Goal: Contribute content: Contribute content

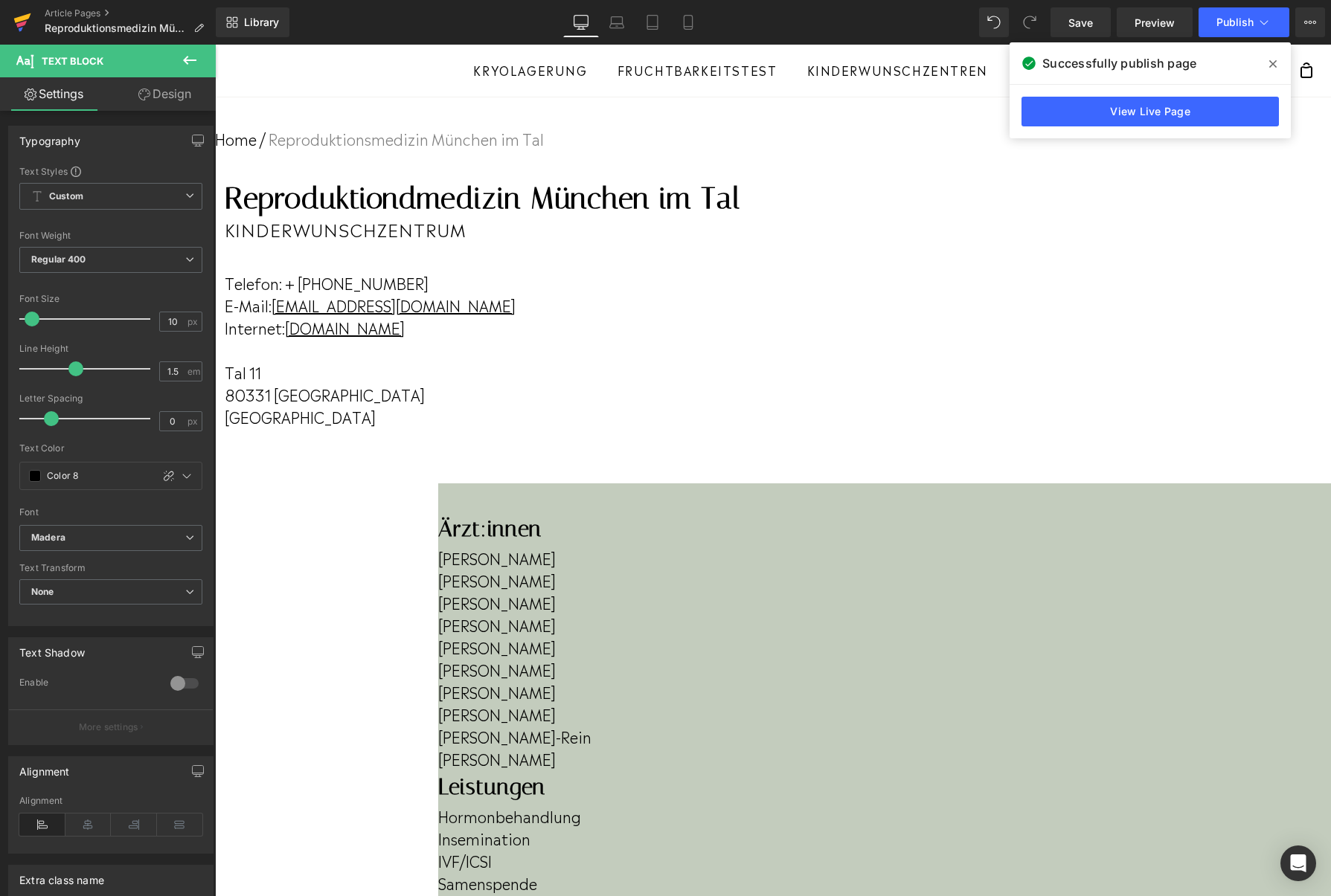
click at [23, 22] on icon at bounding box center [21, 23] width 11 height 7
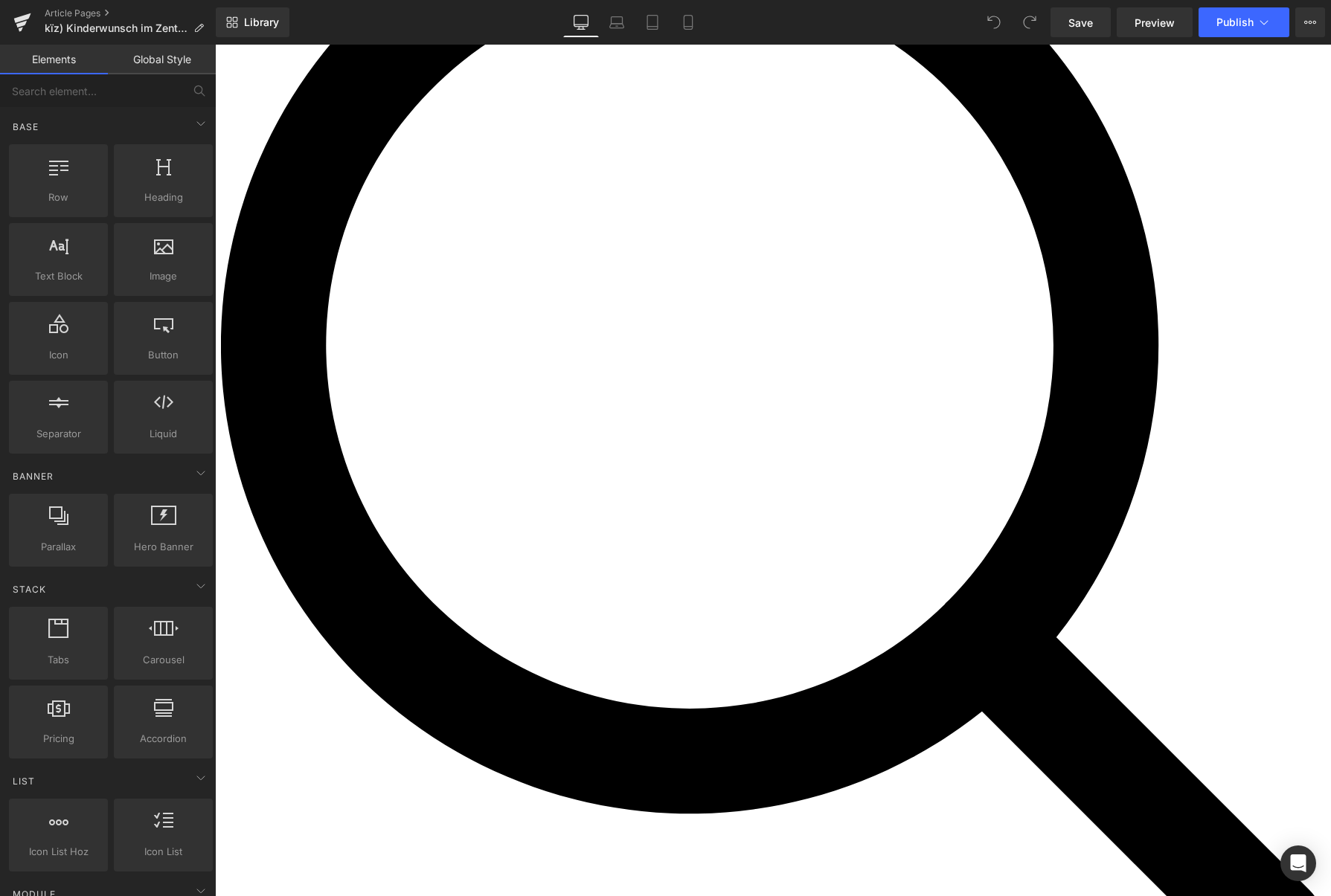
scroll to position [229, 0]
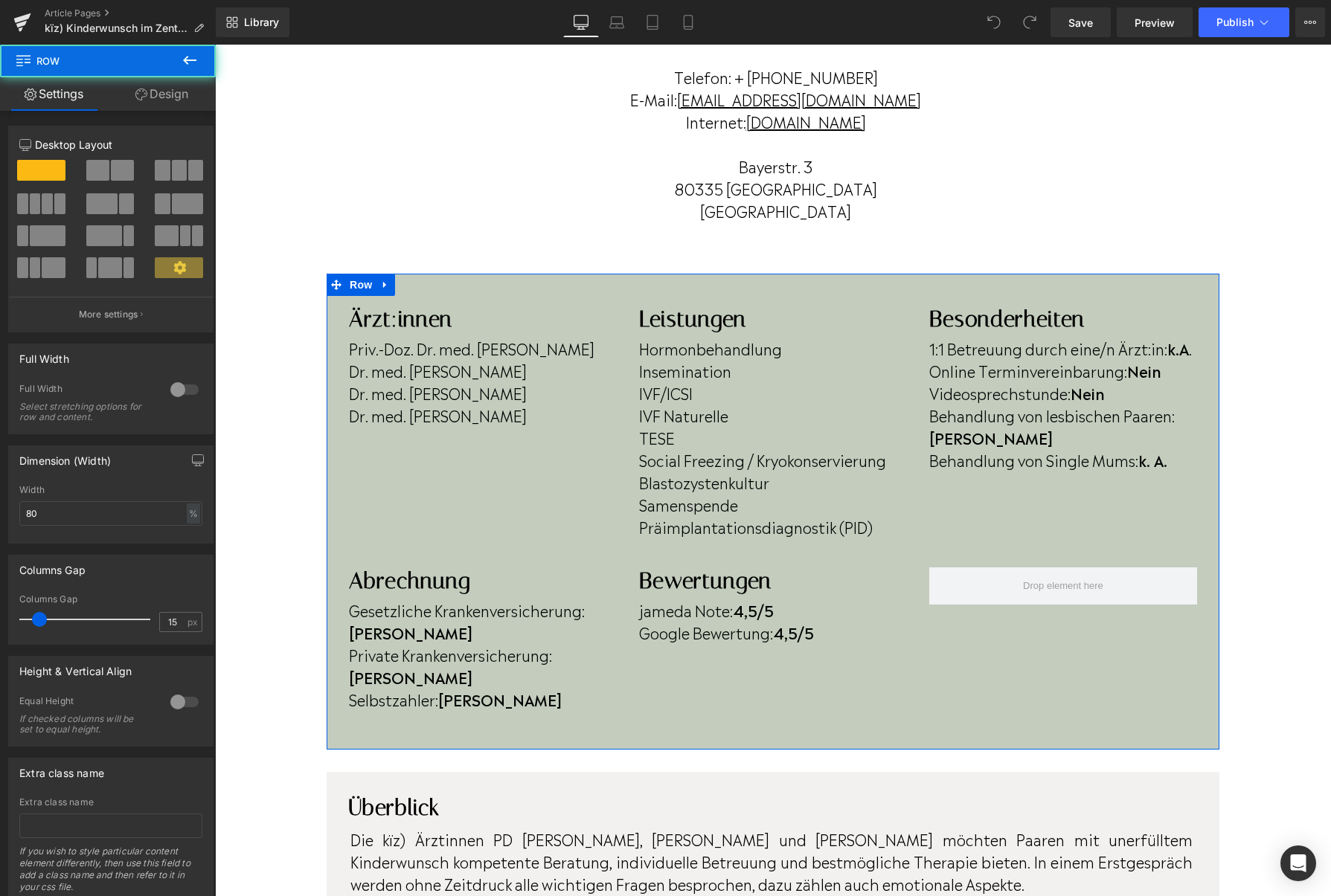
drag, startPoint x: 1209, startPoint y: 373, endPoint x: 1194, endPoint y: 375, distance: 15.1
click at [1206, 373] on div "Ärzt:innen Heading Priv.-Doz. Dr. med. Roxana Popovici Dr. med. Anja Kuhlmann D…" at bounding box center [772, 512] width 892 height 412
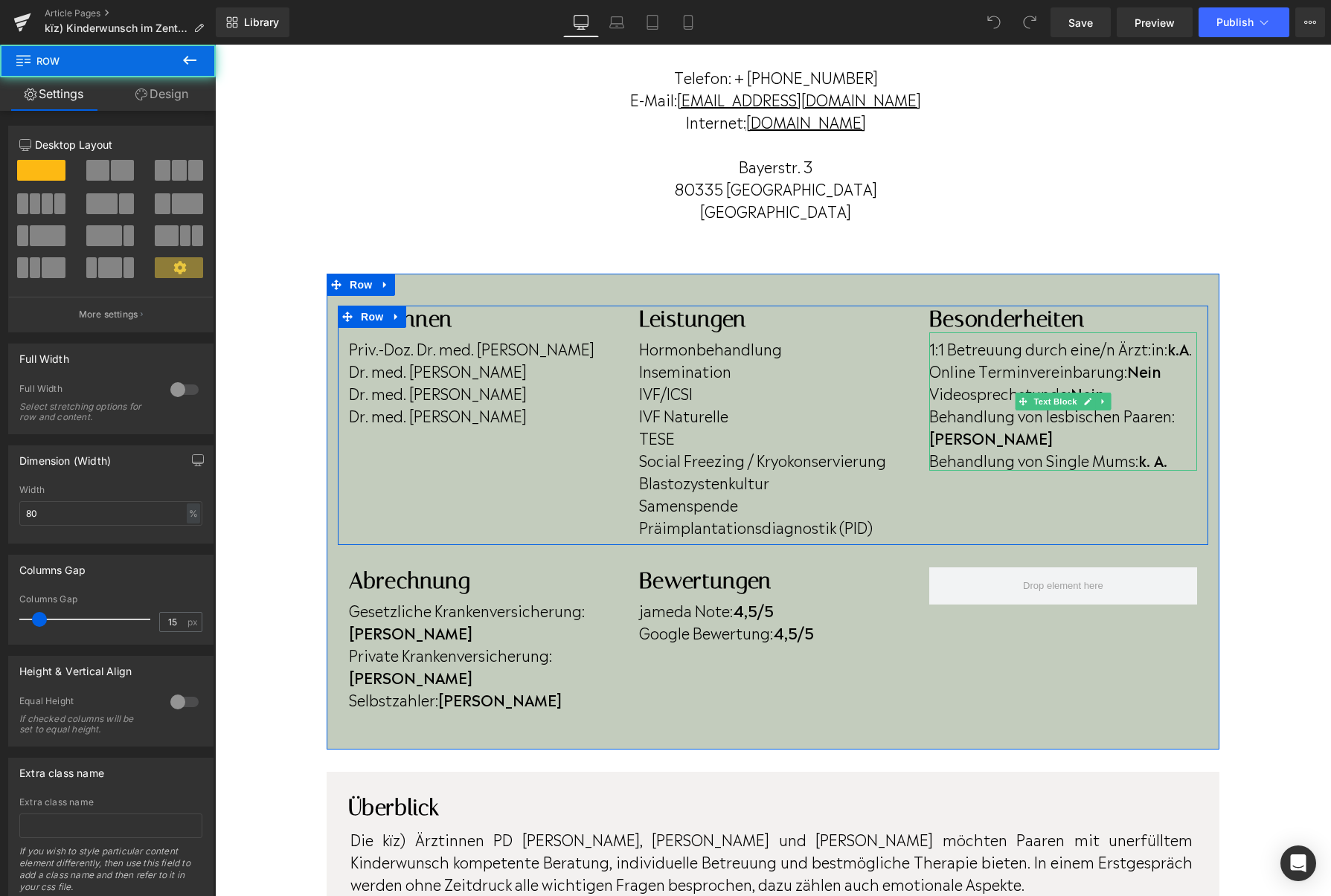
click at [1169, 369] on p "Online Terminvereinbarung: Nein" at bounding box center [1063, 370] width 268 height 22
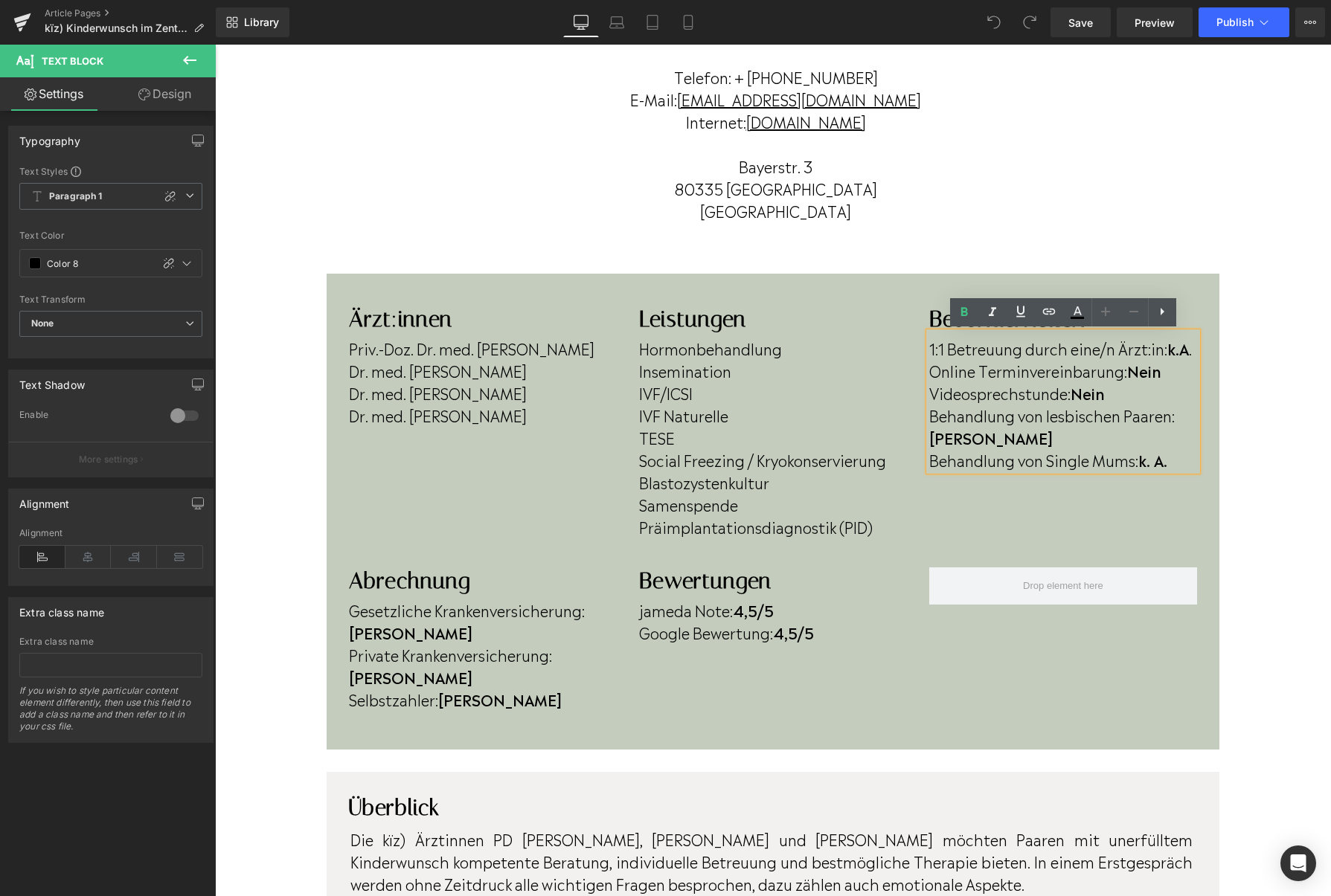
click at [1169, 373] on p "Online Terminvereinbarung: Nein" at bounding box center [1063, 370] width 268 height 22
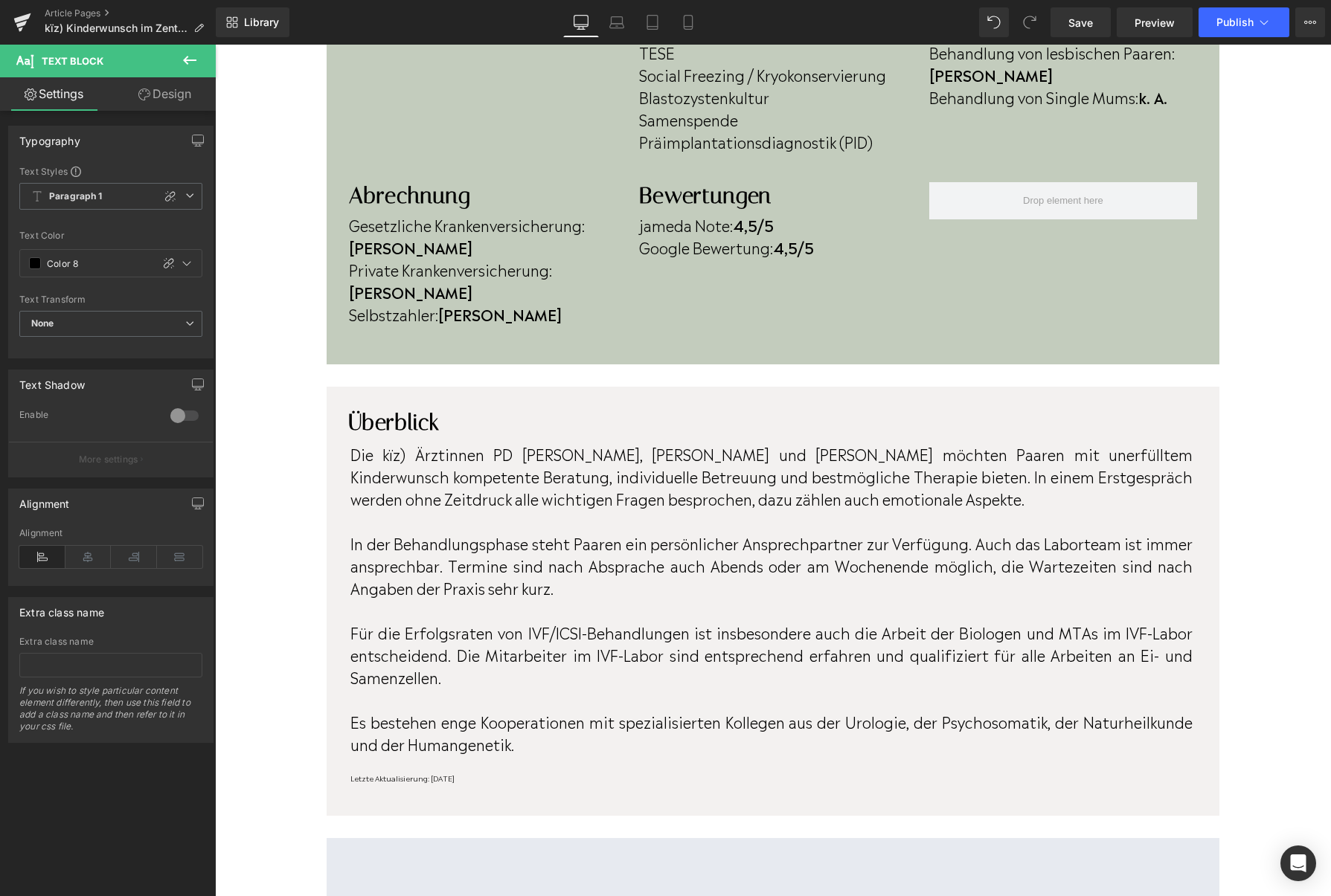
scroll to position [531, 0]
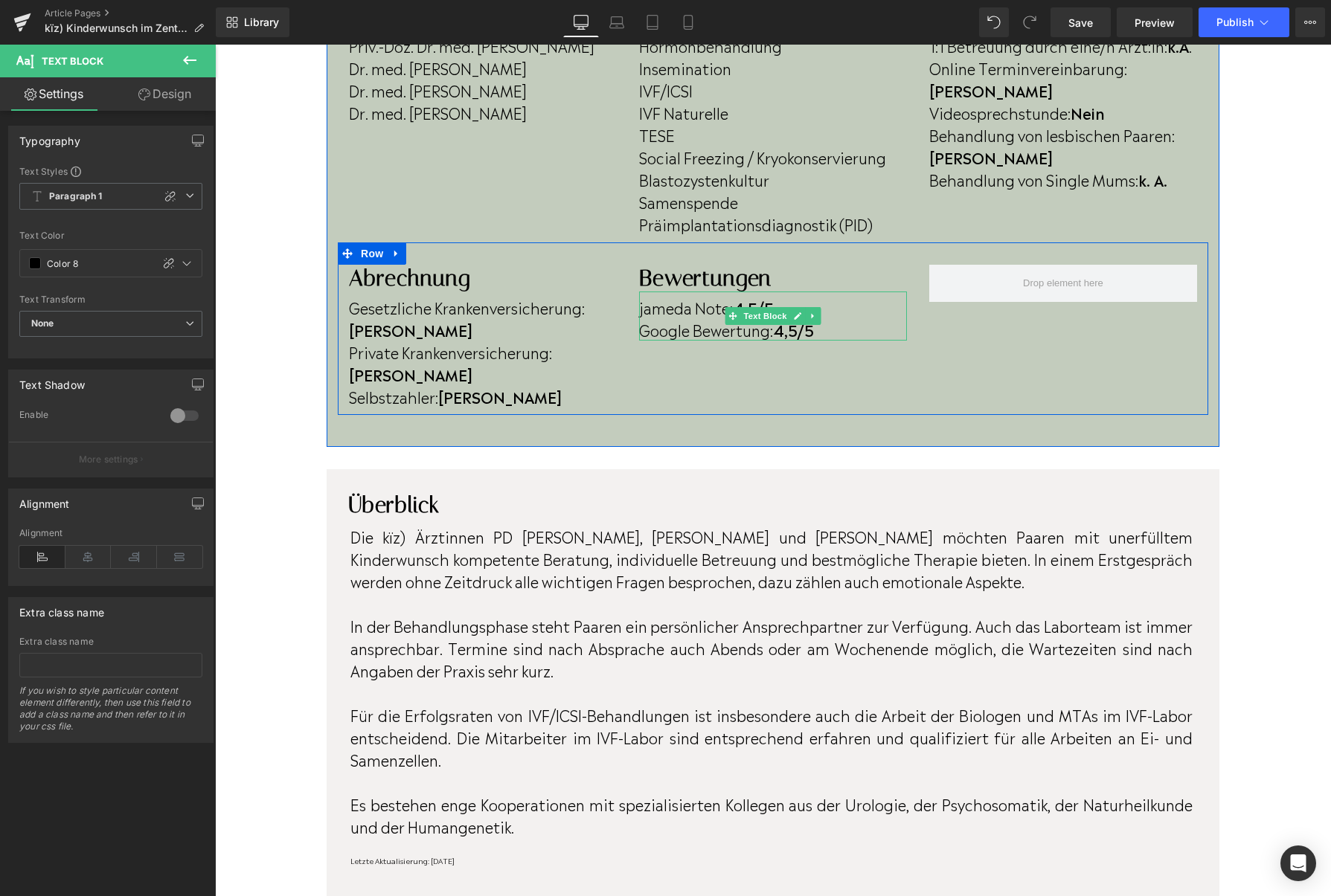
click at [801, 331] on strong "4,5/5" at bounding box center [794, 329] width 41 height 22
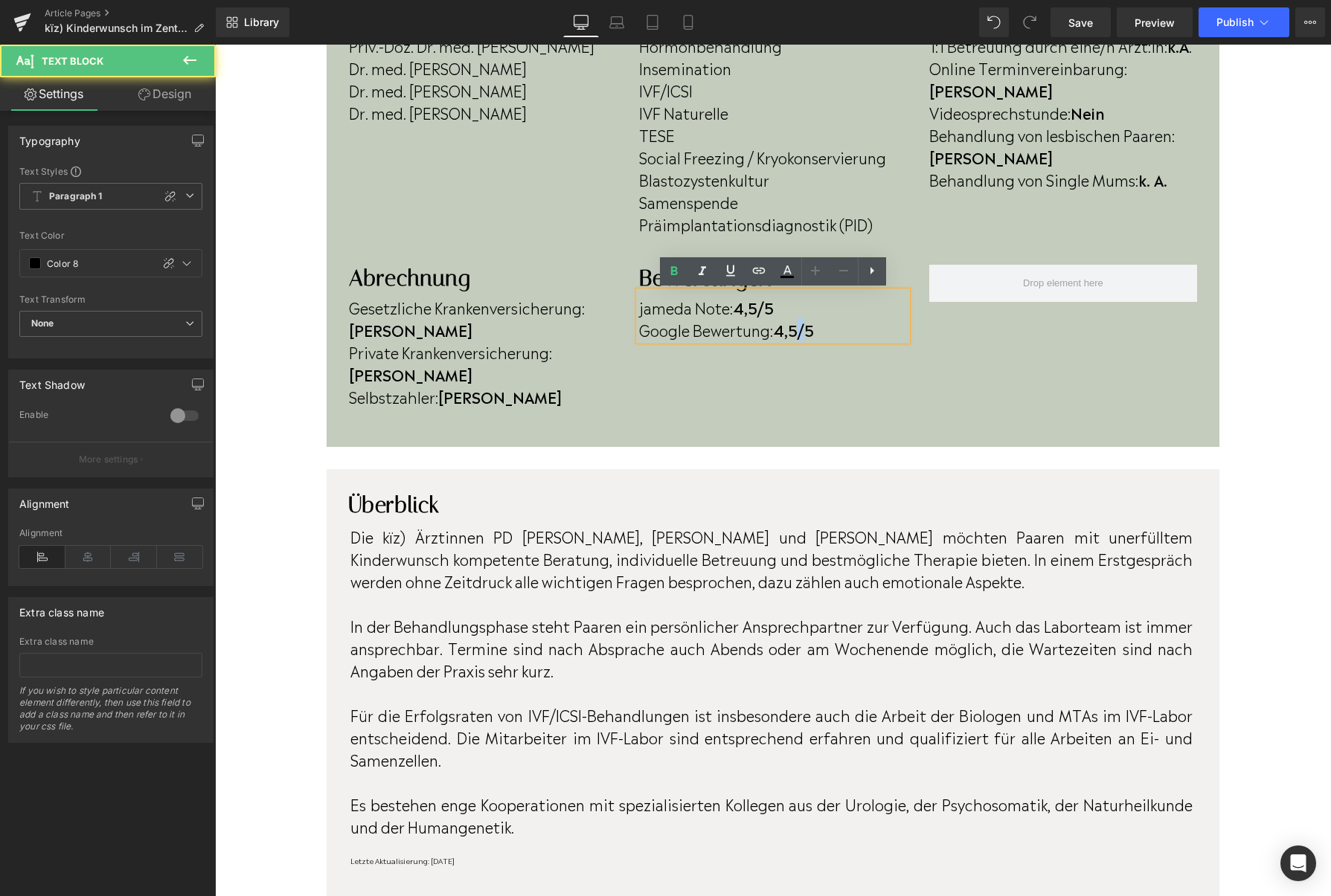
click at [801, 331] on strong "4,5/5" at bounding box center [794, 329] width 41 height 22
click at [800, 331] on strong "4,5/5" at bounding box center [794, 329] width 41 height 22
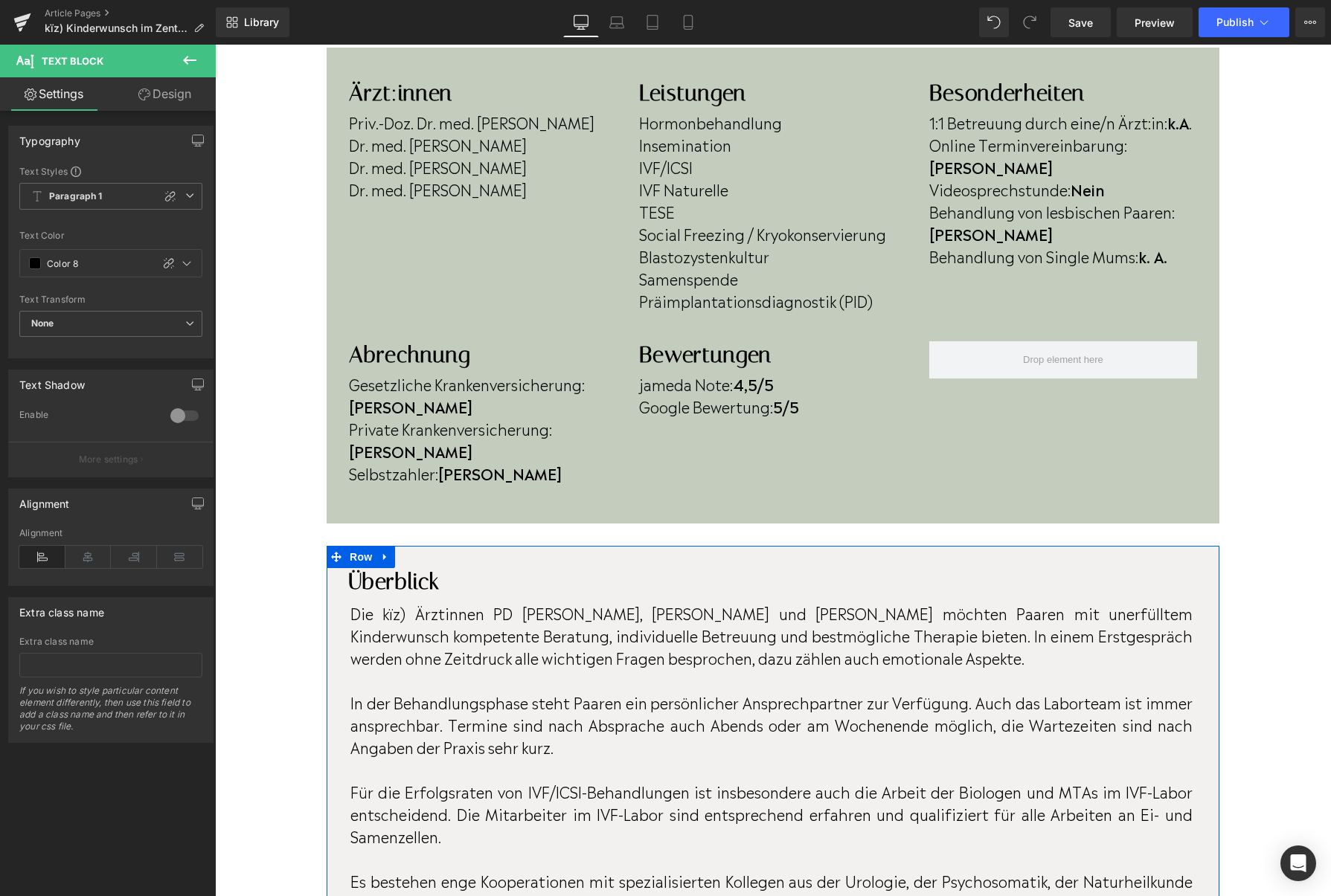
scroll to position [446, 0]
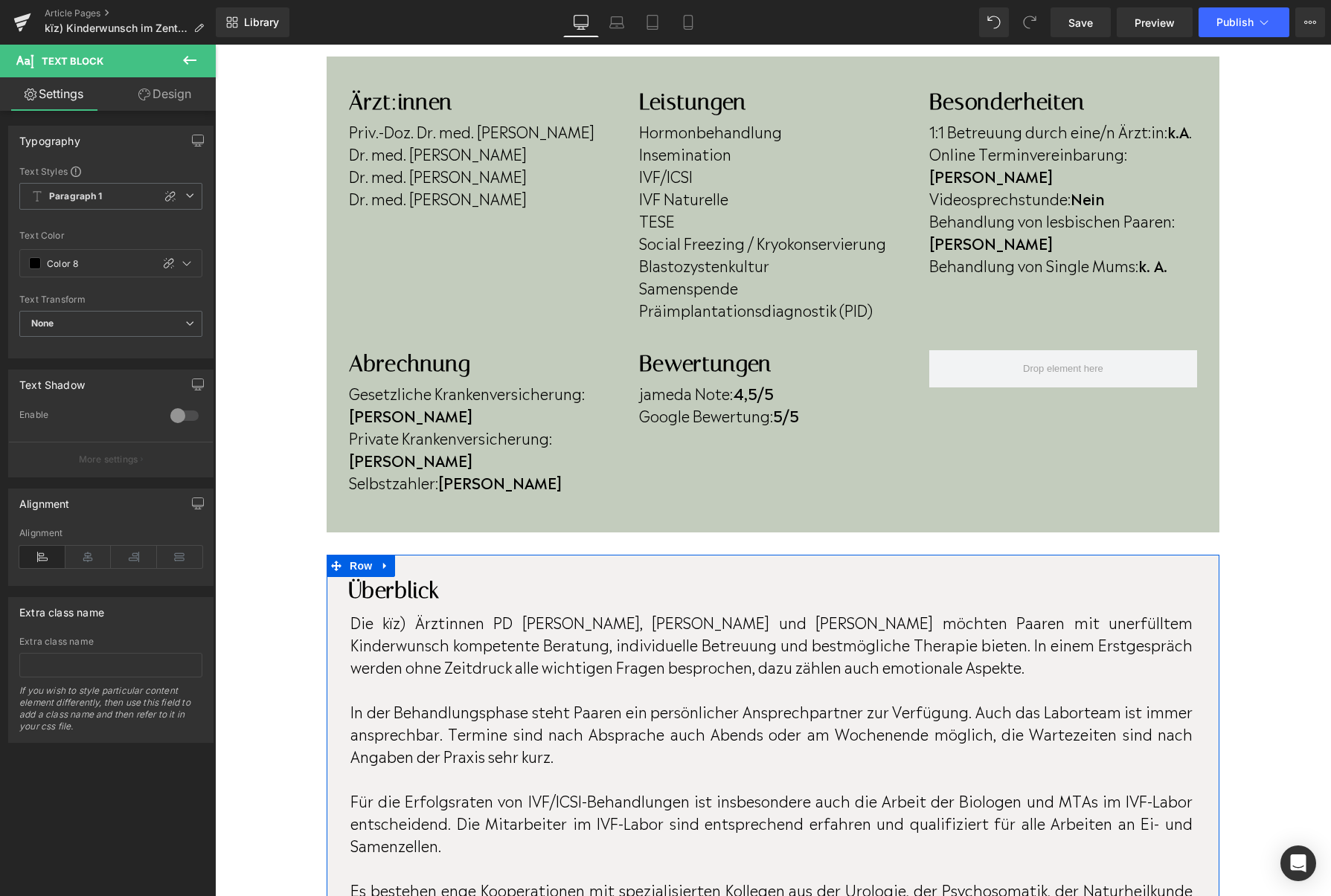
click at [842, 611] on p "Die kïz) Ärztinnen PD Dr. Roxana Popovici, Dr. Anja Kuhlmann und Dr. Géraldine …" at bounding box center [771, 644] width 842 height 66
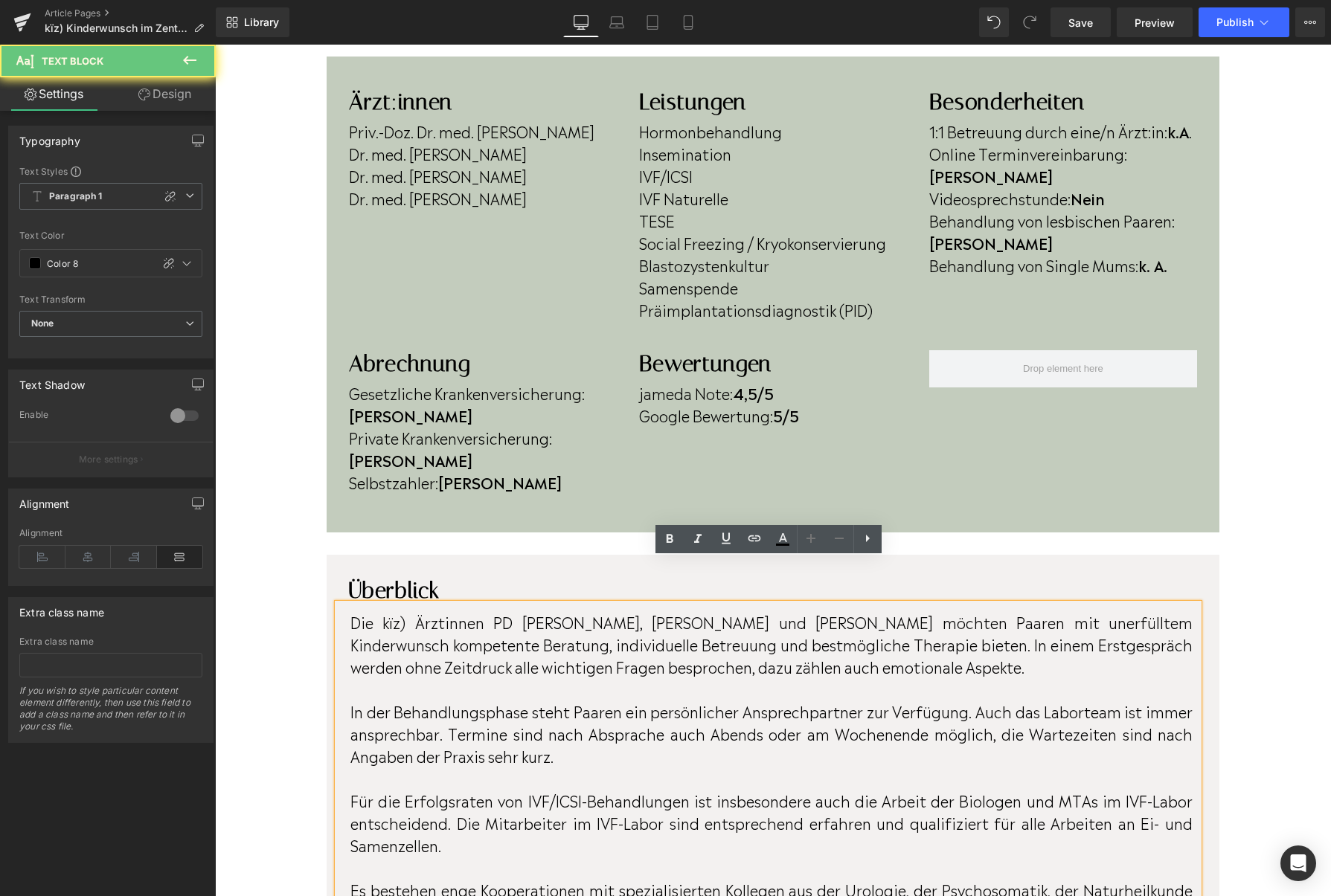
click at [842, 611] on p "Die kïz) Ärztinnen PD Dr. Roxana Popovici, Dr. Anja Kuhlmann und Dr. Géraldine …" at bounding box center [771, 644] width 842 height 66
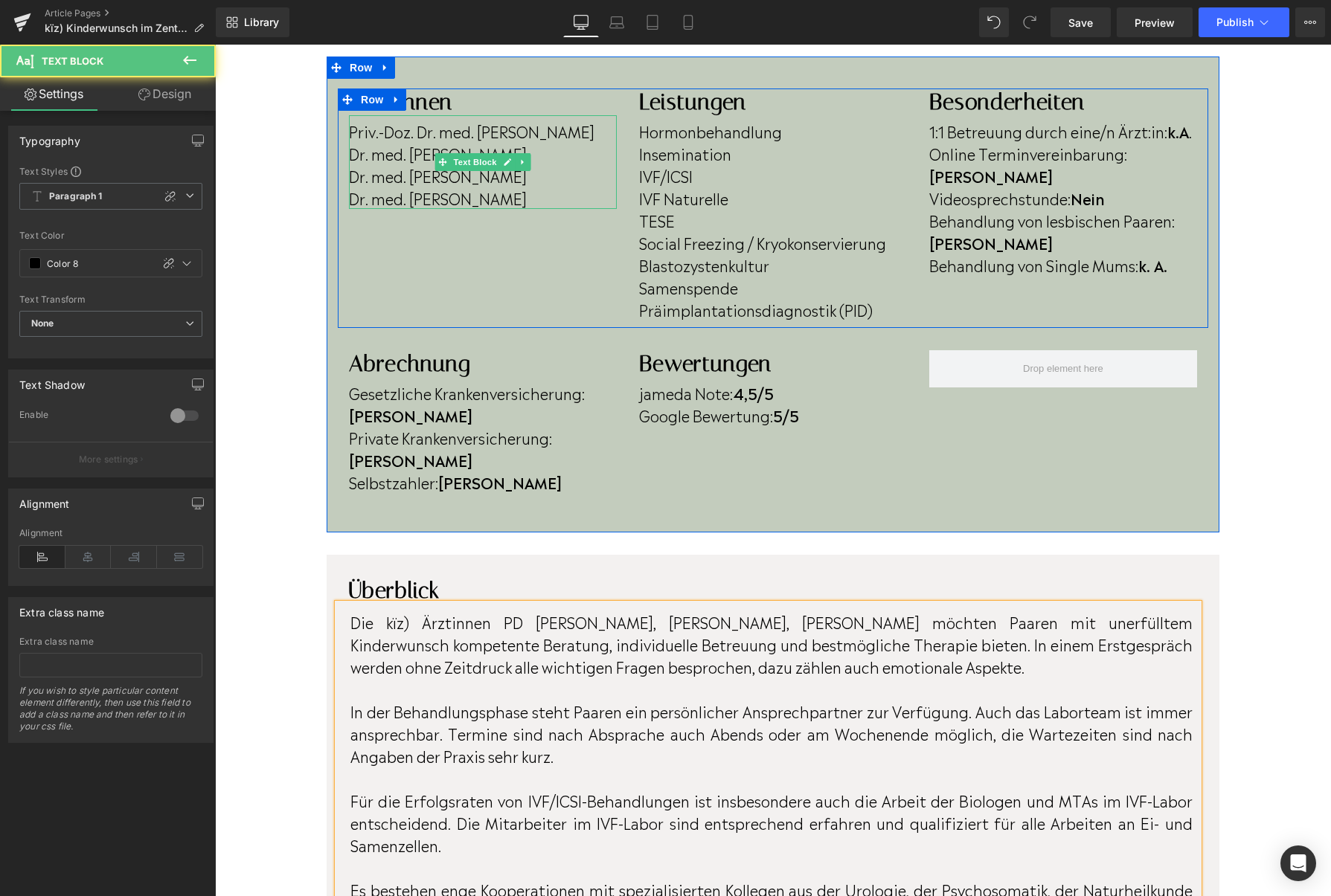
drag, startPoint x: 355, startPoint y: 201, endPoint x: 549, endPoint y: 197, distance: 194.0
click at [549, 197] on p "Dr. med. Irene Alba Alejandre" at bounding box center [483, 197] width 268 height 22
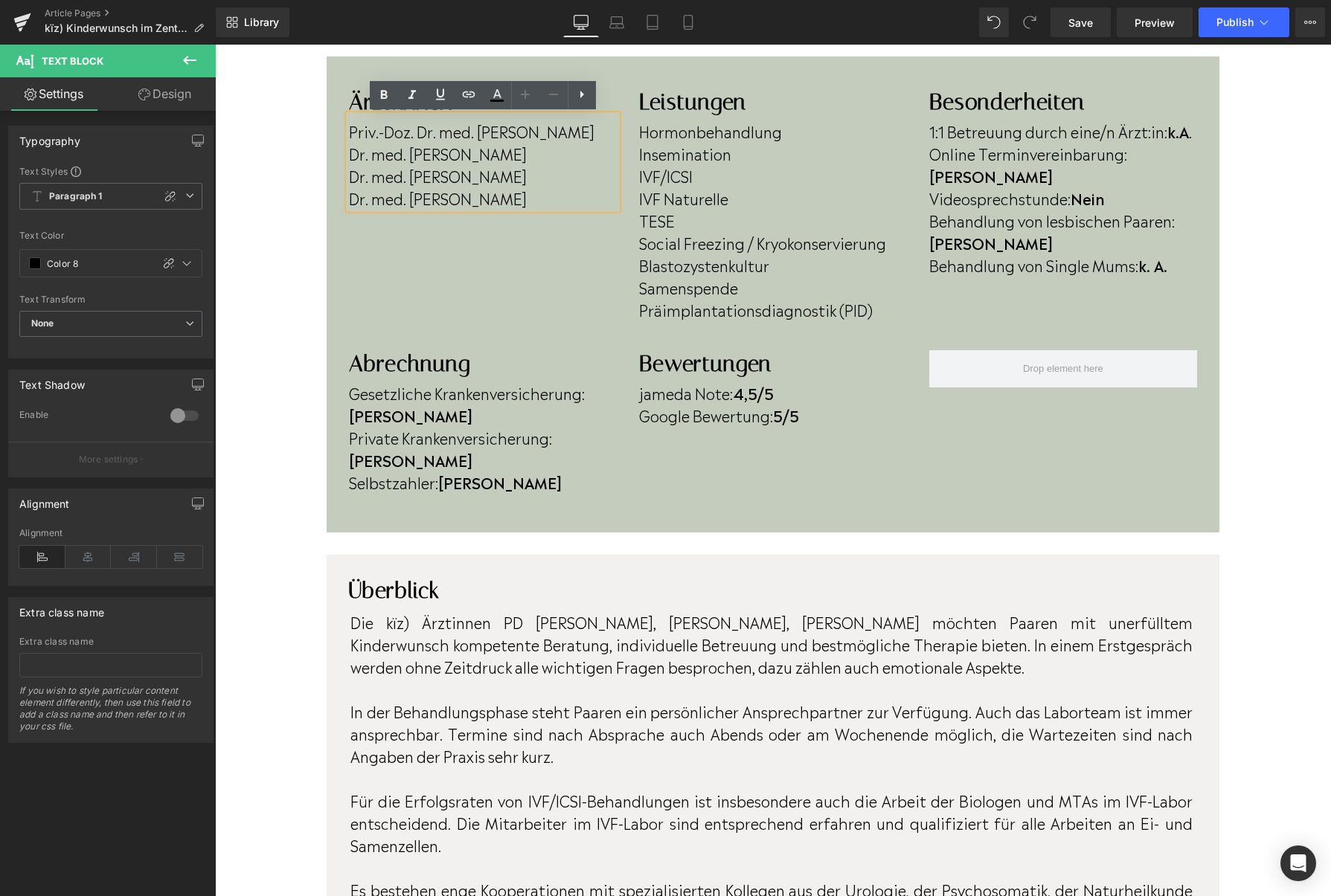
copy p "r. med. Irene Alba Alejandre"
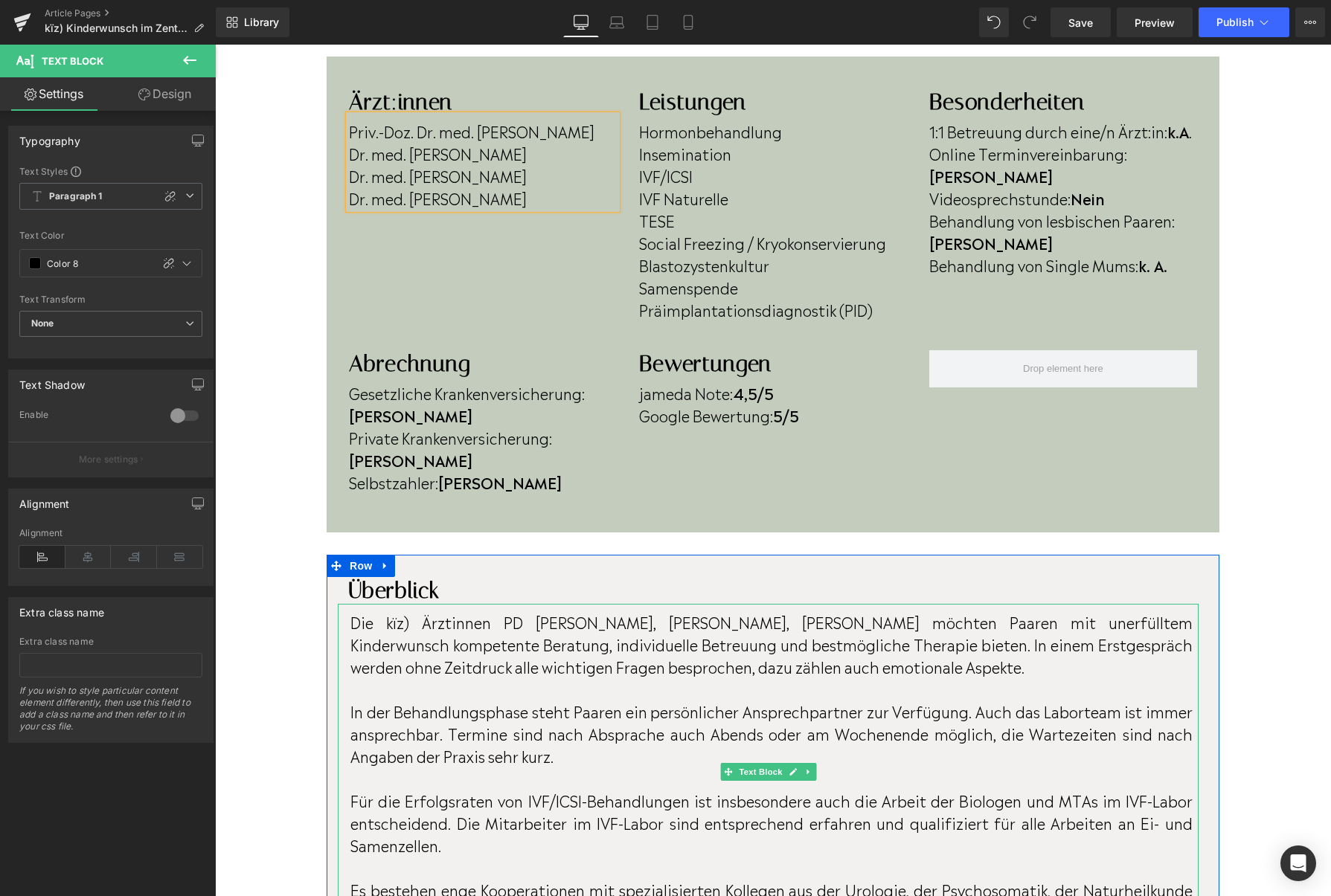
click at [951, 611] on p "Die kïz) Ärztinnen PD Dr. Roxana Popovici, Dr. Anja Kuhlmann, Dr. Géraldine Mül…" at bounding box center [771, 644] width 842 height 66
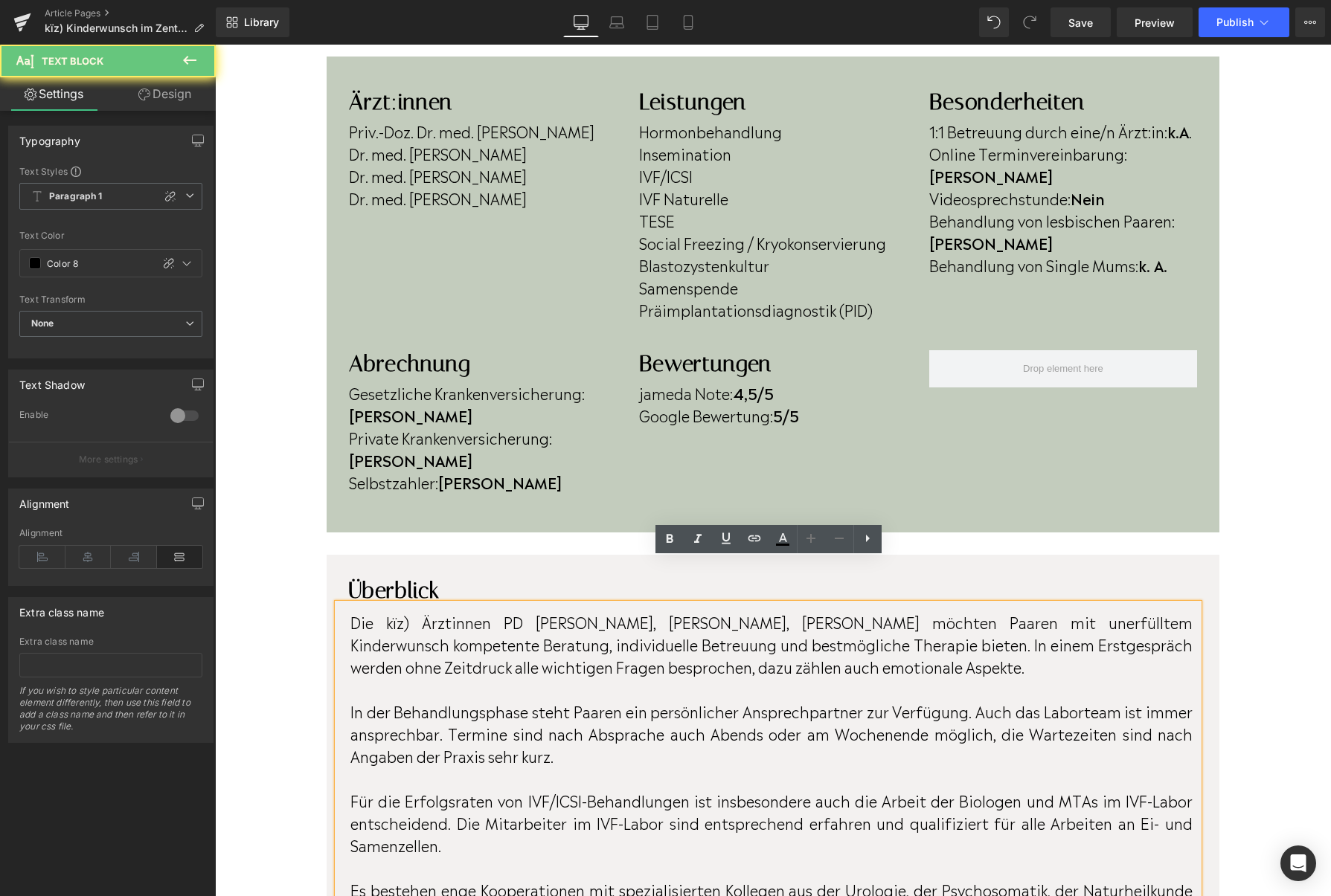
click at [961, 611] on p "Die kïz) Ärztinnen PD Dr. Roxana Popovici, Dr. Anja Kuhlmann, Dr. Géraldine Mül…" at bounding box center [771, 644] width 842 height 66
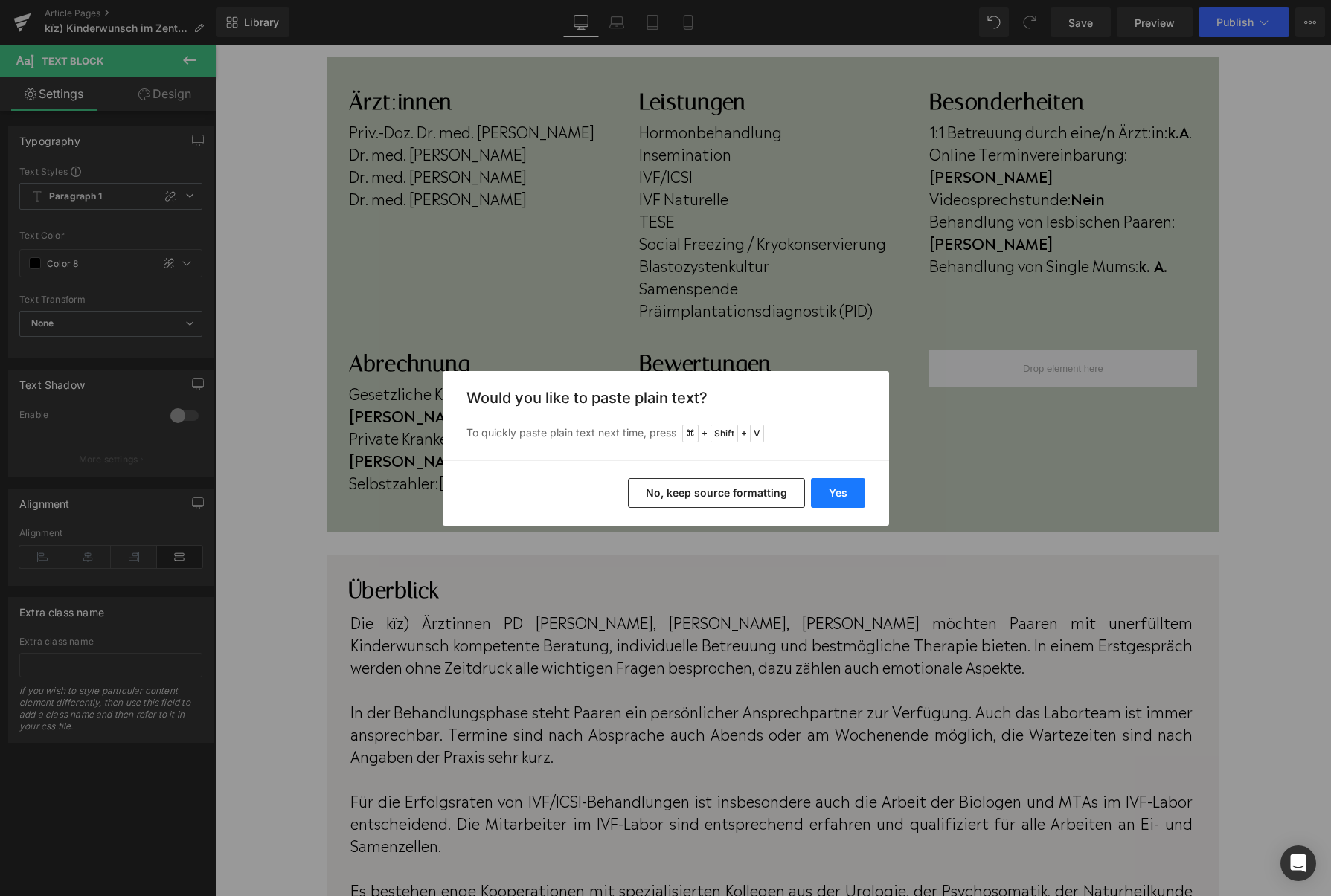
click at [830, 491] on button "Yes" at bounding box center [838, 492] width 55 height 29
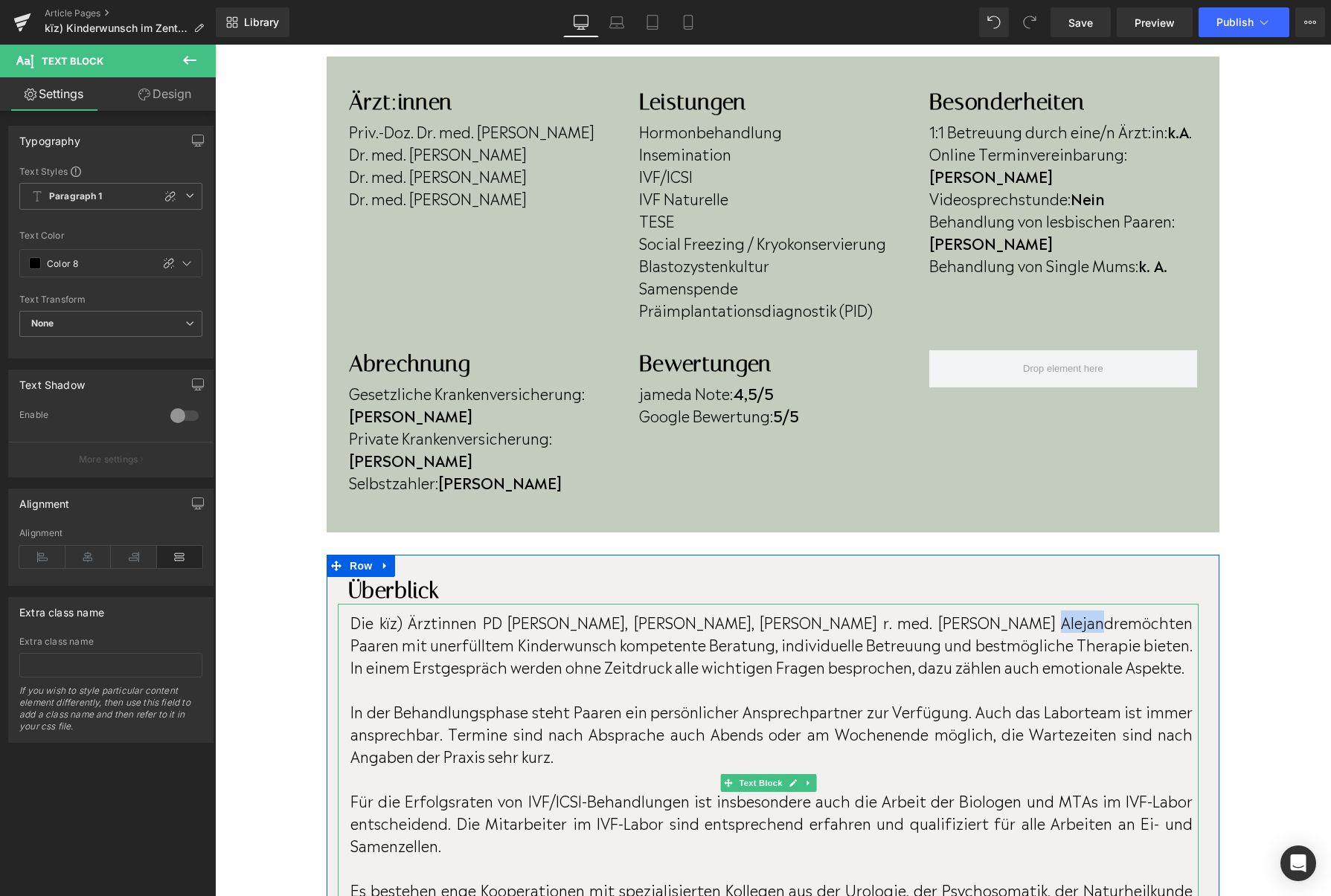
drag, startPoint x: 1102, startPoint y: 578, endPoint x: 1052, endPoint y: 586, distance: 50.6
click at [1052, 611] on p "Die kïz) Ärztinnen PD Dr. Roxana Popovici, Dr. Anja Kuhlmann, Dr. Géraldine Mül…" at bounding box center [771, 644] width 842 height 66
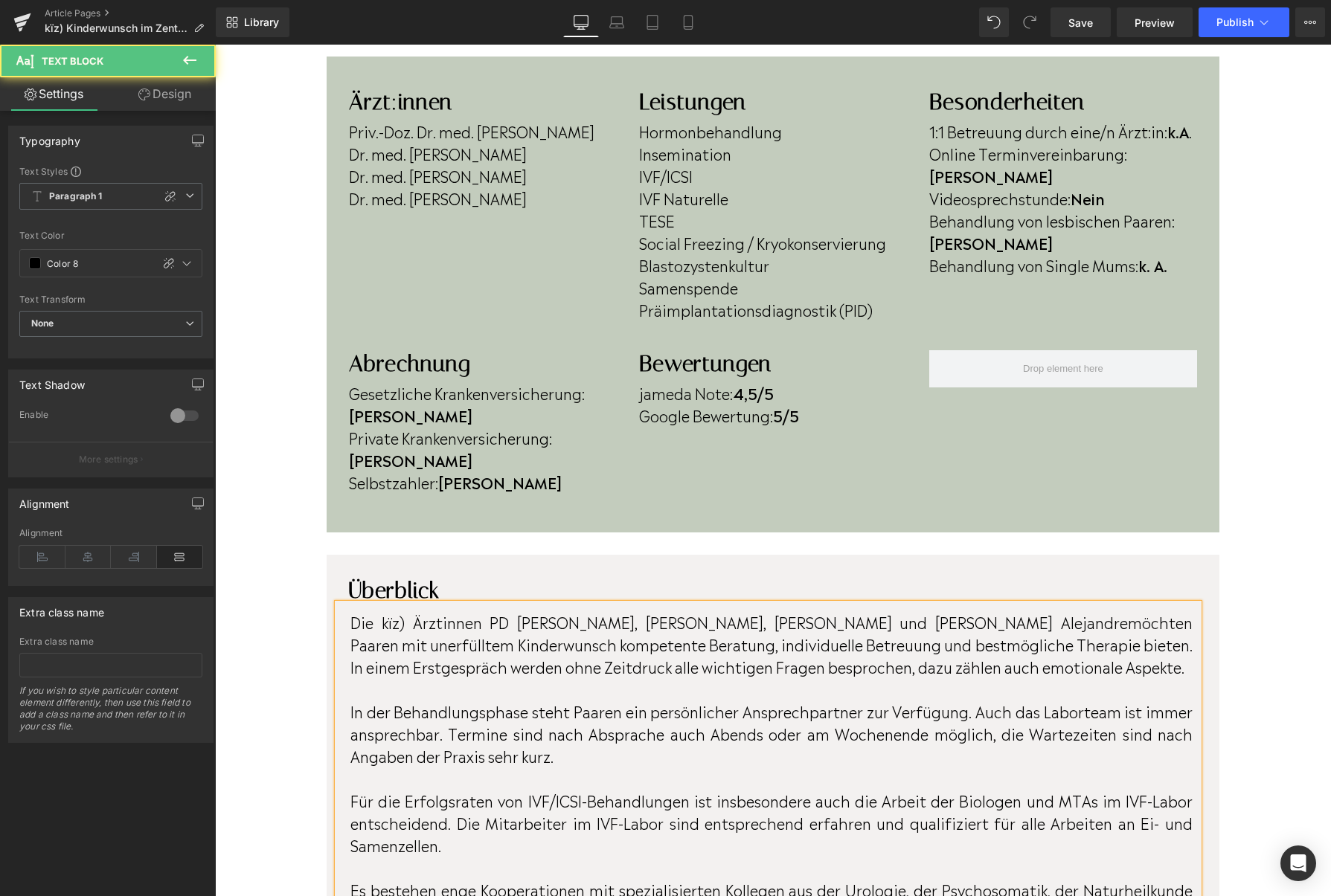
click at [418, 611] on p "Die kïz) Ärztinnen PD Dr. Roxana Popovici, Dr. Anja Kuhlmann, Dr. Géraldine Mül…" at bounding box center [771, 644] width 842 height 66
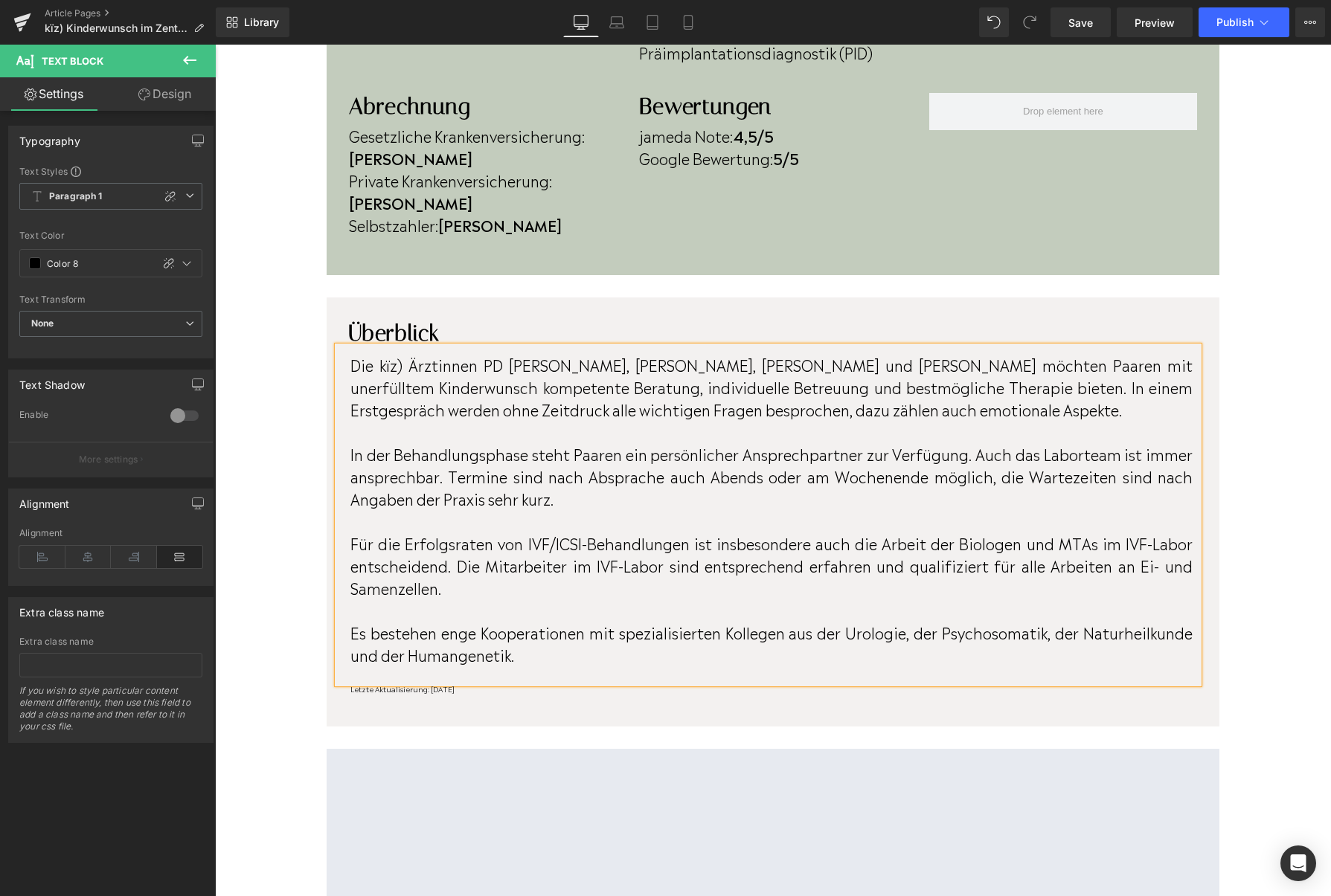
scroll to position [707, 0]
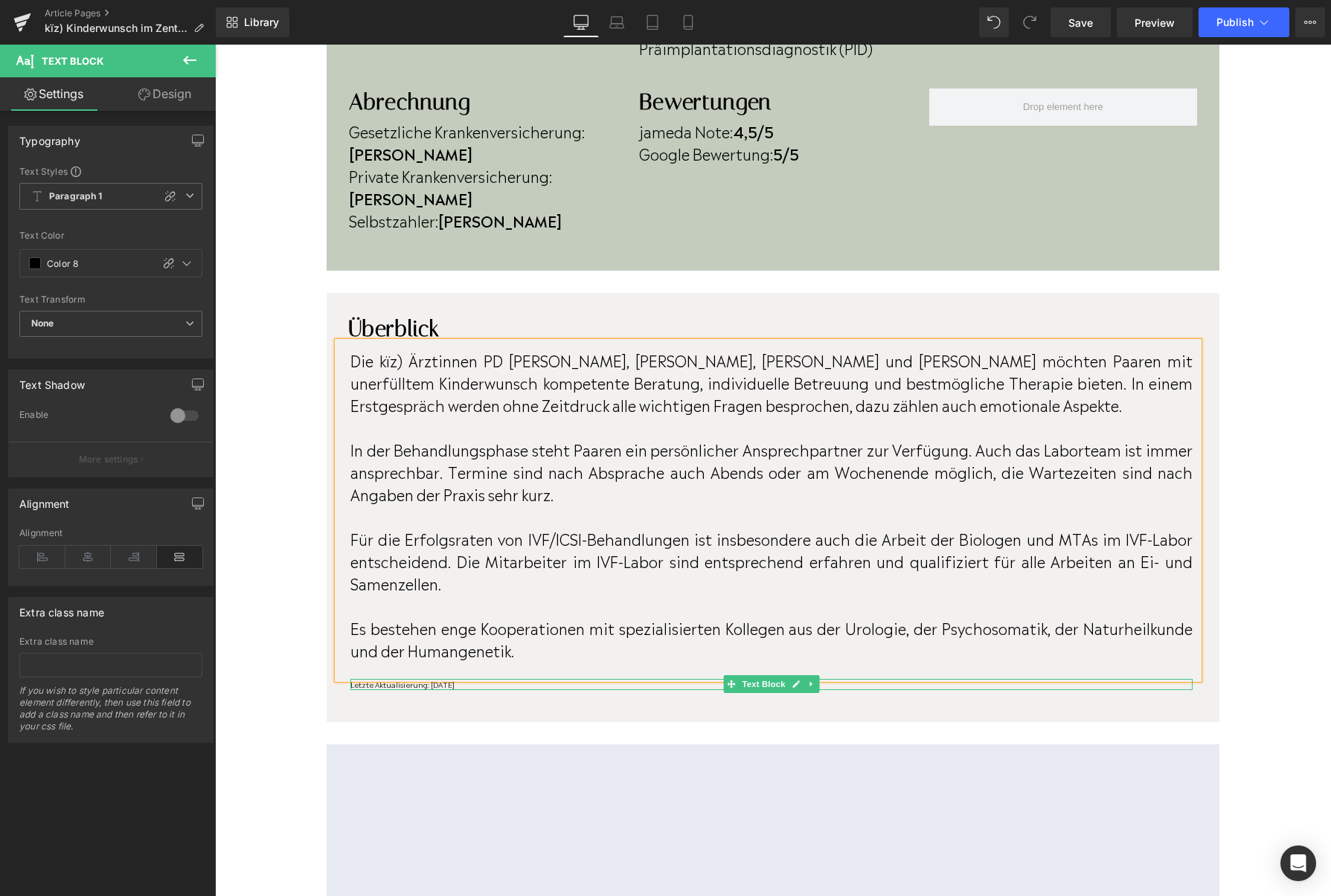
click at [477, 679] on p "Letzte Aktualisierung: April 2023" at bounding box center [771, 684] width 842 height 11
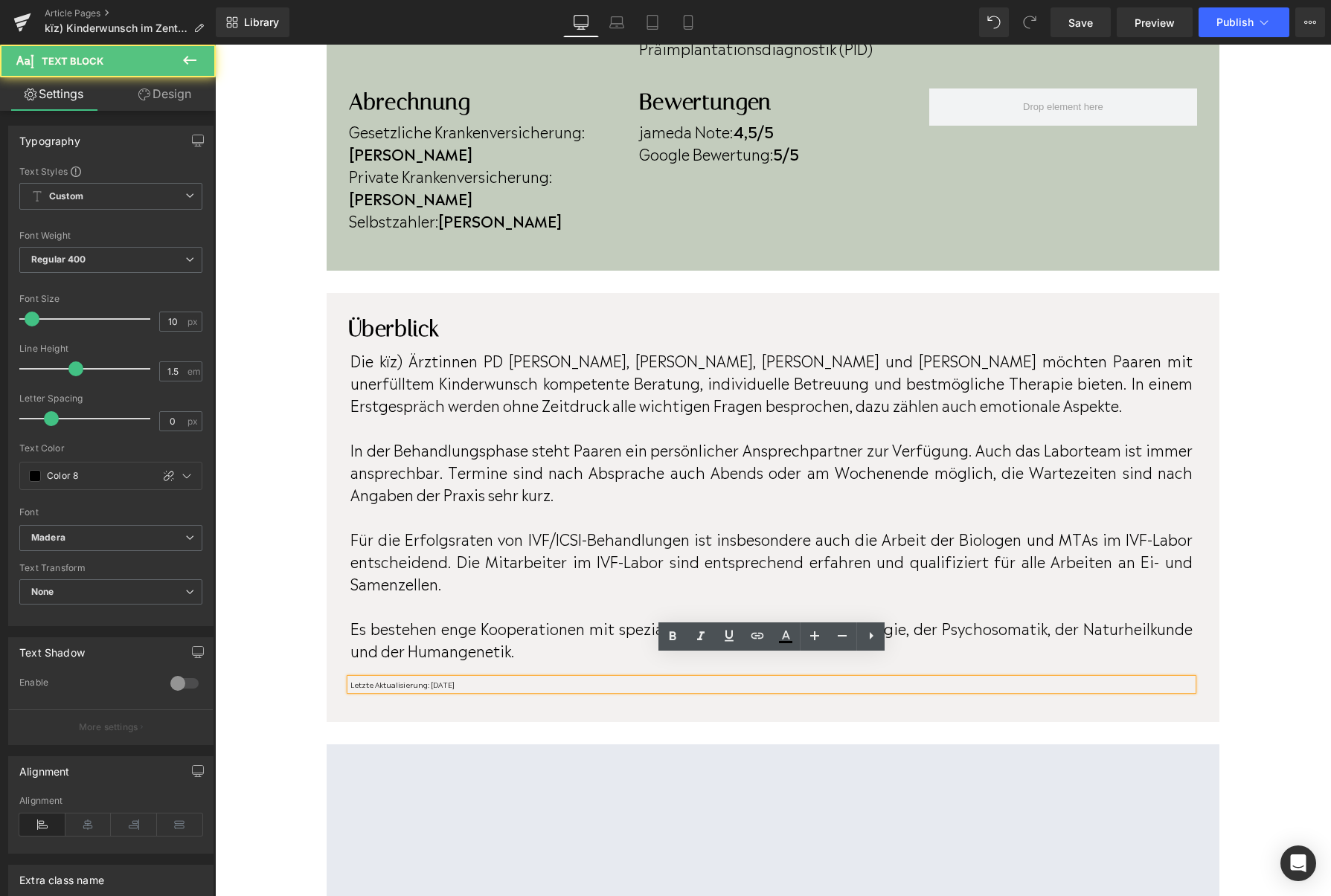
click at [479, 679] on p "Letzte Aktualisierung: April 2023" at bounding box center [771, 684] width 842 height 11
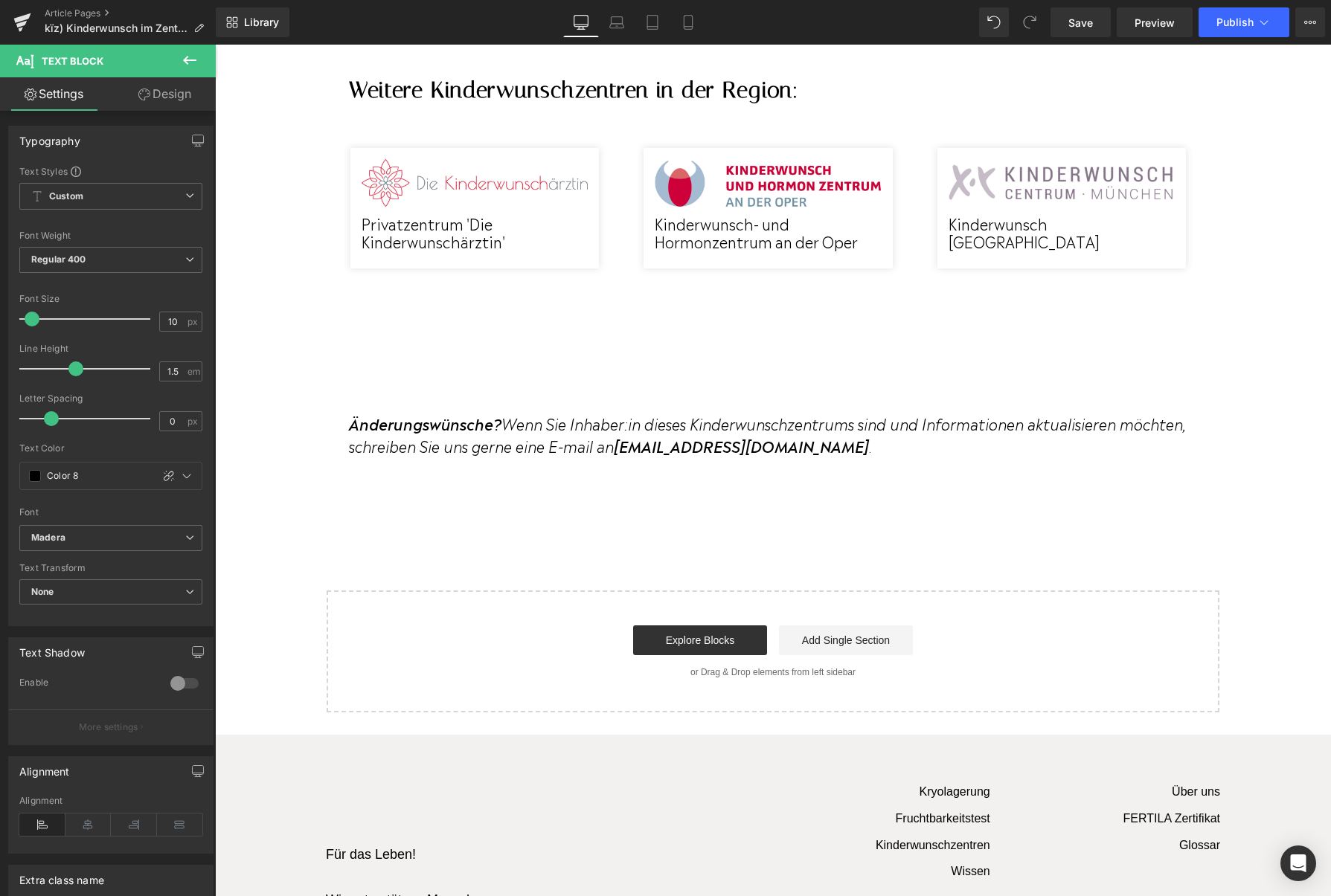
scroll to position [1760, 0]
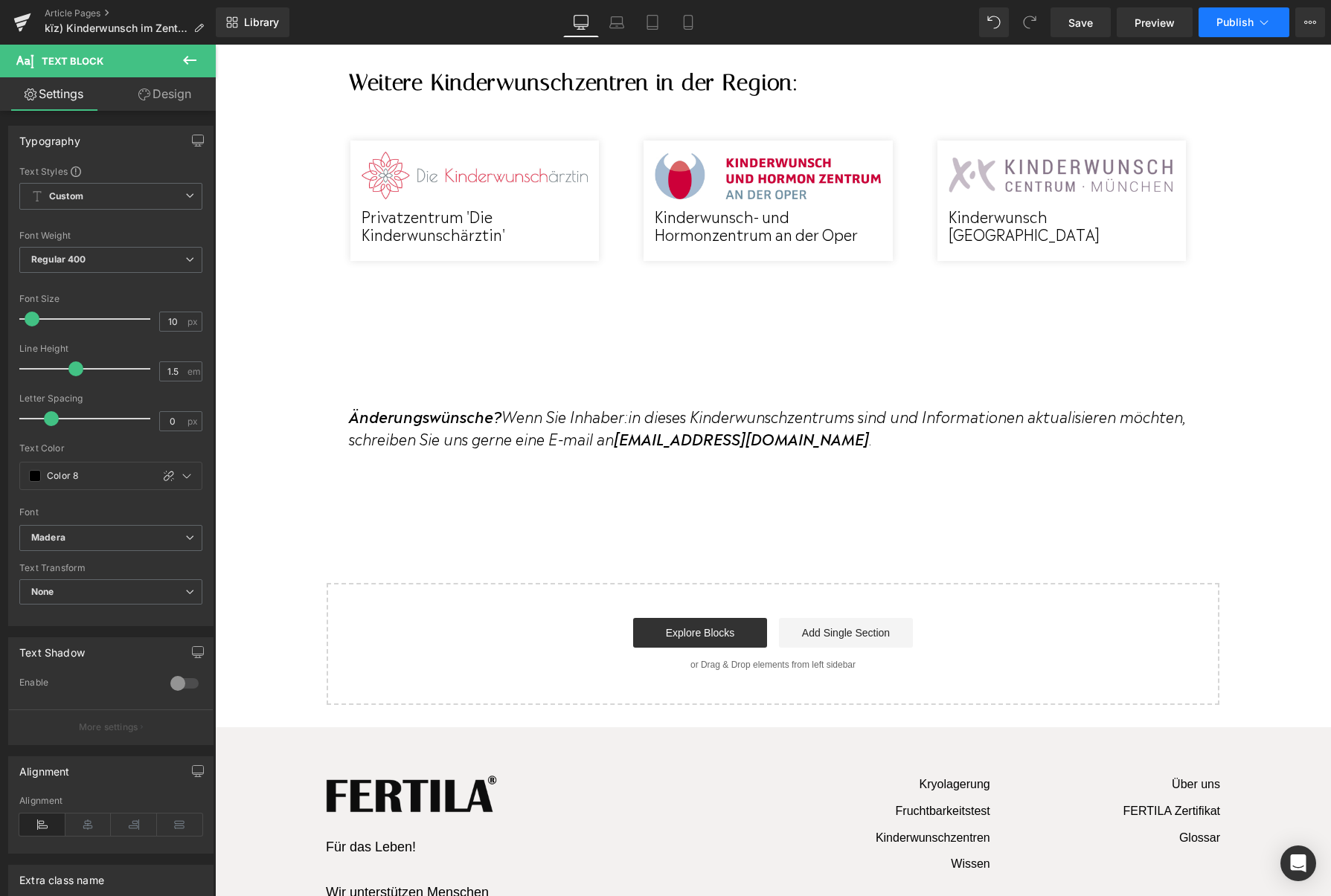
click at [1211, 21] on button "Publish" at bounding box center [1243, 22] width 91 height 29
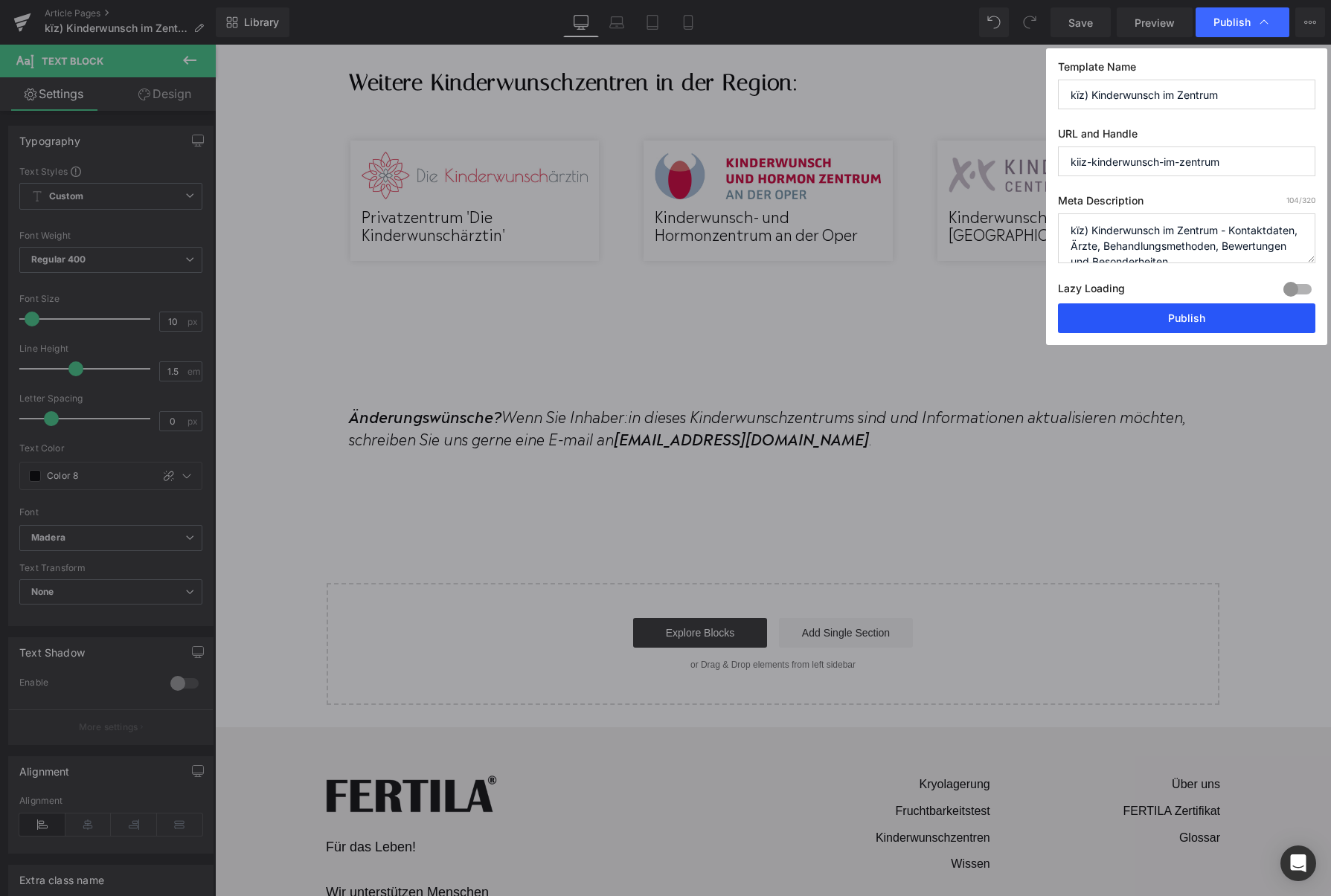
click at [1161, 326] on button "Publish" at bounding box center [1185, 319] width 257 height 29
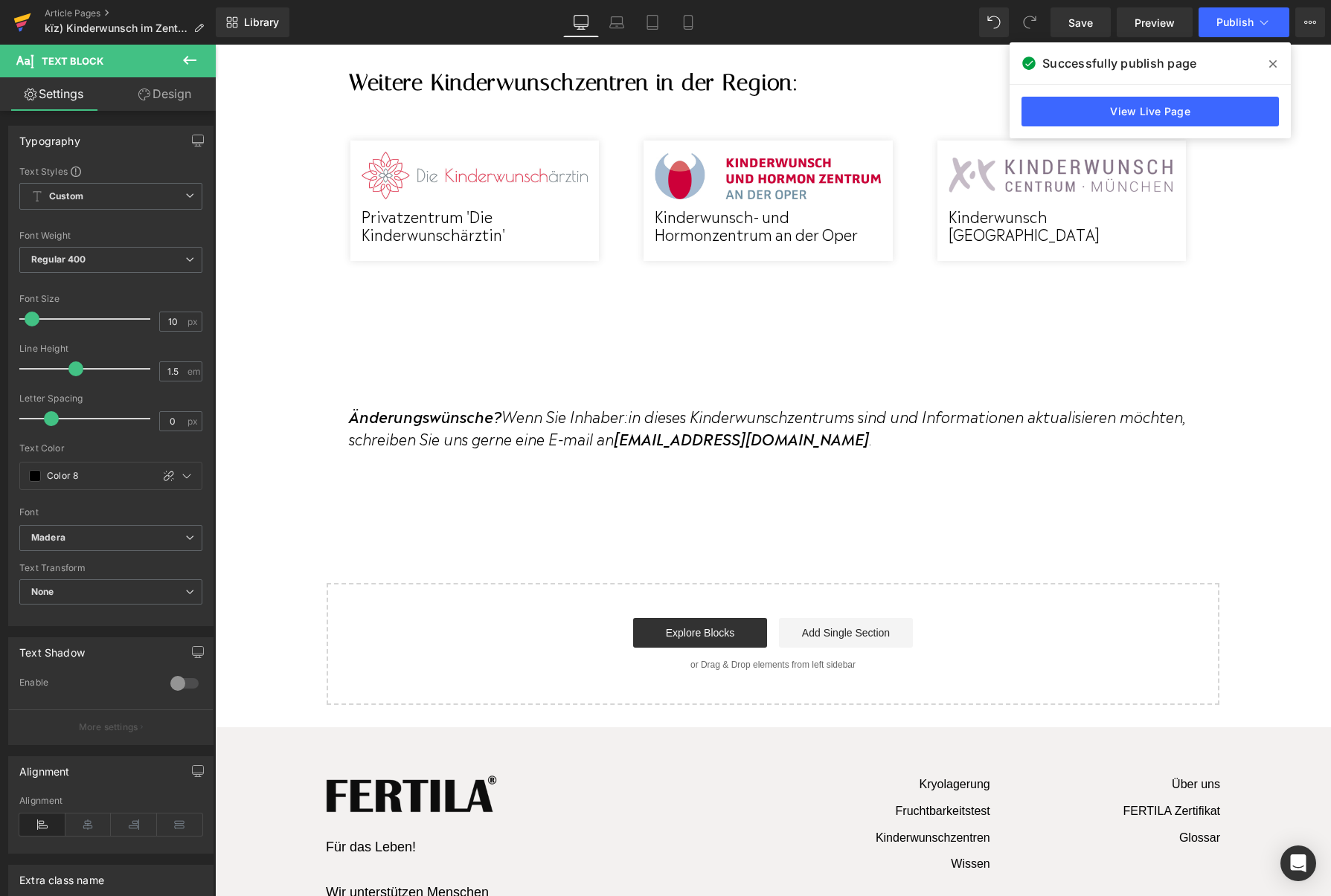
click at [30, 27] on icon at bounding box center [22, 22] width 18 height 37
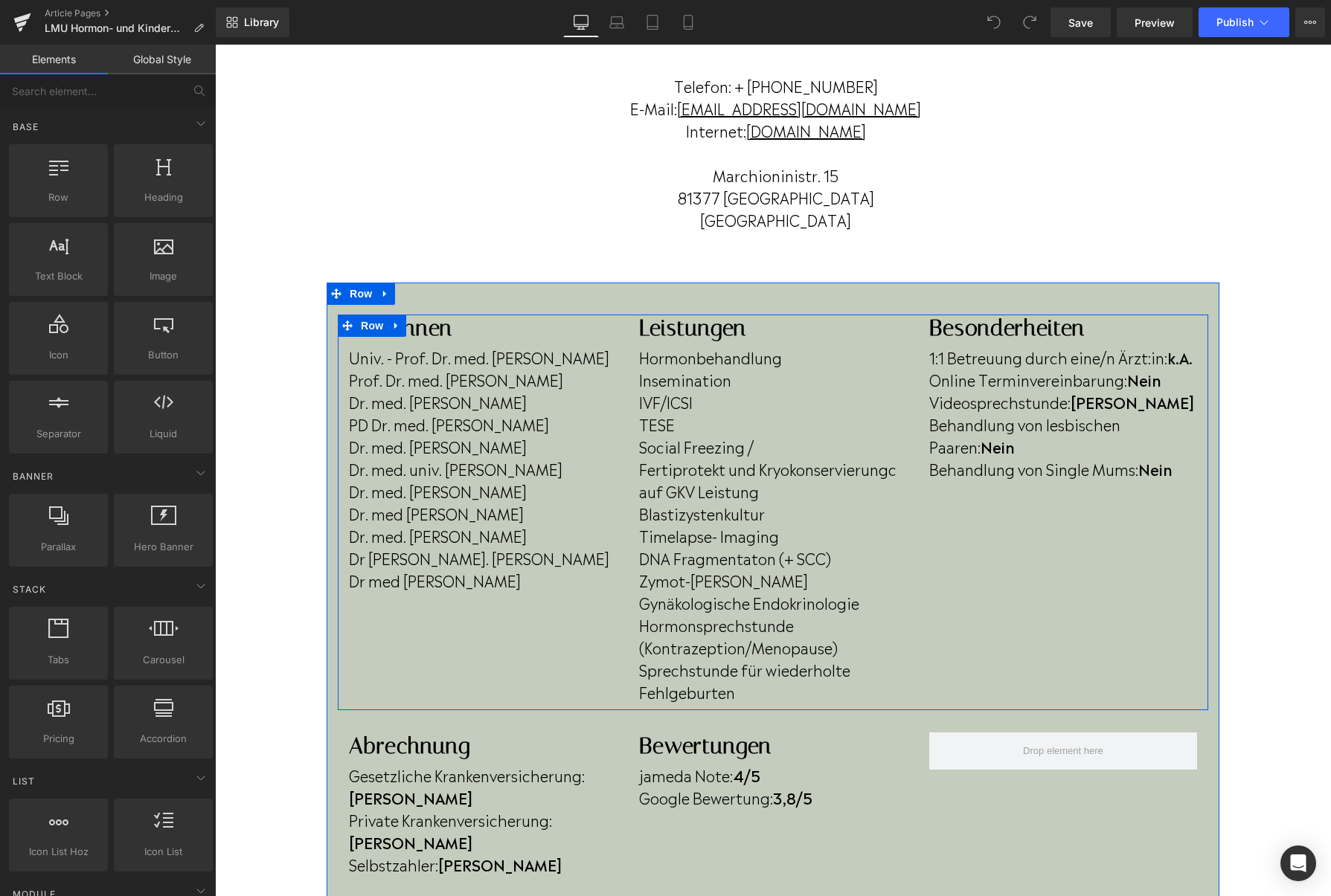
scroll to position [220, 0]
click at [536, 590] on p "Dr med Franziska Pittrich" at bounding box center [483, 578] width 268 height 22
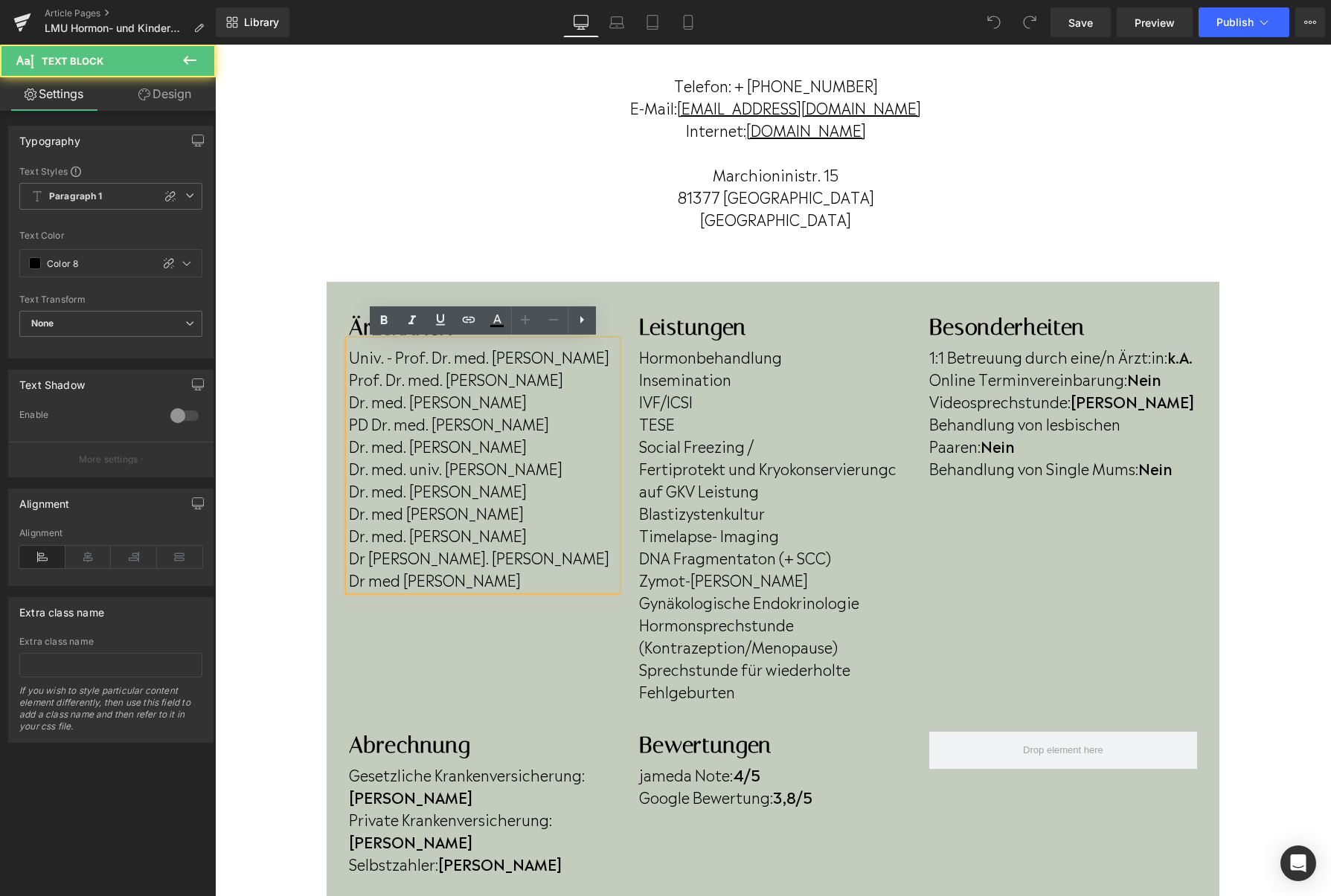
click at [536, 590] on p "Dr med [PERSON_NAME]" at bounding box center [483, 578] width 268 height 22
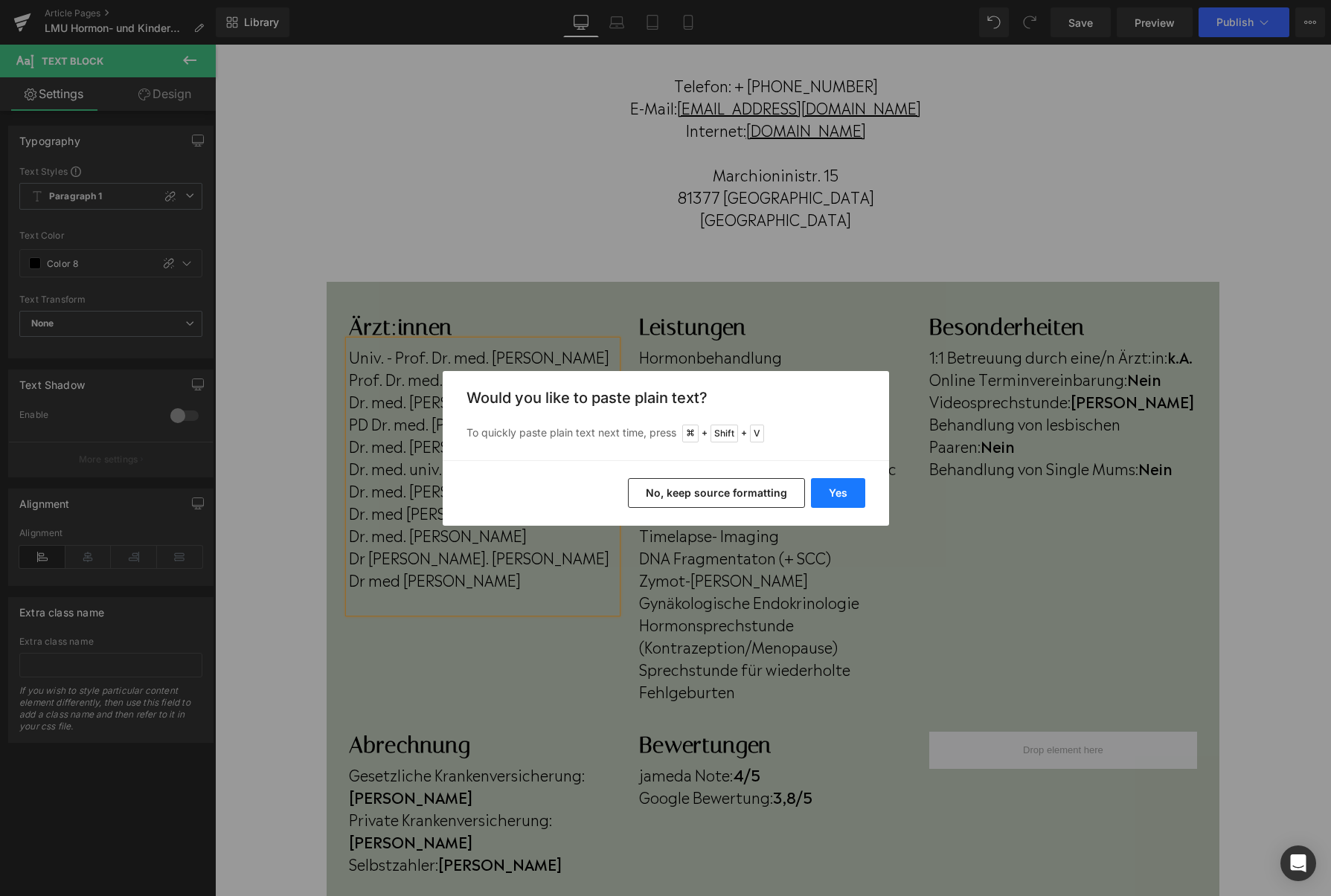
click at [815, 487] on button "Yes" at bounding box center [838, 492] width 55 height 29
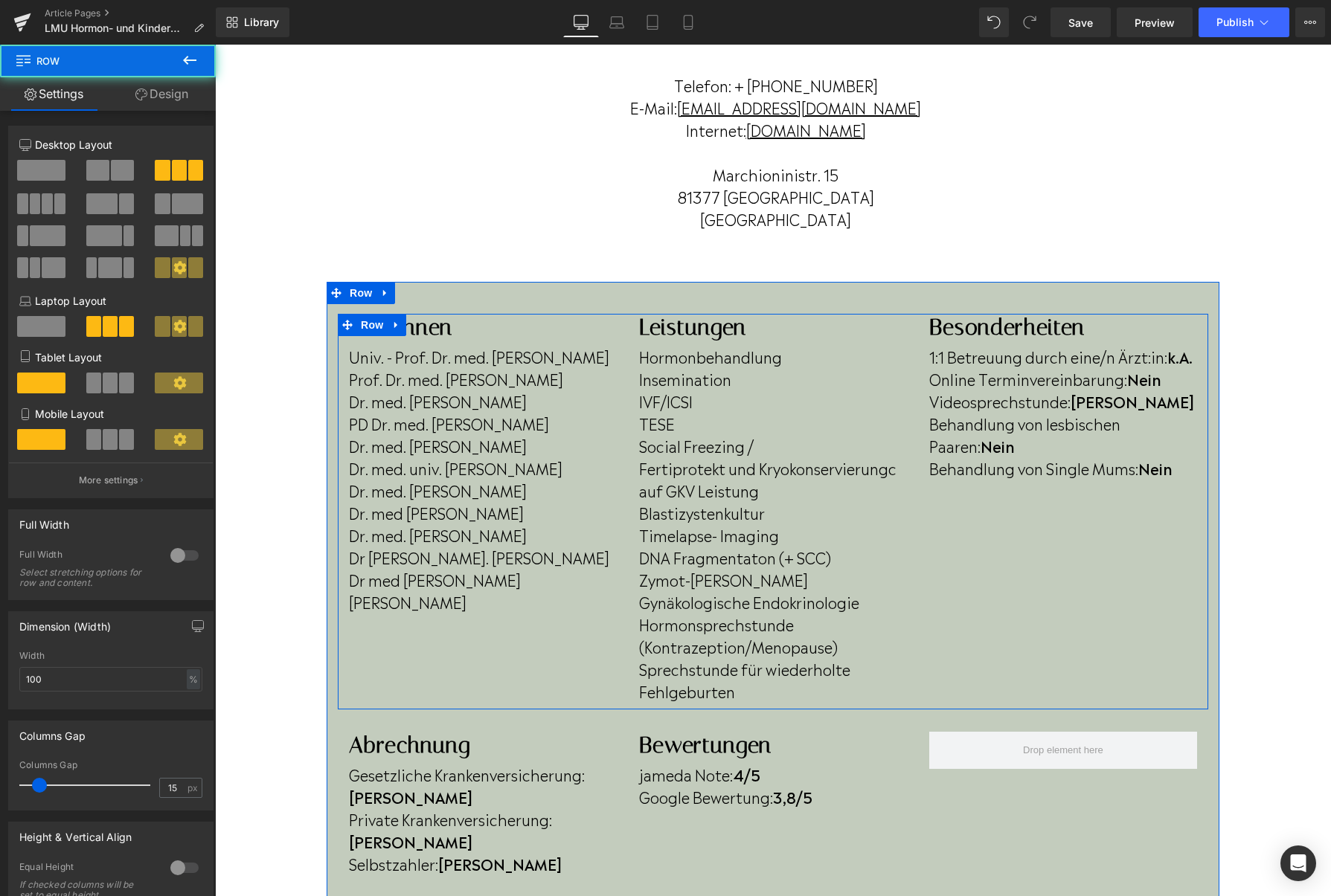
click at [569, 662] on div "Ärzt:innen Heading Univ. - Prof. Dr. med. Christian J. Thaler Prof. Dr. med. Ni…" at bounding box center [773, 511] width 870 height 396
click at [468, 524] on p "Dr. med [PERSON_NAME]" at bounding box center [483, 512] width 268 height 22
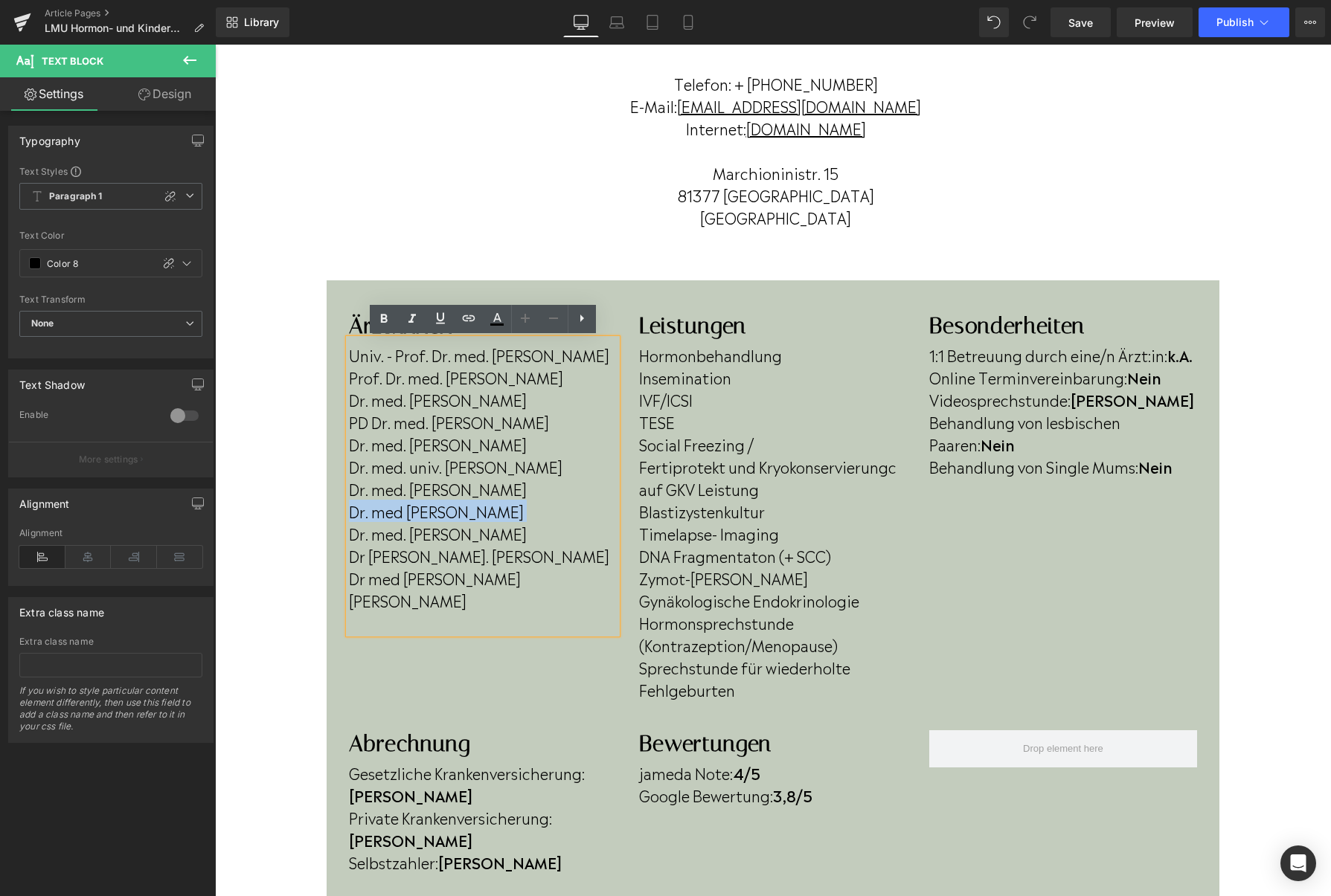
scroll to position [219, 0]
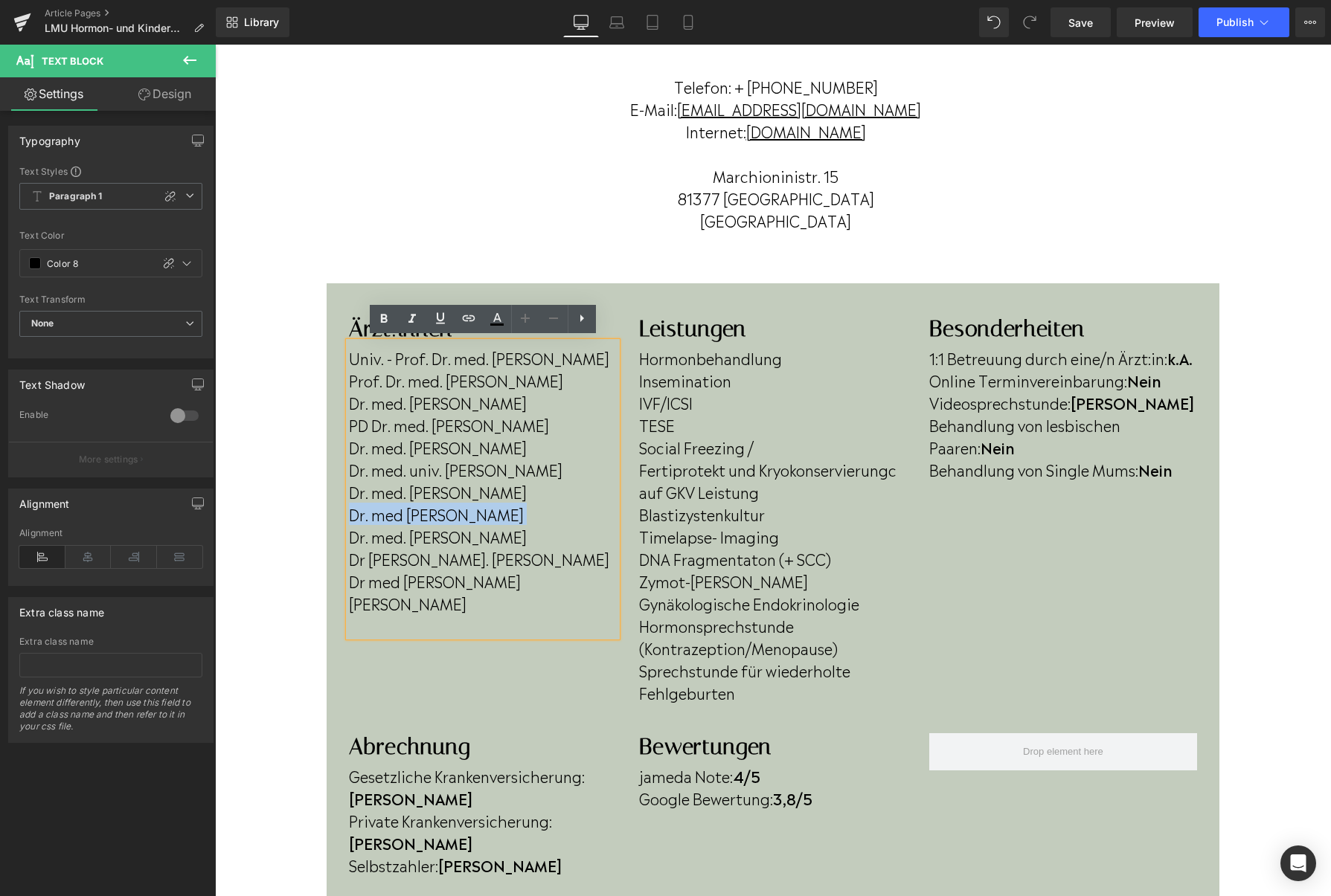
drag, startPoint x: 468, startPoint y: 535, endPoint x: 350, endPoint y: 536, distance: 118.0
click at [351, 525] on p "Dr. med [PERSON_NAME]" at bounding box center [483, 513] width 268 height 22
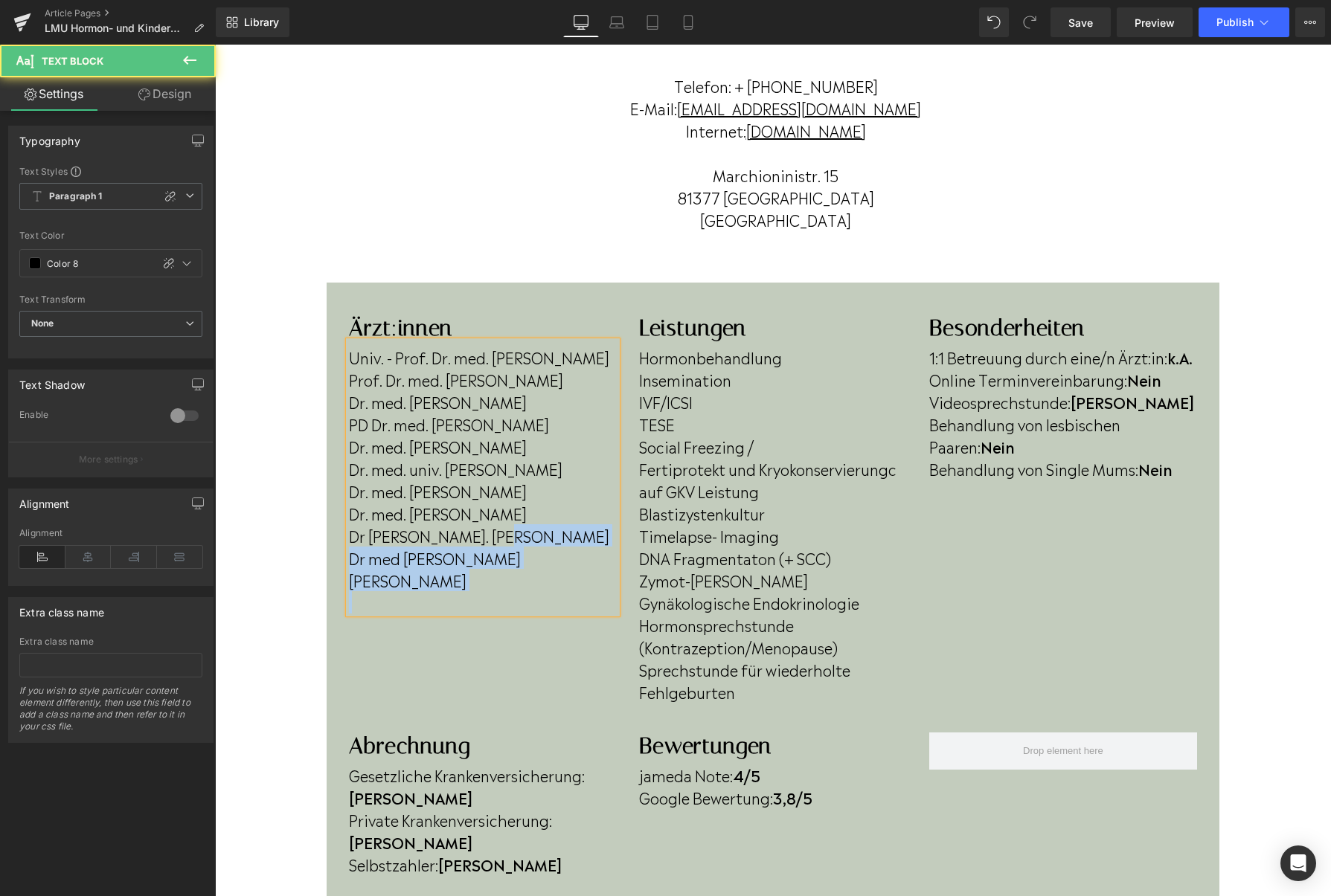
drag, startPoint x: 505, startPoint y: 565, endPoint x: 347, endPoint y: 559, distance: 158.1
click at [349, 559] on div "Univ. - Prof. Dr. med. Christian J. Thaler Prof. Dr. med. Nina Rogenhofer Dr. m…" at bounding box center [483, 477] width 268 height 273
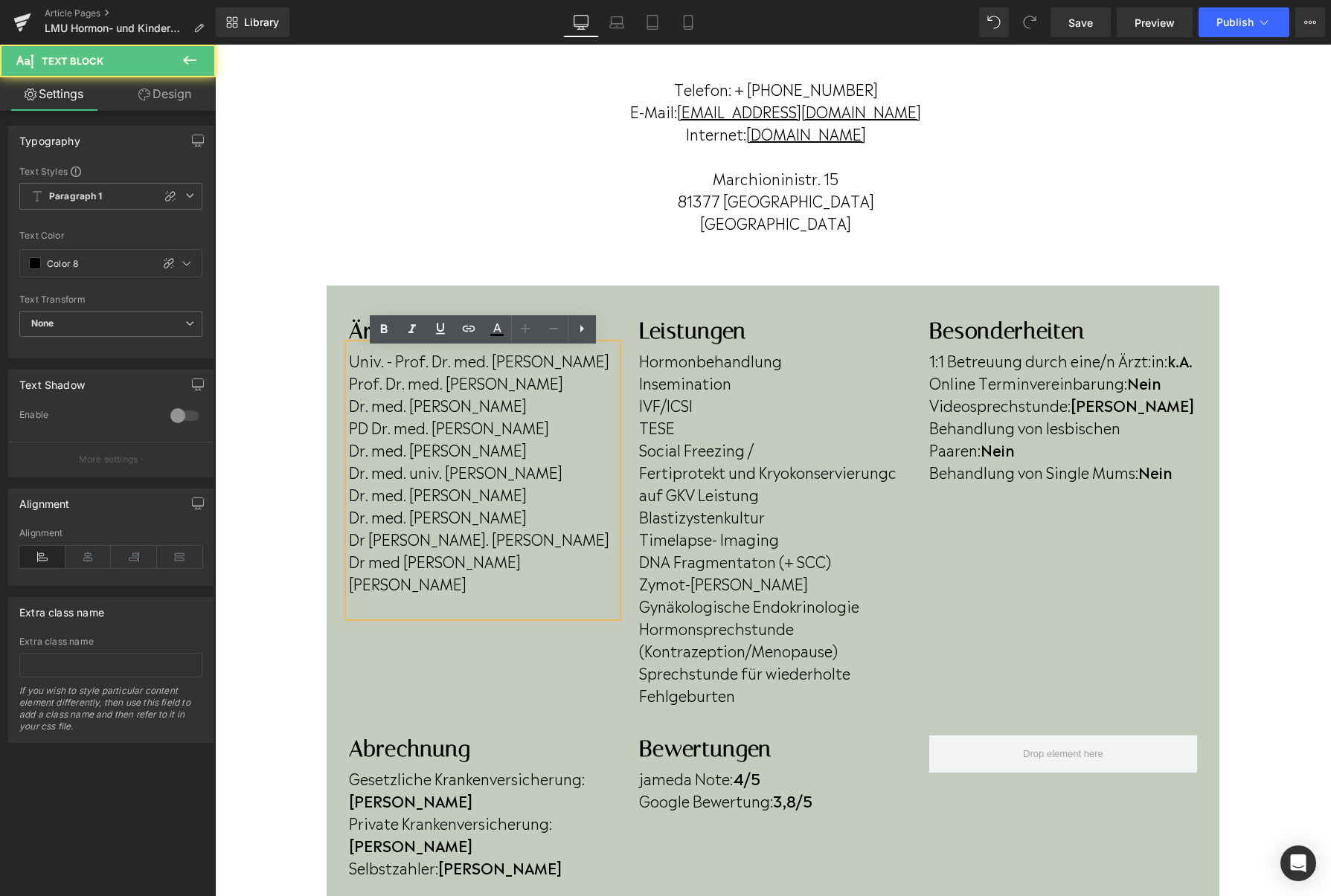
scroll to position [211, 0]
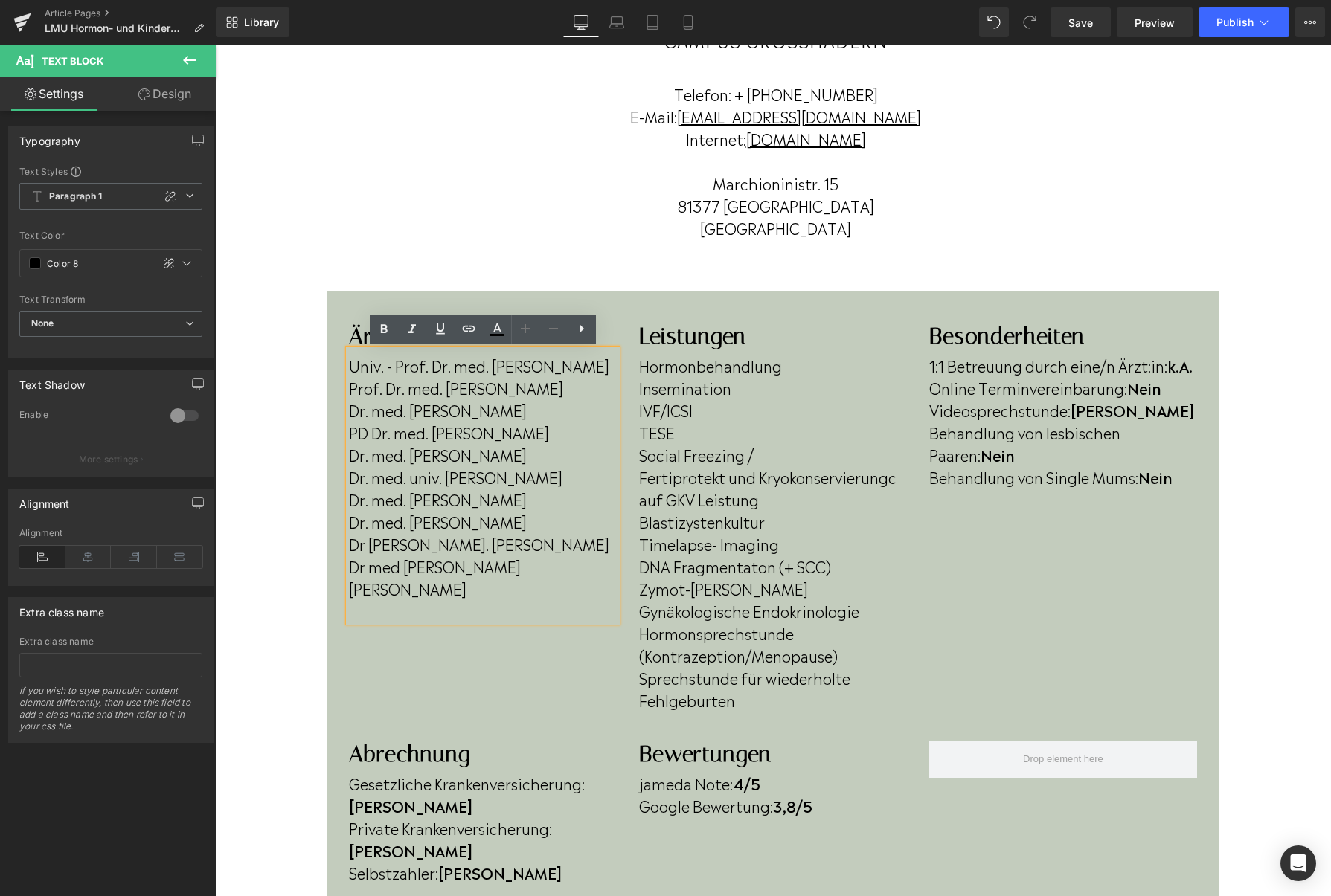
drag, startPoint x: 351, startPoint y: 559, endPoint x: 537, endPoint y: 581, distance: 187.3
click at [537, 581] on div "Univ. - Prof. Dr. med. Christian J. Thaler Prof. Dr. med. Nina Rogenhofer Dr. m…" at bounding box center [483, 486] width 268 height 273
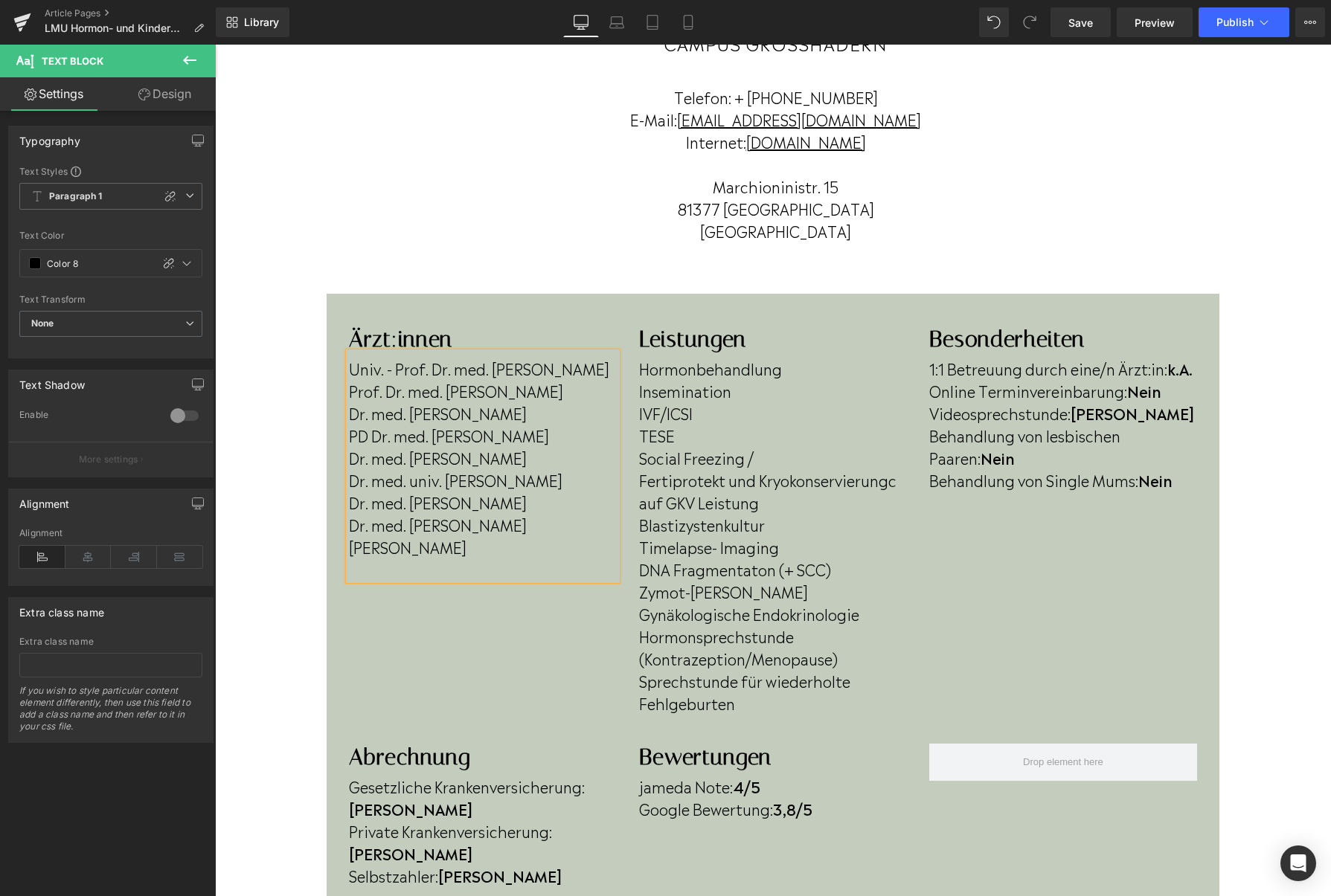
scroll to position [207, 0]
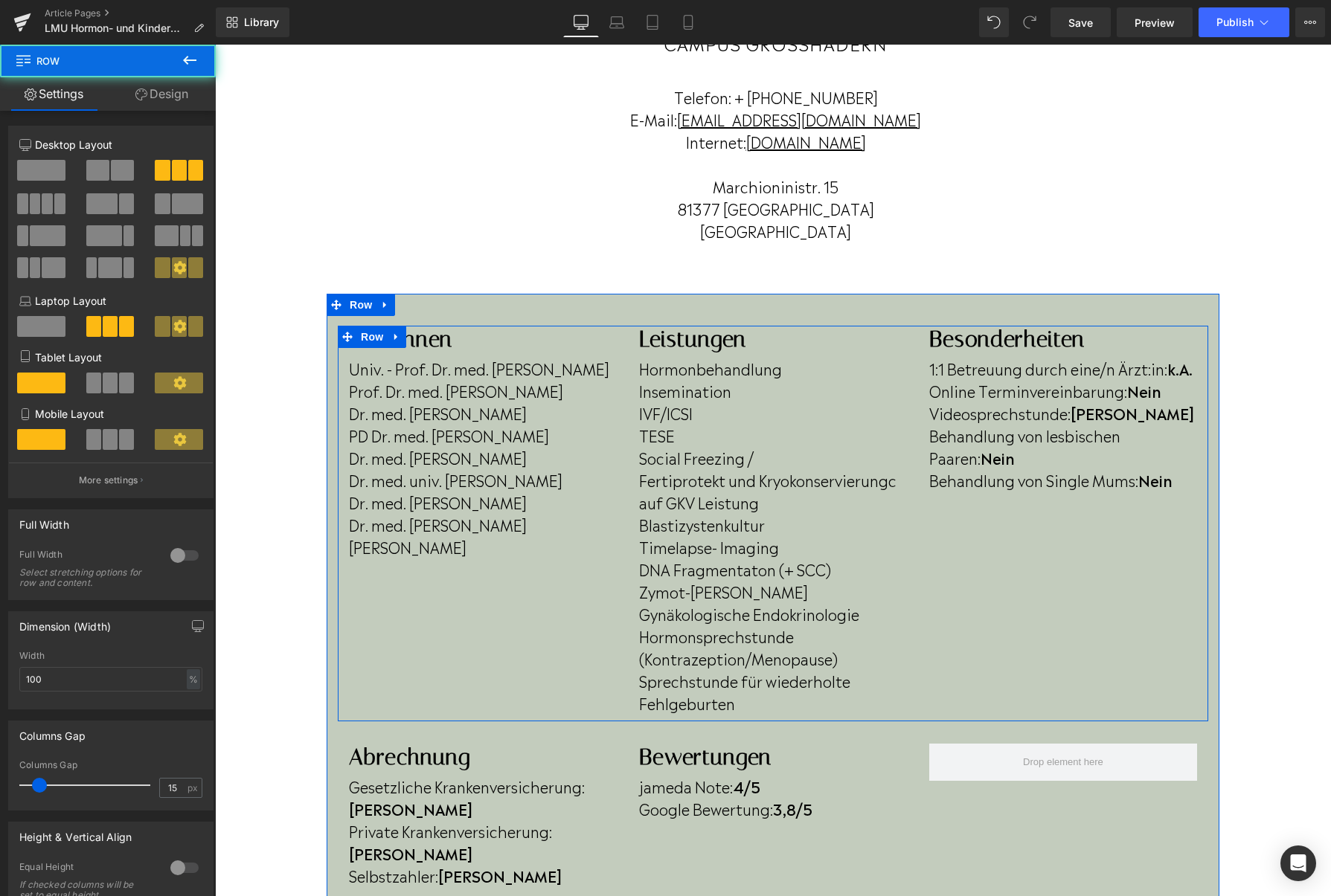
click at [416, 661] on div "Ärzt:innen Heading Univ. - Prof. Dr. med. Christian J. Thaler Prof. Dr. med. Ni…" at bounding box center [773, 523] width 870 height 396
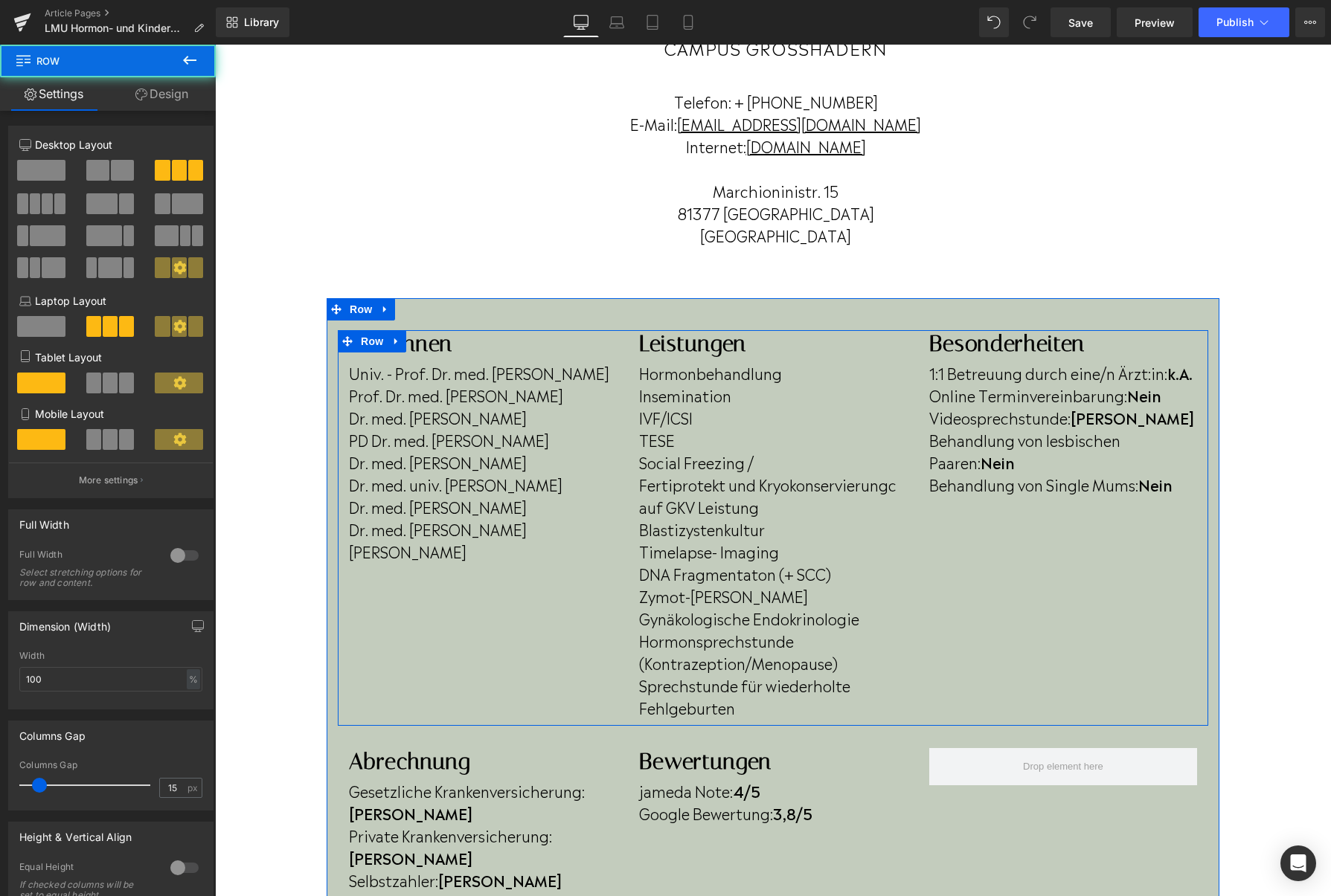
scroll to position [205, 0]
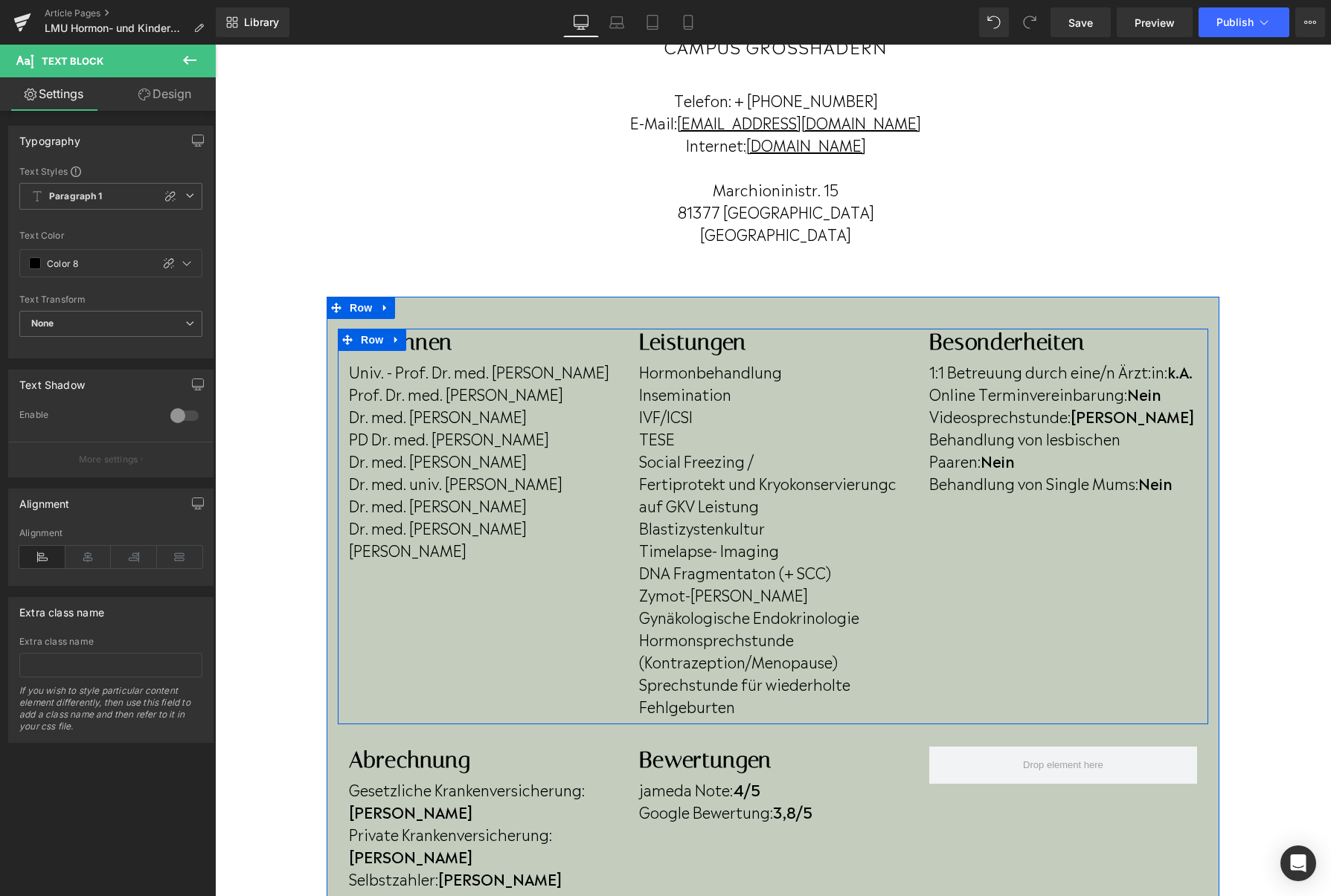
drag, startPoint x: 529, startPoint y: 528, endPoint x: 343, endPoint y: 531, distance: 186.0
click at [343, 531] on div "Ärzt:innen Heading Univ. - Prof. Dr. med. Christian J. Thaler Prof. Dr. med. Ni…" at bounding box center [483, 455] width 290 height 254
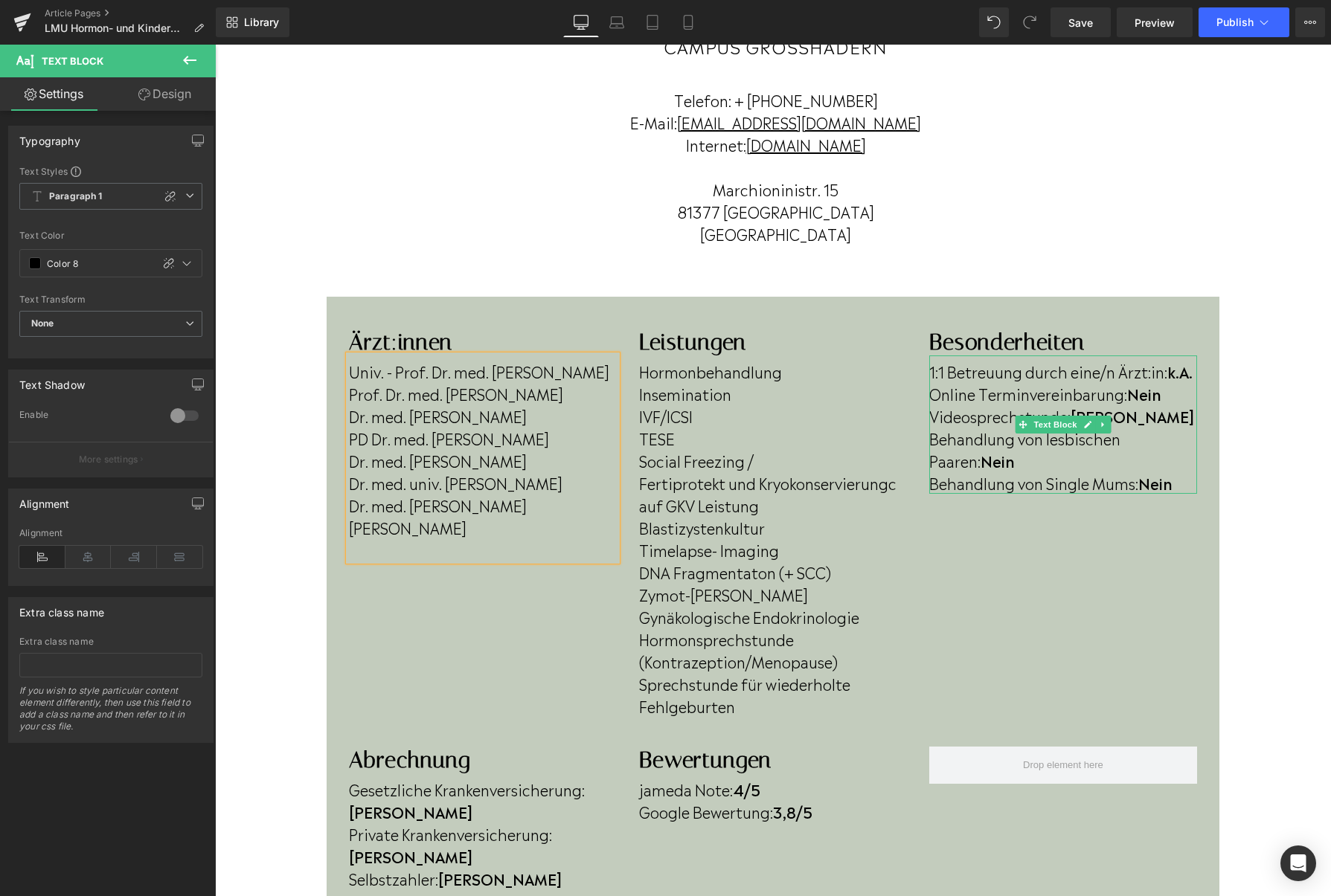
click at [1161, 394] on b "Nein" at bounding box center [1143, 393] width 34 height 22
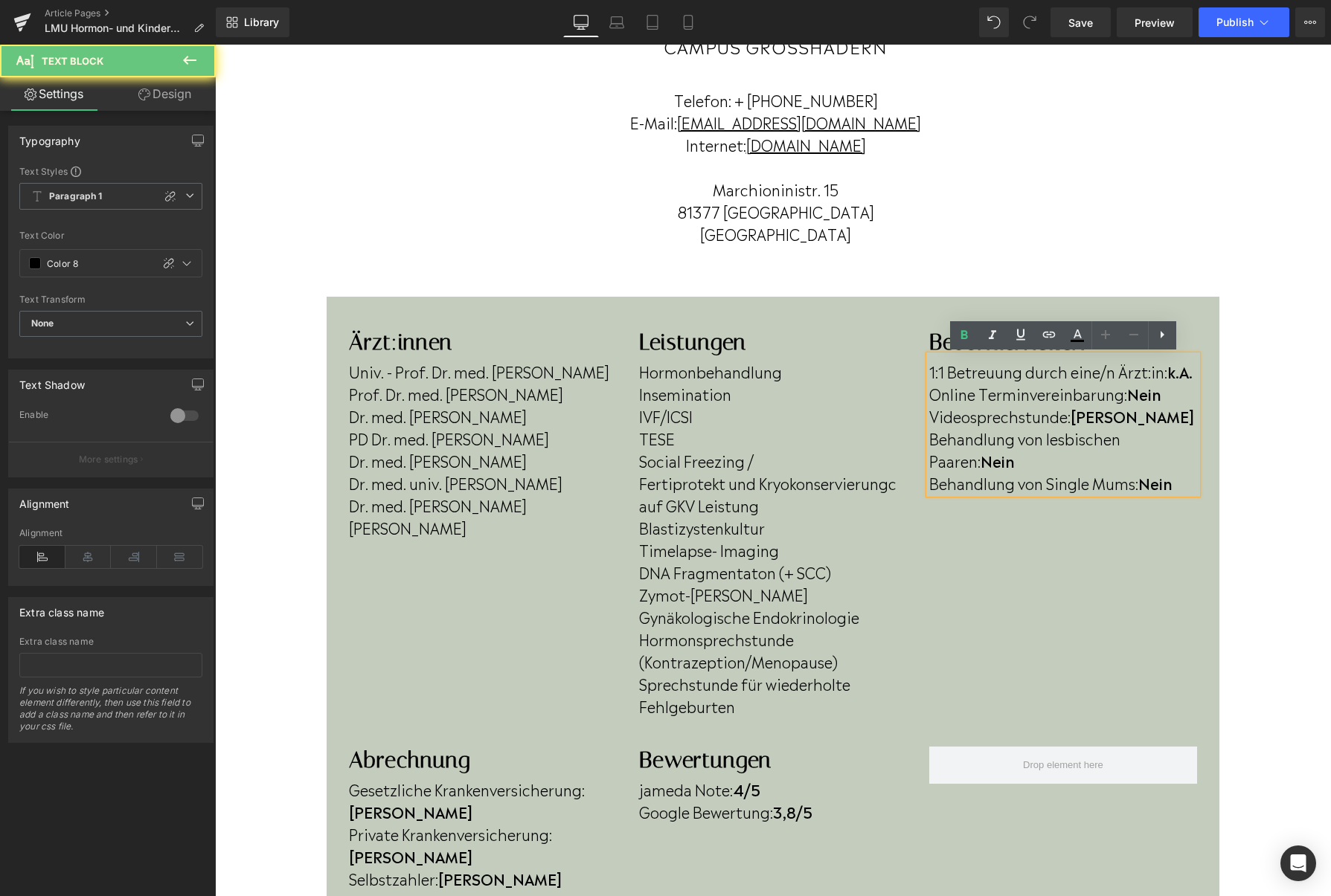
click at [1161, 394] on b "Nein" at bounding box center [1143, 393] width 34 height 22
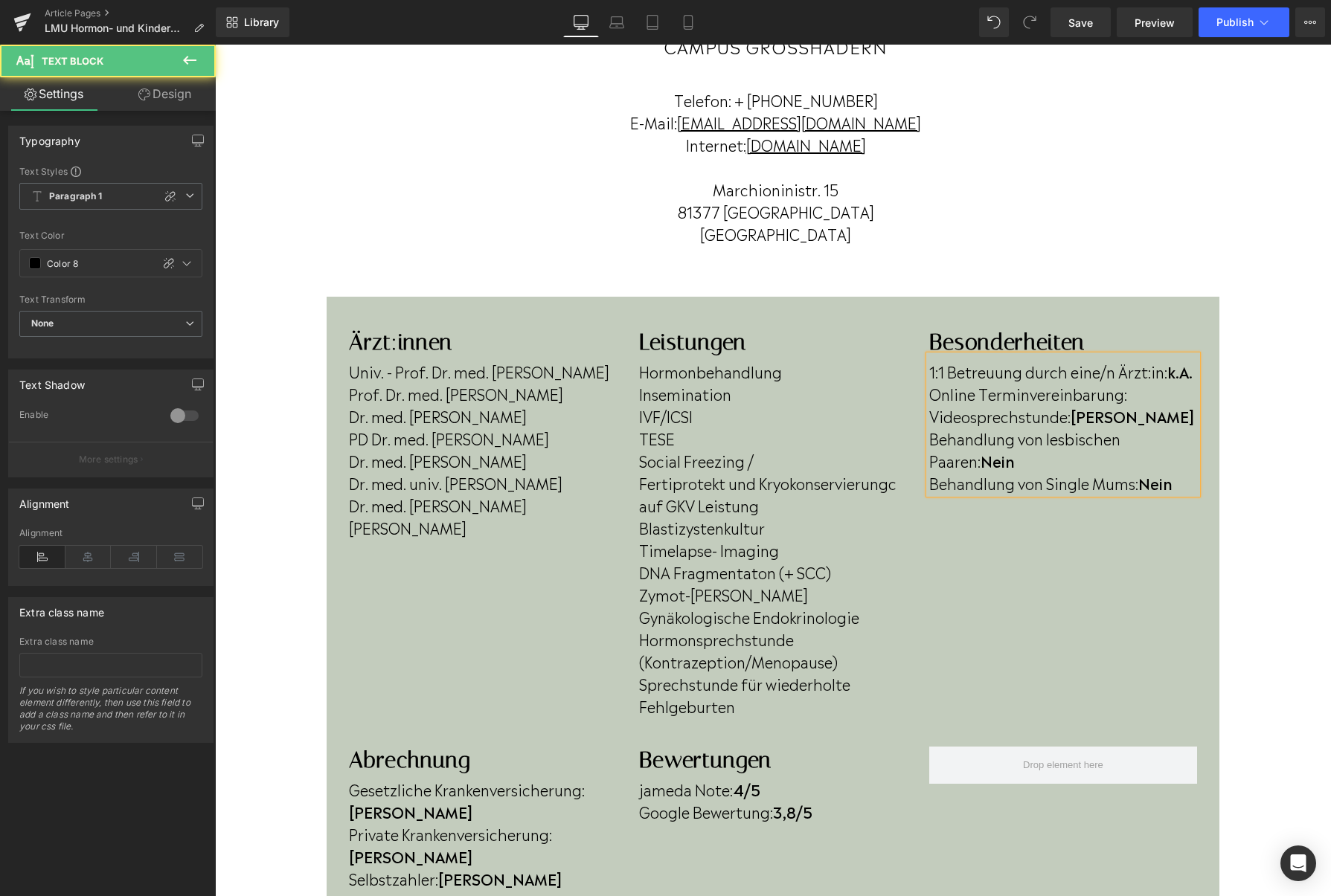
click at [1099, 424] on p "Videosprechstunde: Ja" at bounding box center [1063, 415] width 268 height 22
drag, startPoint x: 1109, startPoint y: 415, endPoint x: 1095, endPoint y: 416, distance: 14.0
click at [1095, 416] on p "Videosprechstunde: JaJa" at bounding box center [1063, 415] width 268 height 22
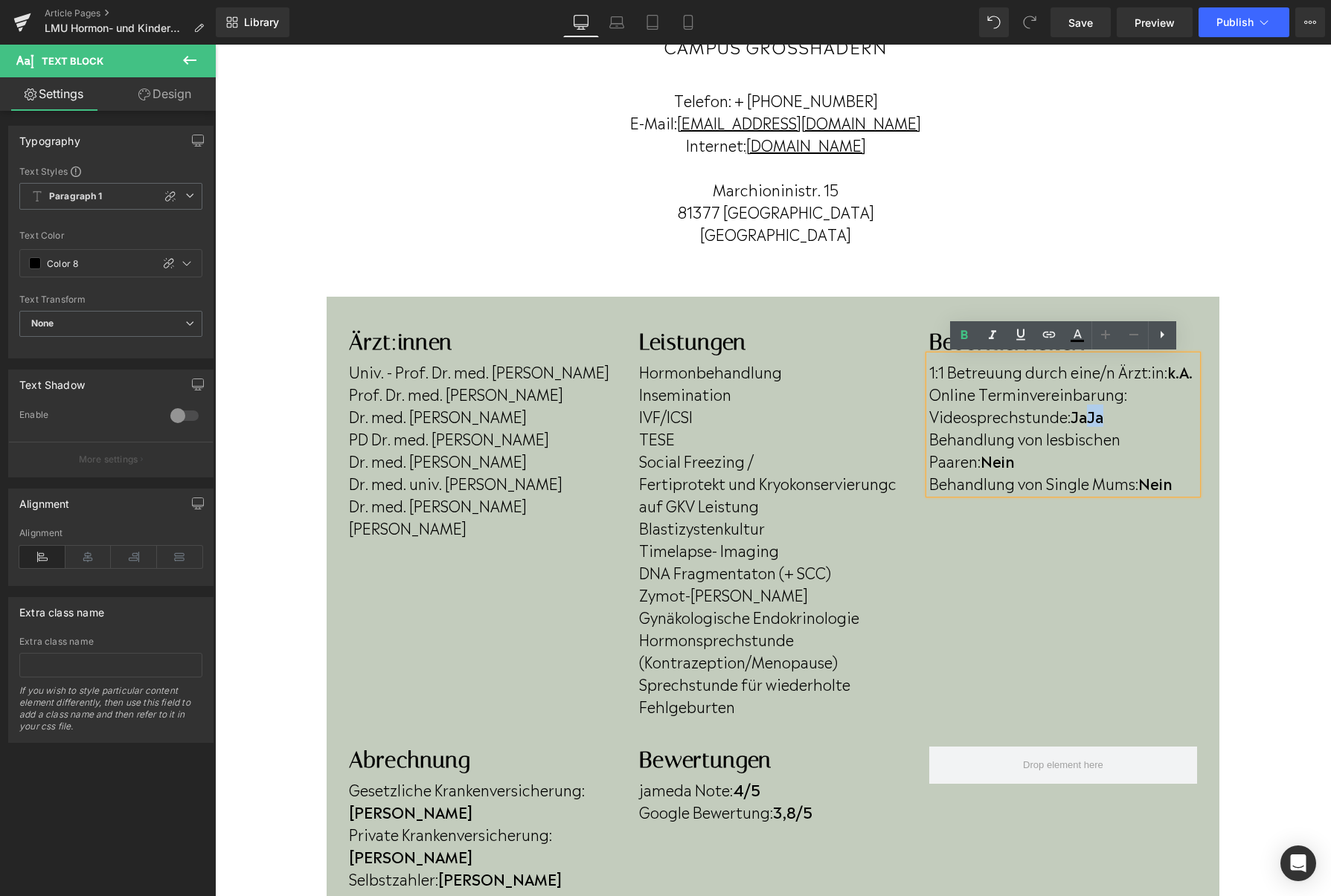
copy b "[PERSON_NAME]"
click at [1168, 405] on p "Videosprechstunde: Ja" at bounding box center [1063, 415] width 268 height 22
click at [1160, 394] on p "Online Terminvereinbarung:" at bounding box center [1063, 393] width 268 height 22
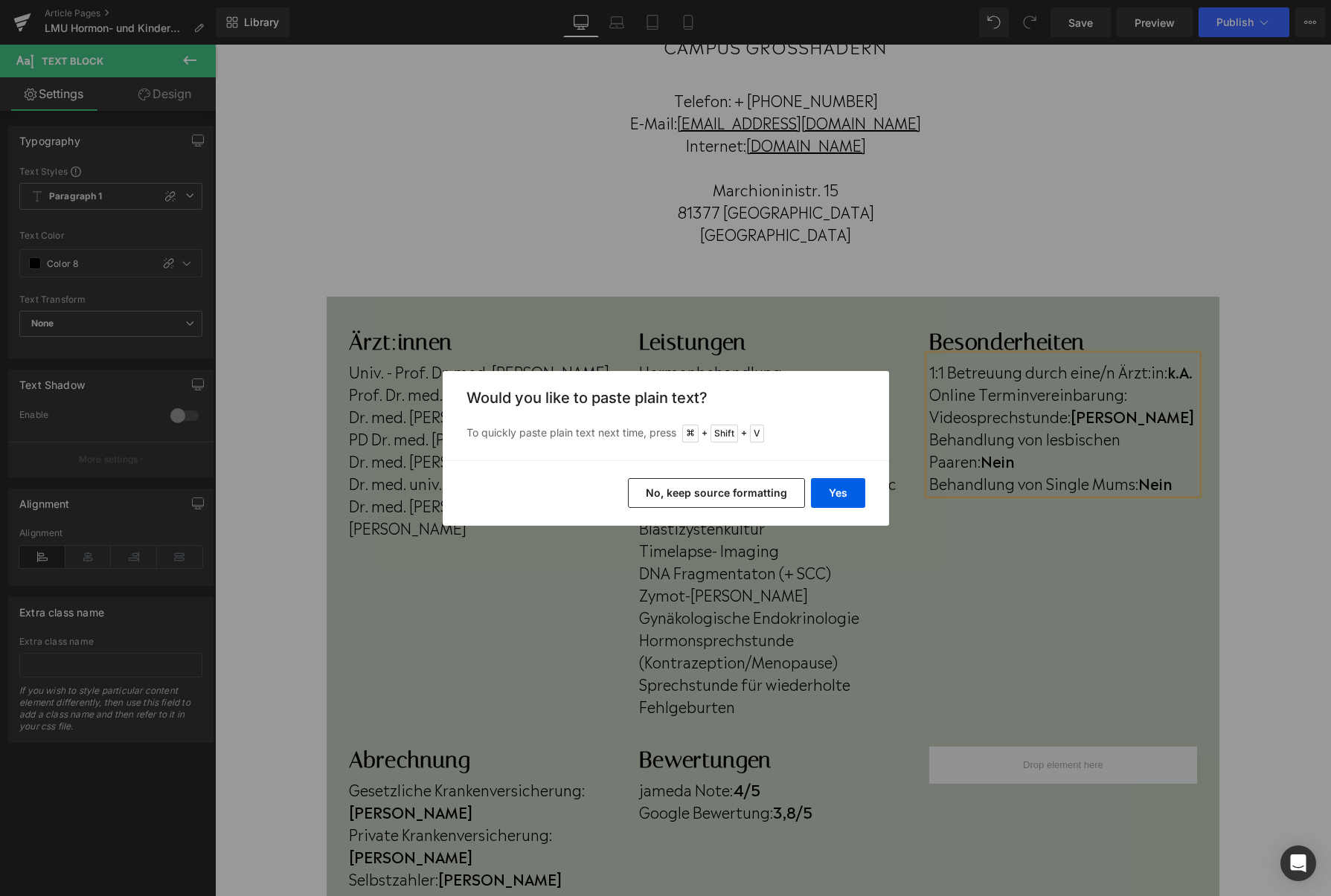
click at [717, 488] on button "No, keep source formatting" at bounding box center [715, 492] width 177 height 29
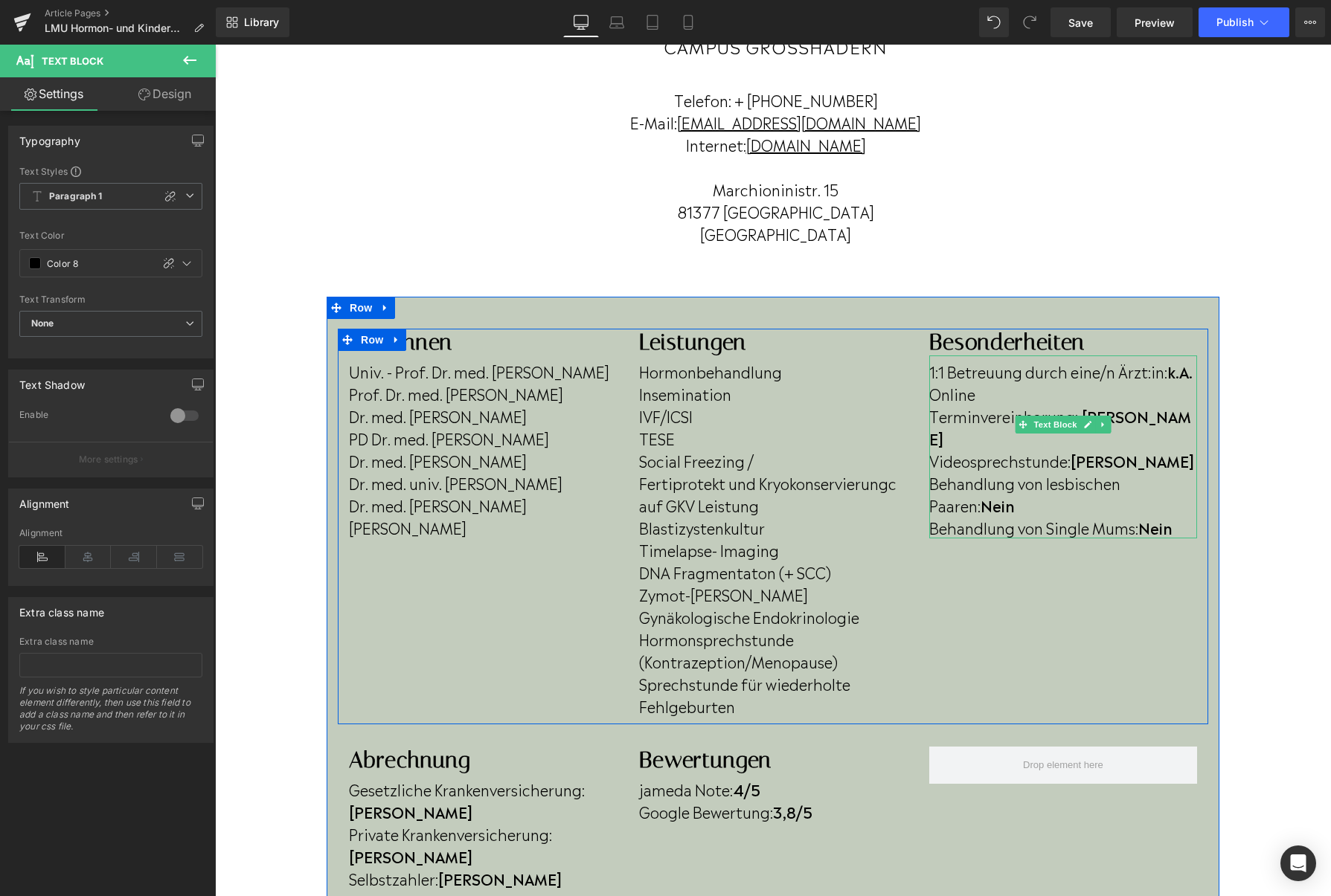
click at [1135, 405] on span "[PERSON_NAME]" at bounding box center [1060, 427] width 262 height 45
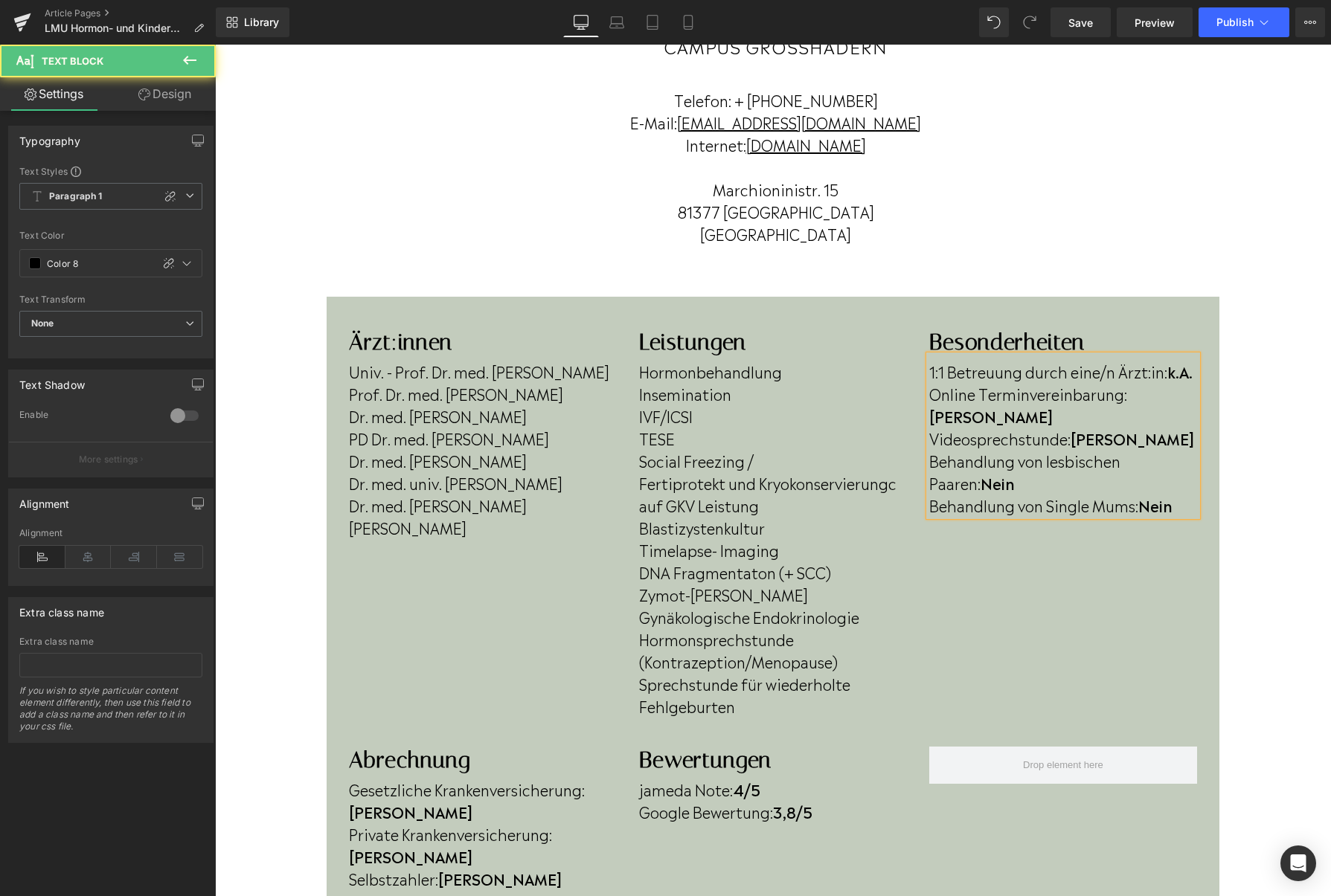
click at [1033, 462] on p "Behandlung von lesbischen Paaren: Nein" at bounding box center [1063, 472] width 268 height 45
click at [1185, 493] on p "Behandlung von Single Mums: Nein" at bounding box center [1063, 504] width 268 height 22
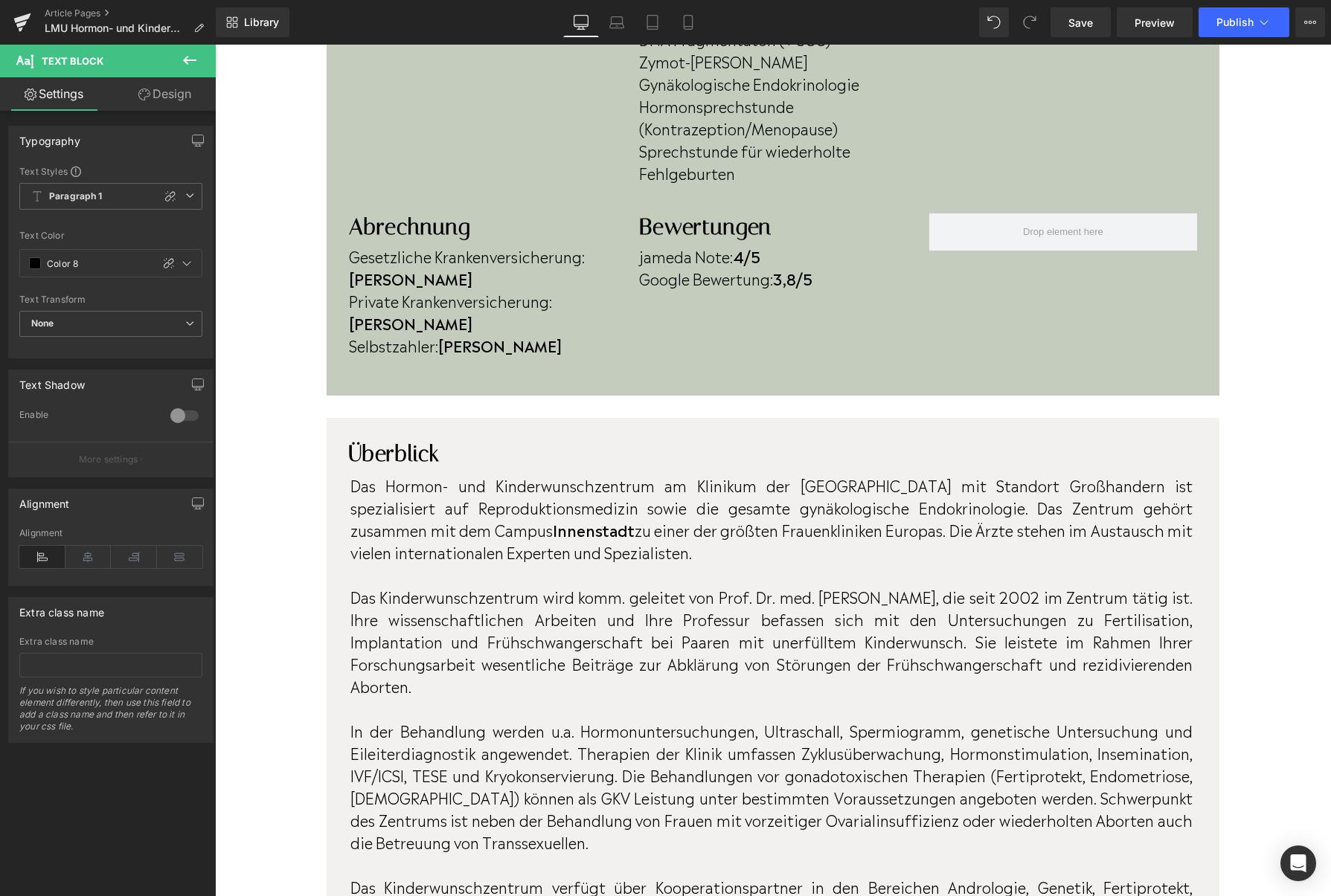
scroll to position [737, 0]
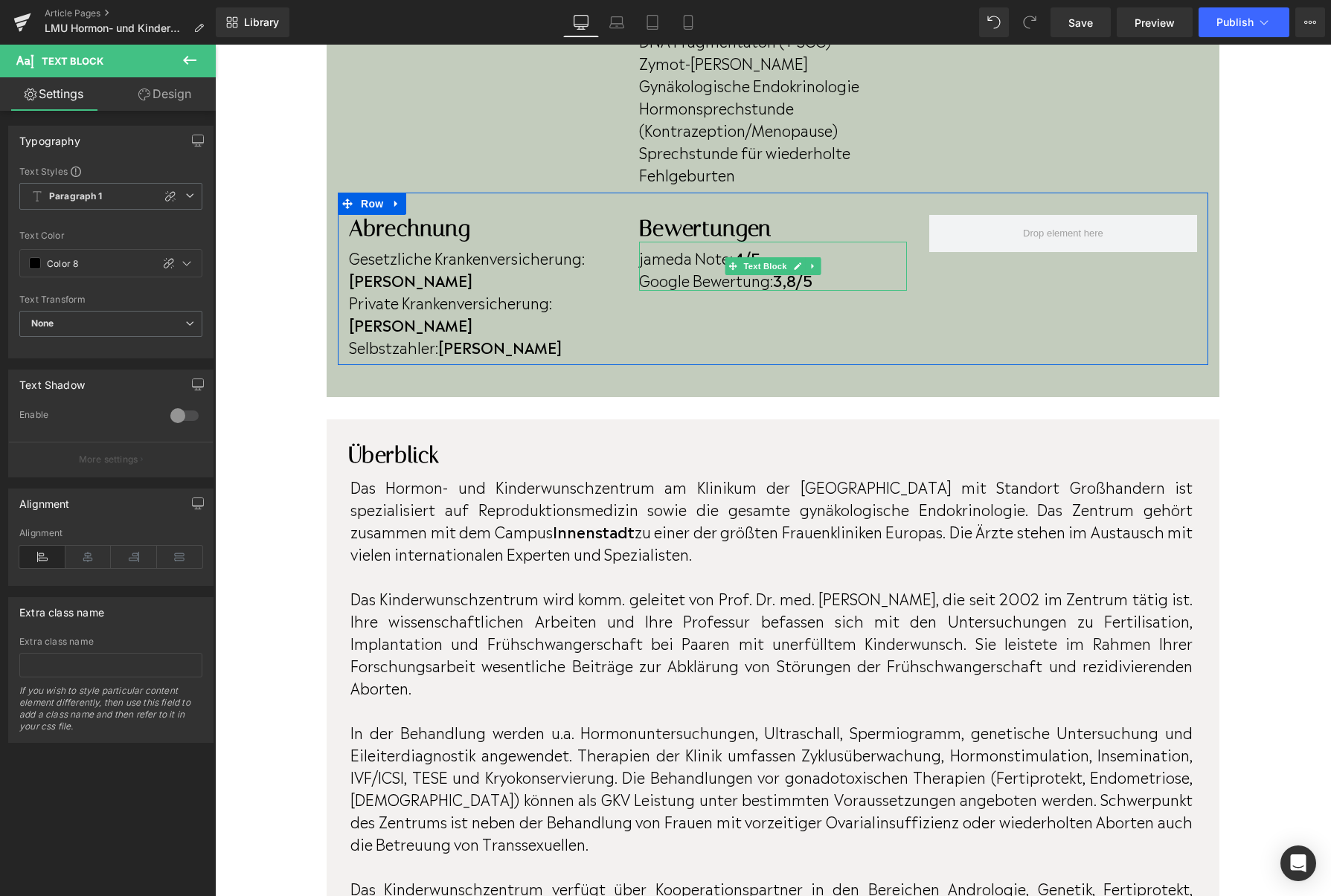
click at [800, 284] on strong "3,8/5" at bounding box center [793, 279] width 39 height 22
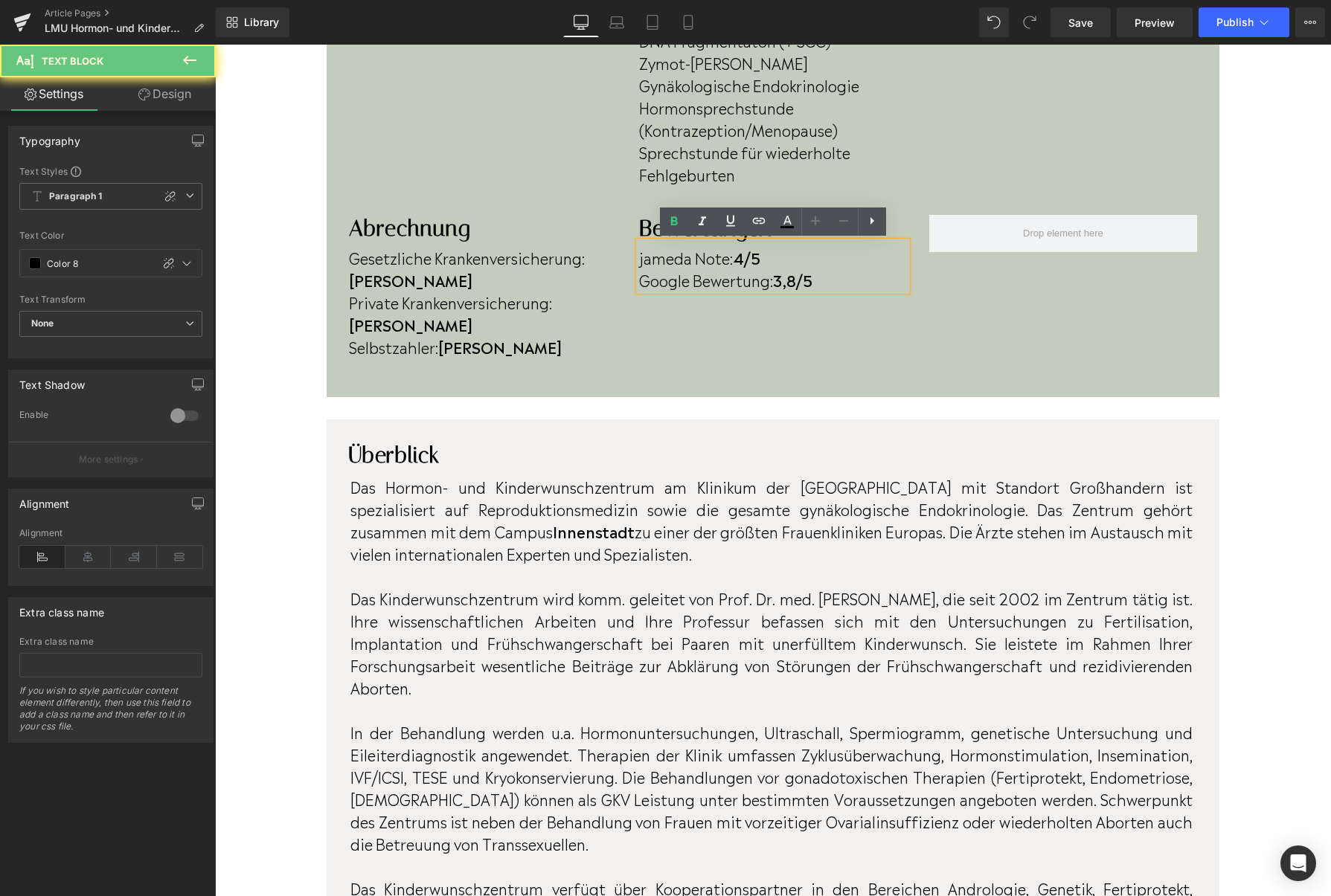
click at [799, 289] on strong "3,8/5" at bounding box center [793, 279] width 39 height 22
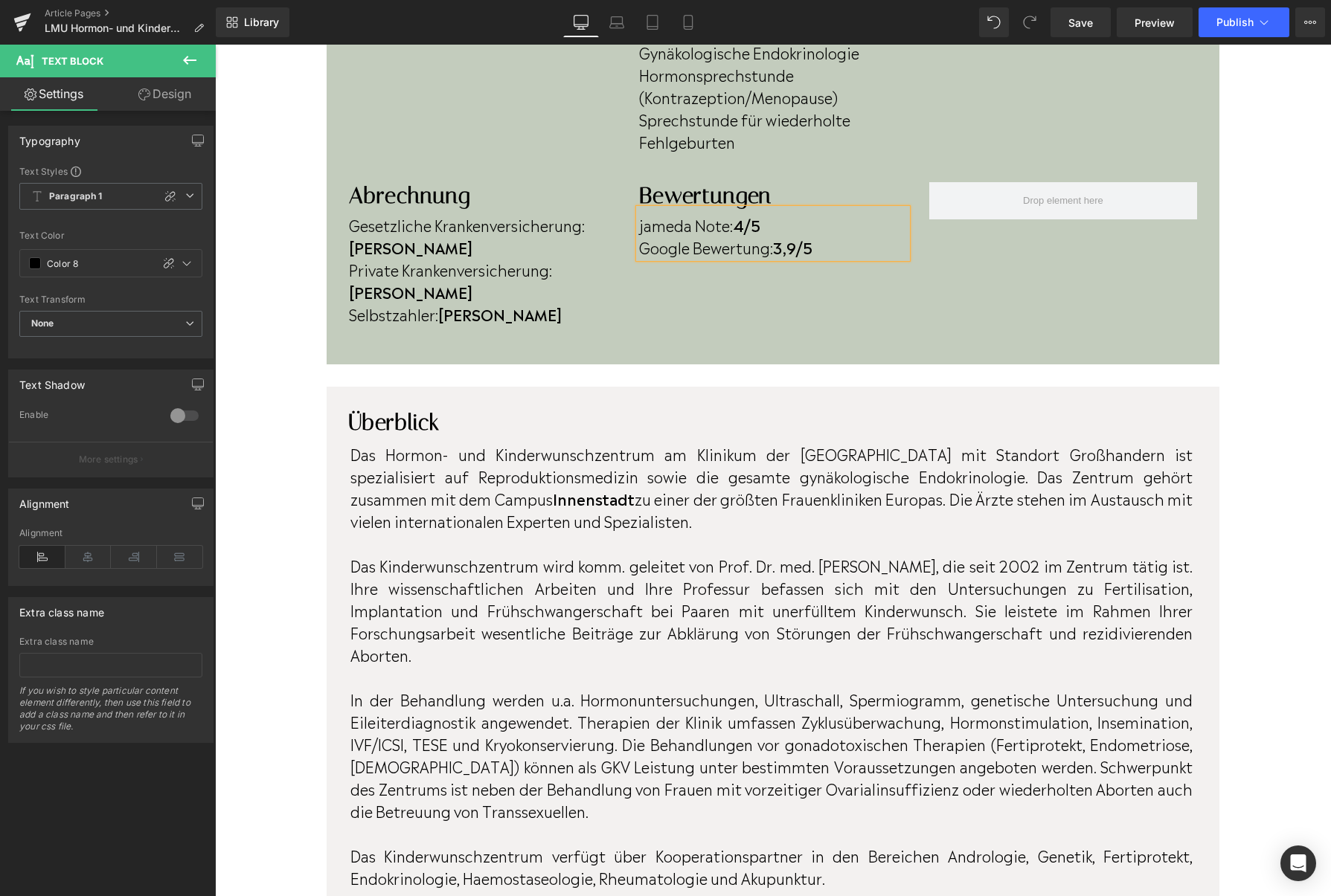
scroll to position [769, 0]
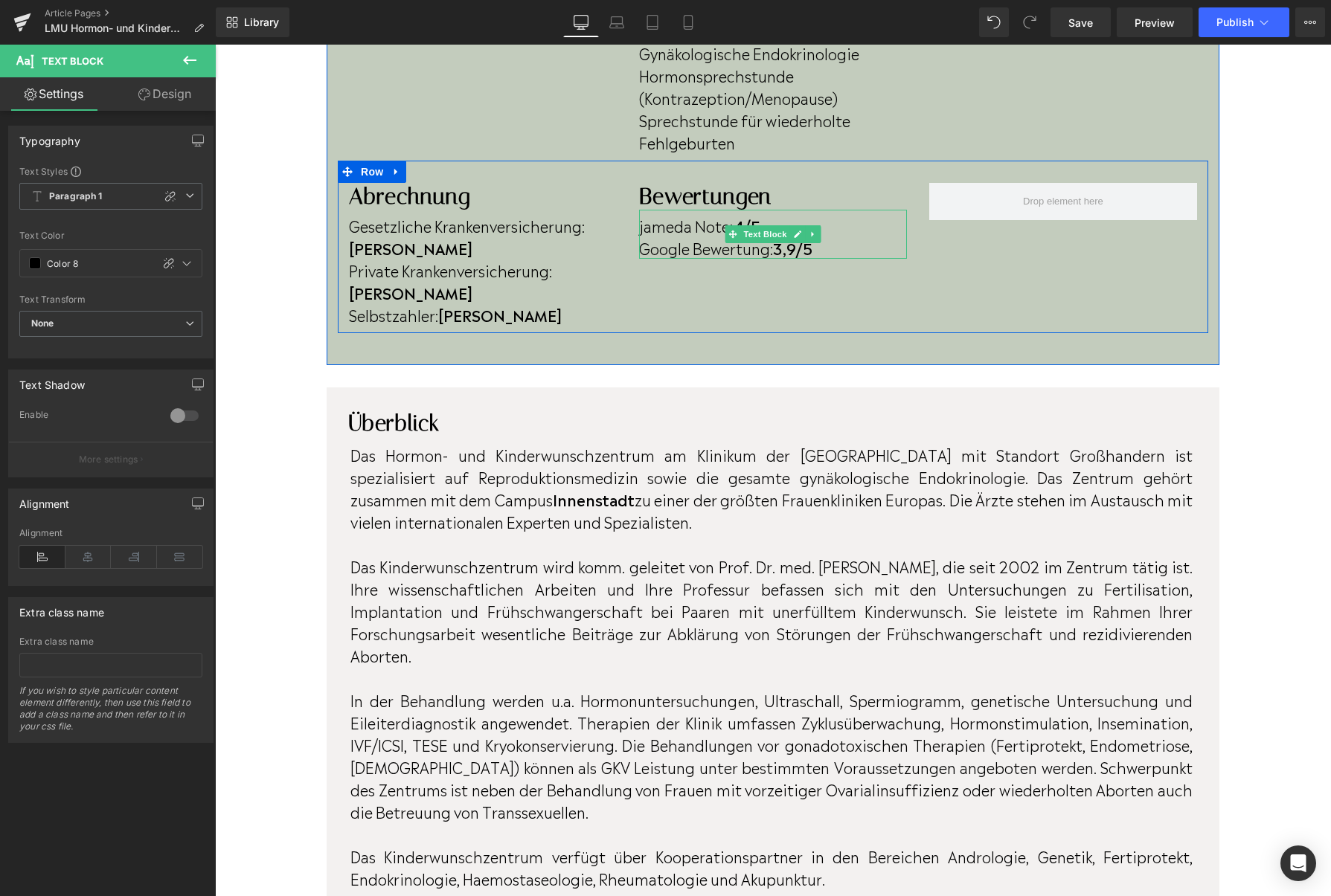
click at [747, 214] on strong "4/5" at bounding box center [747, 225] width 27 height 22
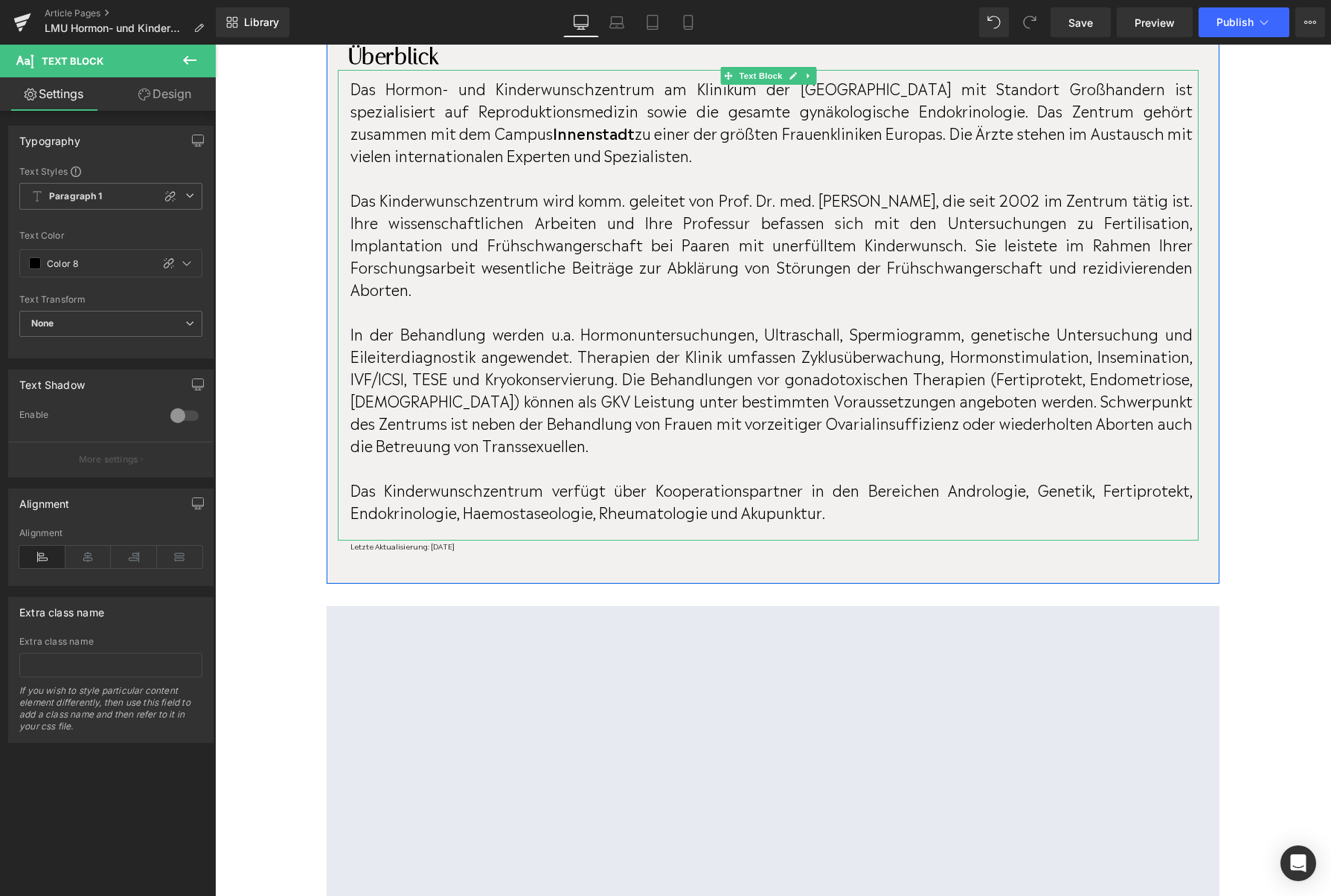
scroll to position [1137, 0]
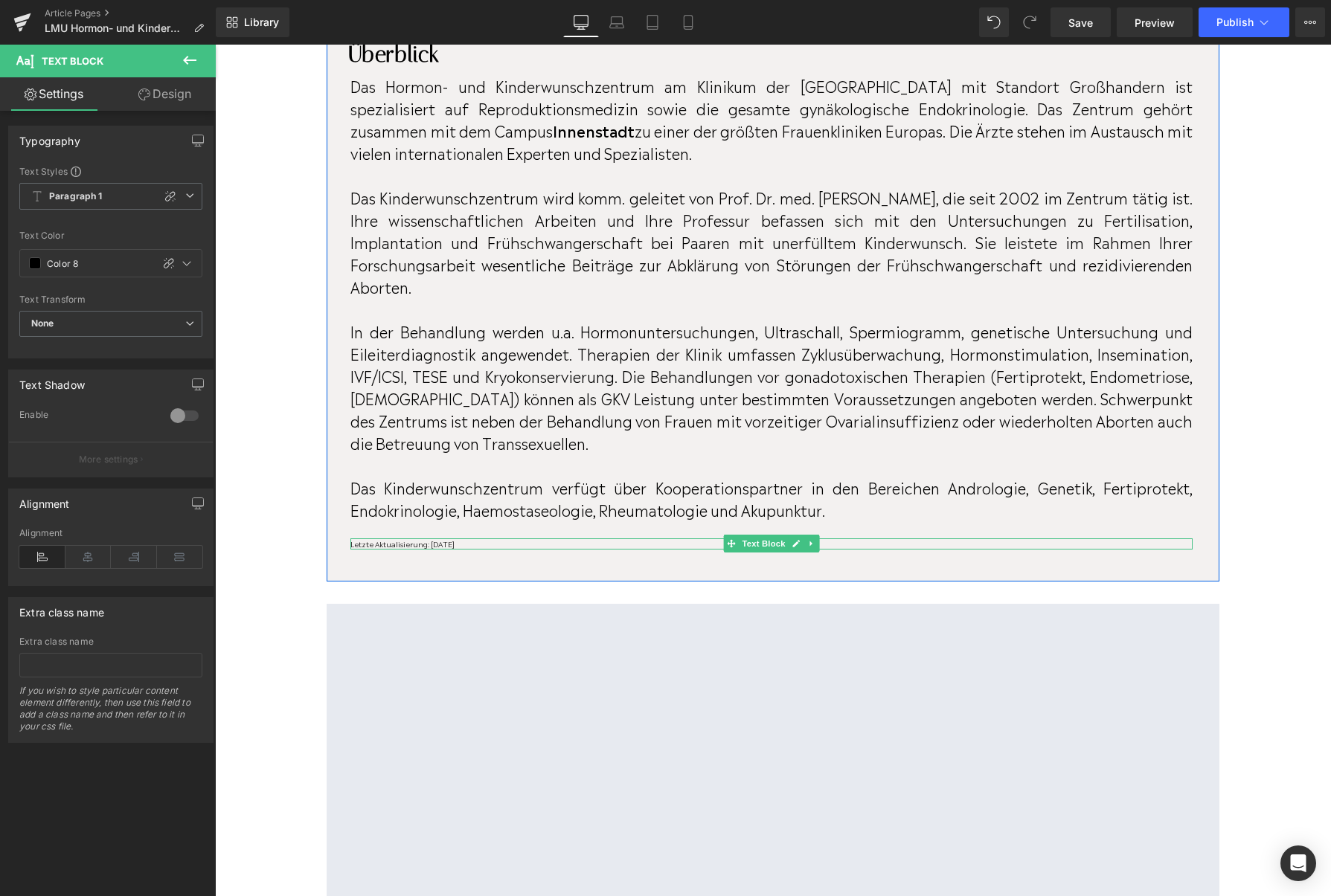
click at [493, 538] on p "Letzte Aktualisierung: Oktober 2024" at bounding box center [771, 543] width 842 height 11
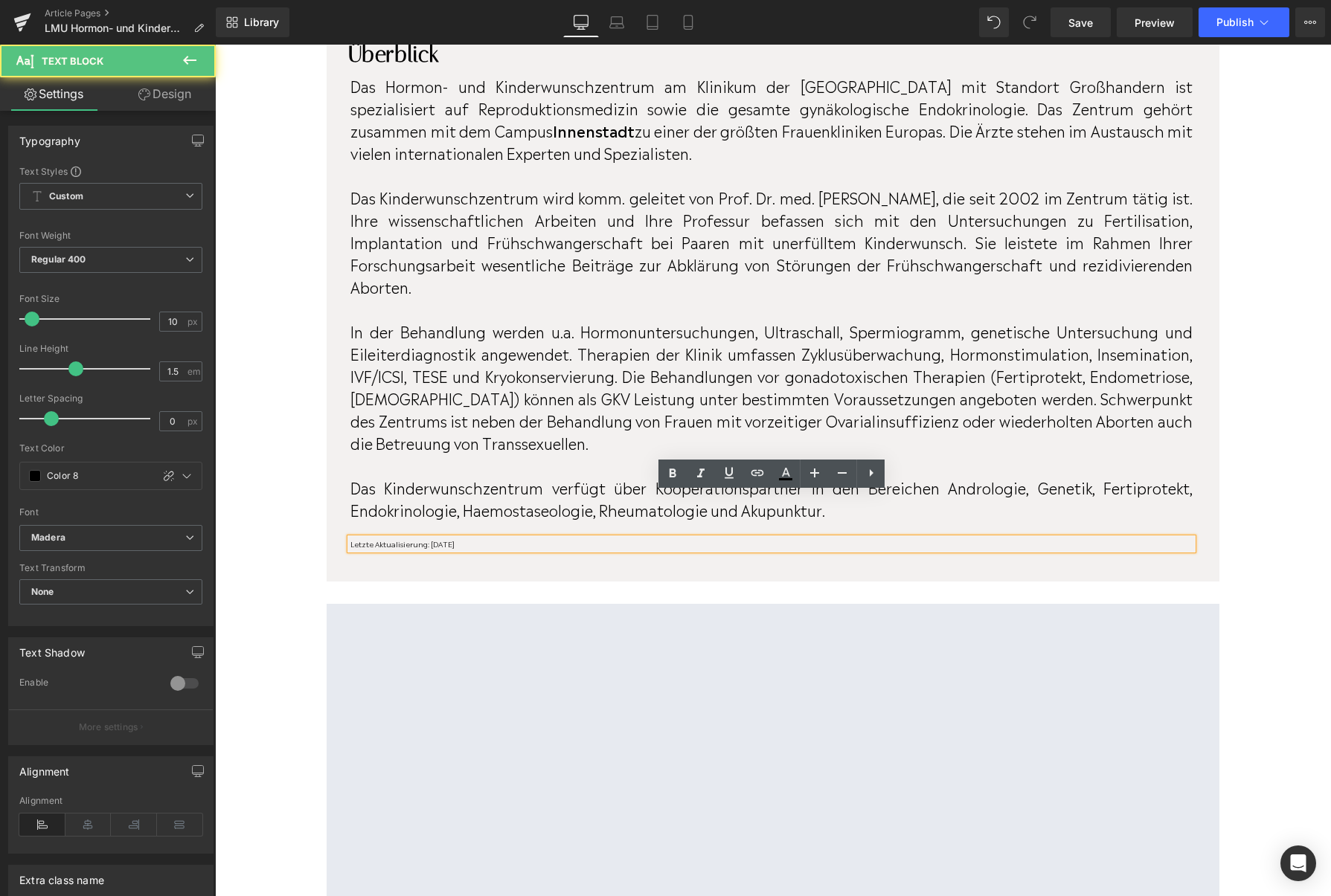
click at [493, 538] on p "Letzte Aktualisierung: Oktober 2024" at bounding box center [771, 543] width 842 height 11
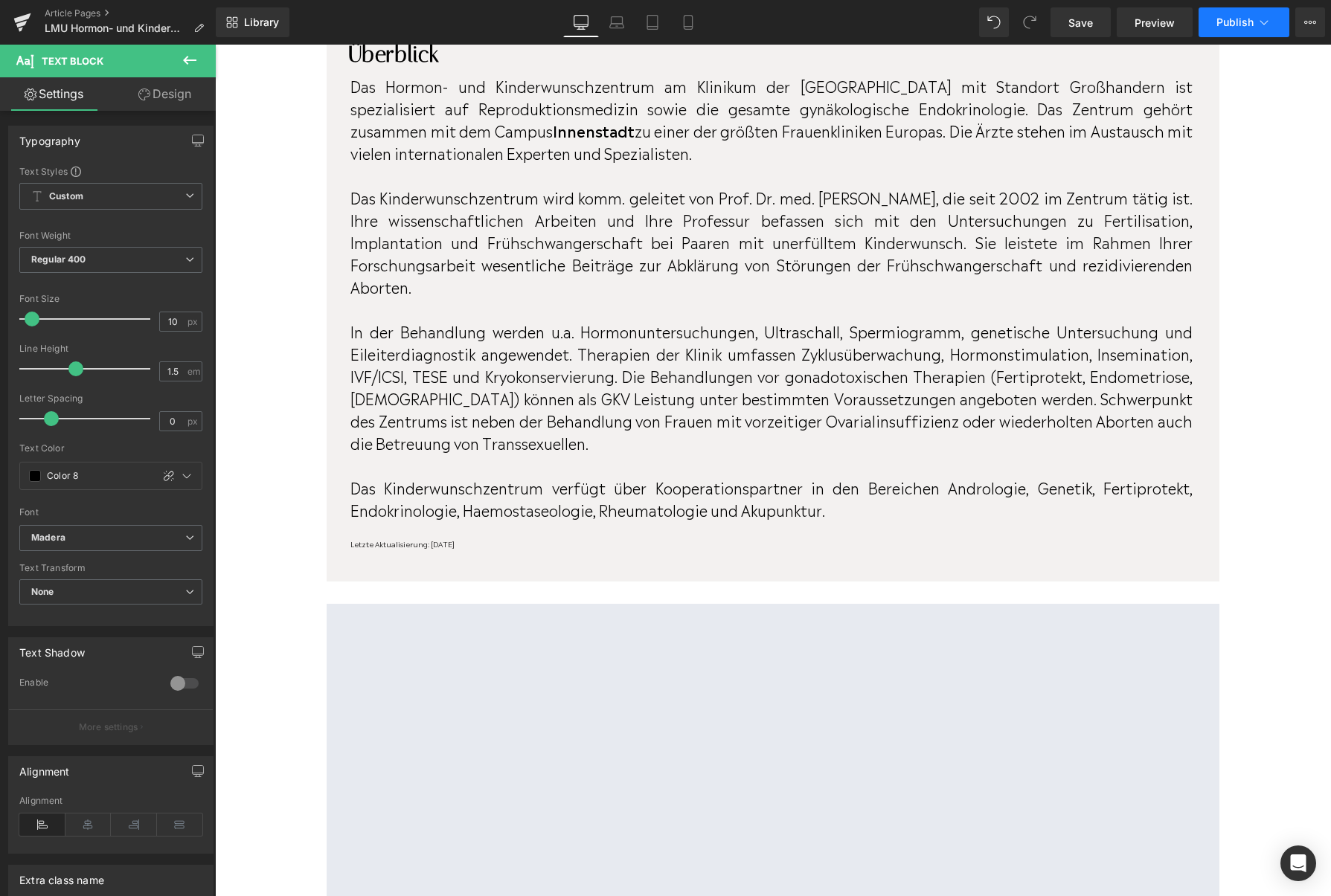
click at [1225, 26] on span "Publish" at bounding box center [1234, 22] width 37 height 12
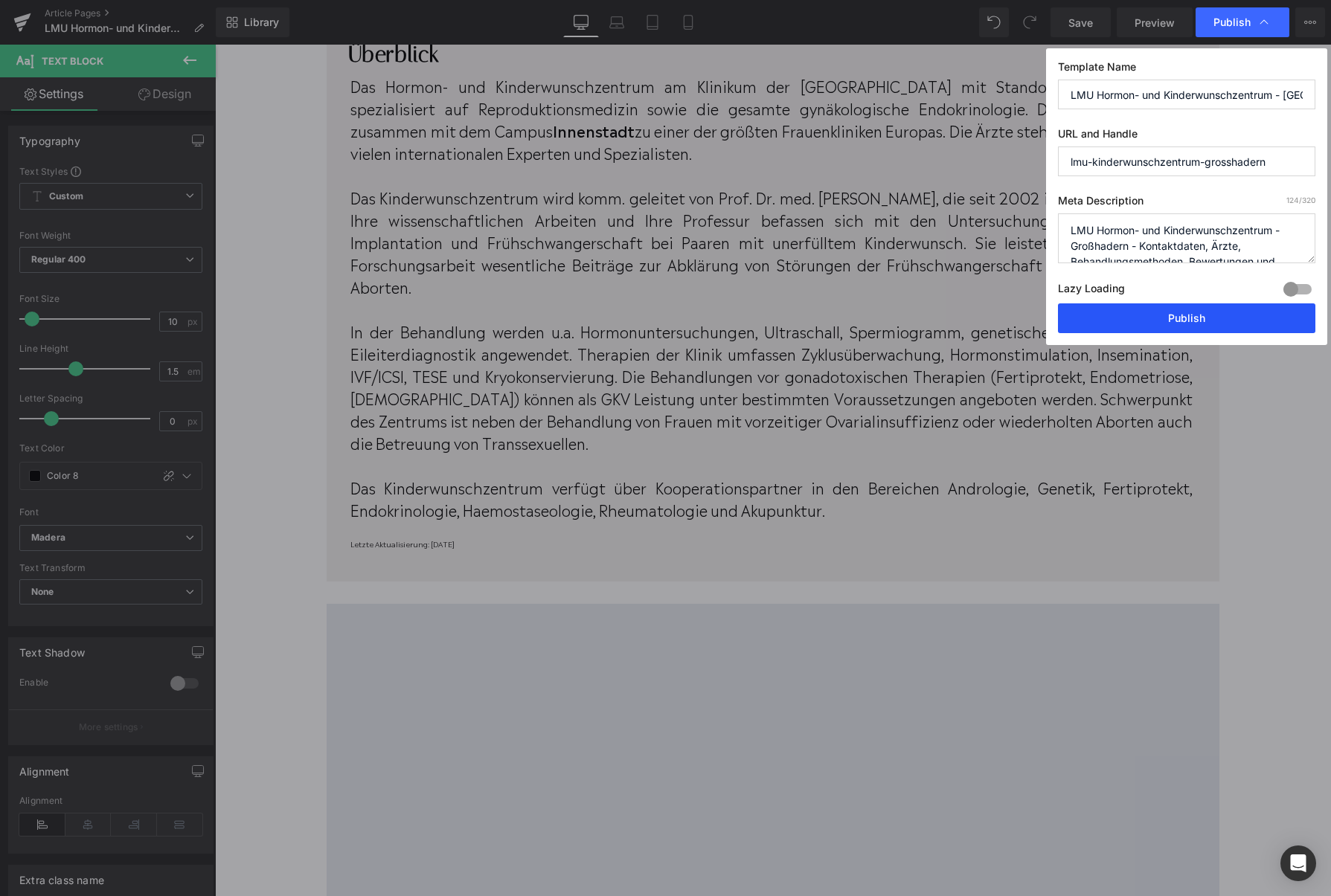
click at [1200, 324] on button "Publish" at bounding box center [1185, 319] width 257 height 29
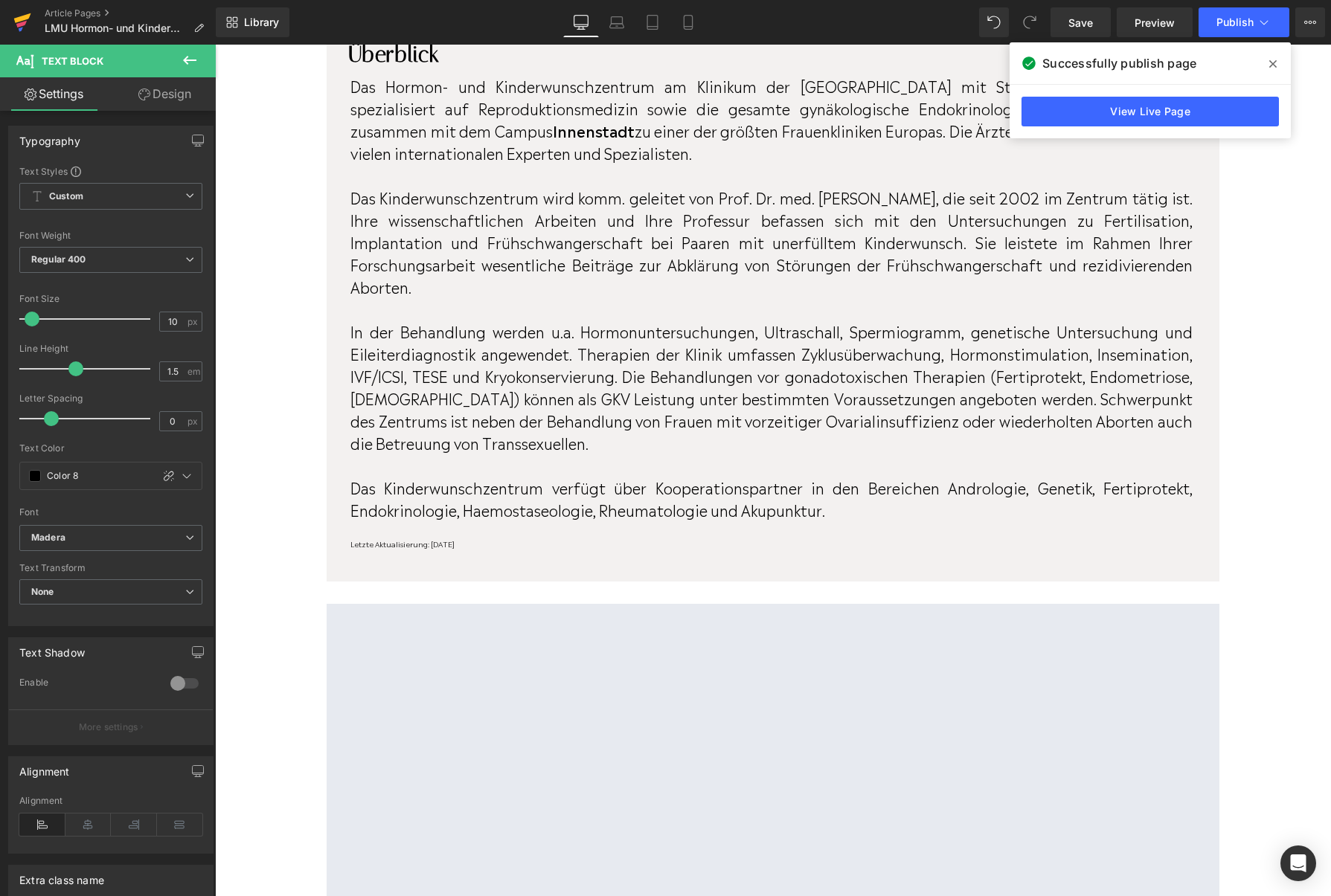
click at [23, 27] on icon at bounding box center [22, 22] width 18 height 37
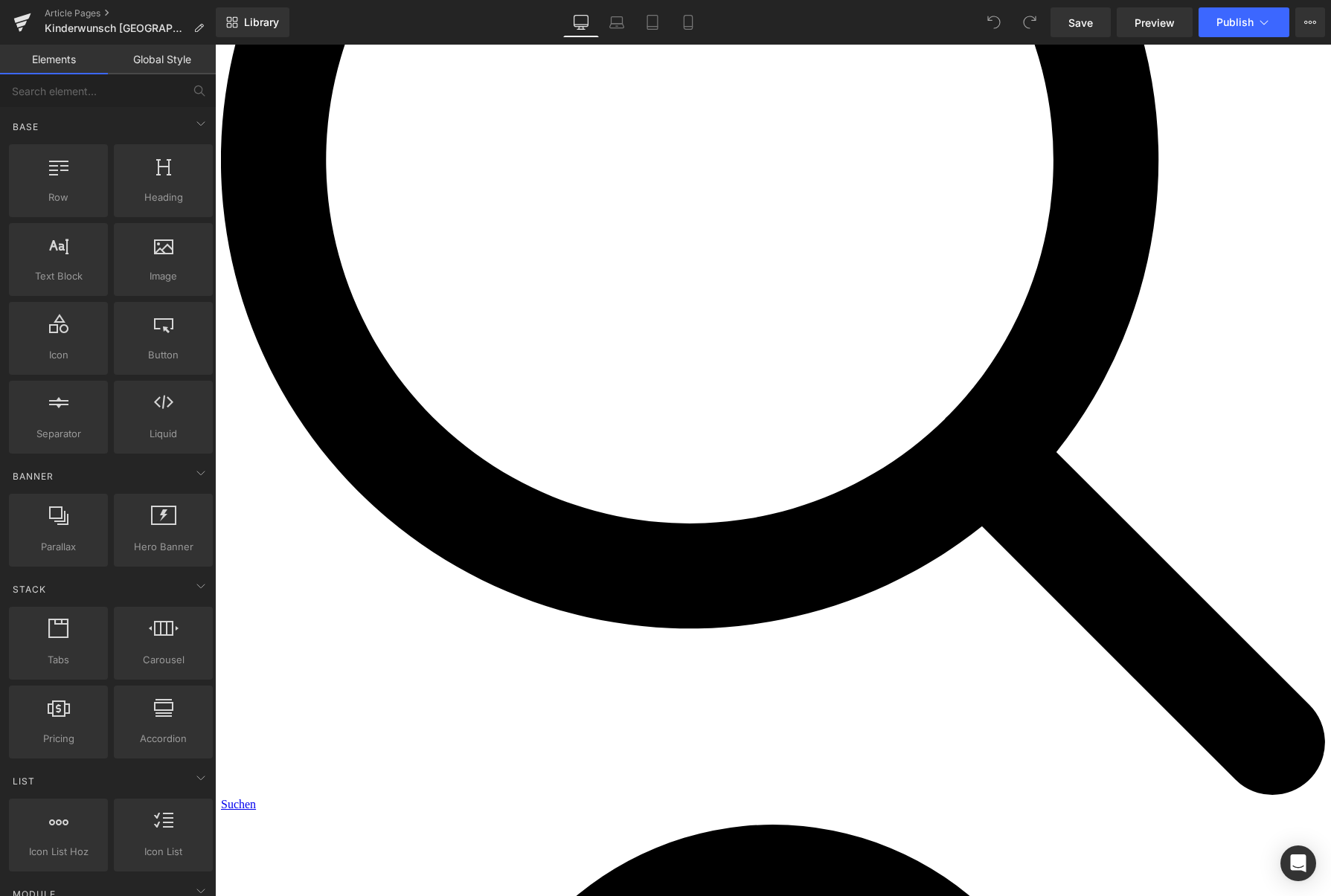
scroll to position [398, 0]
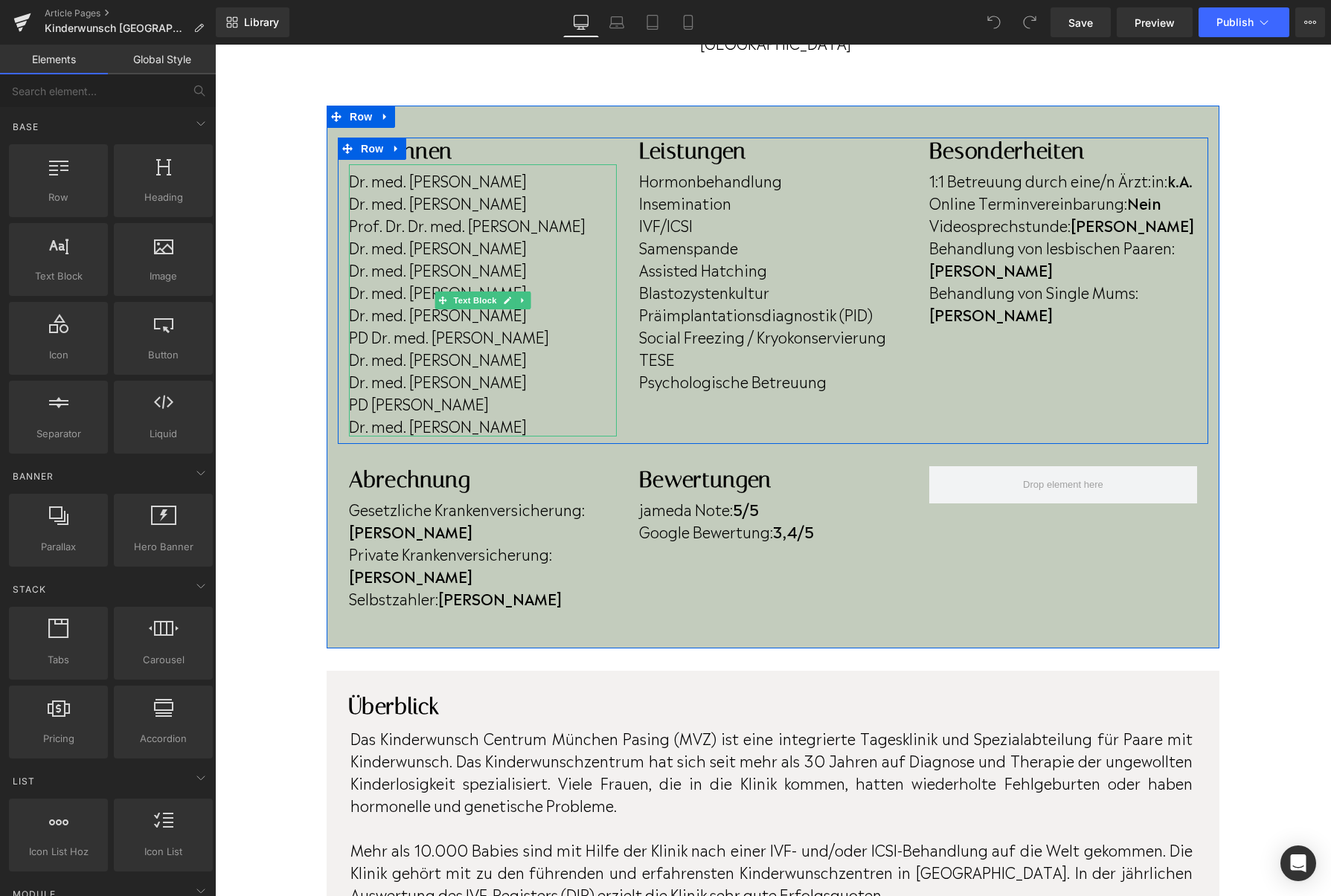
click at [512, 430] on p "Dr. med. Merle Wrede" at bounding box center [483, 425] width 268 height 22
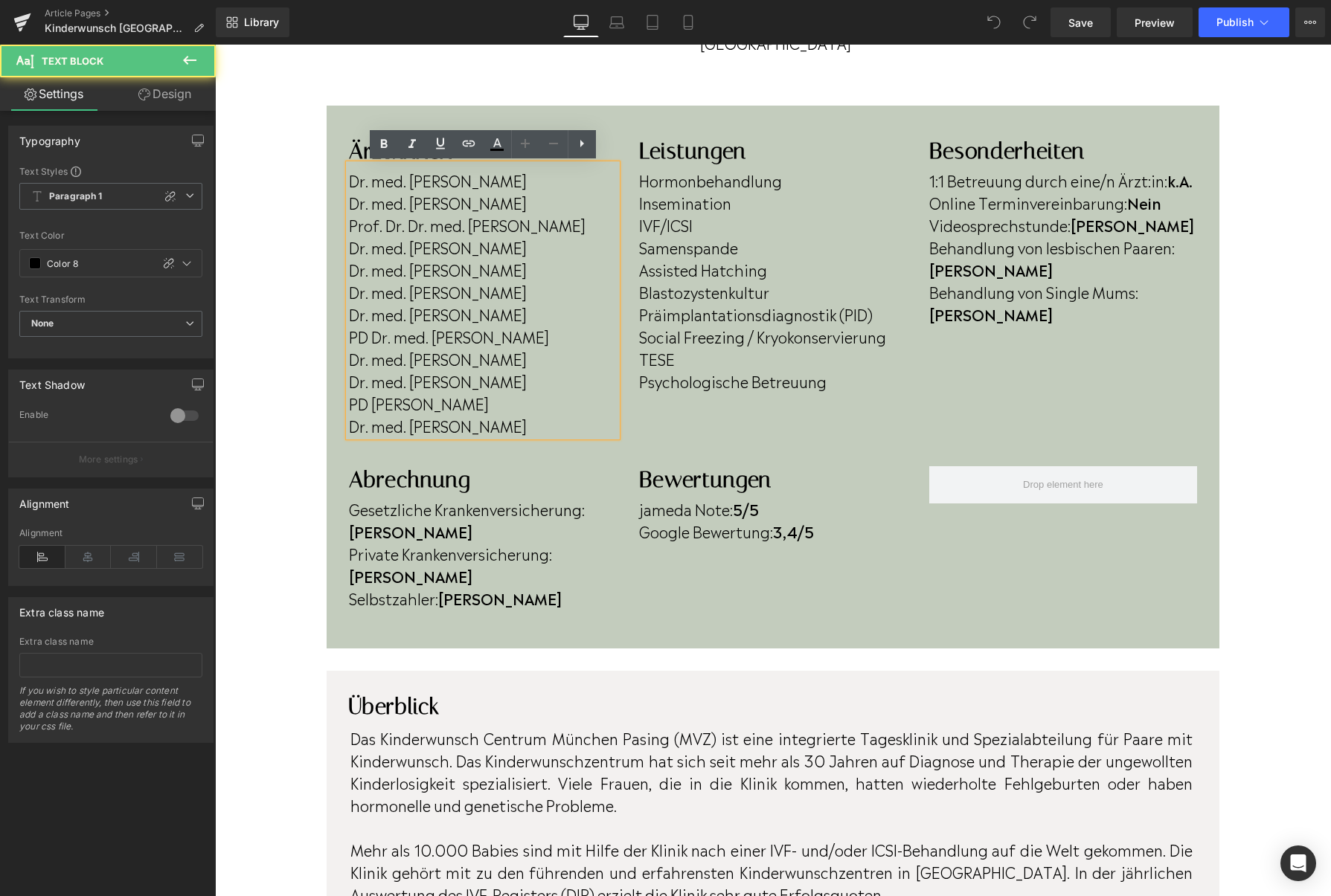
click at [515, 427] on p "Dr. med. Merle Wrede" at bounding box center [483, 425] width 268 height 22
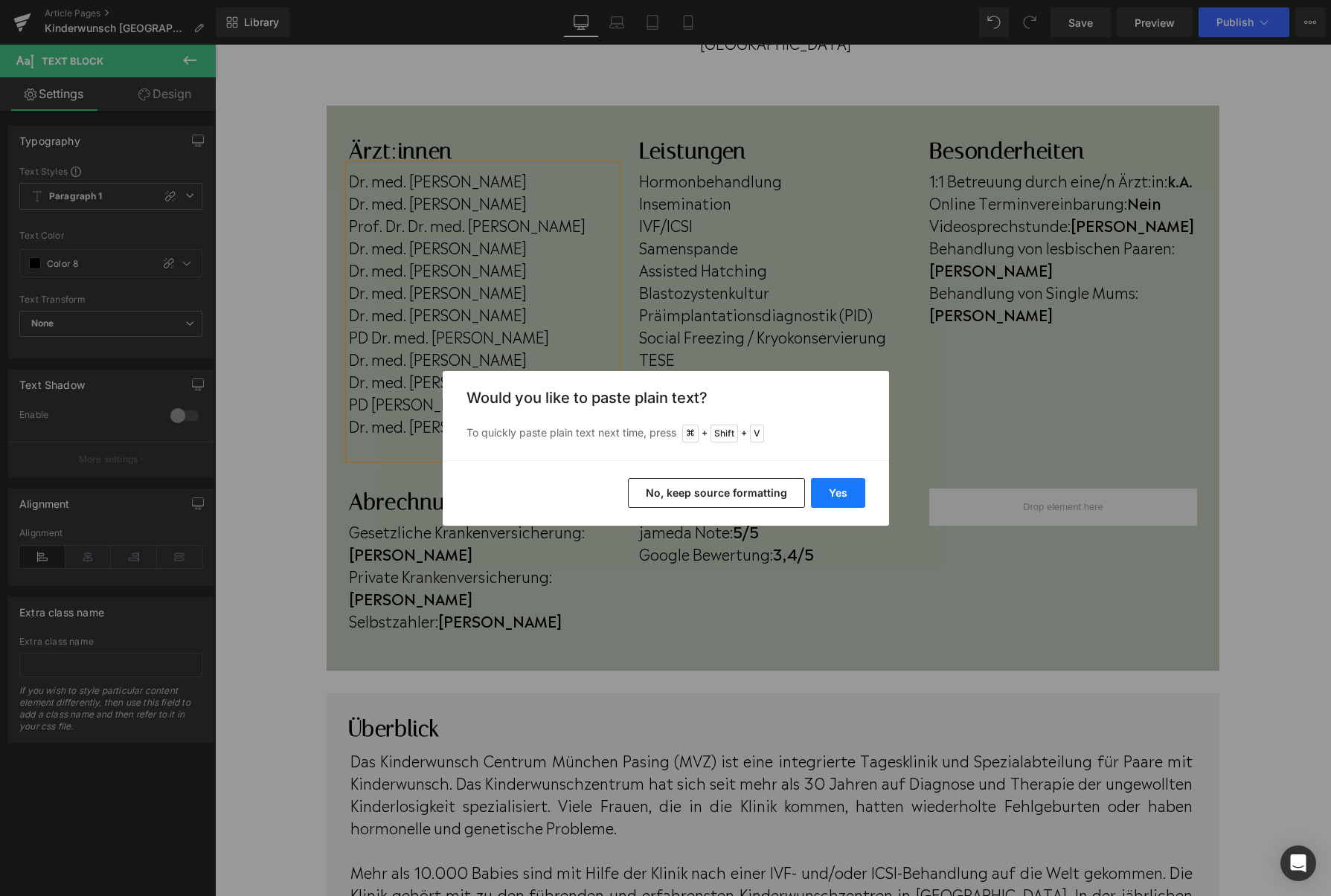
click at [838, 495] on button "Yes" at bounding box center [838, 492] width 55 height 29
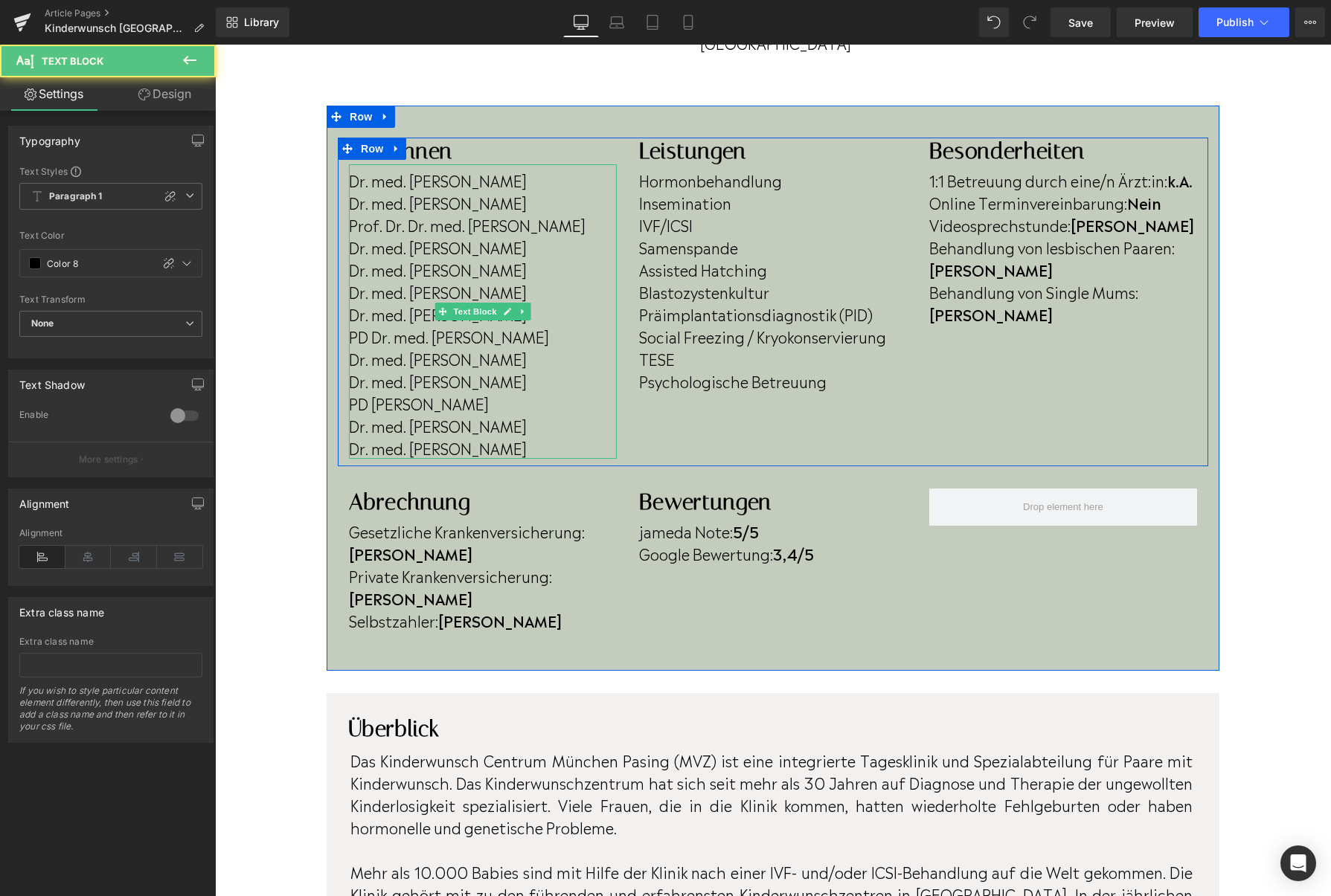
click at [532, 443] on p "Dr. med. Falk Batz" at bounding box center [483, 448] width 268 height 22
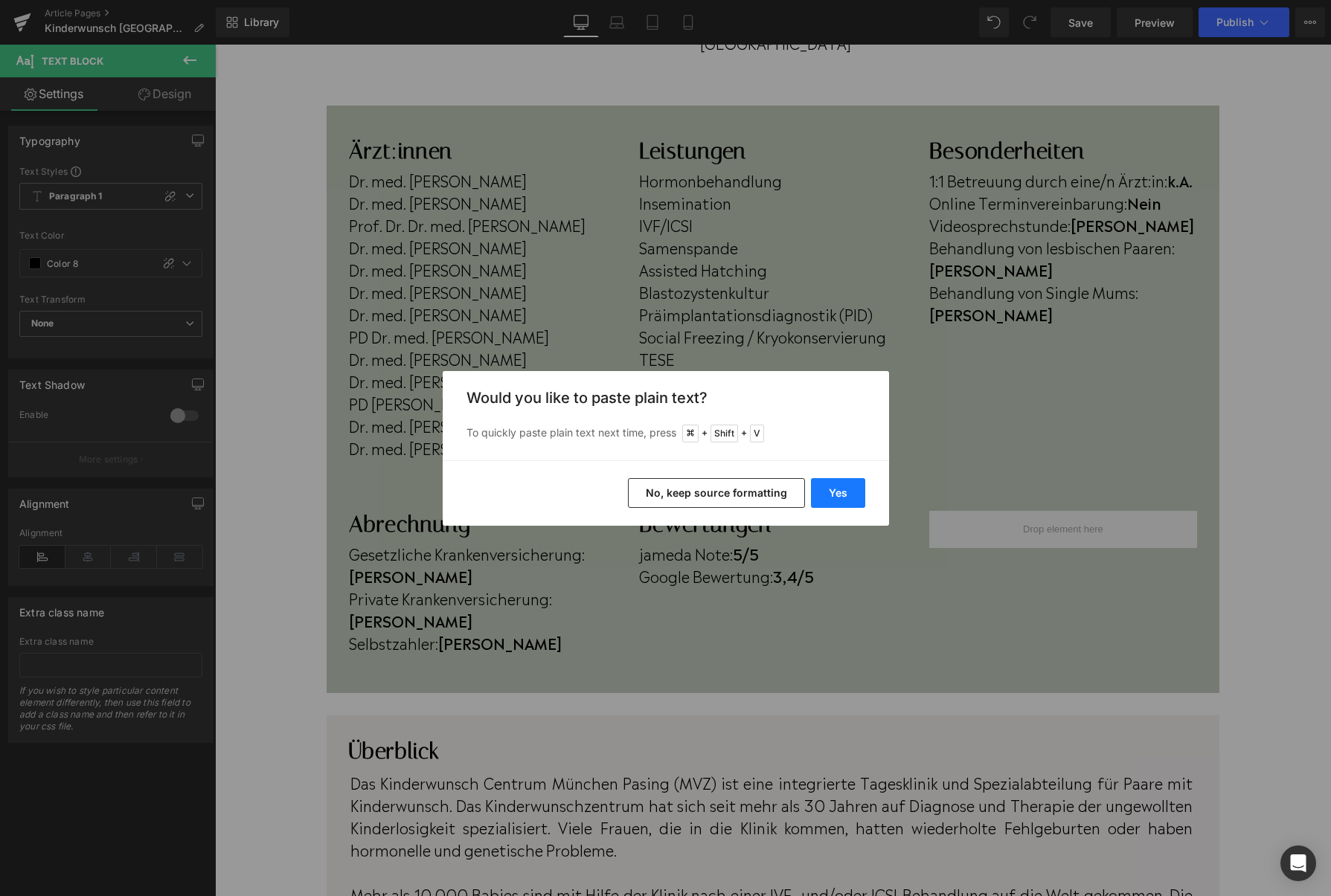
drag, startPoint x: 830, startPoint y: 499, endPoint x: 616, endPoint y: 454, distance: 218.7
click at [830, 499] on button "Yes" at bounding box center [838, 492] width 55 height 29
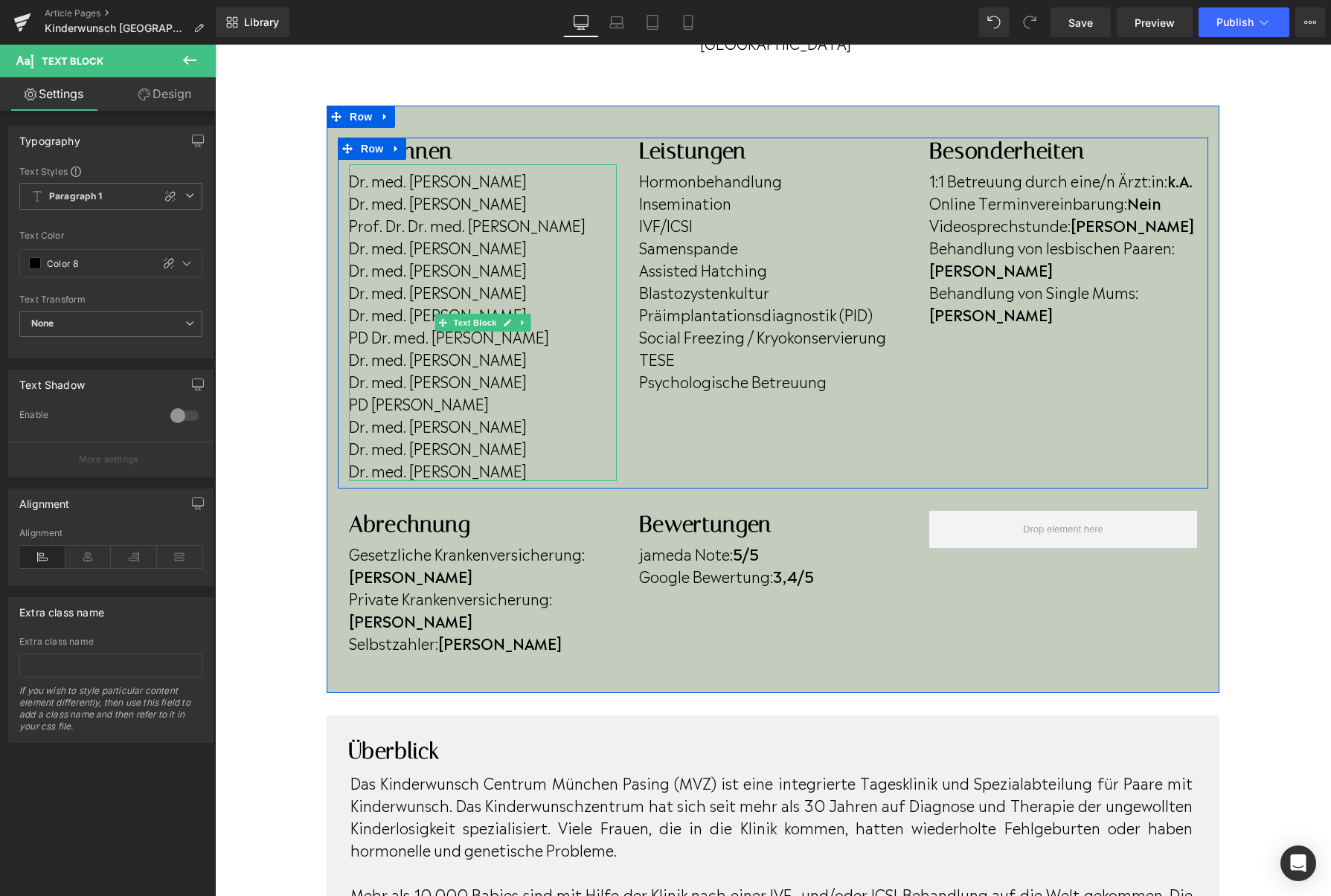
click at [550, 470] on p "Dr. med. Caroline Feindt" at bounding box center [483, 470] width 268 height 22
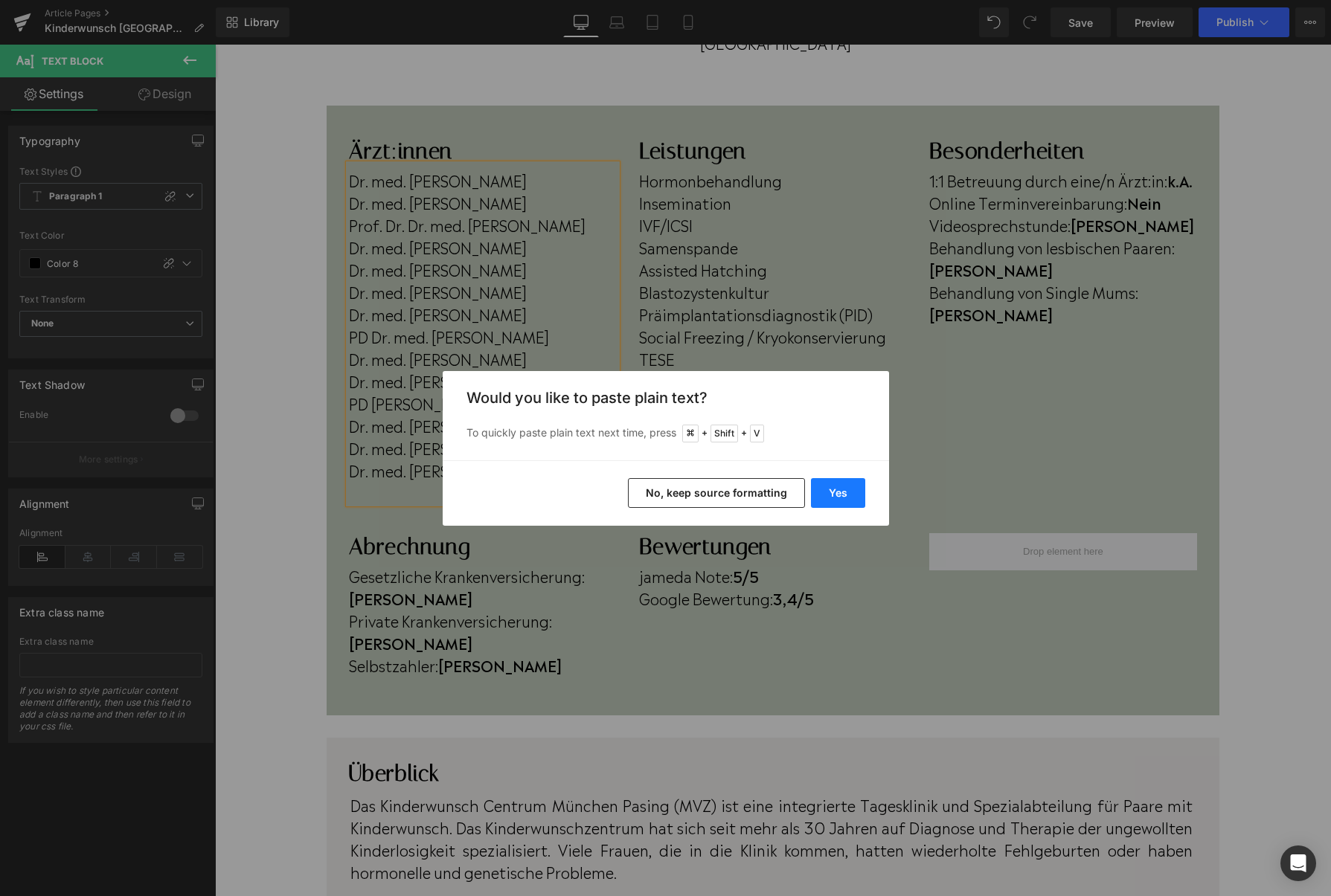
click at [855, 493] on button "Yes" at bounding box center [838, 492] width 55 height 29
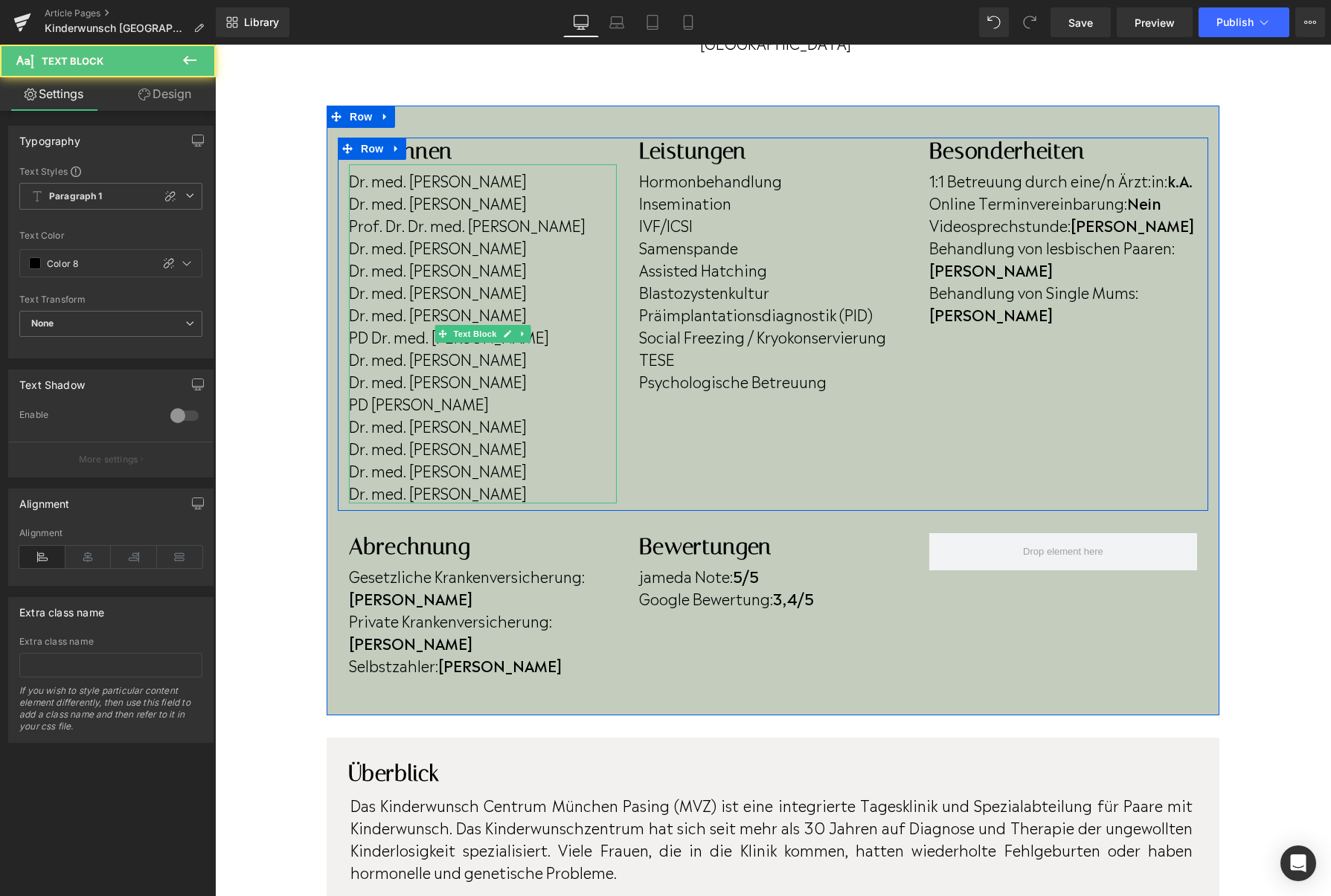
click at [503, 360] on p "Dr. med. Antje Mainka" at bounding box center [483, 358] width 268 height 22
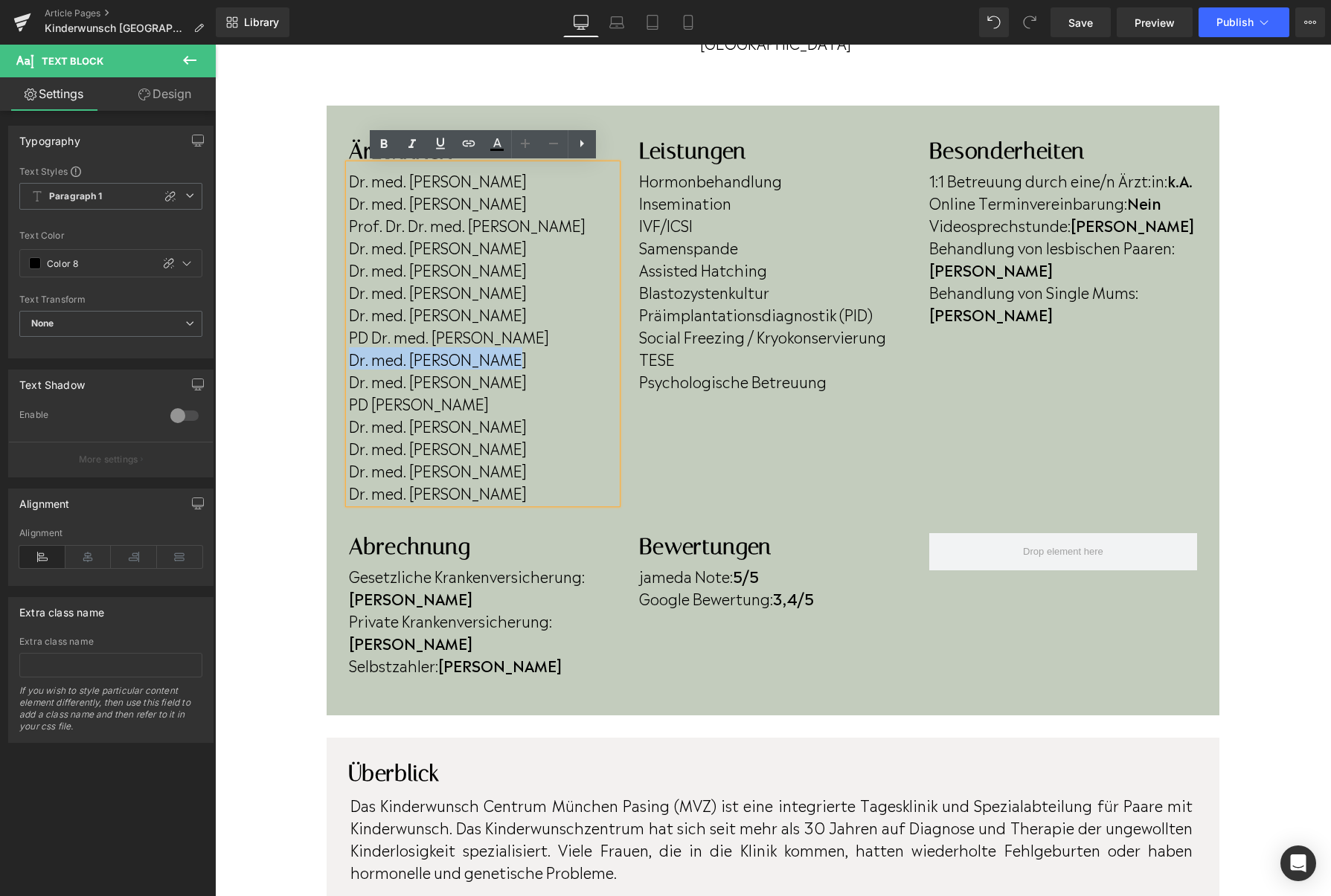
drag, startPoint x: 503, startPoint y: 360, endPoint x: 336, endPoint y: 360, distance: 167.0
click at [336, 360] on div "Ärzt:innen Heading Dr. med. Gottfried Krüsmann Dr. med. Jan Krüsmann Prof. Dr. …" at bounding box center [772, 410] width 892 height 546
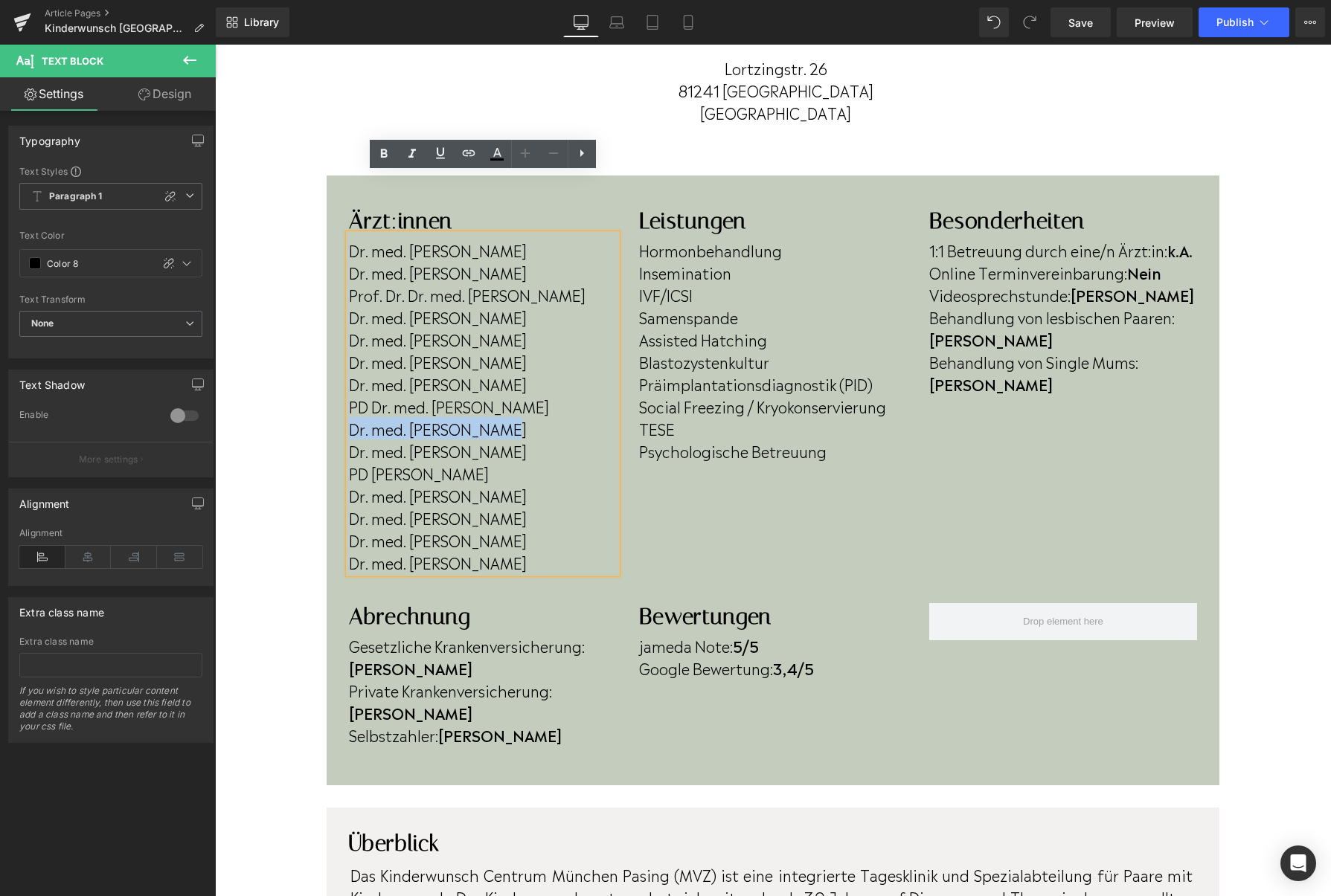
scroll to position [322, 0]
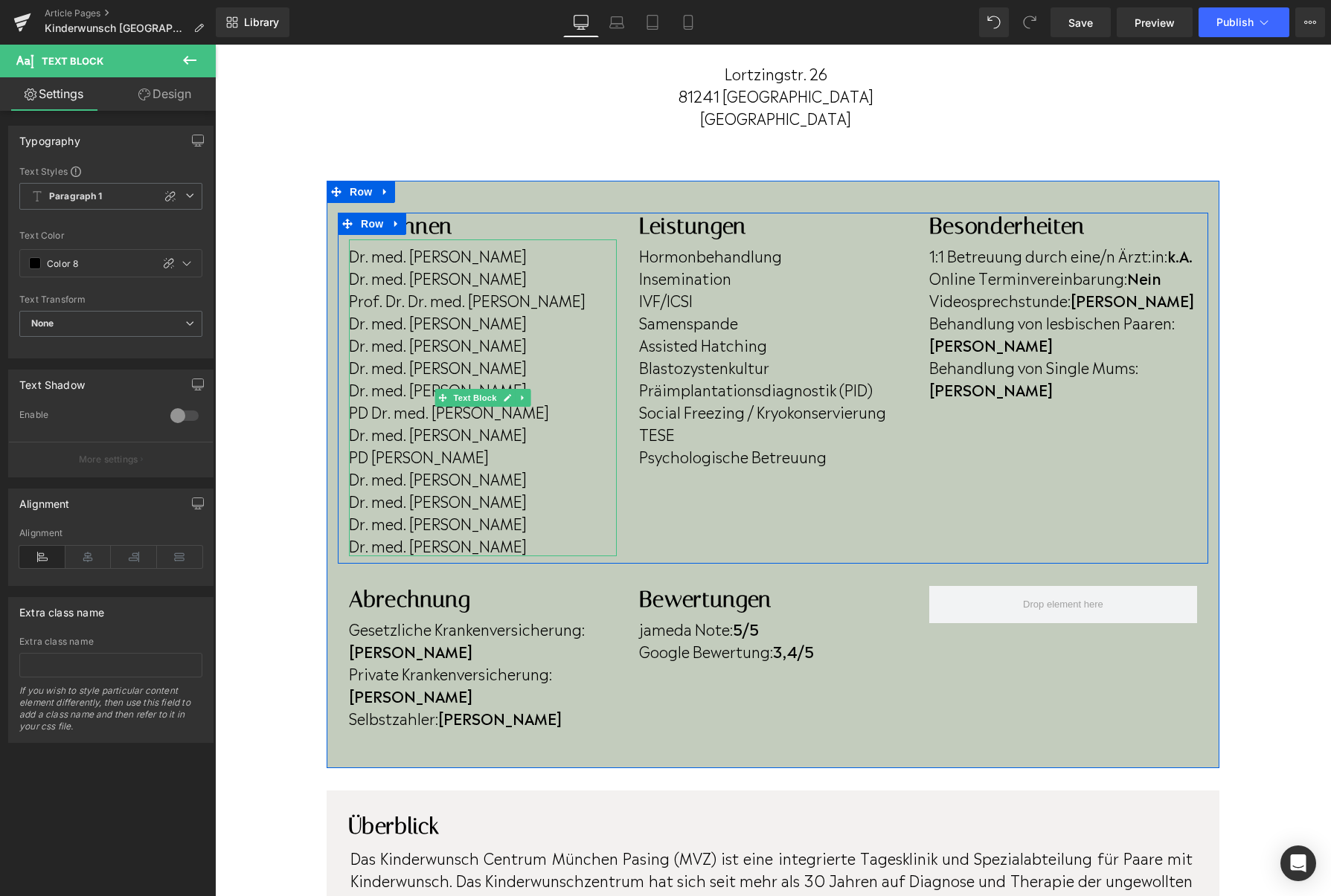
click at [546, 543] on p "Dr. med. Martin Göpfert" at bounding box center [483, 544] width 268 height 22
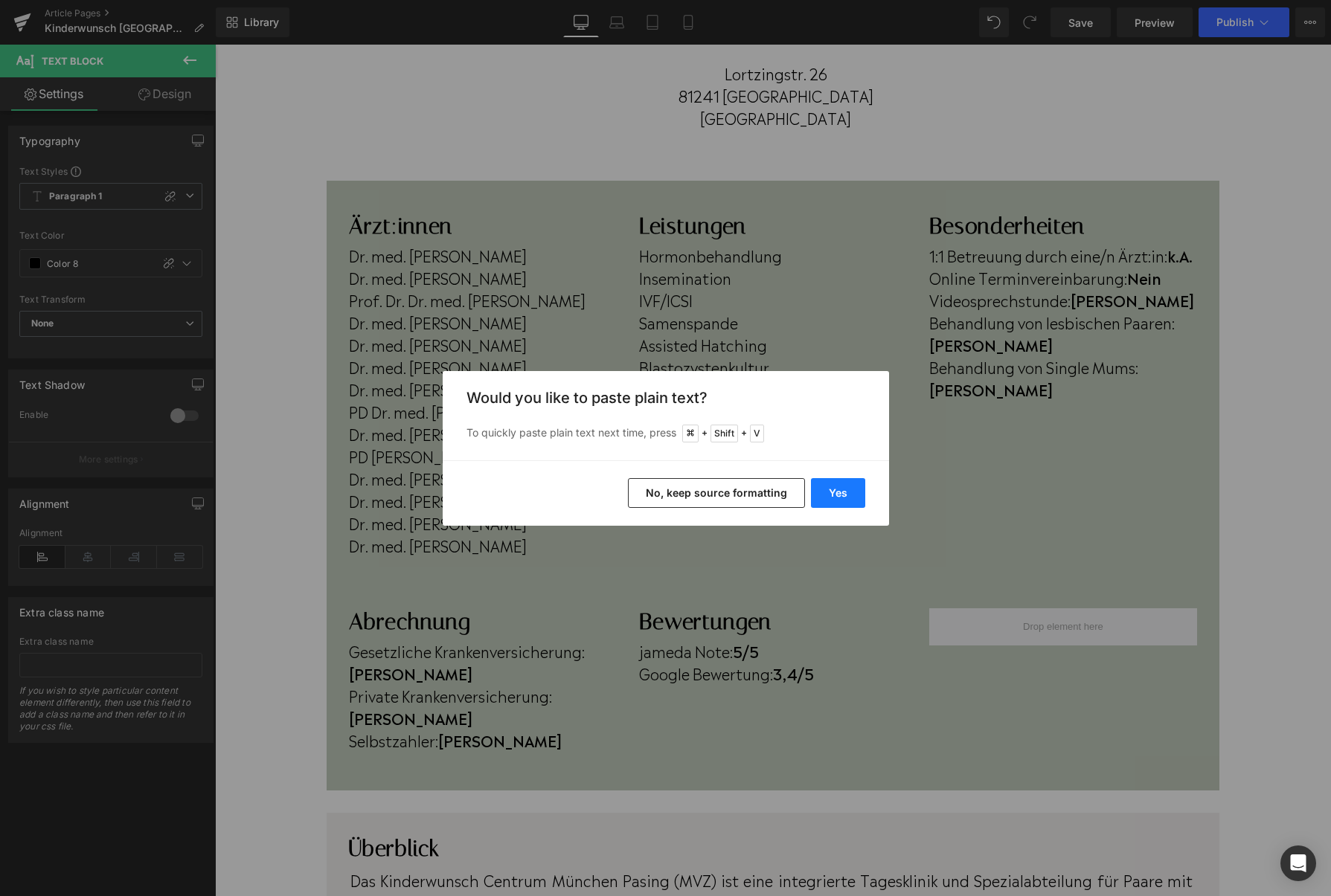
drag, startPoint x: 814, startPoint y: 493, endPoint x: 580, endPoint y: 424, distance: 244.0
click at [814, 493] on button "Yes" at bounding box center [838, 492] width 55 height 29
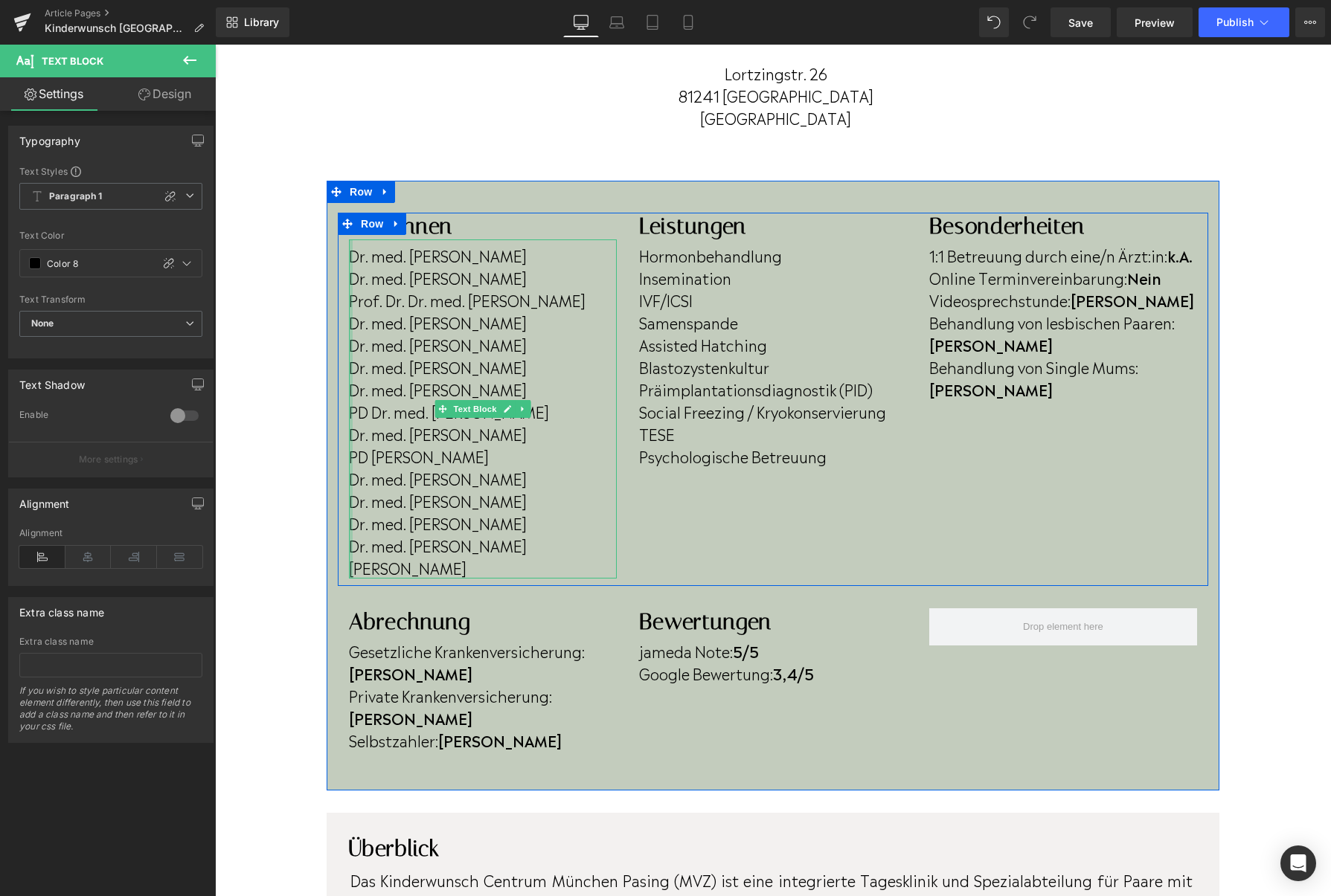
drag, startPoint x: 525, startPoint y: 441, endPoint x: 350, endPoint y: 444, distance: 175.0
click at [350, 444] on div "Dr. med. Gottfried Krüsmann Dr. med. Jan Krüsmann Prof. Dr. Dr. med. Wolfgang W…" at bounding box center [483, 408] width 268 height 339
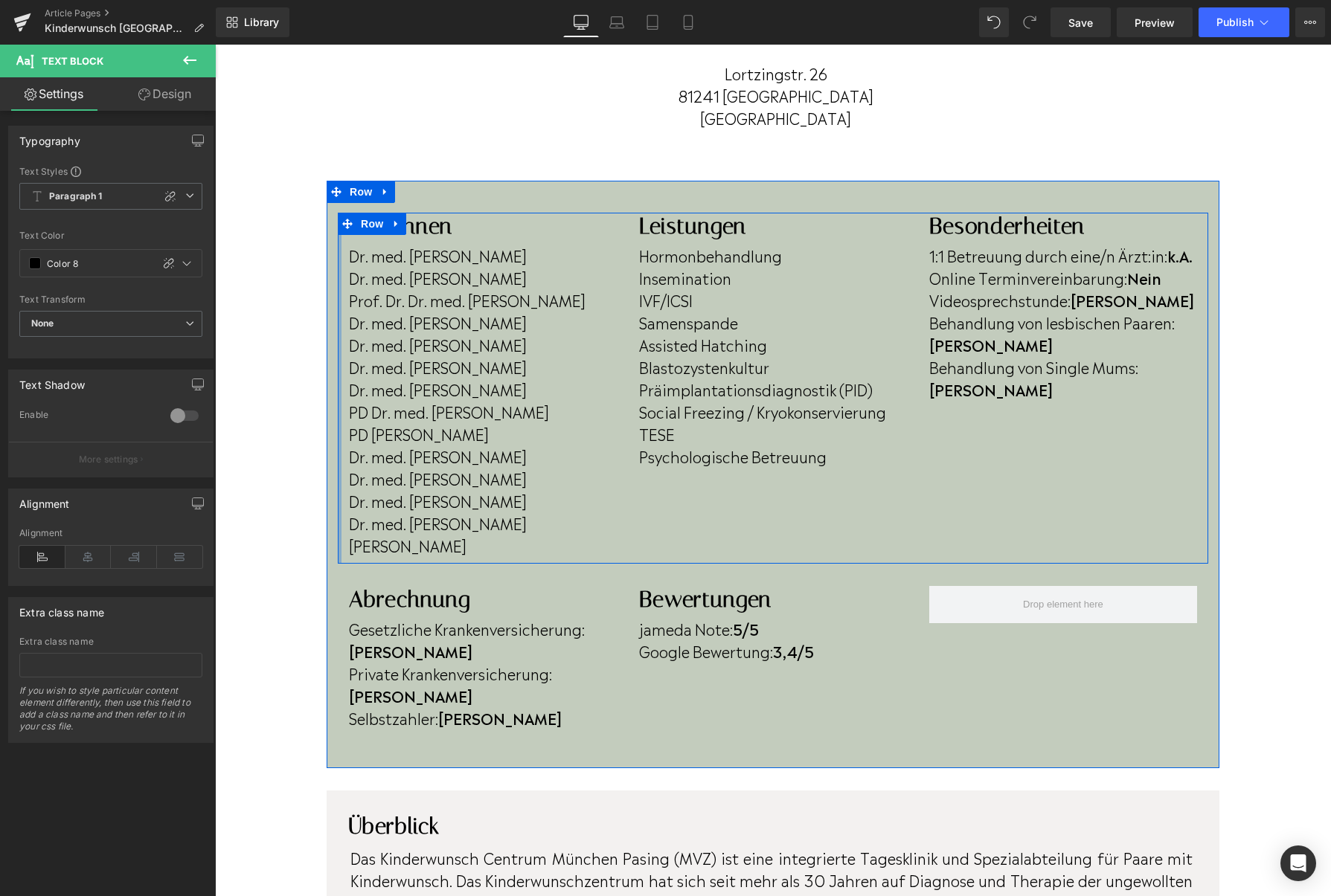
drag, startPoint x: 554, startPoint y: 370, endPoint x: 339, endPoint y: 375, distance: 215.1
click at [339, 375] on div "Ärzt:innen Heading Dr. med. Gottfried Krüsmann Dr. med. Jan Krüsmann Prof. Dr. …" at bounding box center [773, 388] width 870 height 351
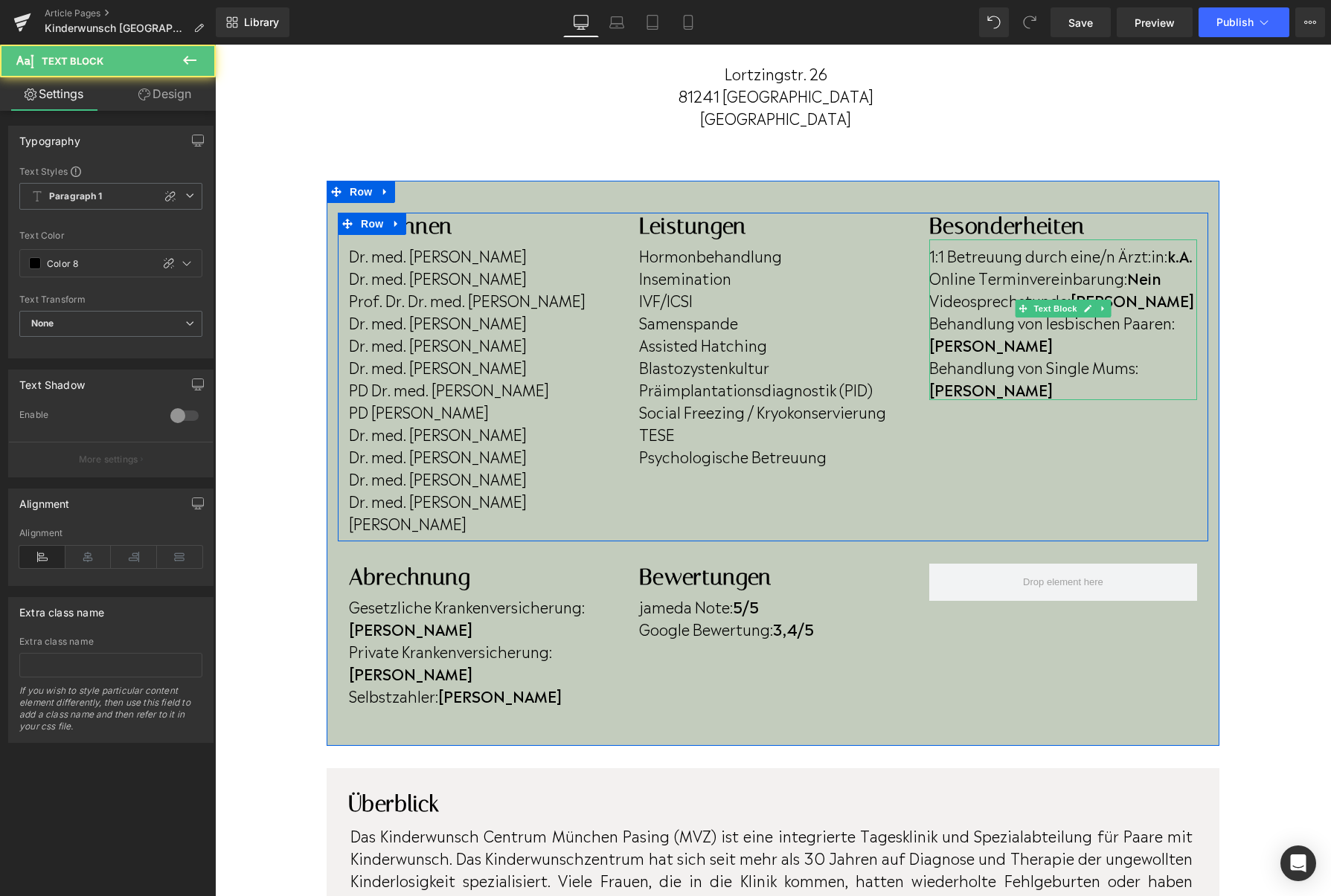
click at [1169, 281] on p "Online Terminvereinbarung: Nein" at bounding box center [1063, 277] width 268 height 22
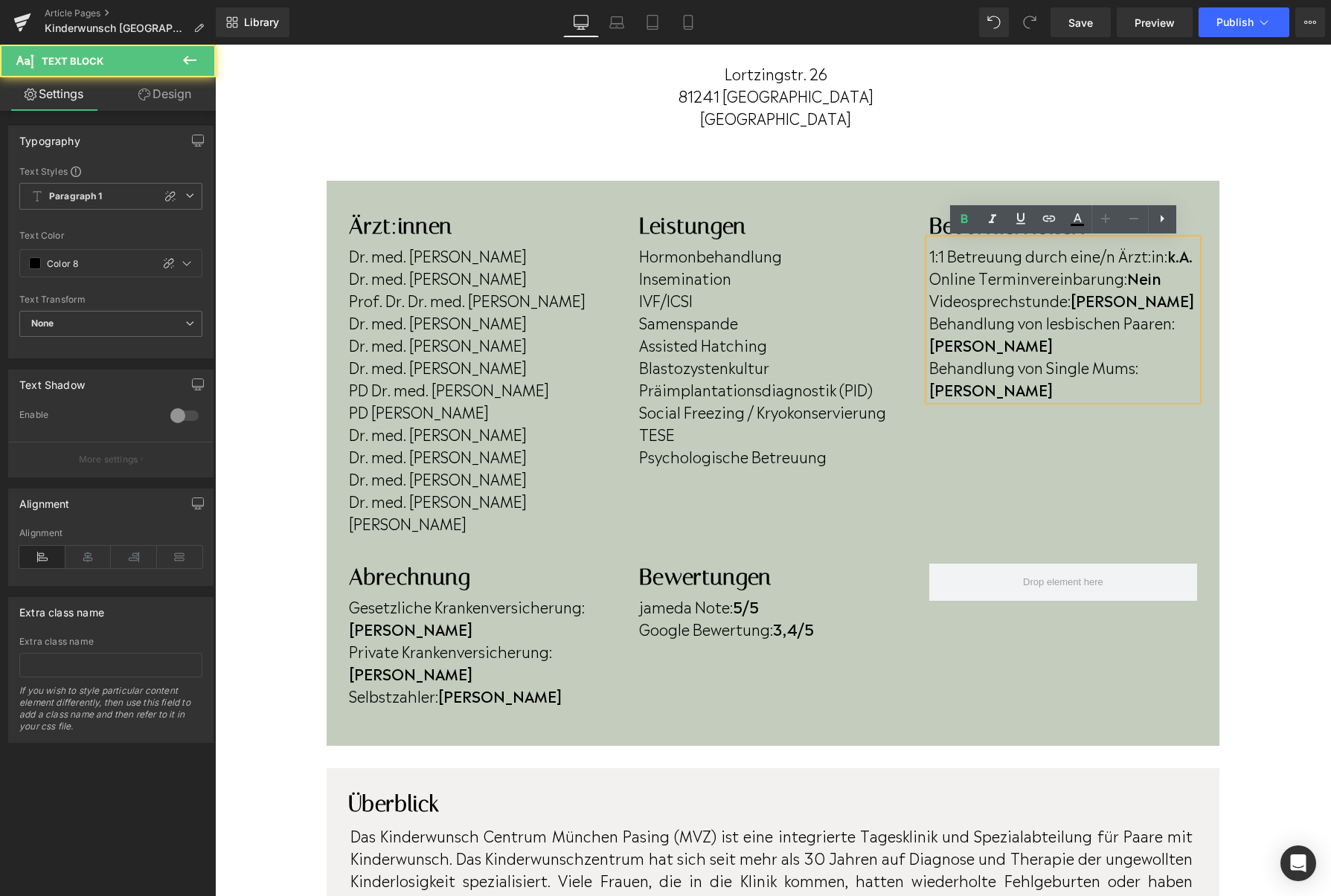
click at [1169, 280] on p "Online Terminvereinbarung: Nein" at bounding box center [1063, 277] width 268 height 22
click at [1169, 280] on p "Online Terminvereinbarung: Nein" at bounding box center [1063, 278] width 268 height 22
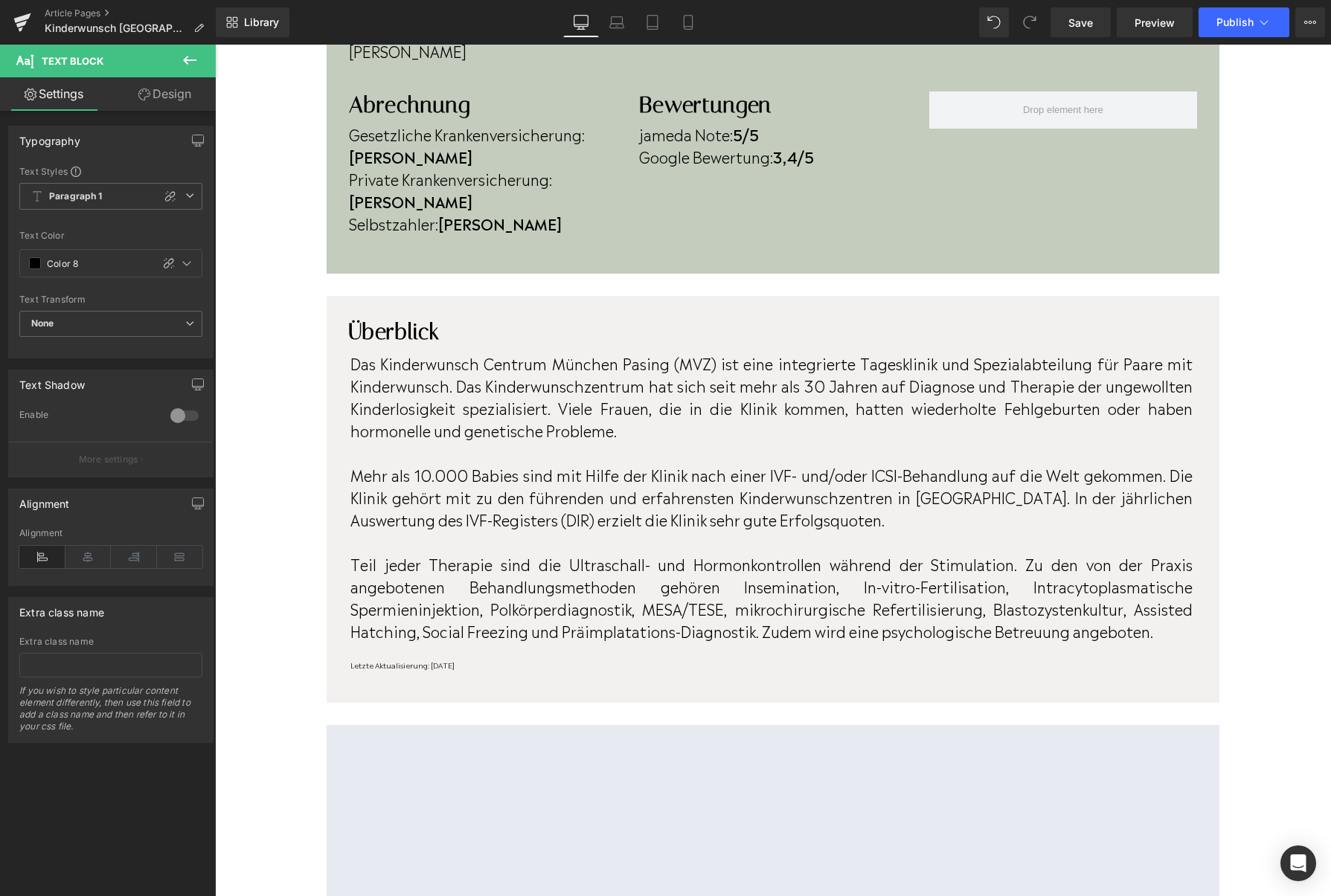
scroll to position [799, 0]
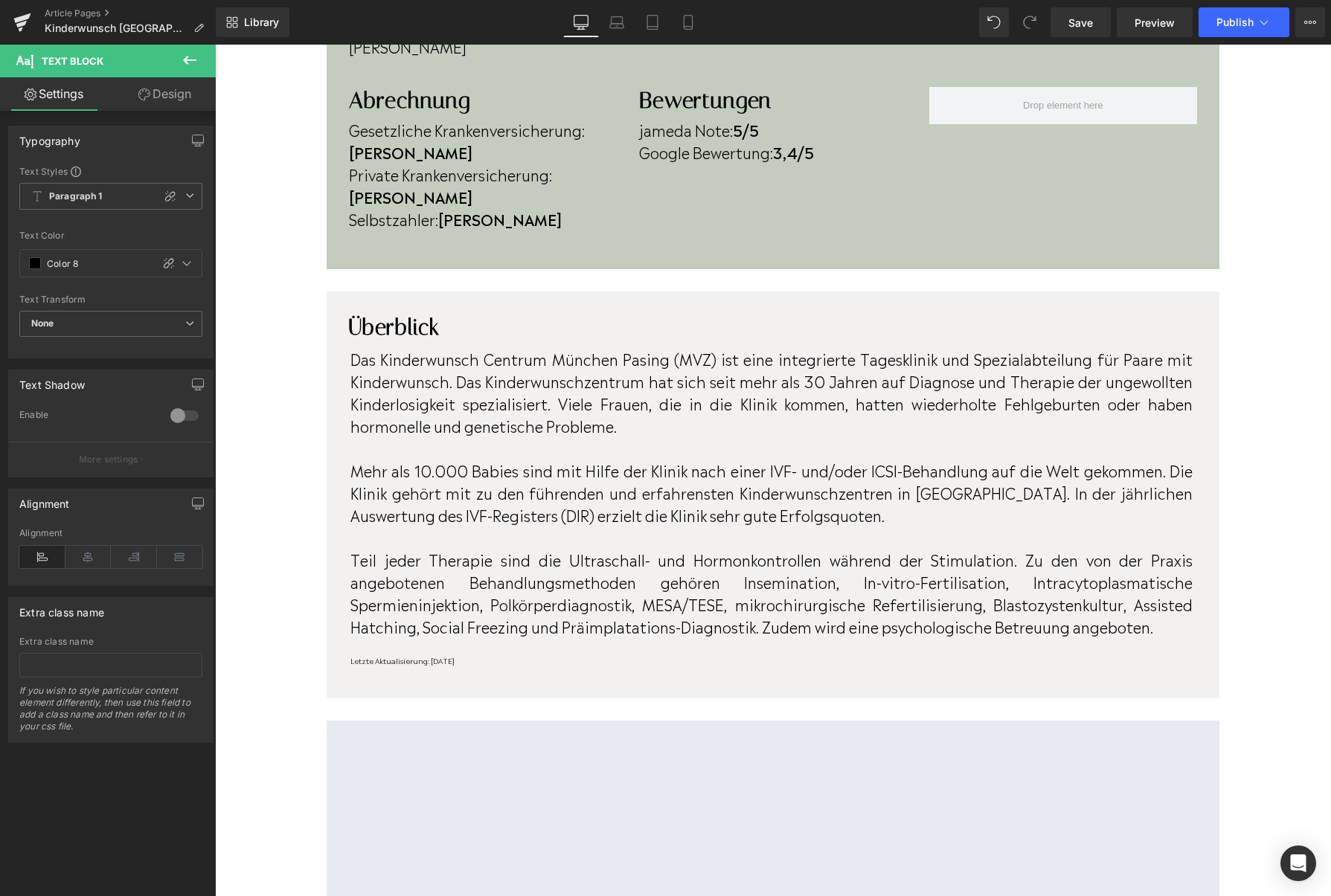
click at [465, 655] on div "Letzte Aktualisierung: April 2023 Text Block" at bounding box center [771, 660] width 842 height 11
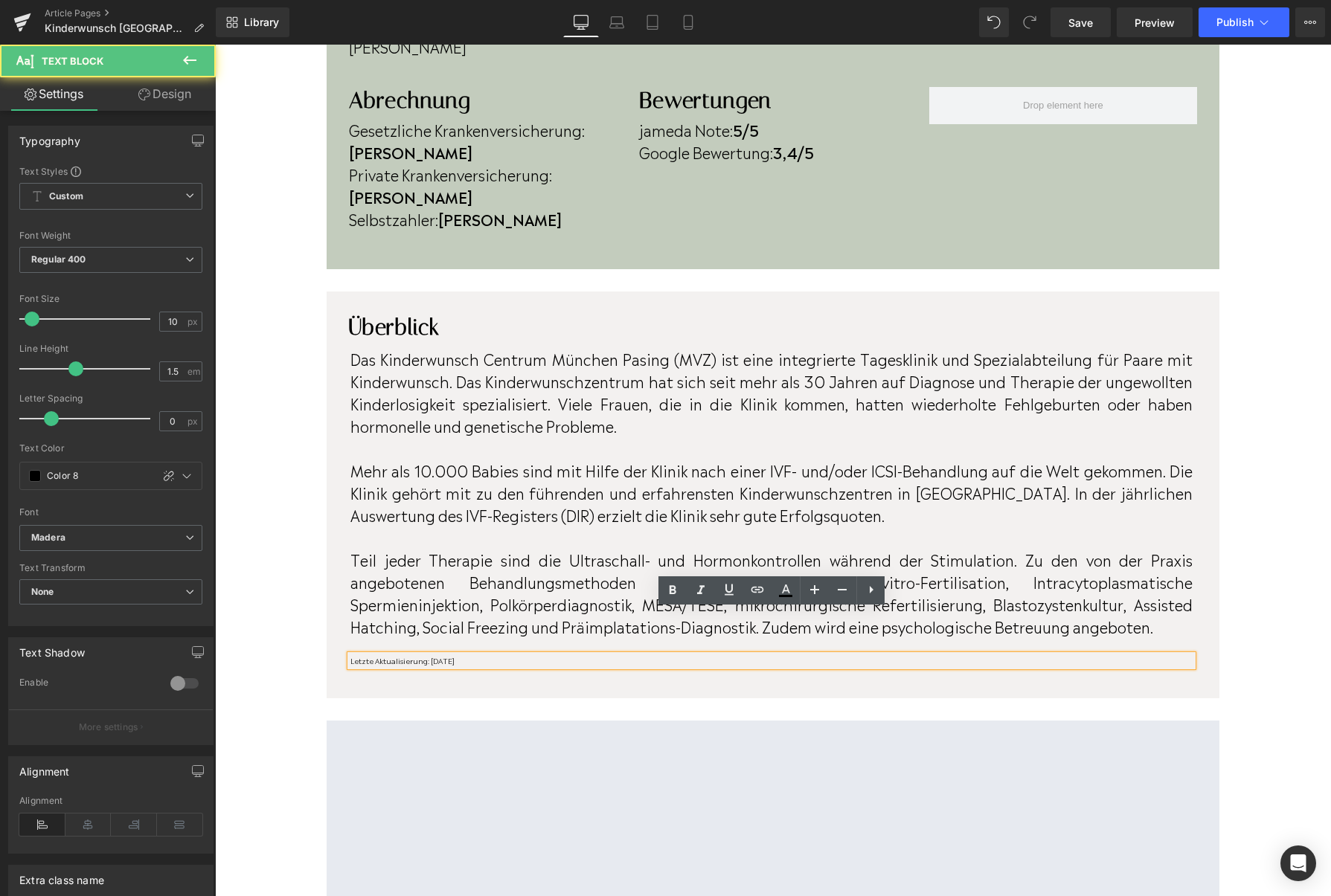
click at [470, 655] on div "Letzte Aktualisierung: April 2023 Text Block" at bounding box center [771, 660] width 842 height 11
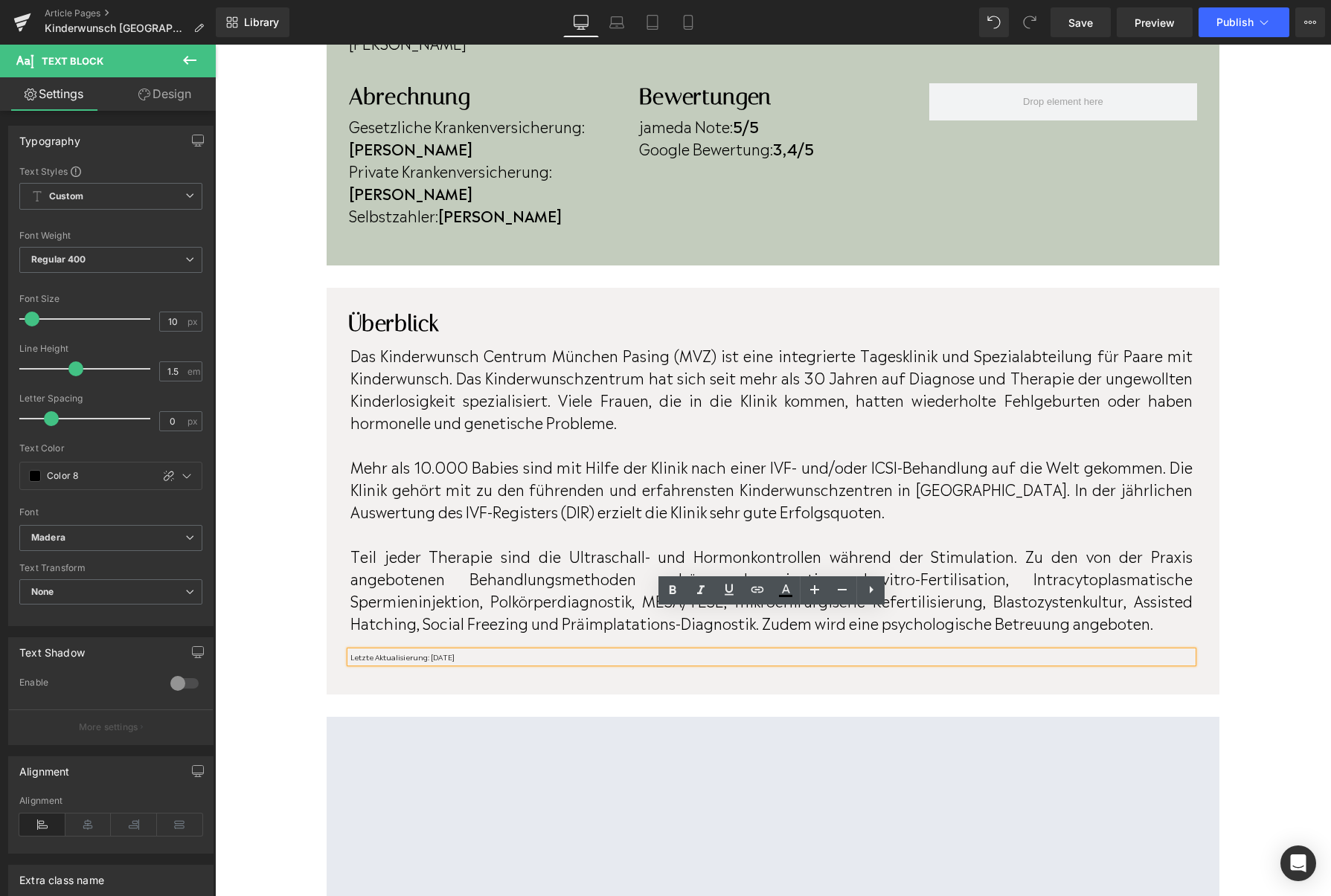
click at [470, 652] on p "Letzte Aktualisierung: [DATE]" at bounding box center [771, 657] width 842 height 11
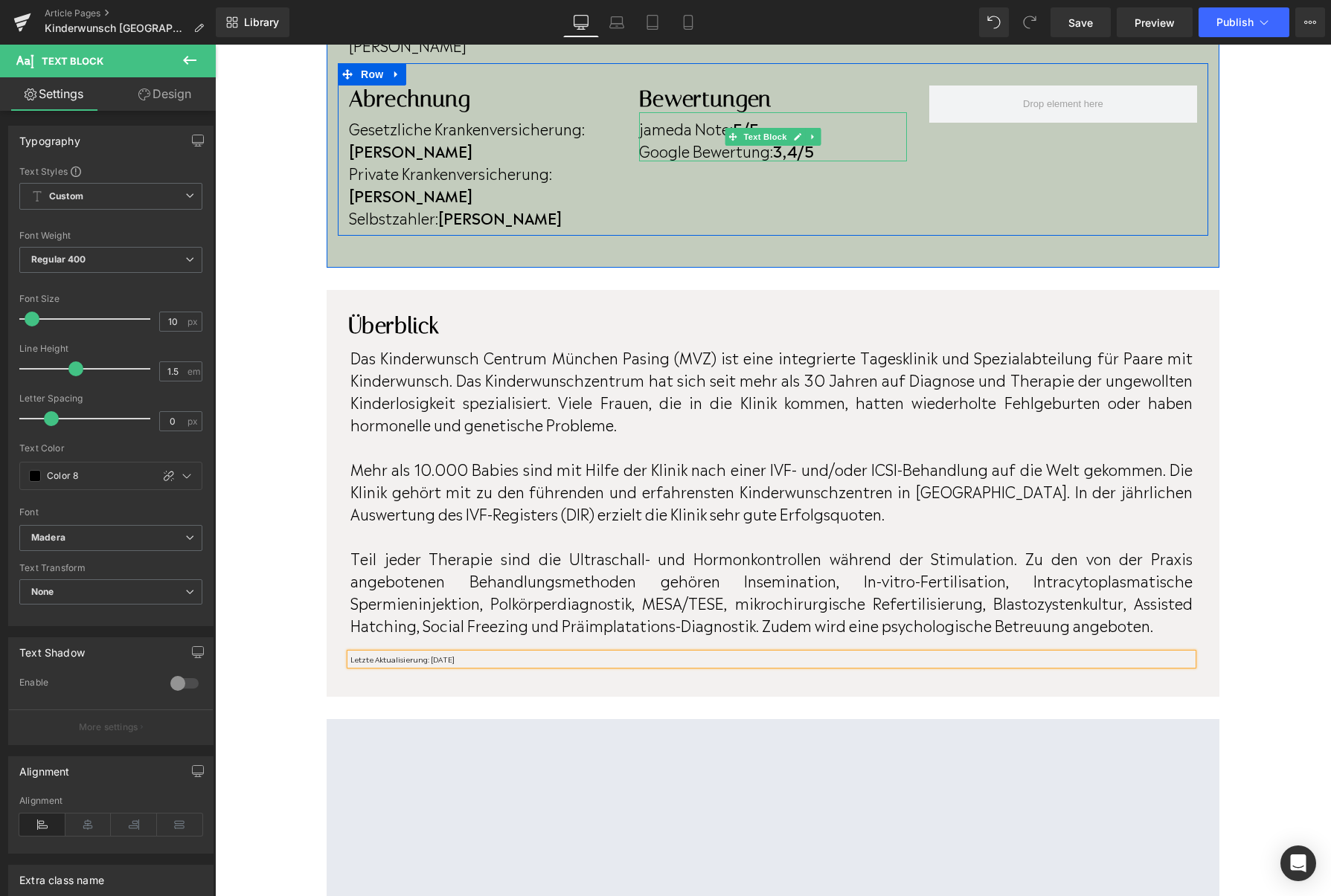
click at [800, 154] on strong "3,4/5" at bounding box center [794, 149] width 41 height 22
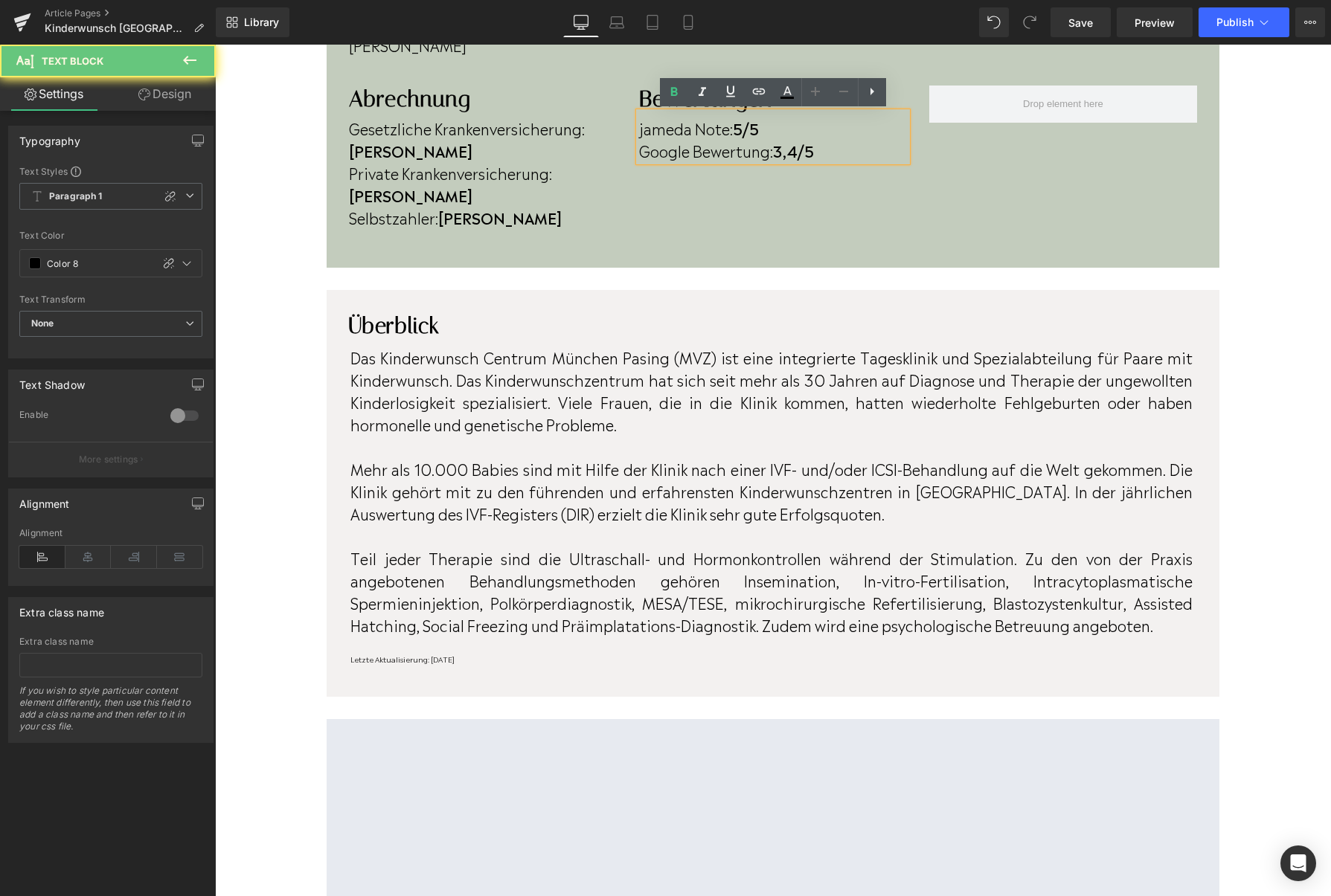
click at [800, 154] on strong "3,4/5" at bounding box center [794, 149] width 41 height 22
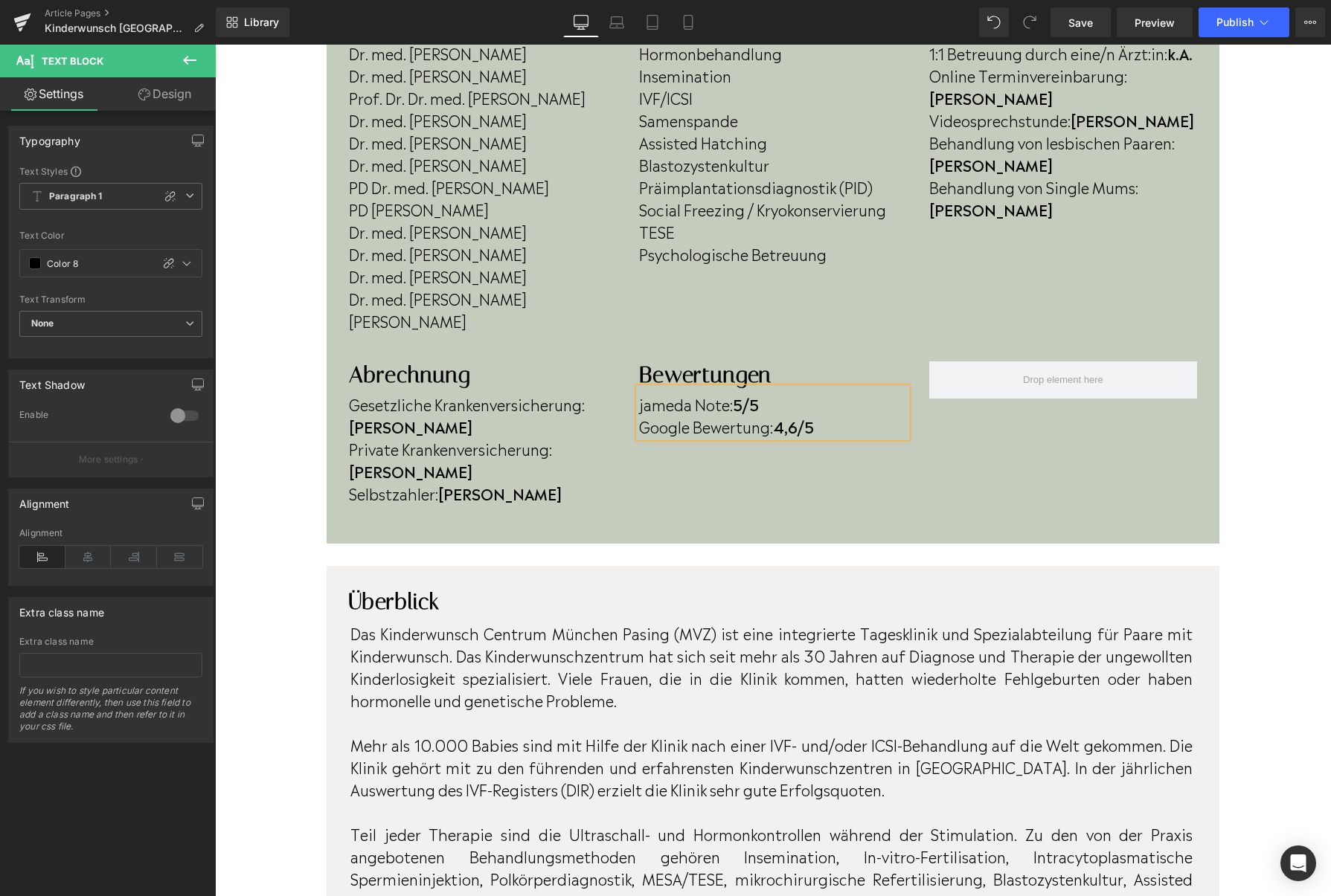
scroll to position [502, 0]
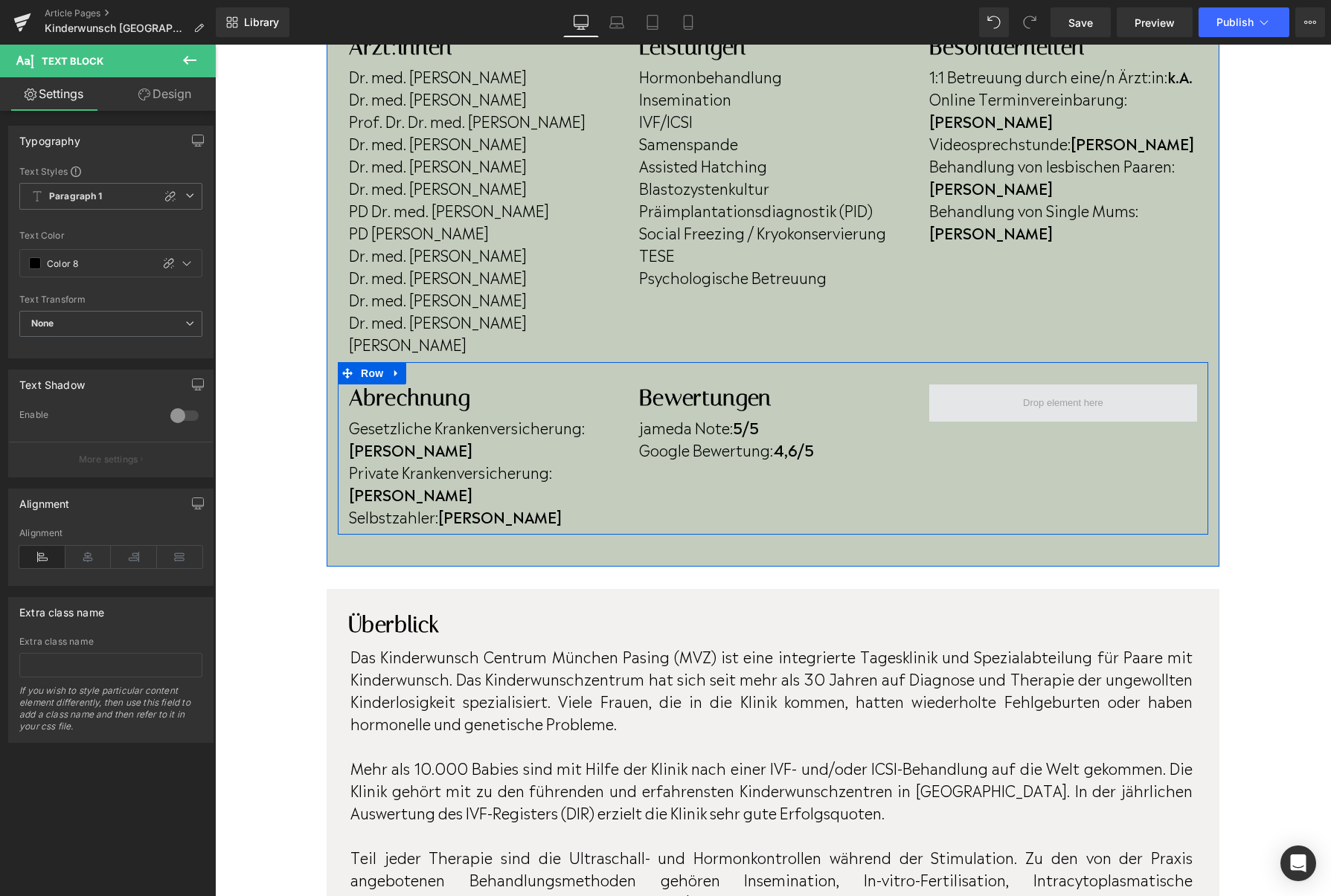
click at [1001, 400] on span at bounding box center [1063, 403] width 268 height 37
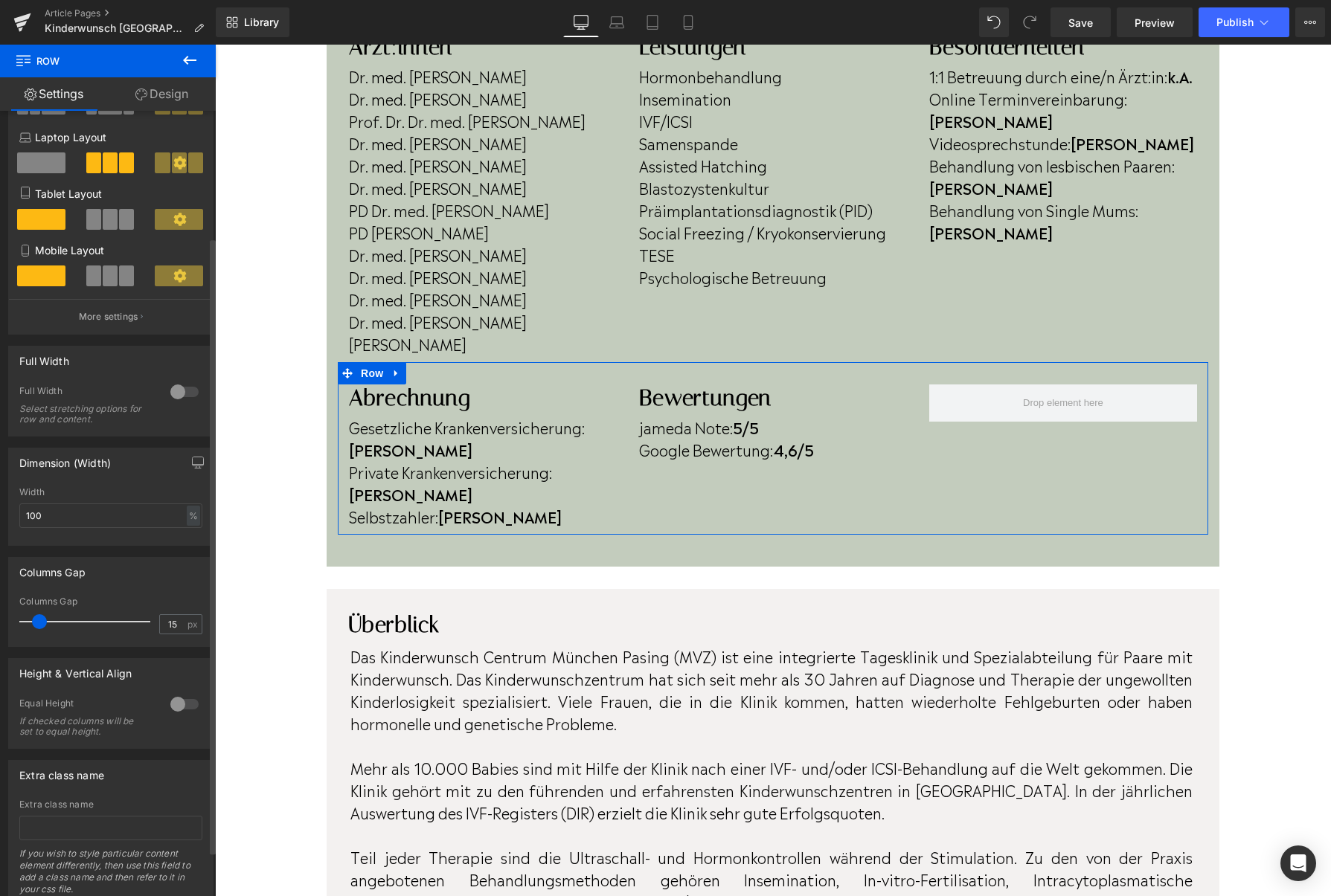
scroll to position [0, 0]
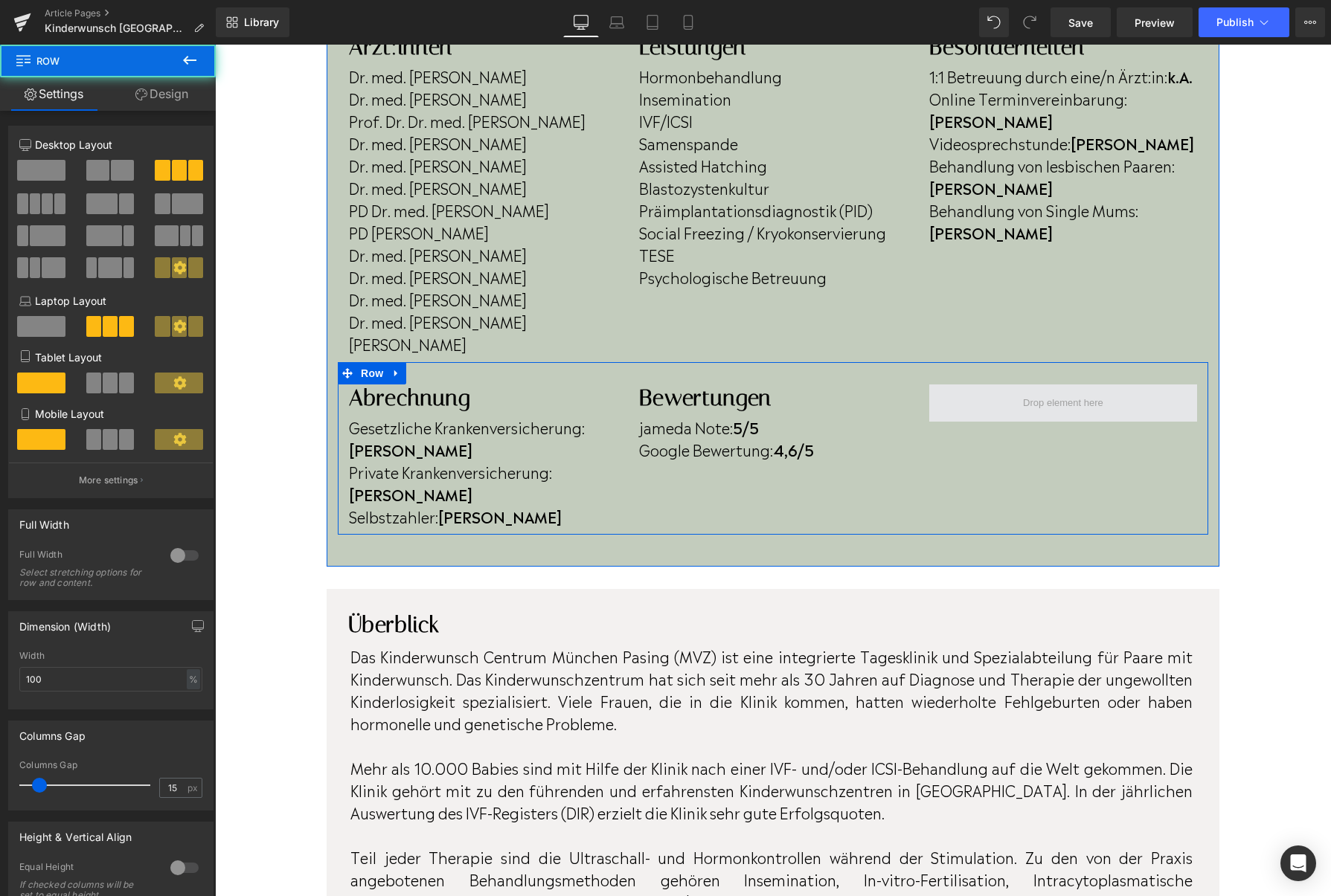
click at [998, 403] on span at bounding box center [1063, 403] width 268 height 37
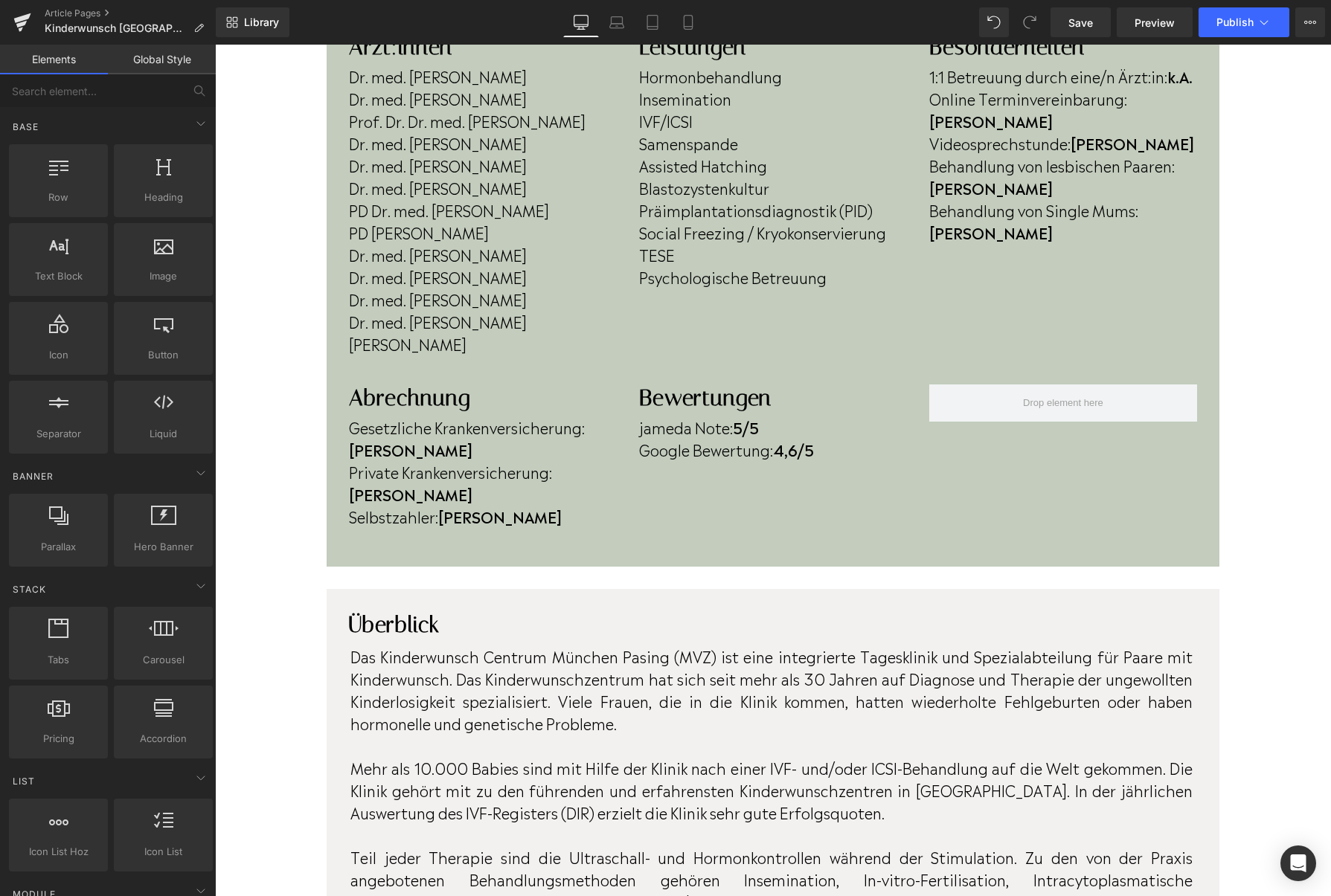
click at [968, 532] on div "Home / Kinderwunsch Centrum München Pasing Breadcrumbs Row Kinderwunsch Centrum…" at bounding box center [773, 812] width 1116 height 2438
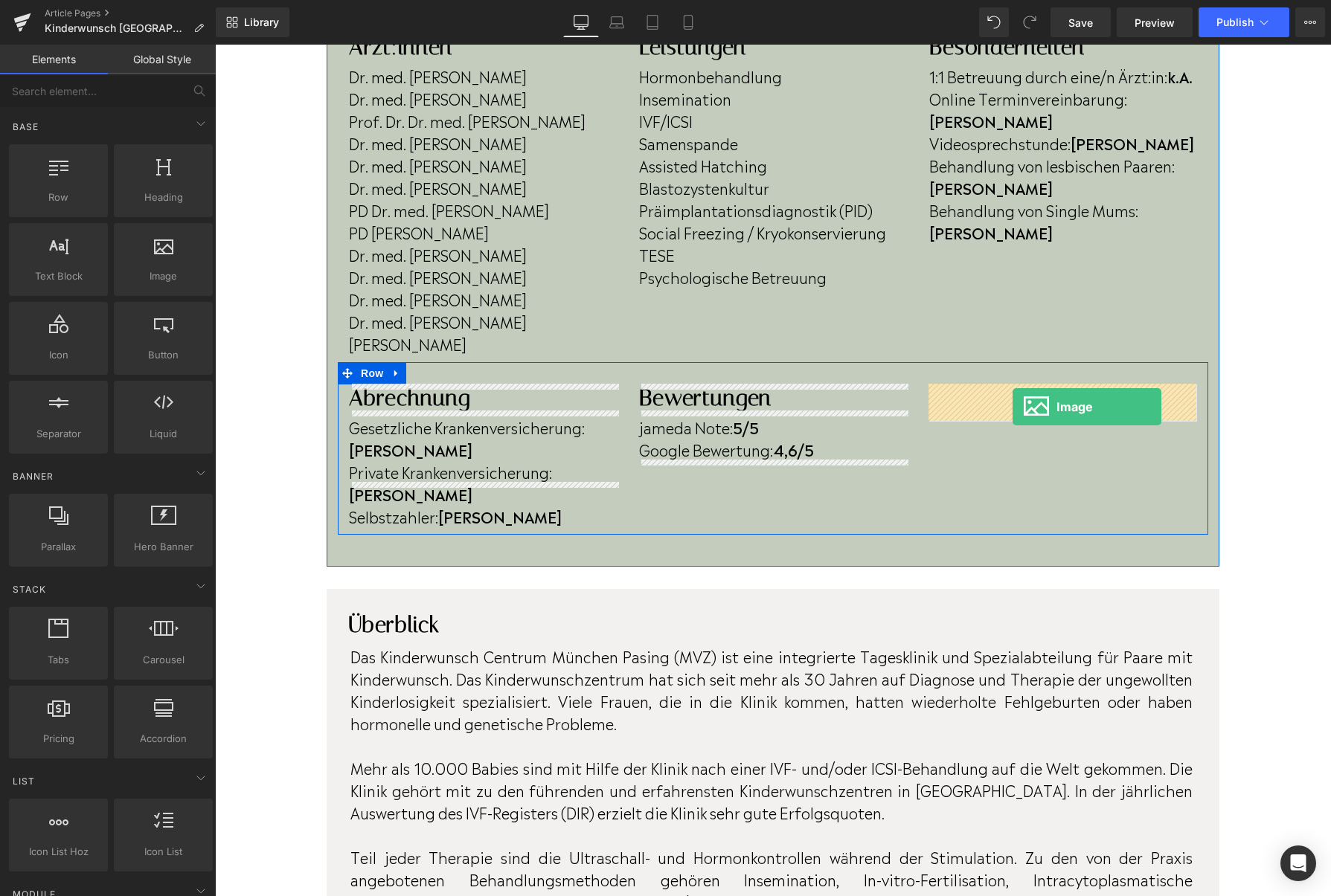
drag, startPoint x: 378, startPoint y: 325, endPoint x: 1012, endPoint y: 406, distance: 639.2
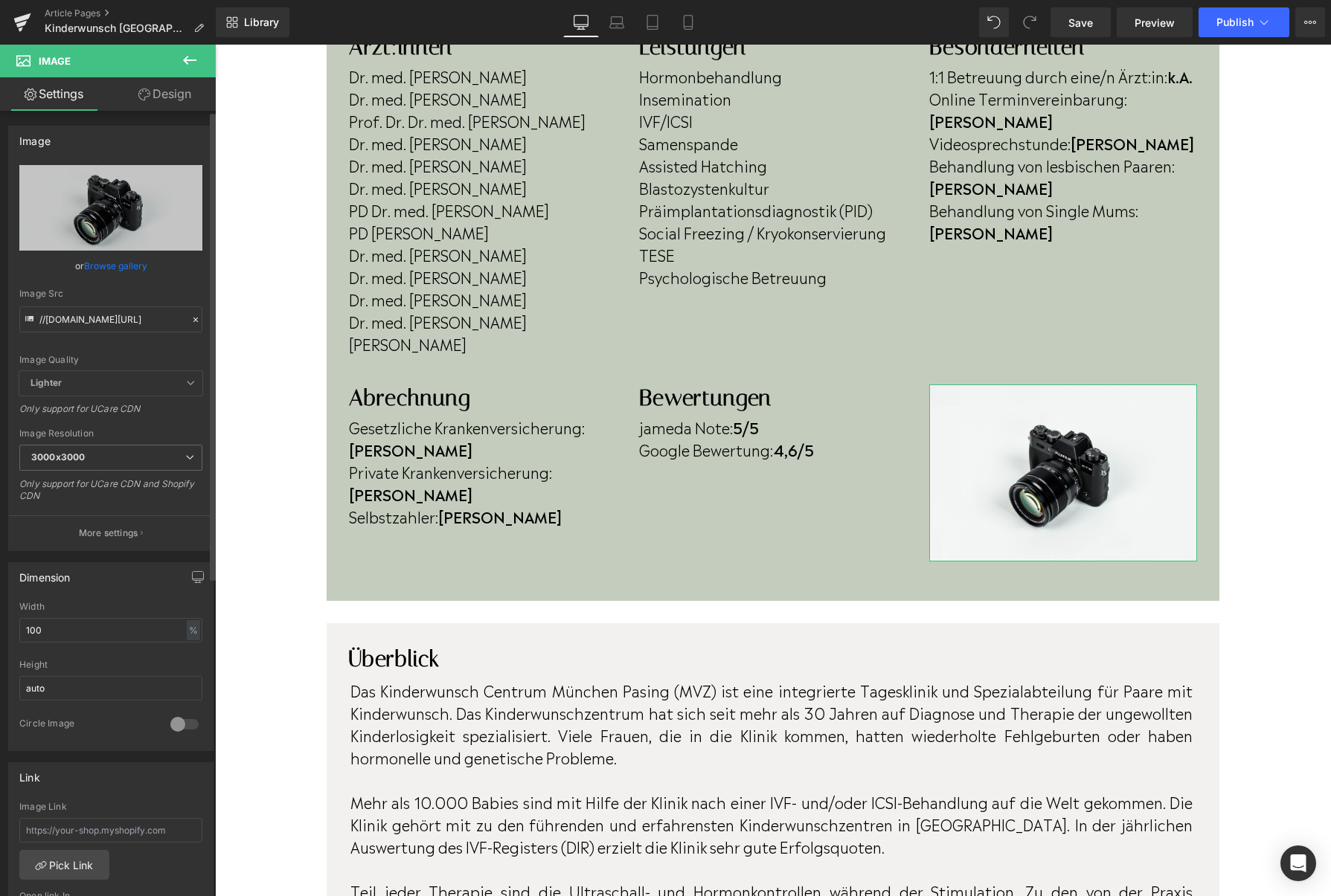
click at [107, 260] on link "Browse gallery" at bounding box center [115, 266] width 64 height 26
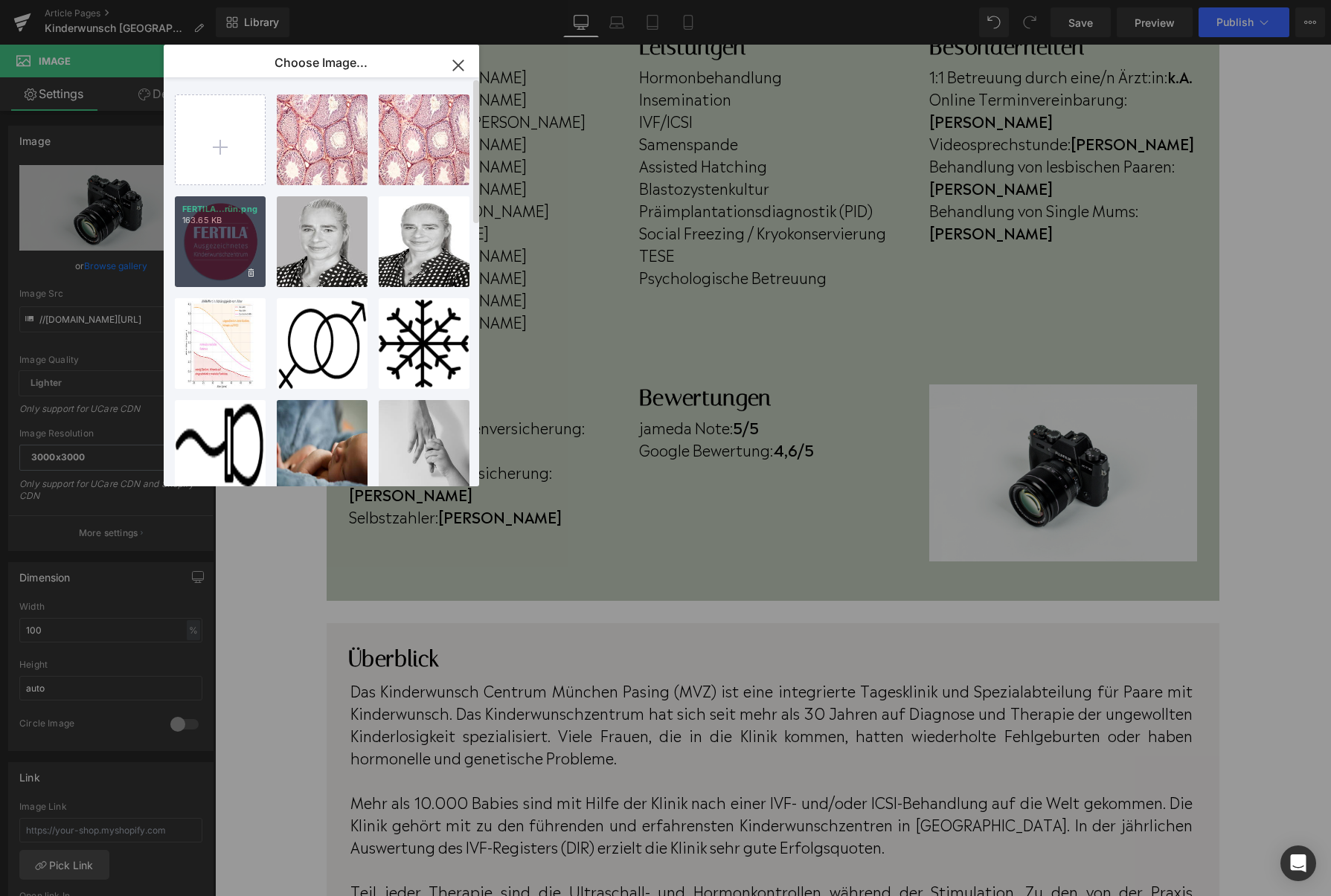
click at [231, 248] on div "FERTILA...rün.png 163.65 KB" at bounding box center [220, 241] width 91 height 91
type input "[URL][DOMAIN_NAME]"
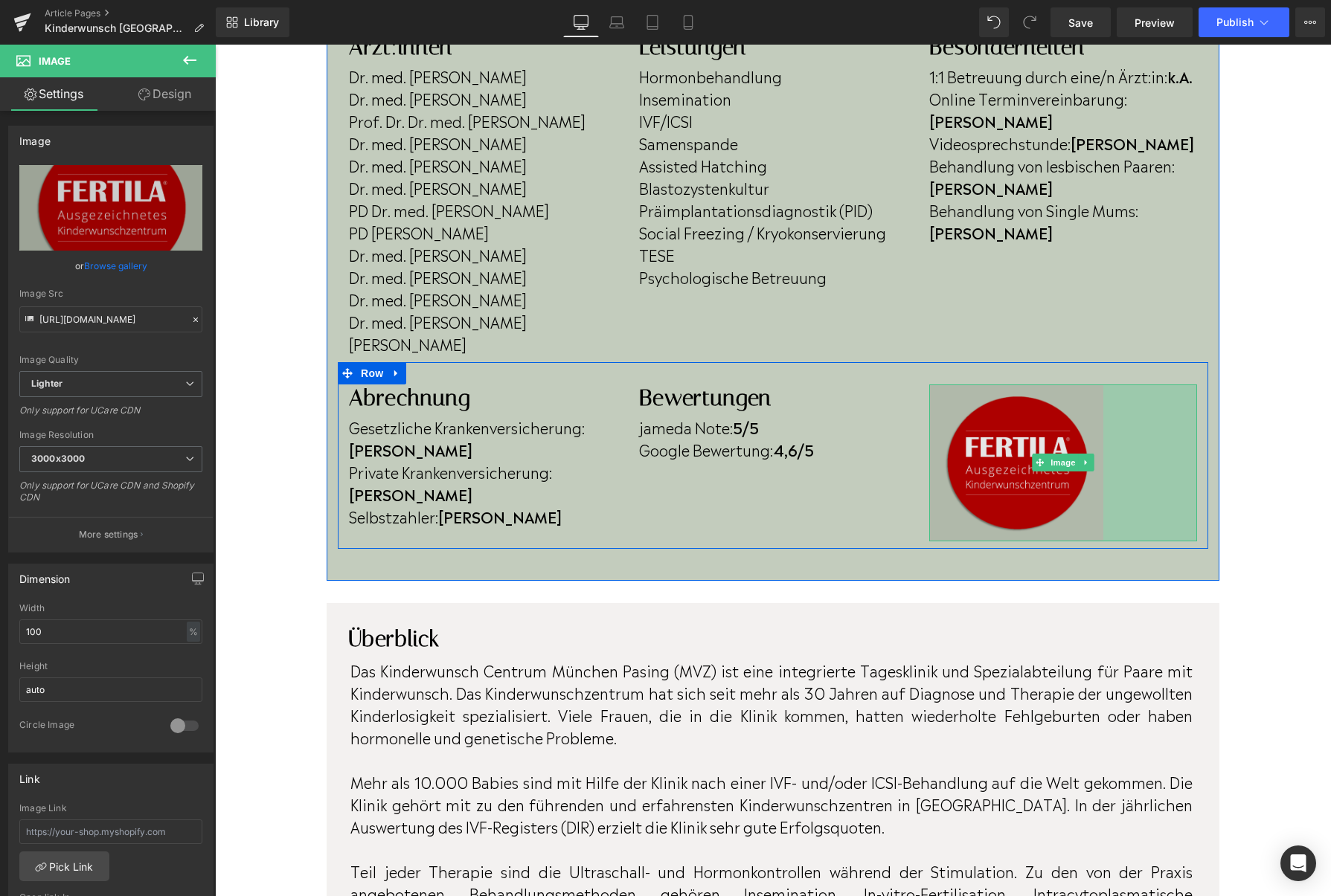
drag, startPoint x: 1194, startPoint y: 619, endPoint x: 1100, endPoint y: 502, distance: 150.1
click at [1100, 502] on div "Image 126px" at bounding box center [1063, 462] width 268 height 157
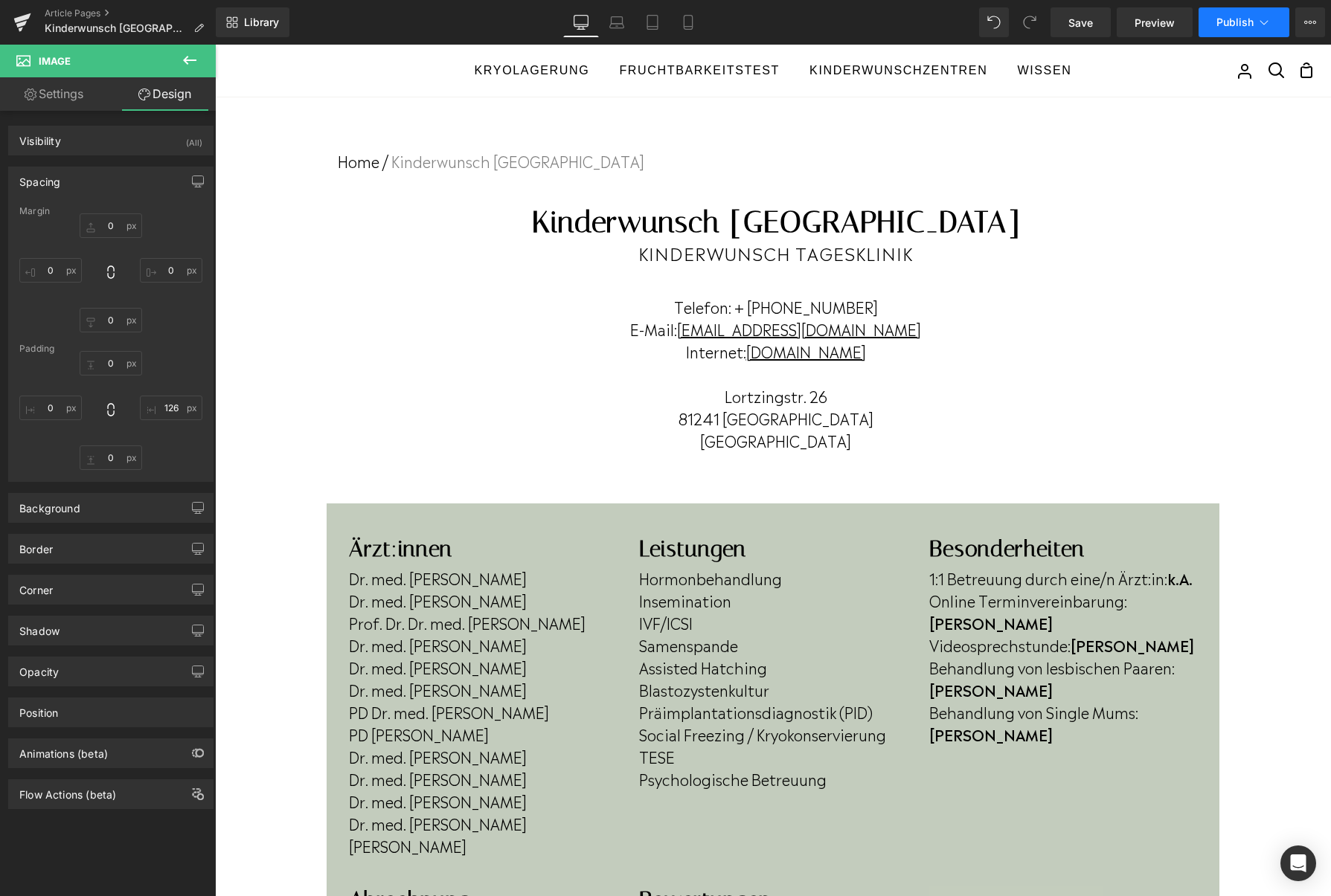
click at [1214, 8] on button "Publish" at bounding box center [1243, 22] width 91 height 29
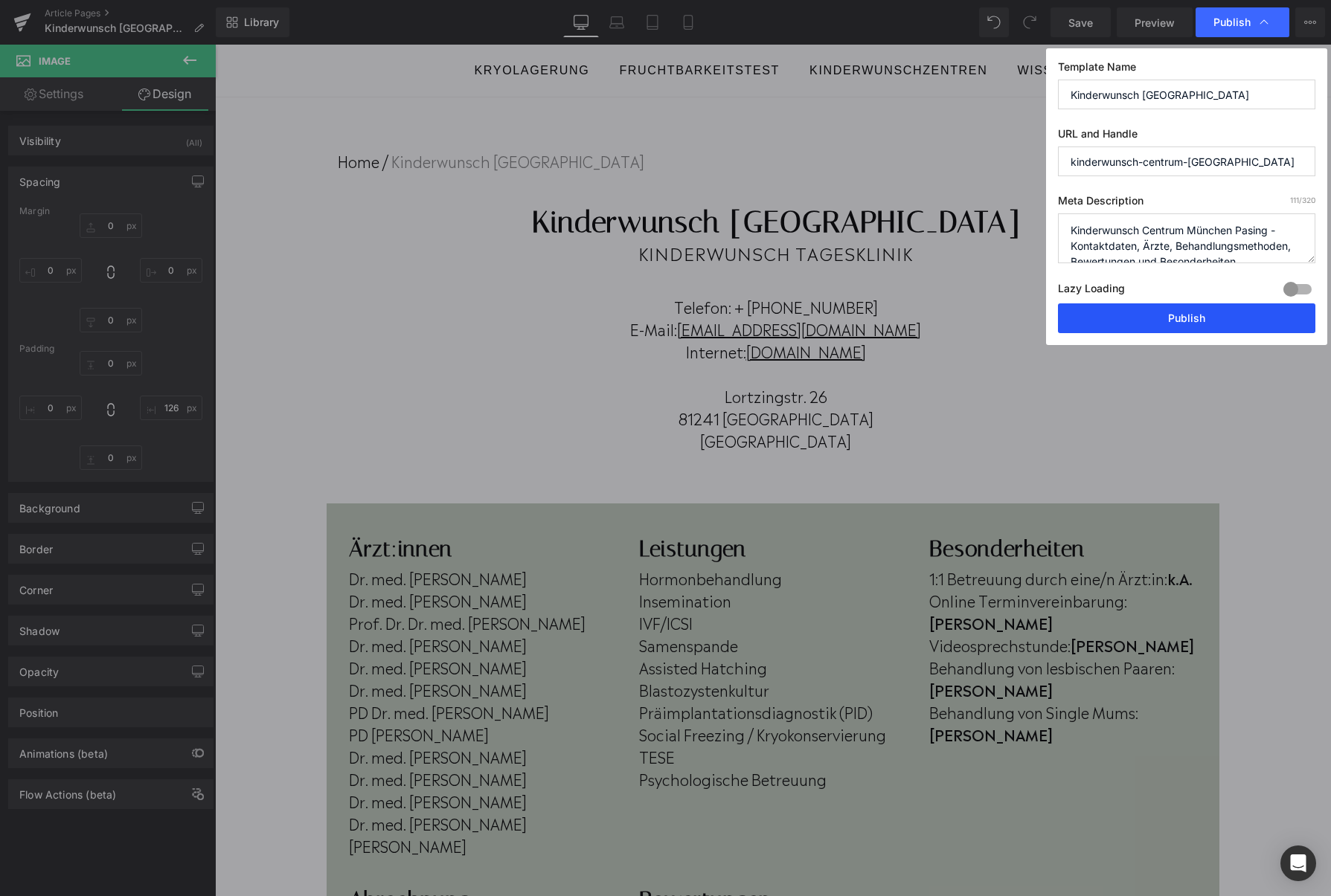
click at [1185, 318] on button "Publish" at bounding box center [1185, 319] width 257 height 29
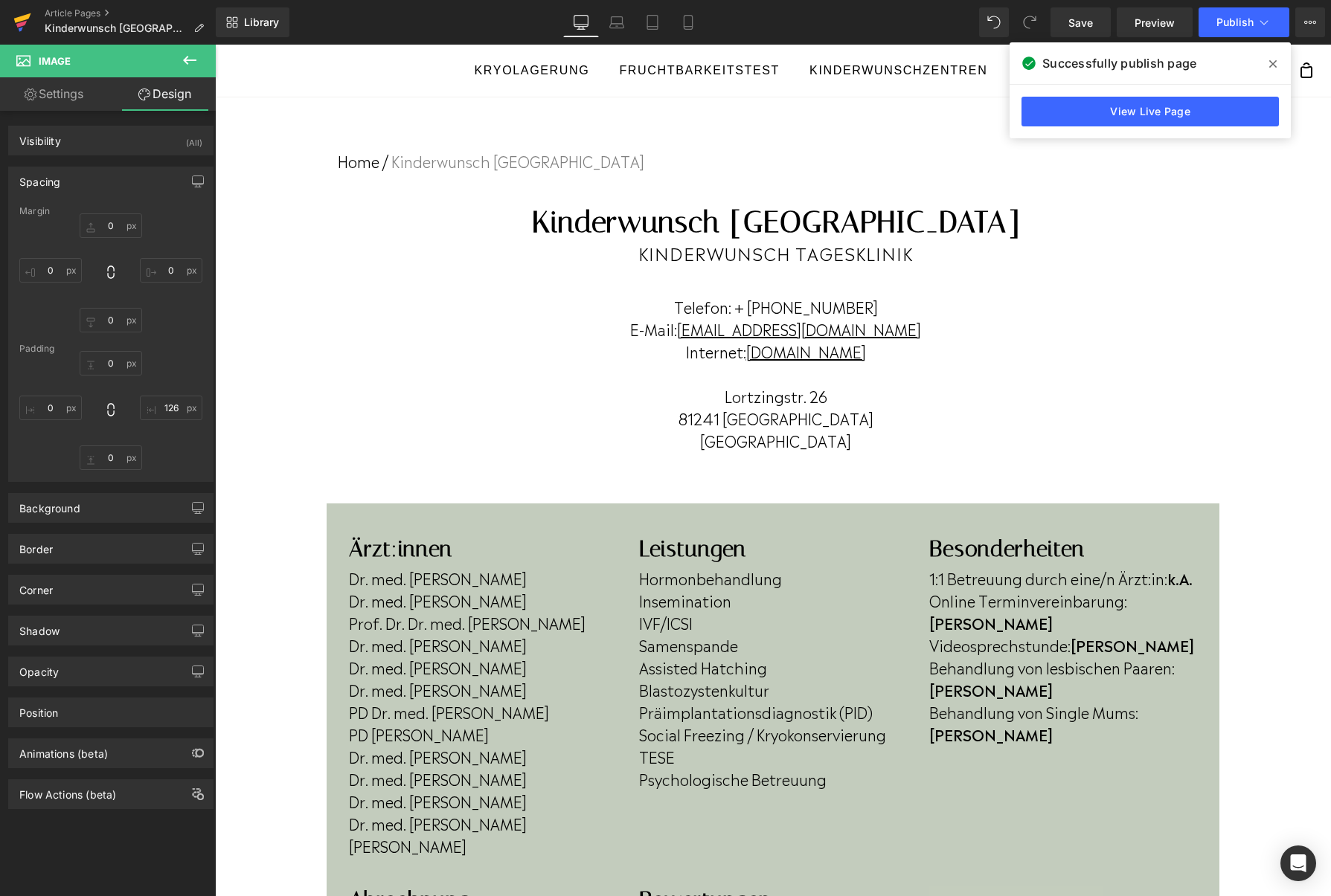
click at [9, 20] on link at bounding box center [22, 22] width 45 height 45
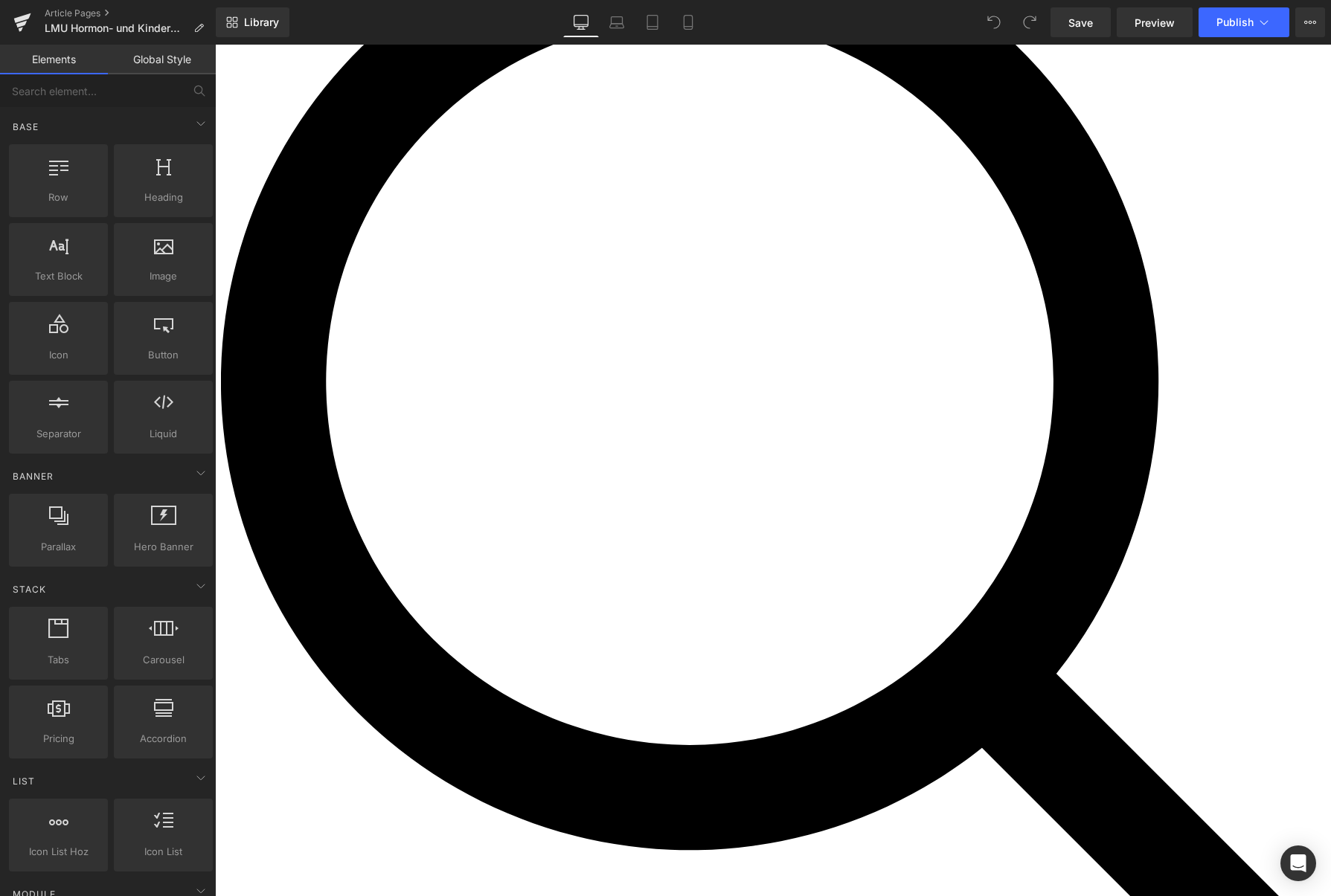
scroll to position [166, 0]
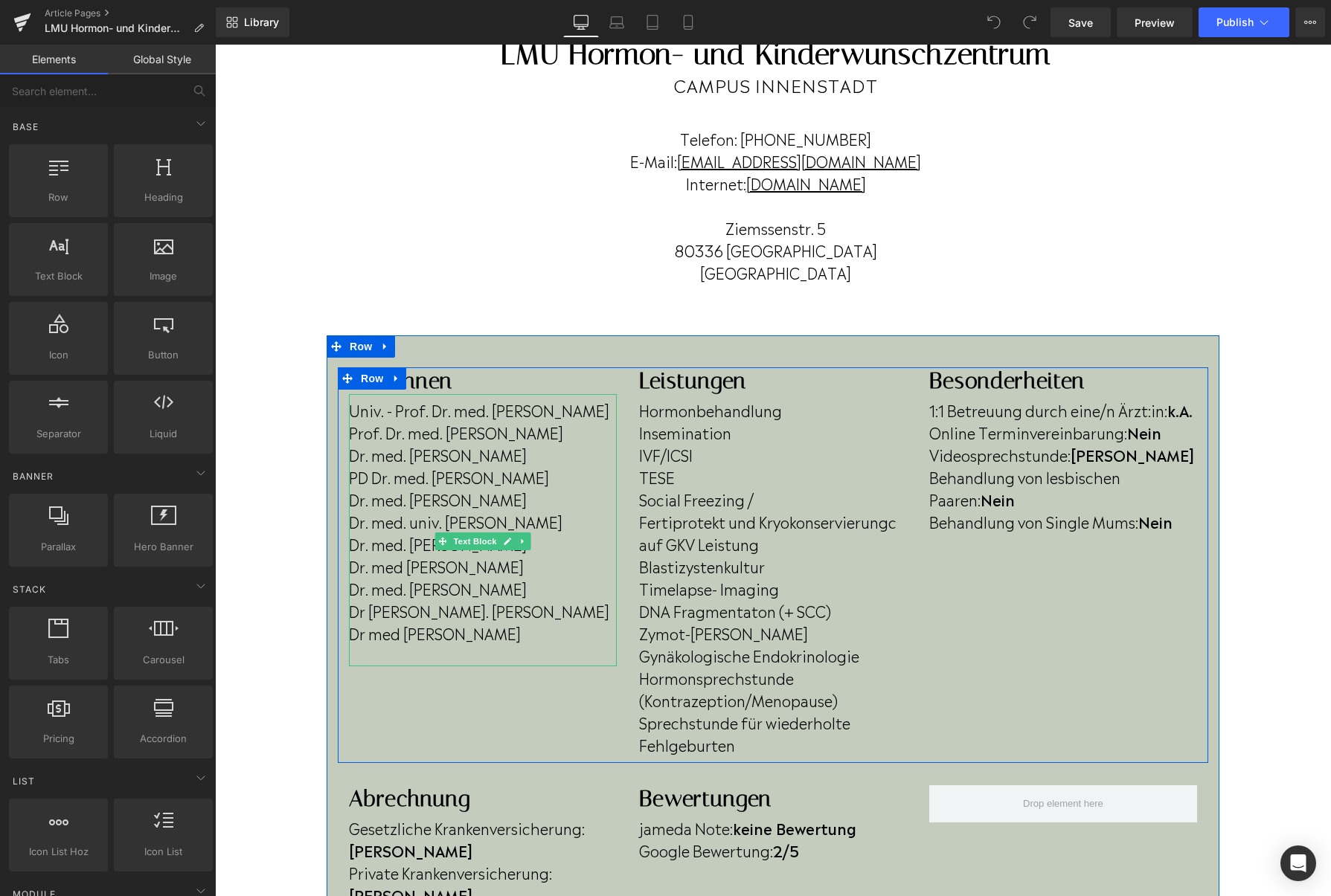
click at [522, 555] on p "Dr. med. [PERSON_NAME]" at bounding box center [483, 543] width 268 height 22
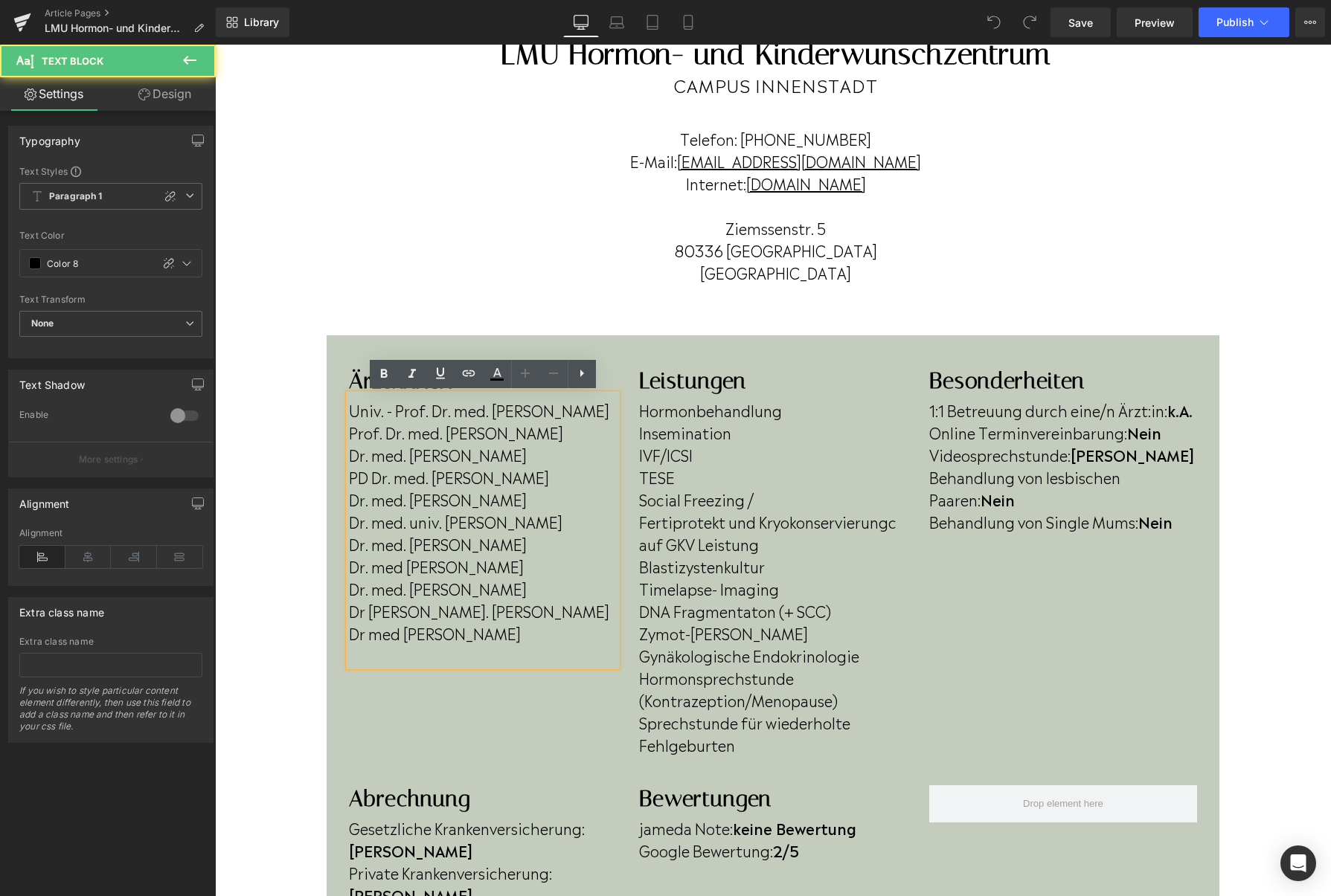
click at [528, 555] on p "Dr. med. [PERSON_NAME]" at bounding box center [483, 543] width 268 height 22
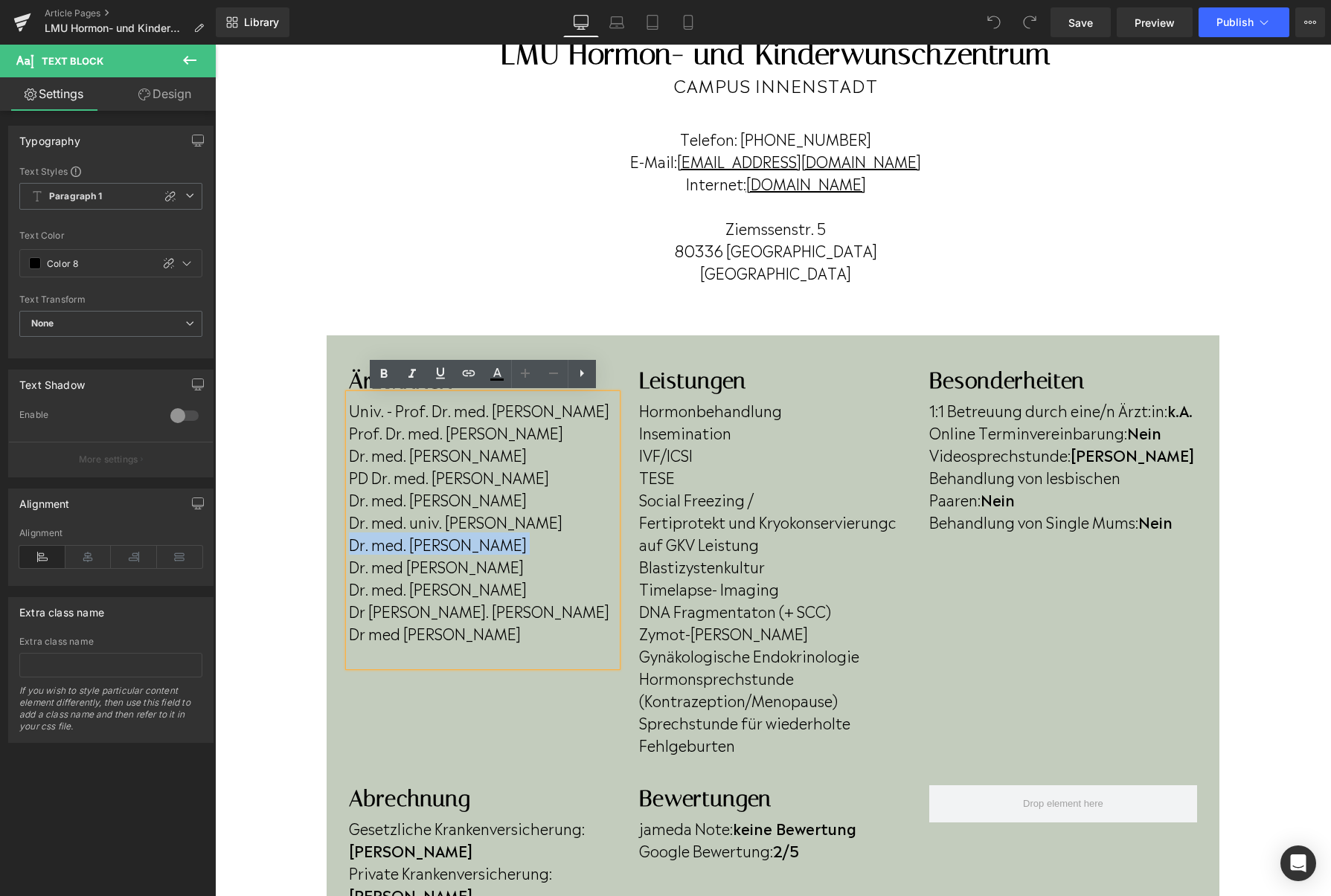
drag, startPoint x: 528, startPoint y: 569, endPoint x: 354, endPoint y: 558, distance: 174.3
click at [354, 555] on p "Dr. med. [PERSON_NAME]" at bounding box center [483, 543] width 268 height 22
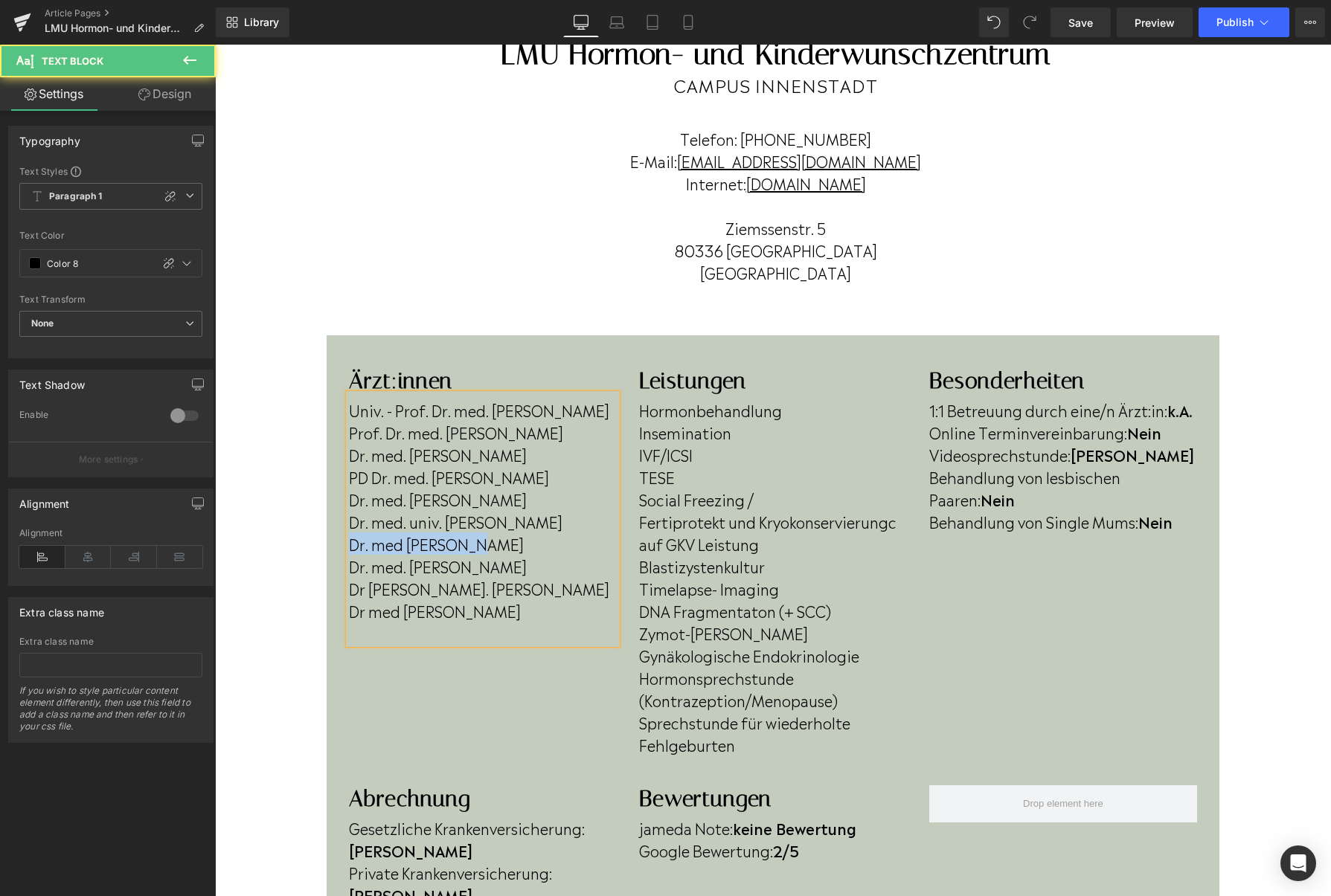
drag, startPoint x: 498, startPoint y: 572, endPoint x: 338, endPoint y: 560, distance: 160.4
click at [338, 560] on div "Ärzt:innen Heading Univ. - Prof. Dr. med. [PERSON_NAME] Prof. Dr. med. [PERSON_…" at bounding box center [483, 505] width 290 height 277
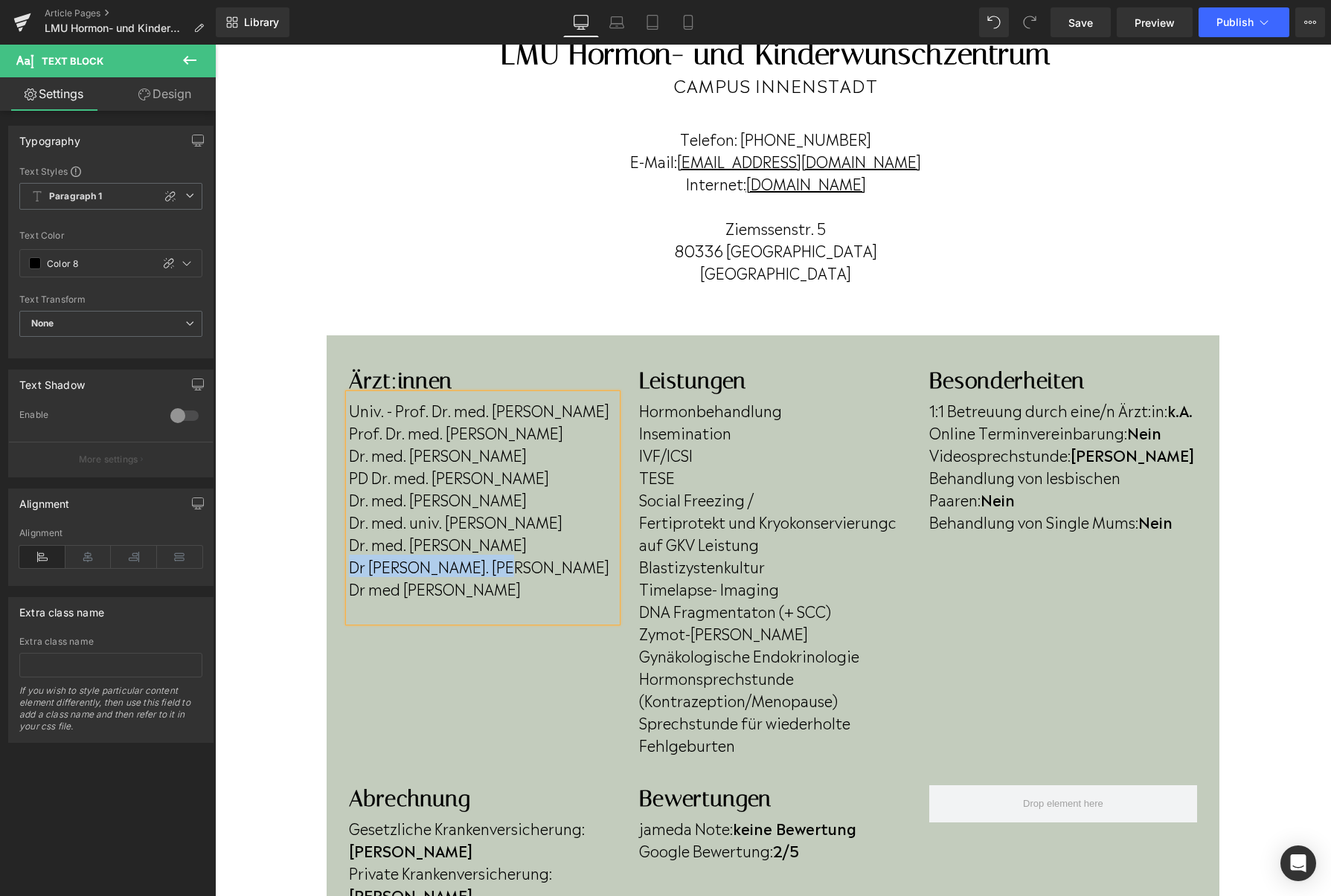
drag, startPoint x: 509, startPoint y: 593, endPoint x: 350, endPoint y: 583, distance: 159.3
click at [350, 577] on p "Dr med. Kristian Mohr" at bounding box center [483, 566] width 268 height 22
drag, startPoint x: 538, startPoint y: 615, endPoint x: 344, endPoint y: 610, distance: 194.1
click at [344, 610] on div "Ärzt:innen Heading Univ. - Prof. Dr. med. Christian J. Thaler Prof. Dr. med. Ni…" at bounding box center [483, 494] width 290 height 254
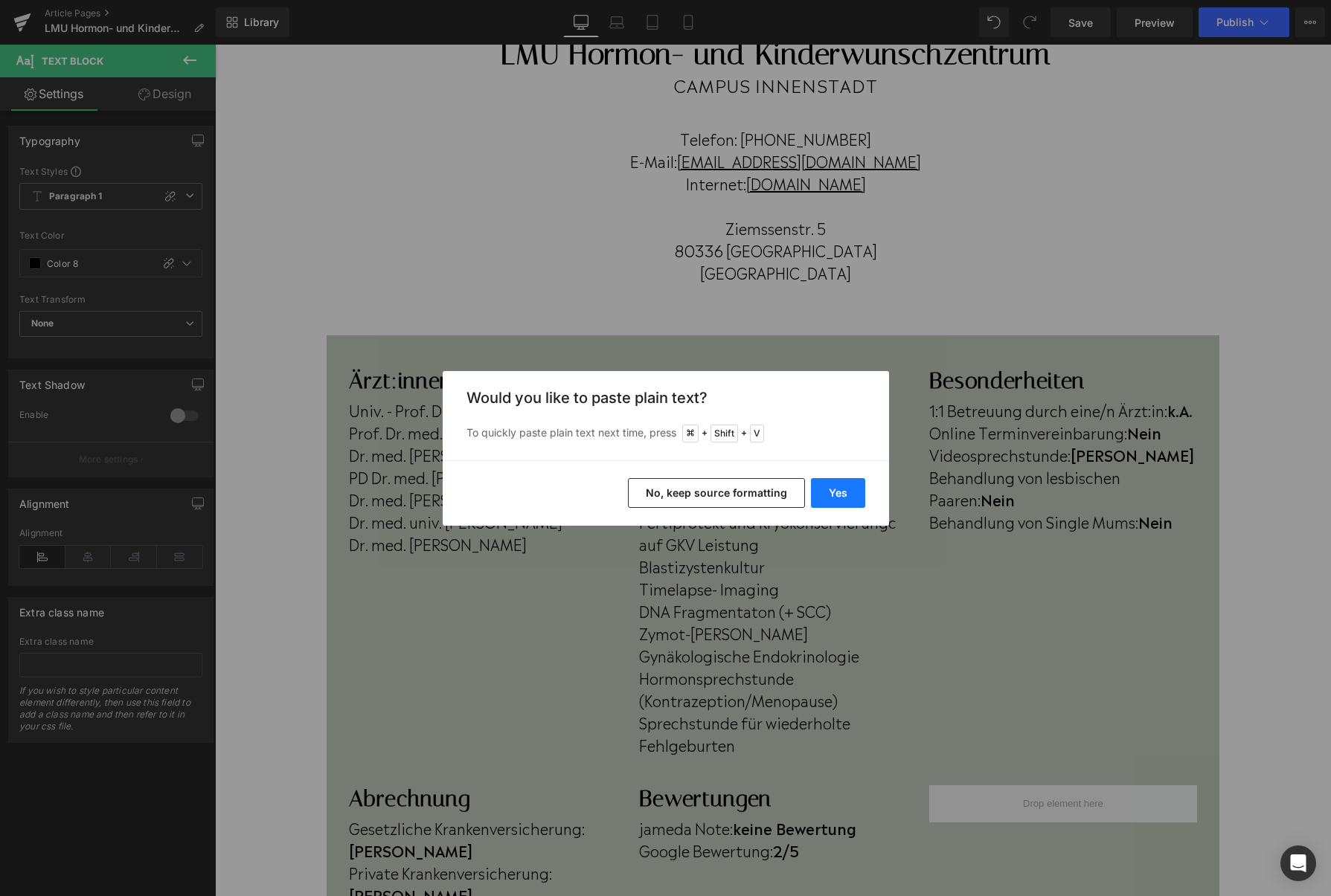
click at [858, 492] on button "Yes" at bounding box center [838, 492] width 55 height 29
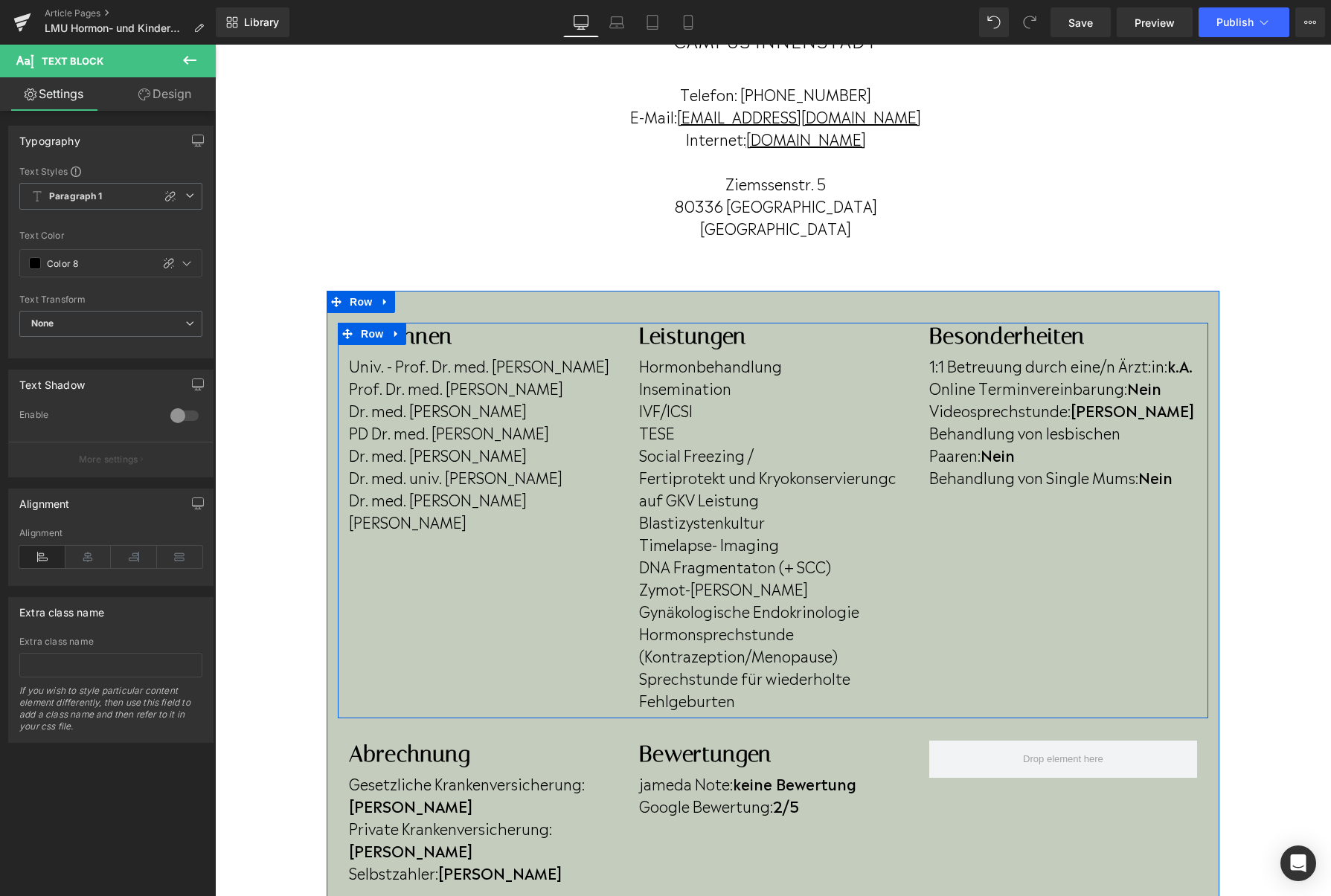
scroll to position [220, 0]
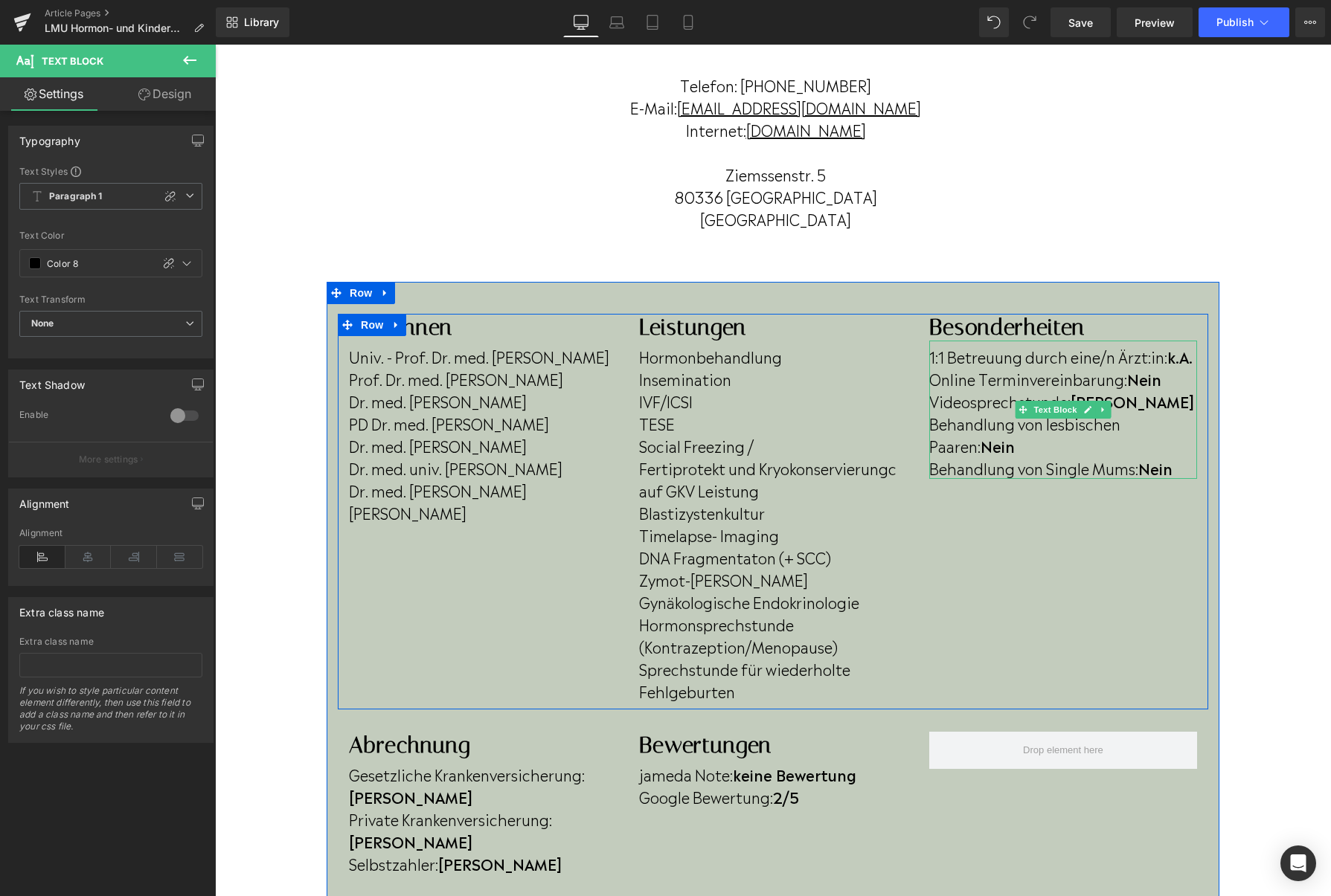
click at [983, 452] on p "Behandlung von lesbischen Paaren: Nein" at bounding box center [1063, 435] width 268 height 45
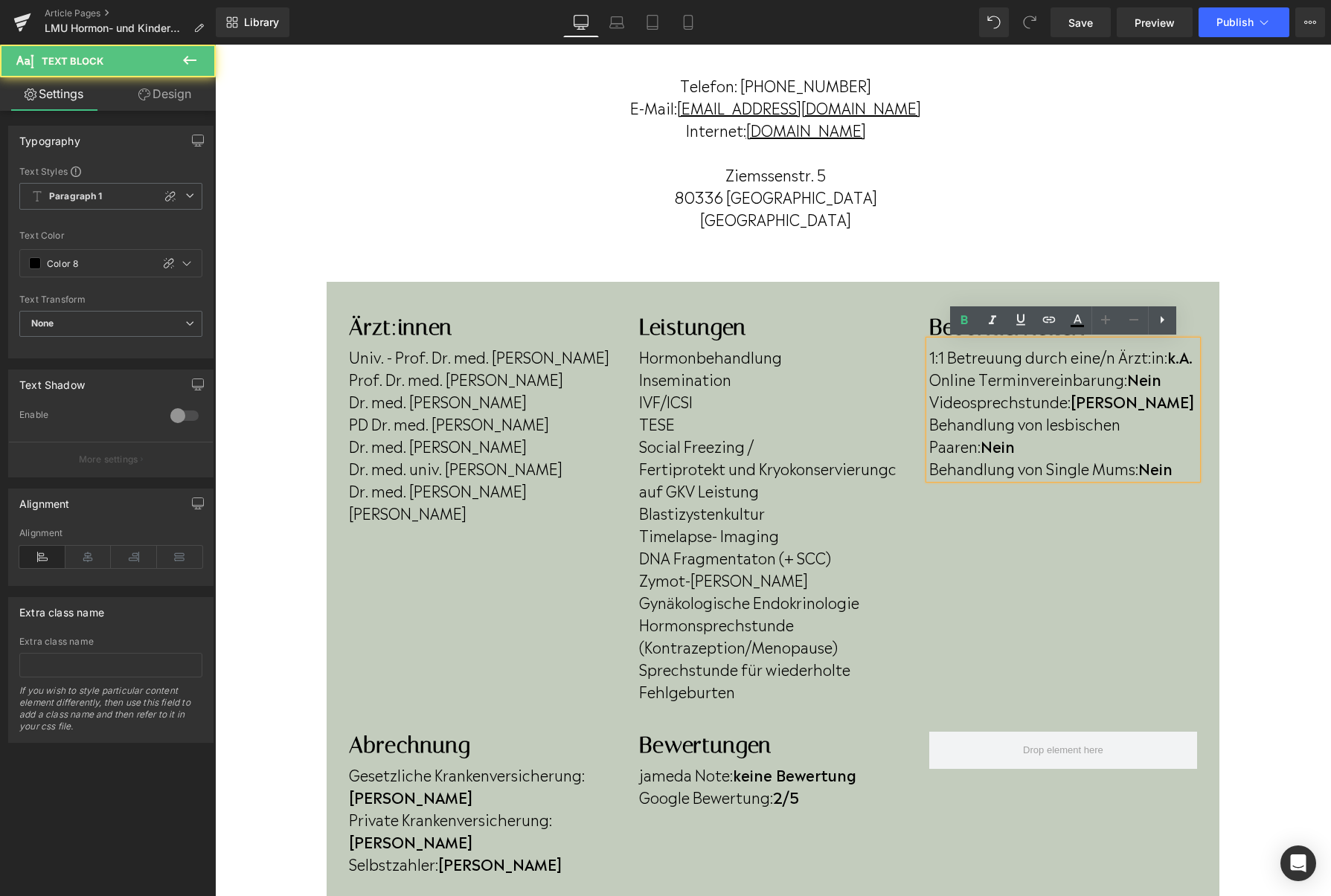
click at [985, 447] on p "Behandlung von lesbischen Paaren: Nein" at bounding box center [1063, 435] width 268 height 45
click at [1172, 469] on b "Nein" at bounding box center [1154, 467] width 34 height 22
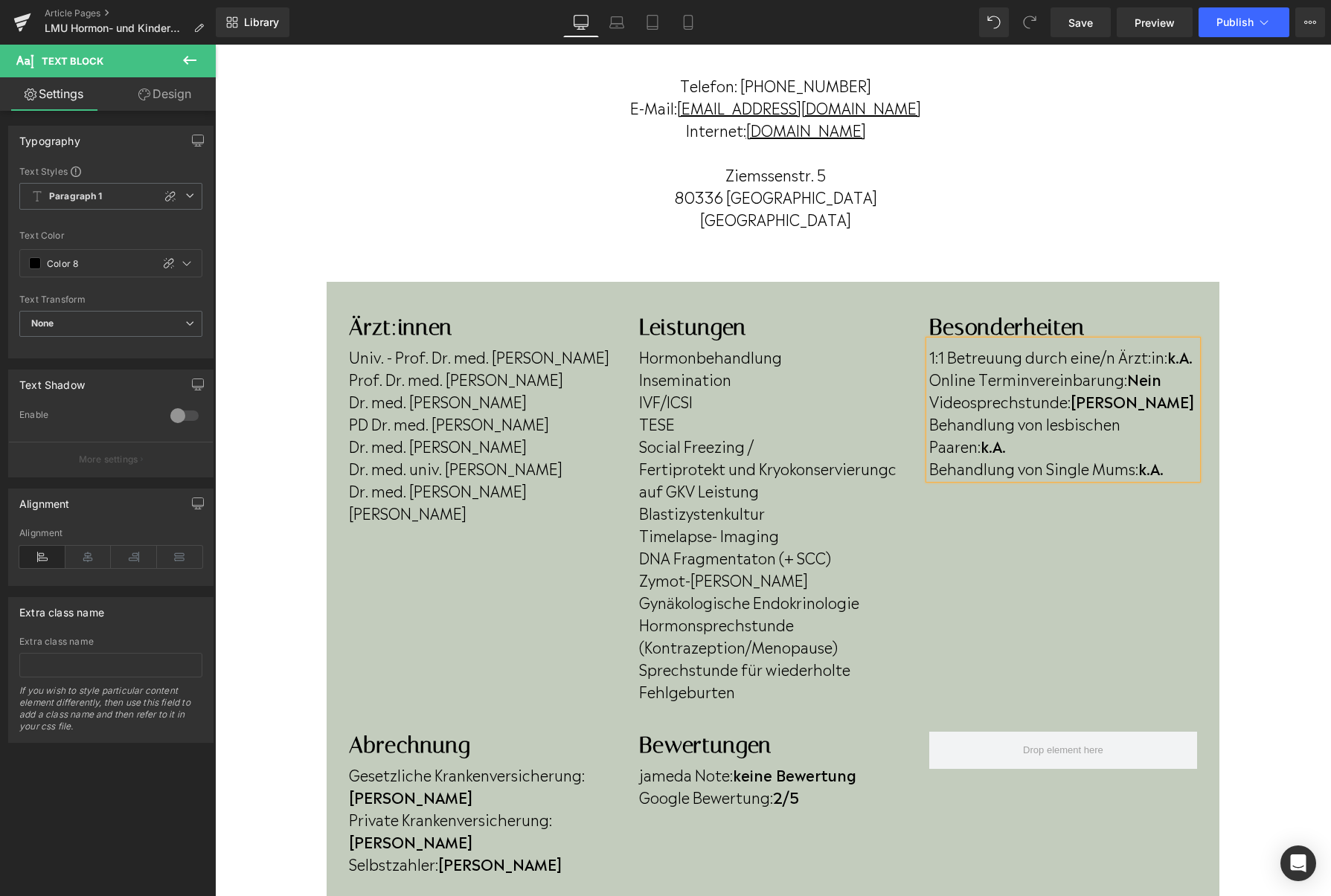
scroll to position [220, 0]
drag, startPoint x: 1166, startPoint y: 381, endPoint x: 1134, endPoint y: 380, distance: 32.0
click at [1134, 380] on p "Online Terminvereinbarung: Nein" at bounding box center [1063, 379] width 268 height 22
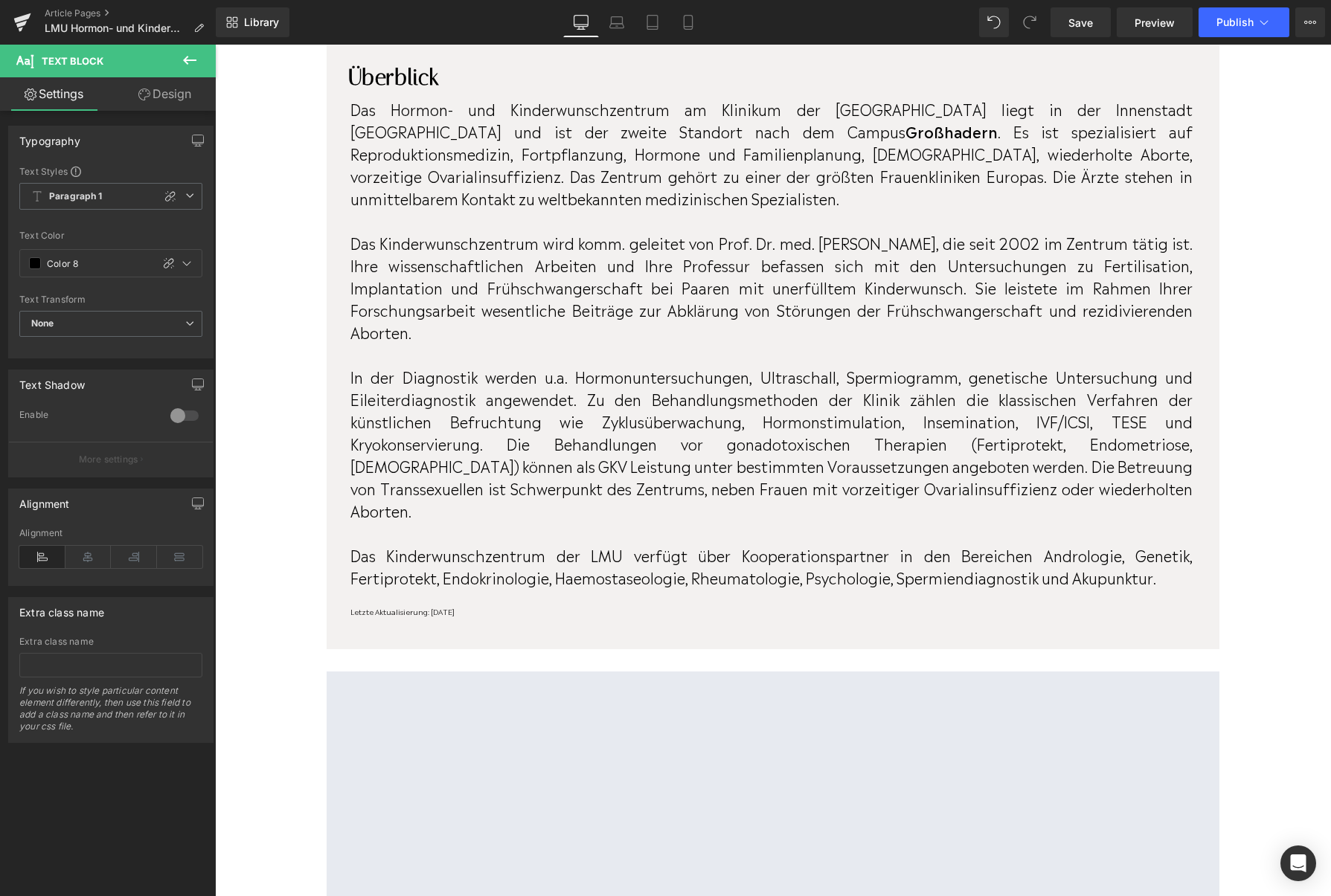
scroll to position [1118, 0]
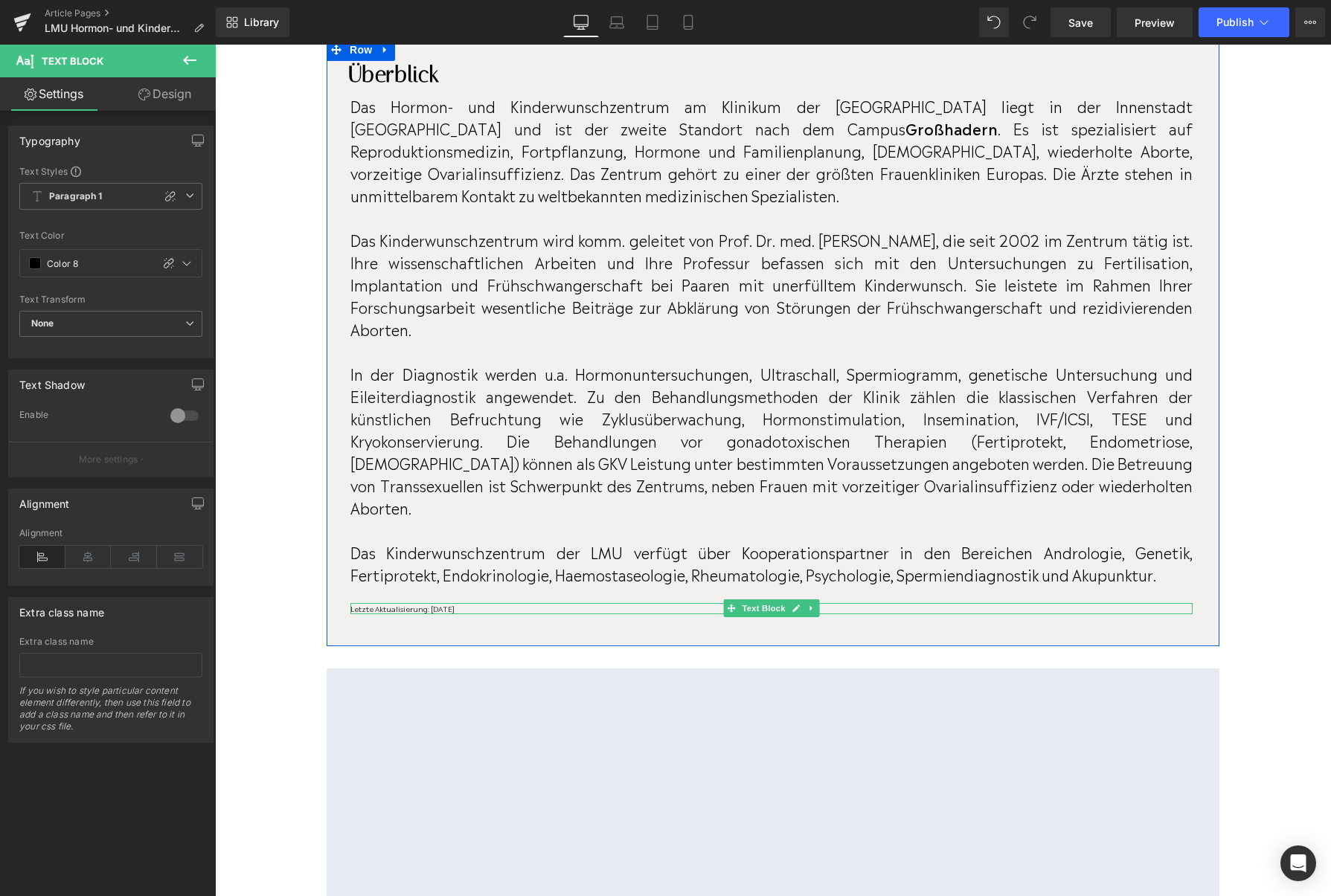
click at [518, 603] on div at bounding box center [771, 605] width 842 height 4
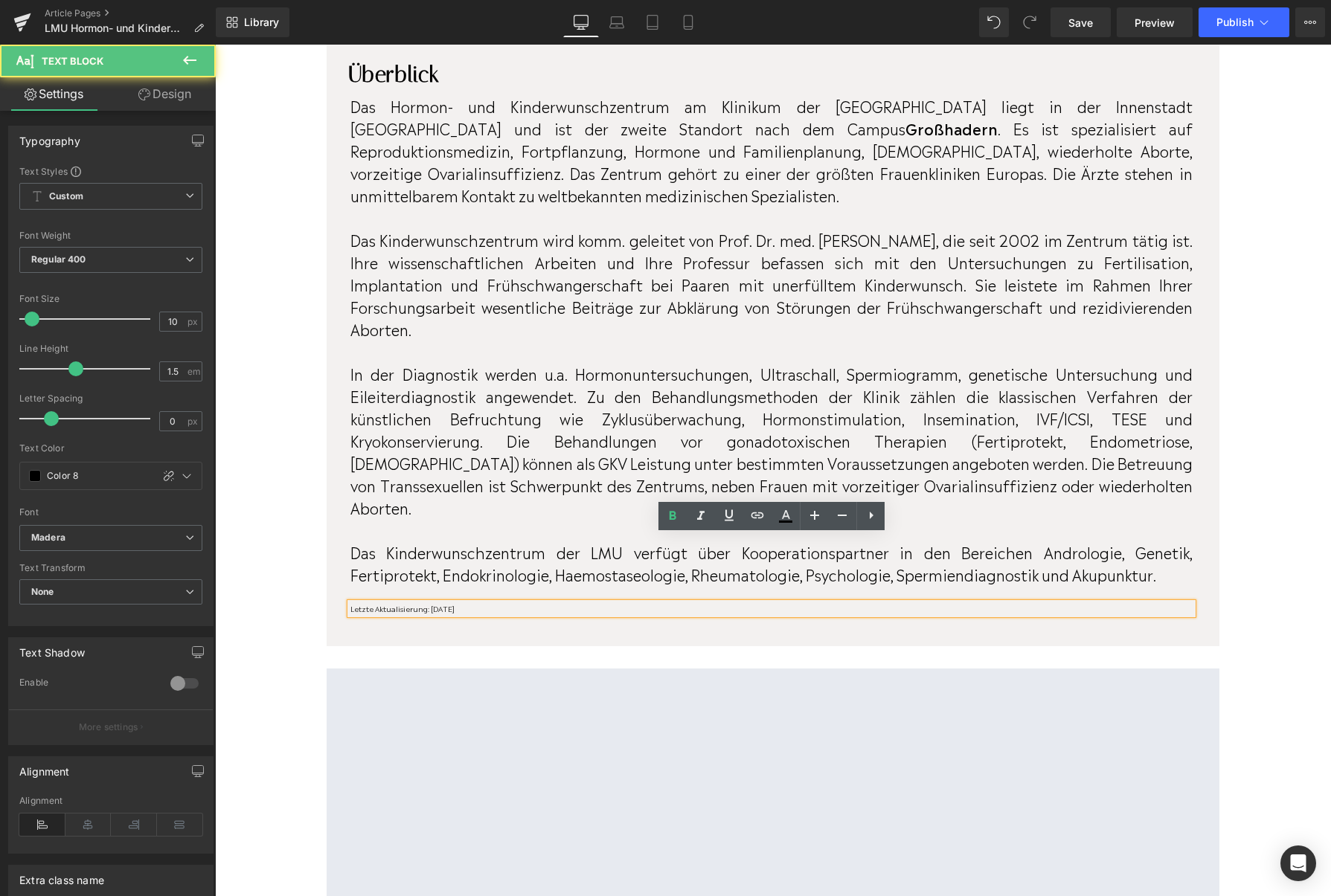
click at [512, 603] on p "Letzte Aktualisierung: Oktober 2024" at bounding box center [771, 608] width 842 height 11
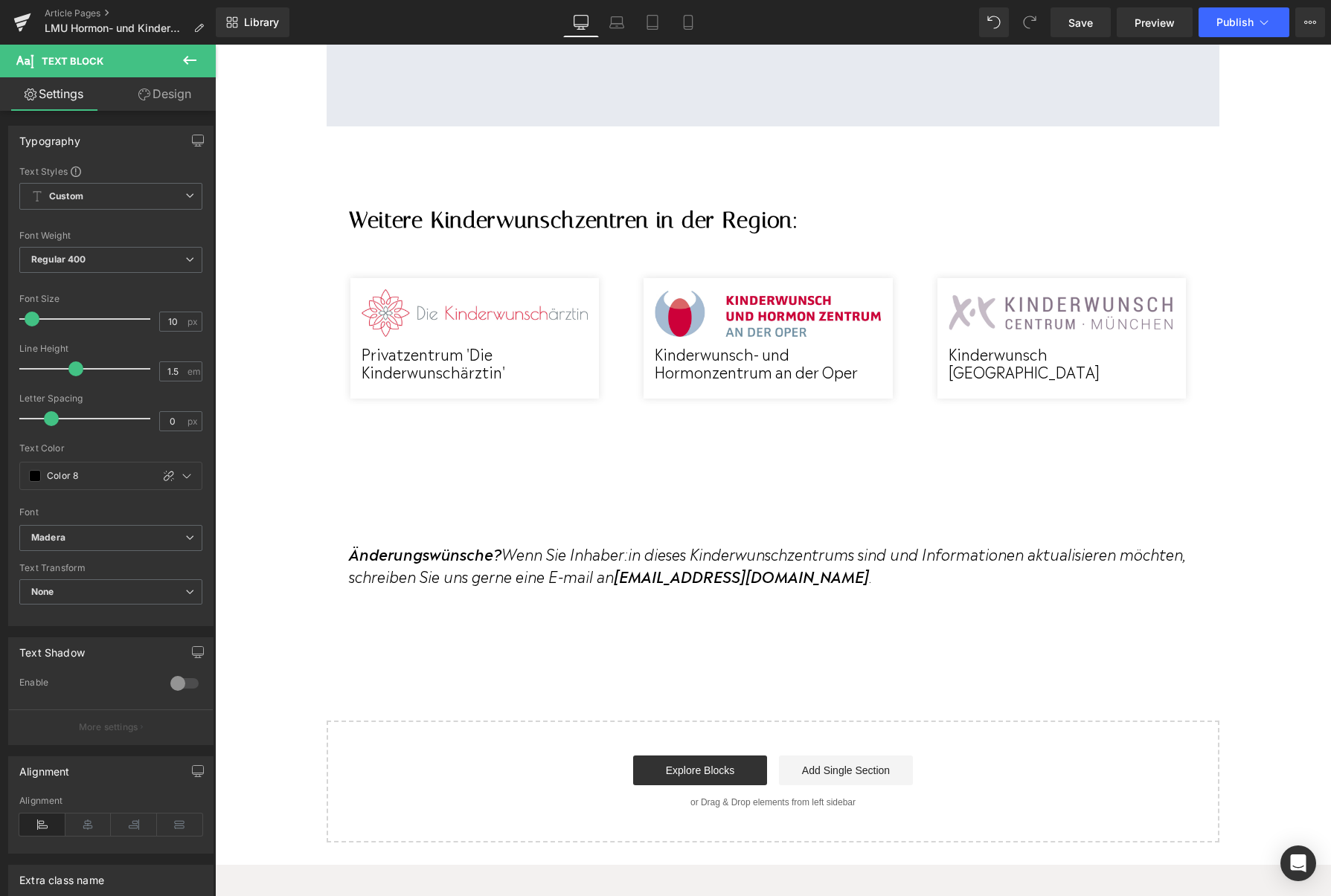
scroll to position [1959, 0]
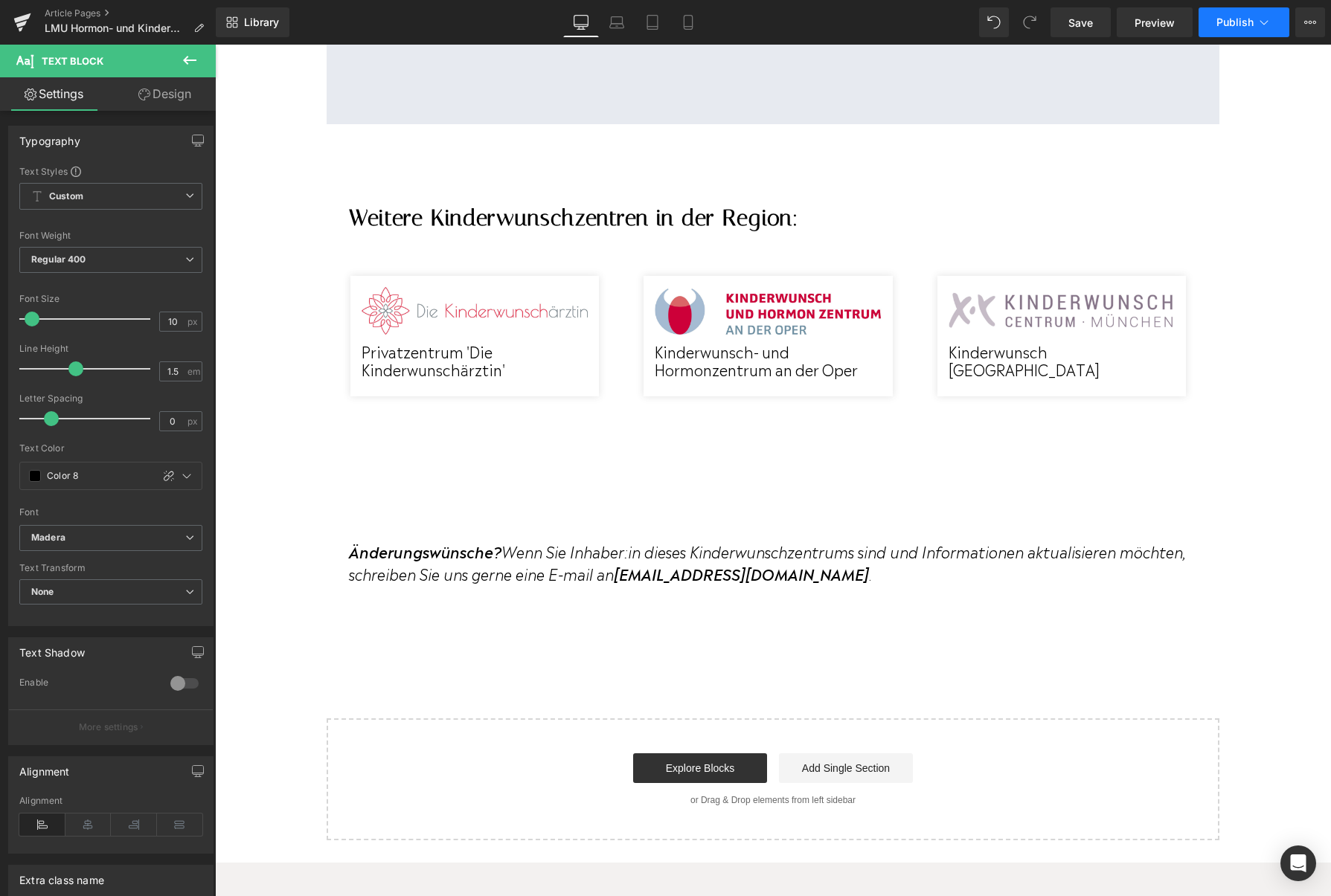
click at [1240, 32] on button "Publish" at bounding box center [1243, 22] width 91 height 29
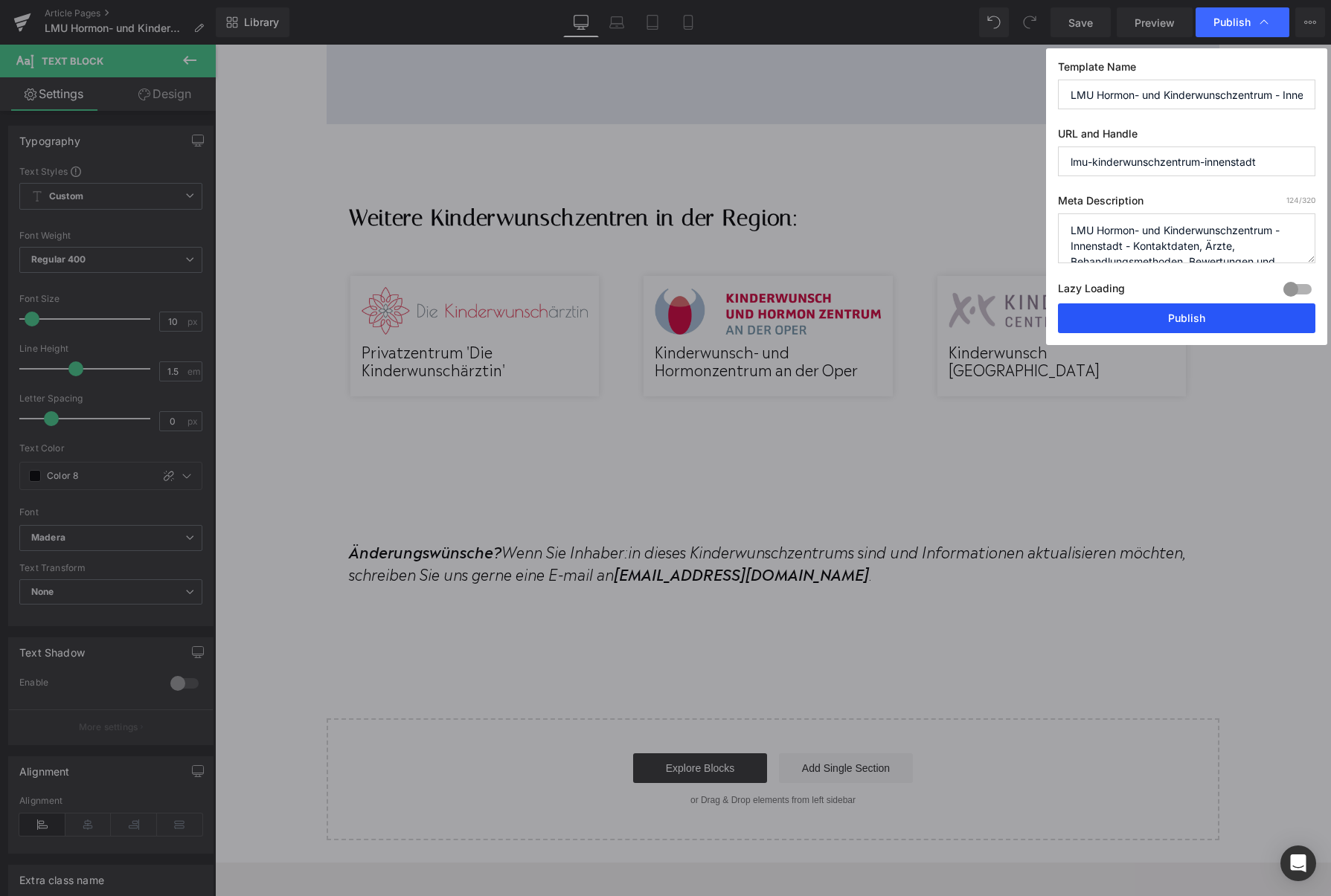
click at [1191, 313] on button "Publish" at bounding box center [1185, 319] width 257 height 29
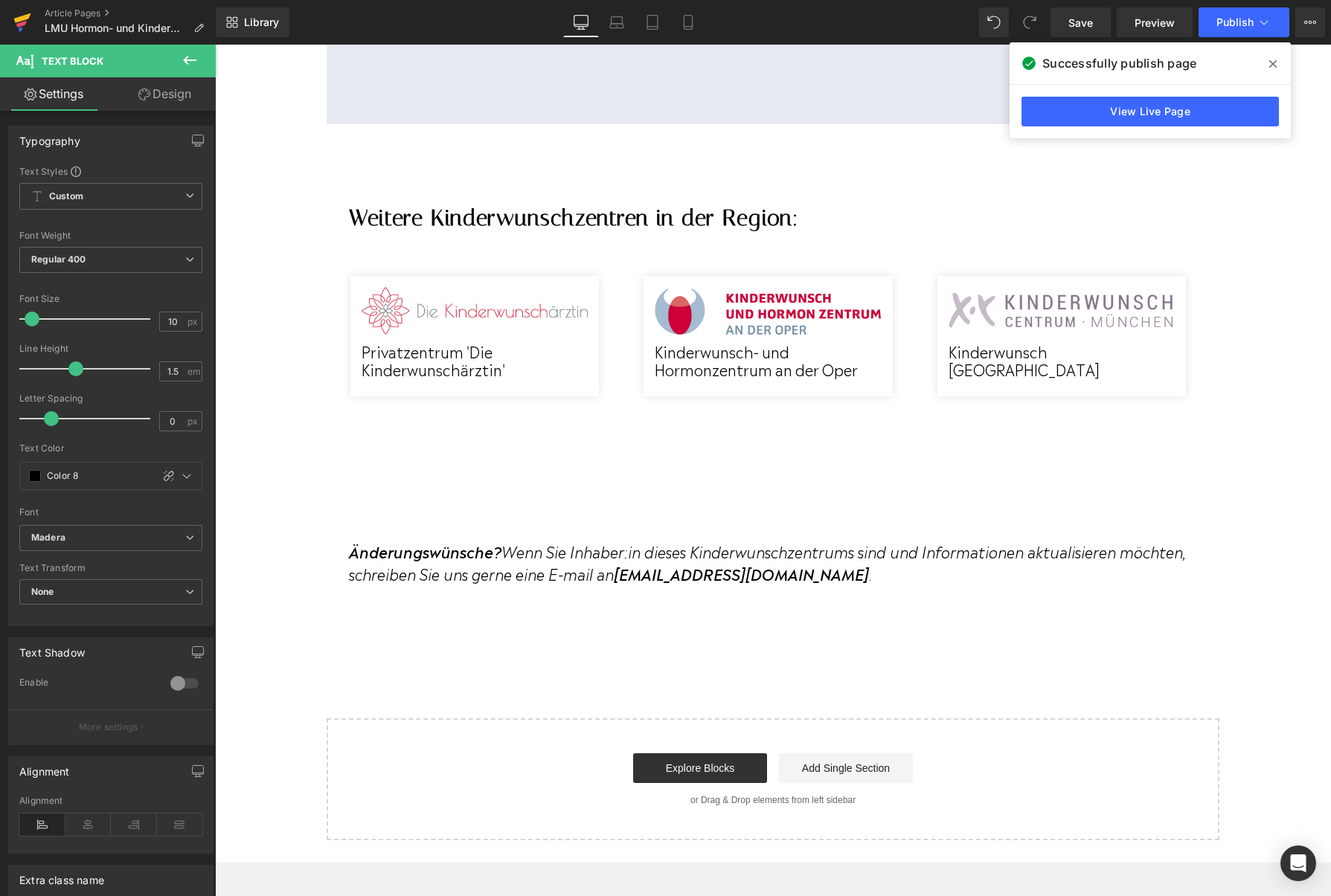
click at [20, 31] on icon at bounding box center [21, 28] width 5 height 5
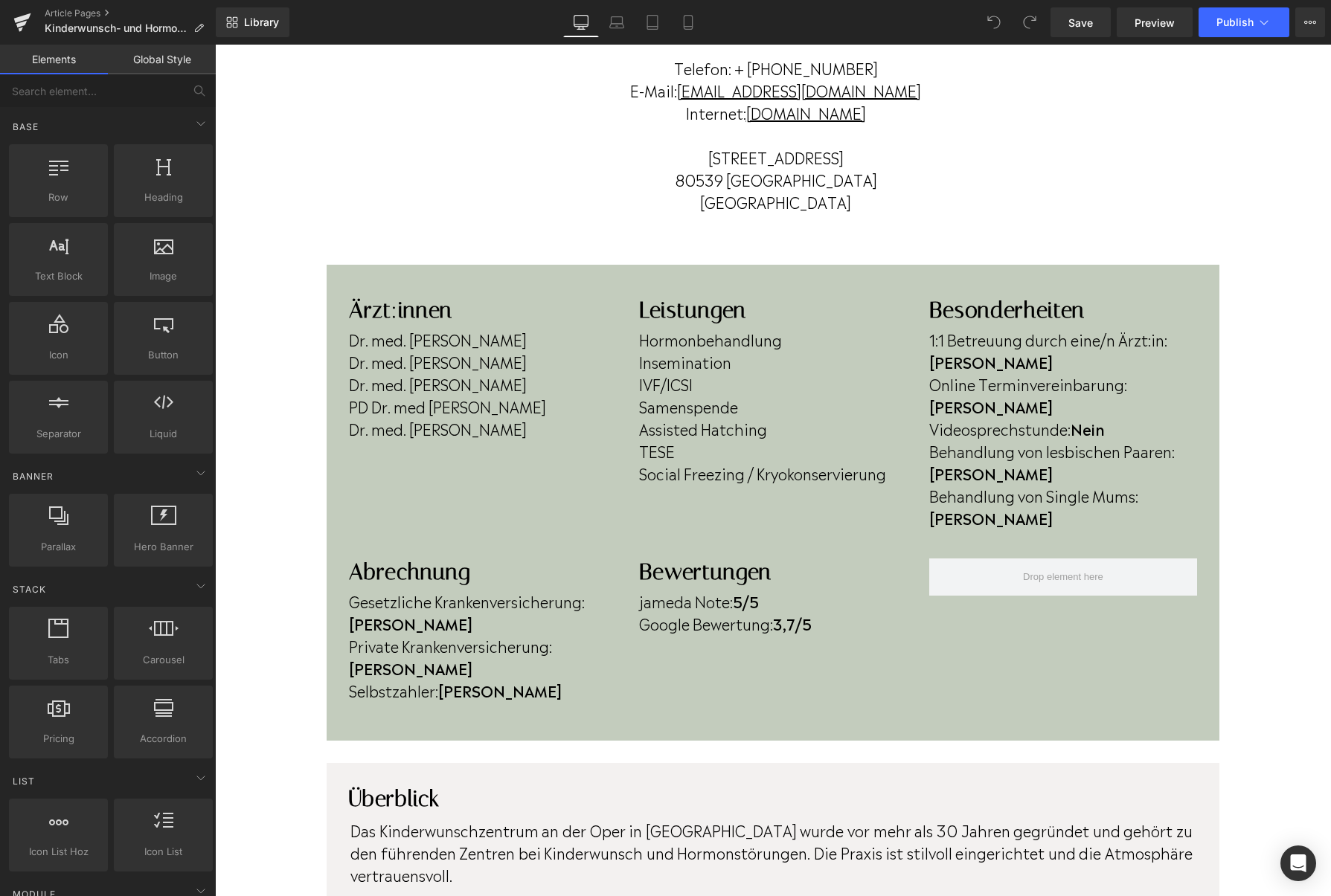
scroll to position [235, 0]
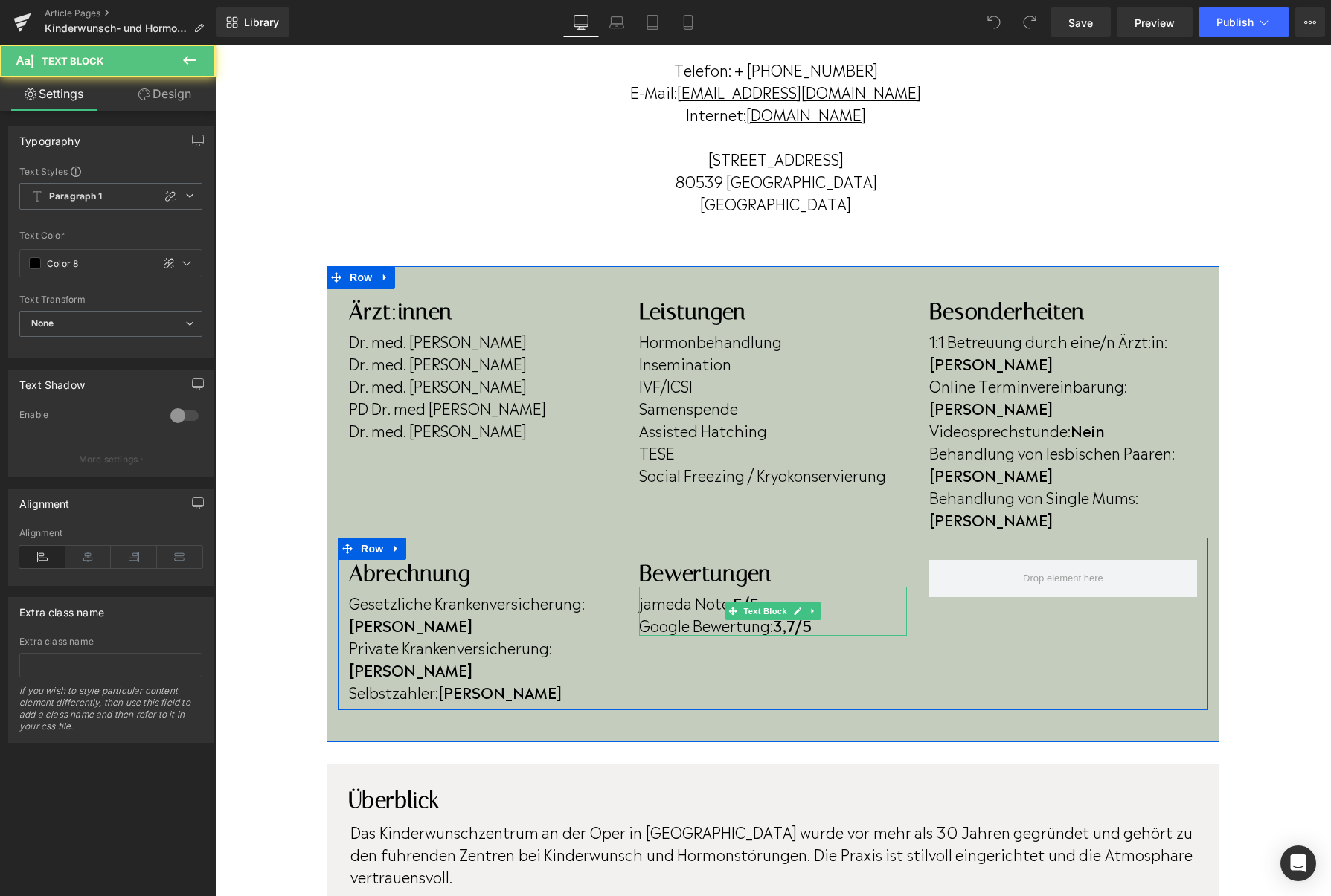
click at [798, 614] on strong "3,7/5" at bounding box center [793, 624] width 39 height 22
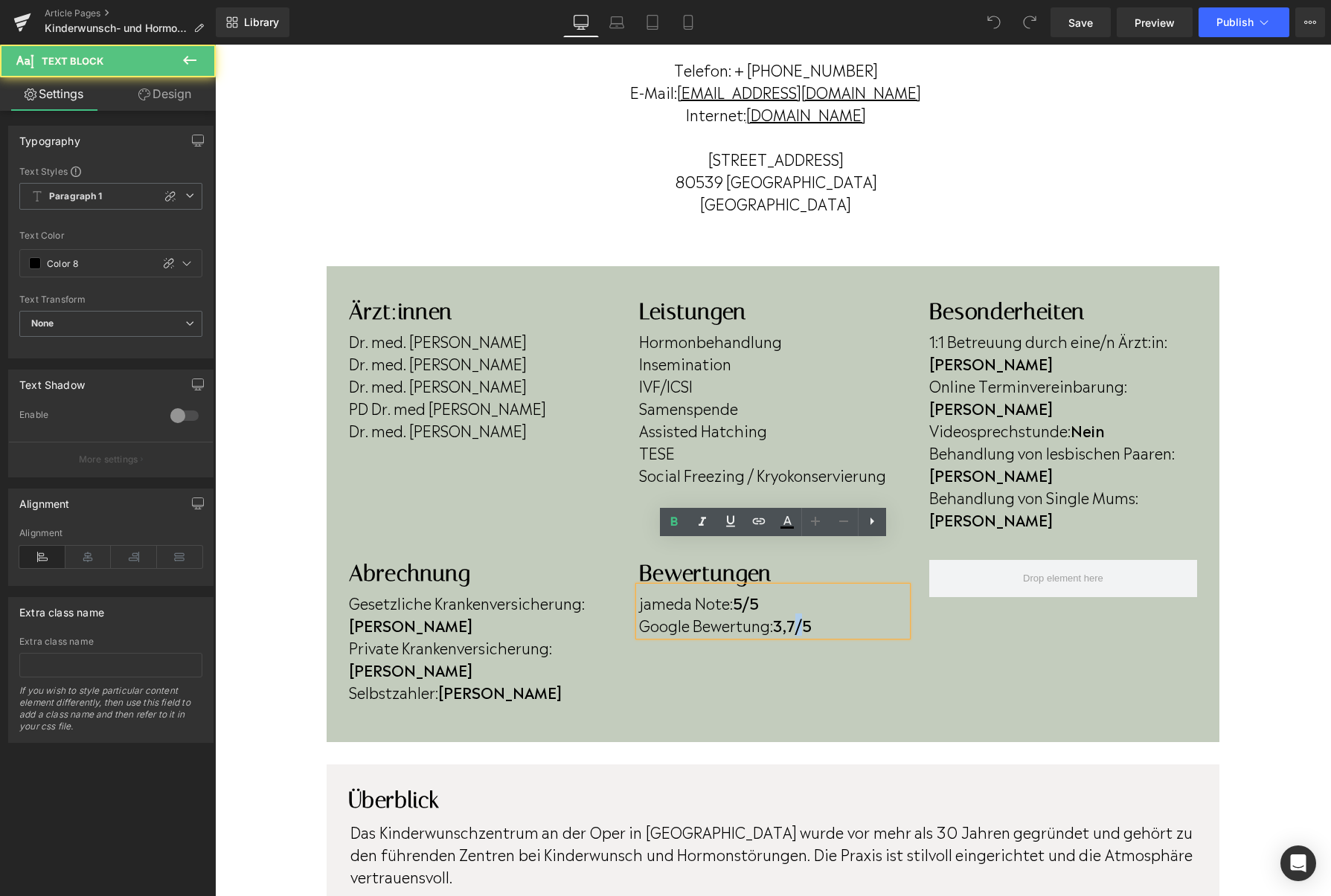
click at [798, 614] on strong "3,7/5" at bounding box center [793, 624] width 39 height 22
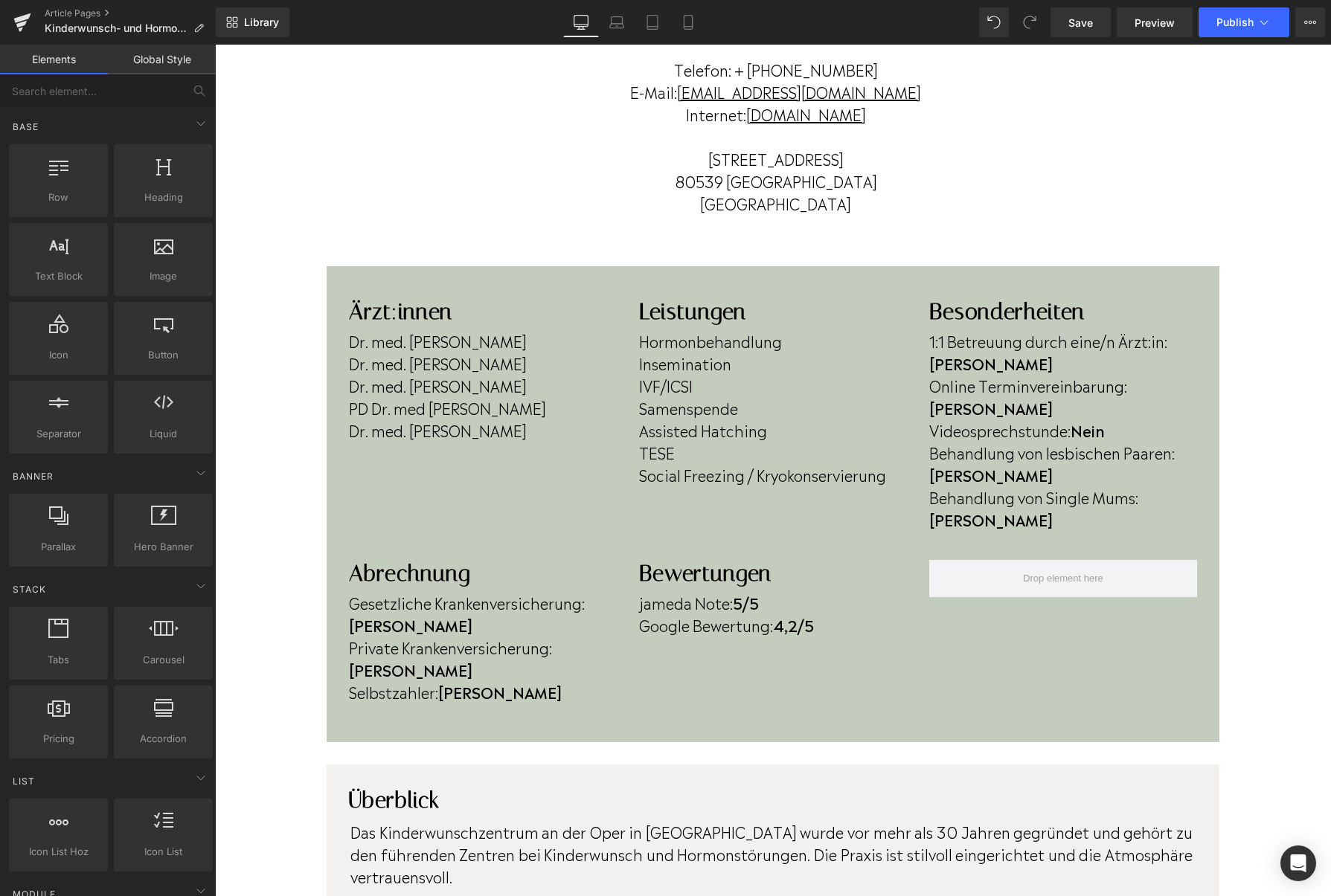
click at [169, 262] on div at bounding box center [163, 251] width 90 height 33
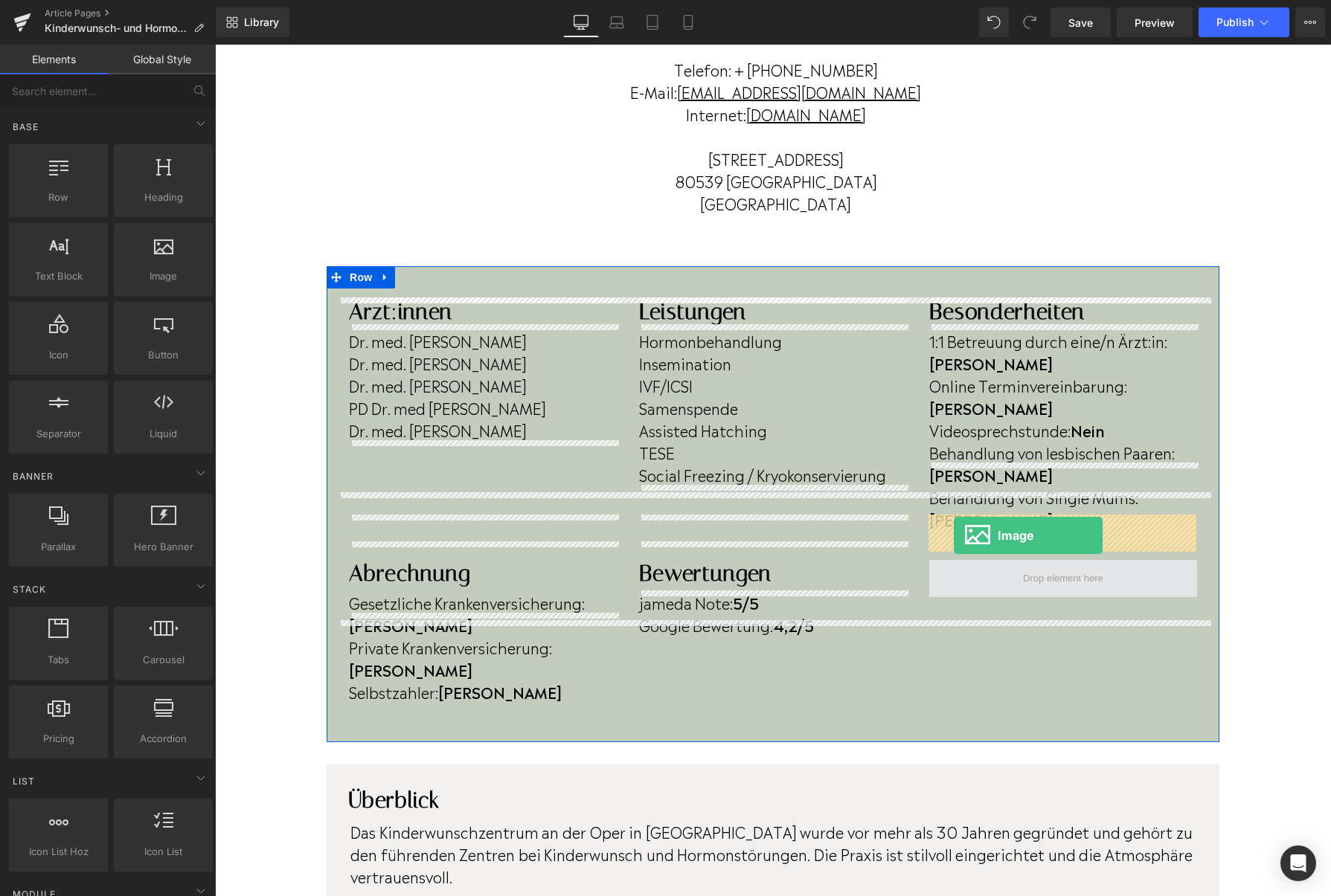
drag, startPoint x: 375, startPoint y: 330, endPoint x: 954, endPoint y: 535, distance: 614.2
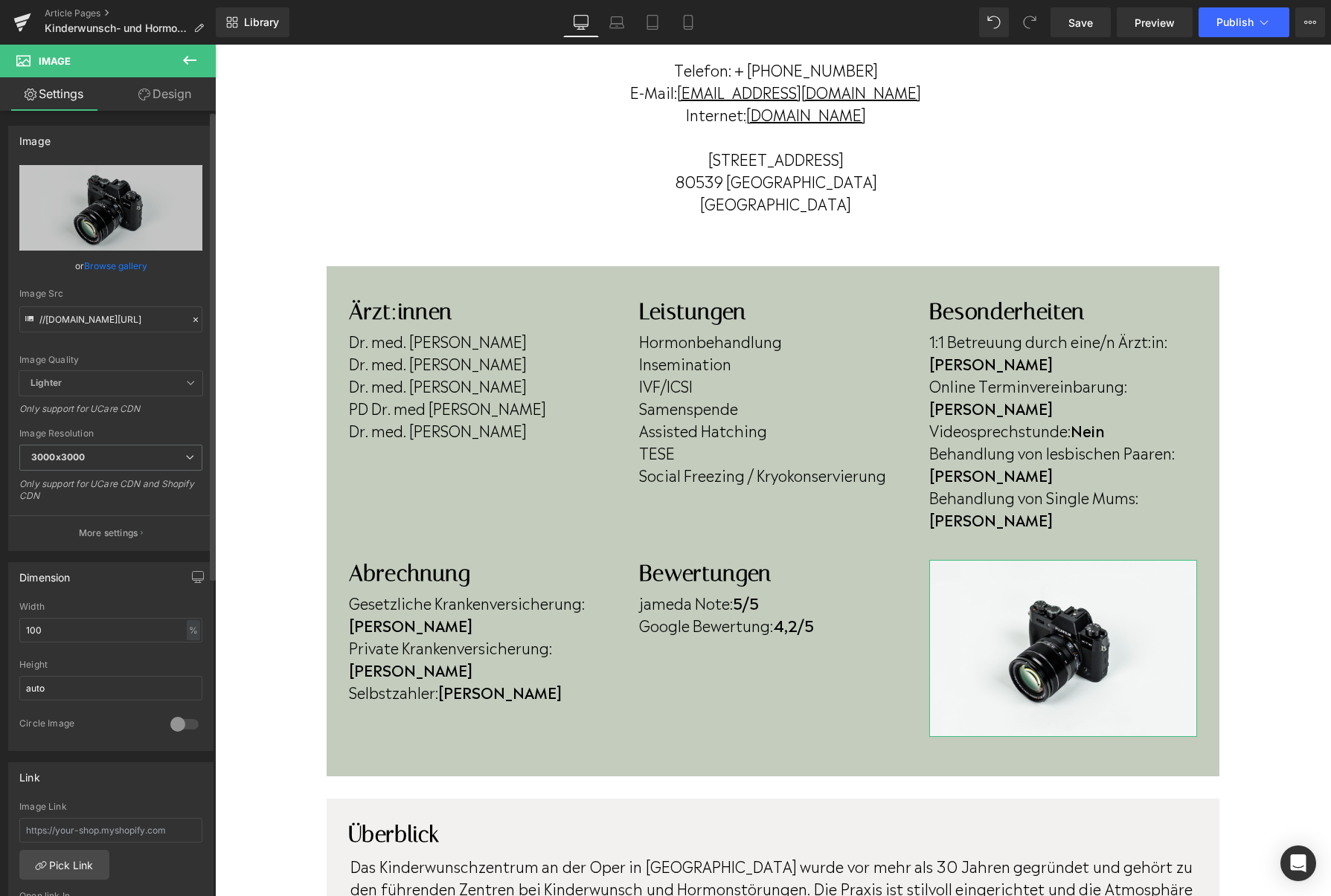
click at [130, 264] on link "Browse gallery" at bounding box center [115, 266] width 64 height 26
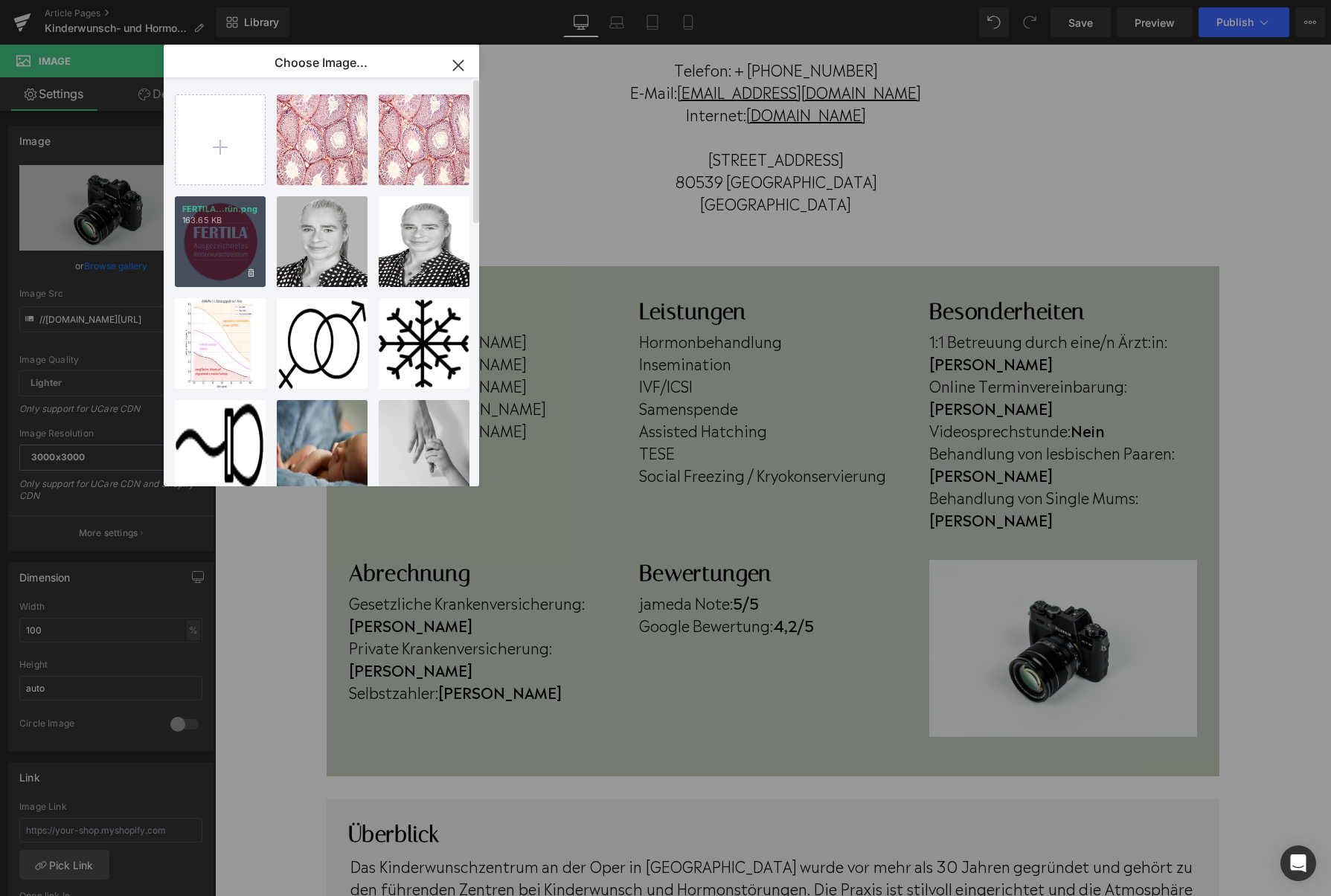
click at [210, 273] on div "FERTILA...rün.png 163.65 KB" at bounding box center [220, 241] width 91 height 91
type input "[URL][DOMAIN_NAME]"
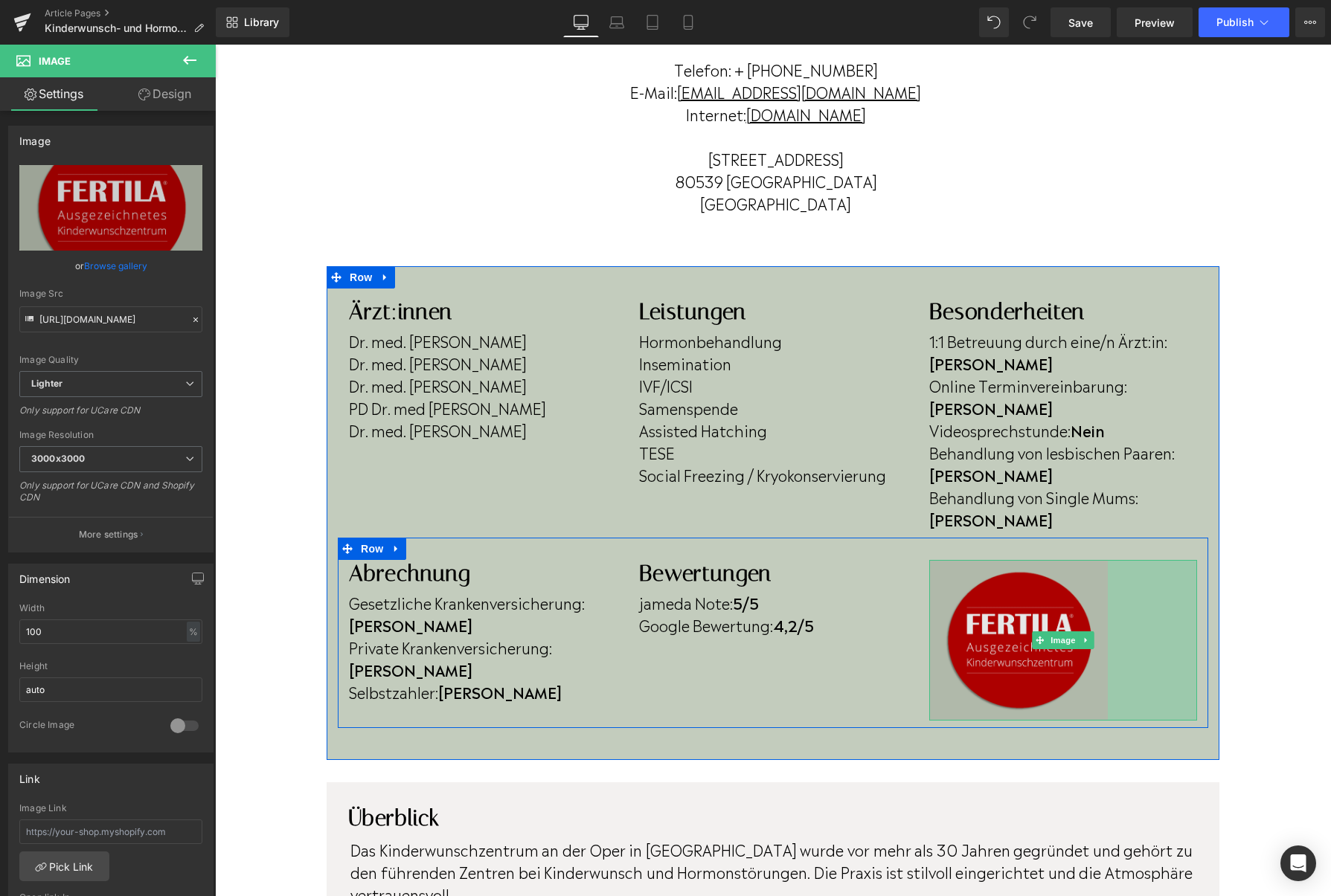
drag, startPoint x: 1194, startPoint y: 753, endPoint x: 1104, endPoint y: 649, distance: 137.5
click at [1104, 649] on div "Image 120px" at bounding box center [1063, 640] width 268 height 160
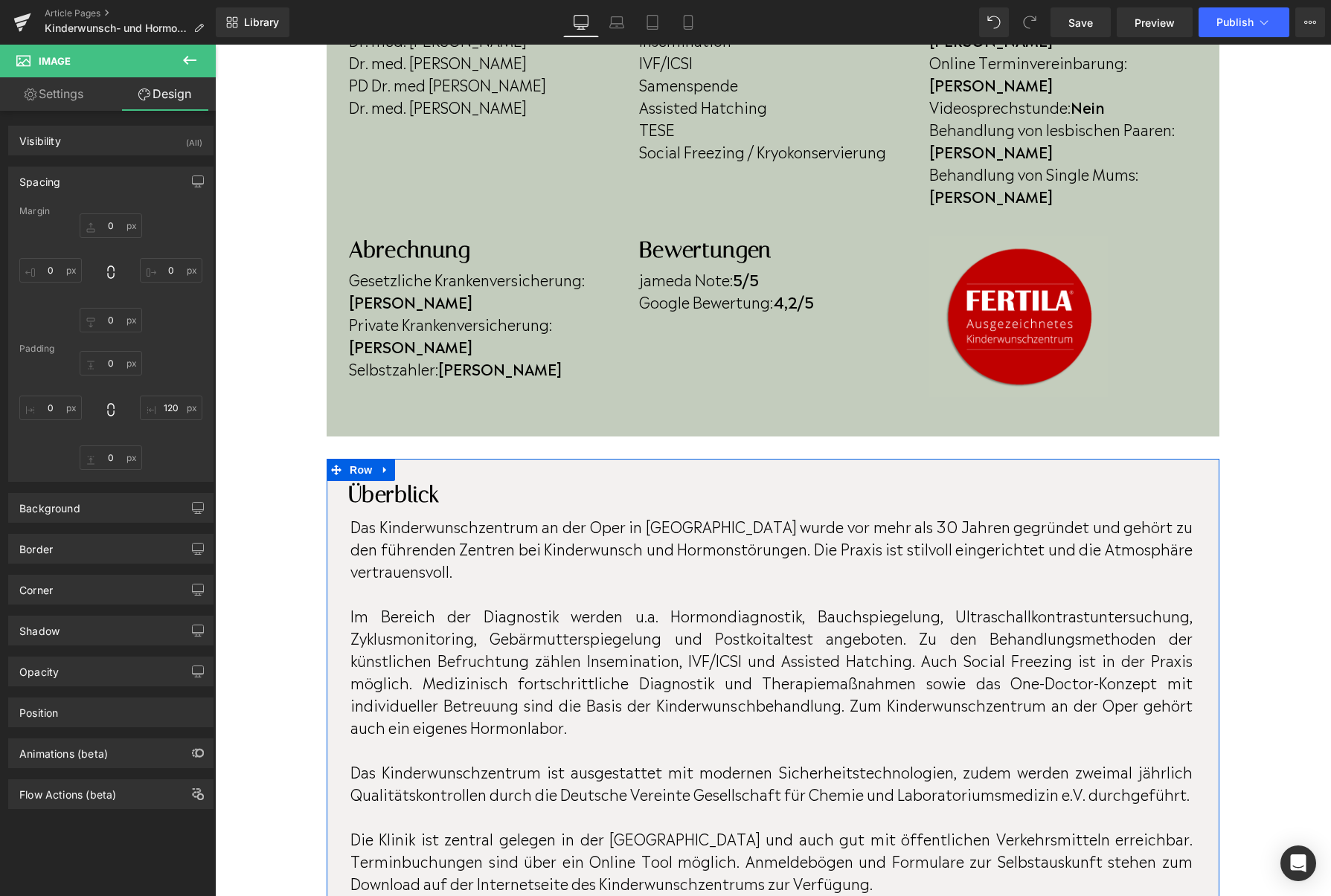
scroll to position [769, 0]
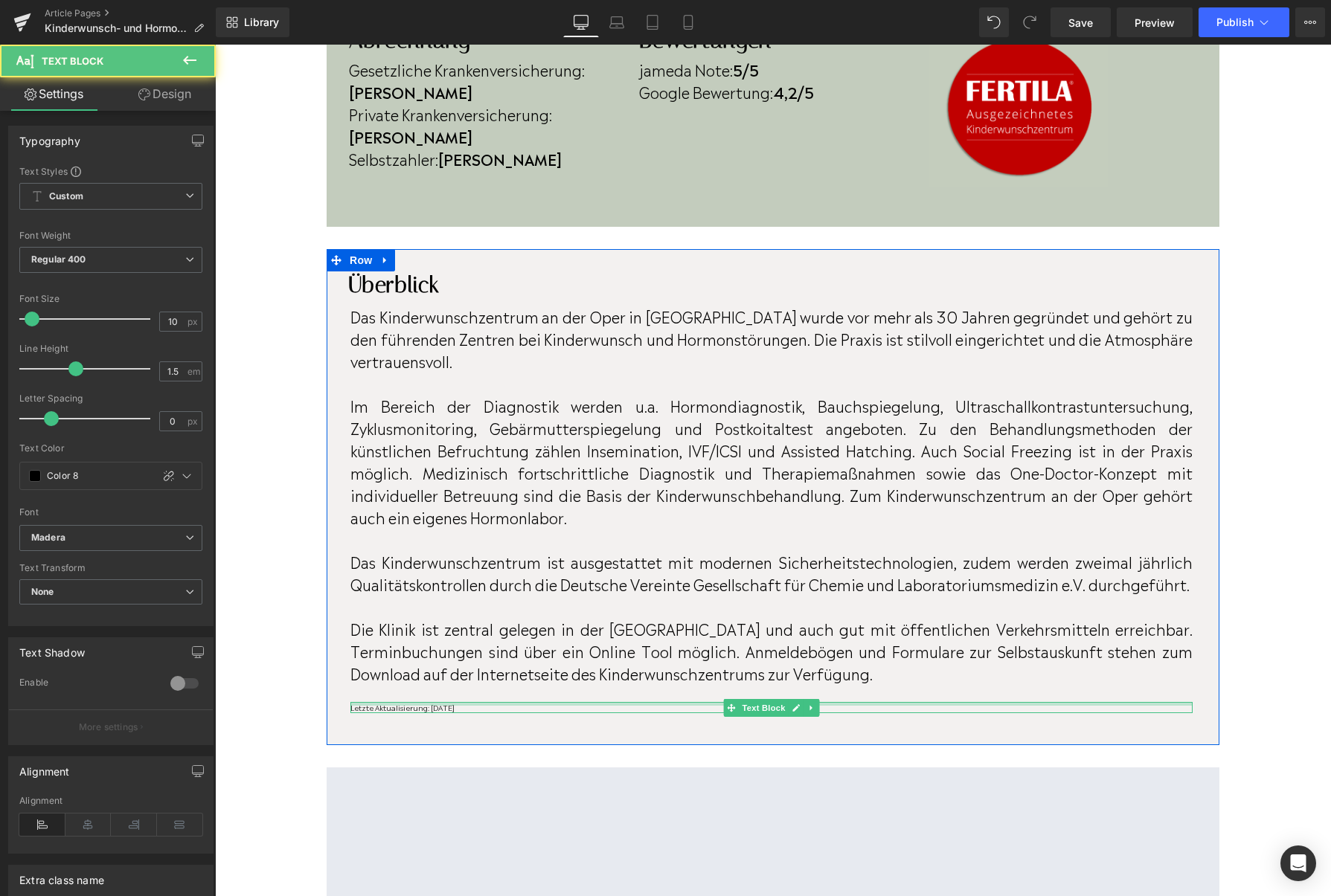
click at [528, 702] on div "Letzte Aktualisierung: April 2023 Text Block" at bounding box center [771, 706] width 842 height 11
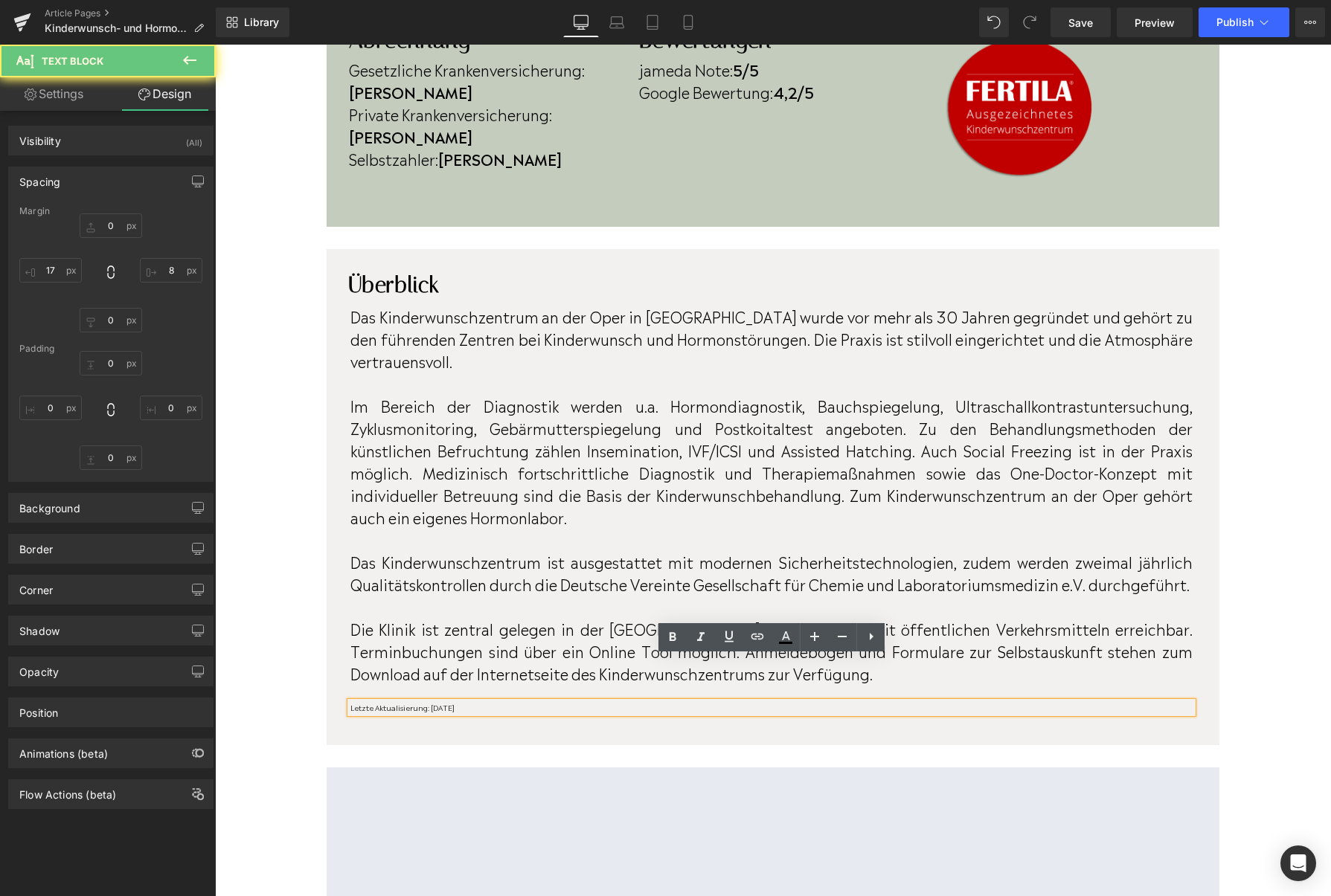
click at [528, 702] on p "Letzte Aktualisierung: [DATE]" at bounding box center [771, 706] width 842 height 11
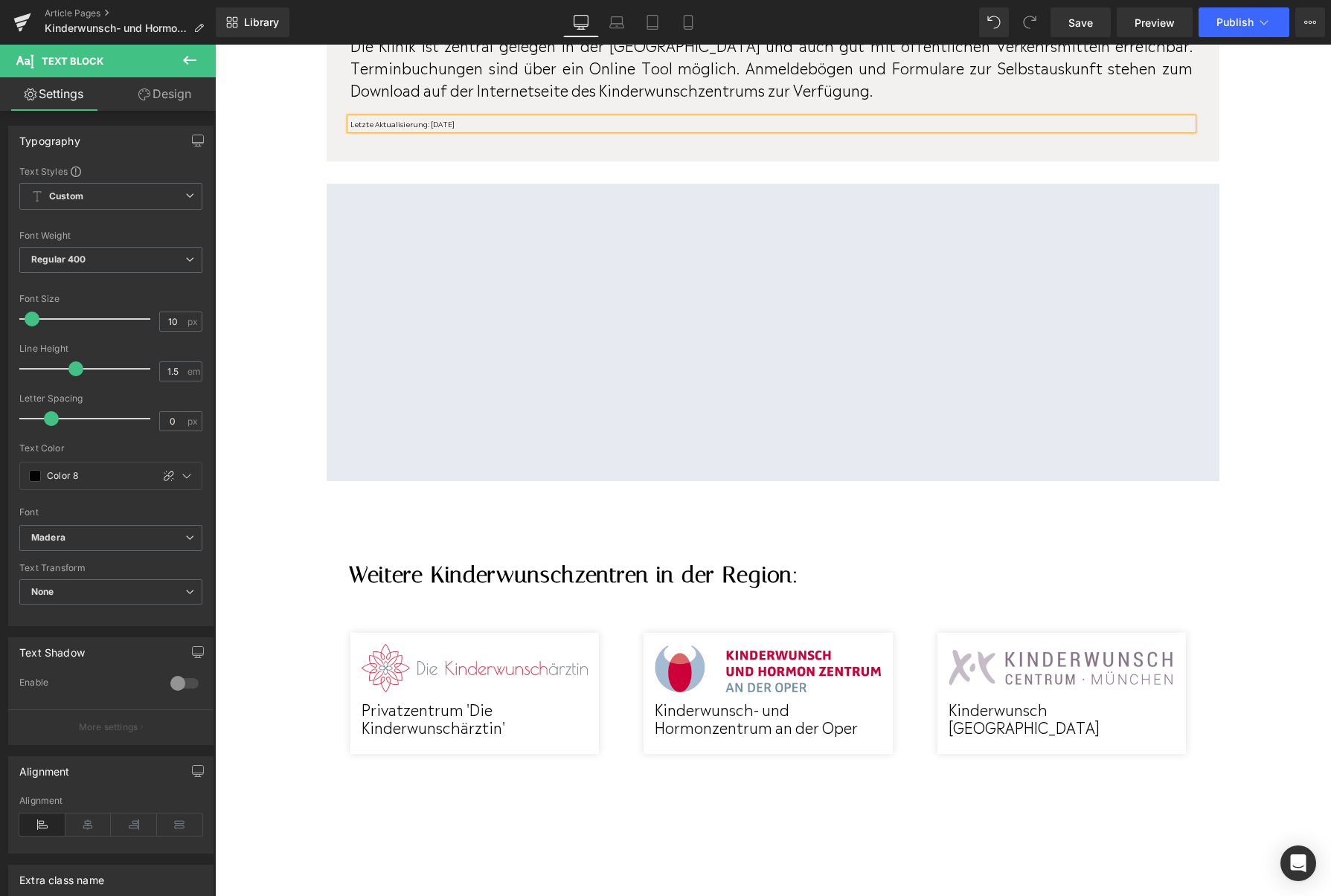
scroll to position [1352, 0]
click at [1236, 23] on span "Publish" at bounding box center [1234, 22] width 37 height 12
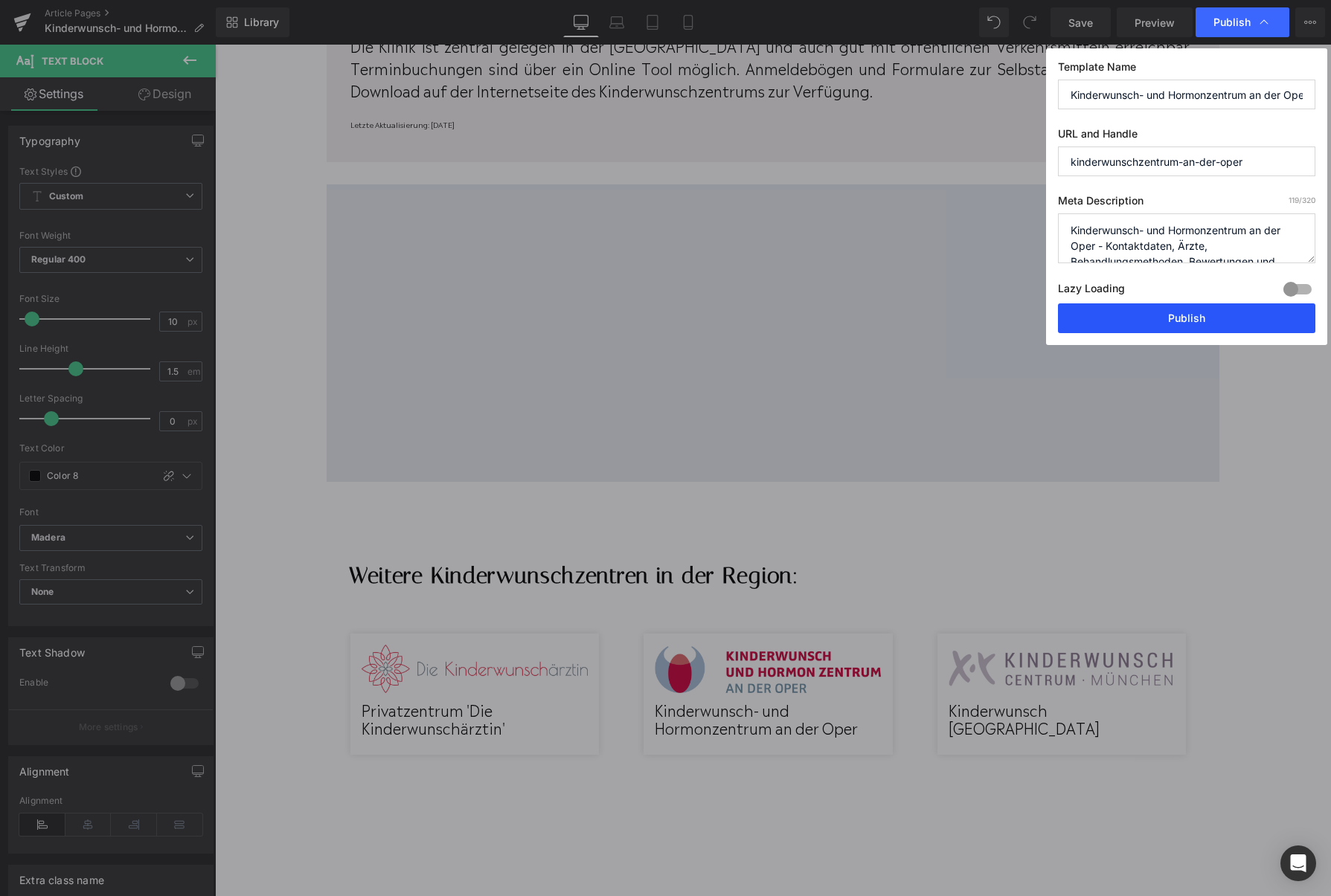
click at [1223, 329] on button "Publish" at bounding box center [1185, 319] width 257 height 29
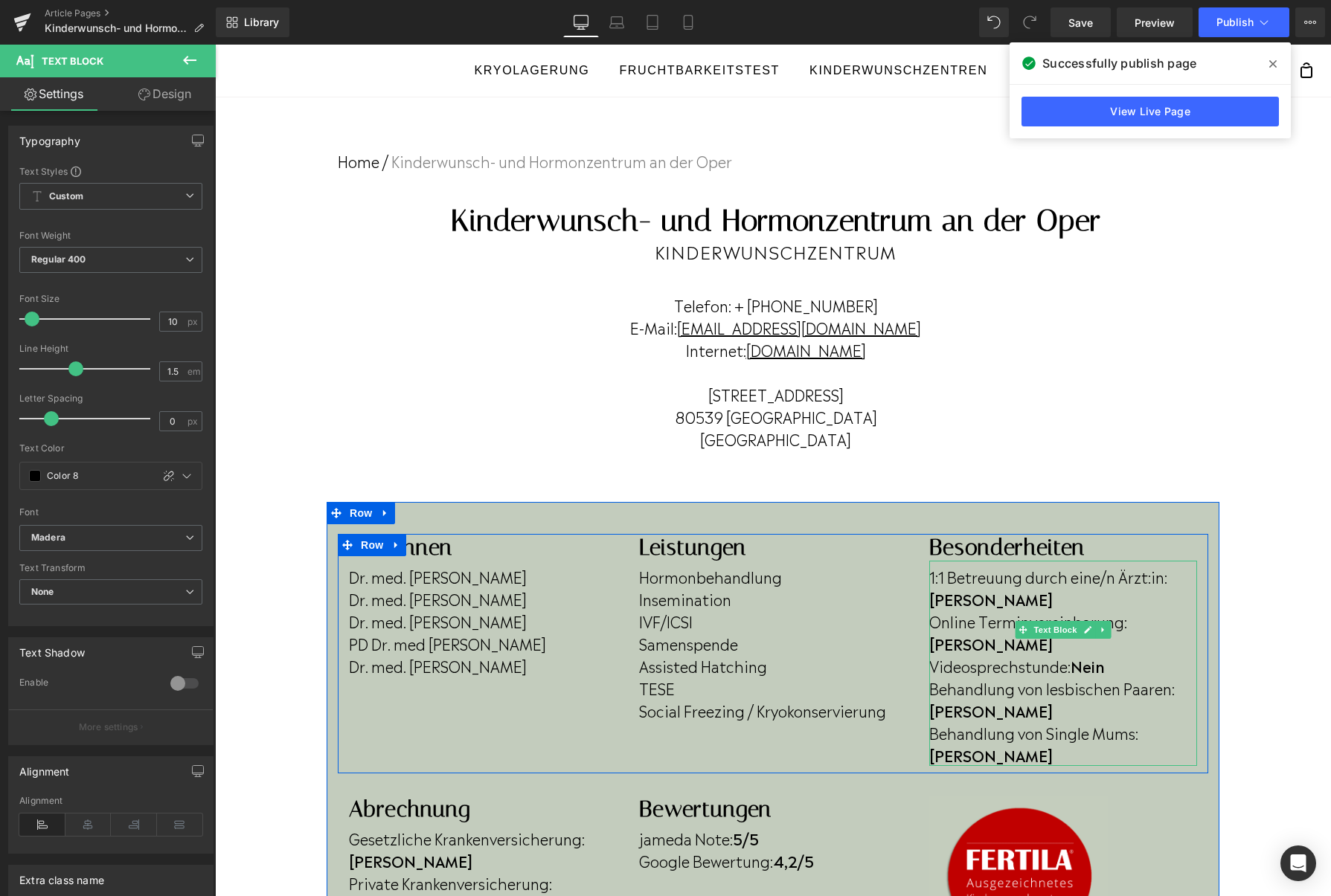
click at [1139, 655] on p "Videosprechstunde: Nein" at bounding box center [1063, 665] width 268 height 22
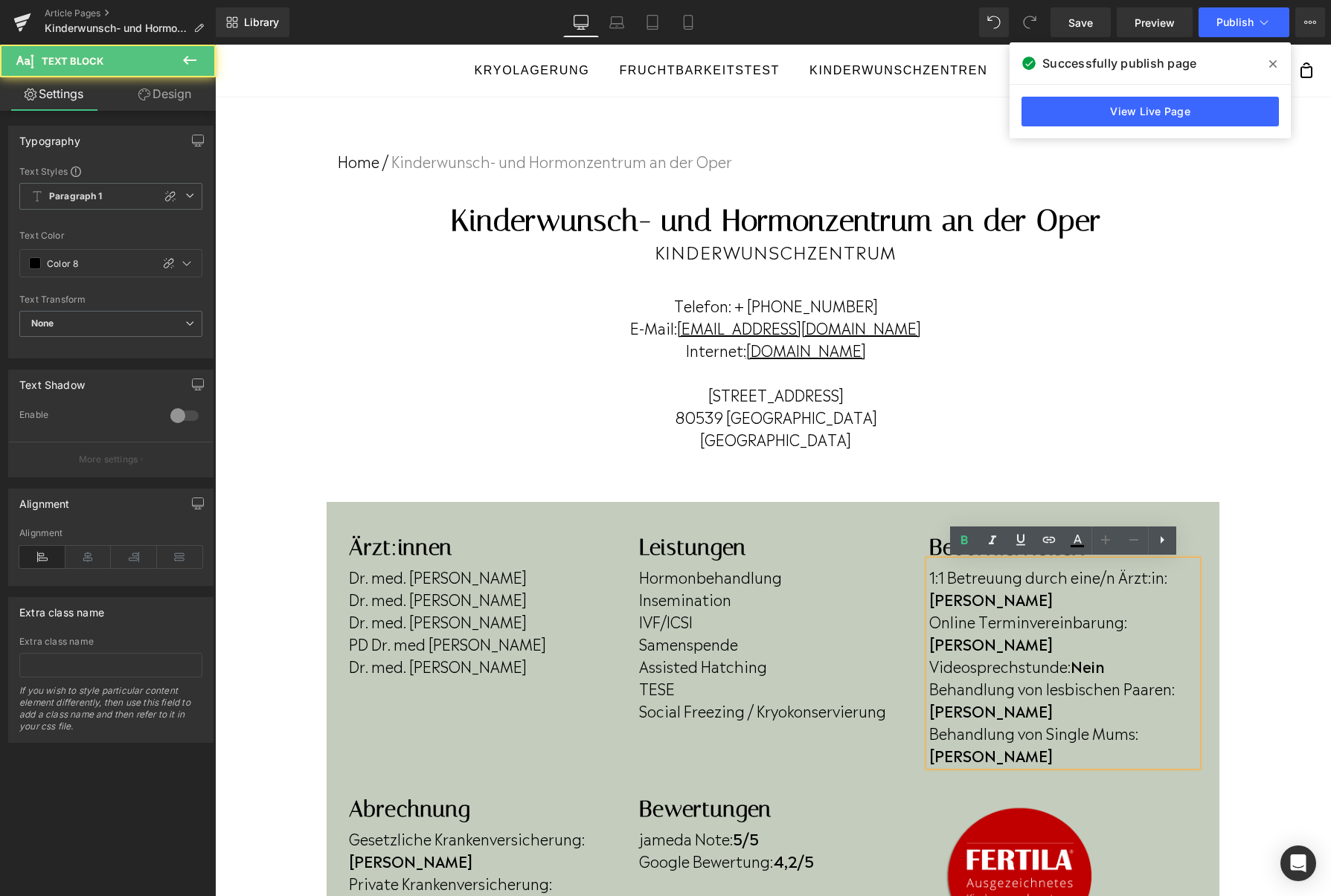
click at [1125, 655] on p "Videosprechstunde: Nein" at bounding box center [1063, 665] width 268 height 22
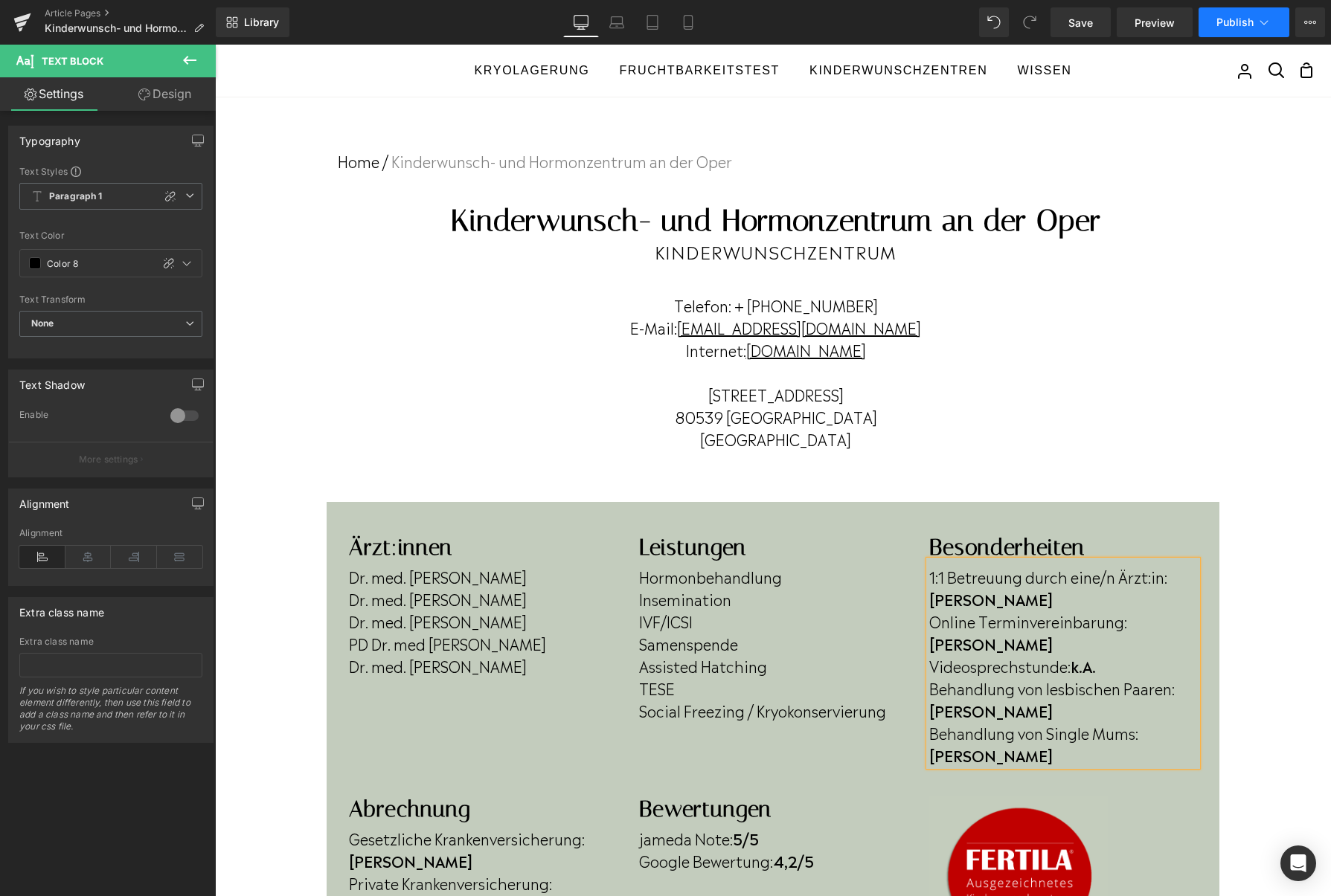
click at [1250, 23] on span "Publish" at bounding box center [1234, 22] width 37 height 12
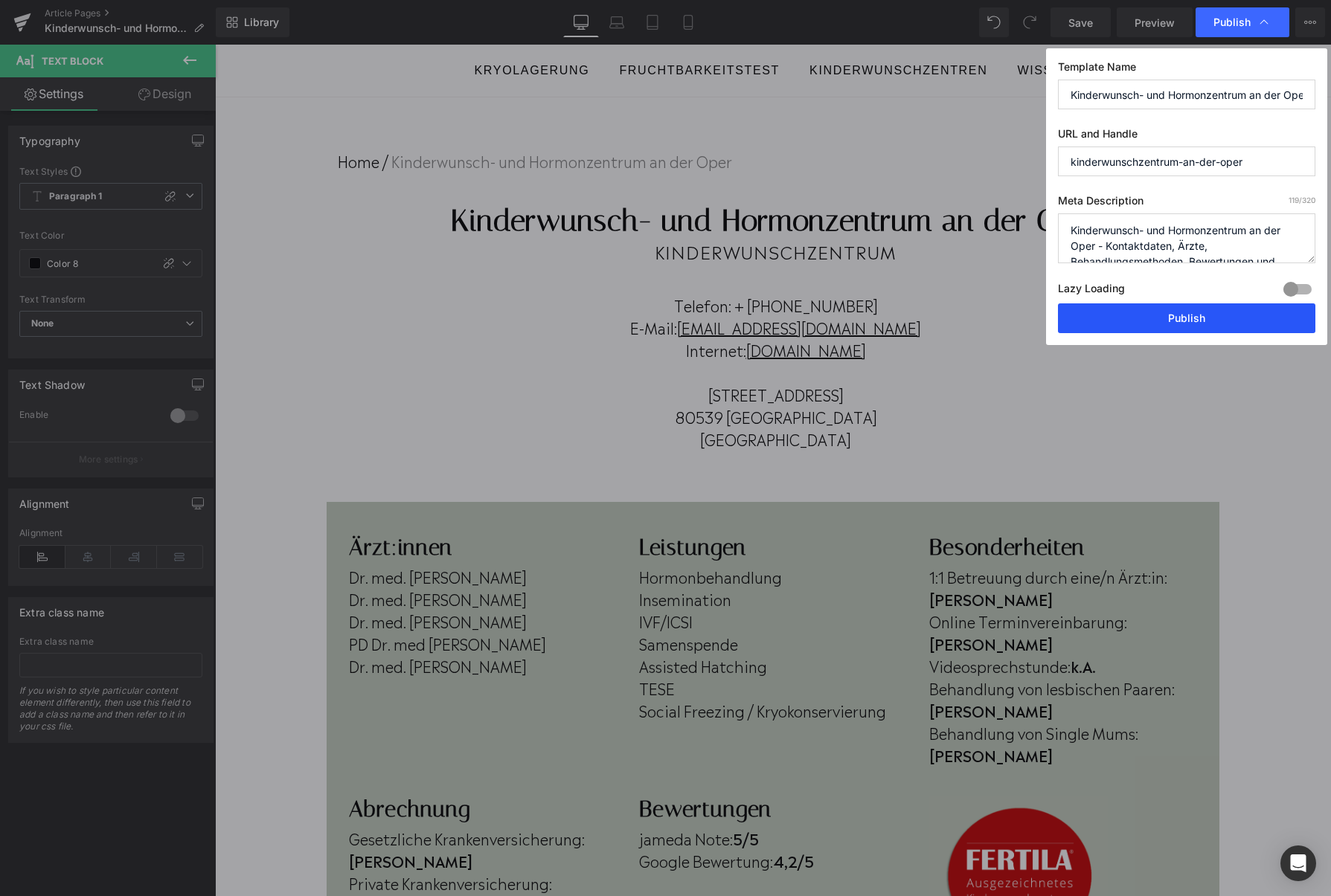
click at [1209, 316] on button "Publish" at bounding box center [1185, 319] width 257 height 29
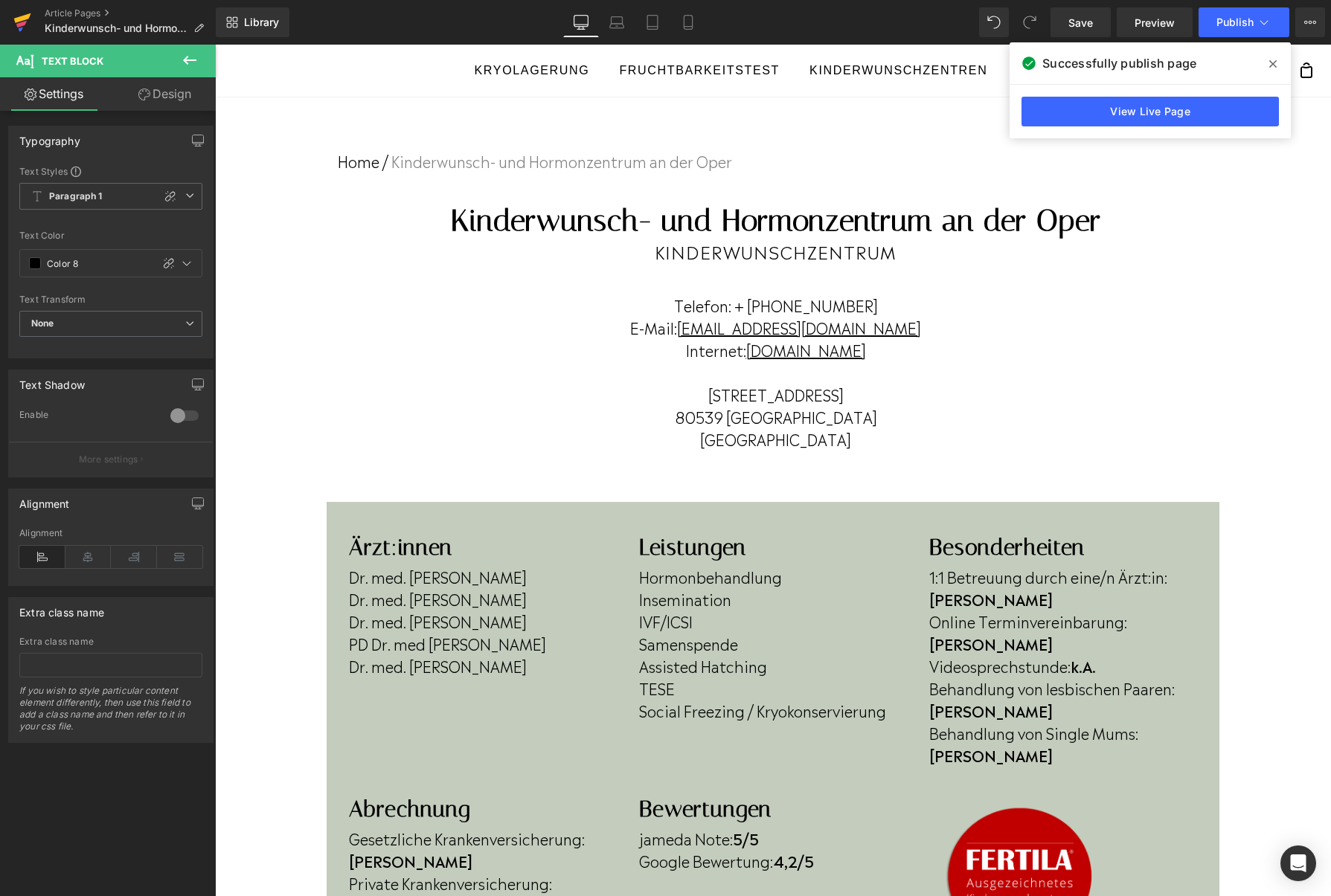
click at [30, 18] on icon at bounding box center [22, 22] width 18 height 37
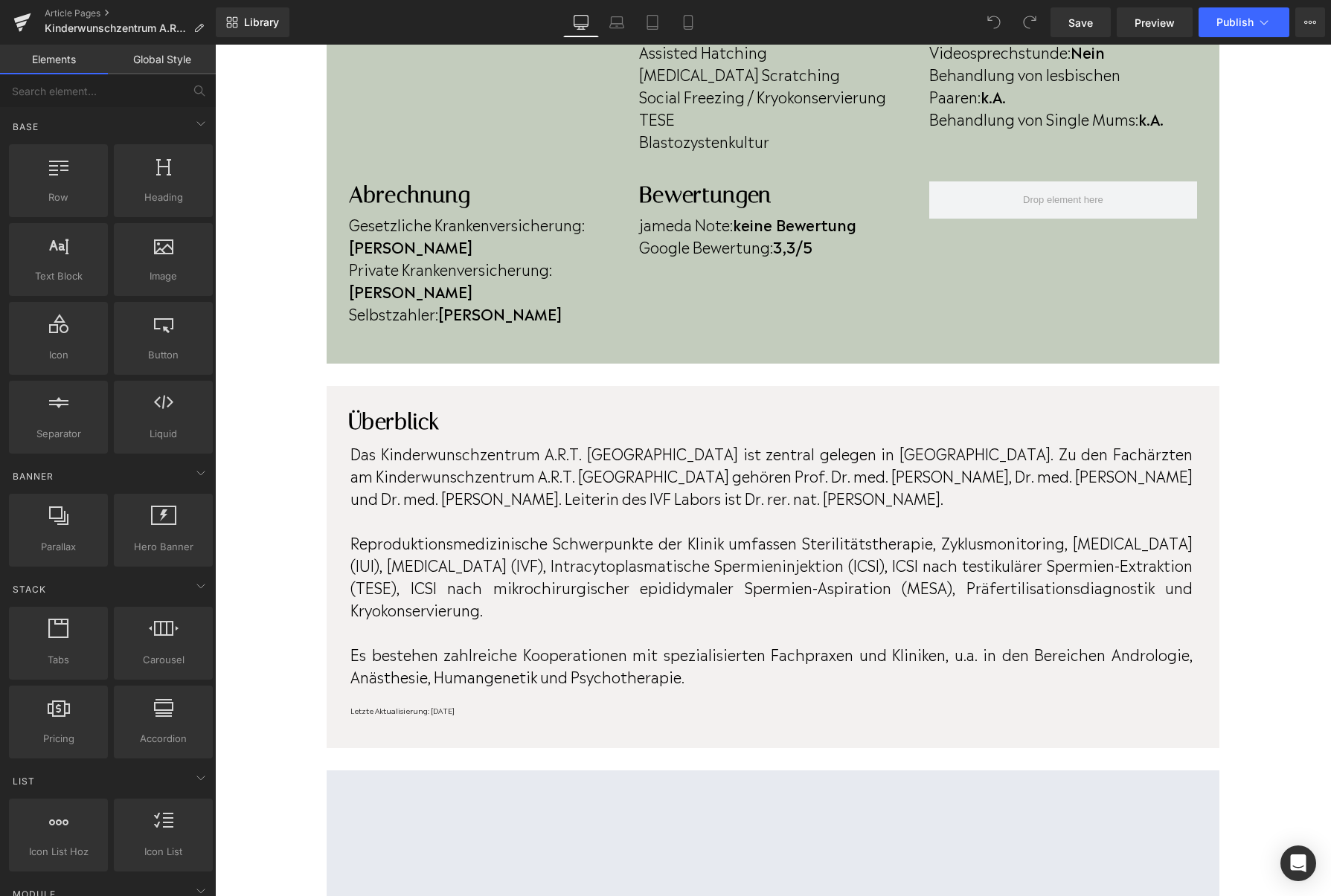
scroll to position [601, 0]
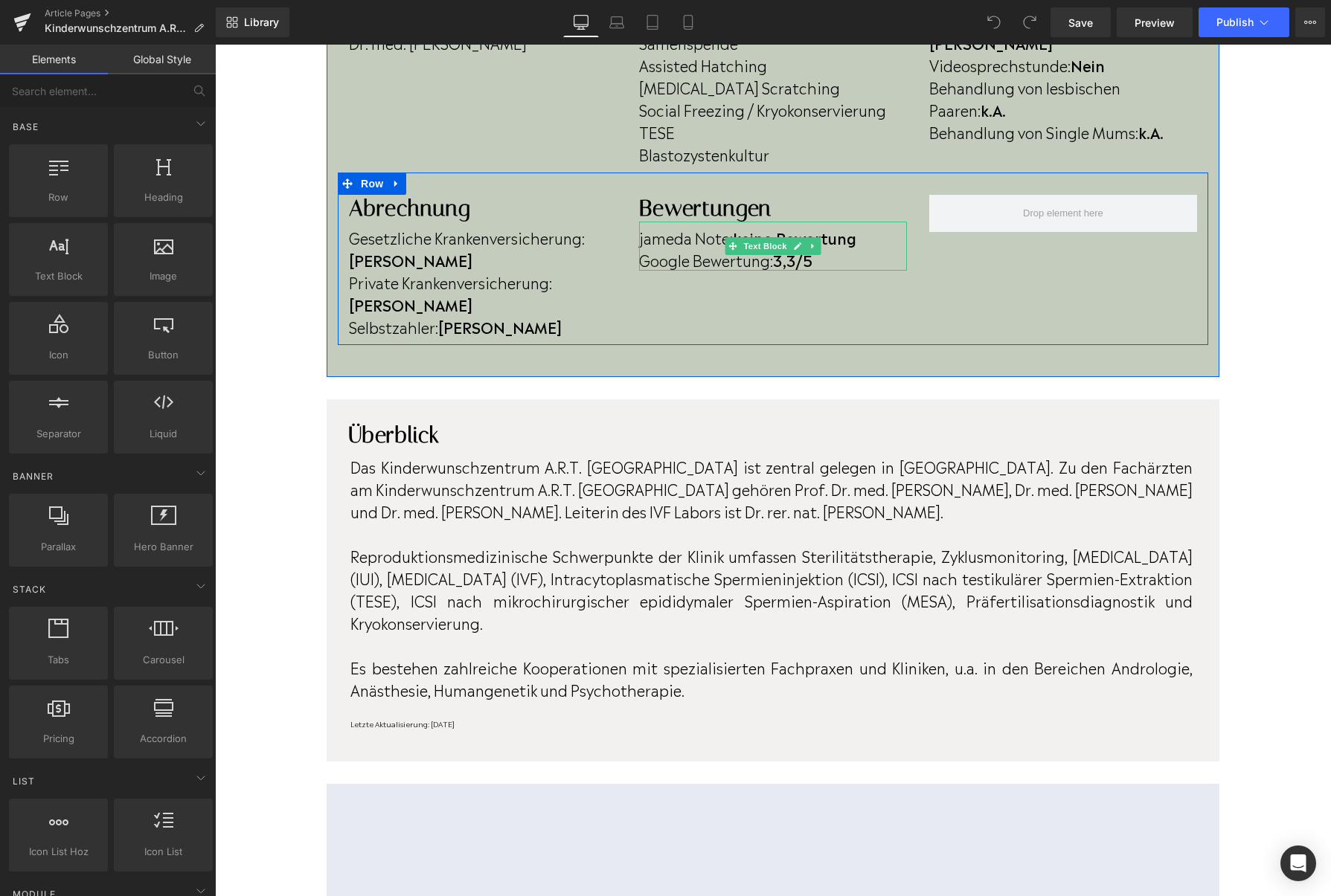
click at [804, 266] on strong "3,3/5" at bounding box center [793, 259] width 39 height 22
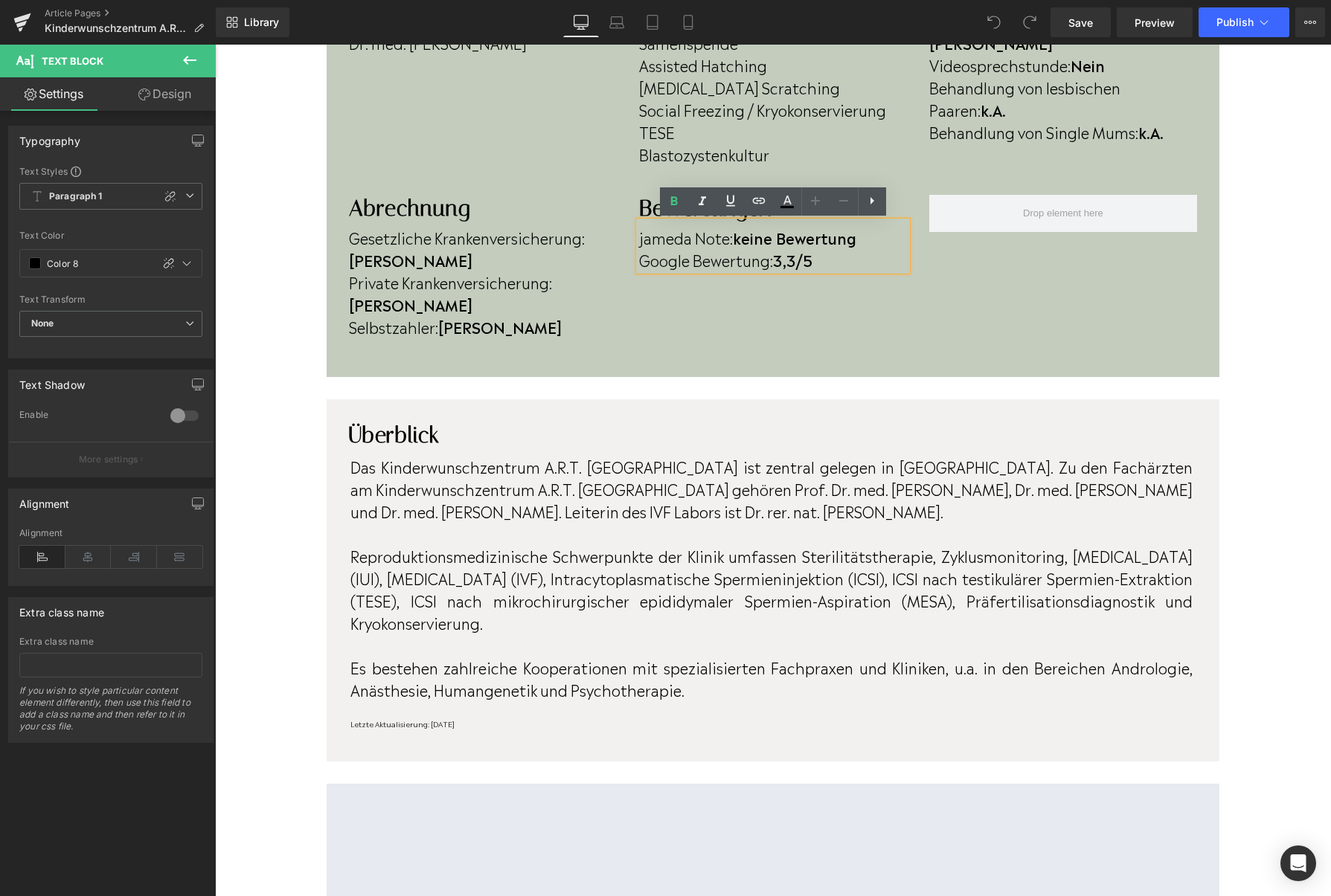
click at [795, 260] on strong "3,3/5" at bounding box center [793, 259] width 39 height 22
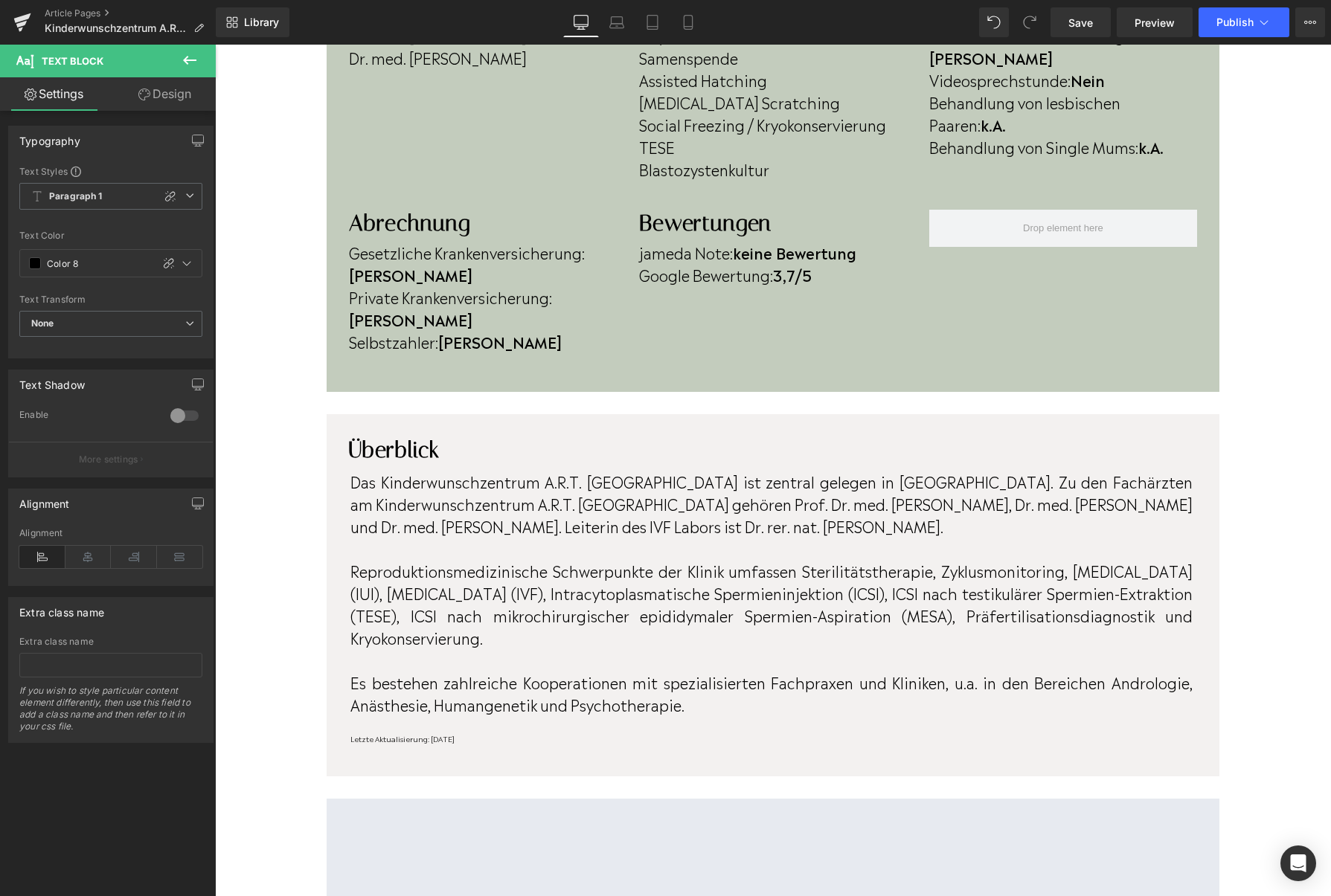
scroll to position [604, 0]
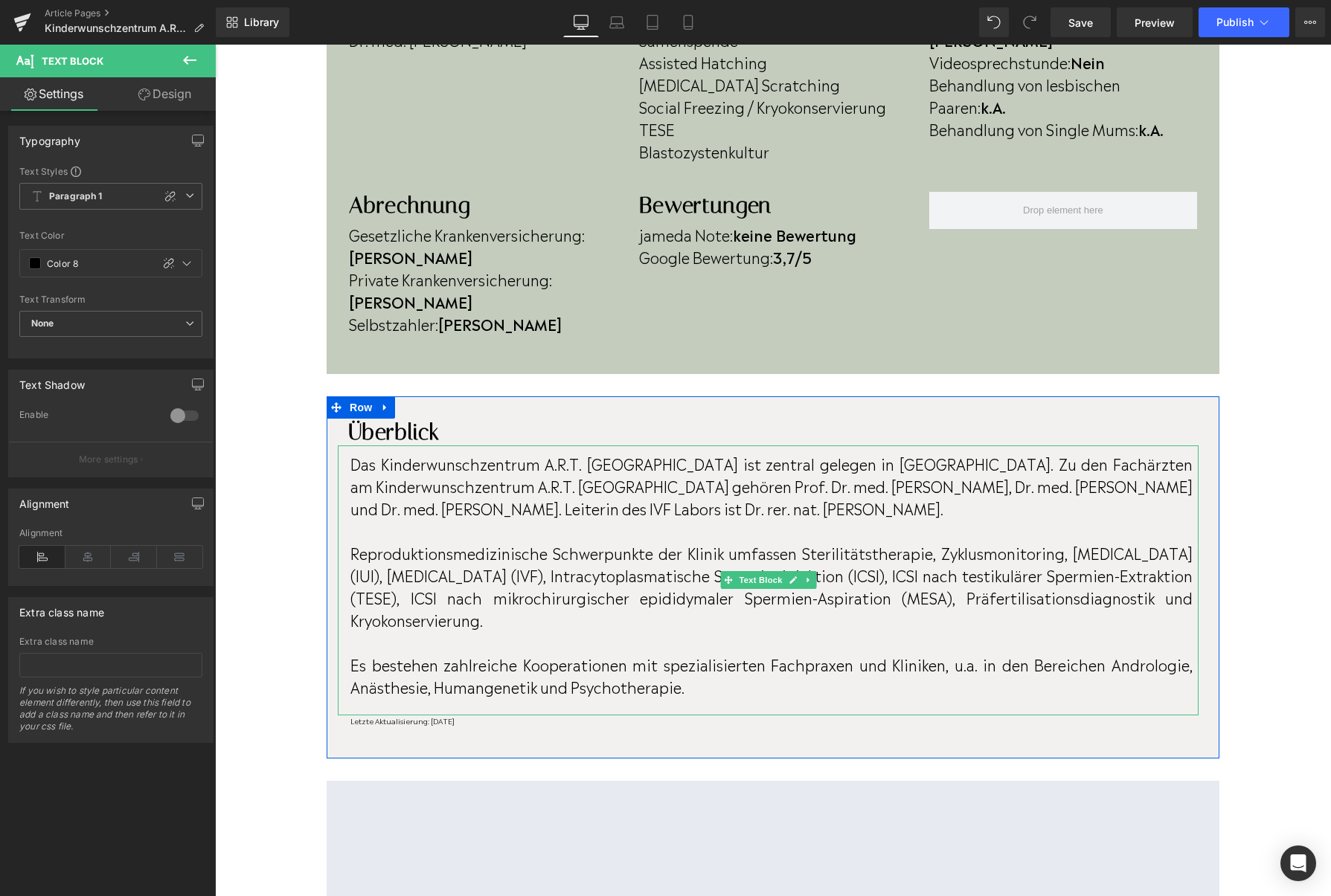
click at [465, 465] on p "Das Kinderwunschzentrum A.R.T. Bogenhausen ist zentral gelegen in München-Bogen…" at bounding box center [771, 486] width 842 height 66
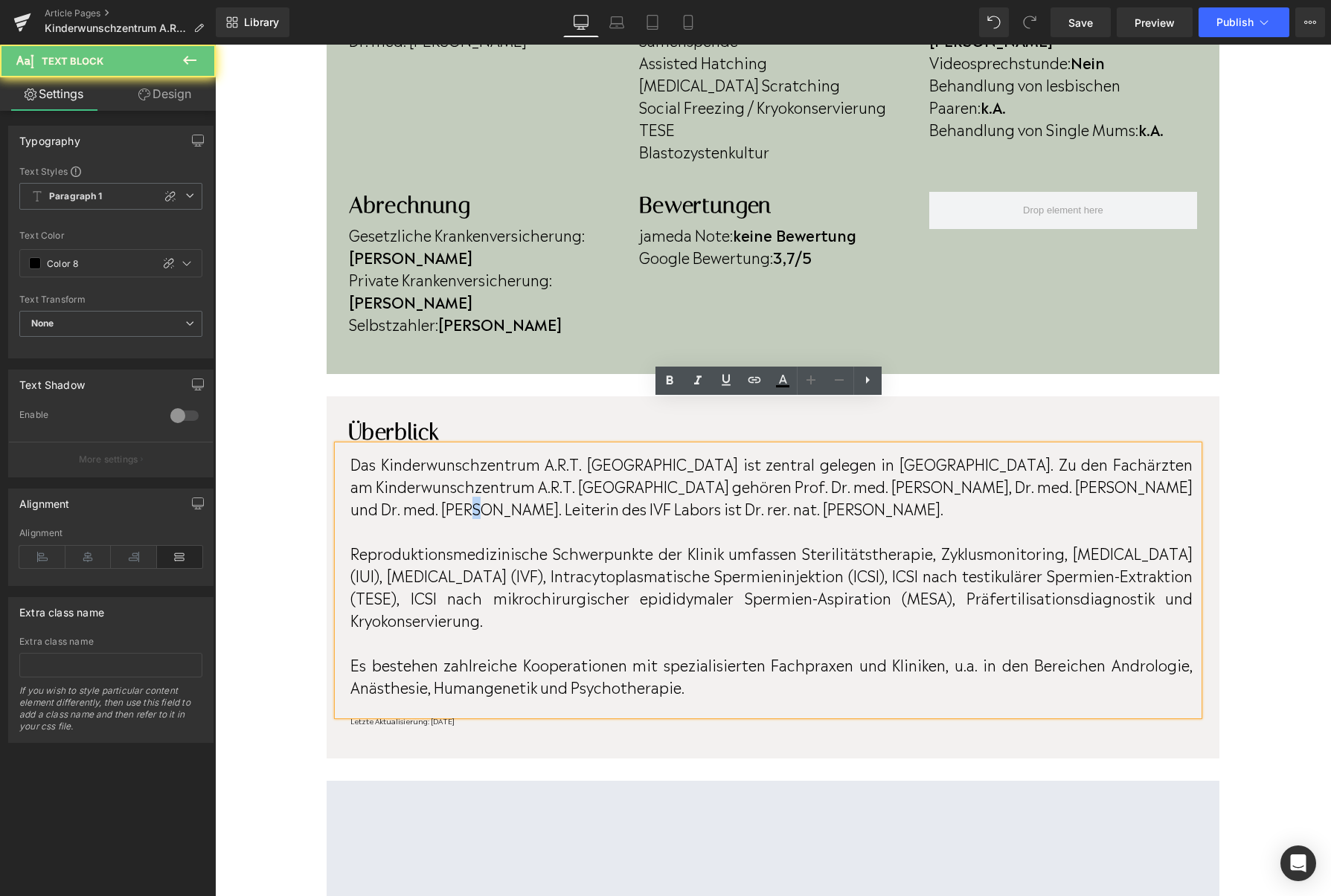
click at [465, 465] on p "Das Kinderwunschzentrum A.R.T. Bogenhausen ist zentral gelegen in München-Bogen…" at bounding box center [771, 486] width 842 height 66
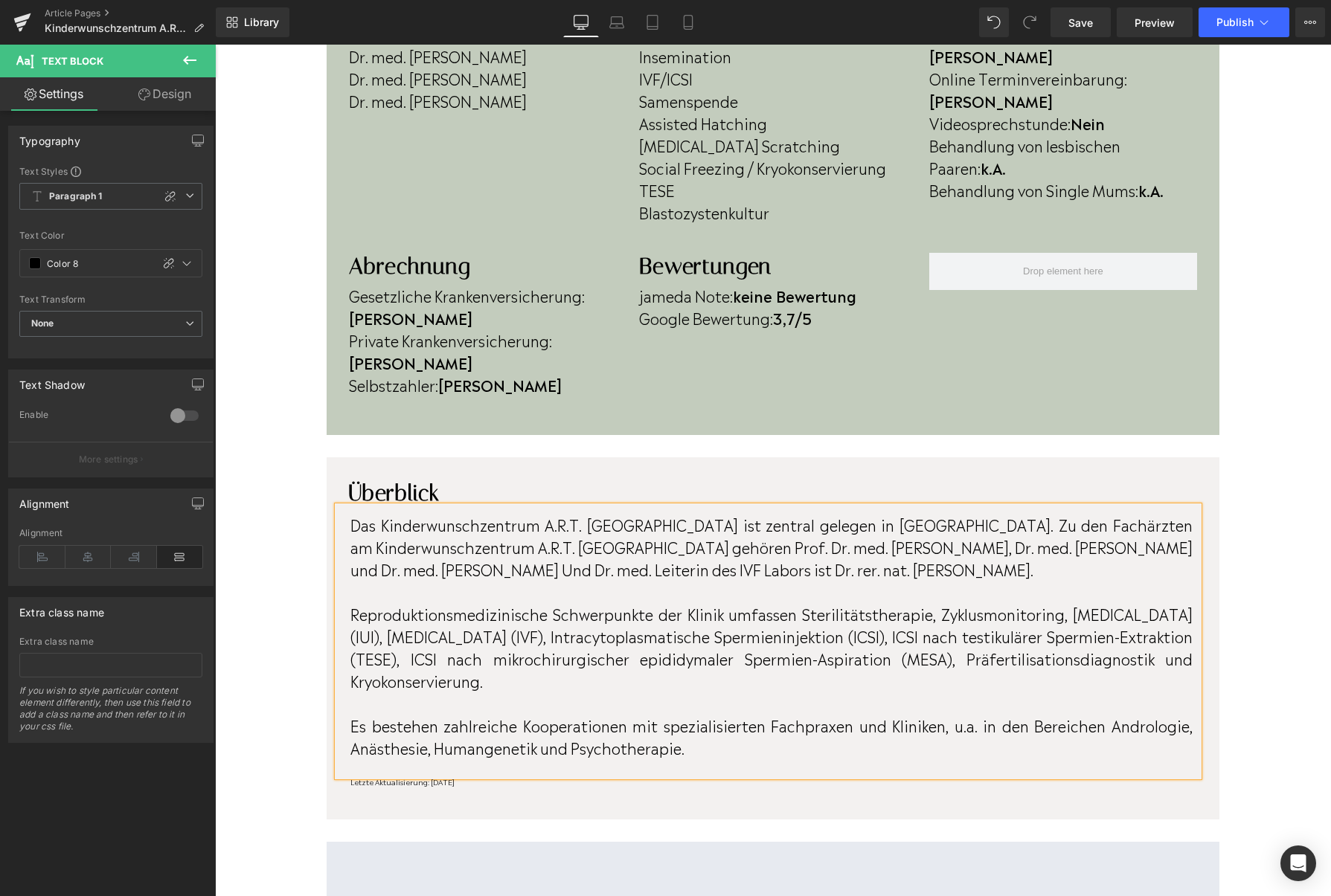
scroll to position [536, 0]
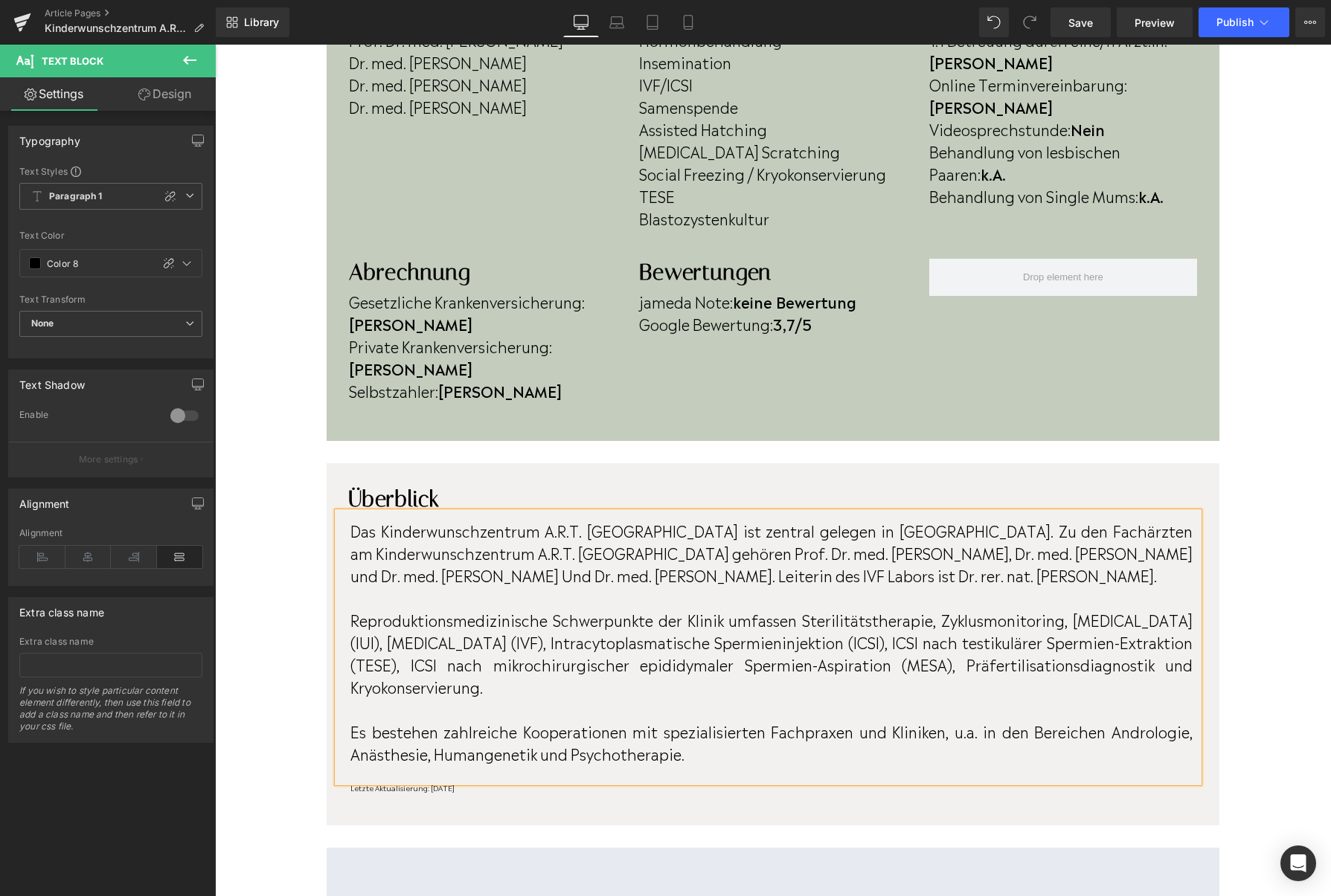
click at [1125, 519] on p "Das Kinderwunschzentrum A.R.T. Bogenhausen ist zentral gelegen in München-Bogen…" at bounding box center [771, 552] width 842 height 66
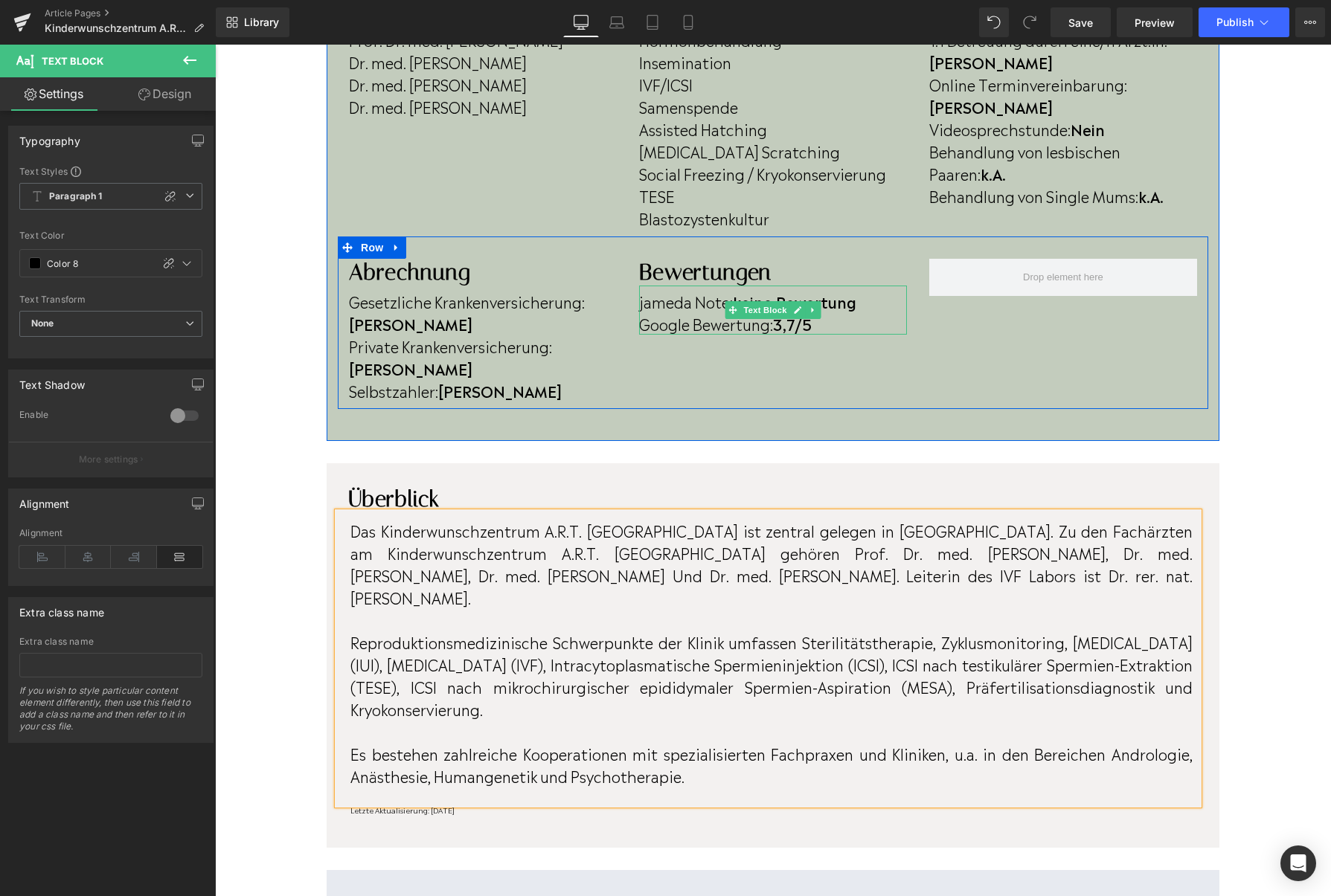
click at [862, 305] on p "jameda Note: keine Bewertung" at bounding box center [773, 301] width 268 height 22
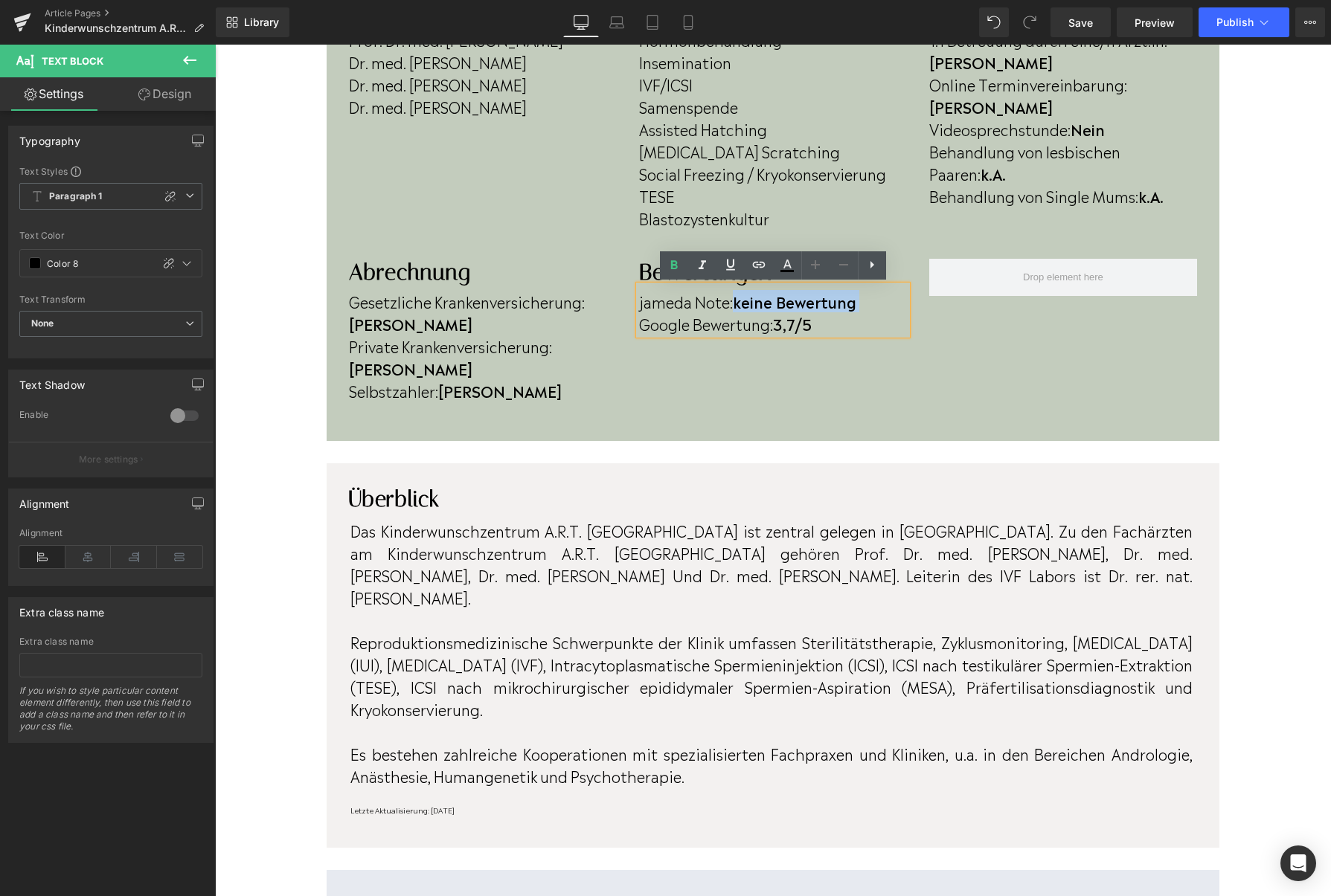
drag, startPoint x: 862, startPoint y: 305, endPoint x: 735, endPoint y: 303, distance: 127.0
click at [735, 303] on p "jameda Note: keine Bewertung" at bounding box center [773, 301] width 268 height 22
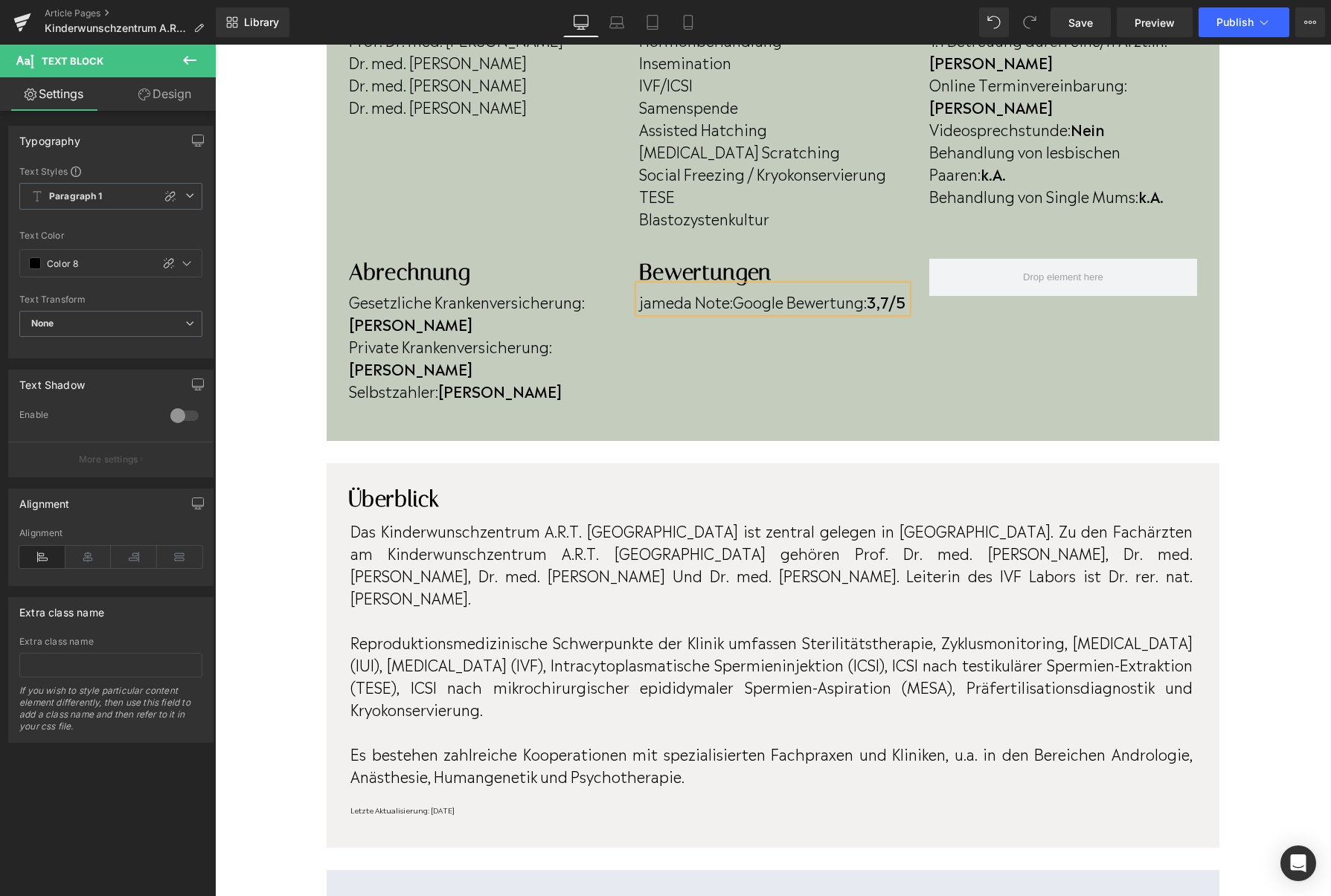
click at [721, 313] on p "jameda Note: Google Bewertung: 3,7/5" at bounding box center [773, 301] width 268 height 22
drag, startPoint x: 726, startPoint y: 322, endPoint x: 693, endPoint y: 331, distance: 34.2
click at [681, 324] on p "jameda Note: Google Bewertung: 3,7/54/5" at bounding box center [773, 313] width 268 height 45
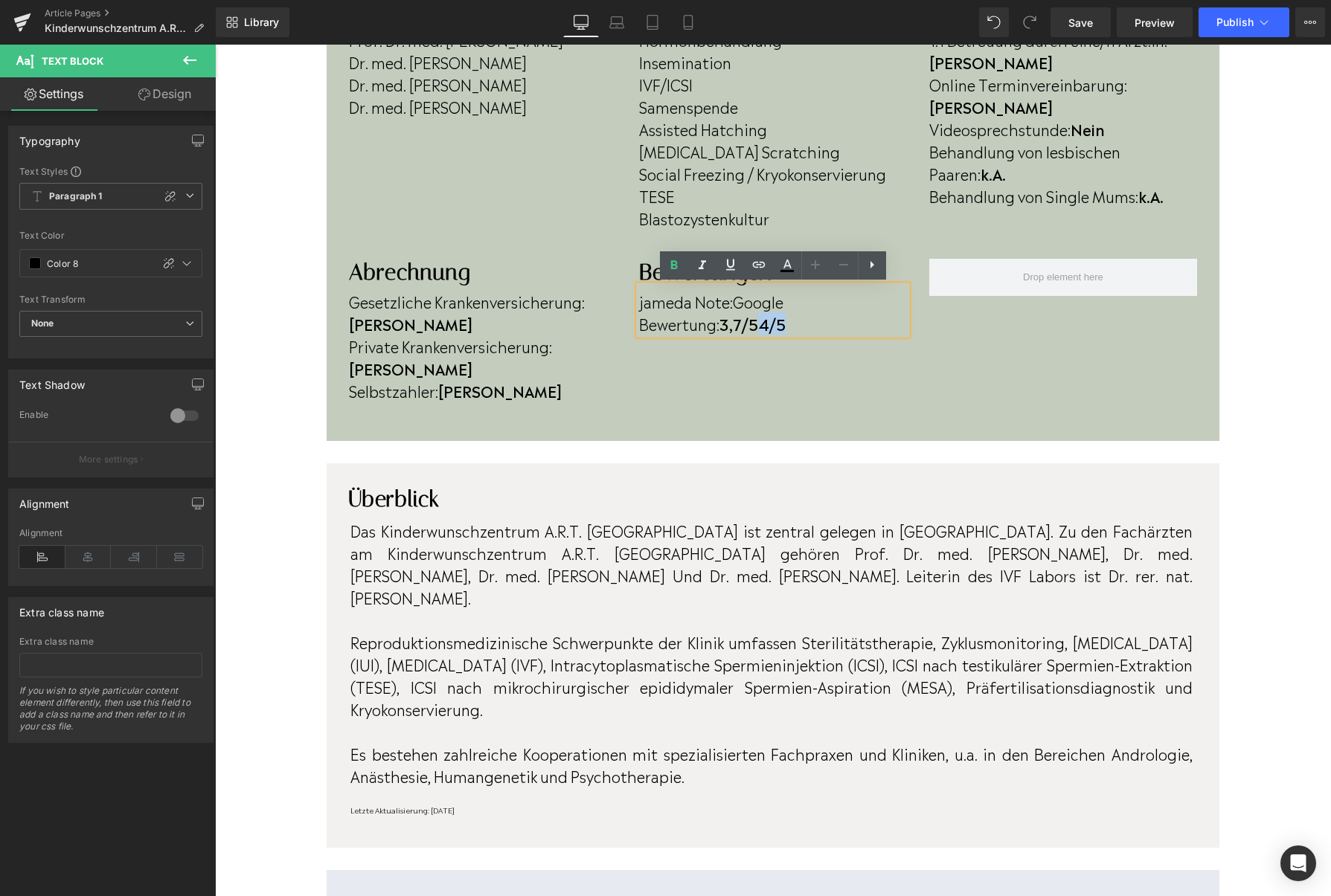
copy strong "4/5"
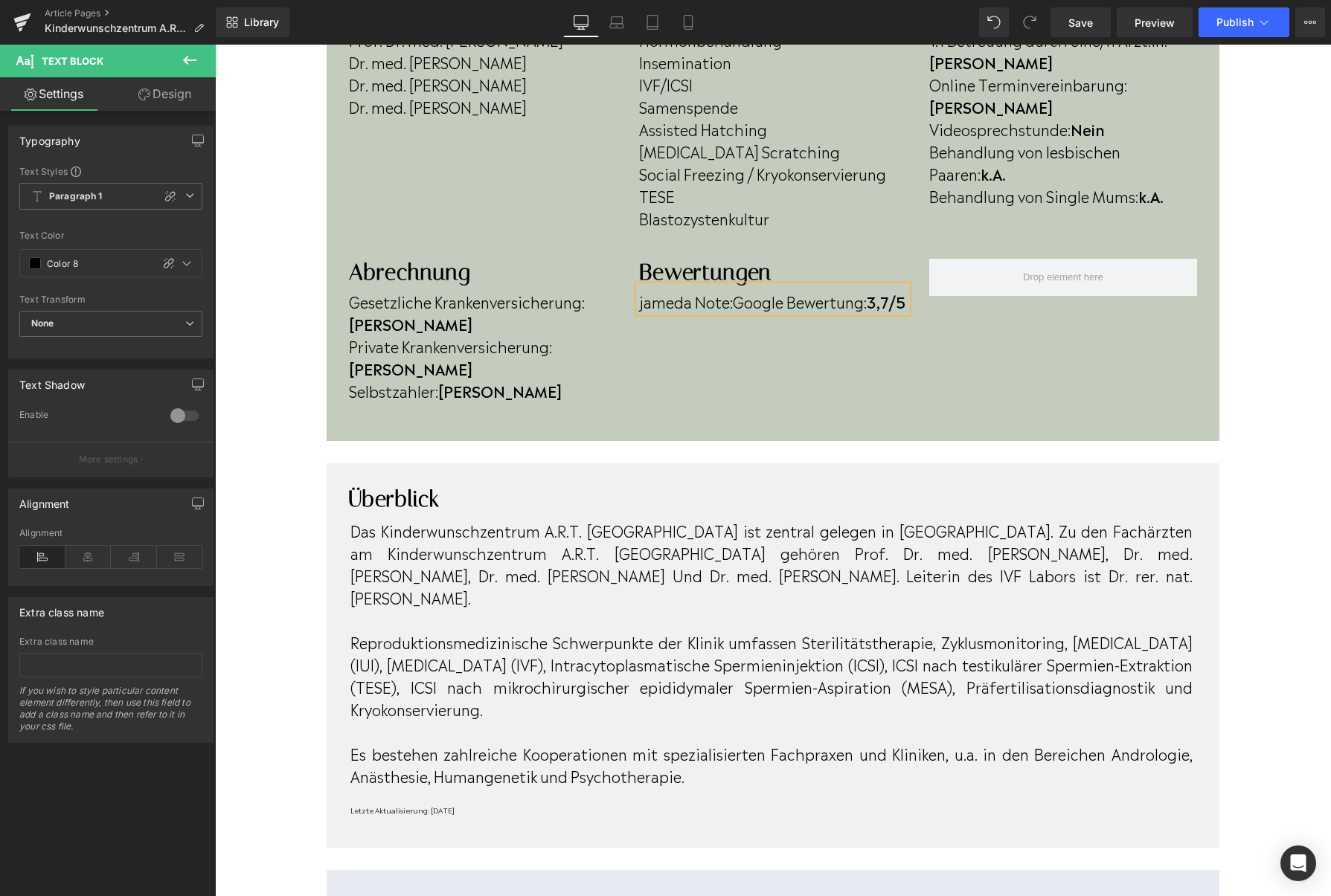
click at [739, 303] on span "Google Bewertung:" at bounding box center [799, 301] width 134 height 22
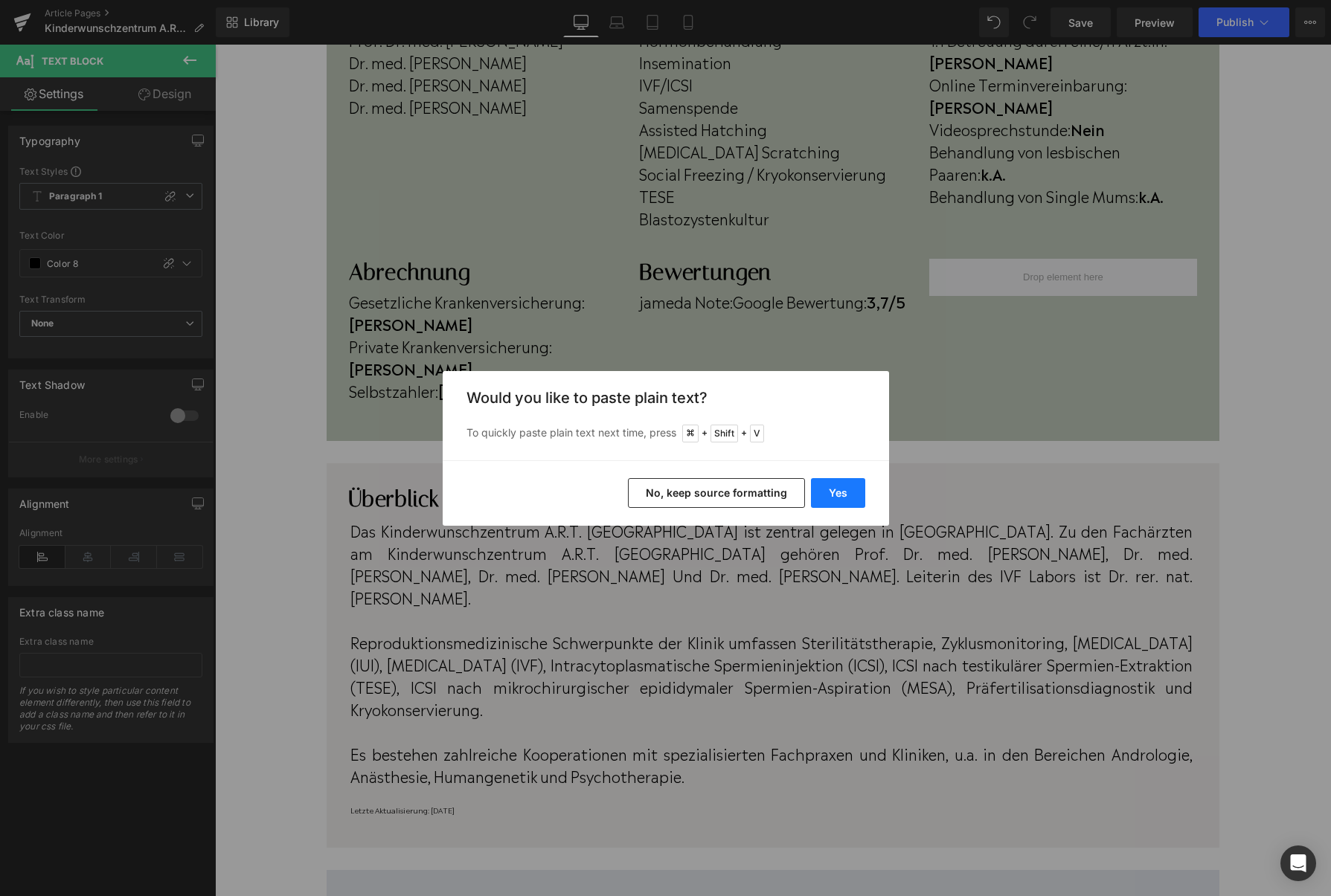
click at [837, 500] on button "Yes" at bounding box center [838, 492] width 55 height 29
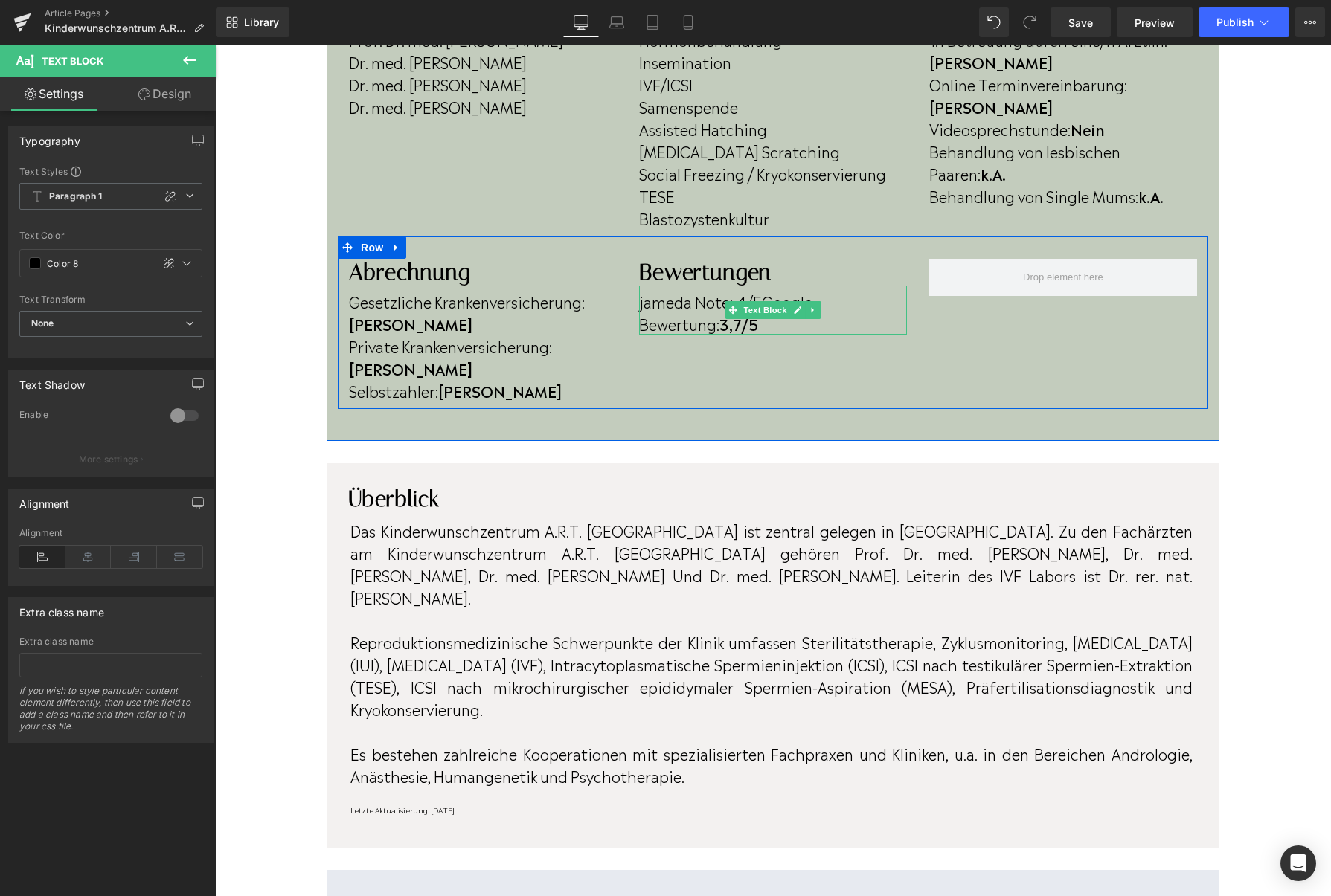
click at [764, 298] on span "Google Bewertung:" at bounding box center [725, 313] width 173 height 45
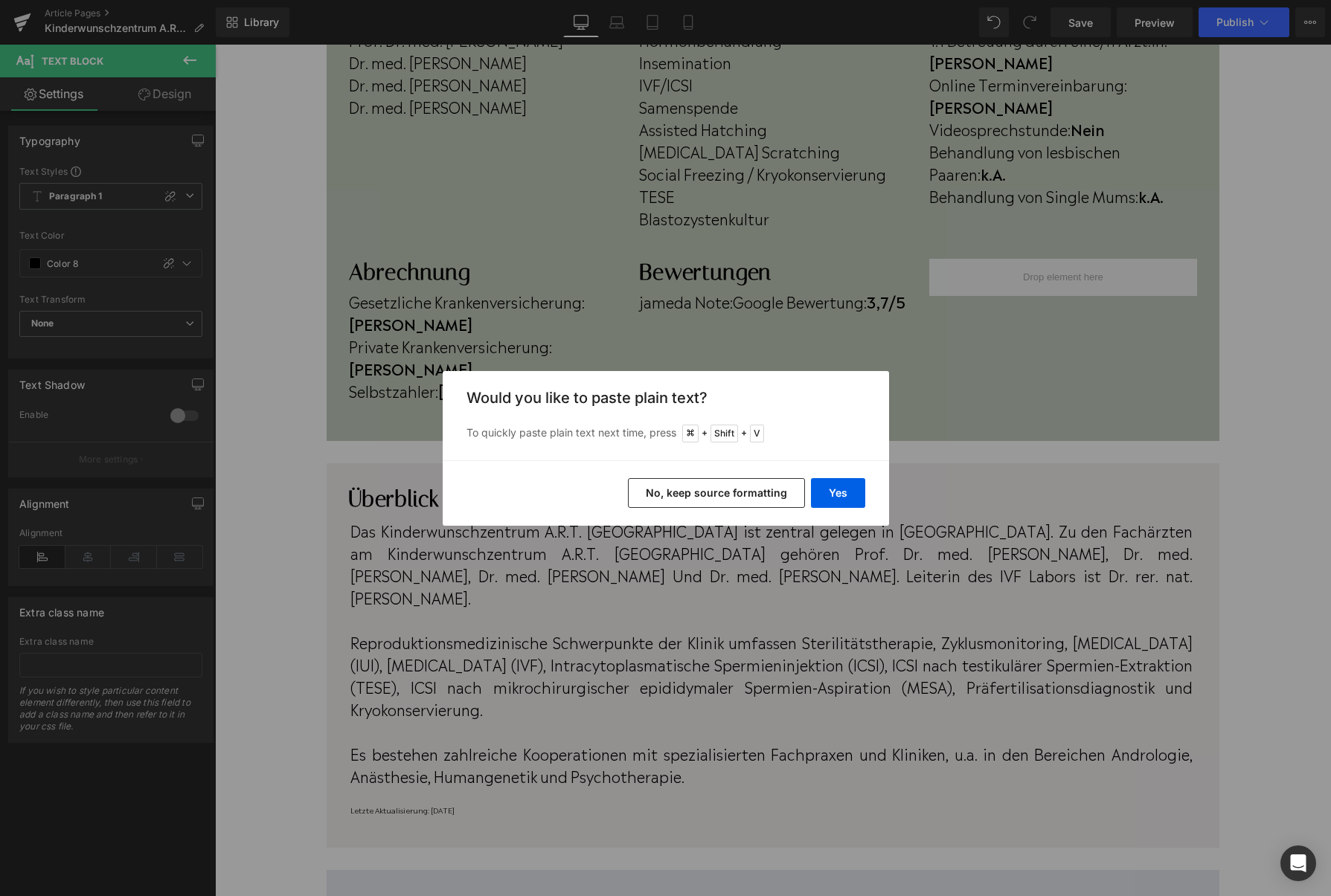
click at [731, 485] on button "No, keep source formatting" at bounding box center [715, 492] width 177 height 29
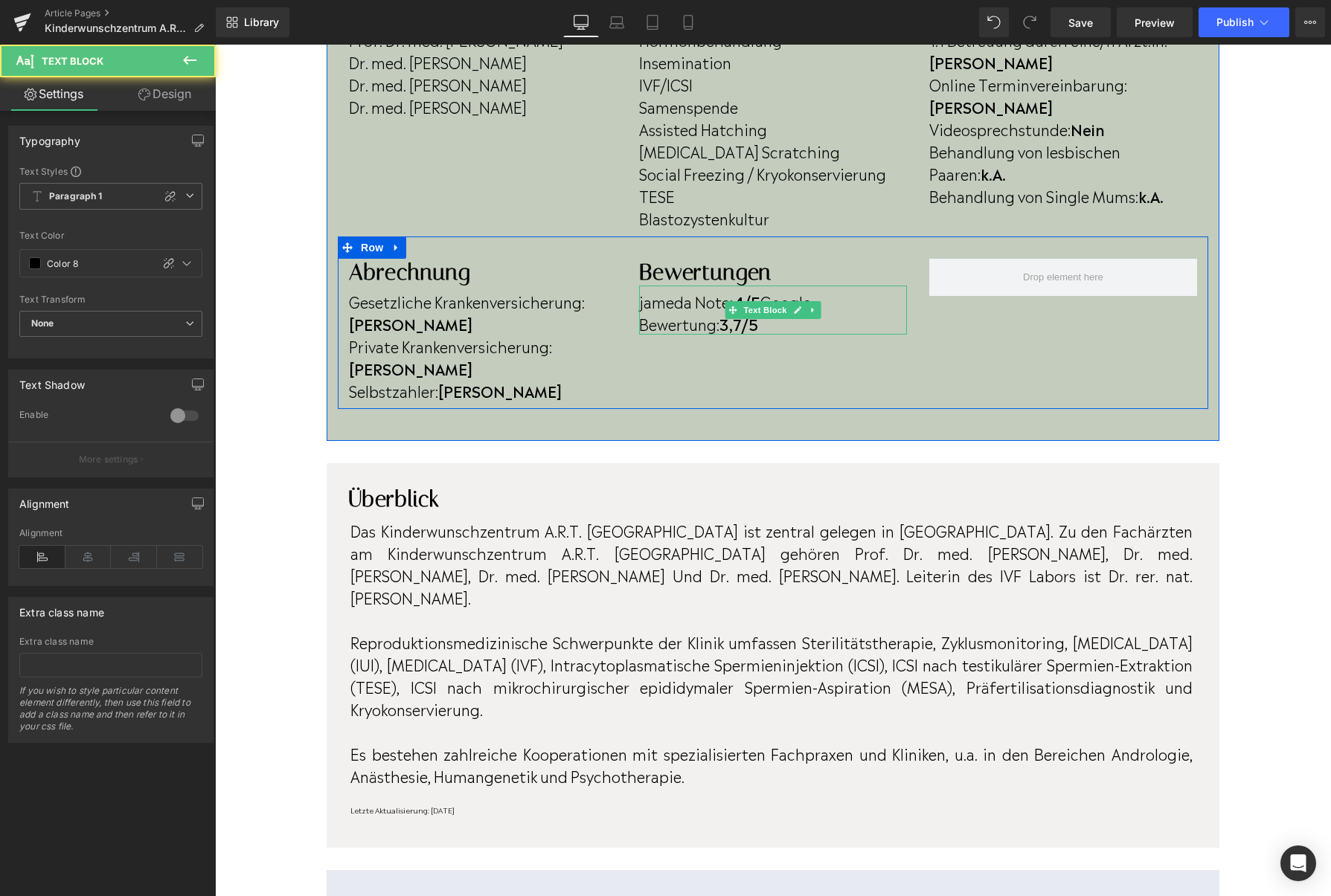
click at [763, 293] on span "Google Bewertung:" at bounding box center [725, 313] width 172 height 45
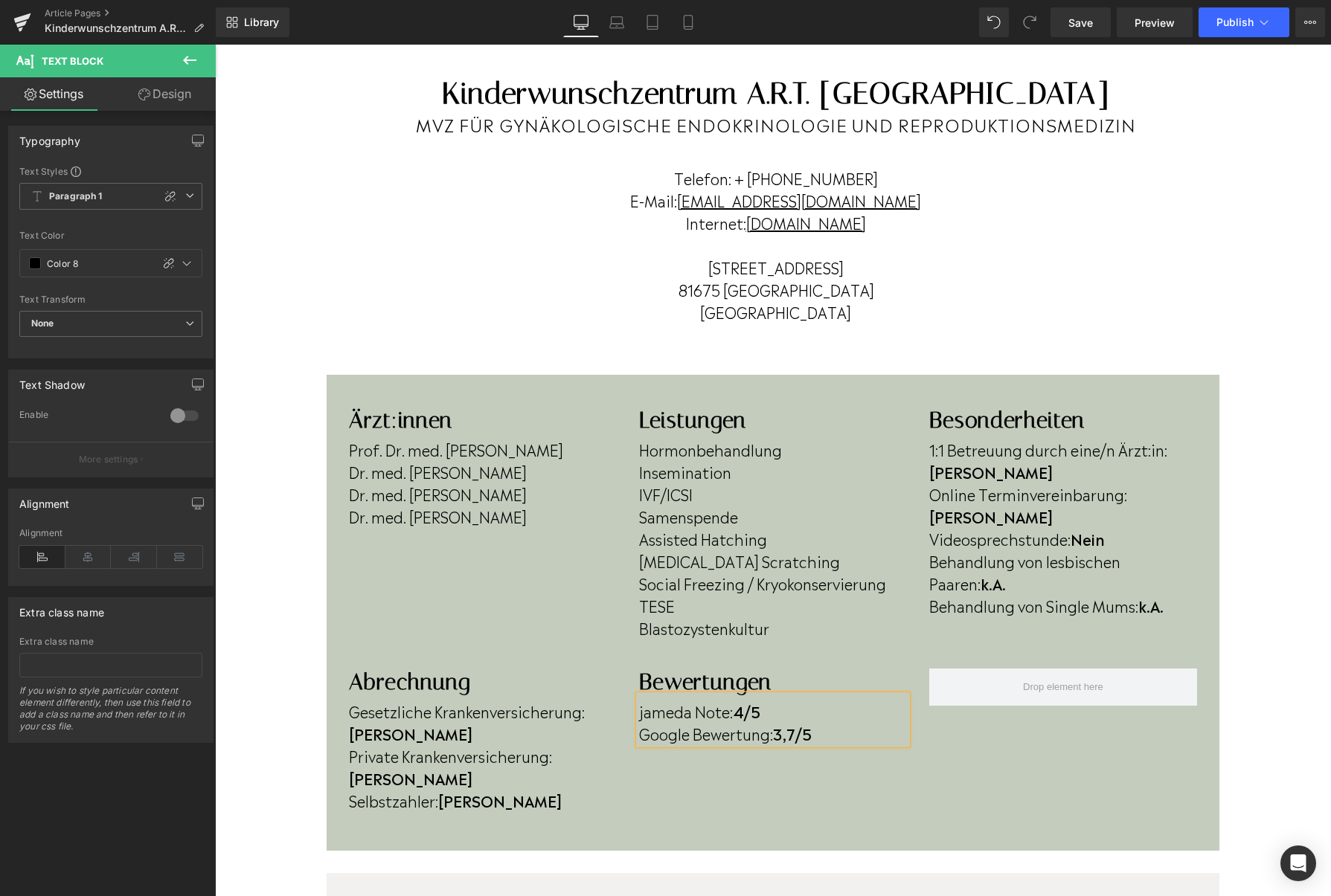
scroll to position [0, 0]
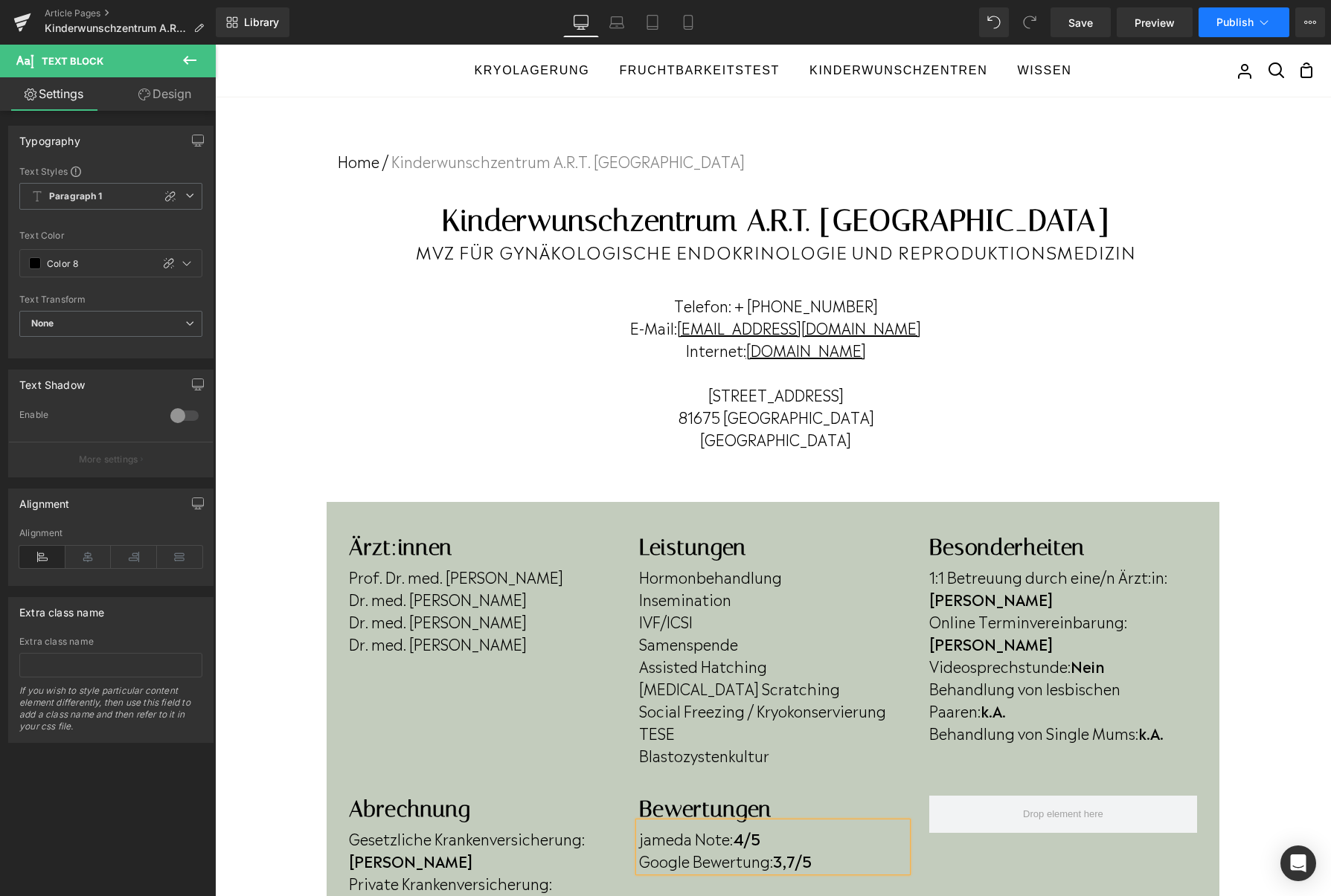
click at [1213, 32] on button "Publish" at bounding box center [1243, 22] width 91 height 29
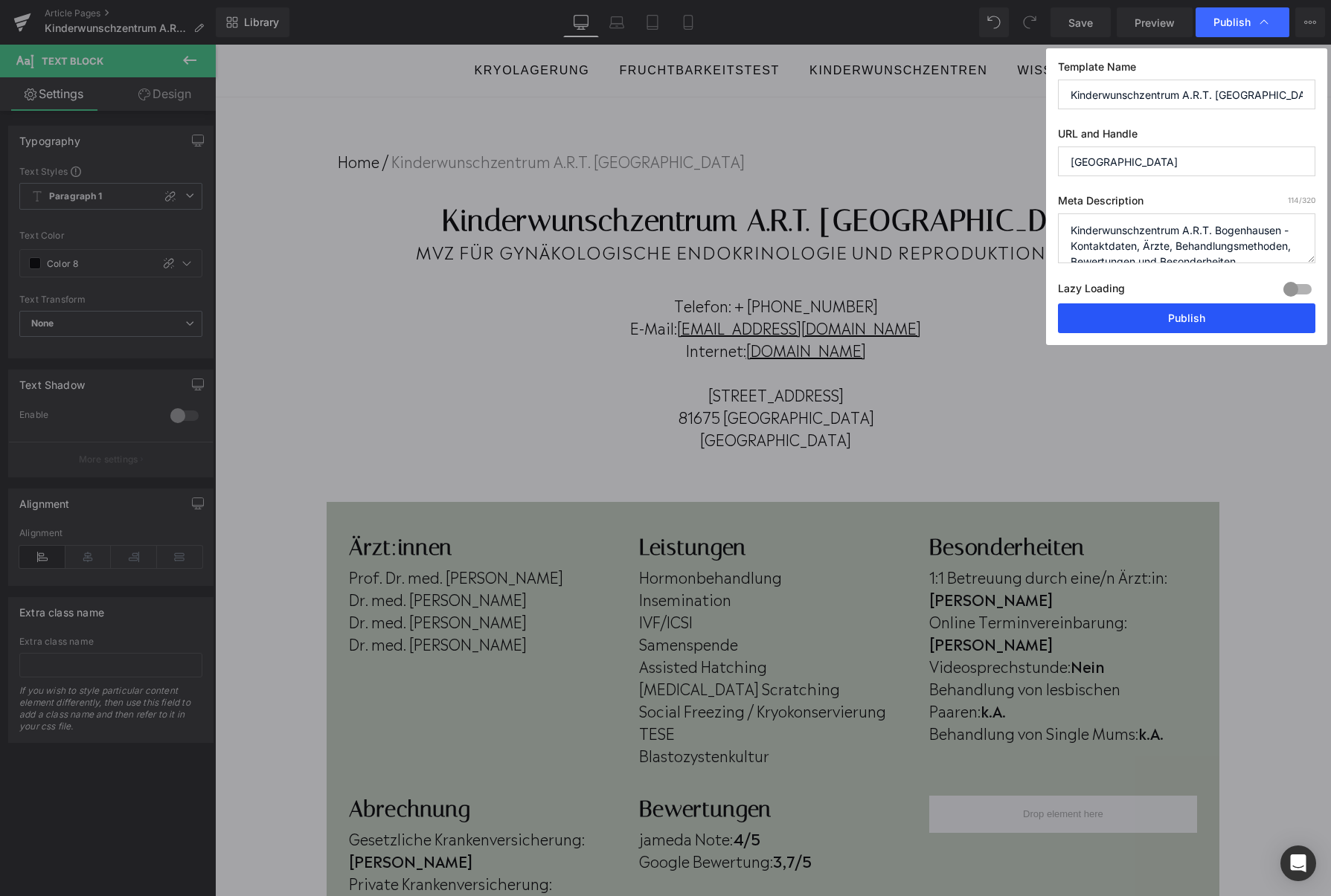
click at [1145, 323] on button "Publish" at bounding box center [1185, 319] width 257 height 29
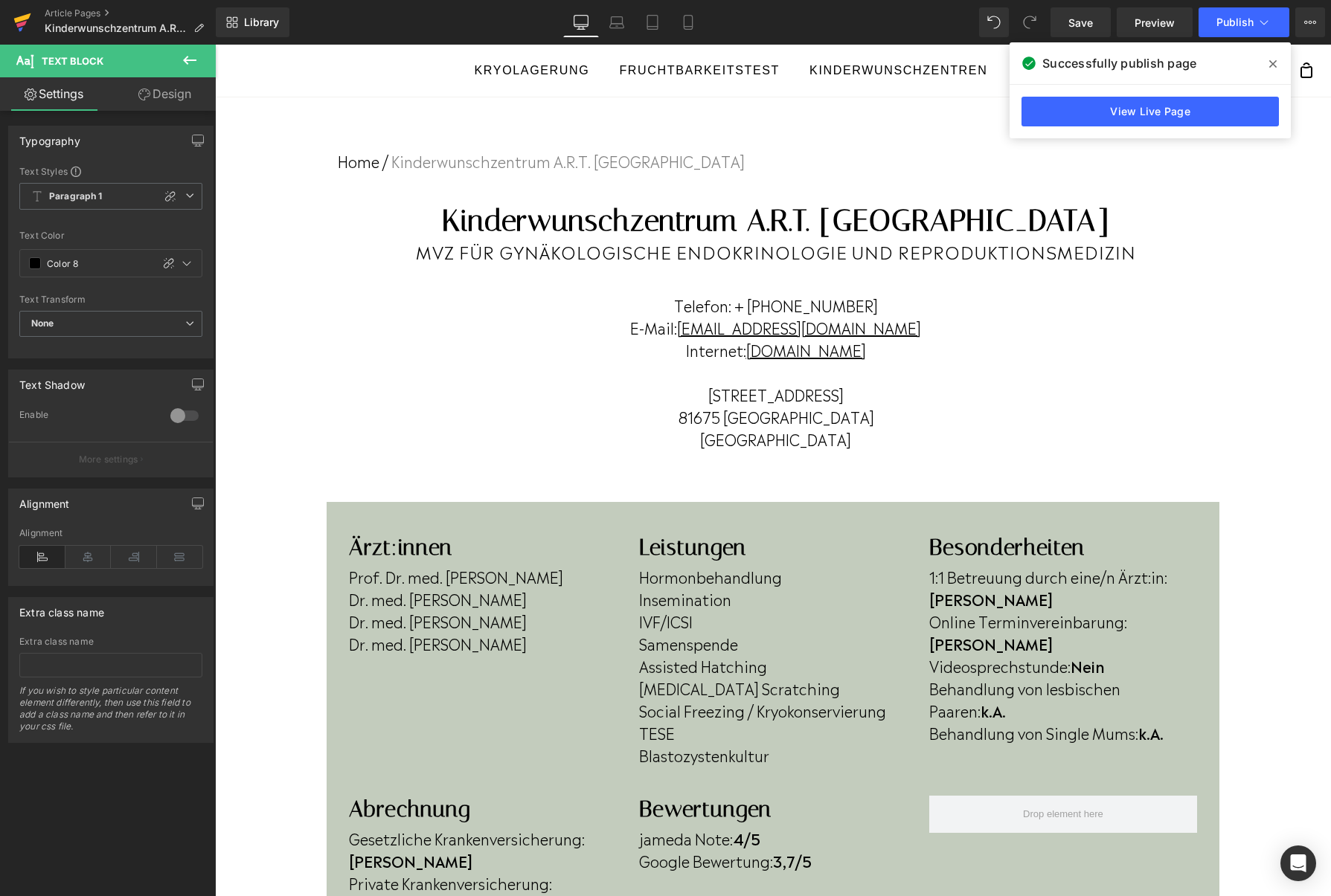
click at [27, 21] on icon at bounding box center [22, 22] width 18 height 37
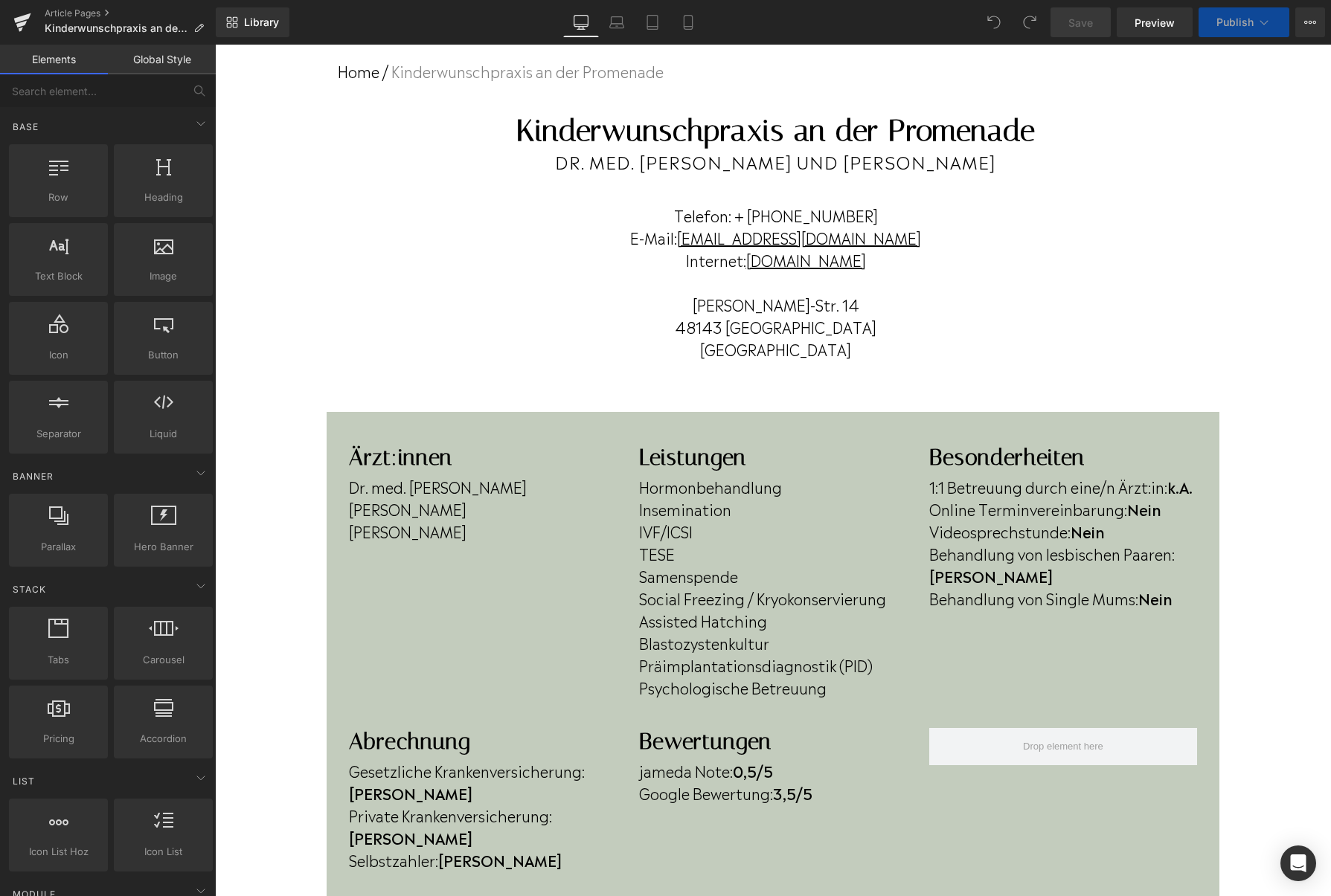
scroll to position [105, 0]
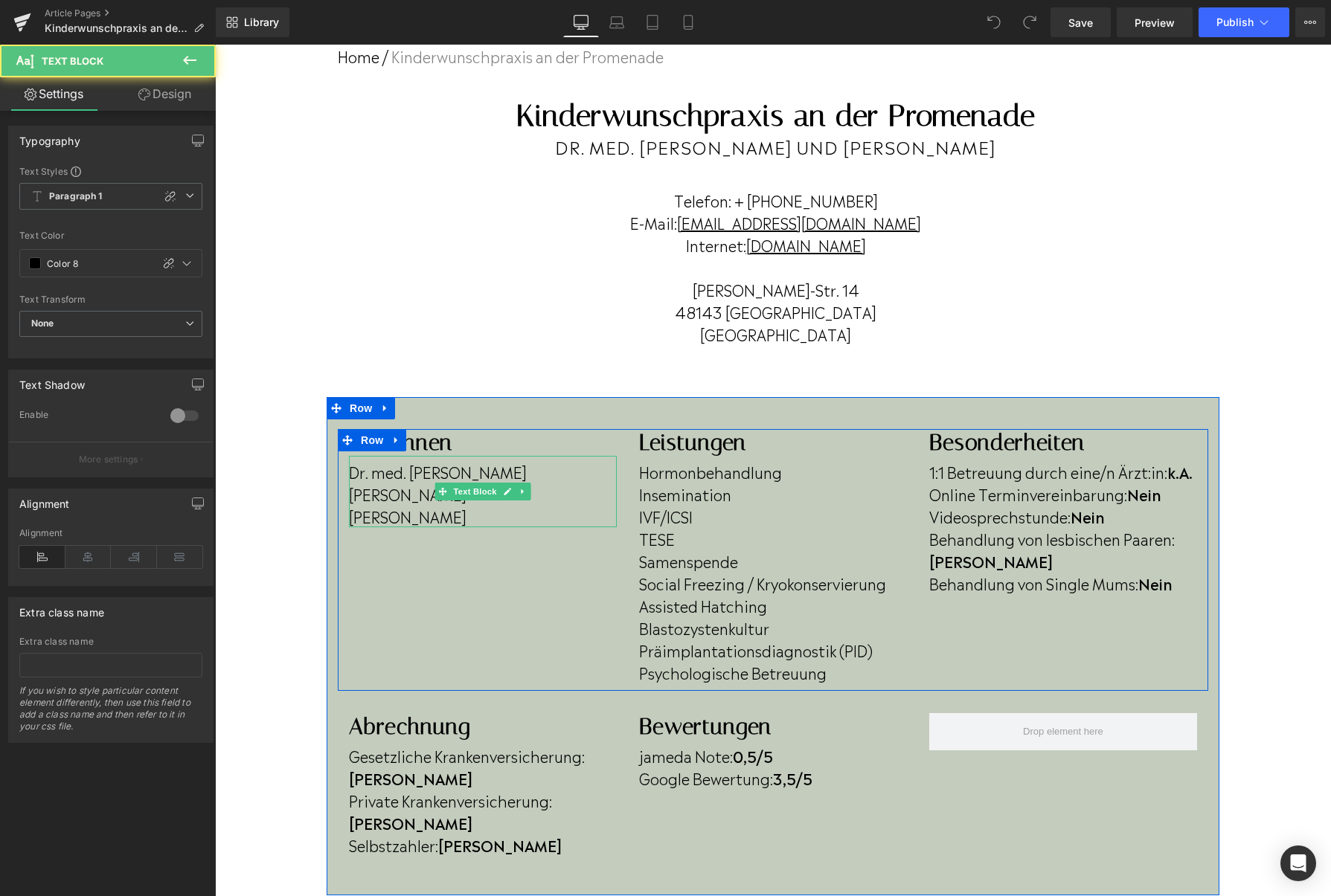
click at [494, 515] on p "Dr. Angelika Dohr" at bounding box center [483, 516] width 268 height 22
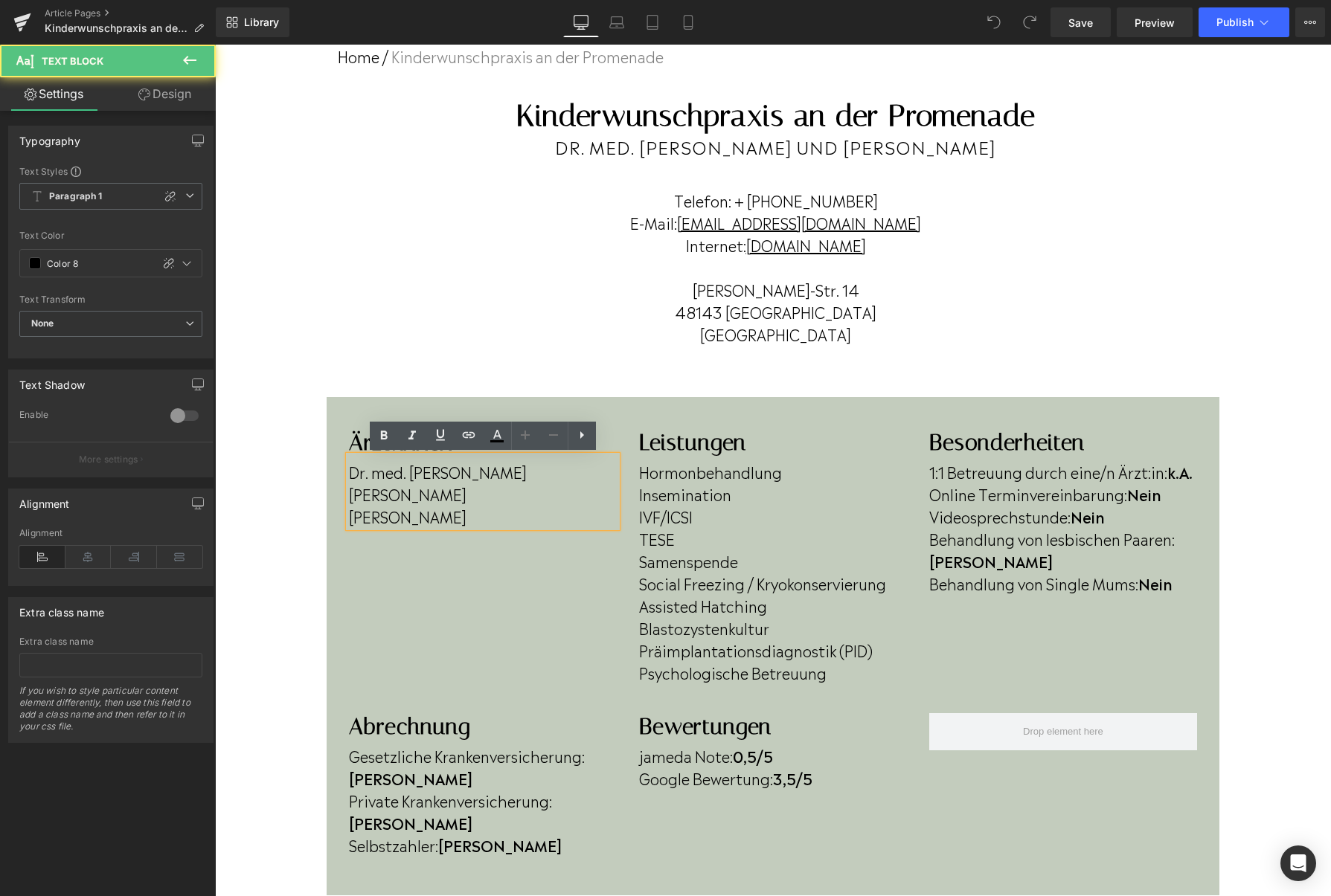
click at [494, 515] on p "Dr. Angelika Dohr" at bounding box center [483, 516] width 268 height 22
drag, startPoint x: 494, startPoint y: 515, endPoint x: 350, endPoint y: 497, distance: 145.1
click at [350, 497] on div "Dr. med. Andrea Mempel Susanne Stratmann Dr. Angelika Dohr" at bounding box center [483, 491] width 268 height 71
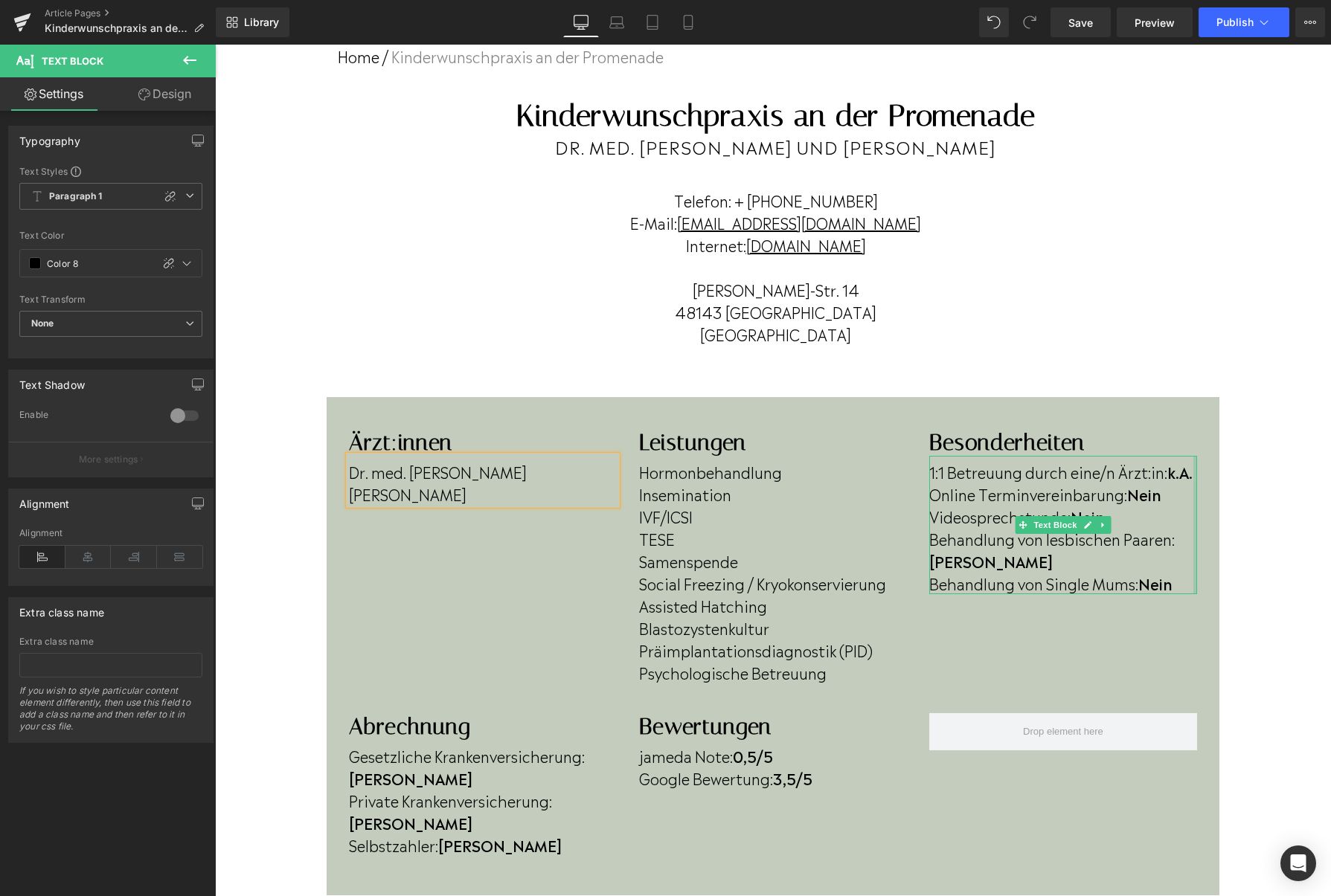
click at [1194, 472] on div at bounding box center [1195, 526] width 4 height 139
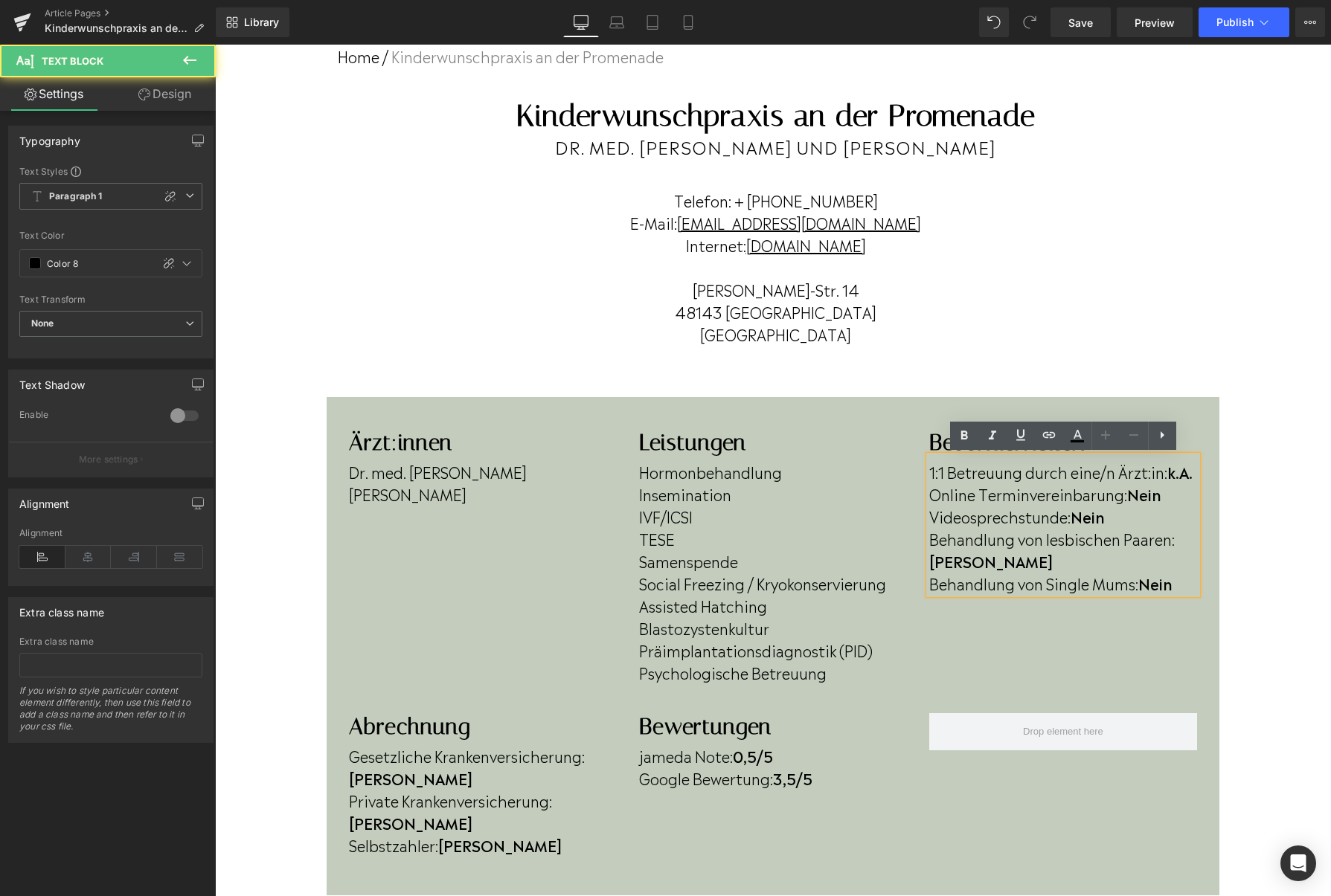
click at [1192, 472] on b "k.A." at bounding box center [1180, 471] width 25 height 22
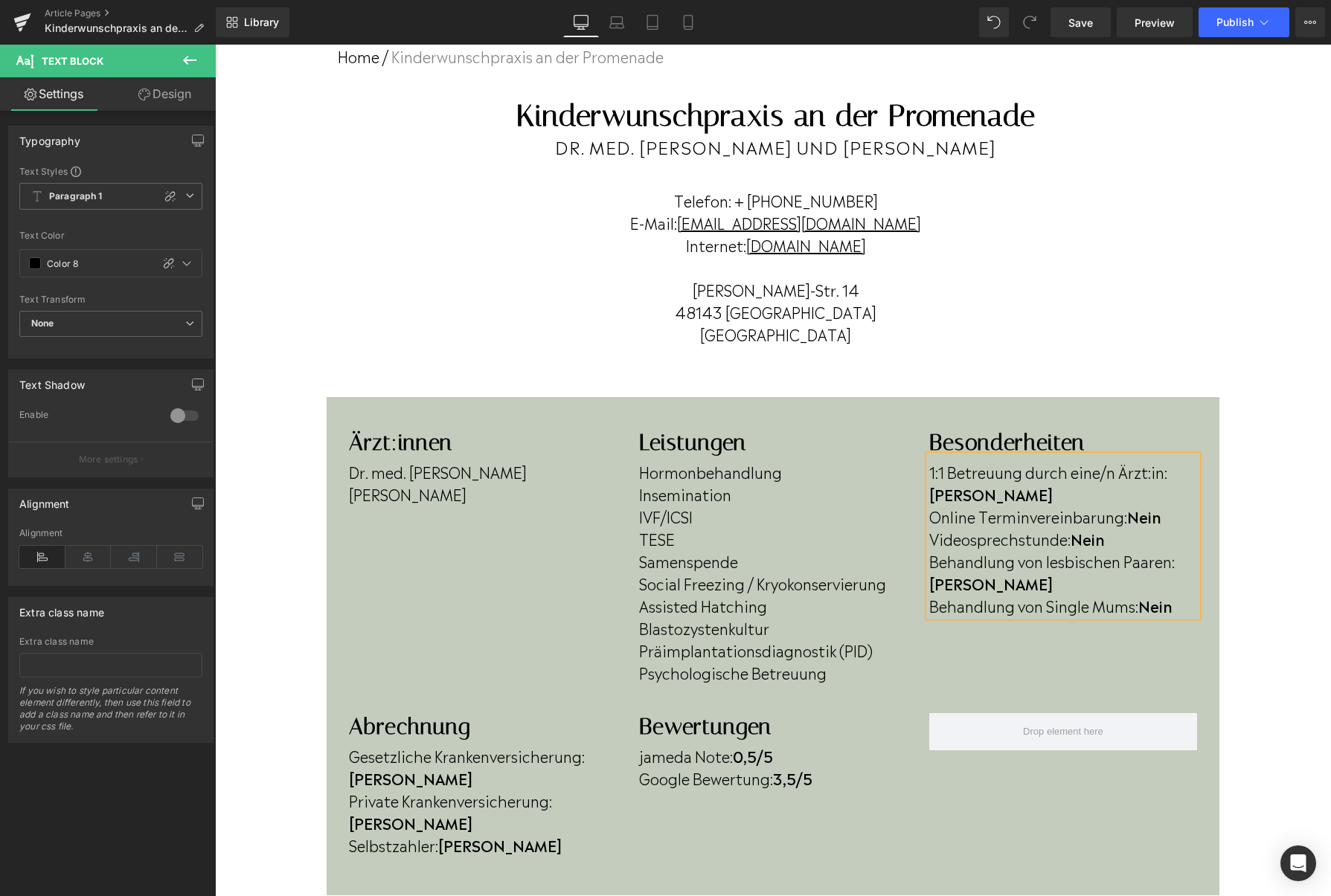
click at [1181, 505] on p "Online Terminvereinbarung: Nein" at bounding box center [1063, 516] width 268 height 22
drag, startPoint x: 1193, startPoint y: 477, endPoint x: 1172, endPoint y: 473, distance: 21.4
click at [1172, 473] on p "1:1 Betreuung durch eine/n Ärzt:in: Ja" at bounding box center [1063, 483] width 268 height 45
copy b "[PERSON_NAME]"
click at [1166, 505] on p "Online Terminvereinbarung:" at bounding box center [1063, 516] width 268 height 22
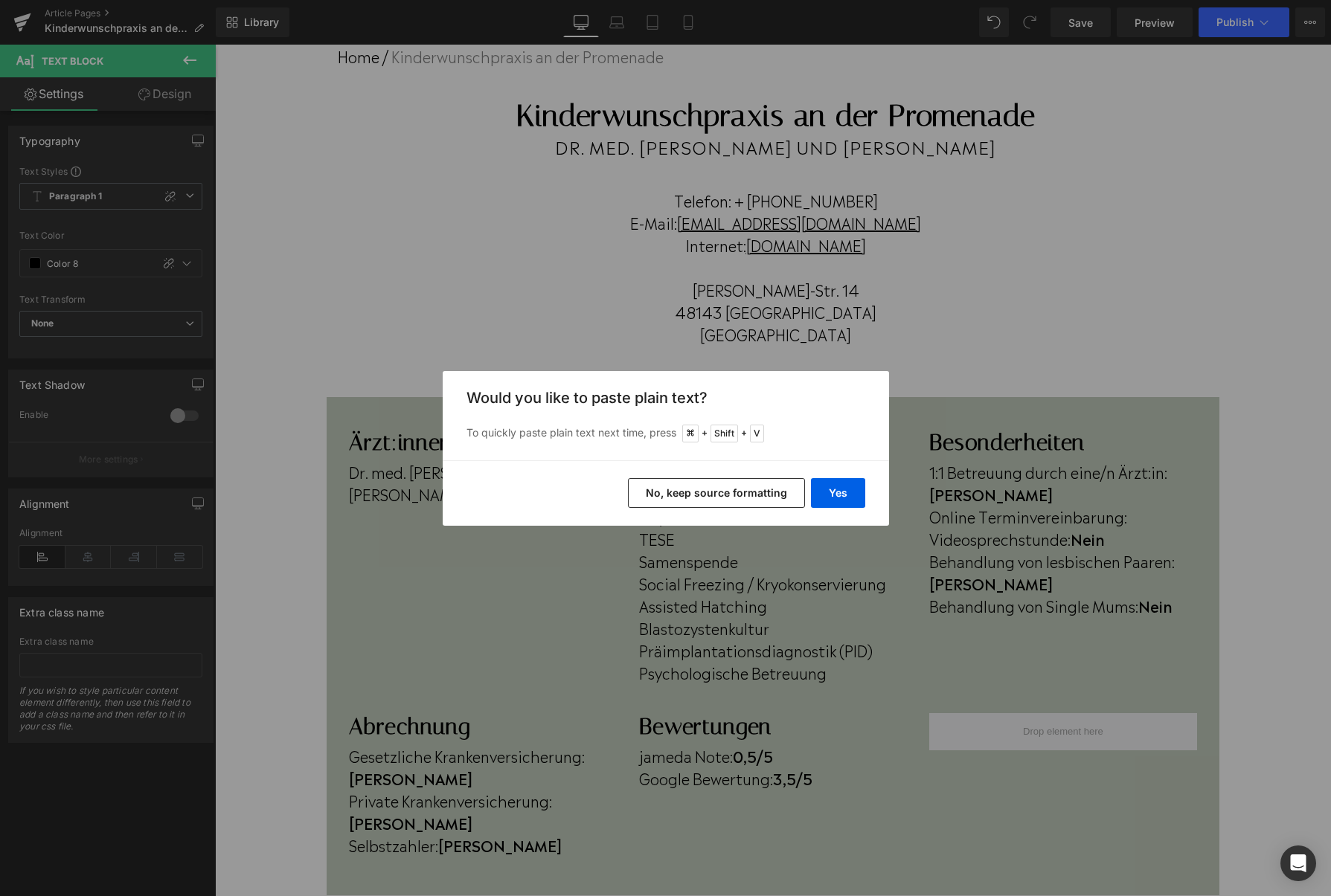
drag, startPoint x: 746, startPoint y: 484, endPoint x: 543, endPoint y: 446, distance: 206.5
click at [746, 484] on button "No, keep source formatting" at bounding box center [715, 492] width 177 height 29
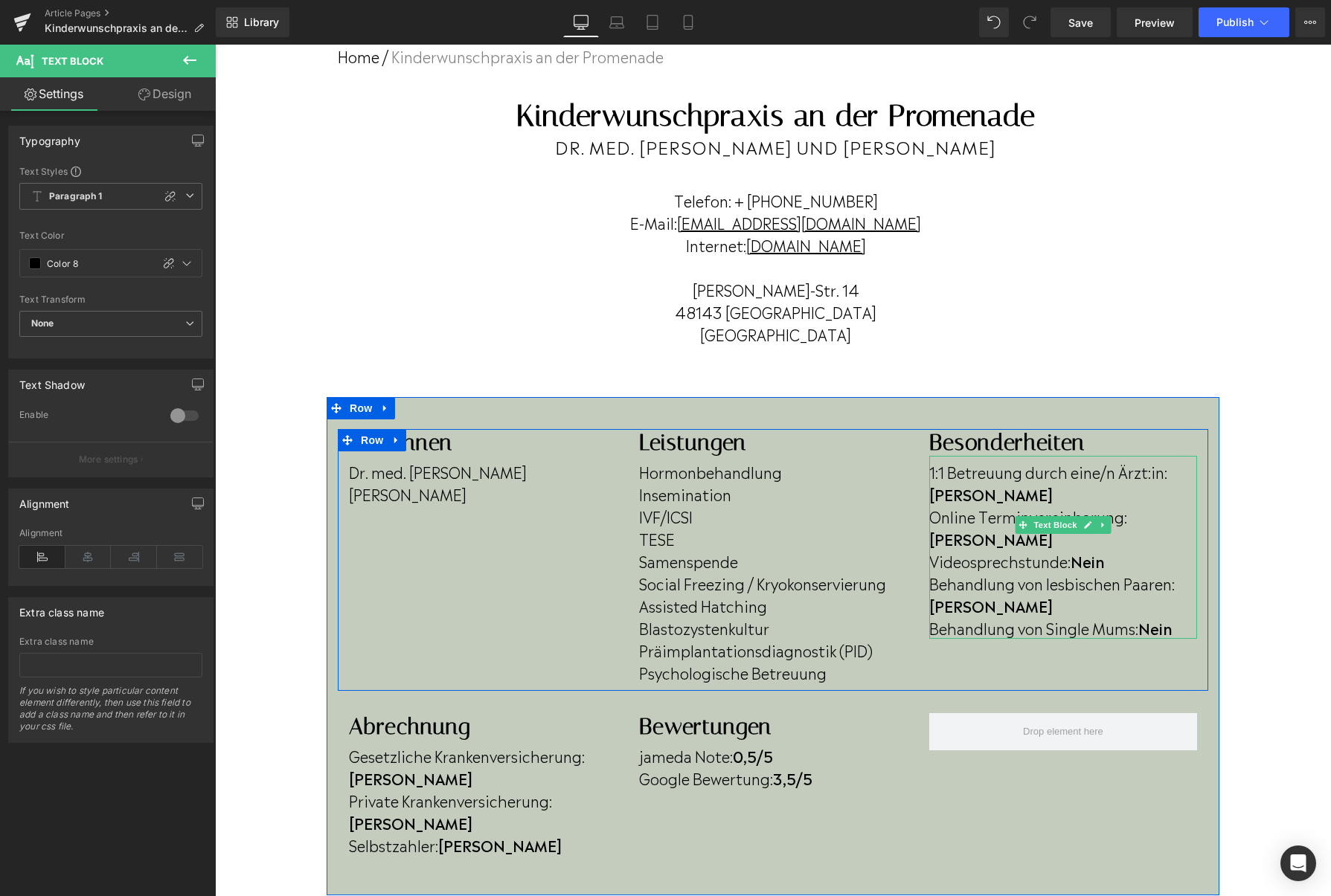
click at [1135, 549] on p "Videosprechstunde: Nein" at bounding box center [1063, 560] width 268 height 22
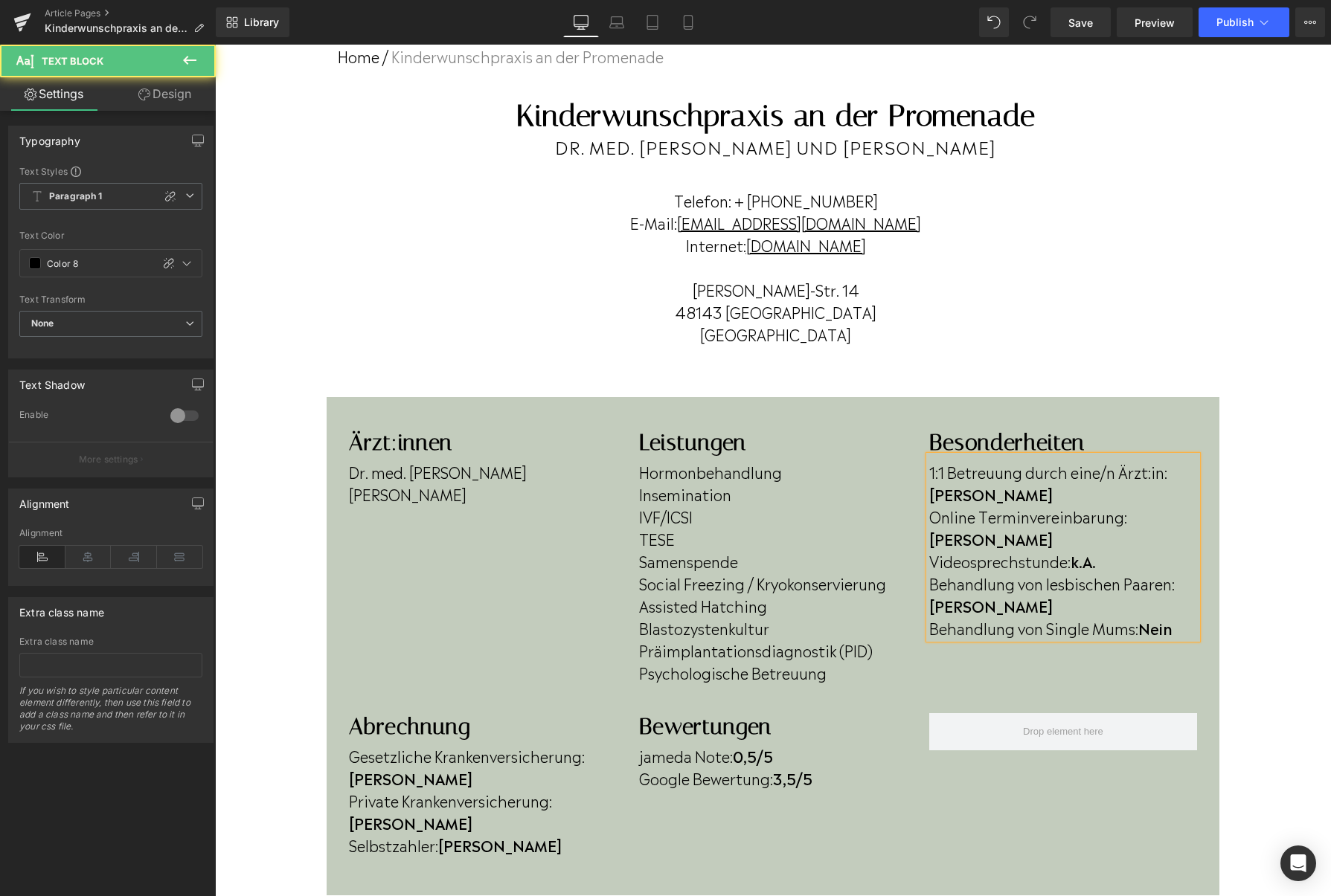
click at [1172, 617] on b "Nein" at bounding box center [1154, 627] width 34 height 22
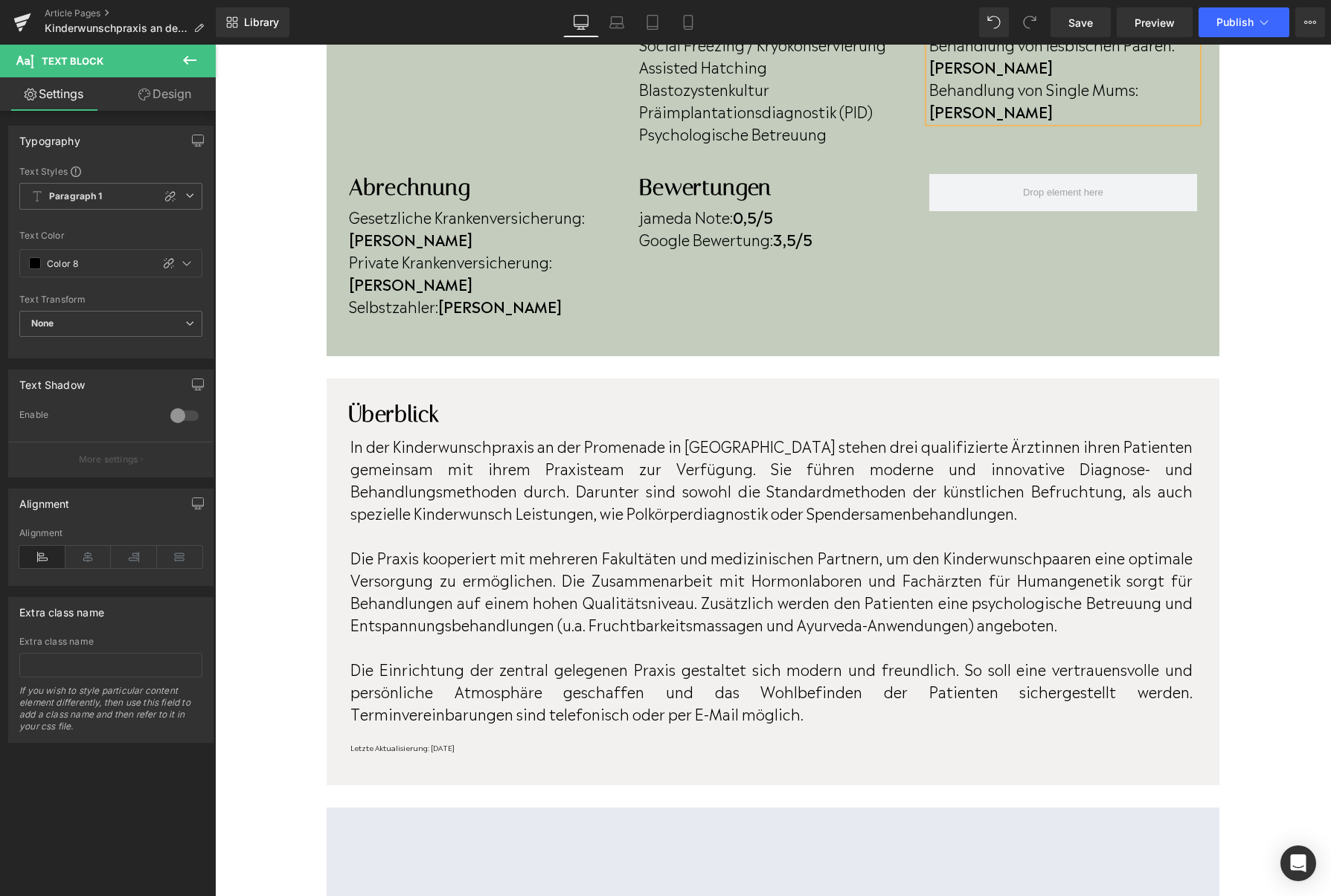
scroll to position [640, 0]
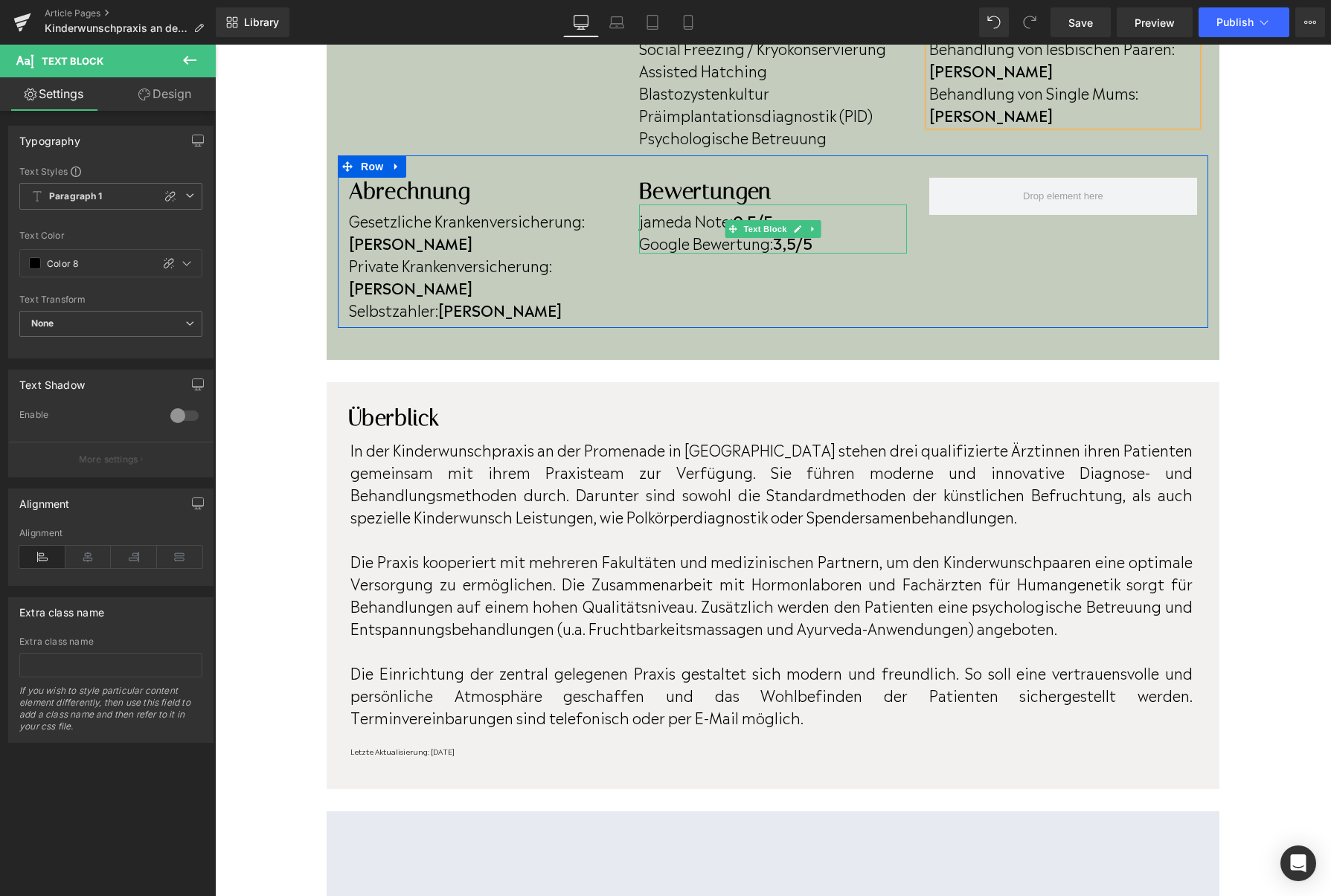
click at [797, 245] on strong "3,5/5" at bounding box center [793, 242] width 39 height 22
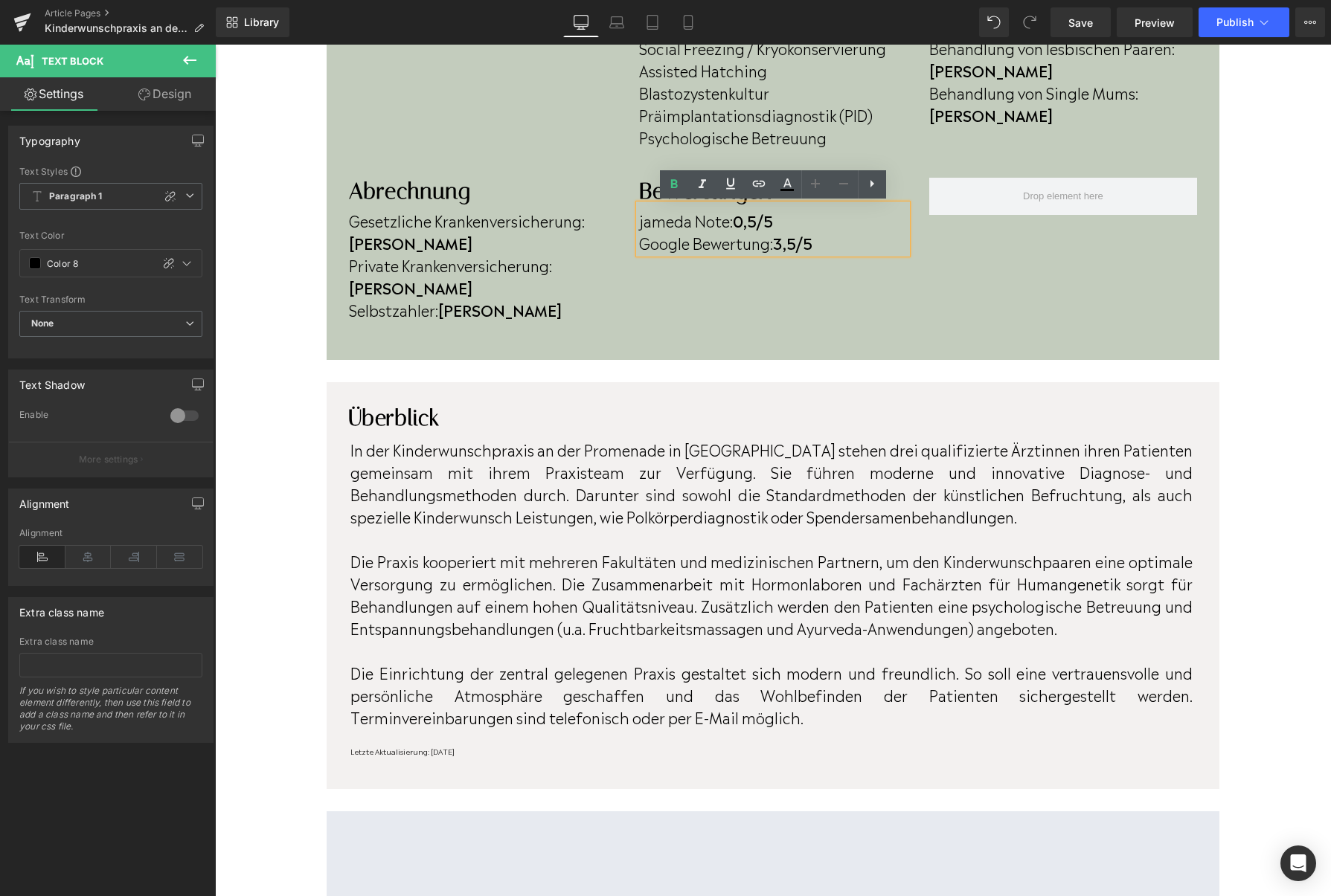
click at [800, 249] on strong "3,5/5" at bounding box center [793, 242] width 39 height 22
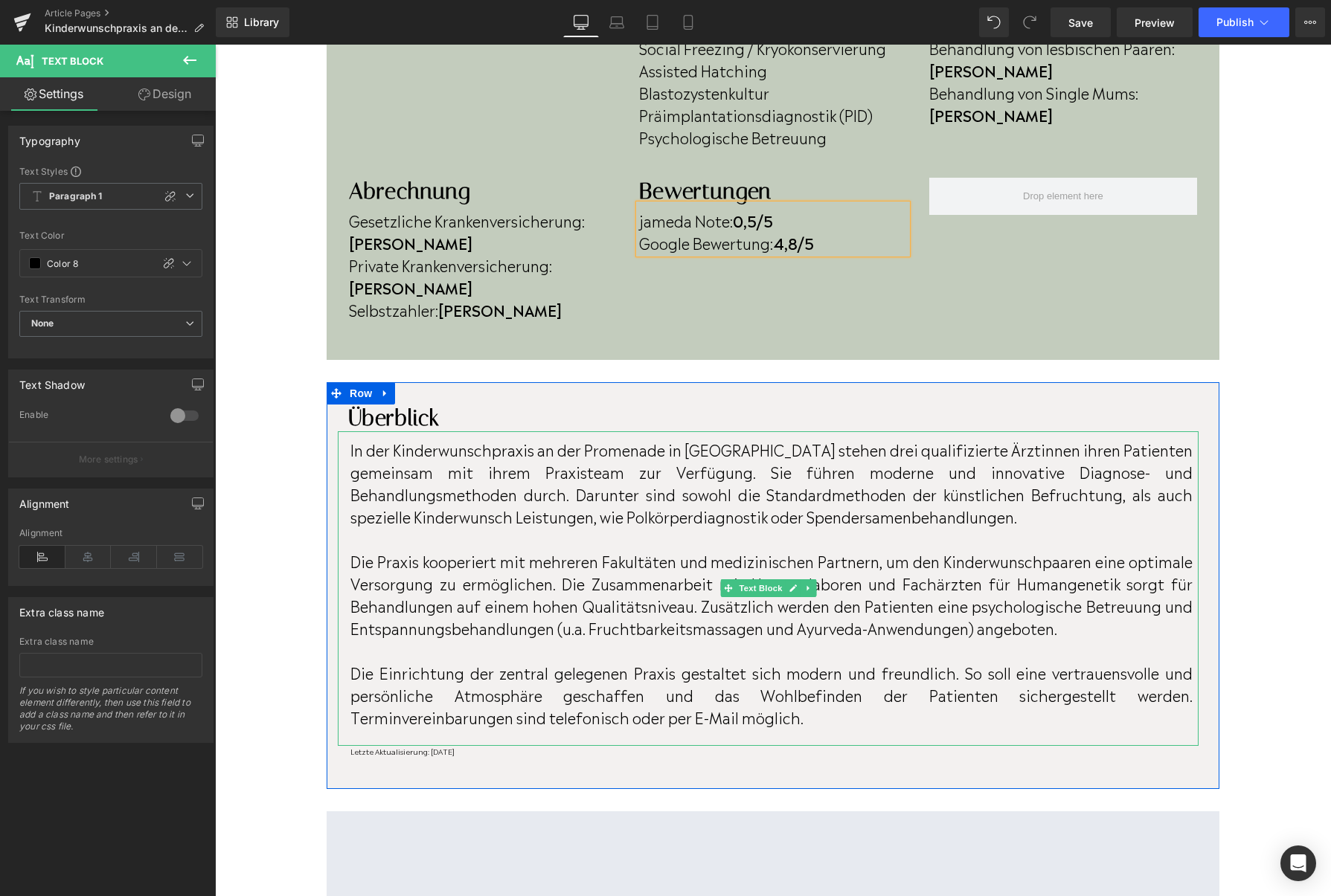
click at [836, 438] on p "In der Kinderwunschpraxis an der Promenade in Münster stehen drei qualifizierte…" at bounding box center [771, 482] width 842 height 89
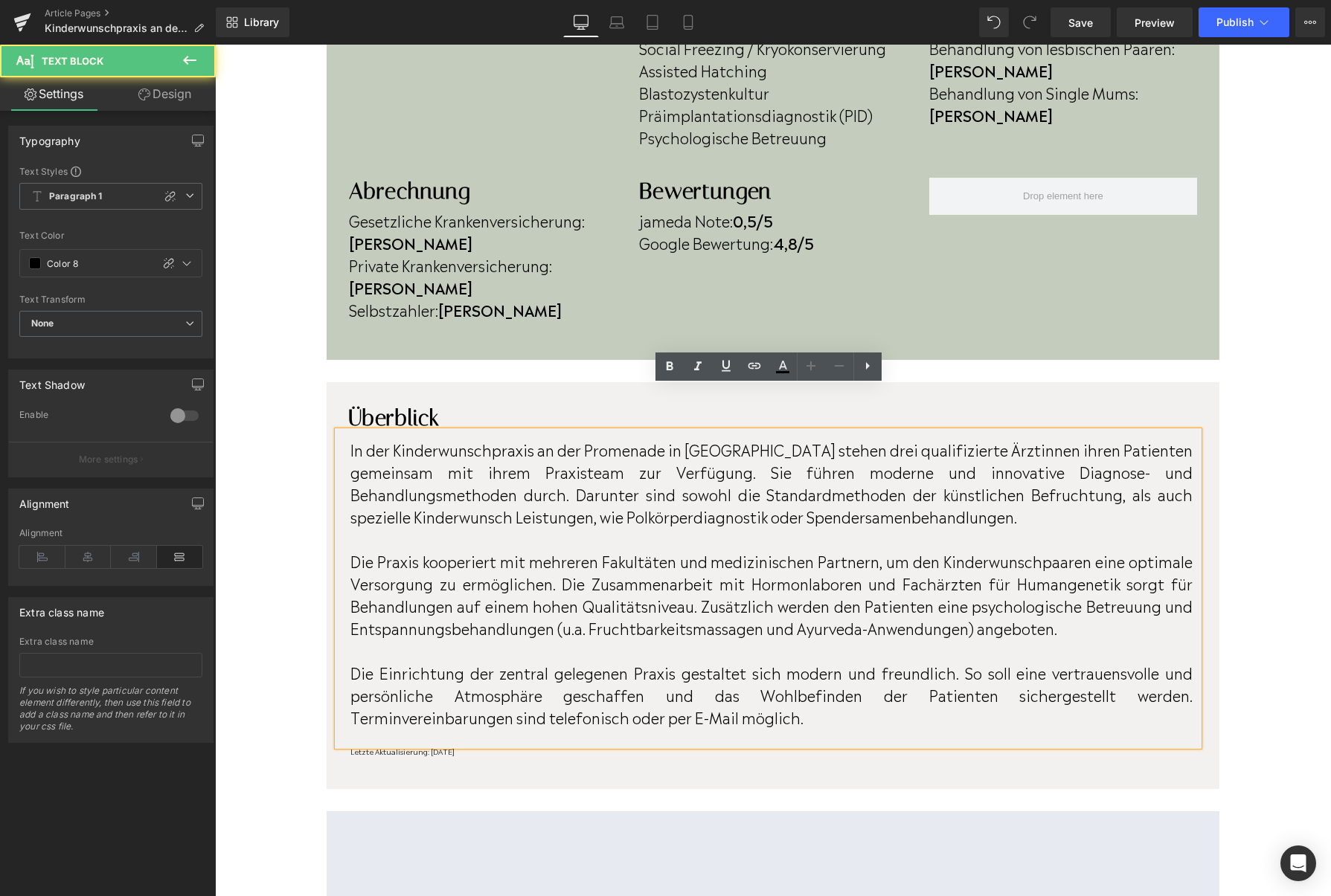
click at [833, 438] on p "In der Kinderwunschpraxis an der Promenade in Münster stehen drei qualifizierte…" at bounding box center [771, 482] width 842 height 89
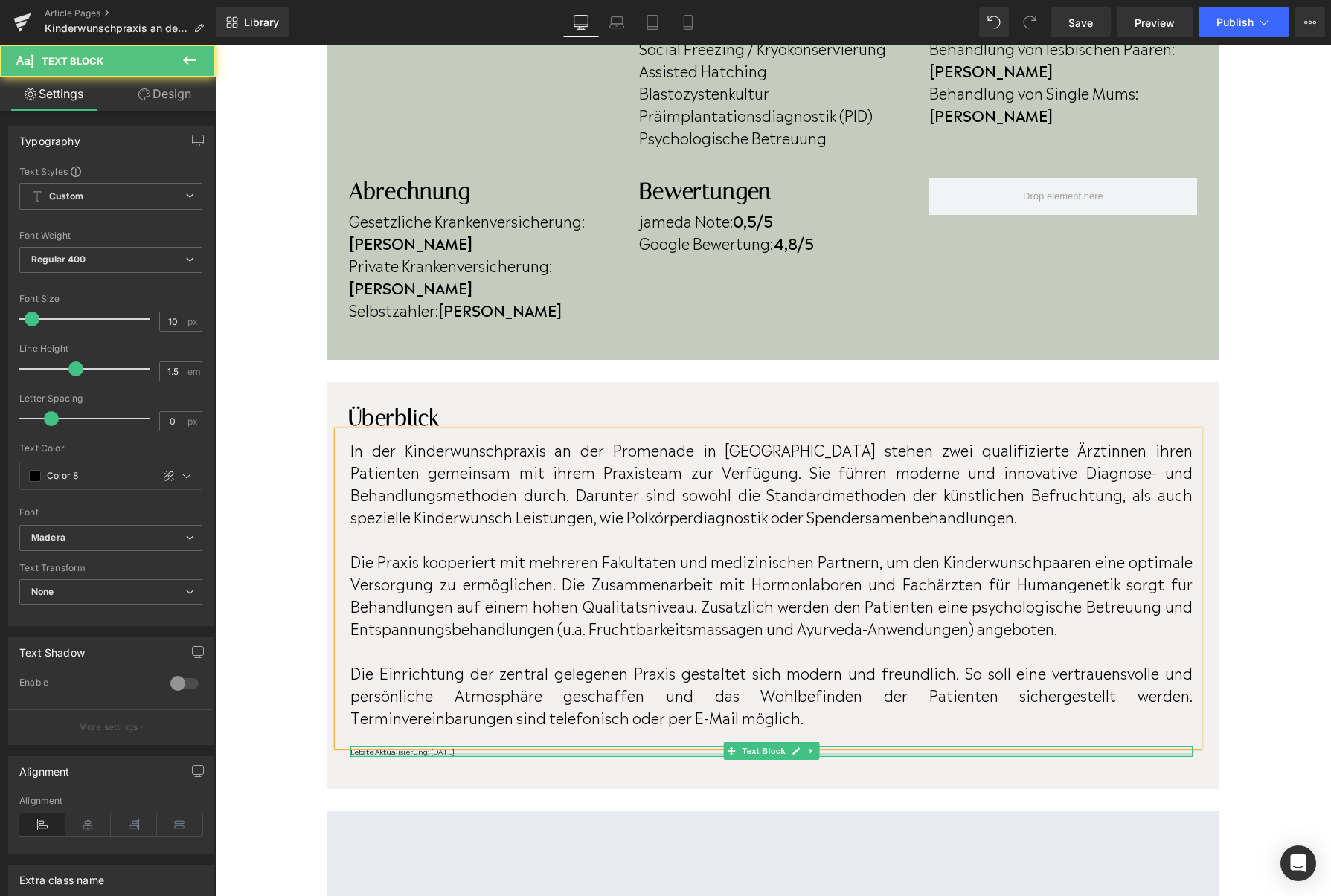
click at [512, 753] on div at bounding box center [771, 755] width 842 height 4
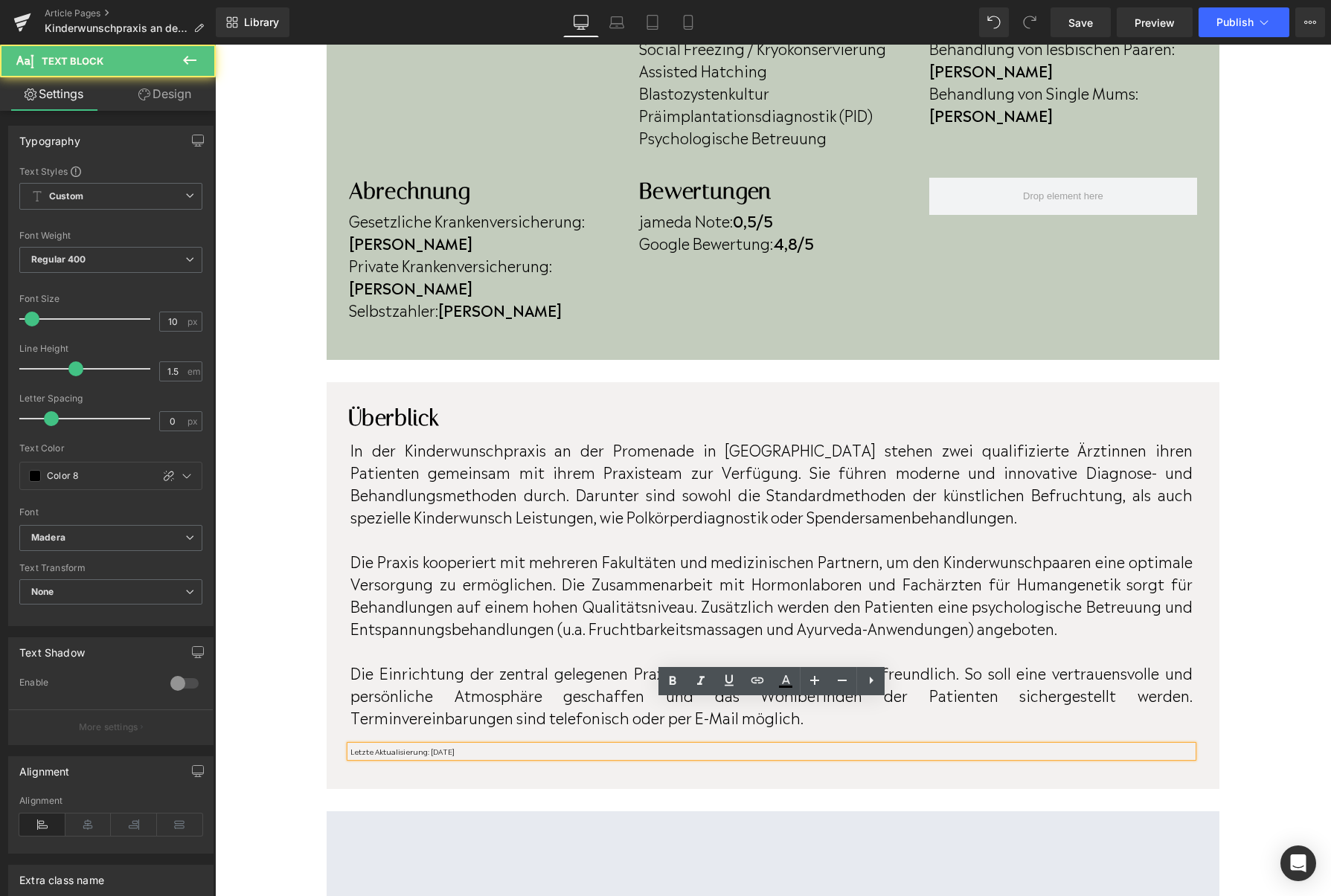
click at [512, 746] on p "Letzte Aktualisierung: [DATE]" at bounding box center [771, 750] width 842 height 11
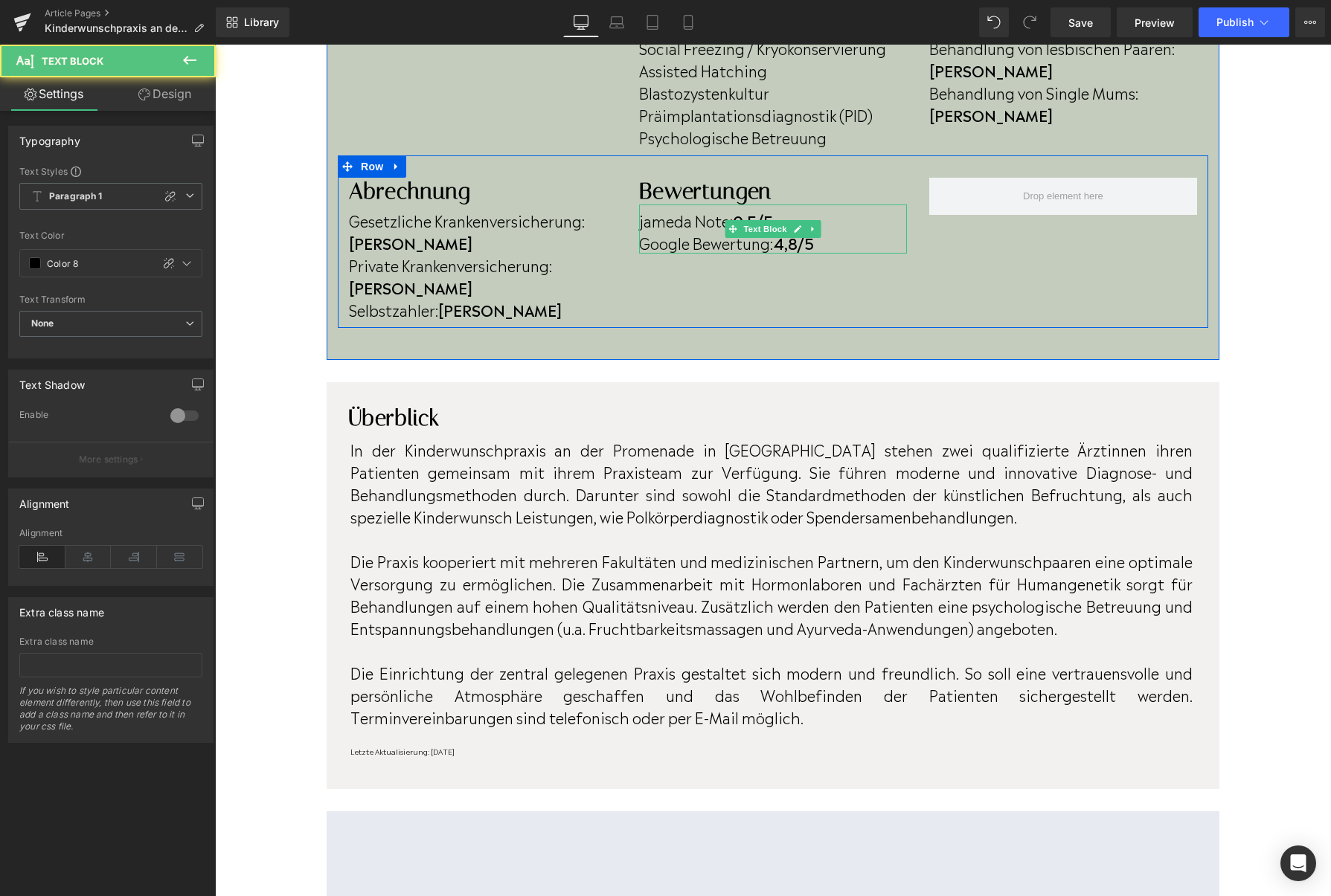
click at [751, 219] on strong "0,5/5" at bounding box center [752, 220] width 40 height 22
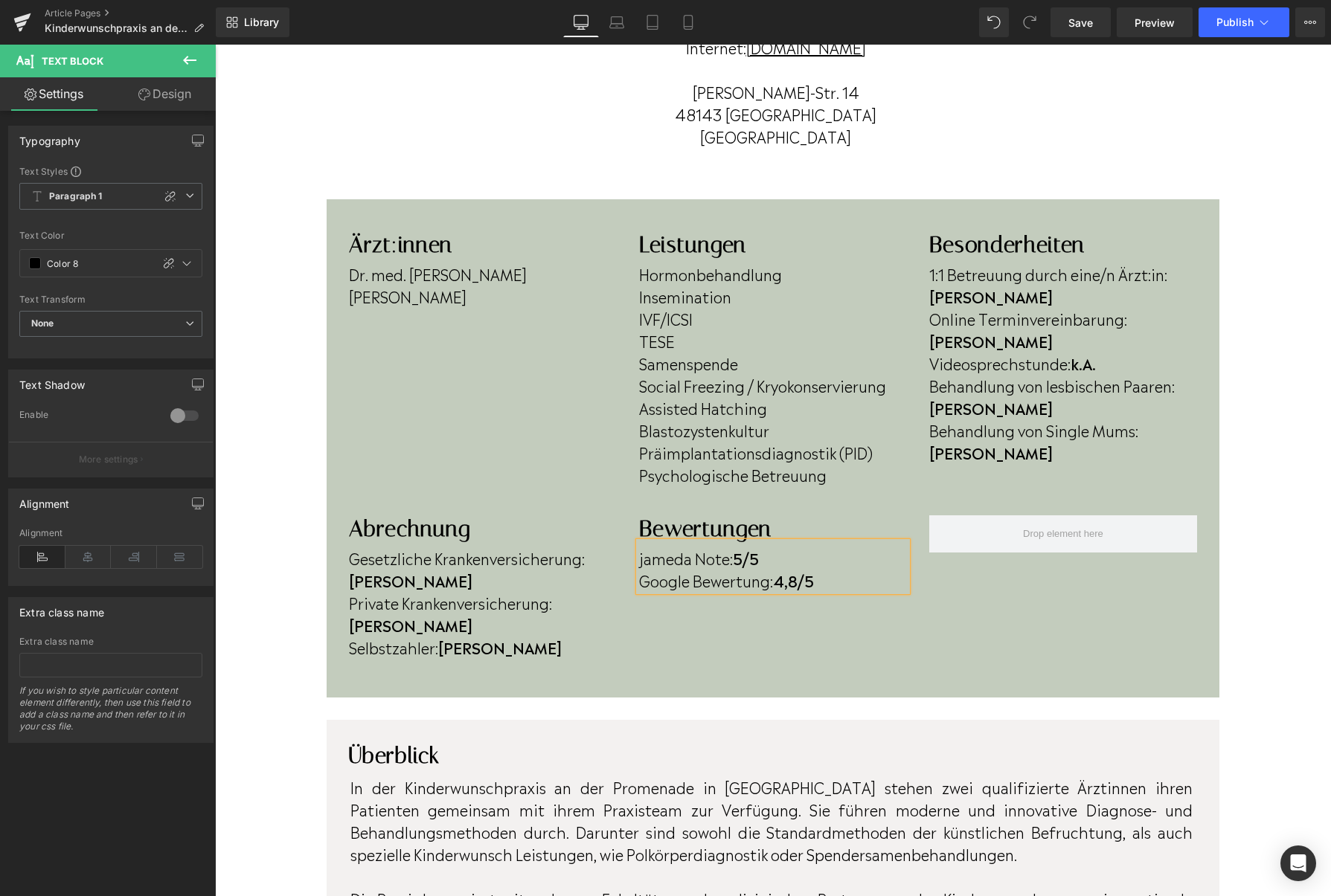
scroll to position [297, 0]
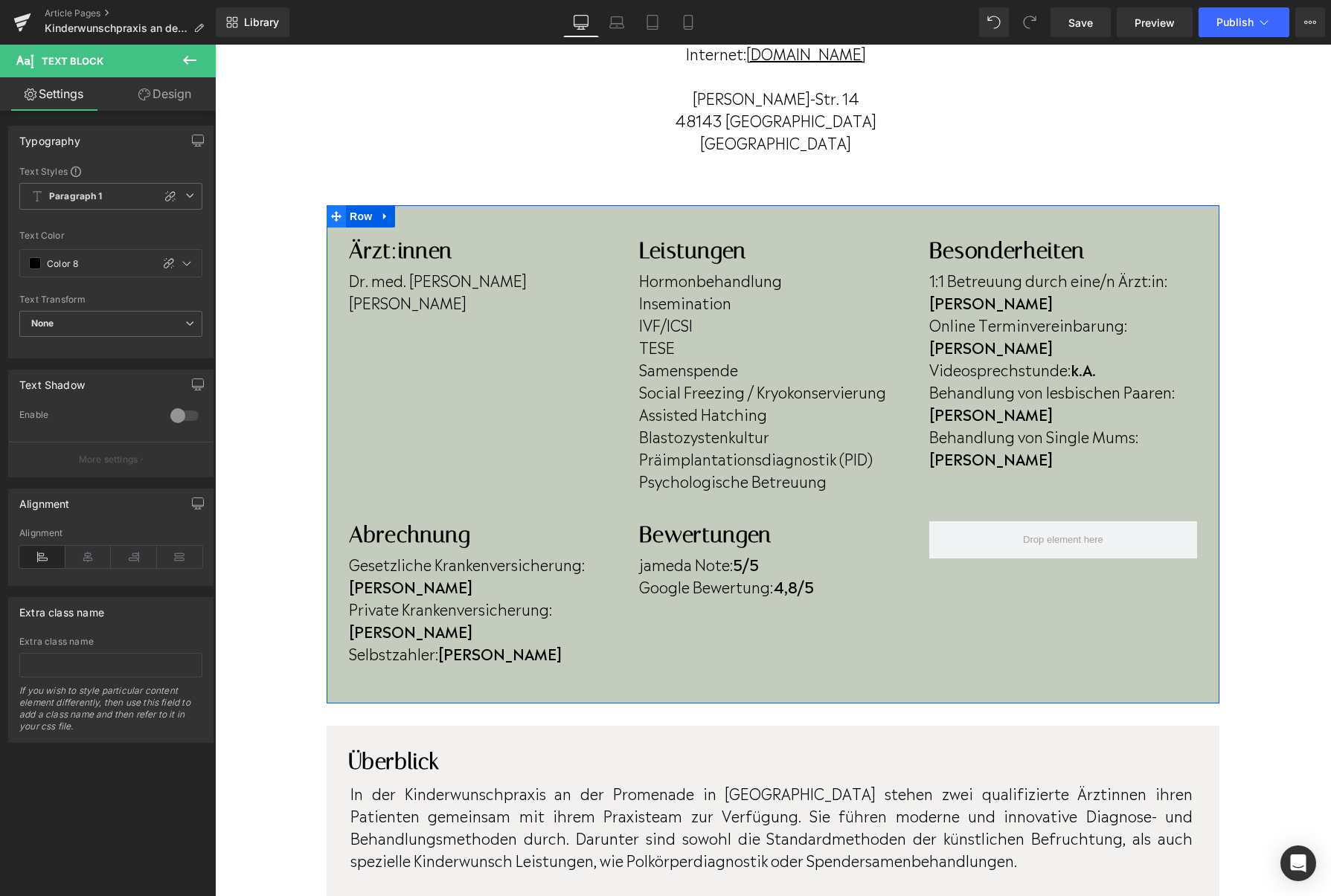
click at [333, 221] on icon at bounding box center [336, 215] width 11 height 11
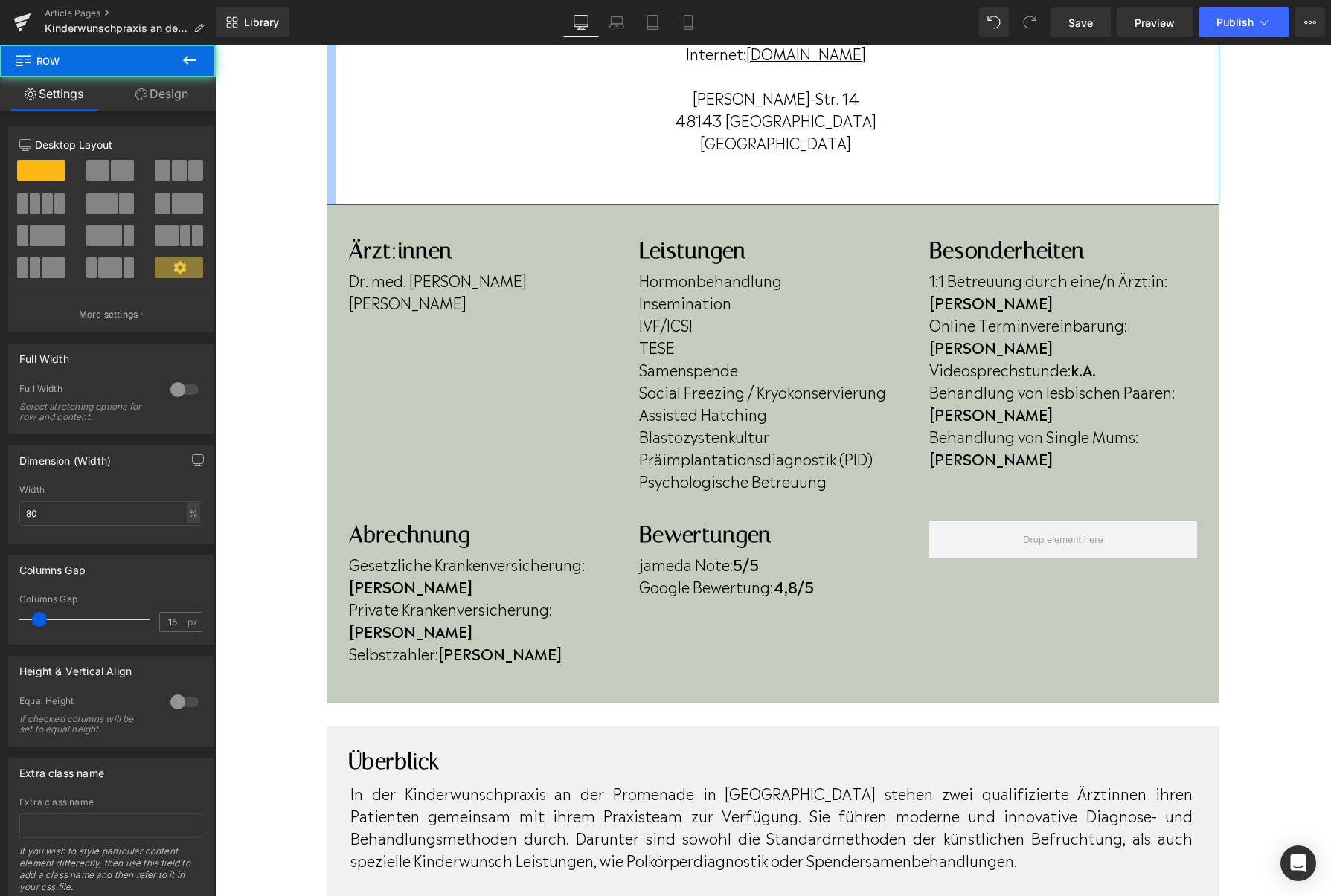
click at [328, 160] on div at bounding box center [331, 56] width 10 height 299
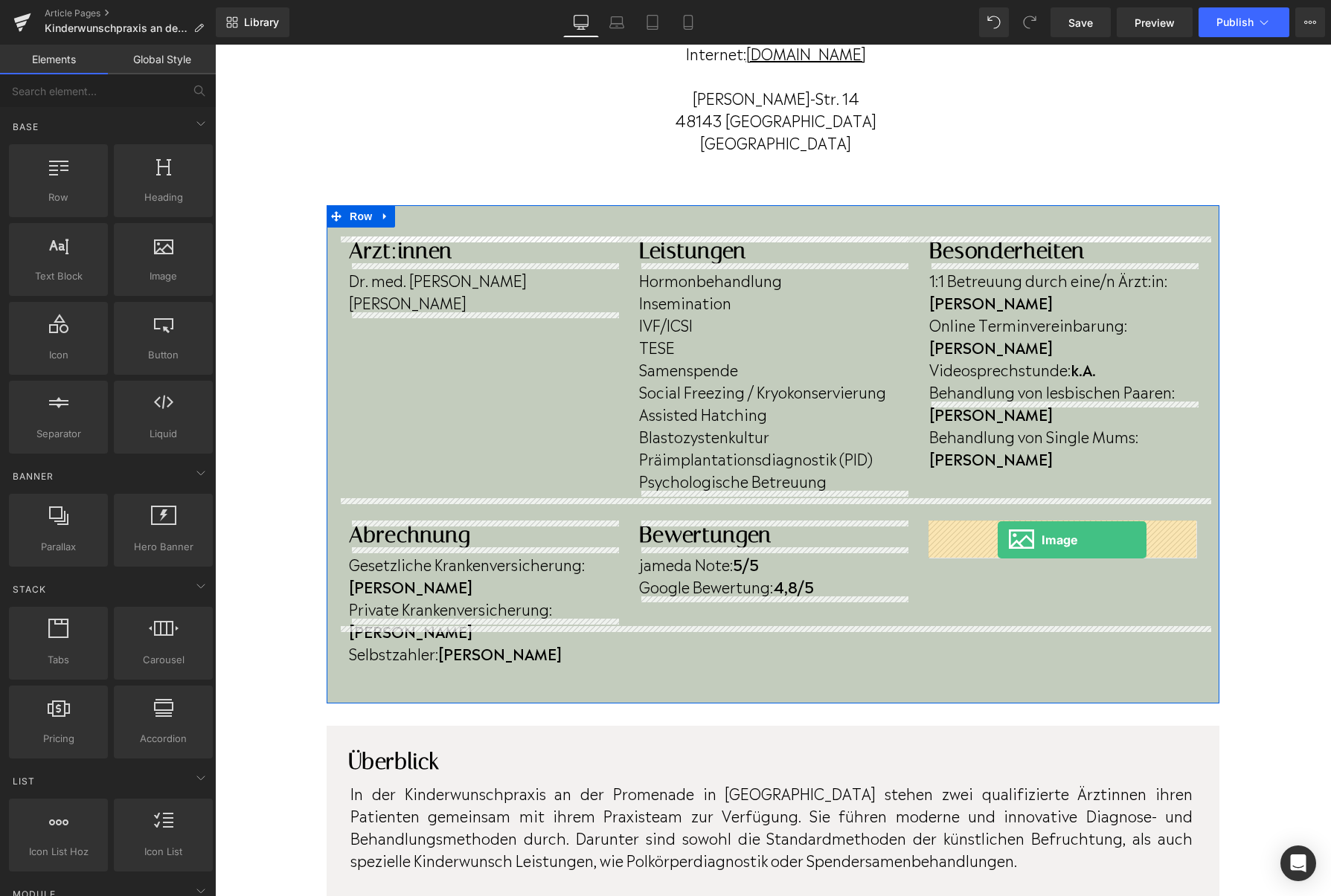
drag, startPoint x: 290, startPoint y: 290, endPoint x: 998, endPoint y: 541, distance: 751.2
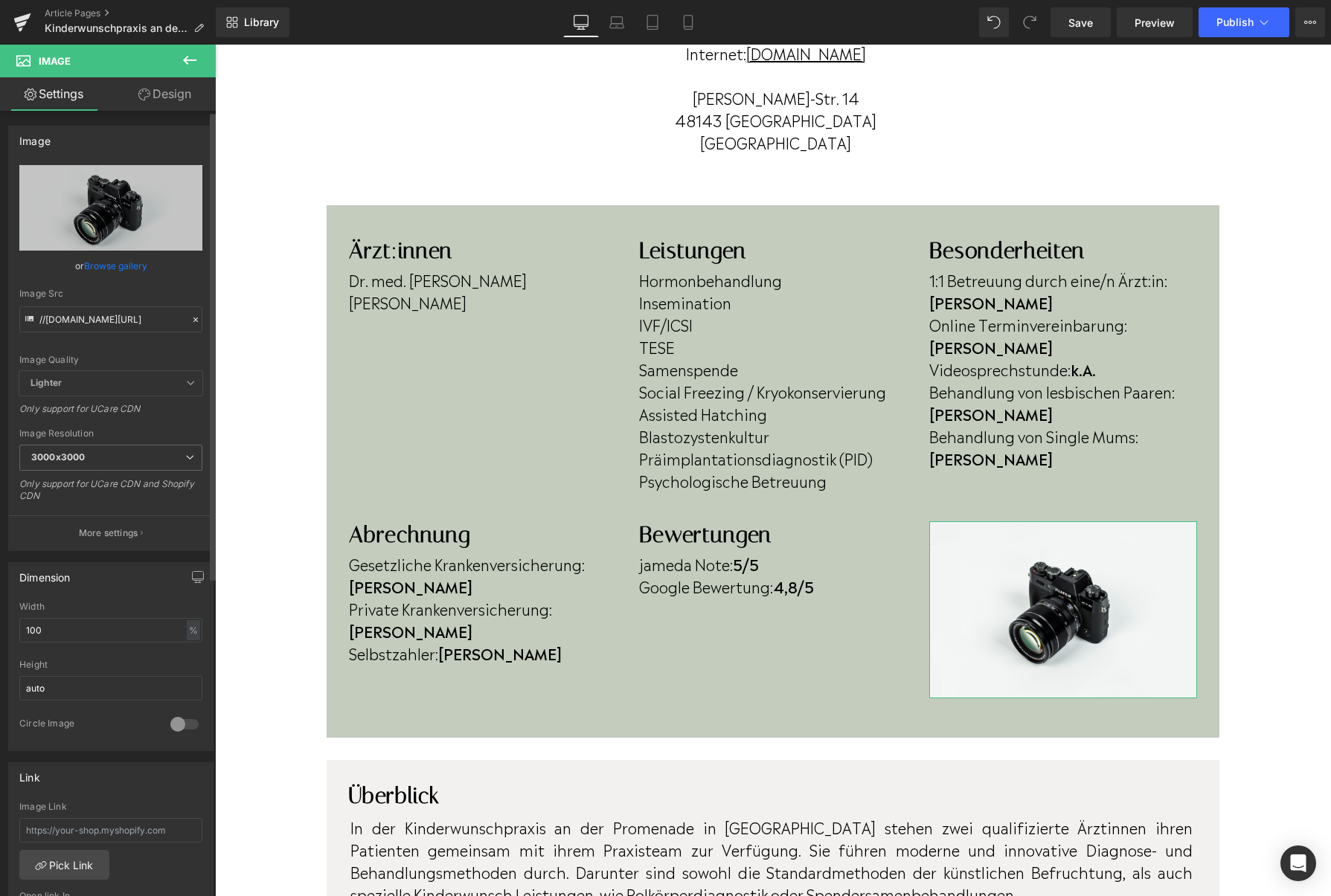
click at [131, 270] on link "Browse gallery" at bounding box center [115, 266] width 64 height 26
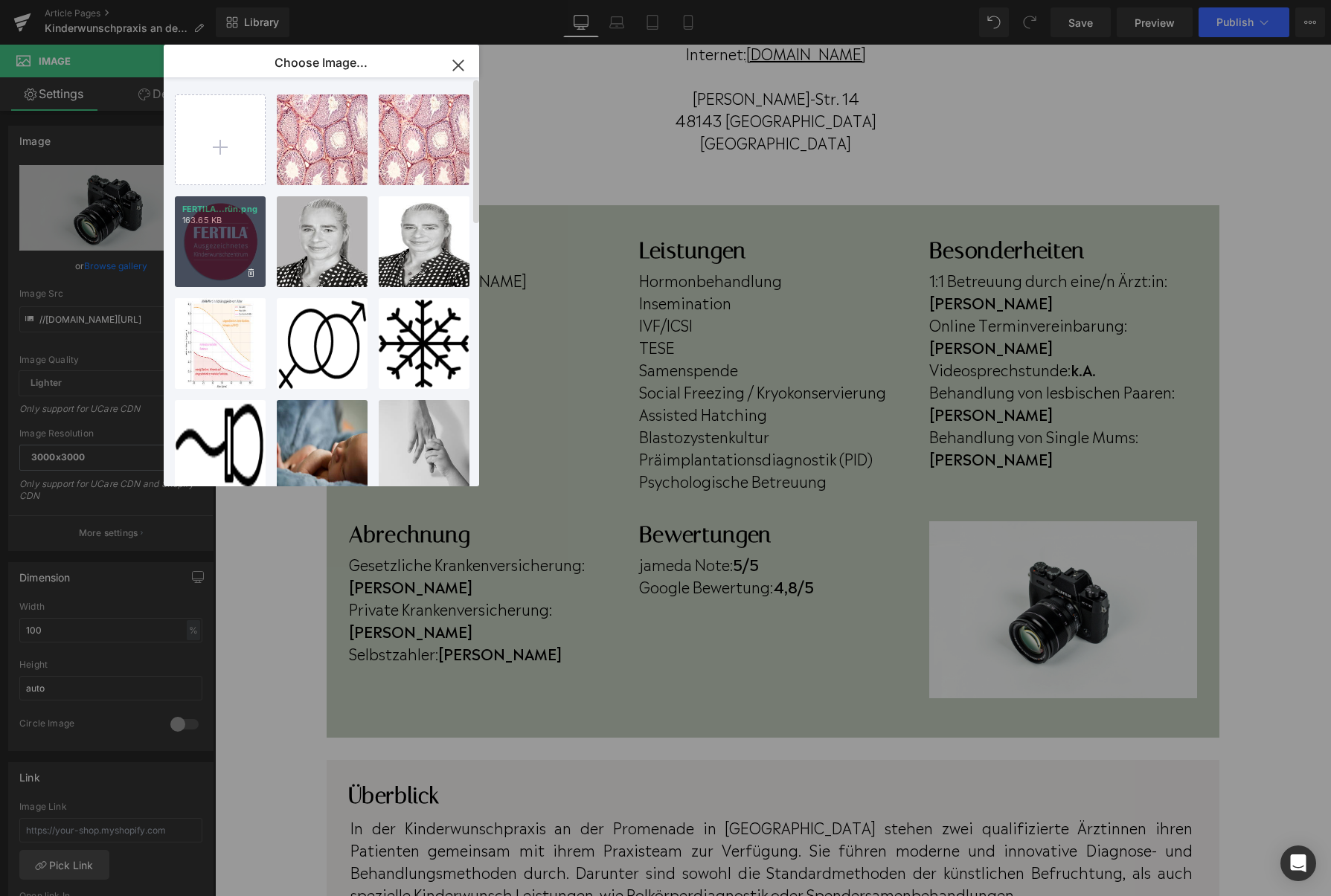
drag, startPoint x: 216, startPoint y: 251, endPoint x: 317, endPoint y: 428, distance: 203.8
click at [216, 251] on div "FERTILA...rün.png 163.65 KB" at bounding box center [220, 241] width 91 height 91
type input "[URL][DOMAIN_NAME]"
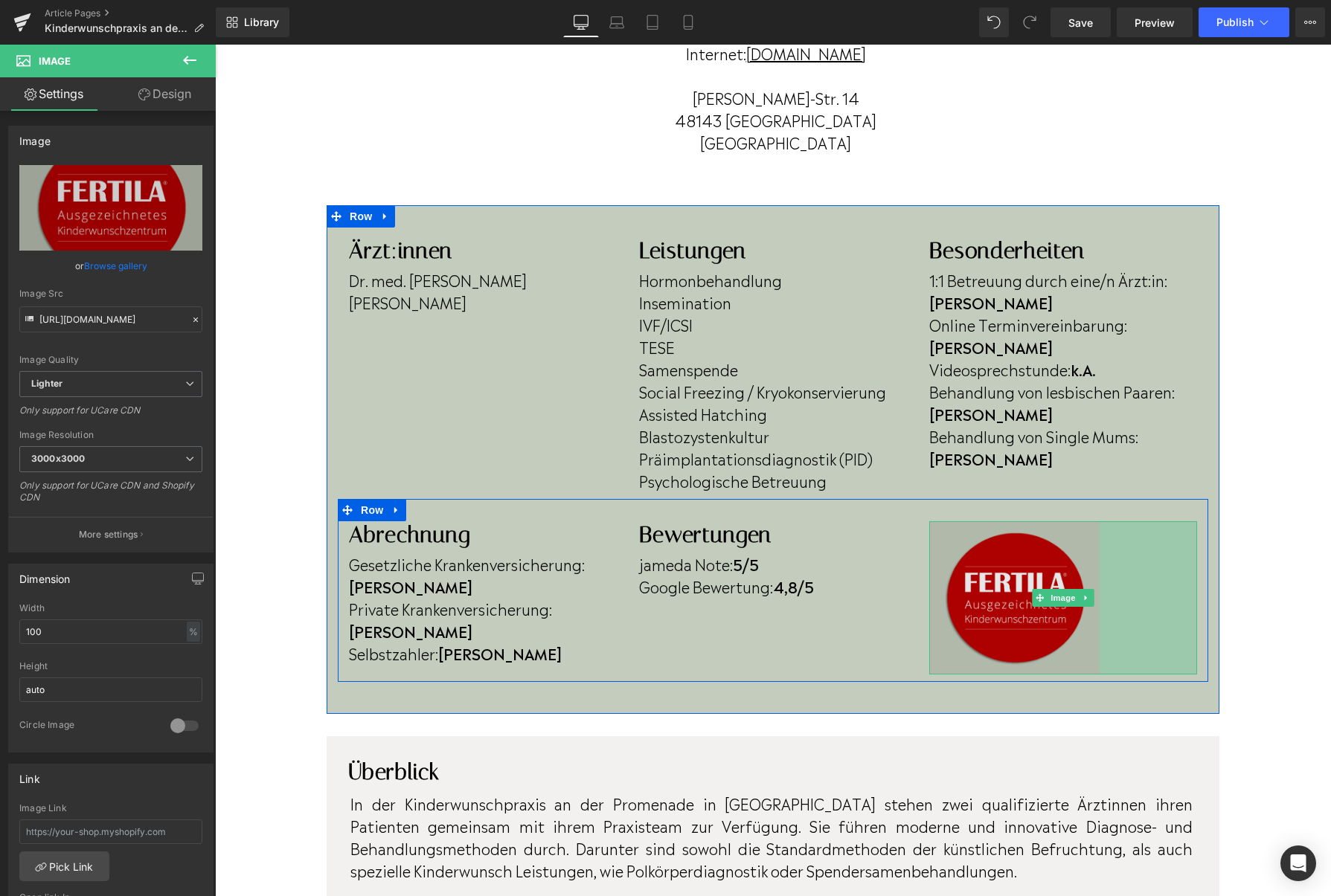
drag, startPoint x: 1194, startPoint y: 756, endPoint x: 1097, endPoint y: 583, distance: 198.3
click at [1097, 583] on div "Image 131px" at bounding box center [1063, 599] width 268 height 154
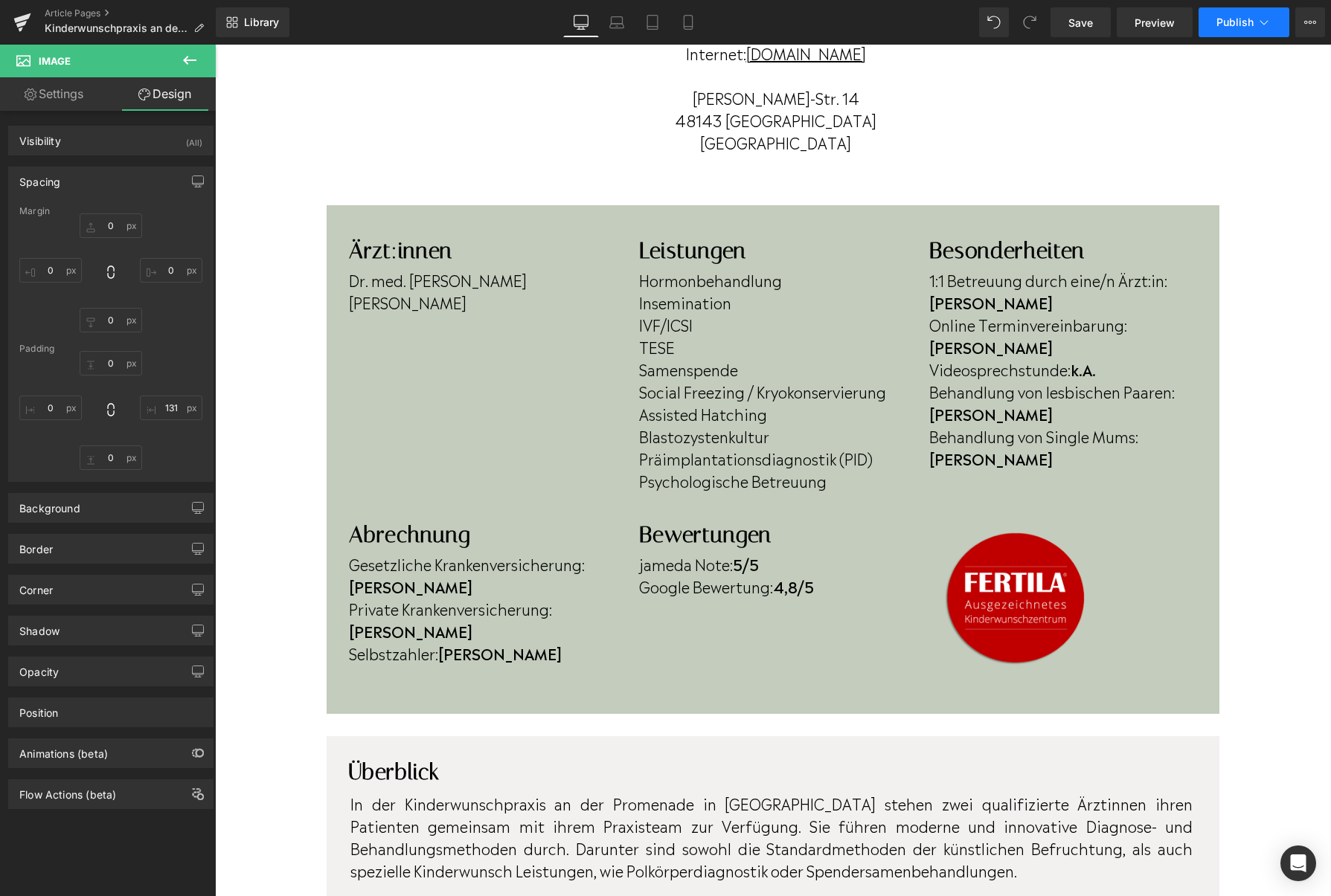
click at [1237, 23] on span "Publish" at bounding box center [1234, 22] width 37 height 12
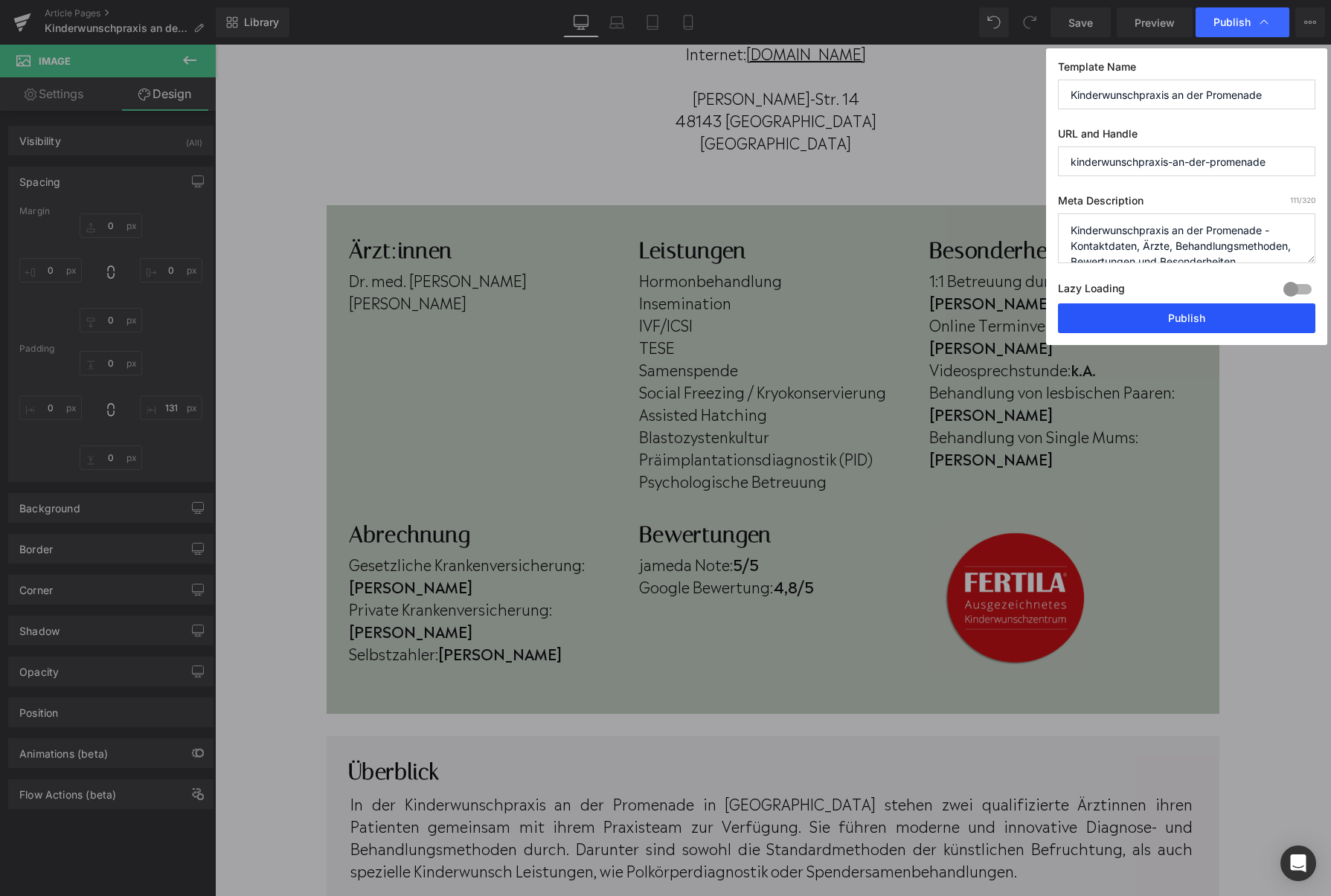
drag, startPoint x: 1213, startPoint y: 315, endPoint x: 998, endPoint y: 270, distance: 219.7
click at [1213, 315] on button "Publish" at bounding box center [1185, 319] width 257 height 29
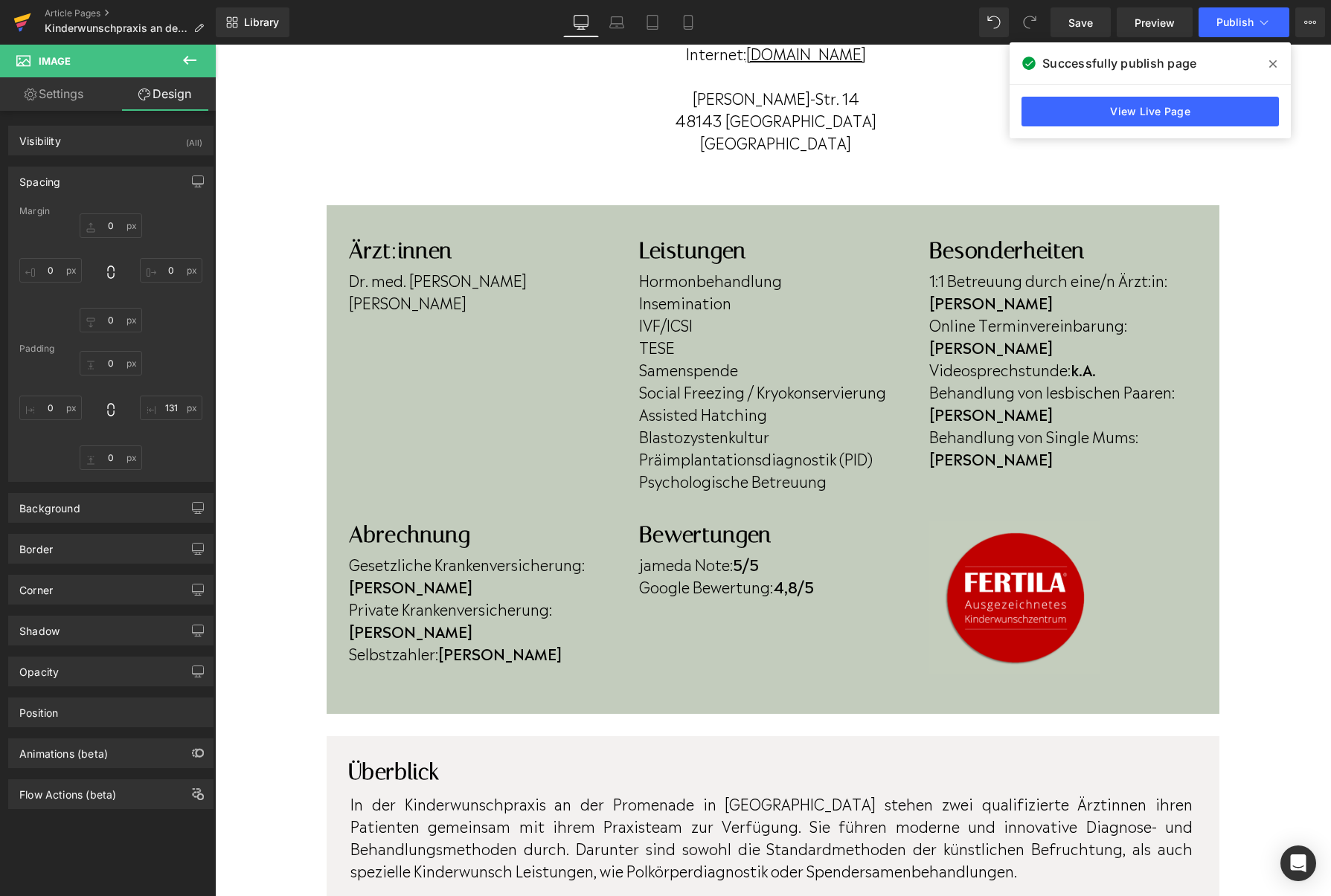
click at [27, 28] on icon at bounding box center [22, 22] width 18 height 37
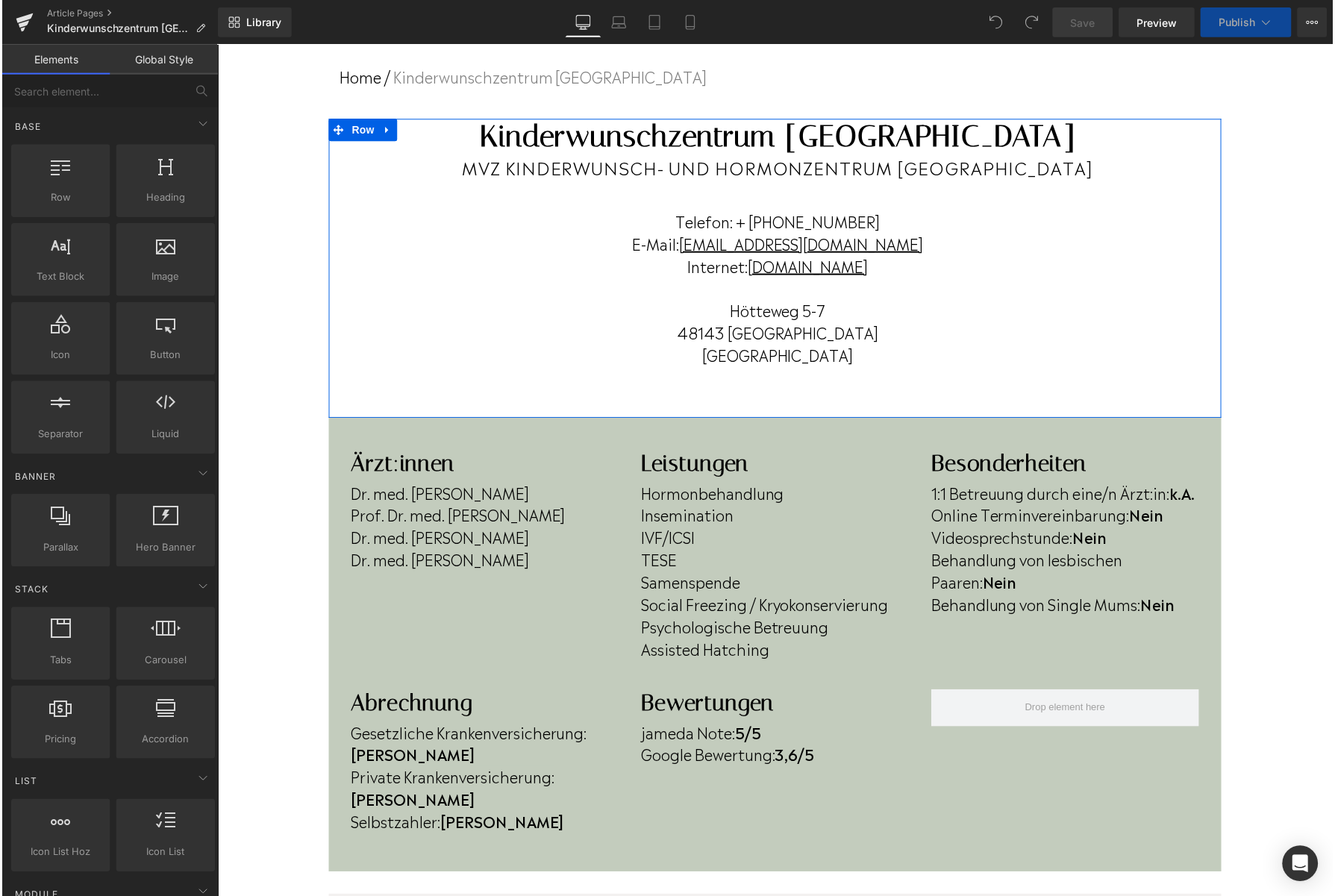
scroll to position [85, 0]
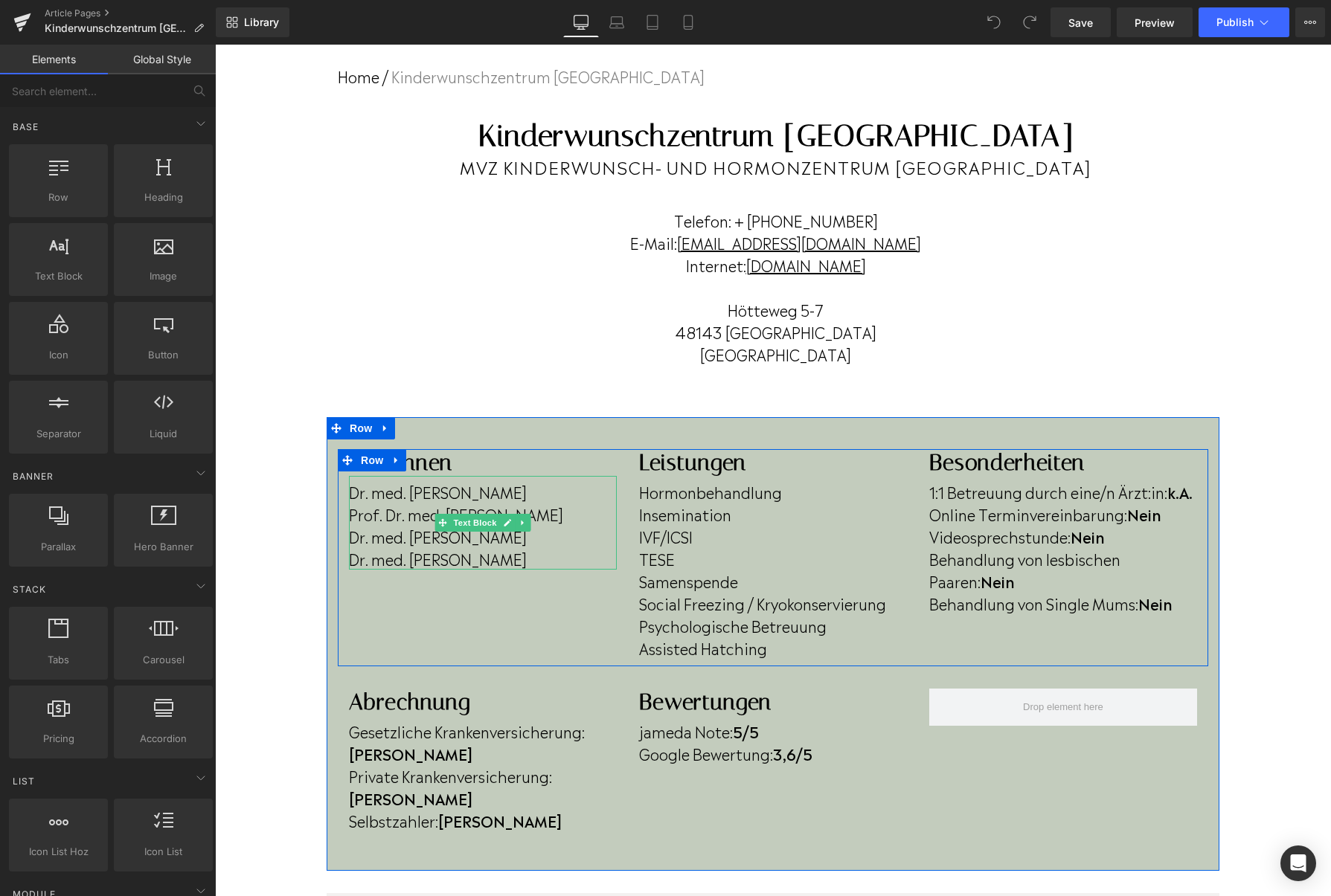
click at [557, 522] on p "Prof. Dr. med. Axel Kamischke" at bounding box center [483, 513] width 268 height 22
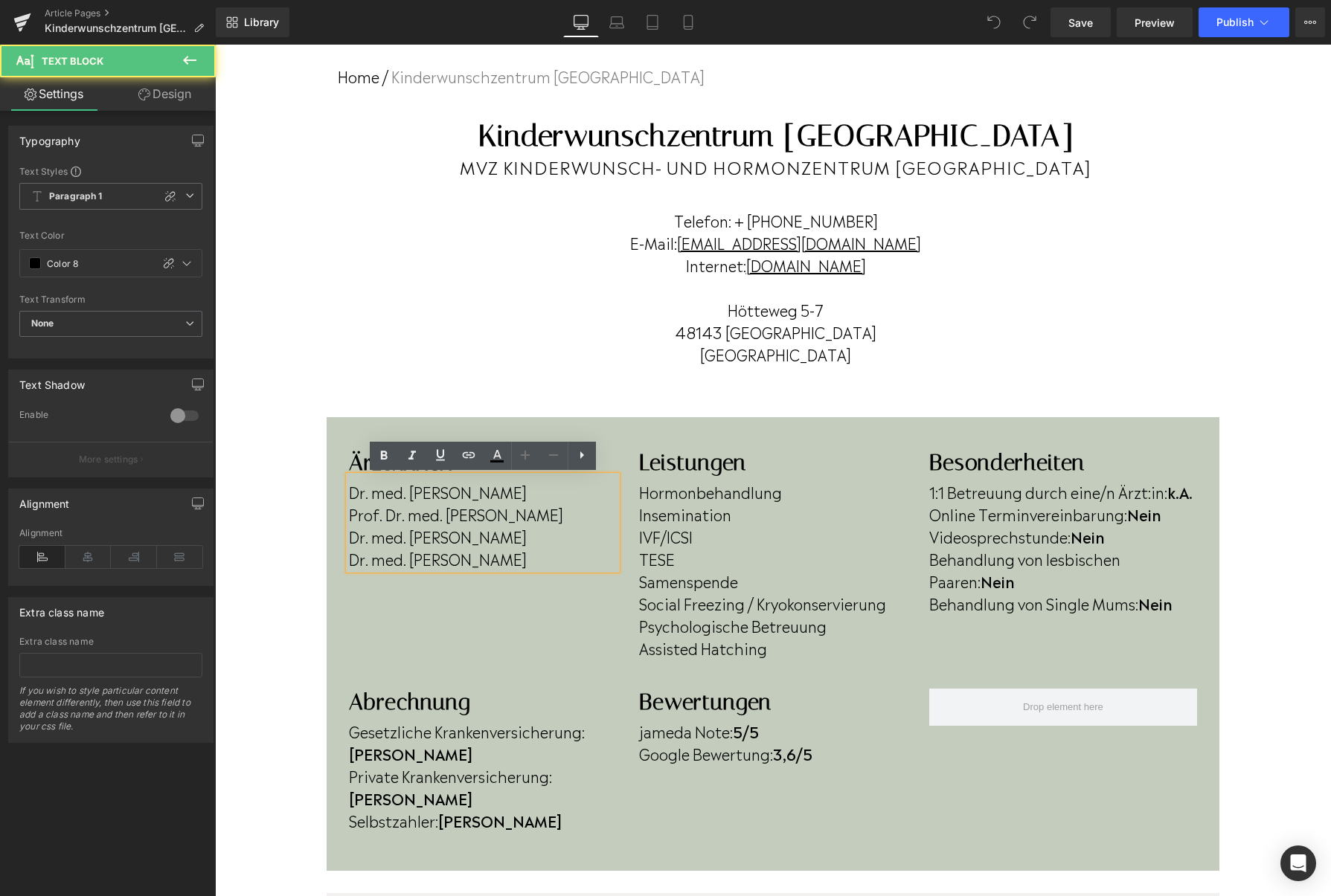
click at [559, 515] on p "Prof. Dr. med. Axel Kamischke" at bounding box center [483, 513] width 268 height 22
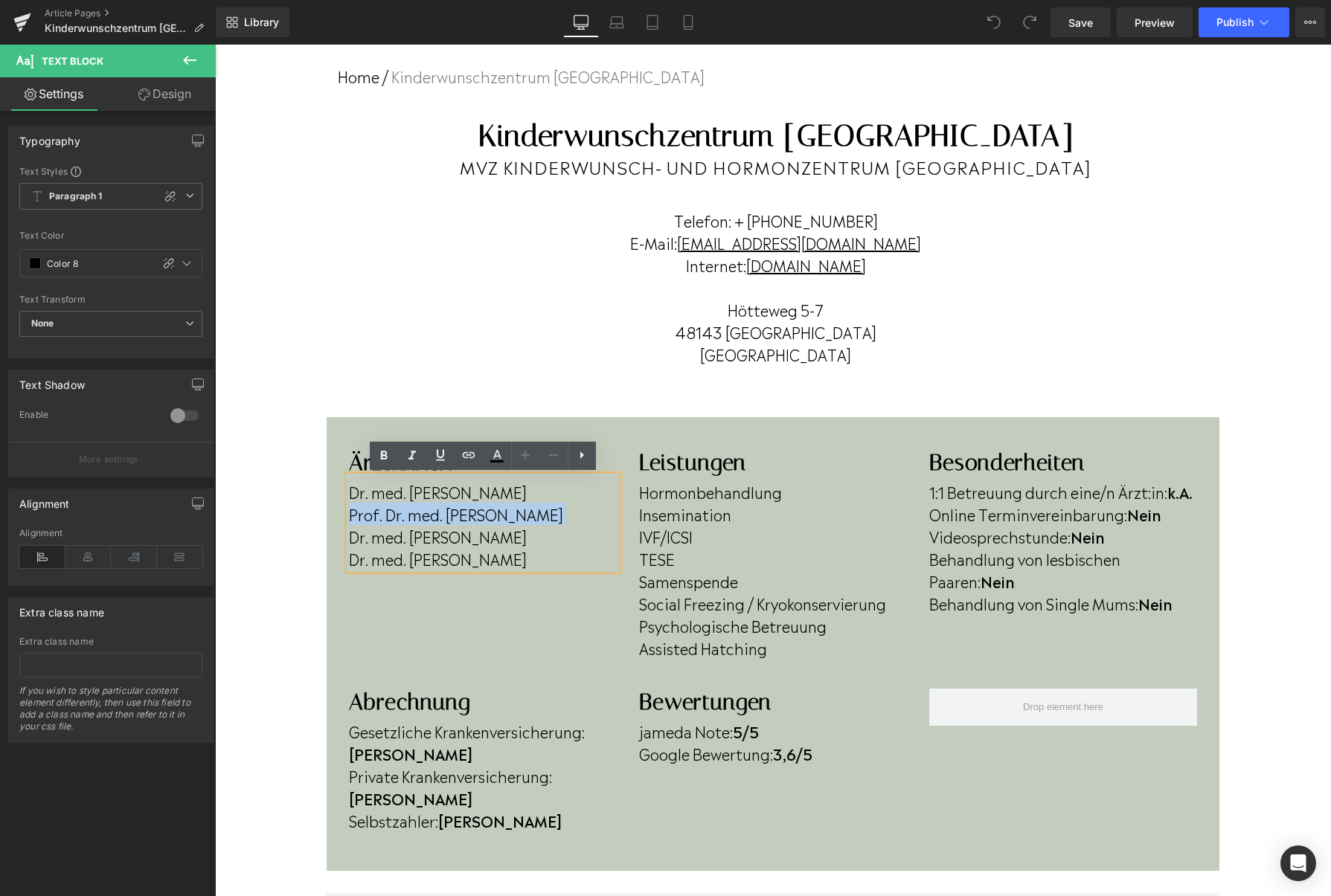
drag, startPoint x: 559, startPoint y: 515, endPoint x: 341, endPoint y: 510, distance: 218.1
click at [341, 510] on div "Ärzt:innen Heading Dr. med. Caroline Niehoff Prof. Dr. med. Axel Kamischke Dr. …" at bounding box center [483, 509] width 290 height 120
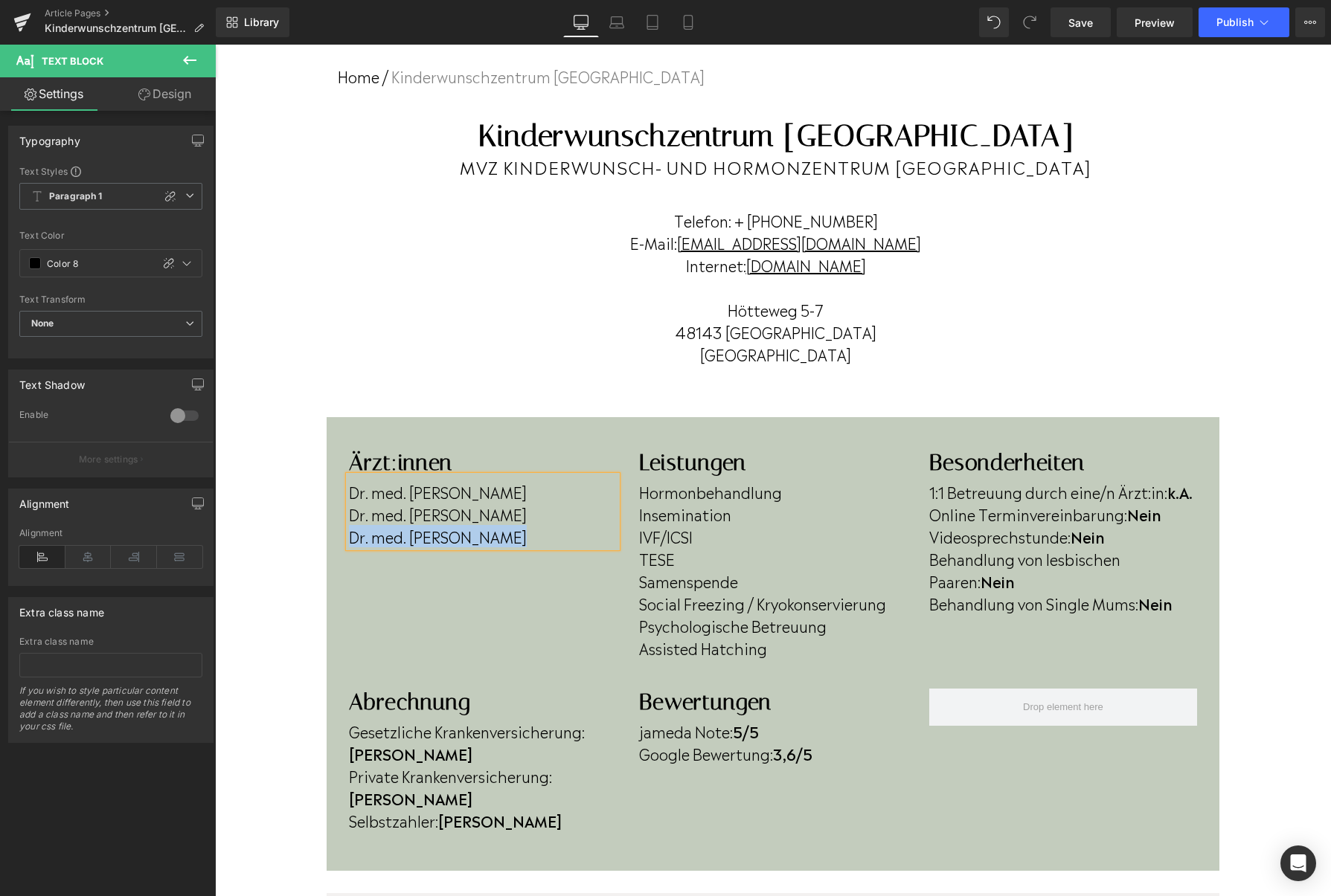
drag, startPoint x: 540, startPoint y: 533, endPoint x: 530, endPoint y: 558, distance: 26.9
click at [530, 558] on div "Ärzt:innen Heading Dr. med. Caroline Niehoff Dr. med. Birgit Schönfeld Dr. med.…" at bounding box center [773, 558] width 870 height 217
click at [1175, 516] on p "Online Terminvereinbarung: Nein" at bounding box center [1063, 513] width 268 height 22
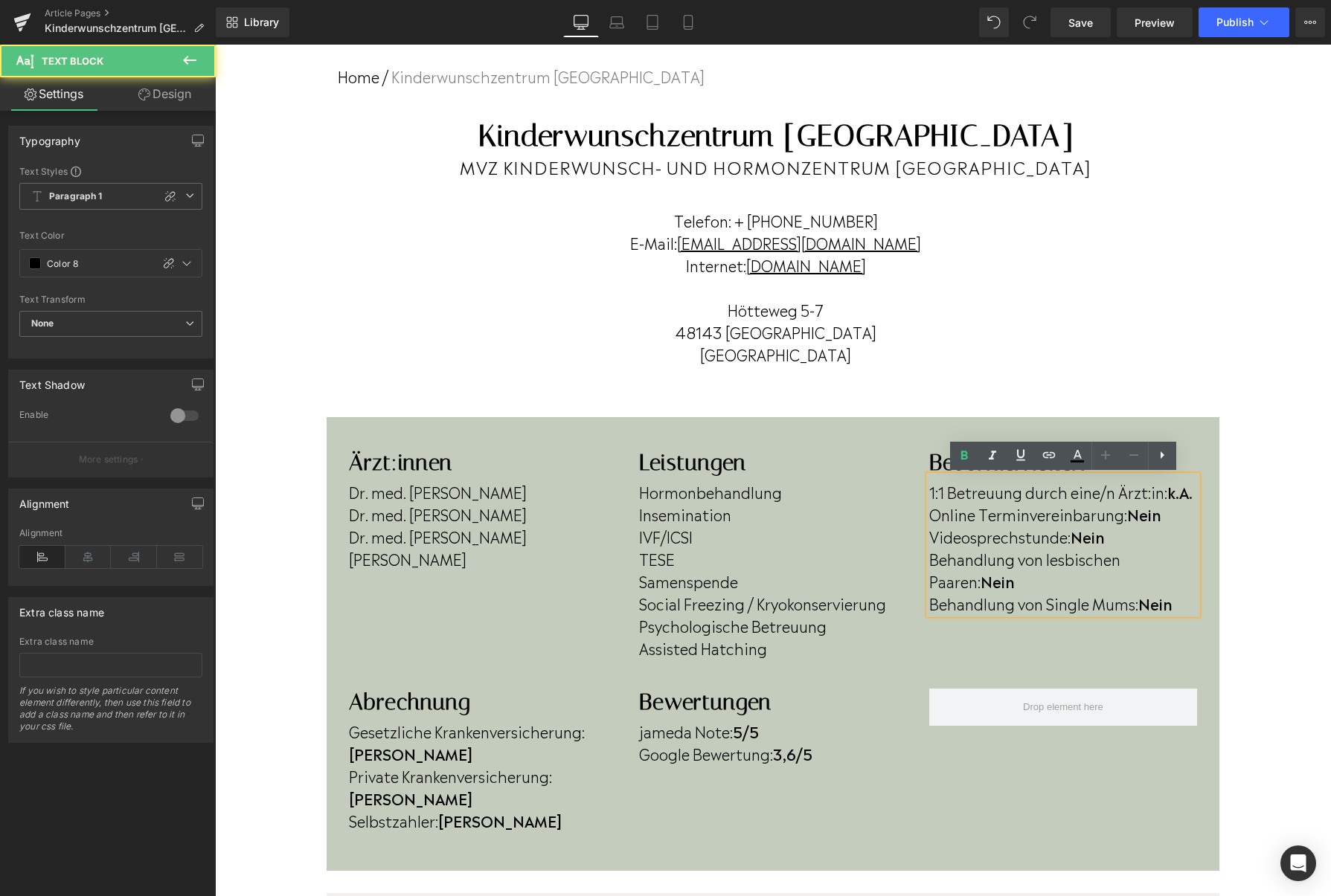
click at [1175, 516] on p "Online Terminvereinbarung: Nein" at bounding box center [1063, 513] width 268 height 22
click at [1174, 517] on p "Online Terminvereinbarung: Nein" at bounding box center [1063, 513] width 268 height 22
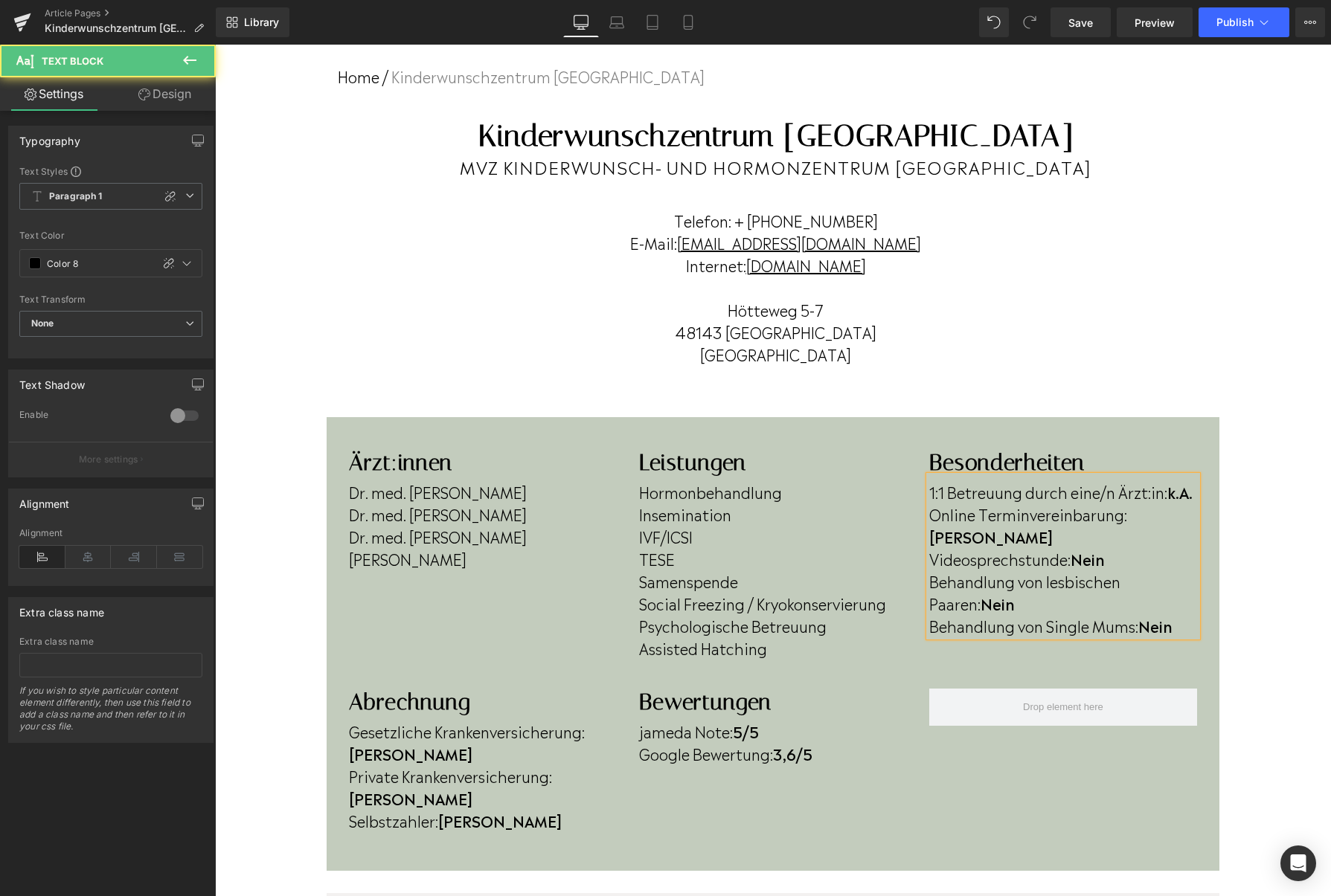
click at [1139, 547] on p "Videosprechstunde: Nein" at bounding box center [1063, 558] width 268 height 22
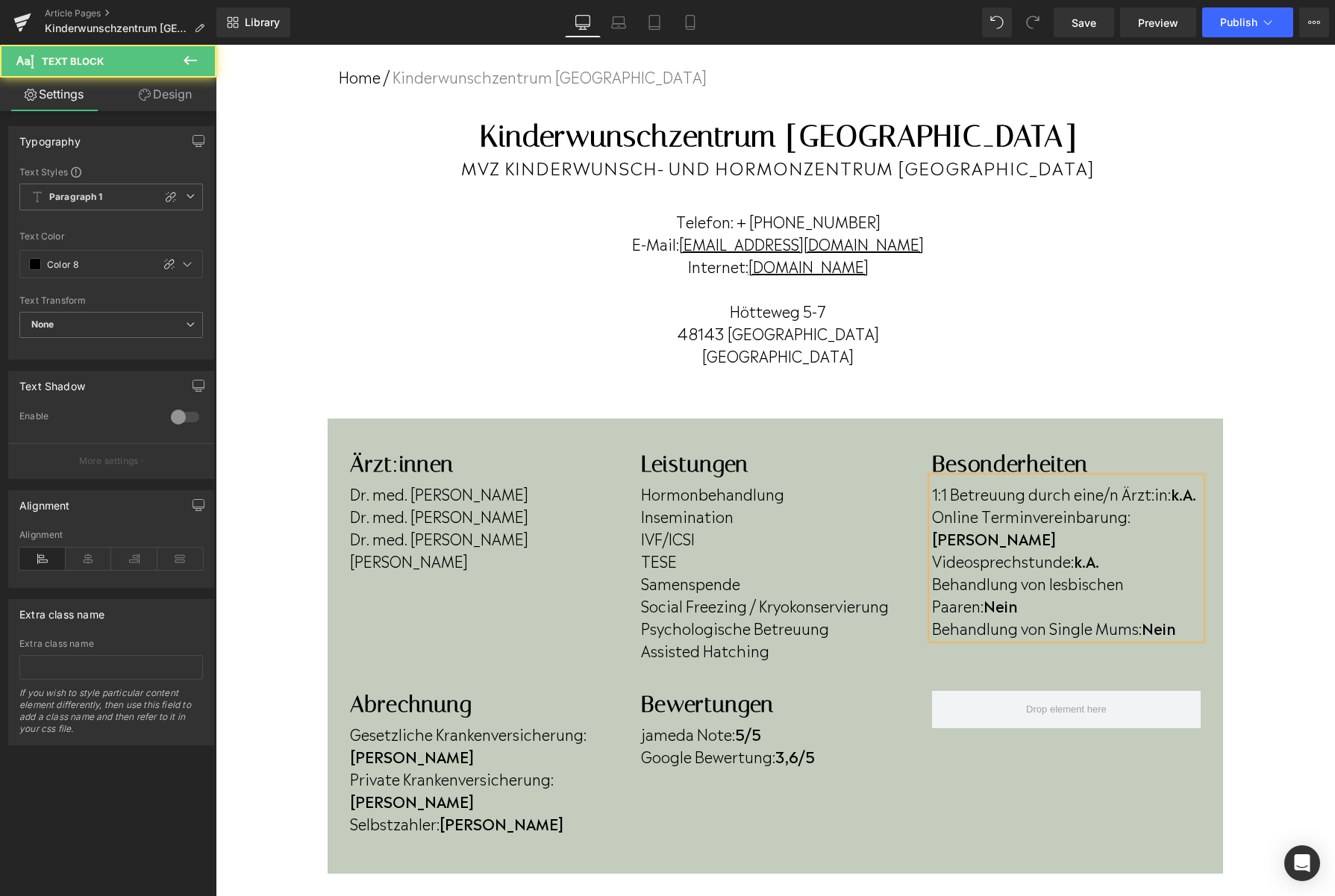
click at [1074, 581] on p "Behandlung von lesbischen Paaren: Nein" at bounding box center [1066, 594] width 269 height 45
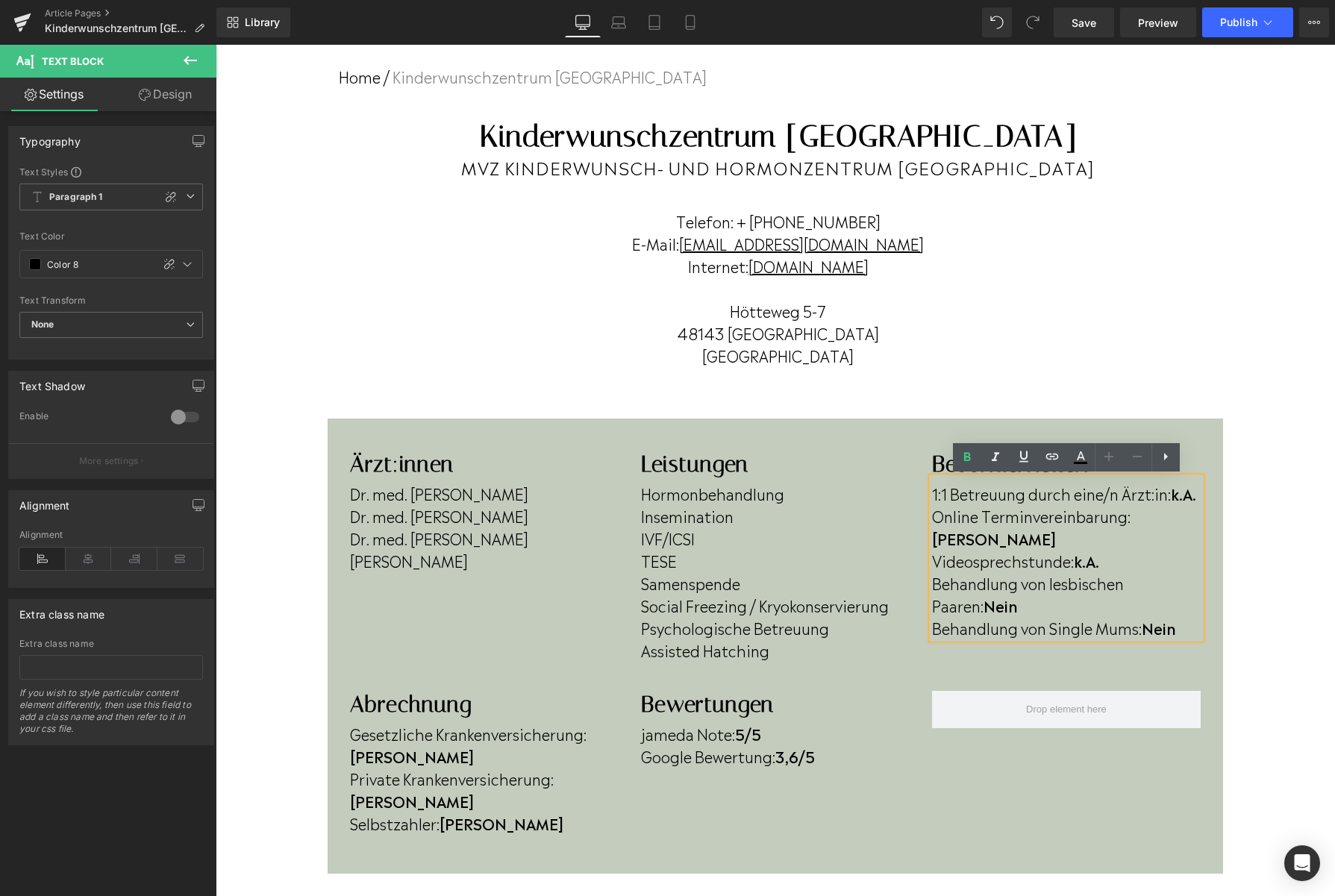
scroll to position [92, 0]
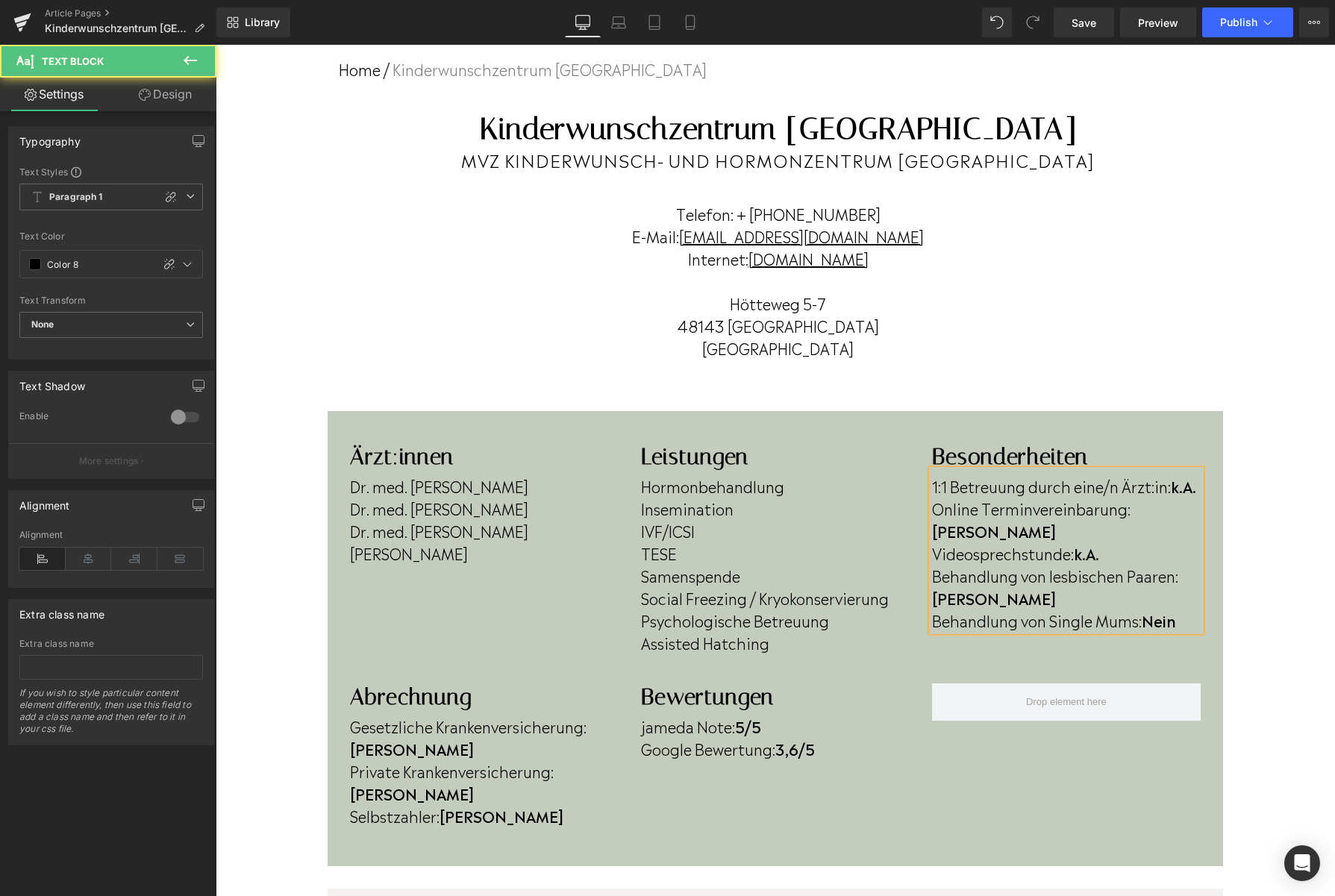
click at [1185, 609] on p "Behandlung von Single Mums: Nein" at bounding box center [1066, 620] width 269 height 23
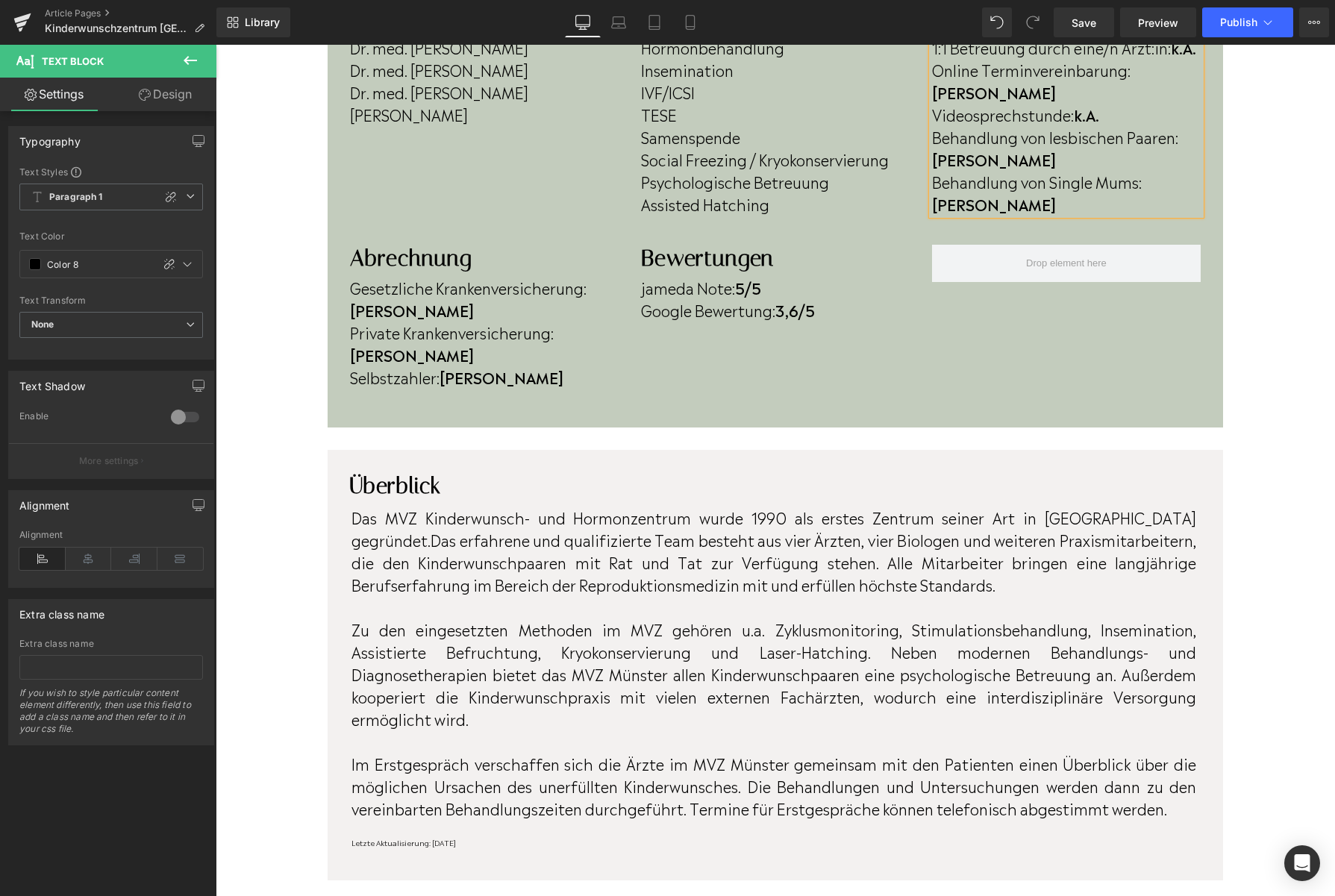
scroll to position [495, 0]
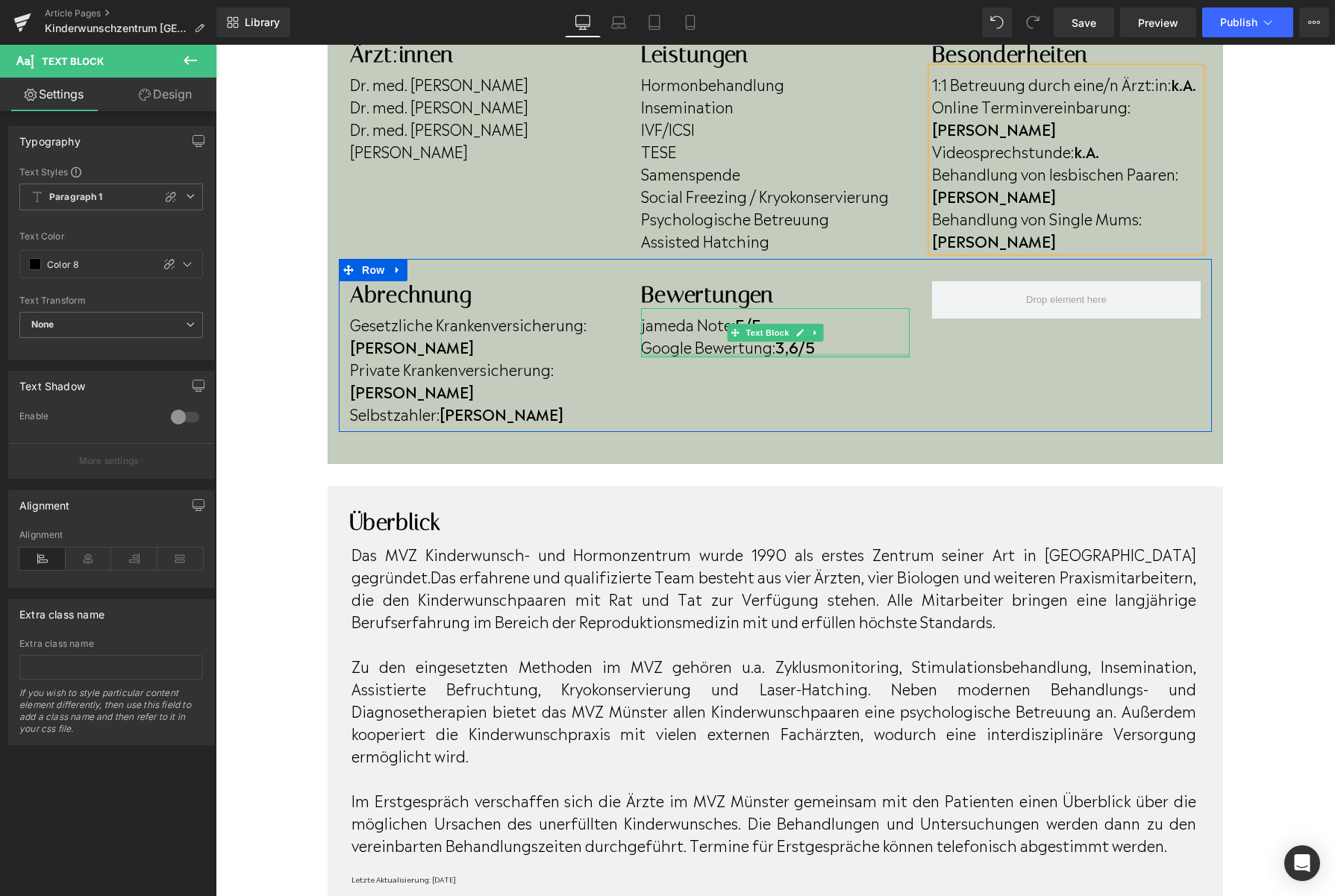
click at [801, 352] on strong "3,6/5" at bounding box center [795, 346] width 39 height 23
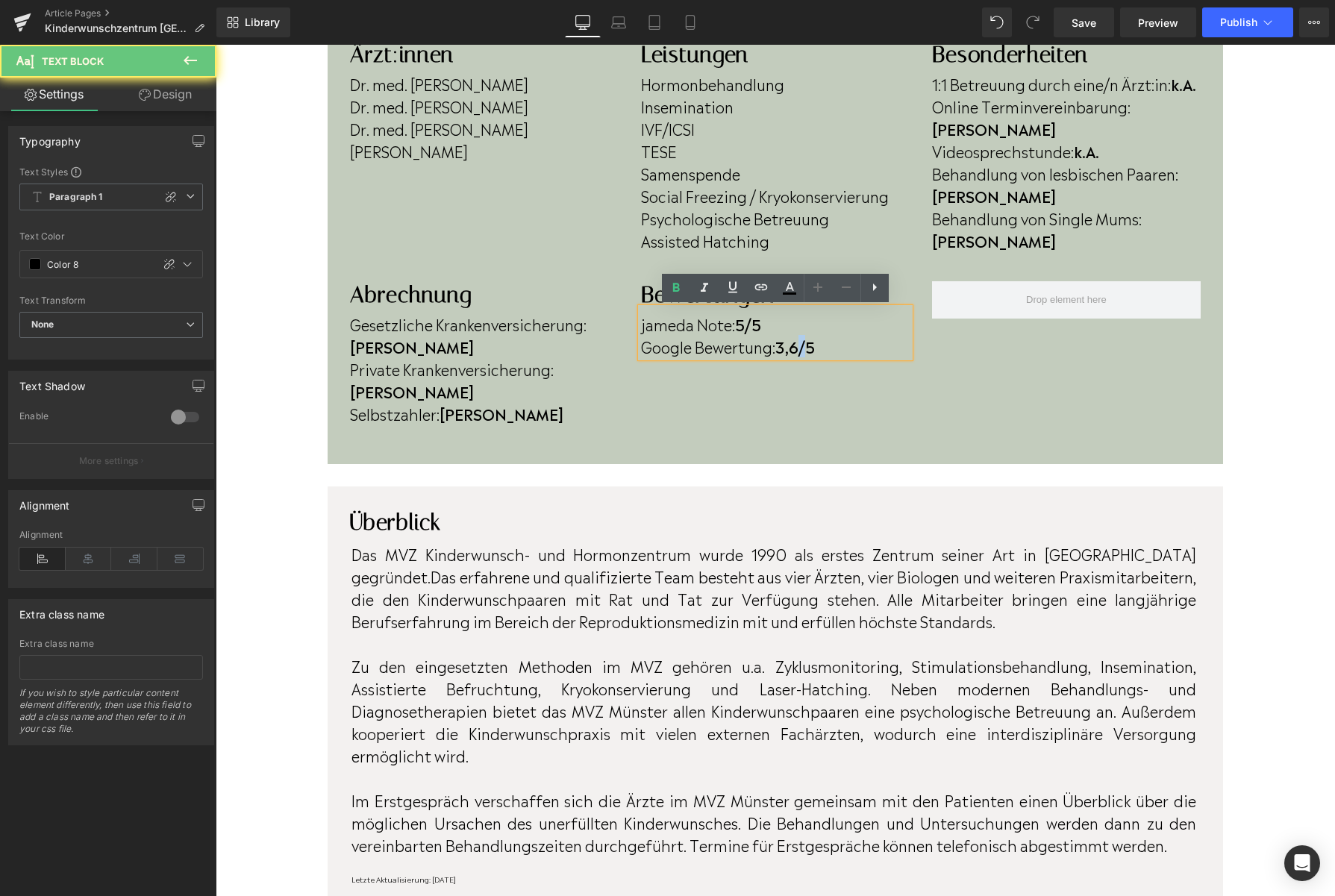
click at [801, 352] on strong "3,6/5" at bounding box center [795, 346] width 39 height 23
click at [803, 349] on strong "3,6/5" at bounding box center [795, 346] width 39 height 23
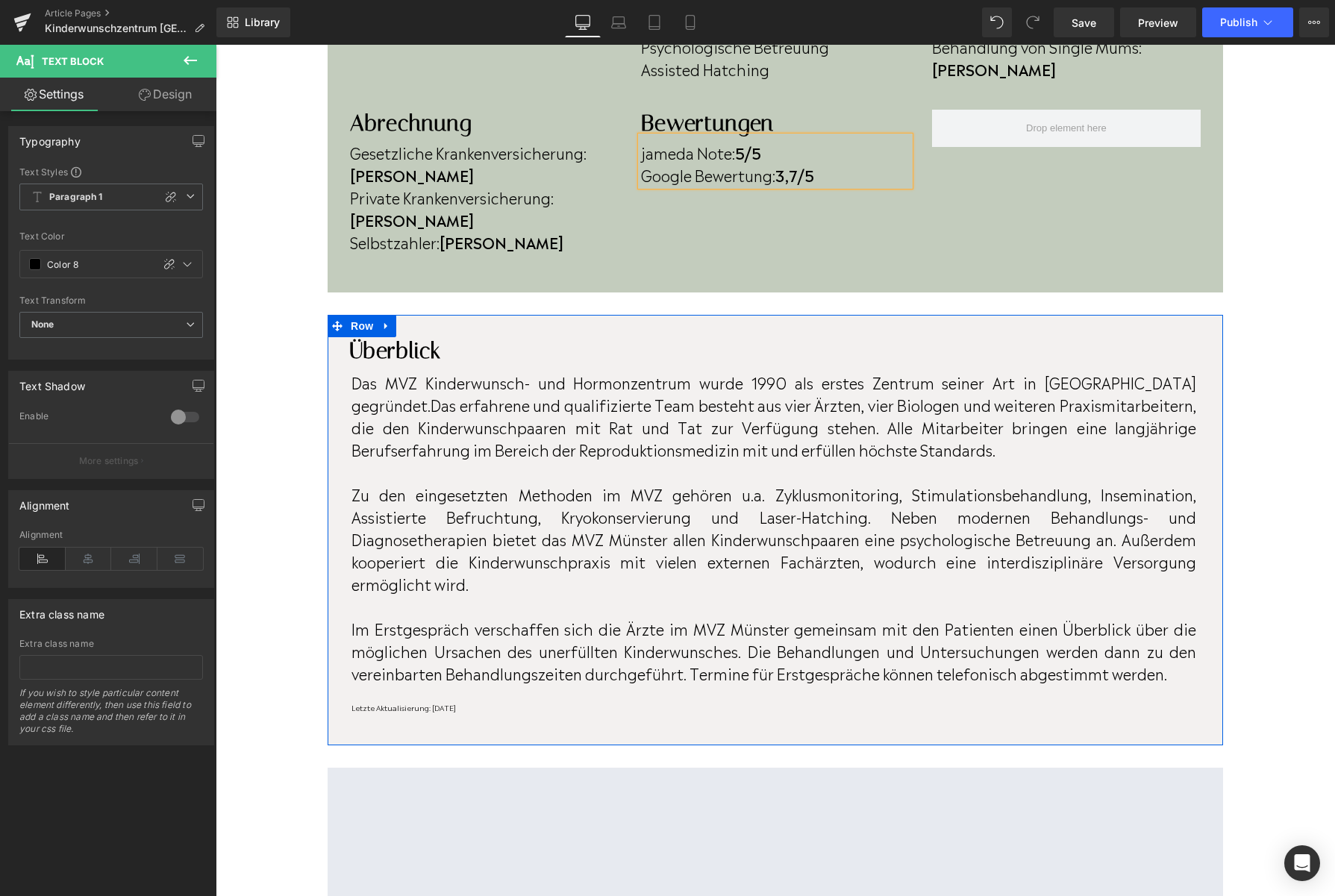
scroll to position [670, 0]
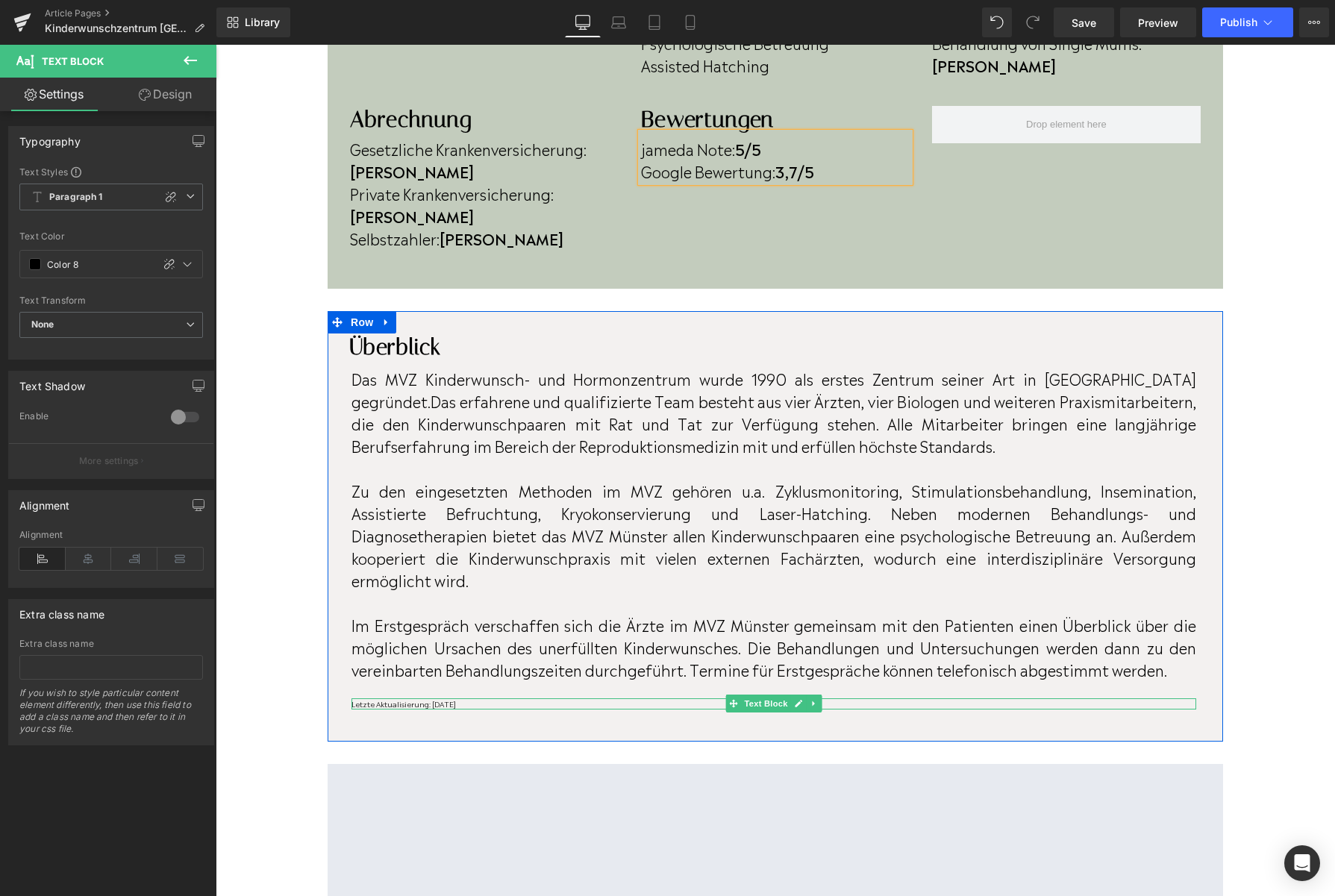
click at [520, 698] on p "Letzte Aktualisierung: [DATE]" at bounding box center [773, 703] width 845 height 11
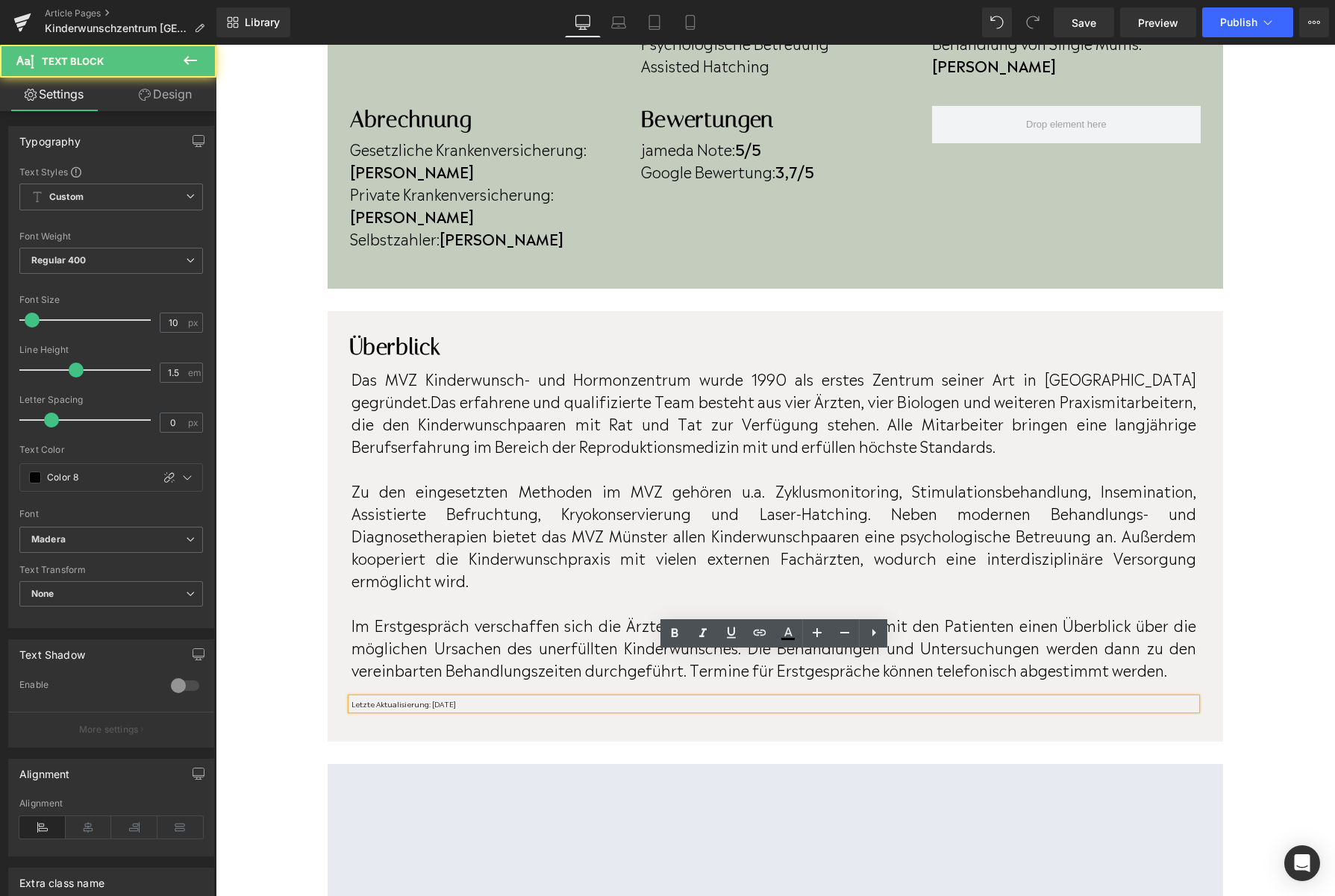
click at [520, 698] on p "Letzte Aktualisierung: [DATE]" at bounding box center [773, 703] width 845 height 11
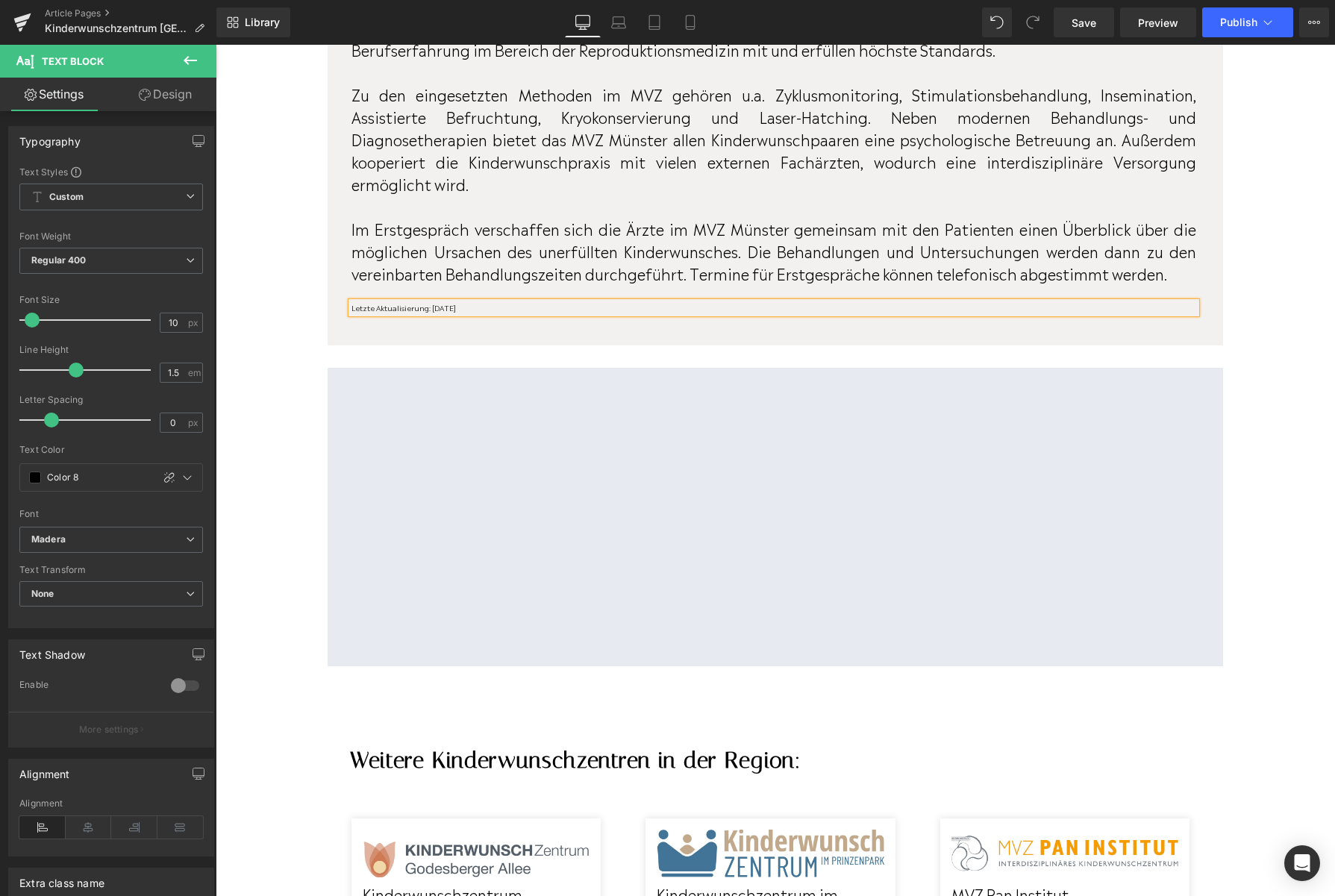
scroll to position [1220, 0]
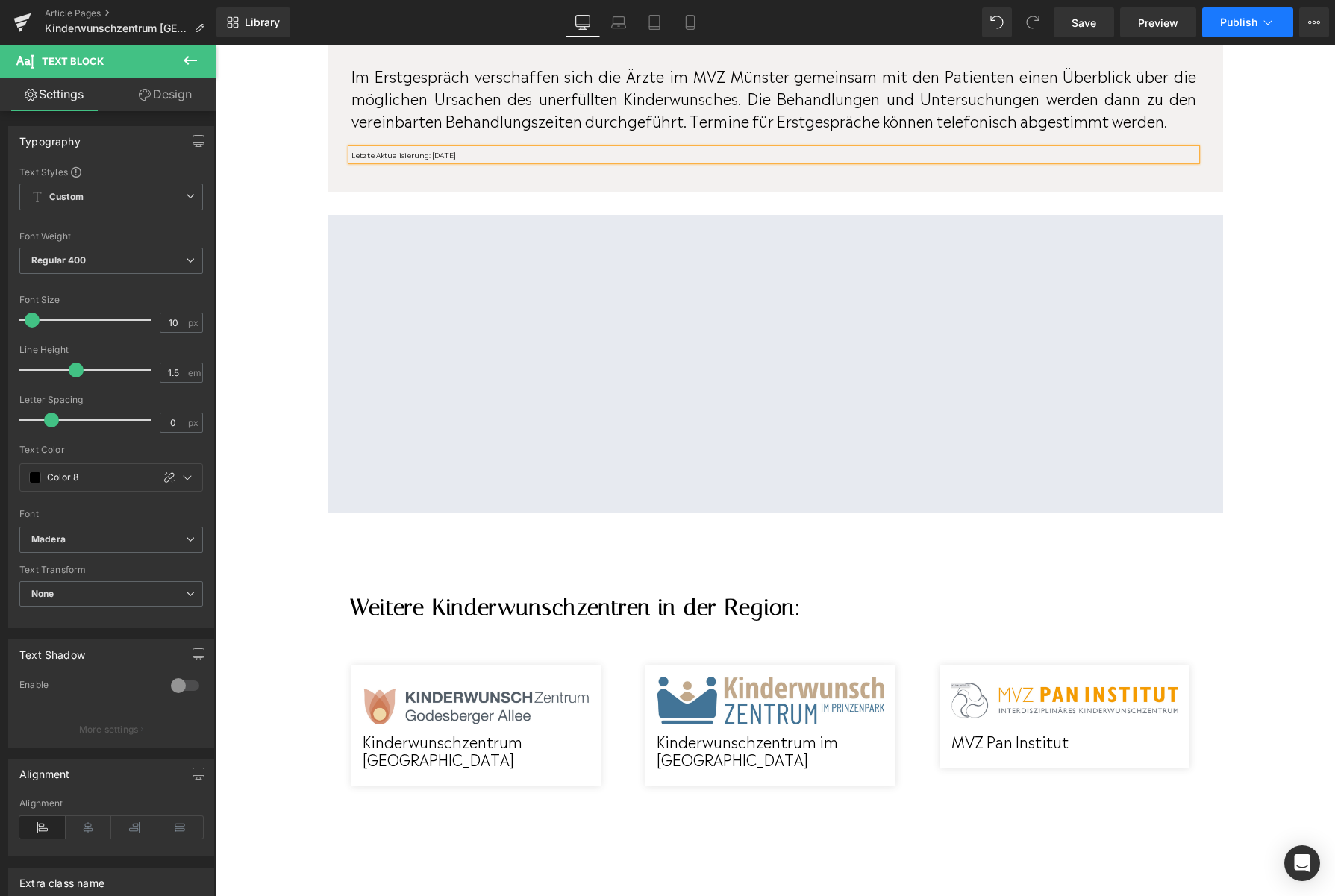
click at [1217, 28] on button "Publish" at bounding box center [1247, 23] width 91 height 29
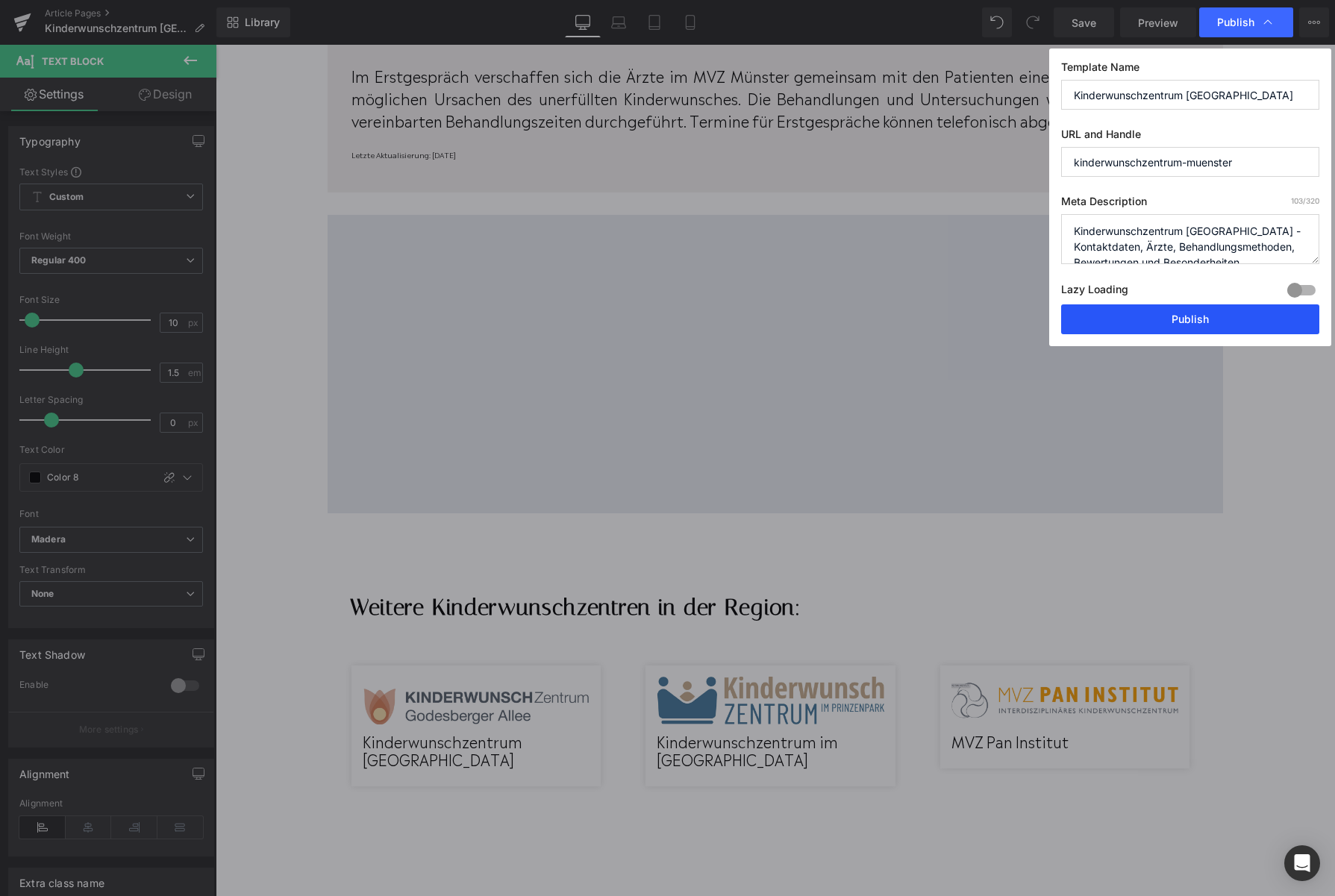
drag, startPoint x: 1121, startPoint y: 324, endPoint x: 1043, endPoint y: 295, distance: 83.2
click at [1121, 324] on button "Publish" at bounding box center [1189, 320] width 258 height 29
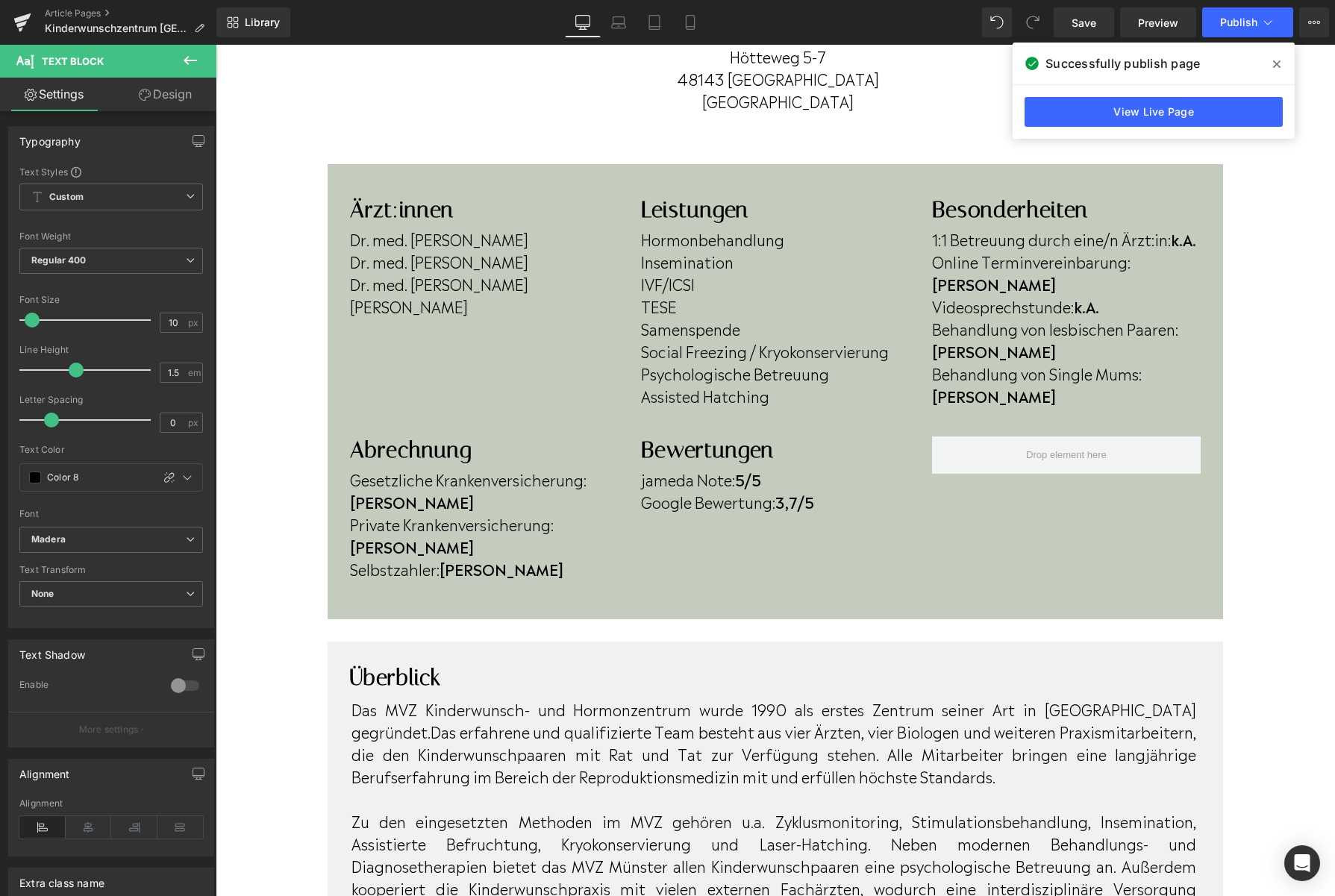
scroll to position [335, 0]
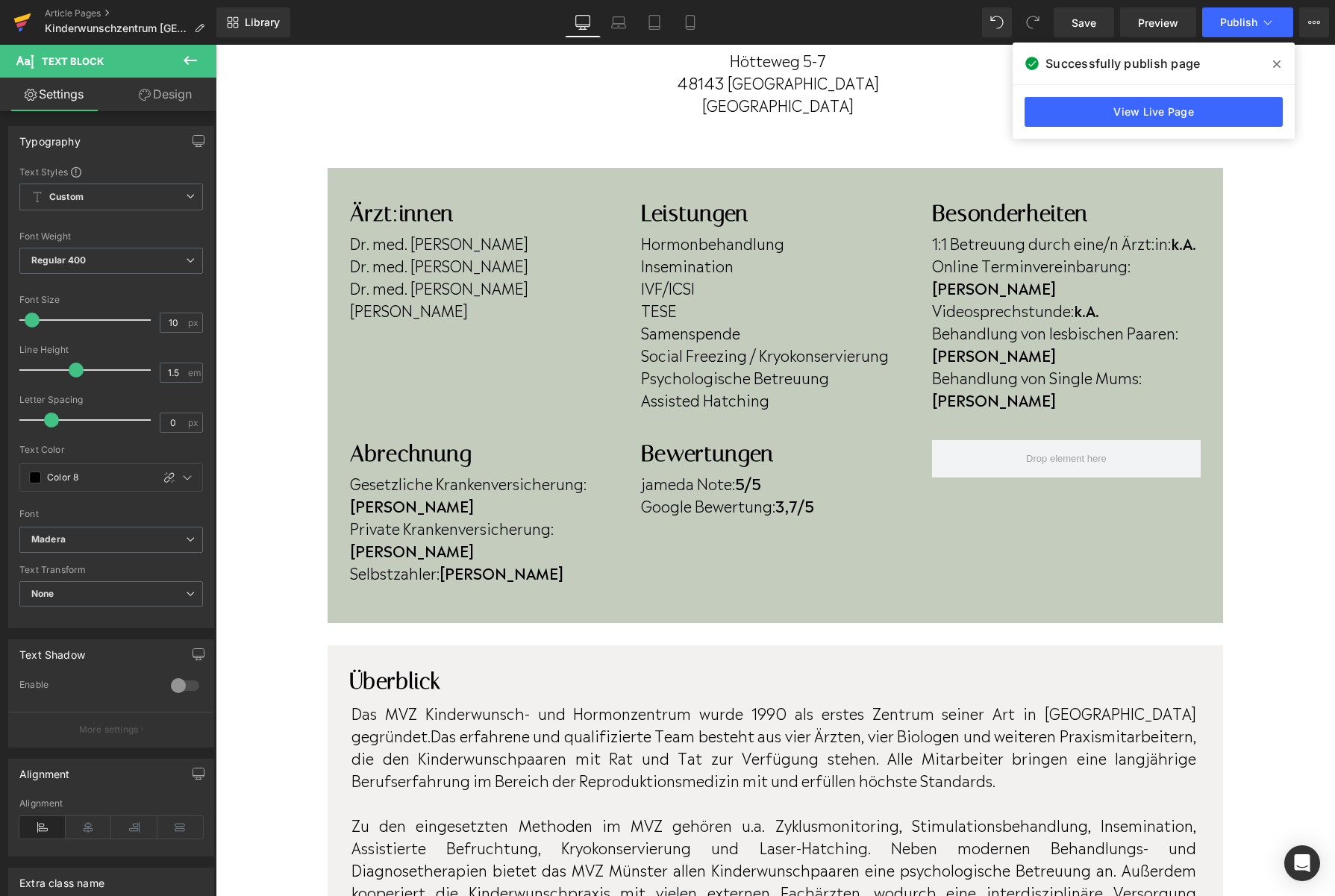
click at [14, 32] on icon at bounding box center [23, 23] width 18 height 37
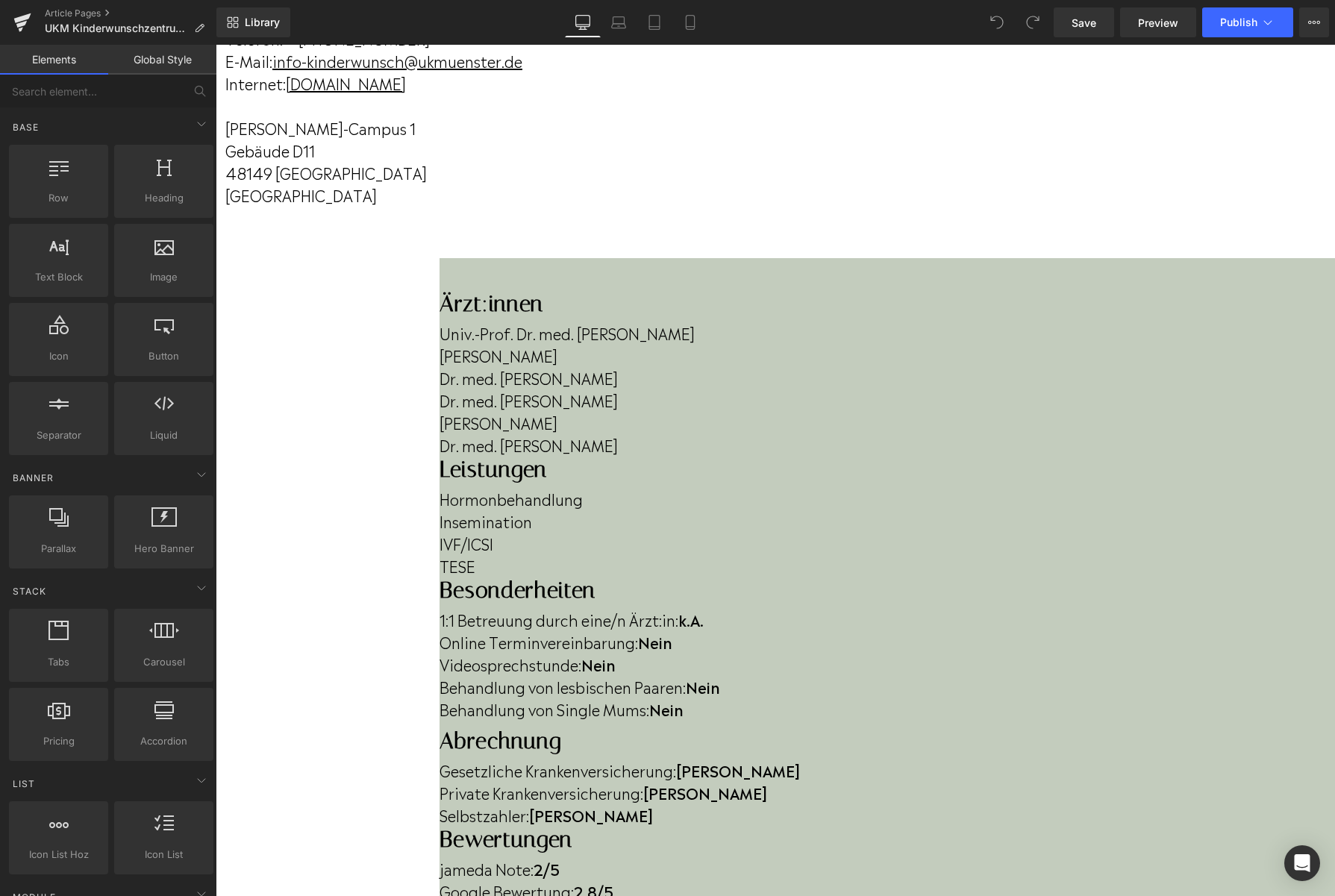
scroll to position [252, 0]
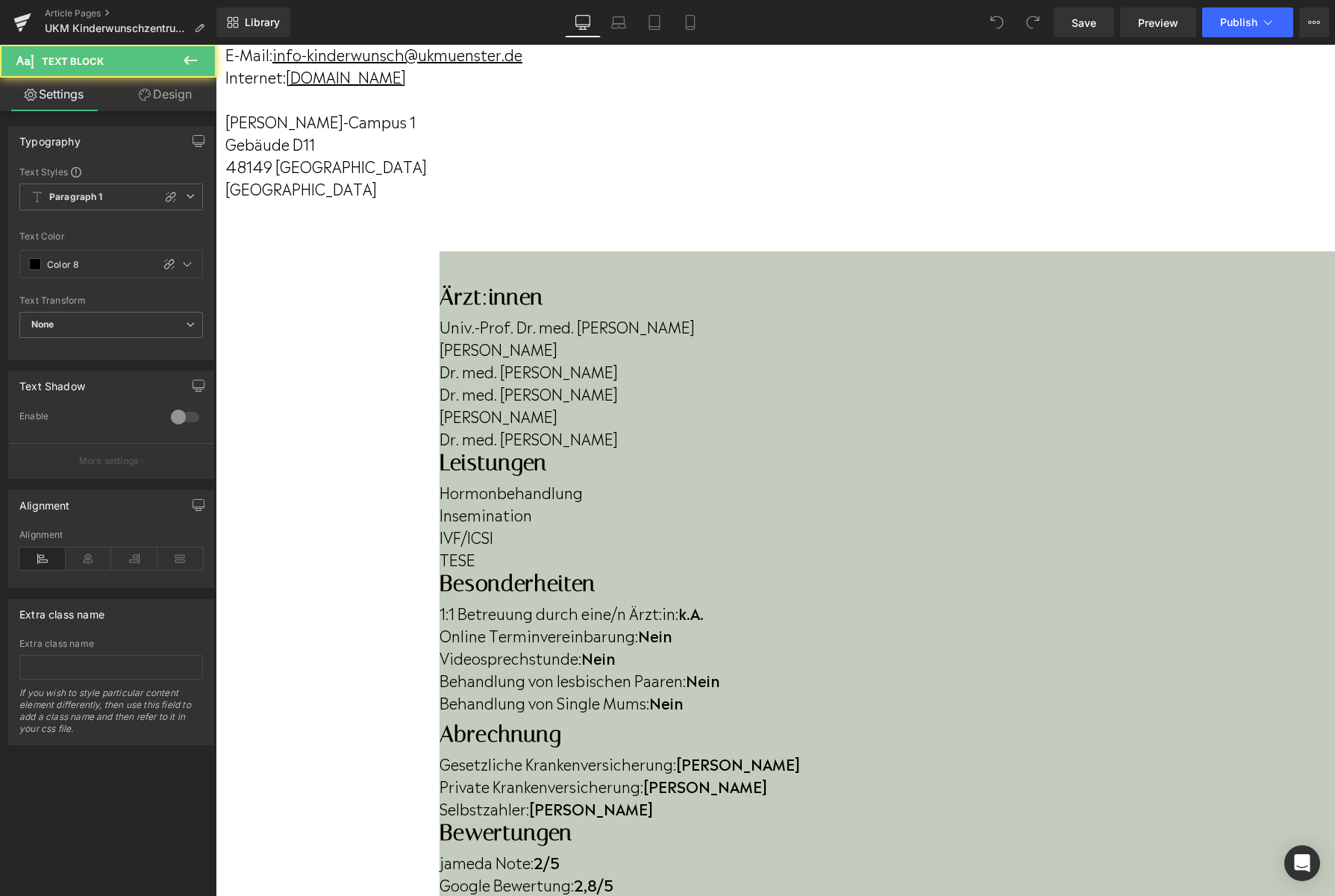
click at [531, 404] on p "Dr. med. [PERSON_NAME]" at bounding box center [886, 393] width 895 height 23
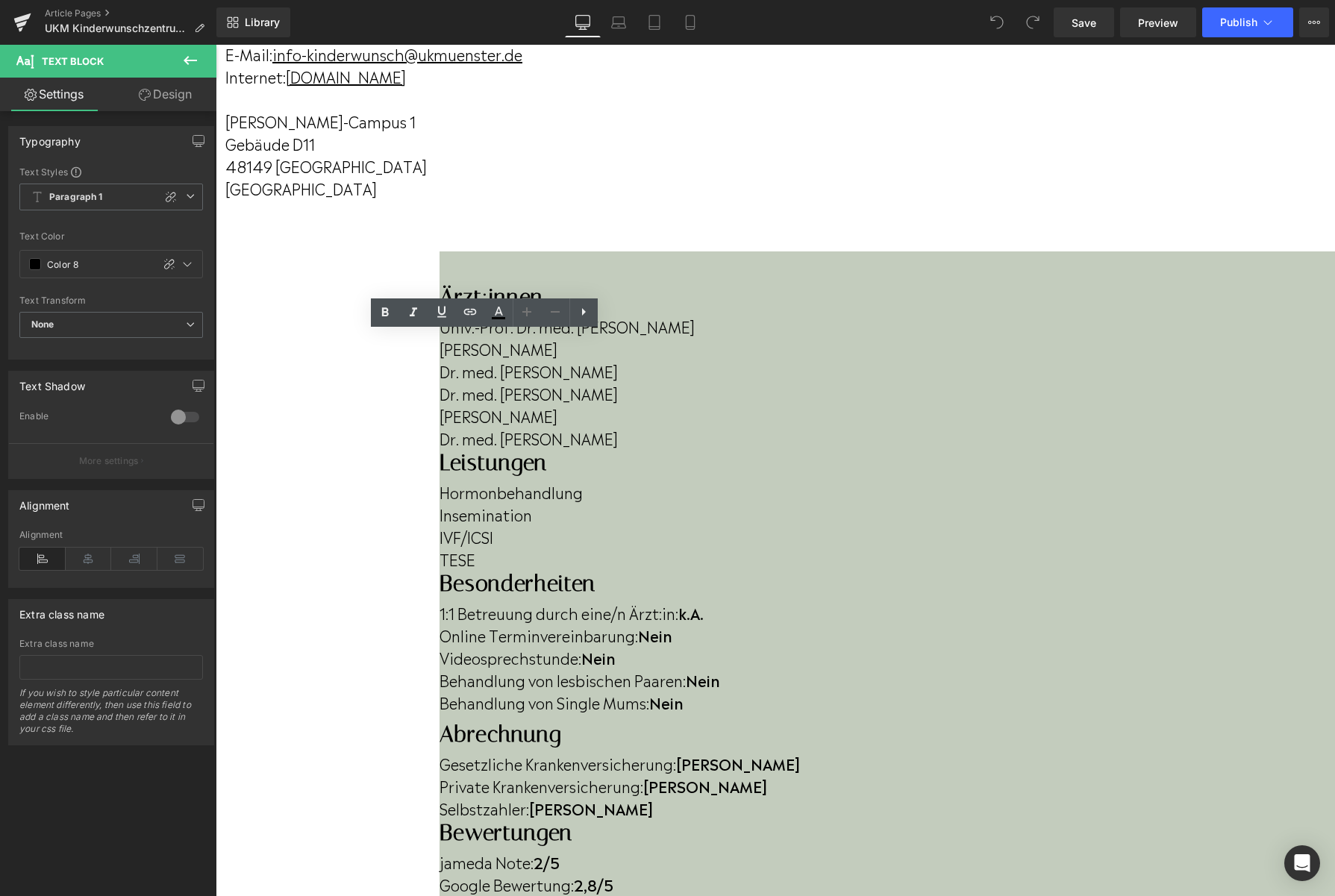
drag, startPoint x: 531, startPoint y: 440, endPoint x: 324, endPoint y: 411, distance: 209.0
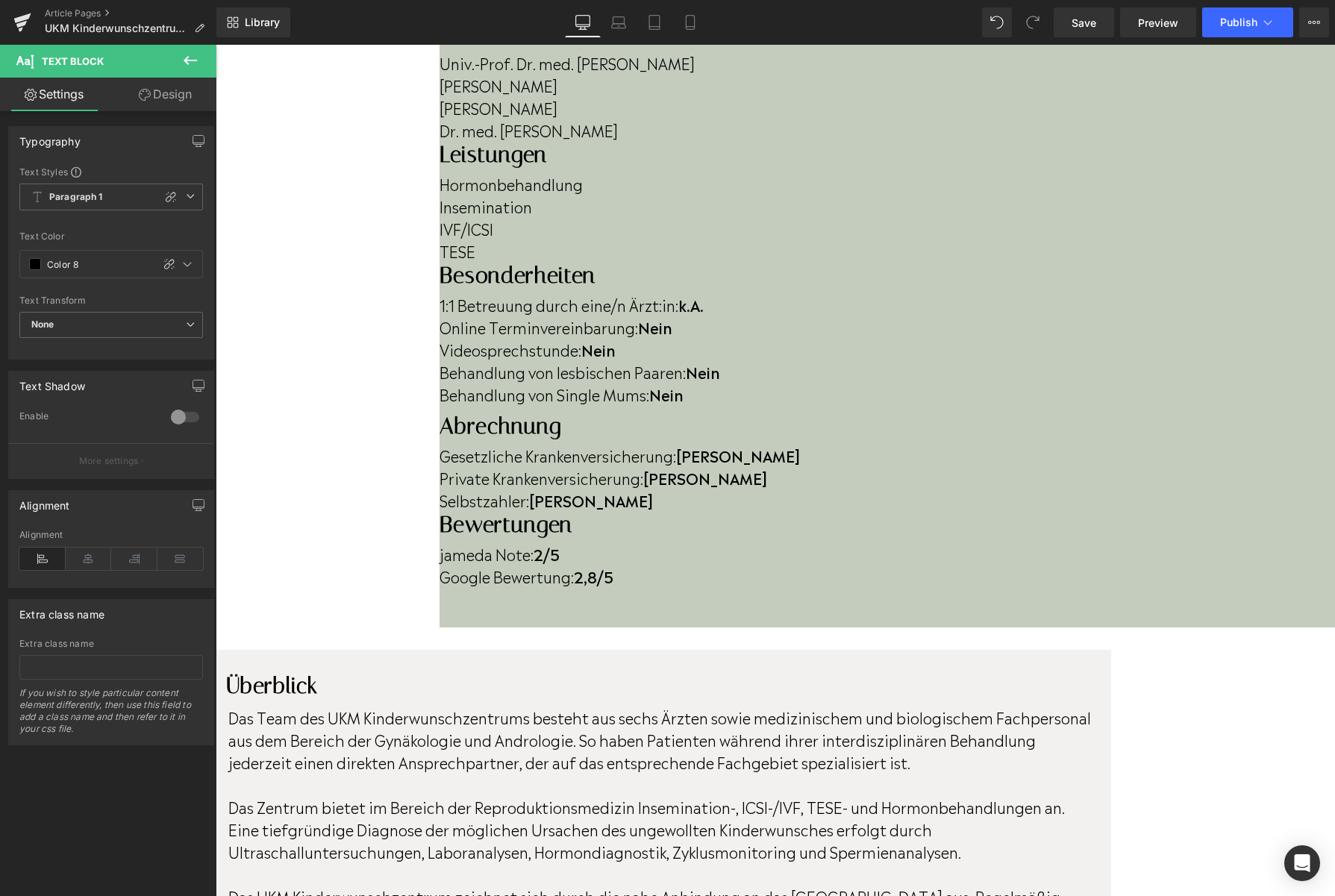
scroll to position [505, 0]
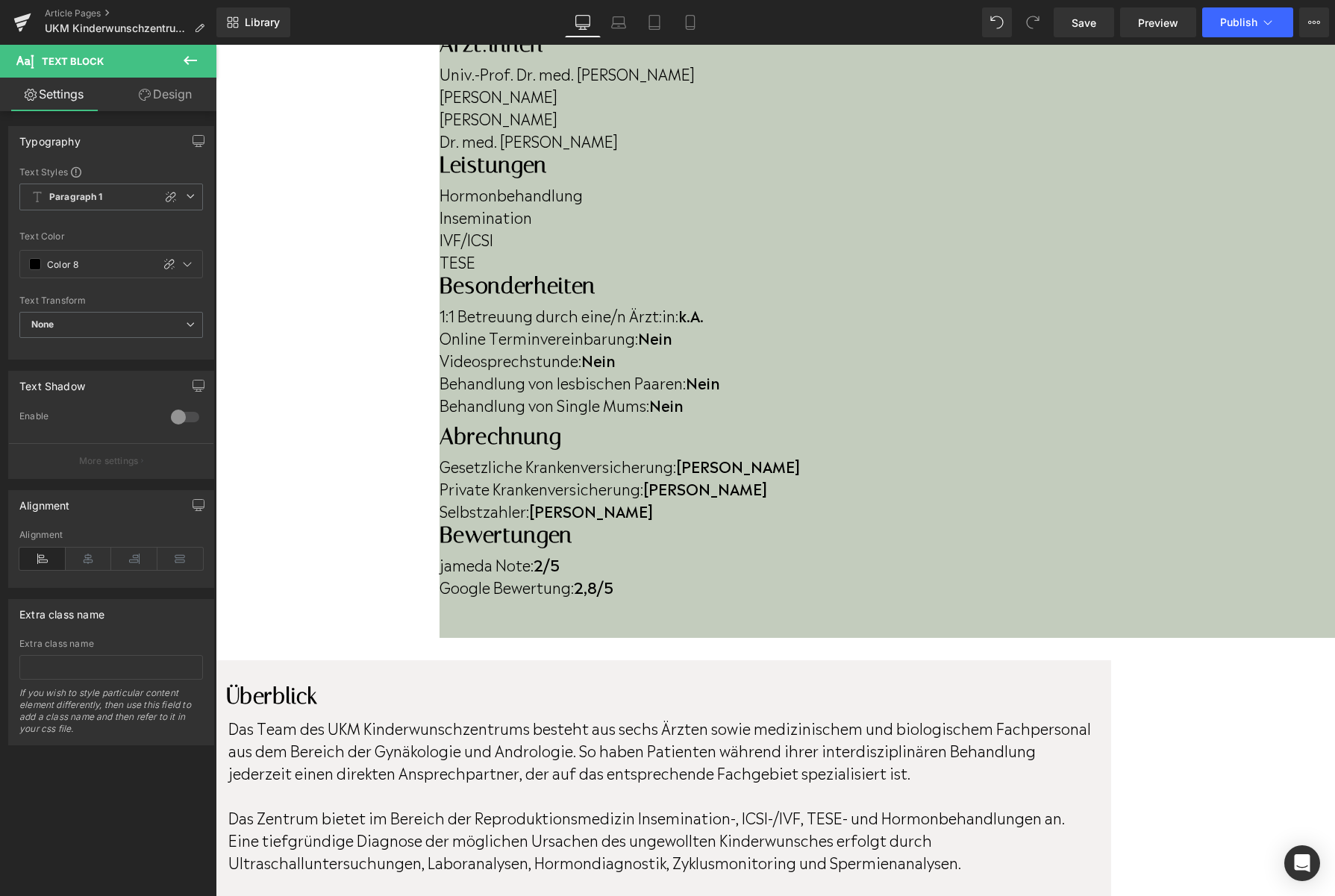
click at [614, 575] on strong "2,8/5" at bounding box center [593, 586] width 39 height 23
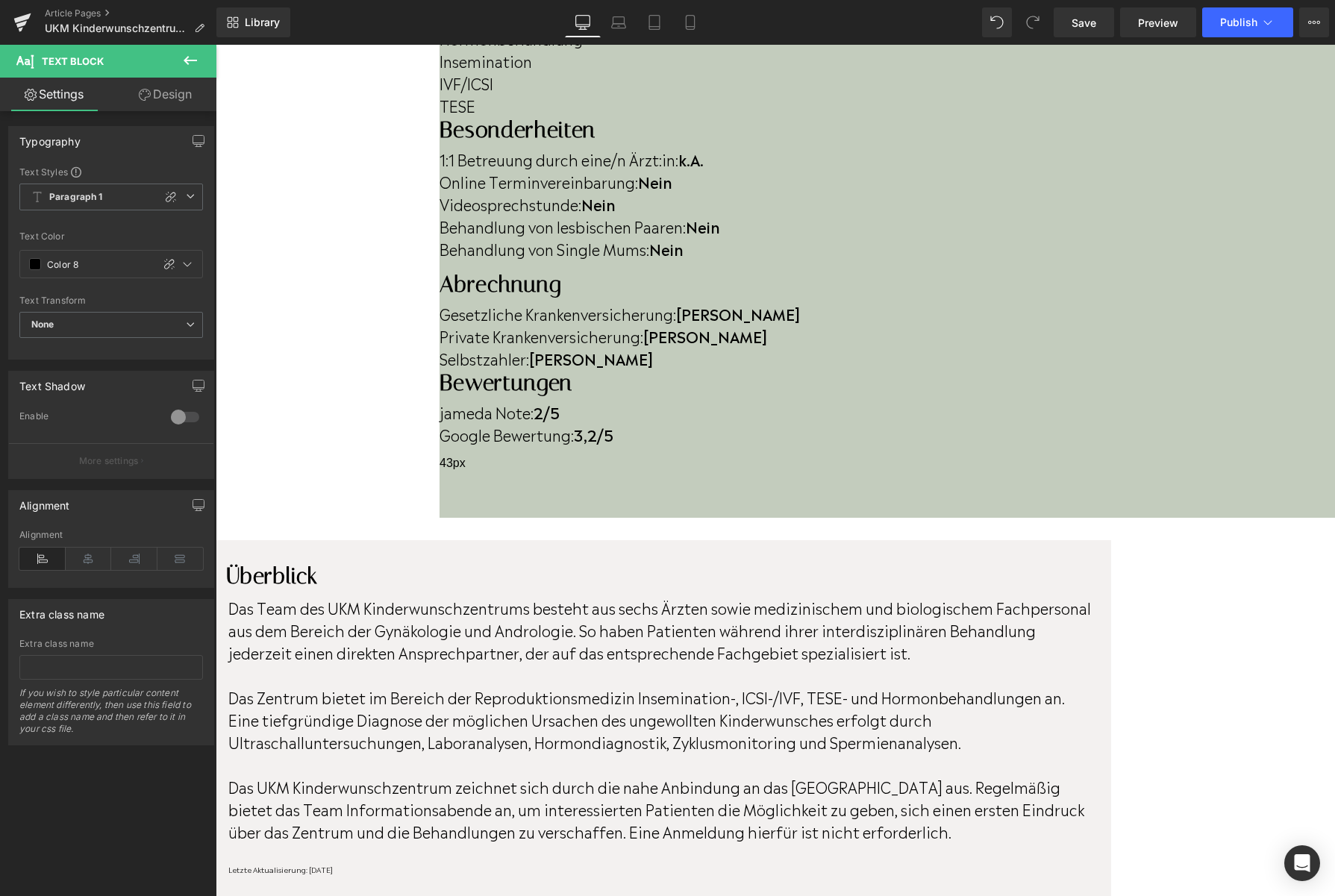
scroll to position [662, 0]
click at [494, 864] on p "Letzte Aktualisierung: [DATE]" at bounding box center [662, 869] width 866 height 11
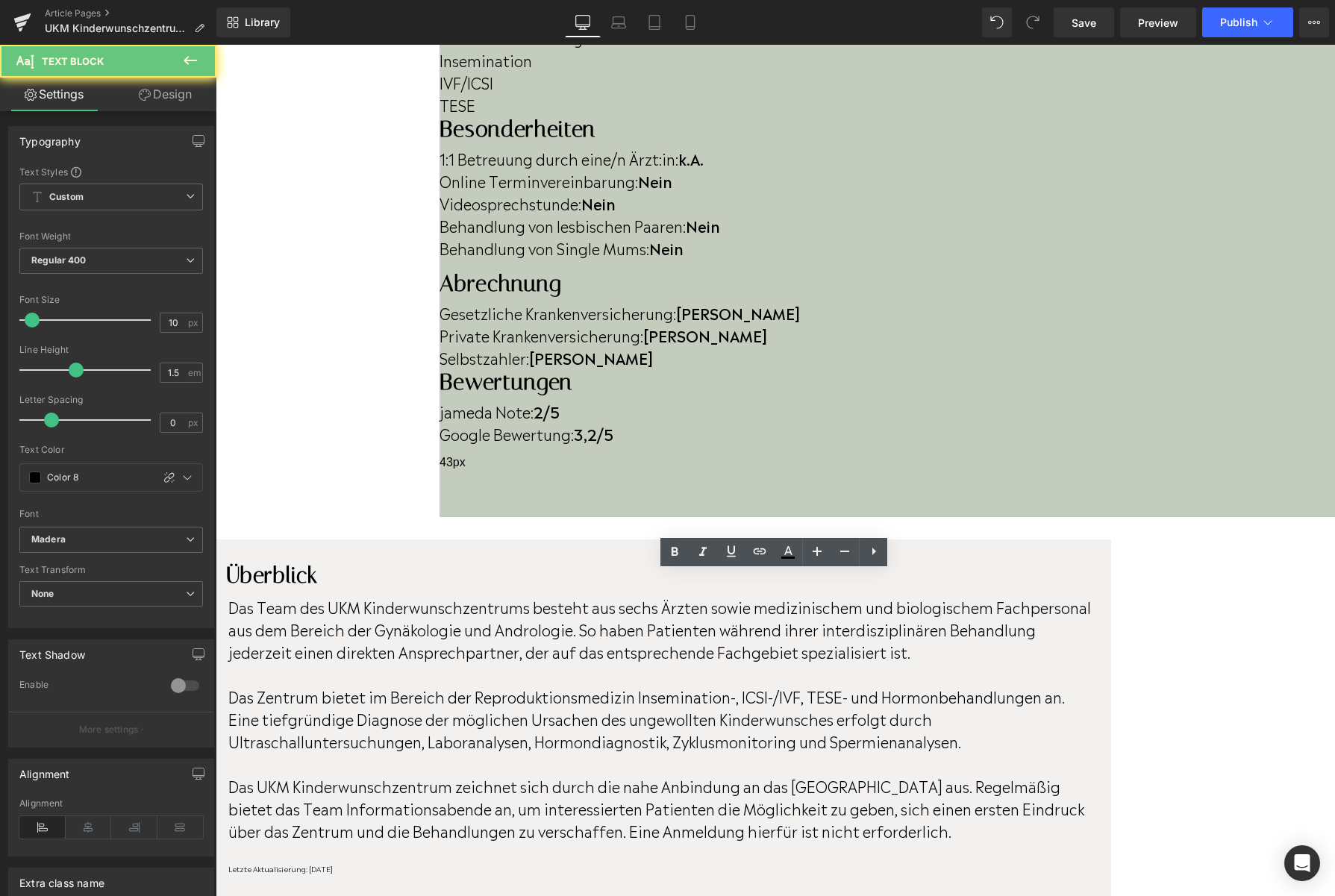
click at [490, 864] on p "Letzte Aktualisierung: [DATE]" at bounding box center [662, 869] width 866 height 11
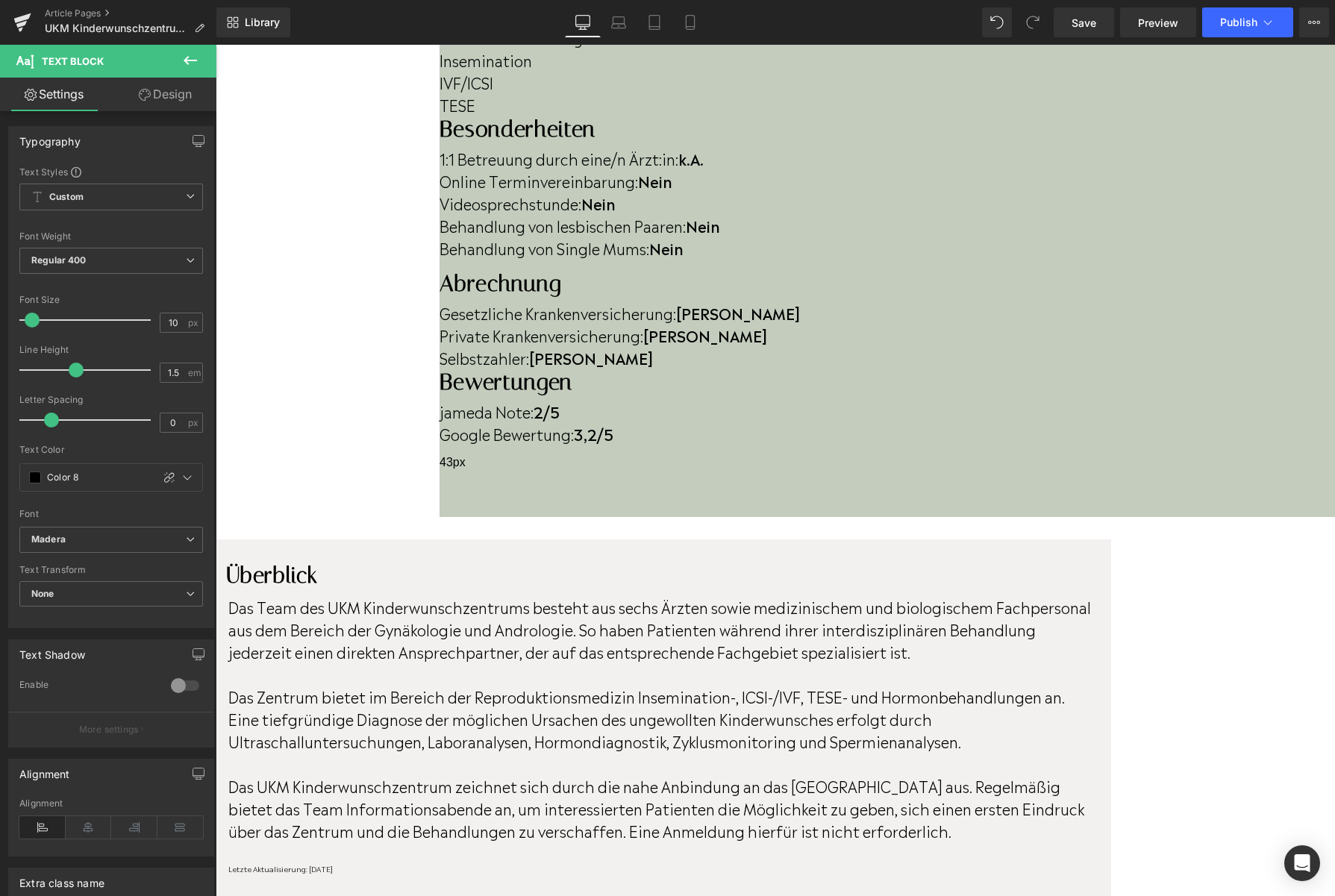
click at [560, 400] on strong "2/5" at bounding box center [546, 411] width 26 height 23
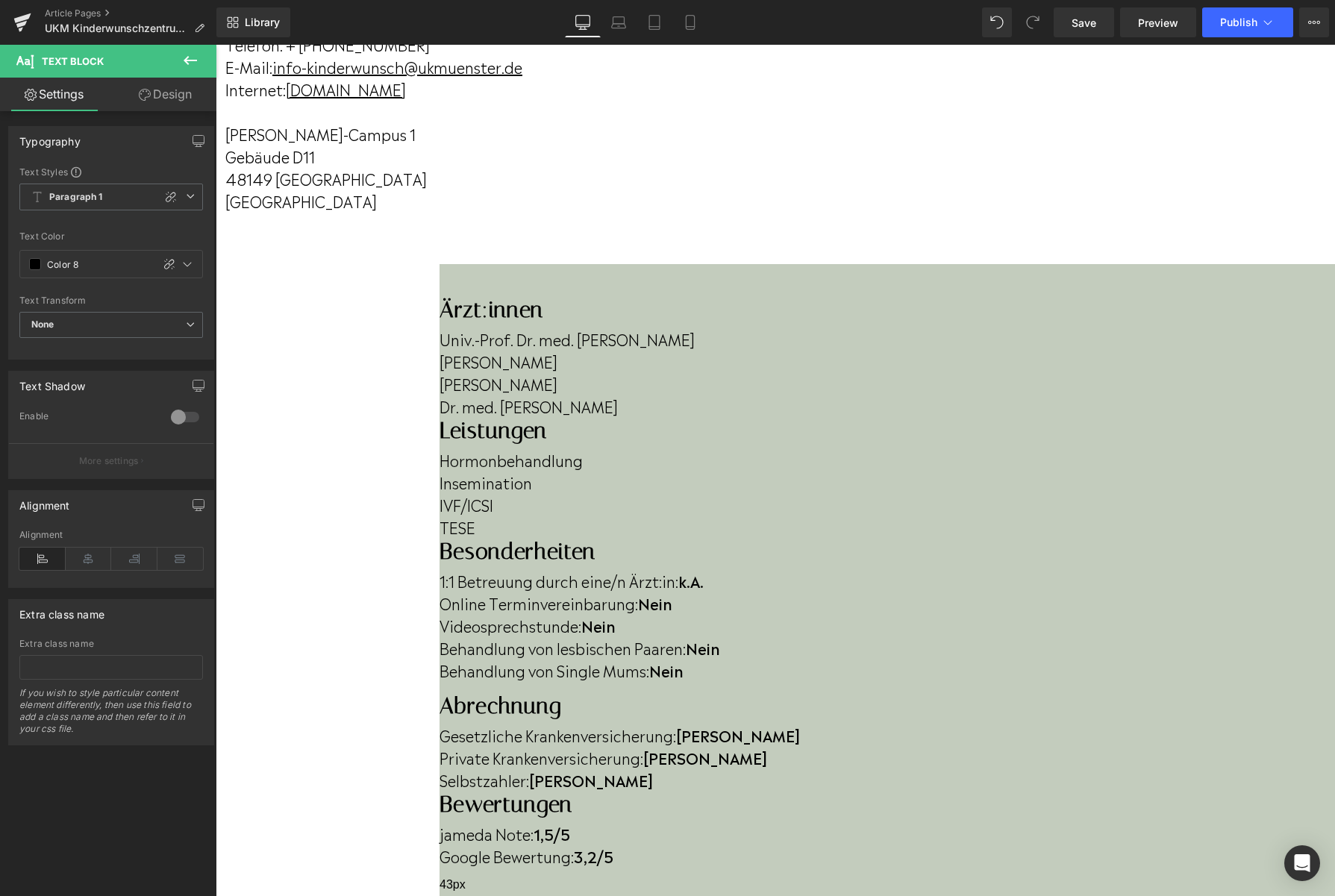
scroll to position [238, 0]
click at [704, 571] on b "k.A." at bounding box center [691, 581] width 25 height 23
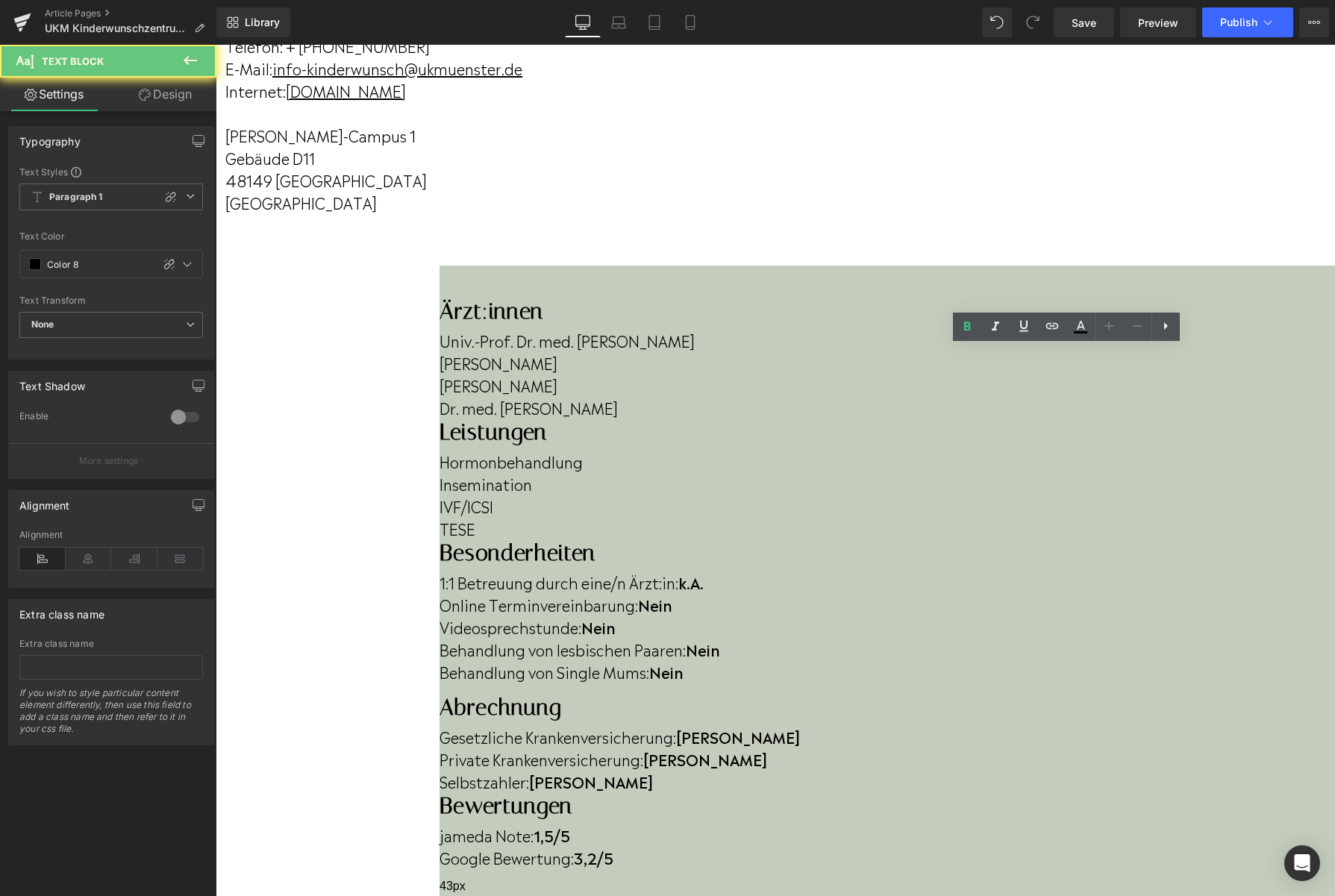
click at [704, 571] on b "k.A." at bounding box center [691, 581] width 25 height 23
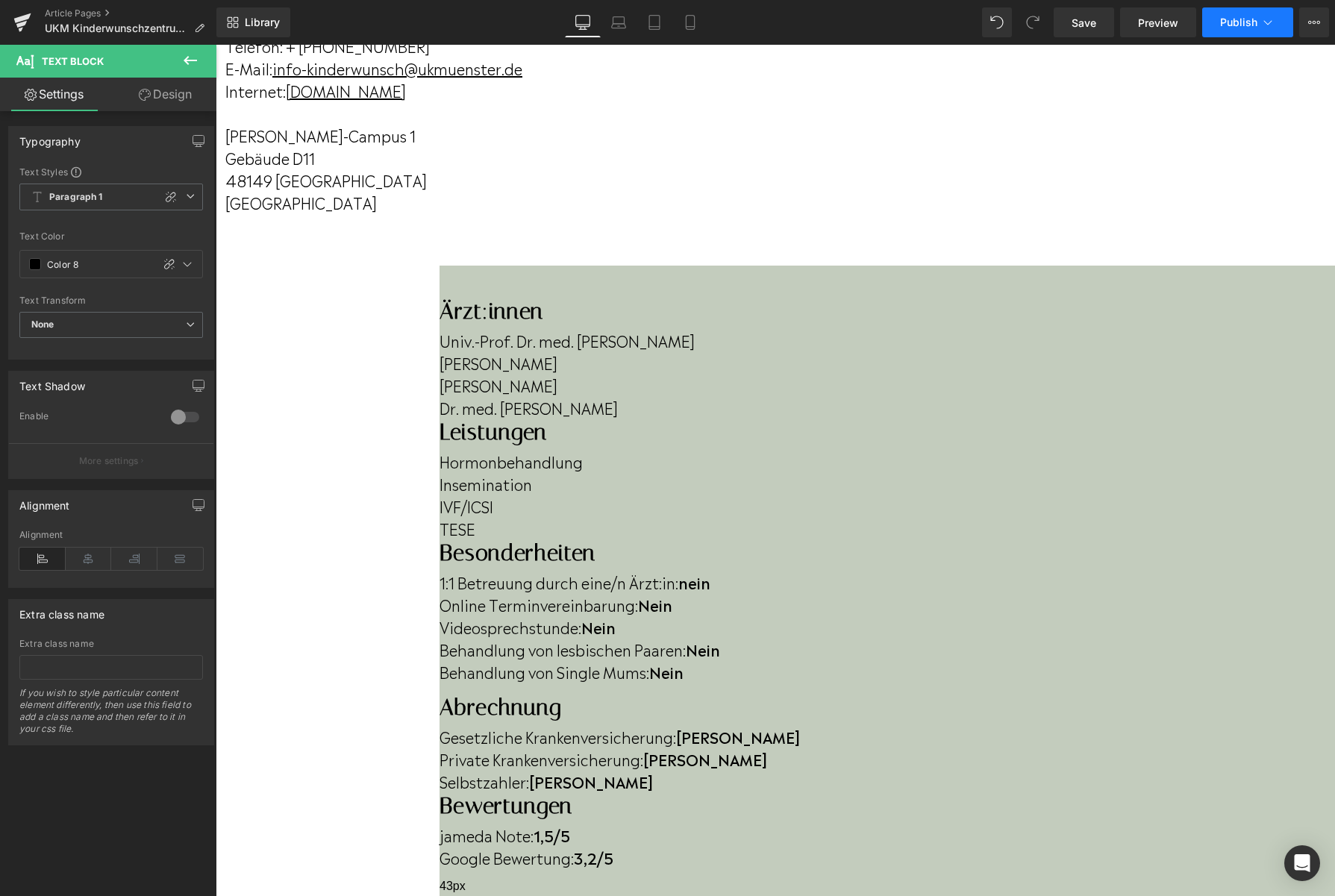
click at [1234, 30] on button "Publish" at bounding box center [1247, 23] width 91 height 29
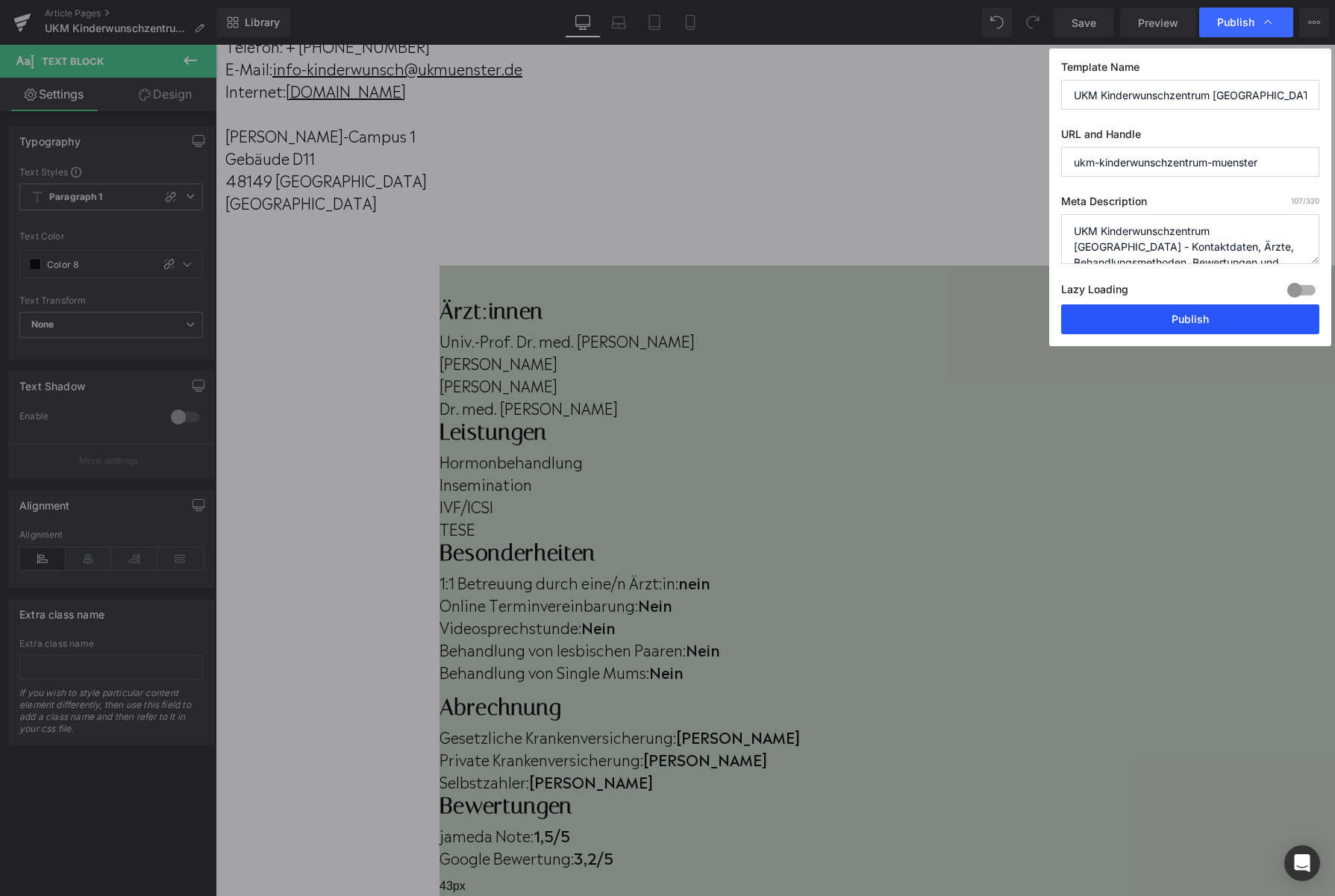
click at [1133, 326] on button "Publish" at bounding box center [1189, 320] width 258 height 29
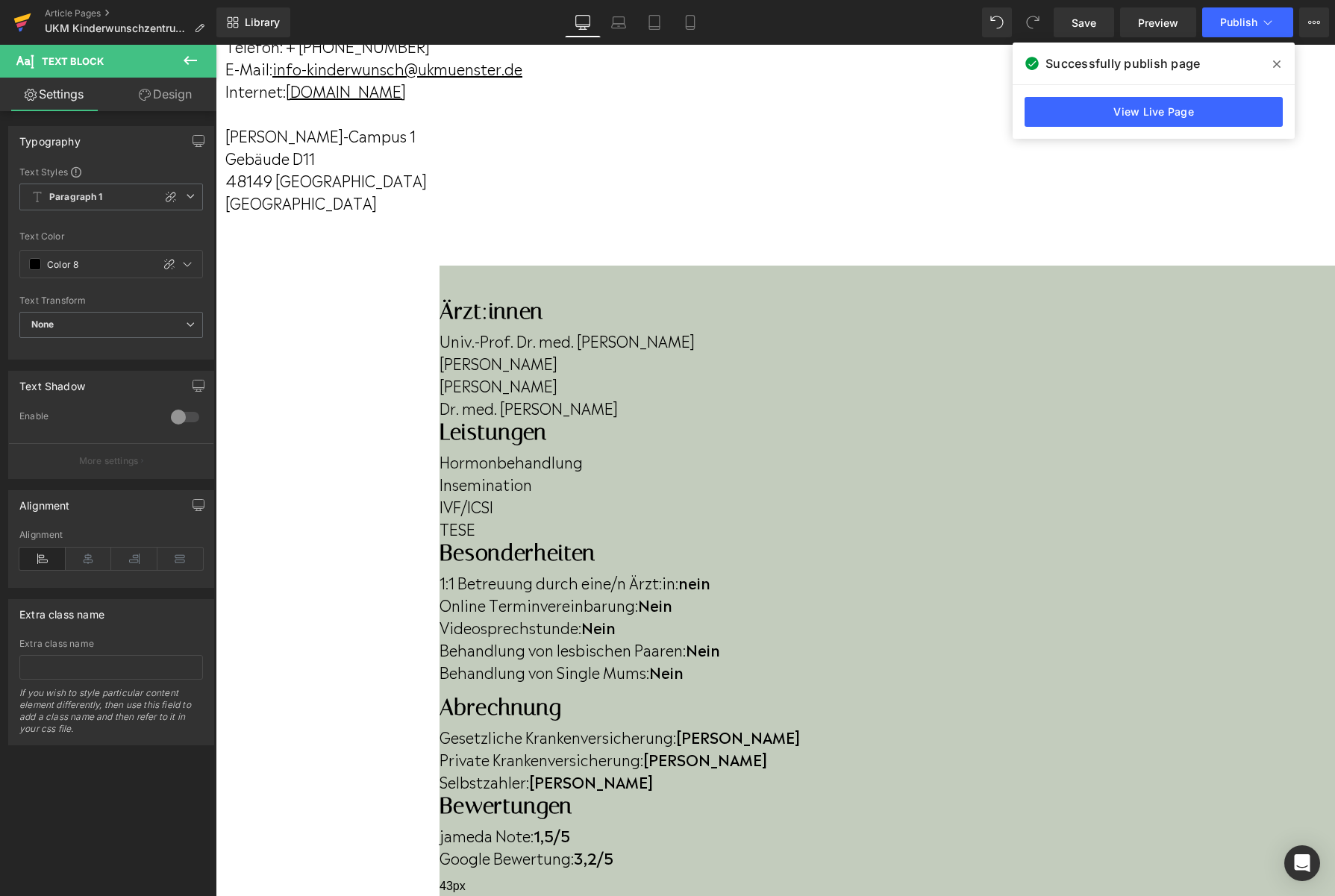
click at [12, 20] on link at bounding box center [23, 23] width 45 height 45
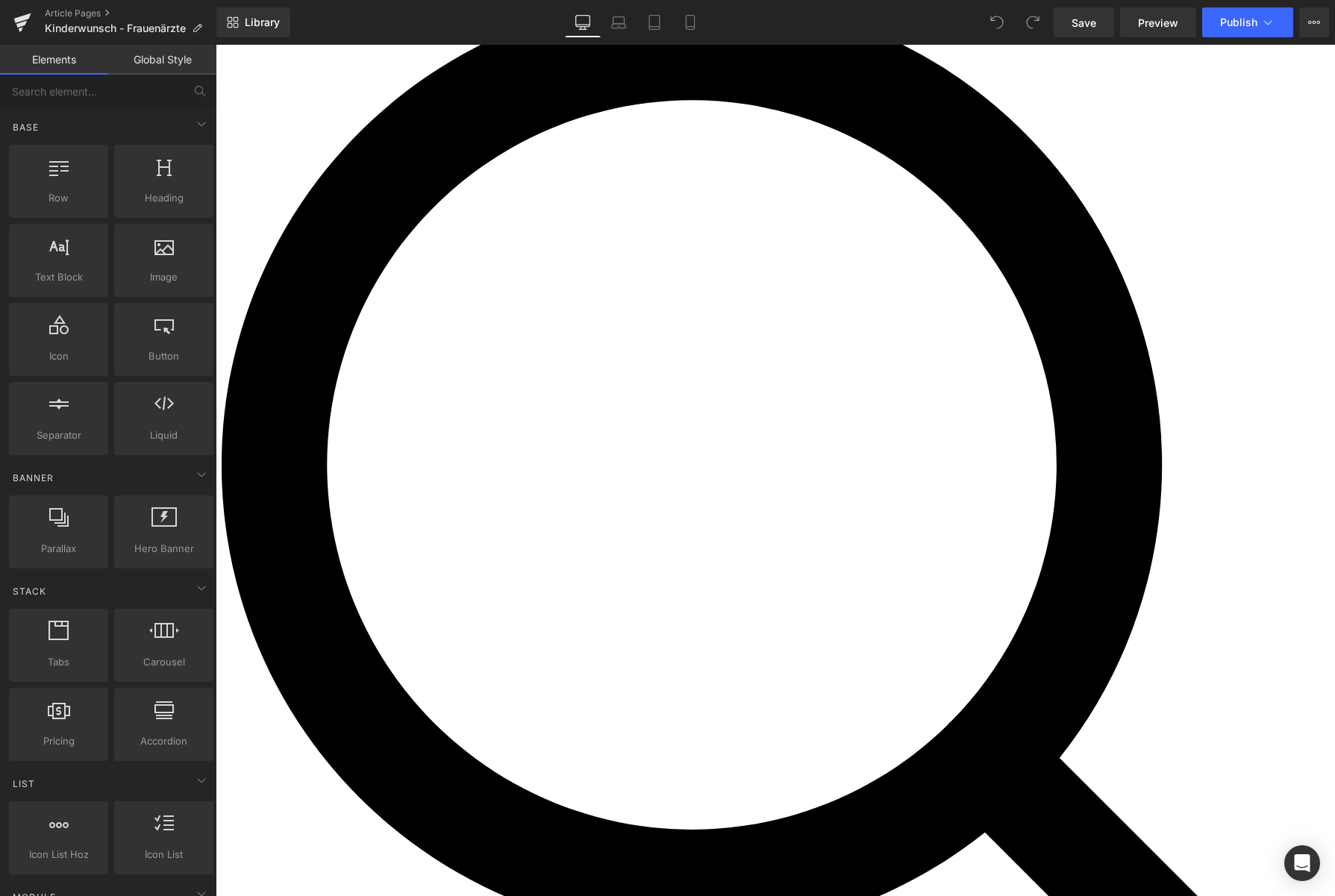
scroll to position [88, 0]
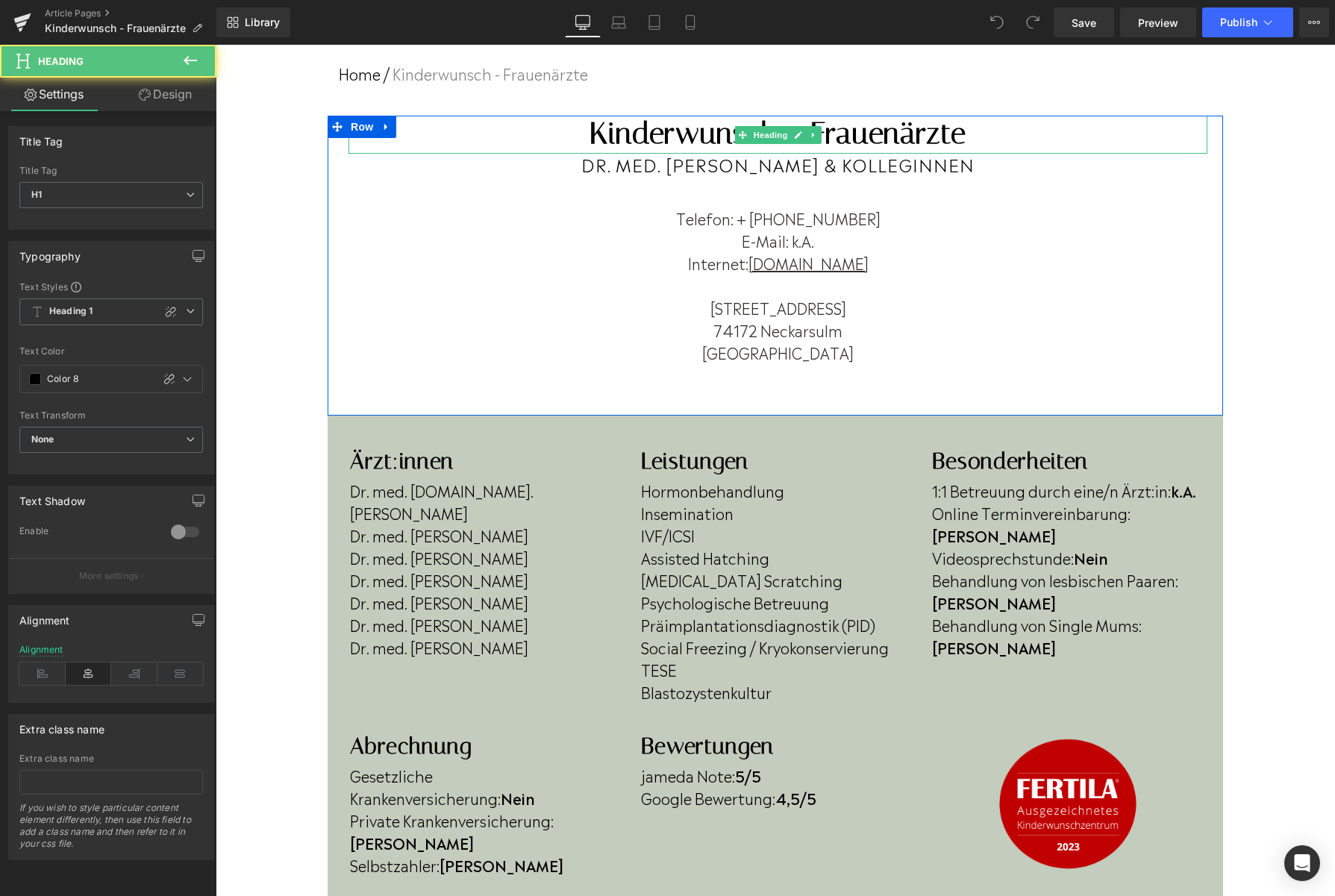
click at [783, 123] on h1 "Kinderwunsch - Frauenärzte" at bounding box center [777, 133] width 859 height 36
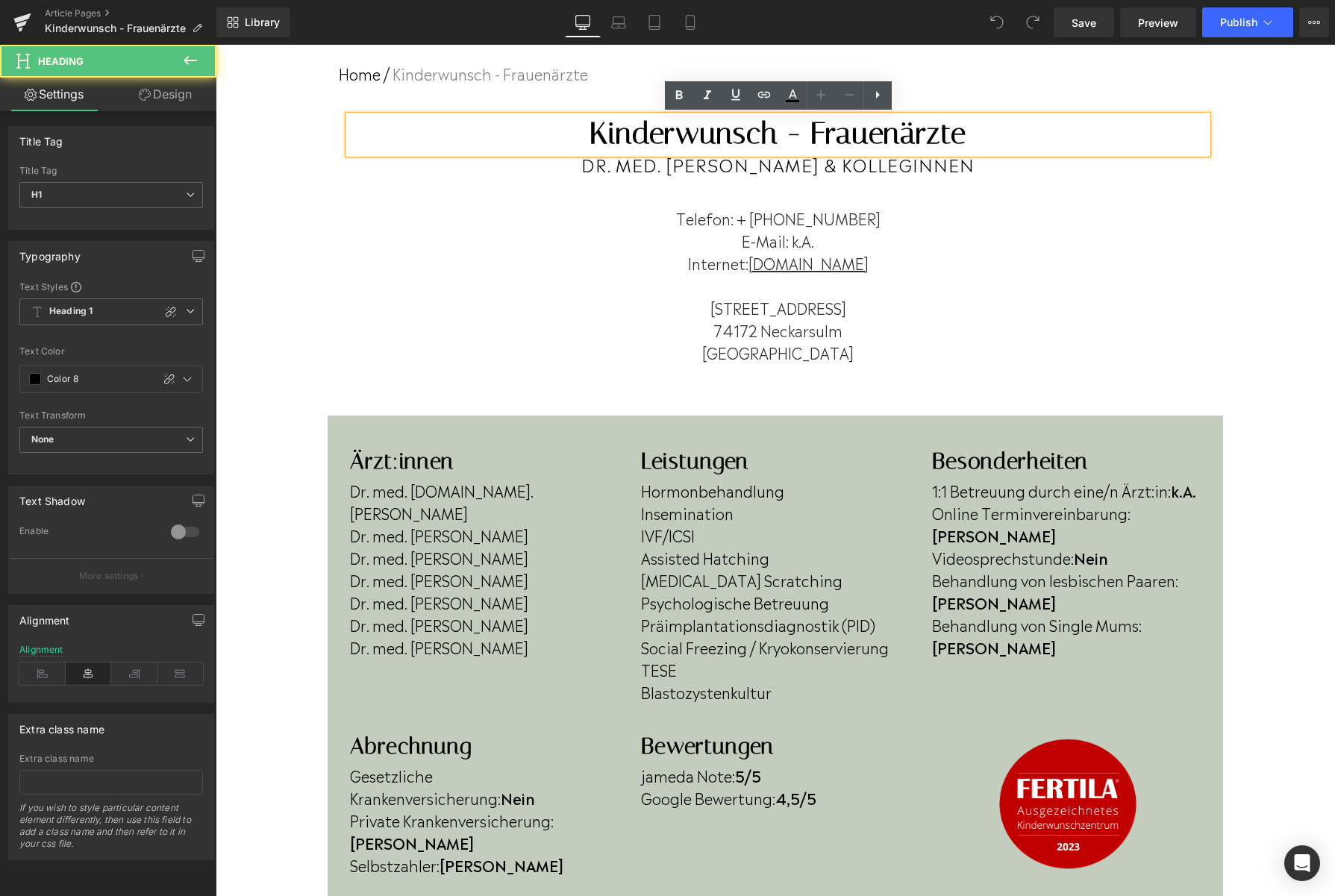
click at [777, 136] on h1 "Kinderwunsch - Frauenärzte" at bounding box center [777, 133] width 859 height 36
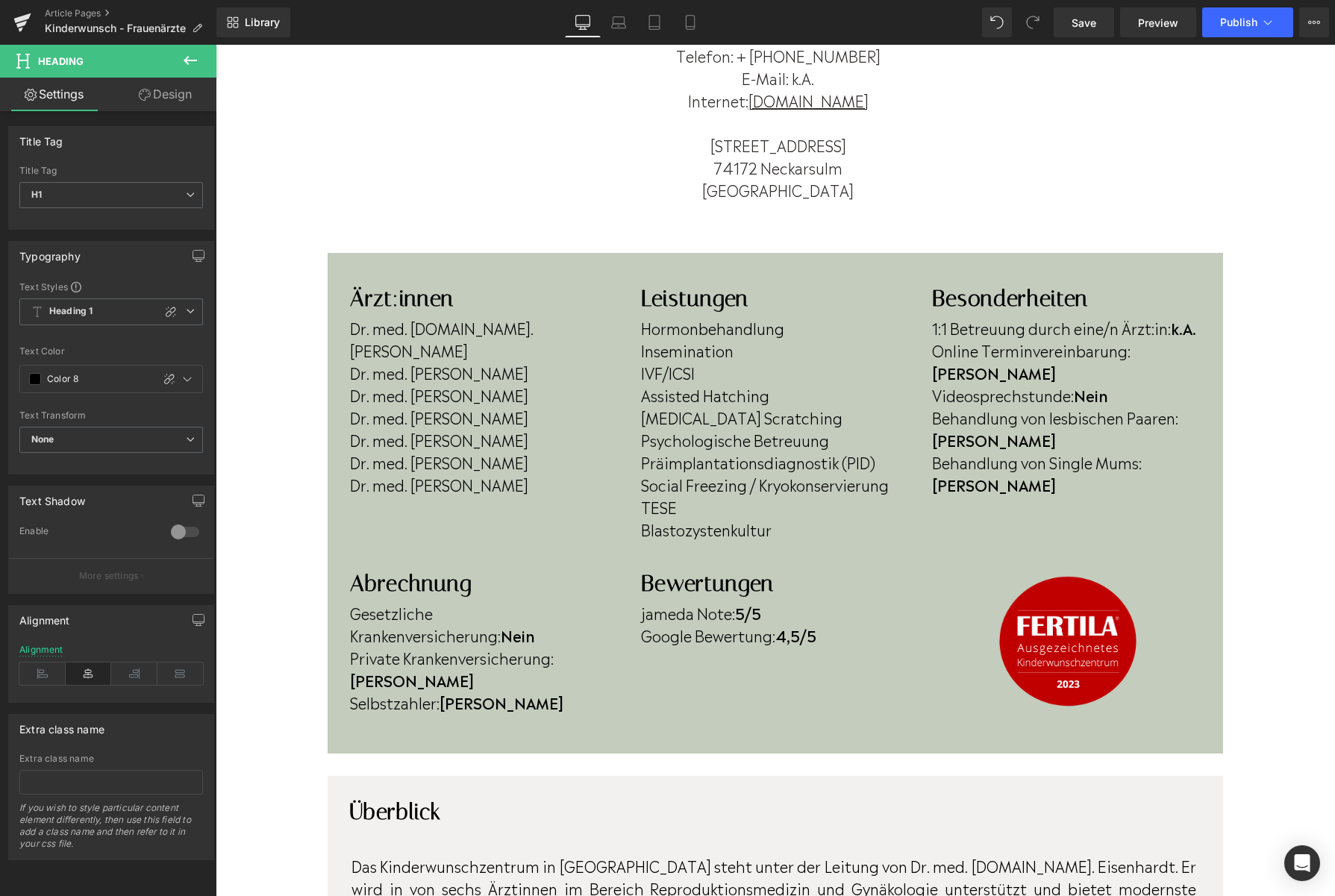
scroll to position [254, 0]
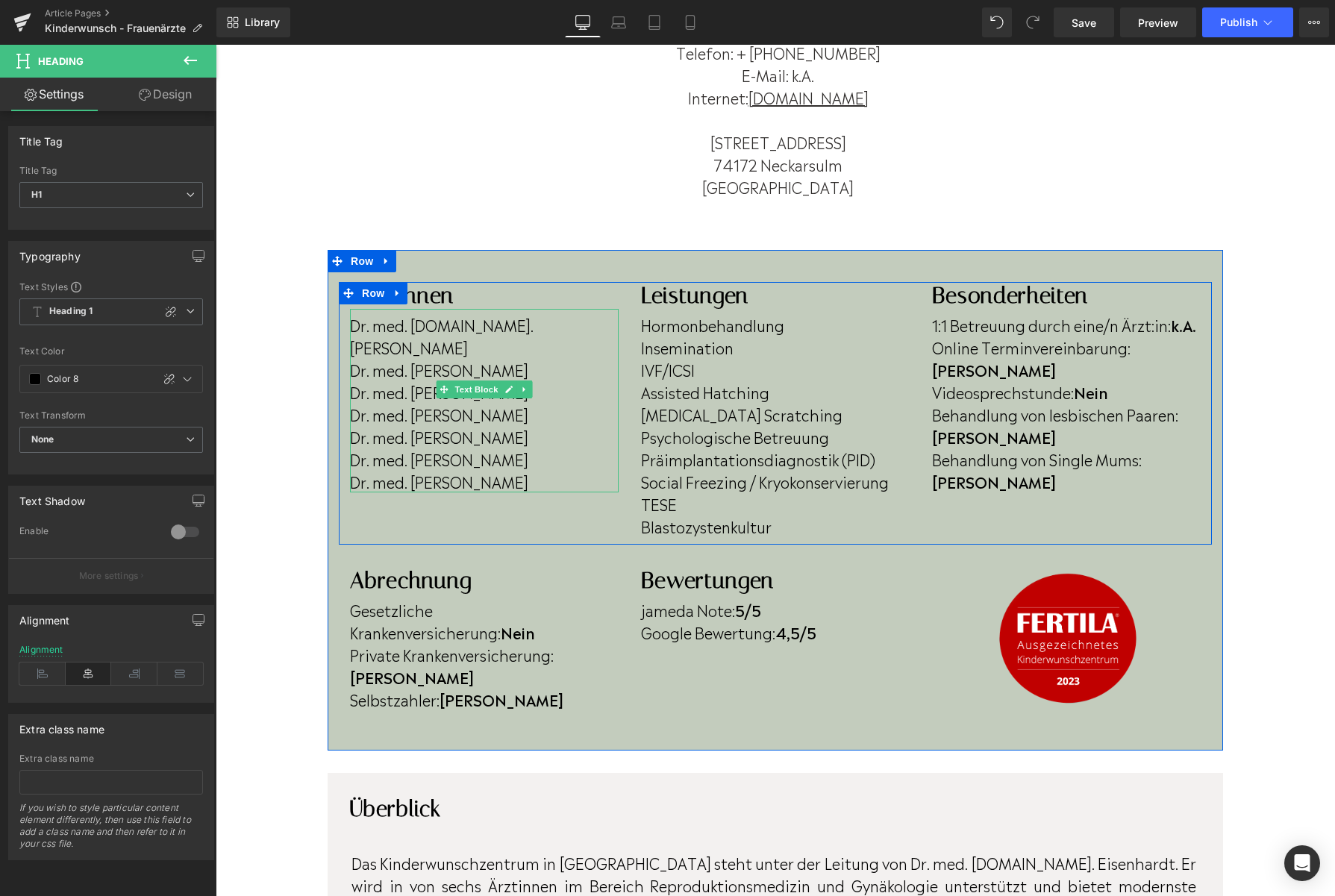
click at [558, 358] on p "Dr. med. [PERSON_NAME]" at bounding box center [484, 369] width 269 height 23
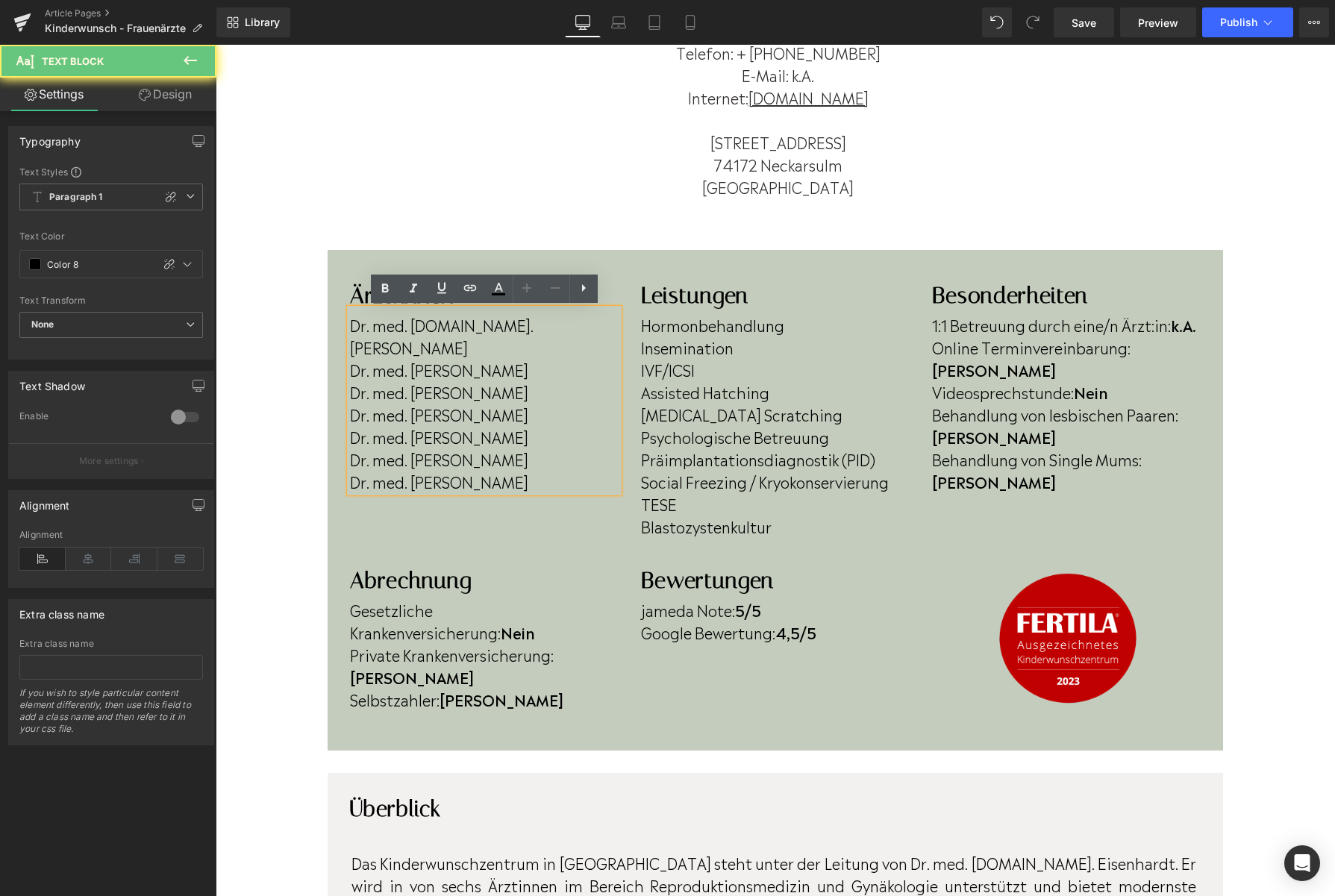
click at [553, 358] on p "Dr. med. [PERSON_NAME]" at bounding box center [484, 369] width 269 height 23
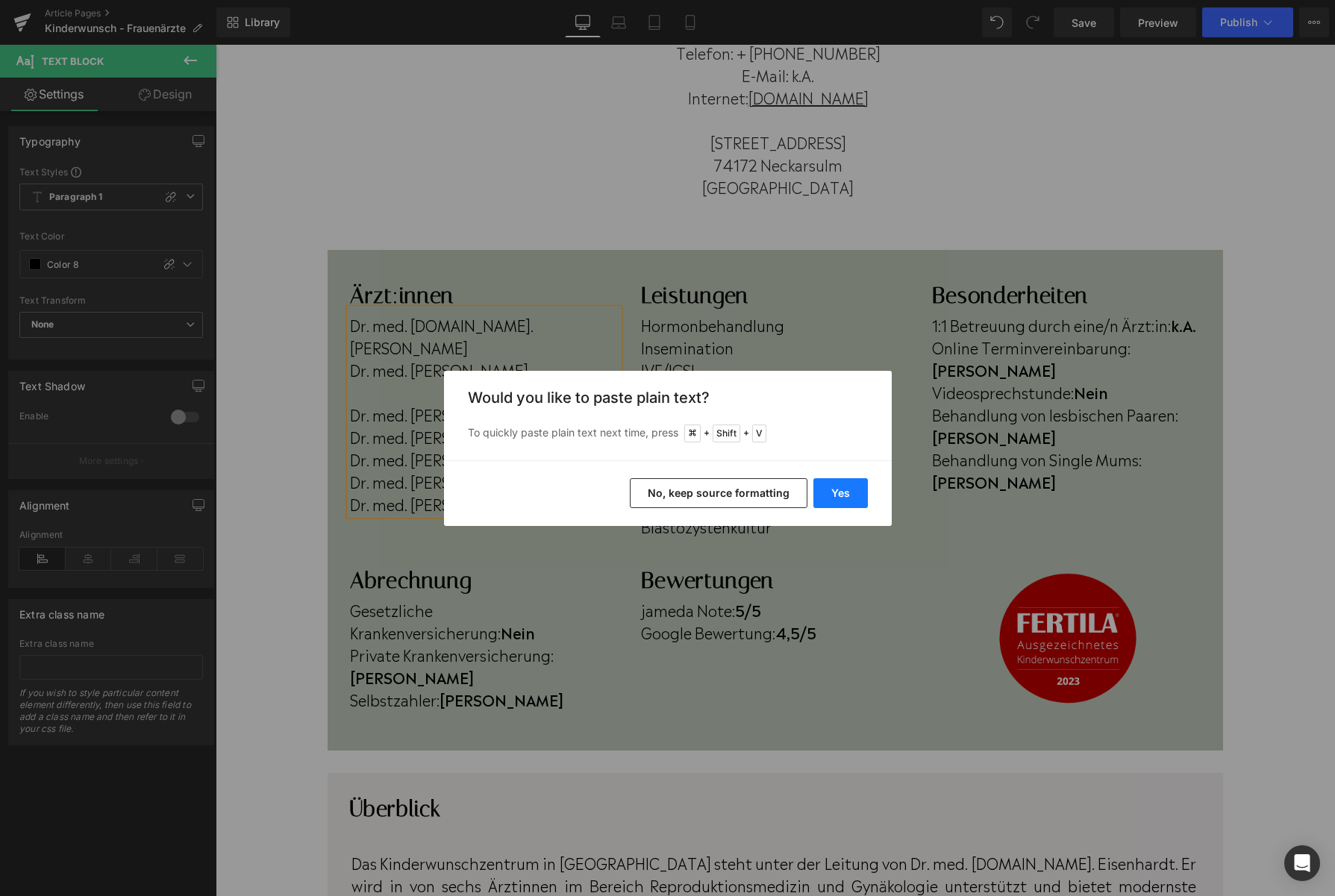
click at [829, 492] on button "Yes" at bounding box center [841, 493] width 55 height 29
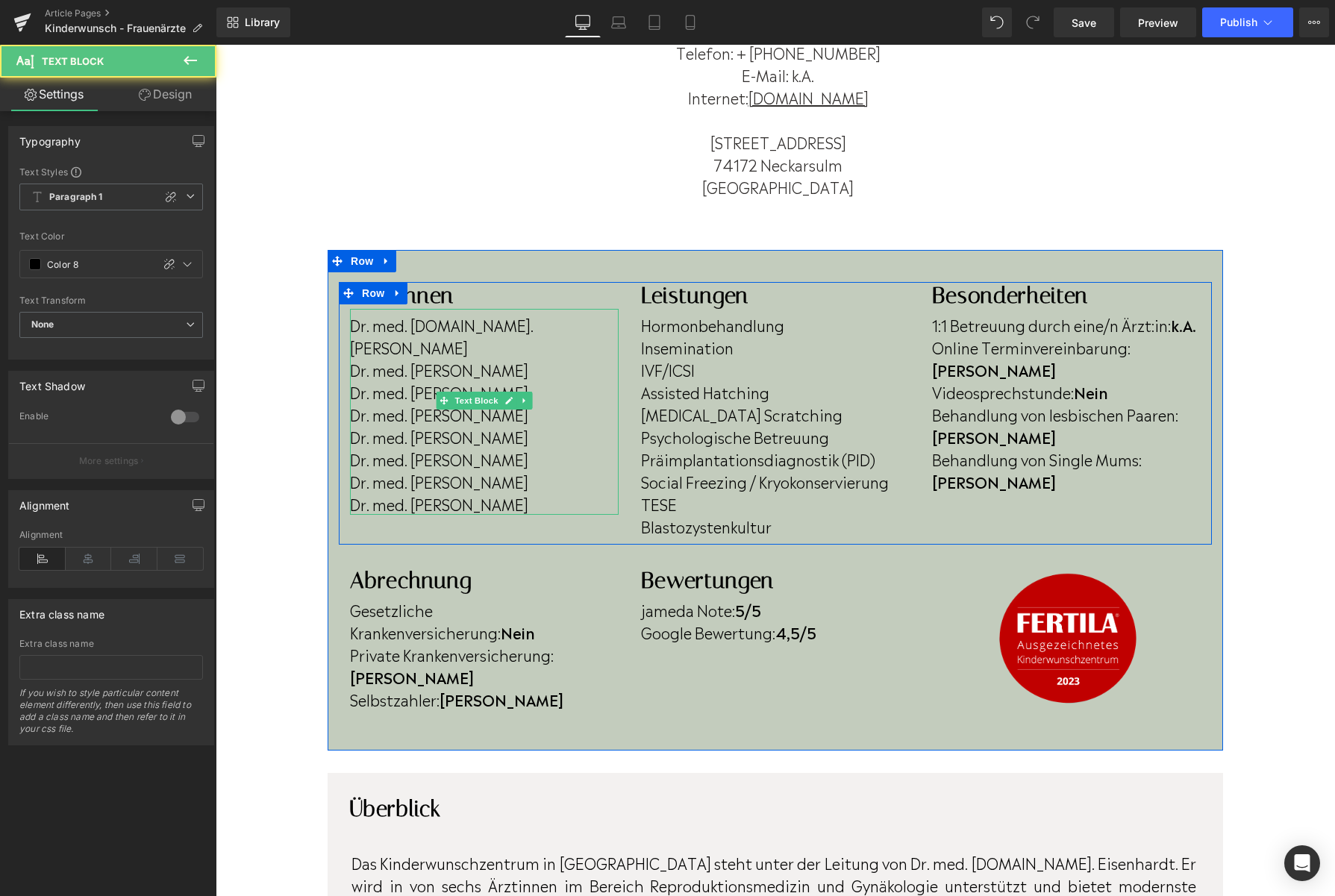
click at [569, 492] on p "Dr. med. [PERSON_NAME]" at bounding box center [484, 503] width 269 height 23
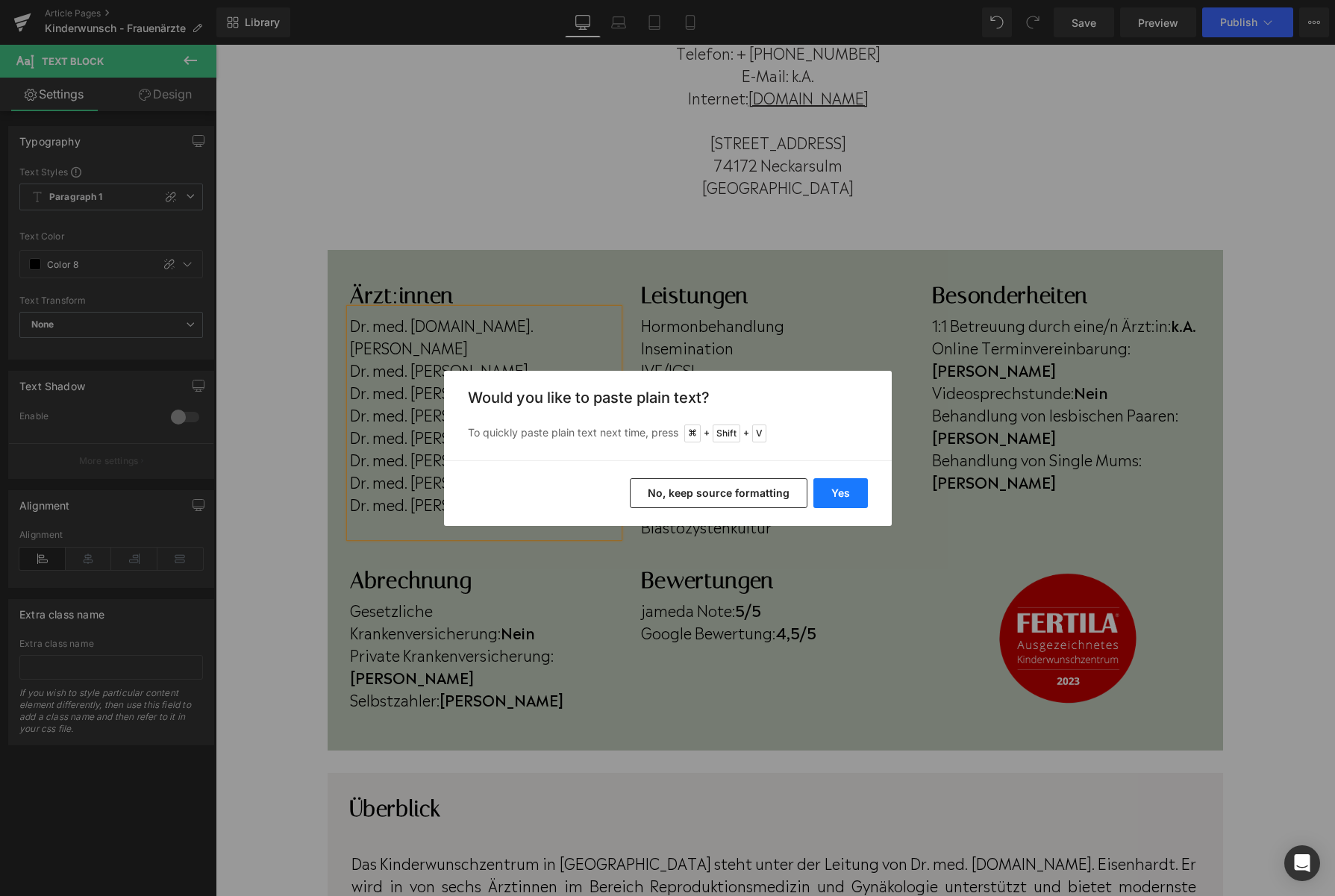
click at [825, 495] on button "Yes" at bounding box center [841, 493] width 55 height 29
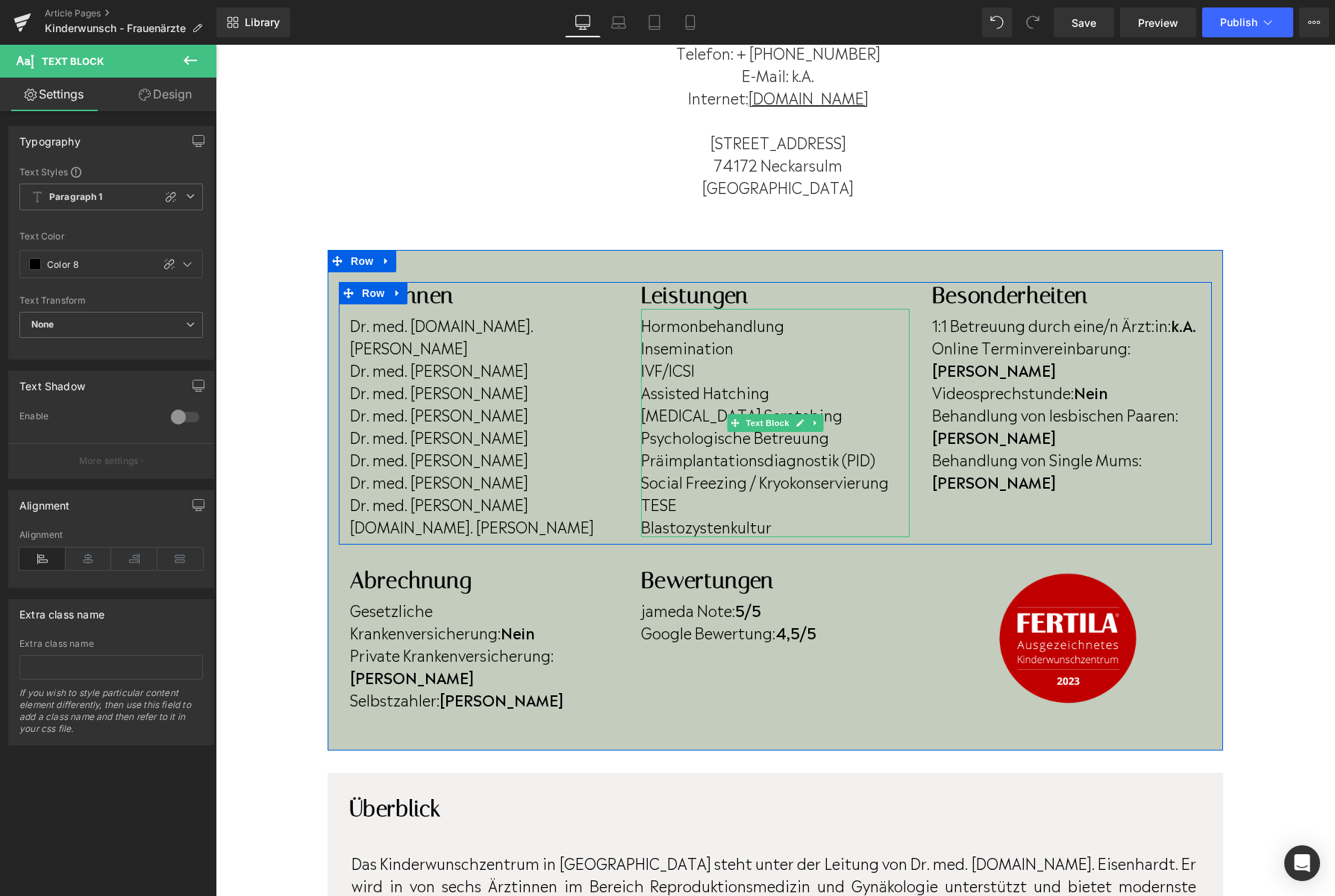
scroll to position [274, 0]
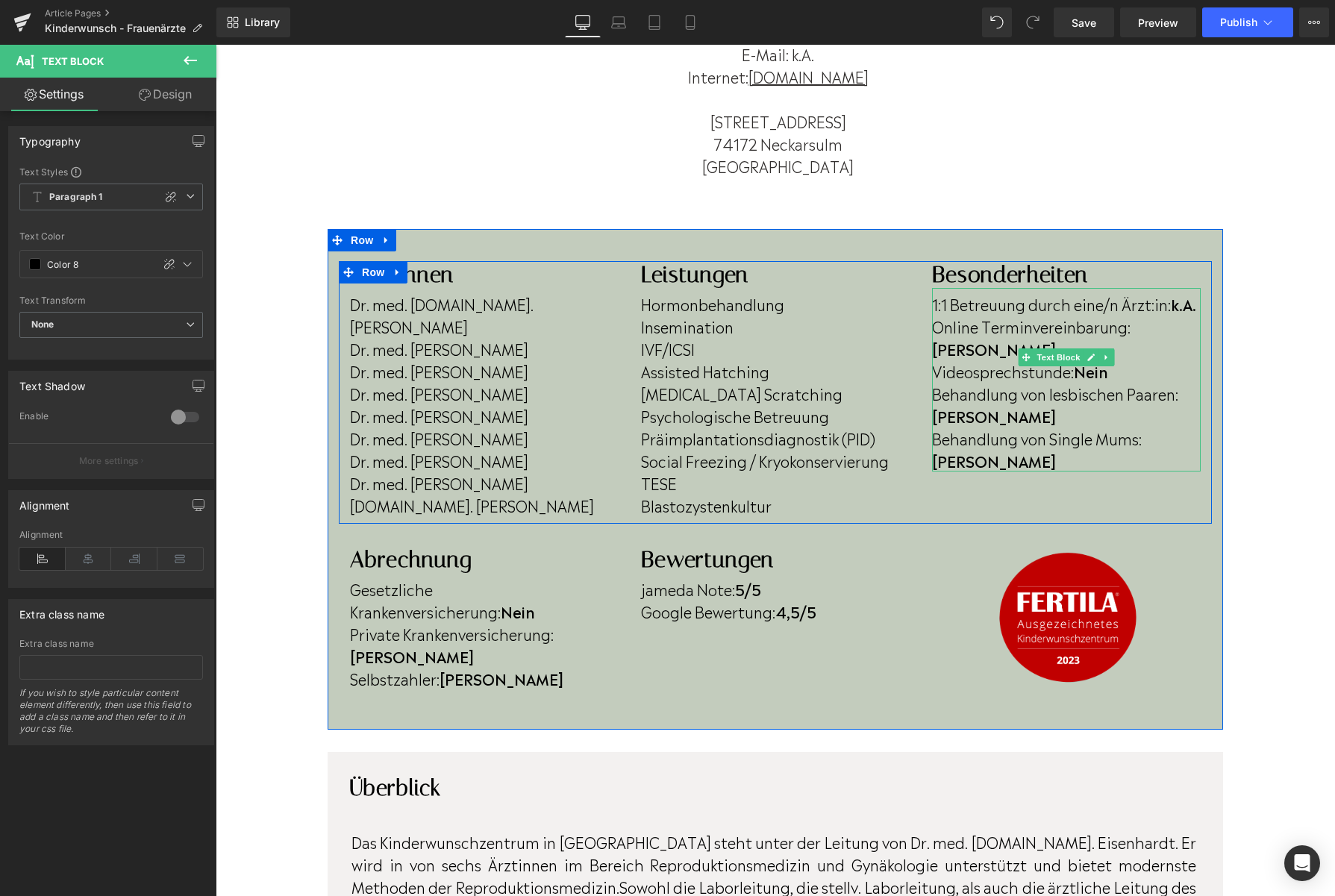
click at [1141, 360] on p "Videosprechstunde: Nein" at bounding box center [1066, 371] width 269 height 23
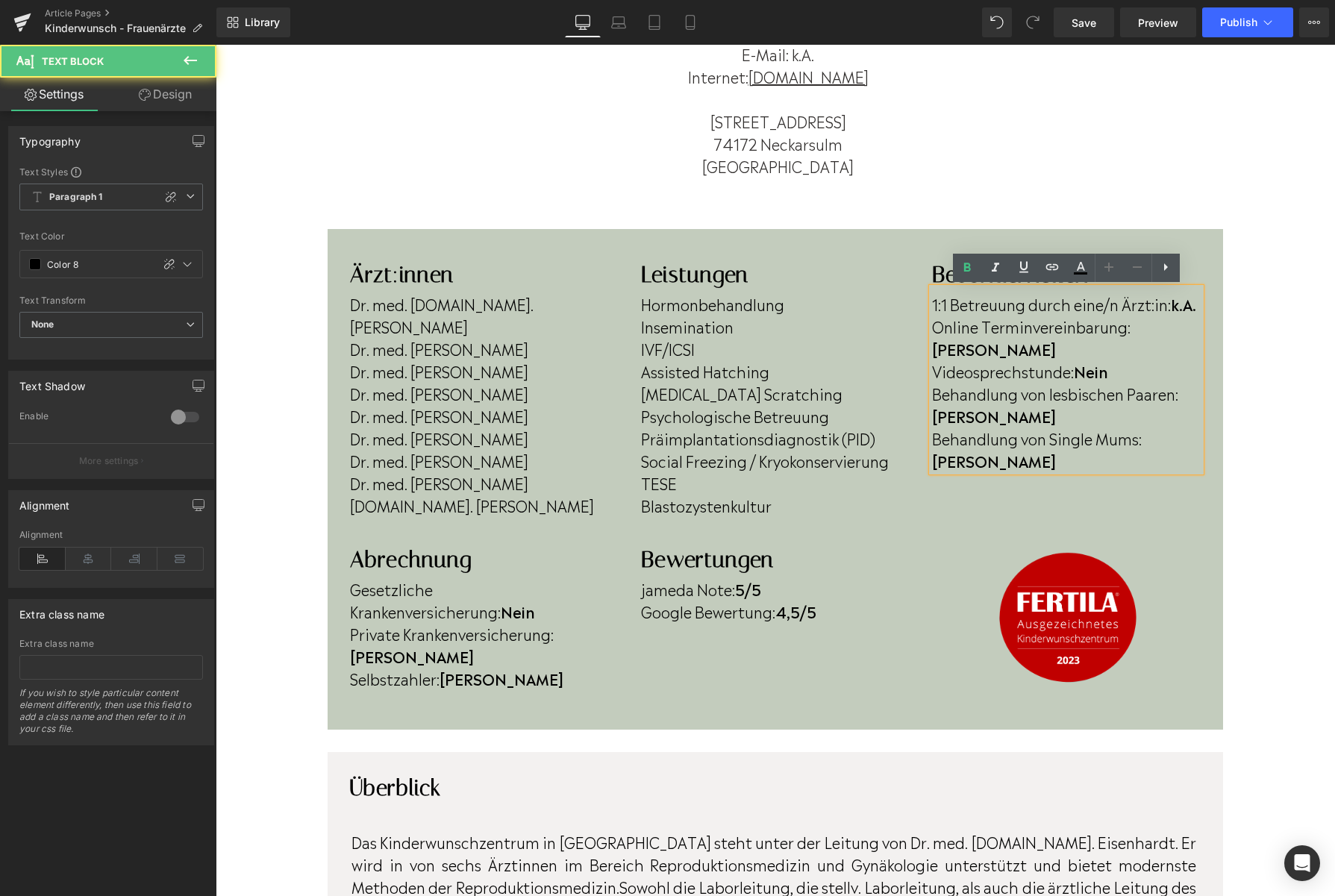
click at [1119, 360] on p "Videosprechstunde: Nein" at bounding box center [1066, 371] width 269 height 23
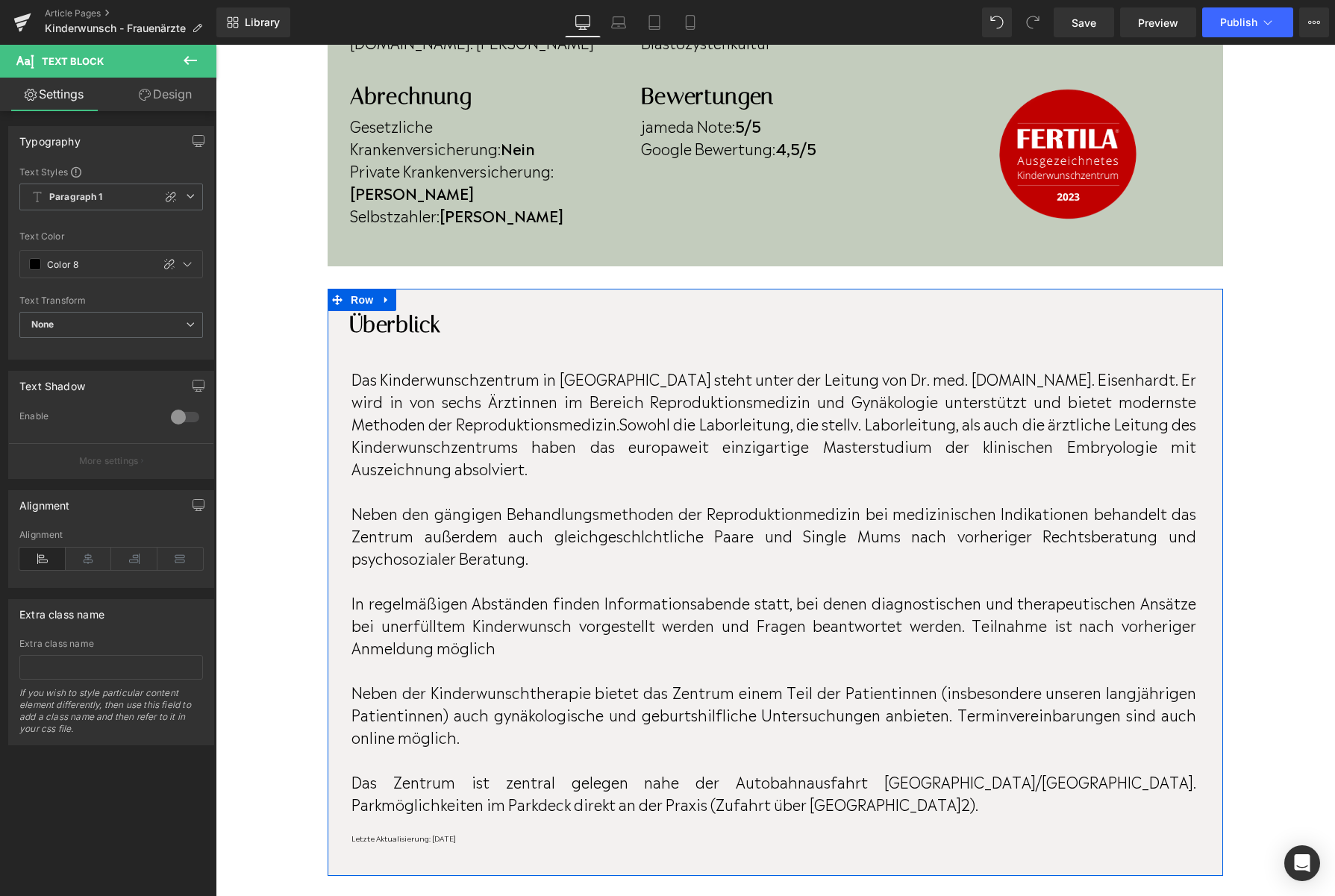
scroll to position [692, 0]
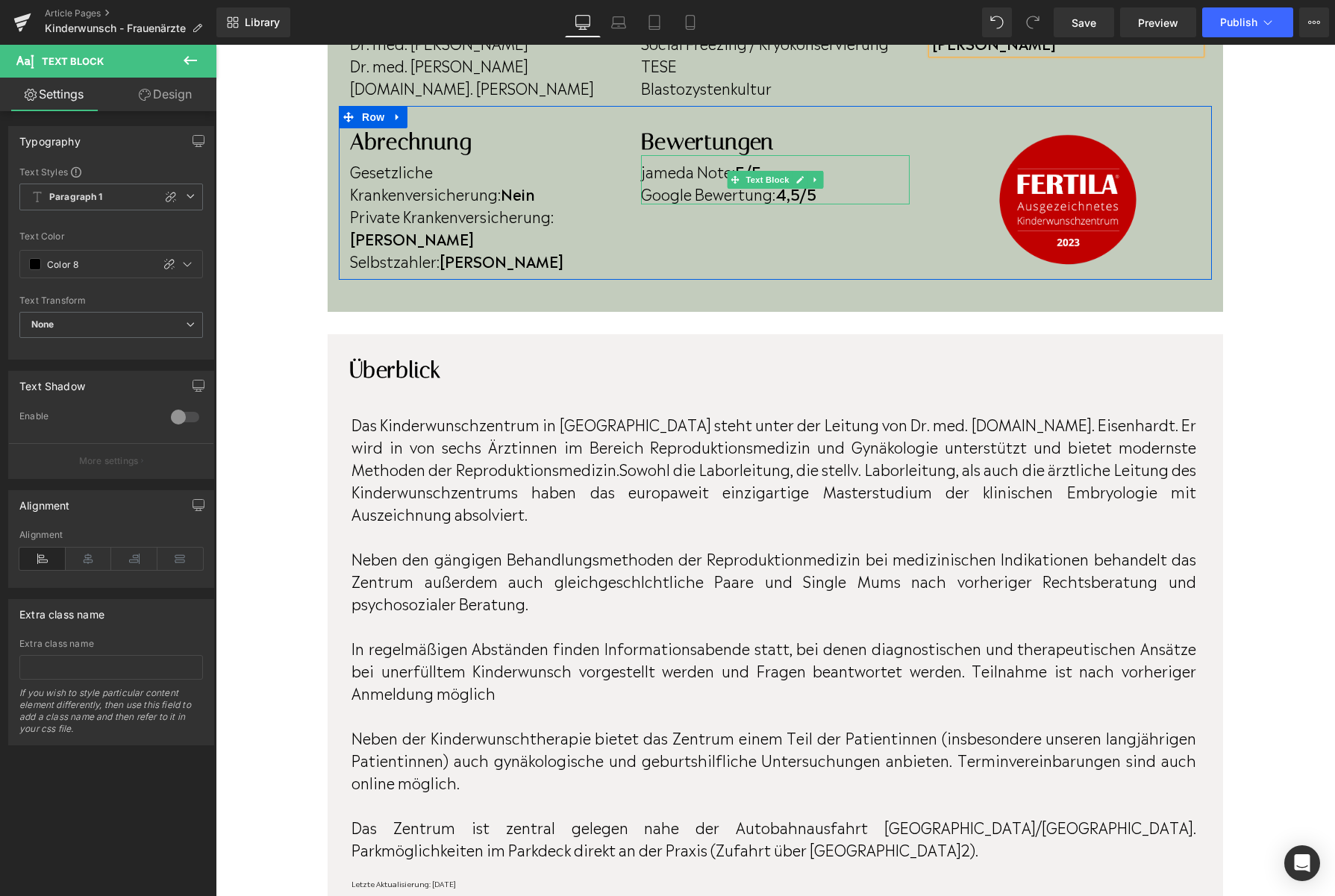
click at [807, 197] on strong "4,5/5" at bounding box center [796, 193] width 41 height 23
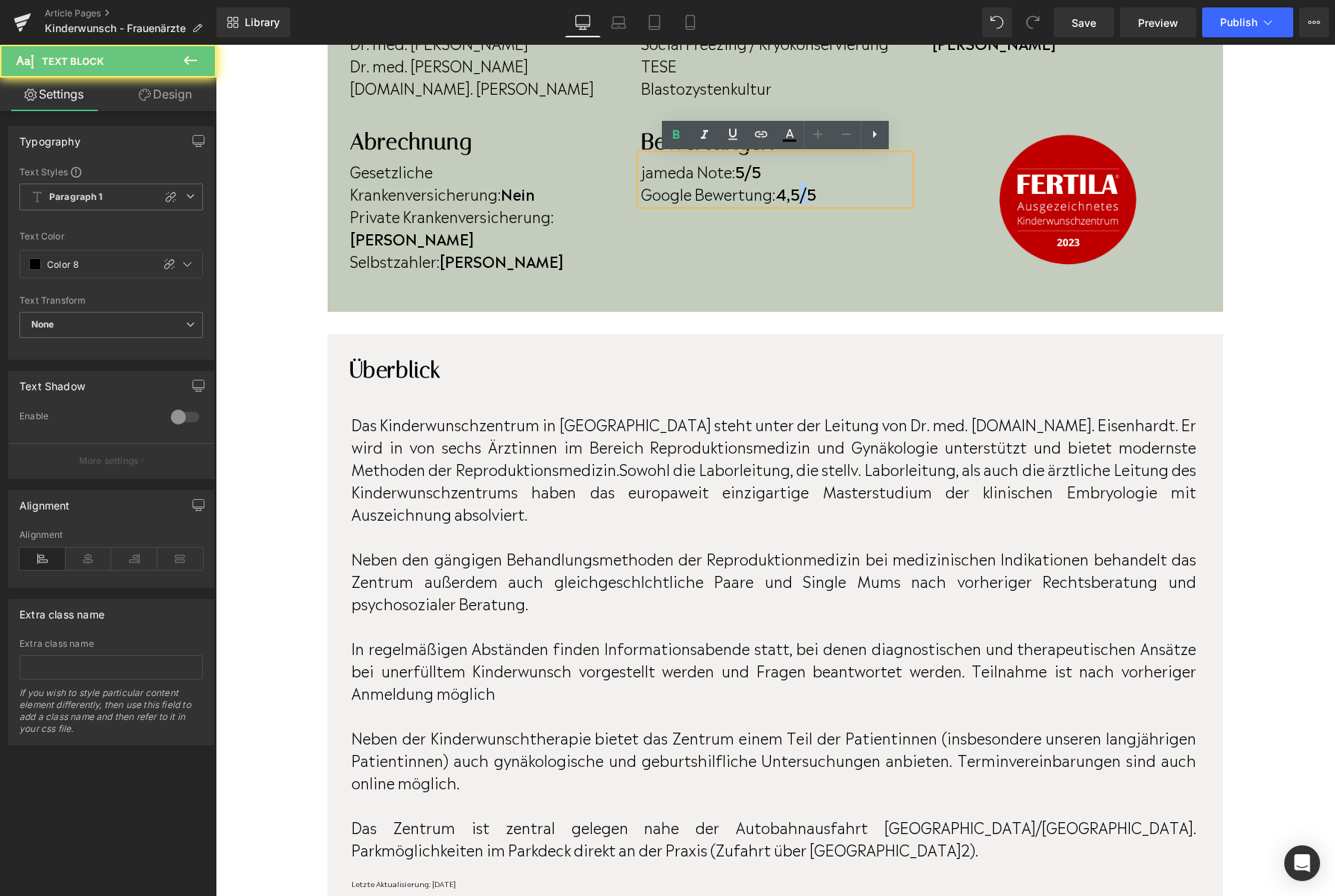
click at [807, 197] on strong "4,5/5" at bounding box center [796, 193] width 41 height 23
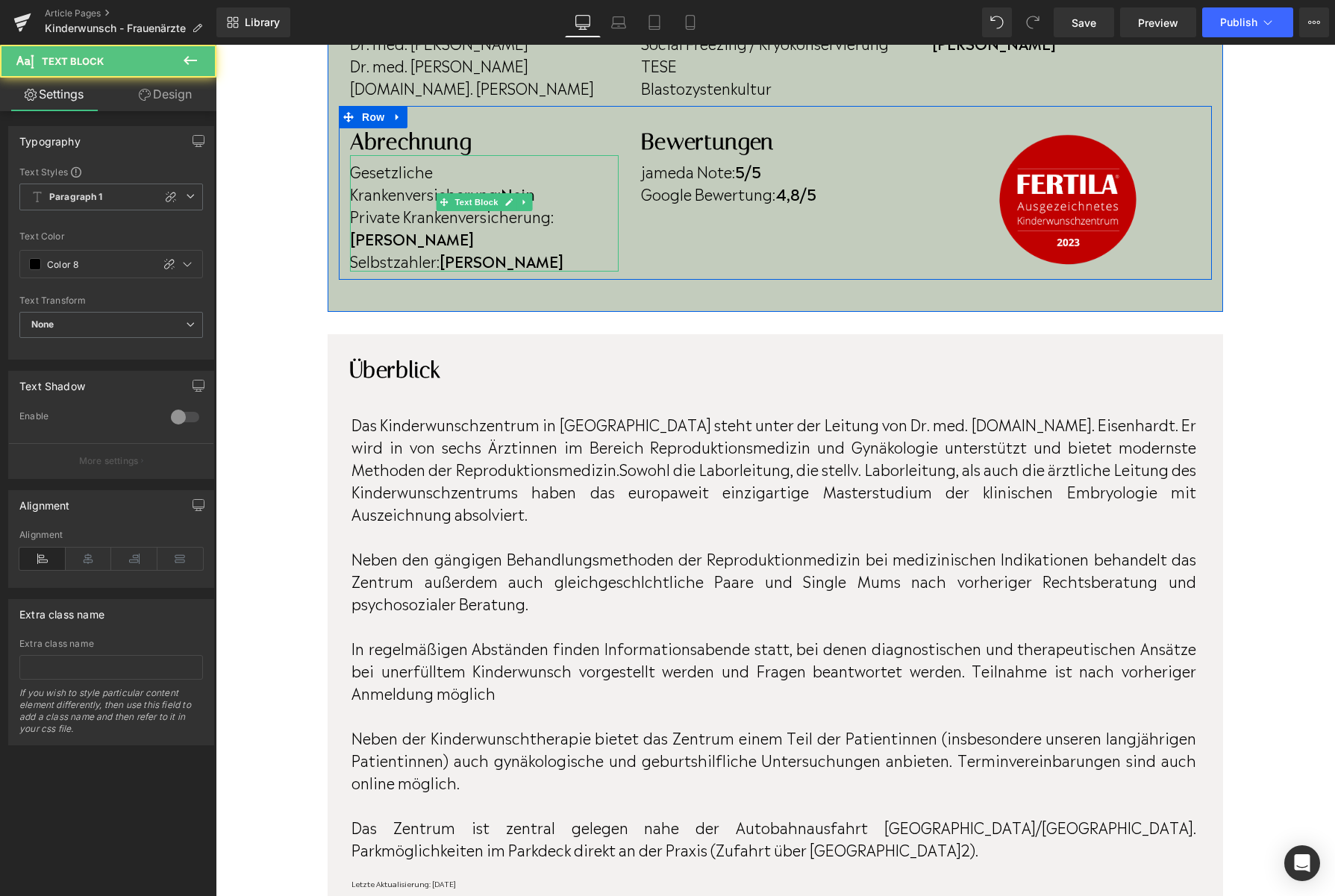
click at [389, 192] on p "Gesetzliche Krankenversicherung: Nein" at bounding box center [484, 182] width 269 height 45
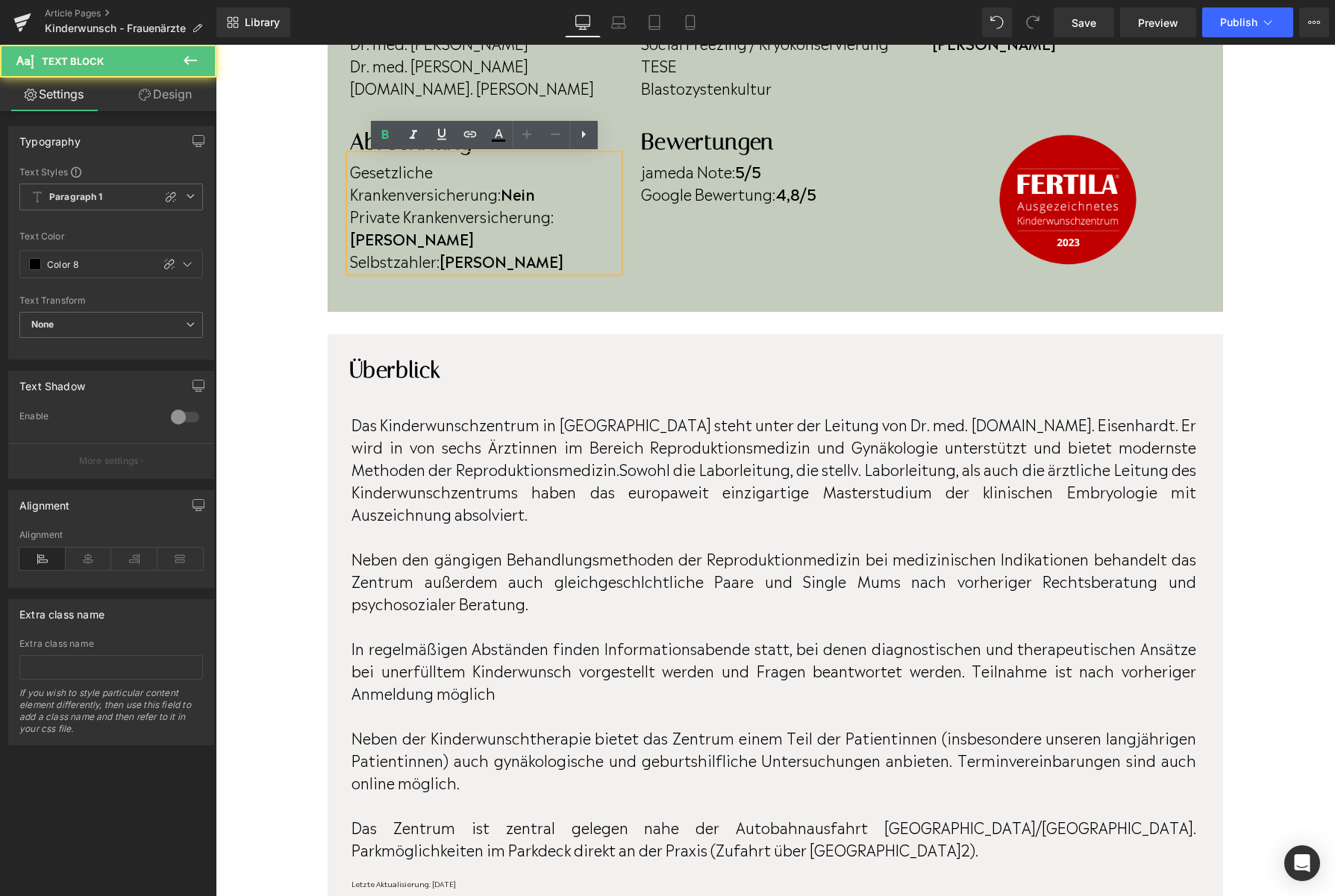
click at [389, 192] on p "Gesetzliche Krankenversicherung: Nein" at bounding box center [484, 182] width 269 height 45
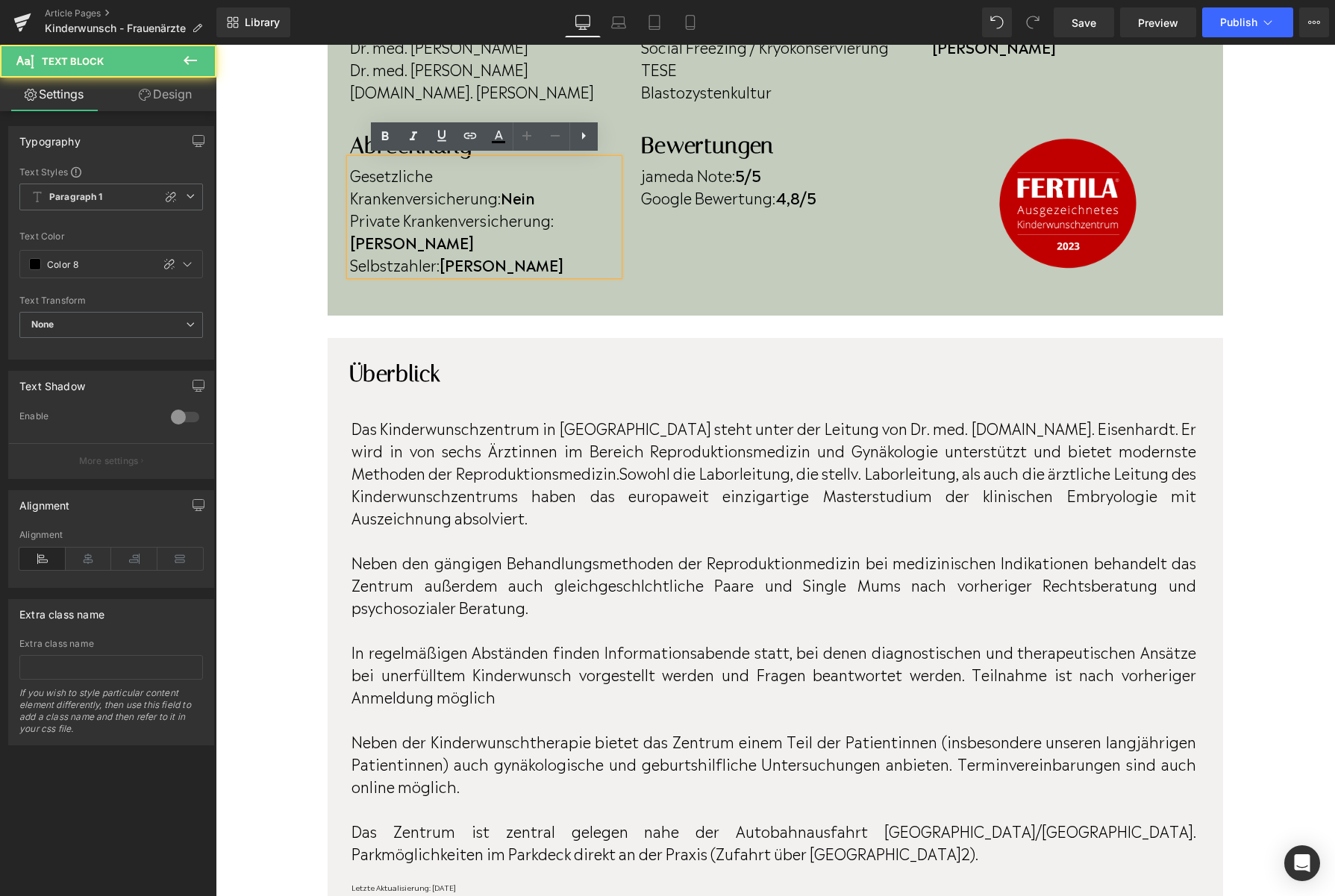
click at [389, 197] on p "Gesetzliche Krankenversicherung: Nein" at bounding box center [484, 186] width 269 height 45
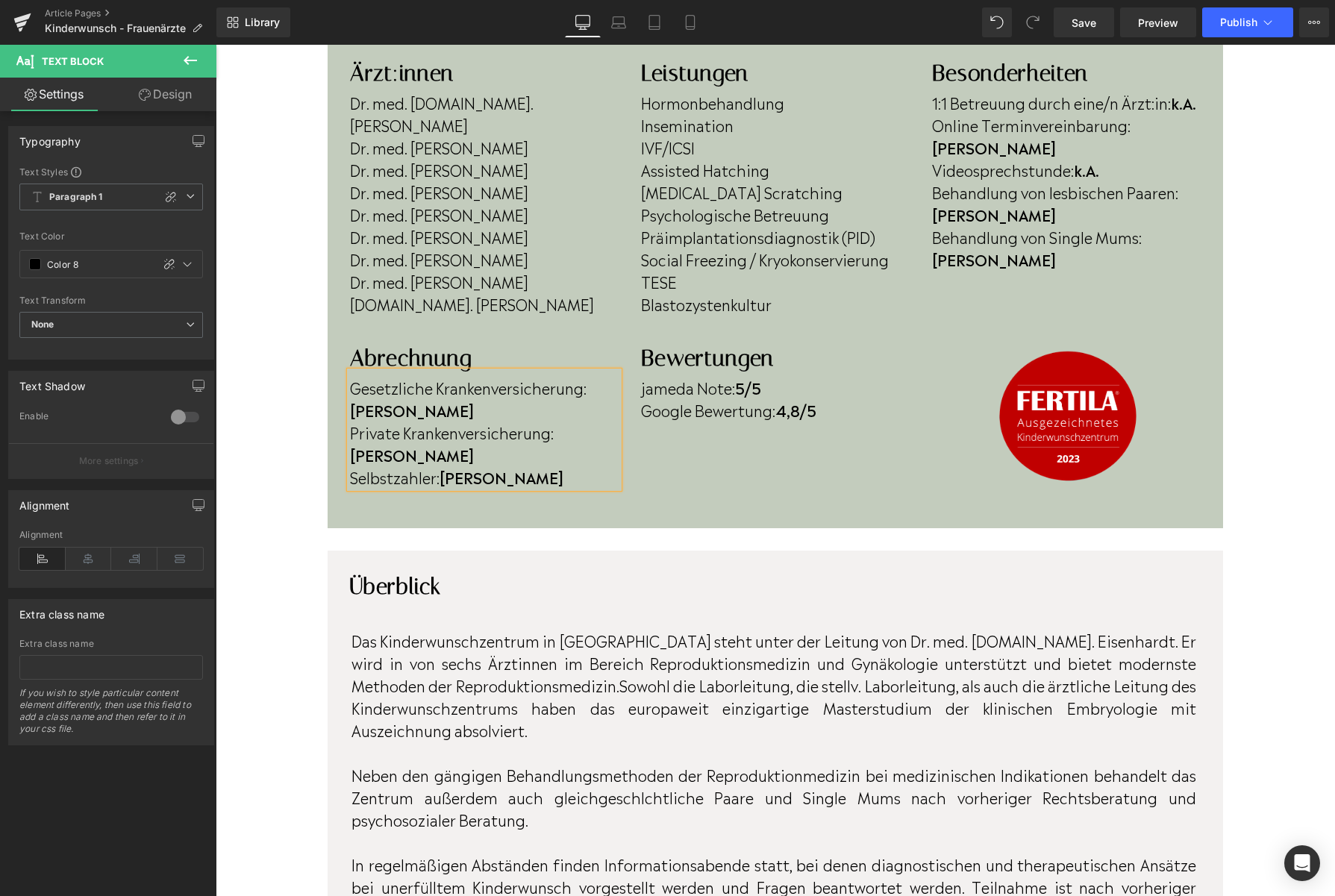
scroll to position [450, 0]
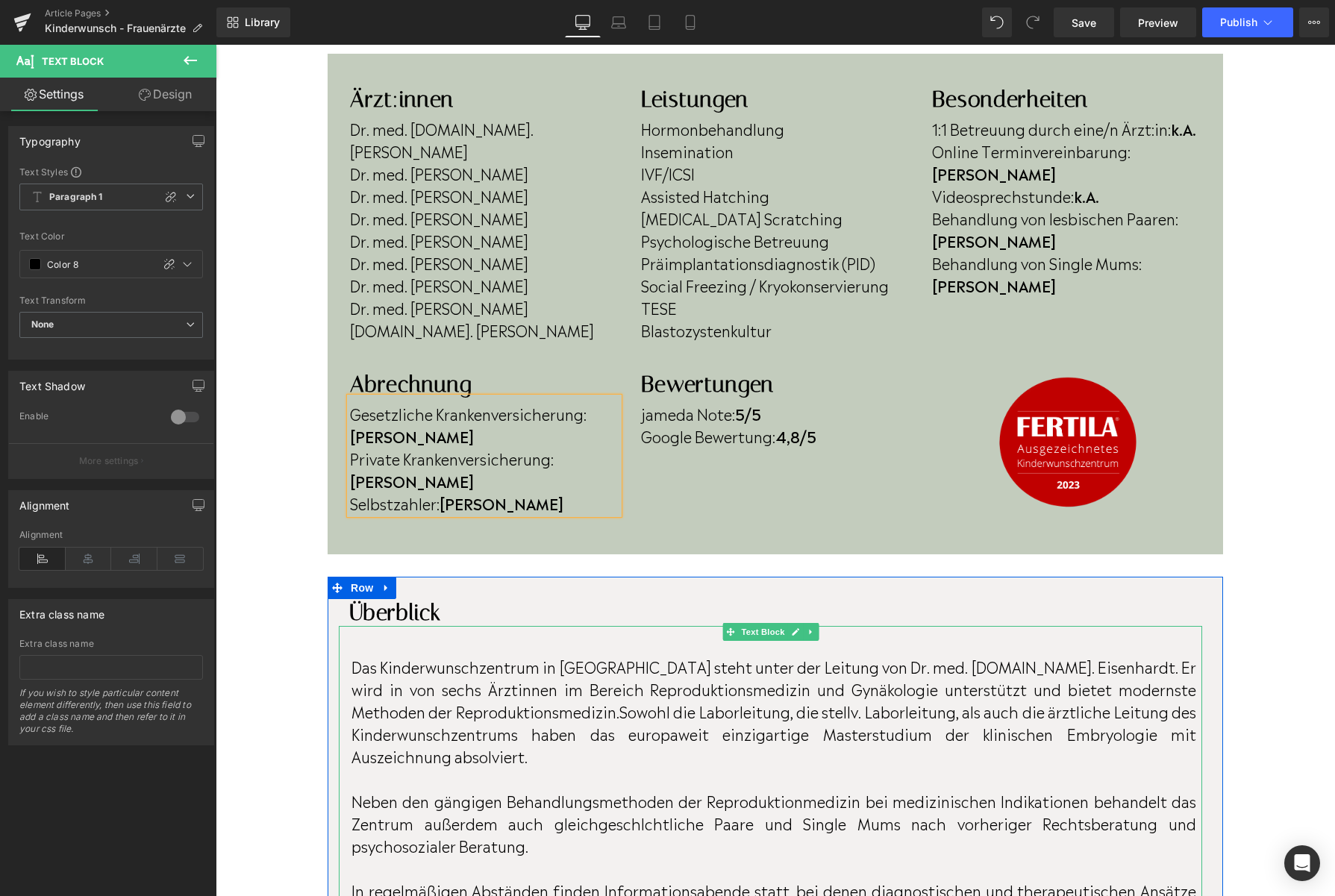
click at [1194, 672] on p "Das Kinderwunschzentrum in Neckarsulm steht unter der Leitung von Dr. med. M.Sc…" at bounding box center [773, 711] width 845 height 112
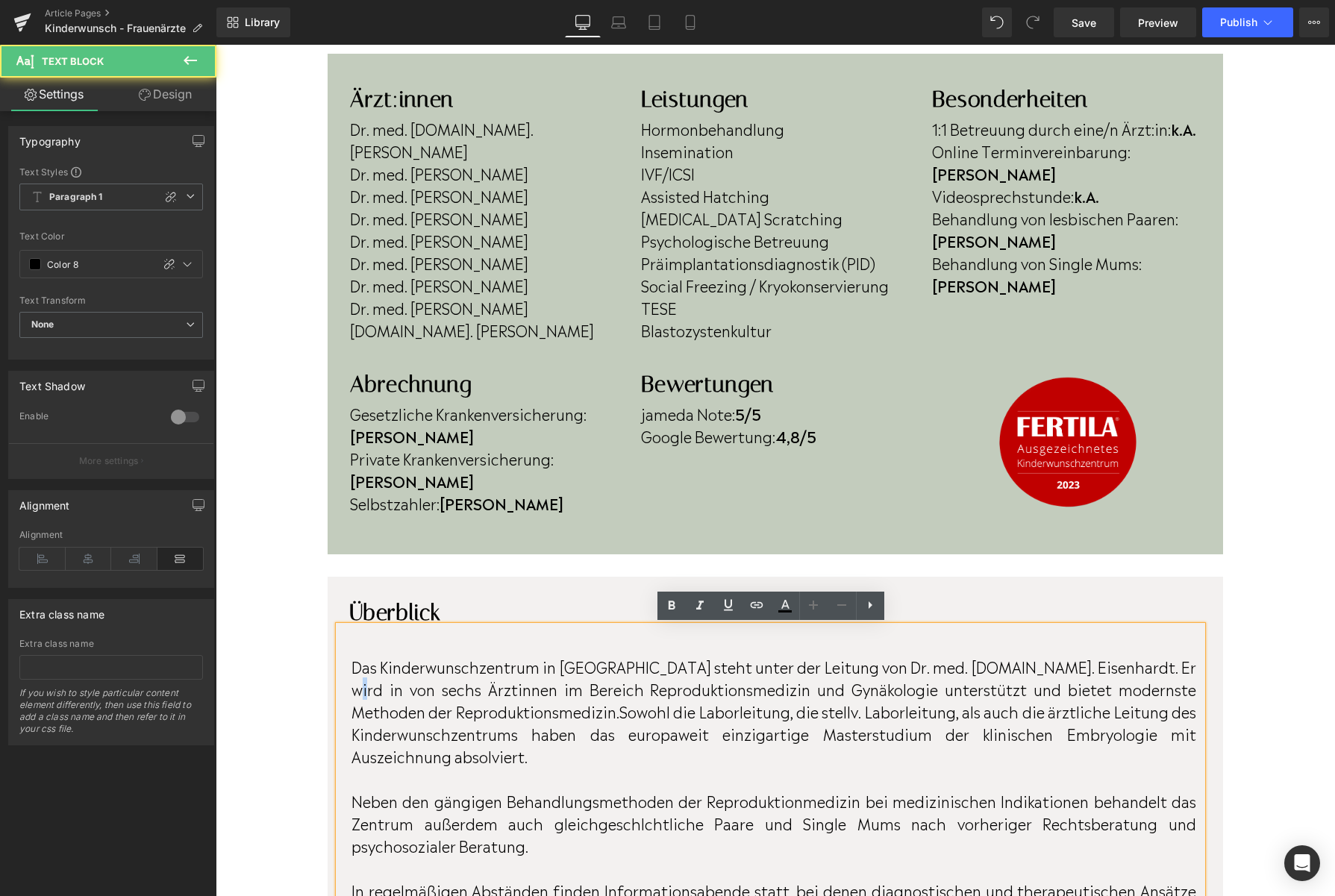
click at [1194, 672] on p "Das Kinderwunschzentrum in Neckarsulm steht unter der Leitung von Dr. med. M.Sc…" at bounding box center [773, 711] width 845 height 112
click at [1194, 670] on p "Das Kinderwunschzentrum in Neckarsulm steht unter der Leitung von Dr. med. M.Sc…" at bounding box center [773, 711] width 845 height 112
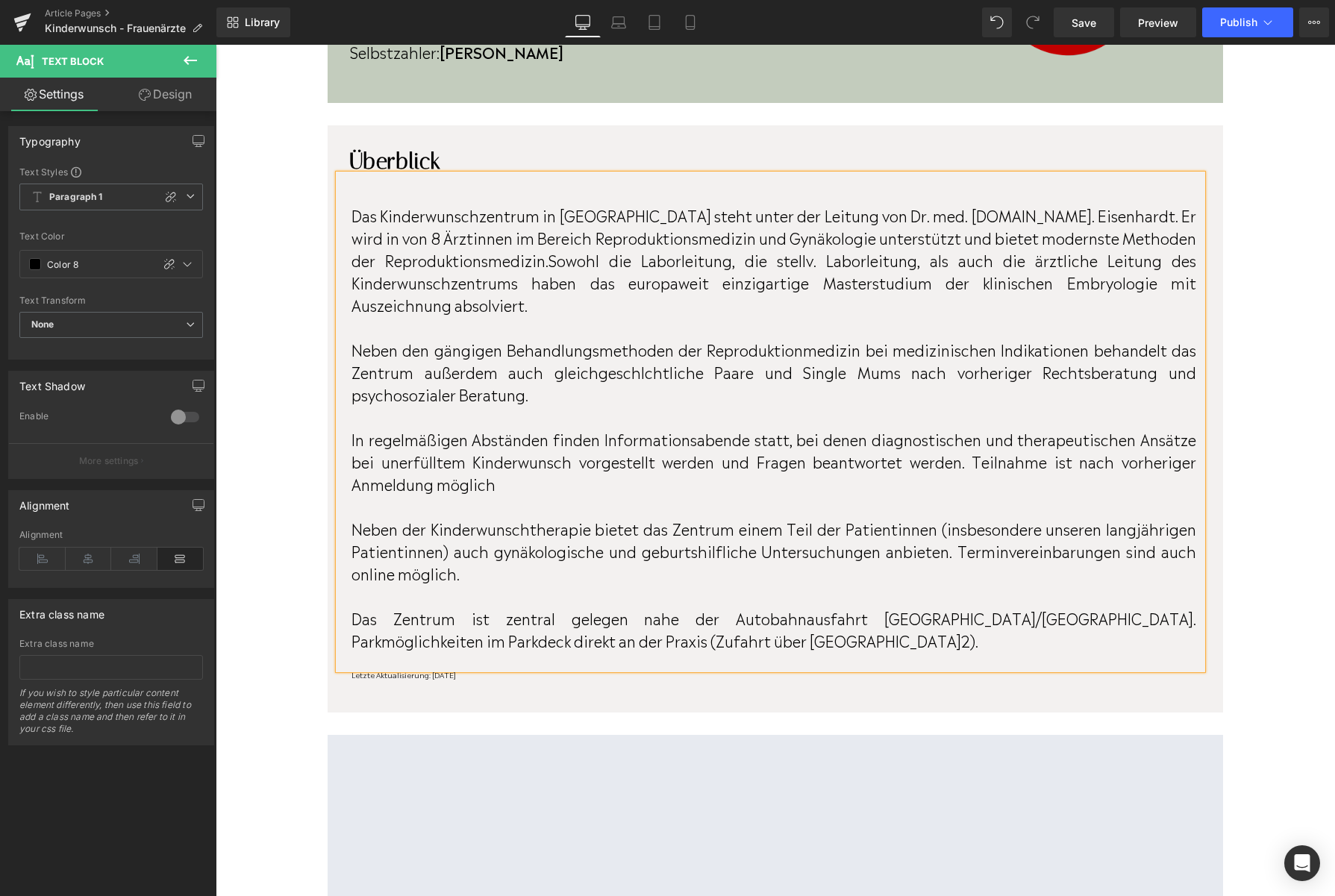
scroll to position [903, 0]
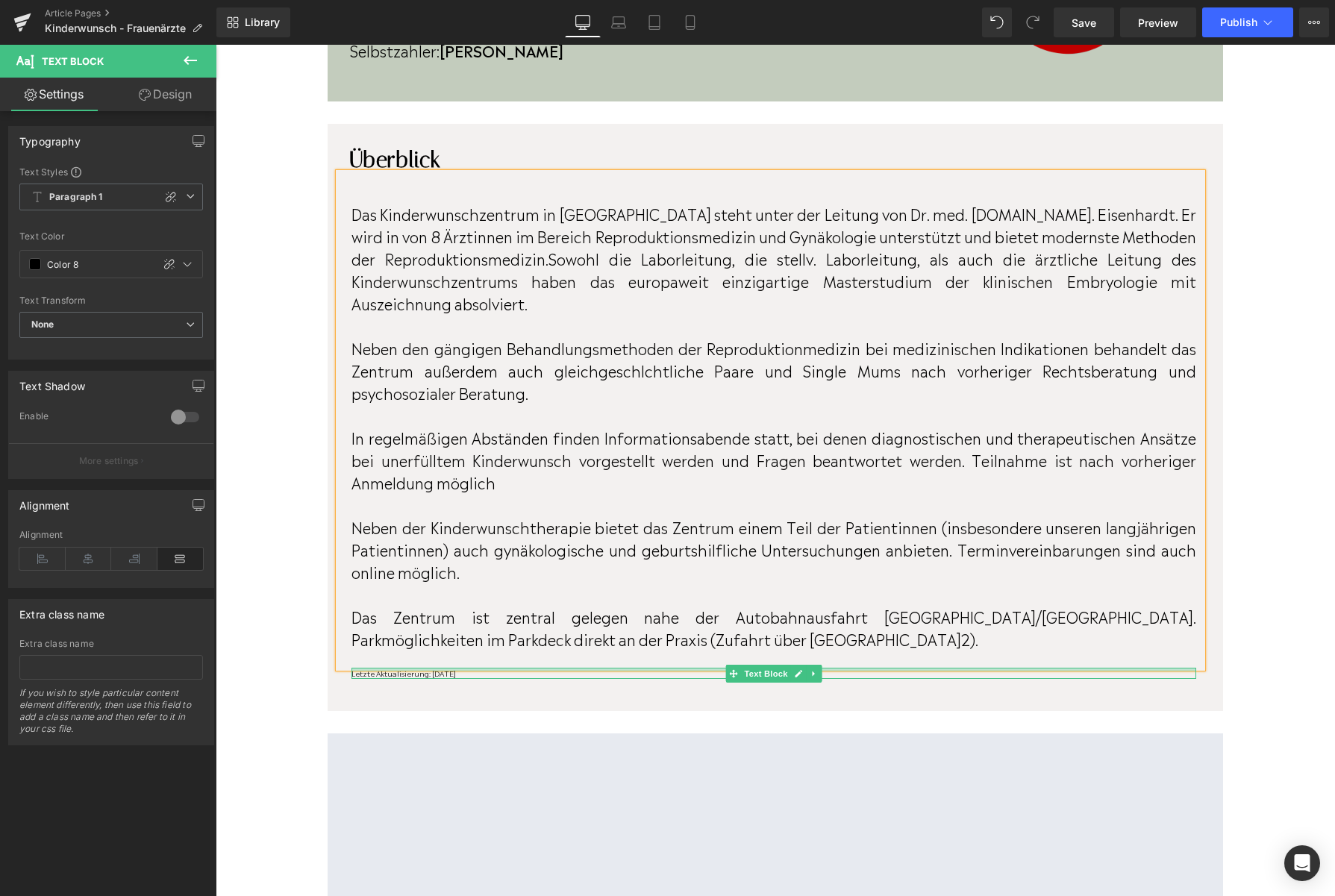
click at [510, 671] on div "Letzte Aktualisierung: April 2023 Text Block" at bounding box center [773, 672] width 845 height 11
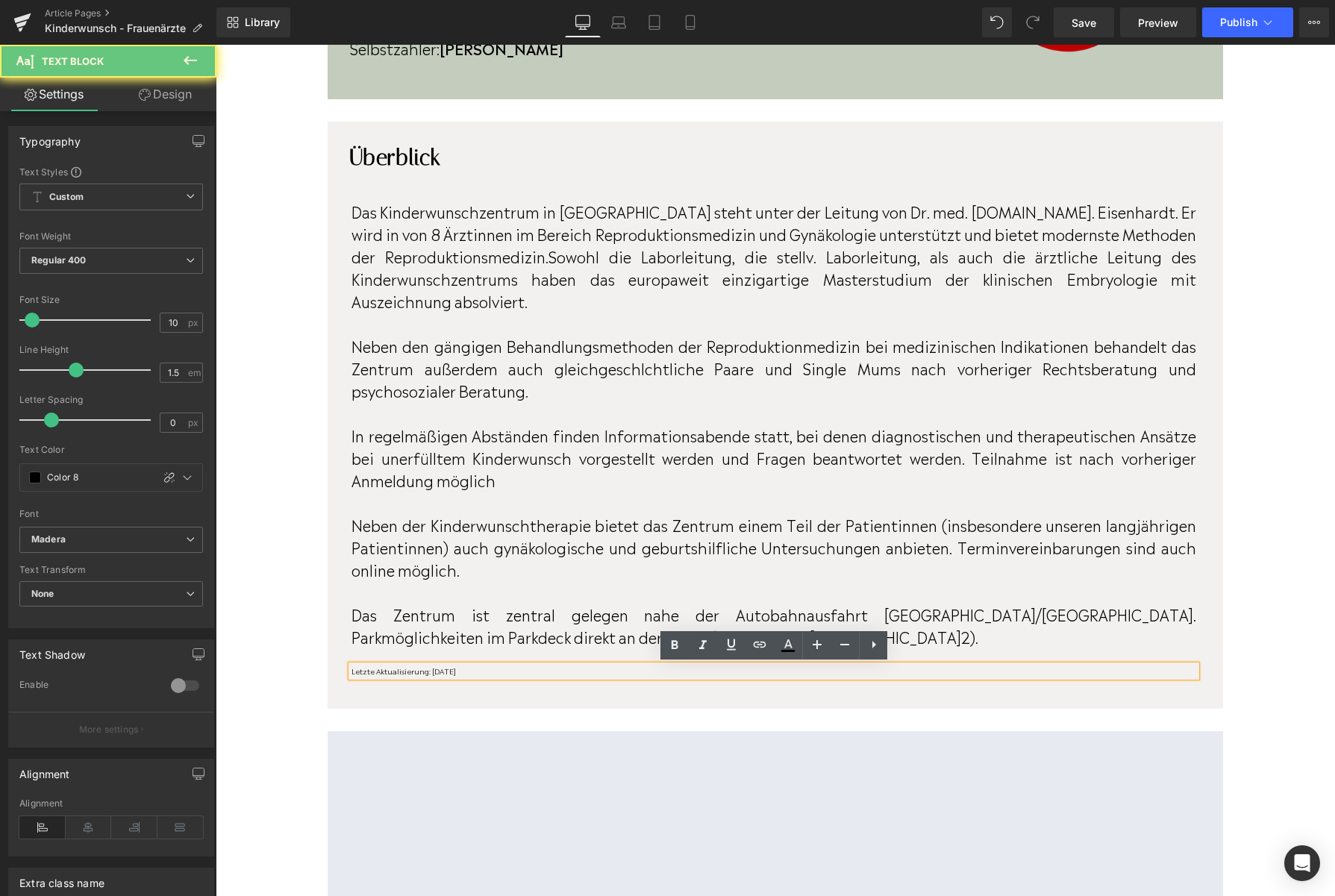
click at [503, 674] on p "Letzte Aktualisierung: [DATE]" at bounding box center [773, 671] width 845 height 11
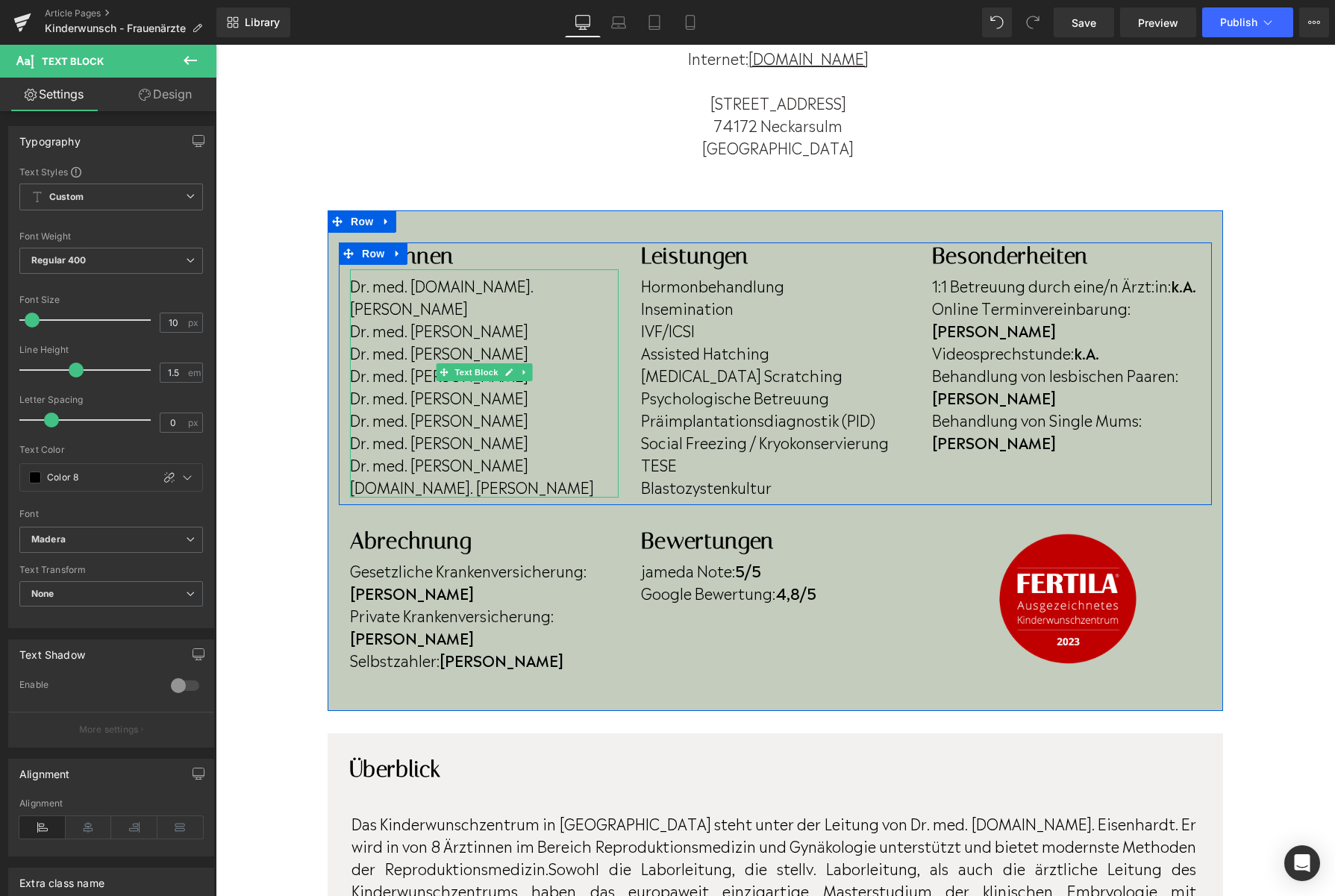
scroll to position [312, 0]
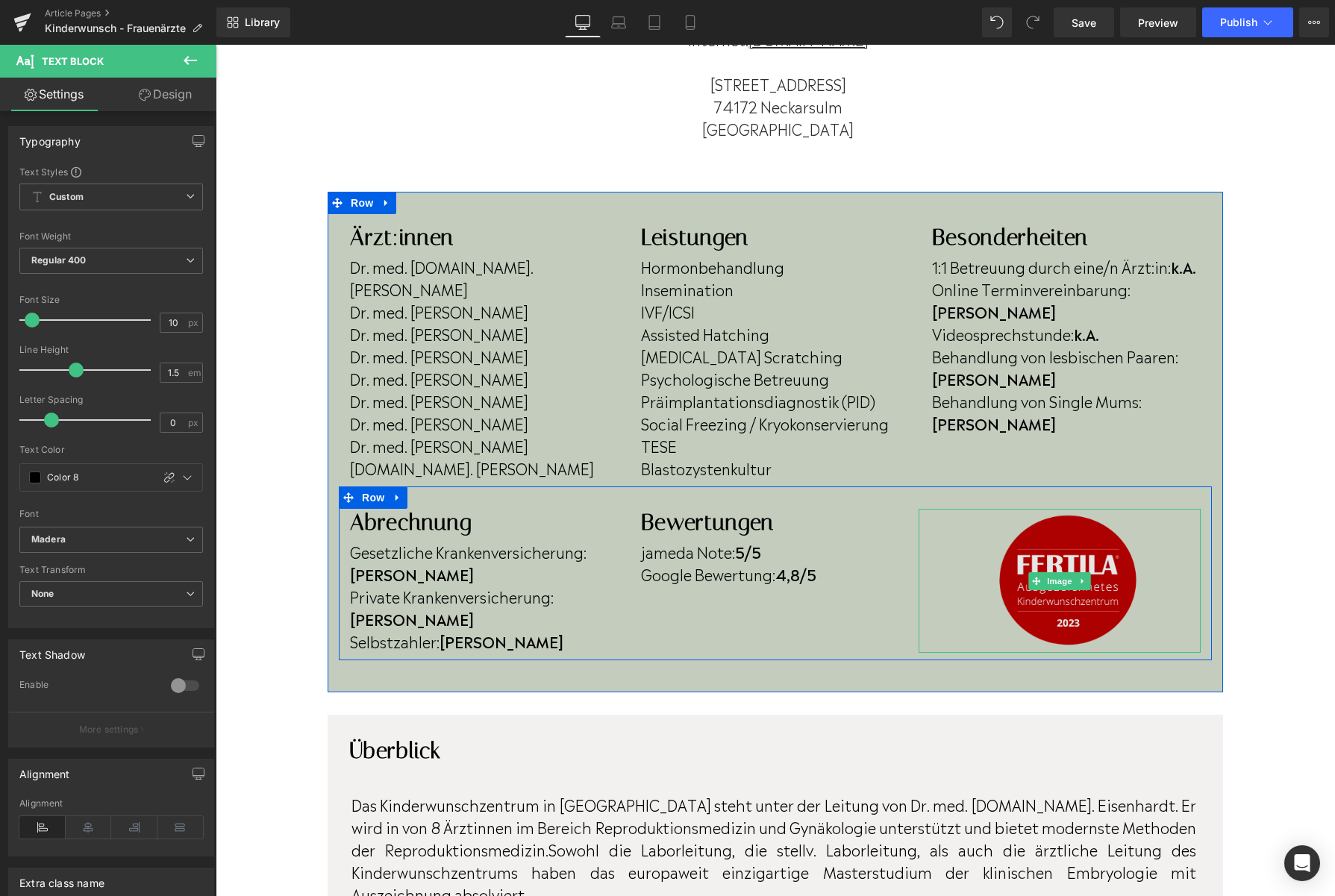
click at [1092, 572] on img at bounding box center [1060, 581] width 170 height 145
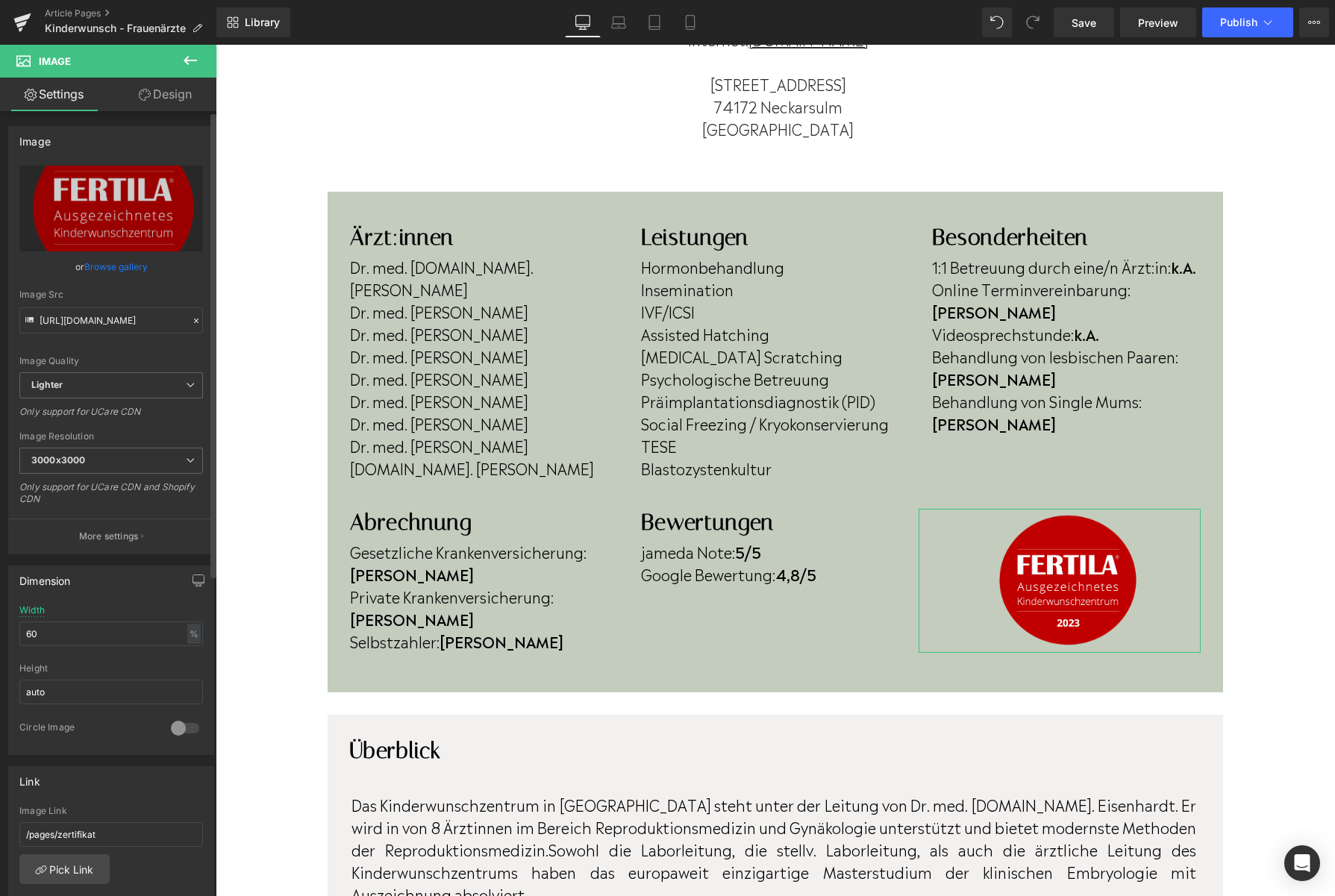
click at [98, 261] on link "Browse gallery" at bounding box center [116, 267] width 64 height 26
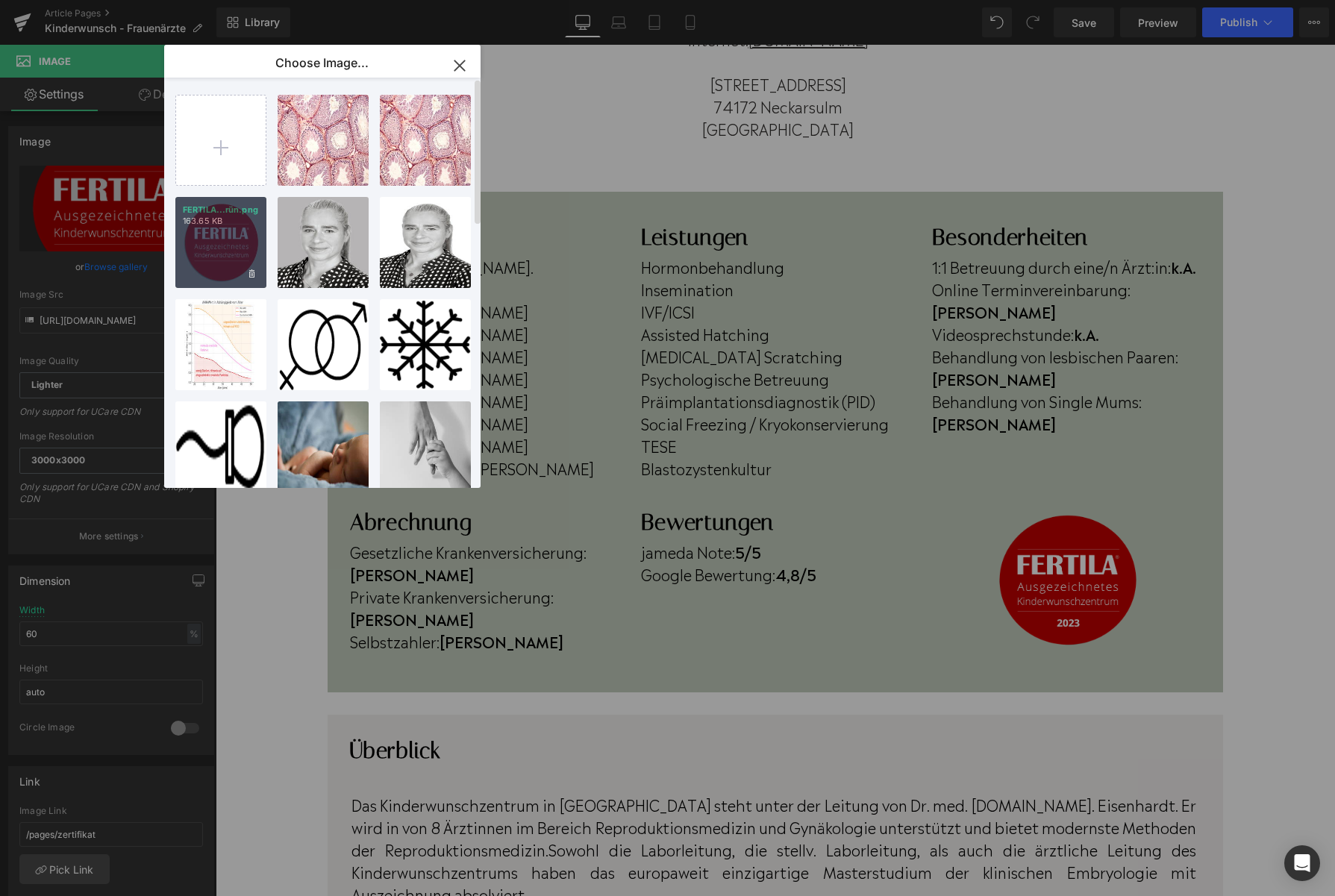
click at [190, 248] on div "FERTILA...rün.png 163.65 KB" at bounding box center [221, 242] width 91 height 91
type input "https://ucarecdn.com/c5ab98f0-74d3-4773-8121-07b005a17799/-/format/auto/-/previ…"
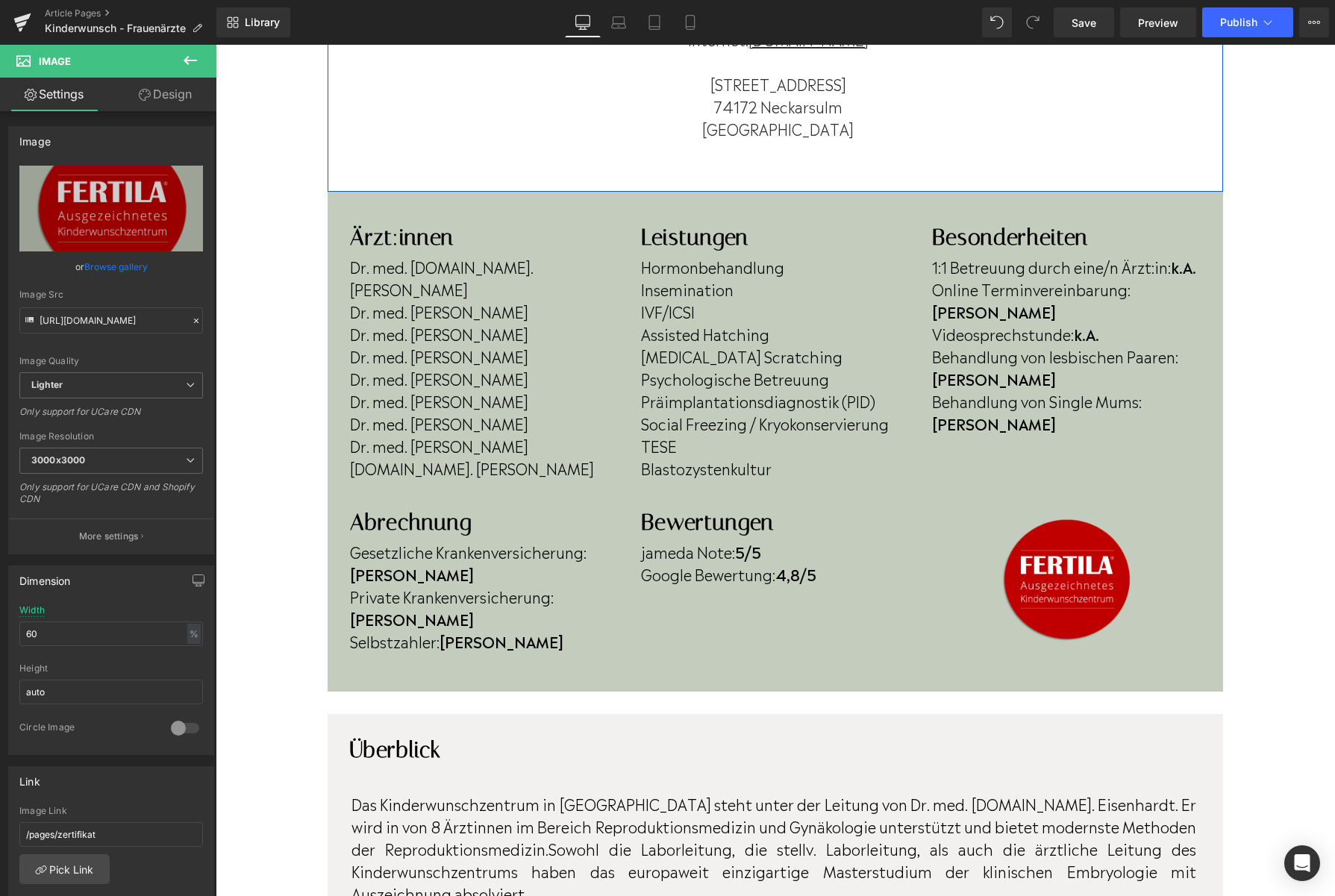
scroll to position [322, 0]
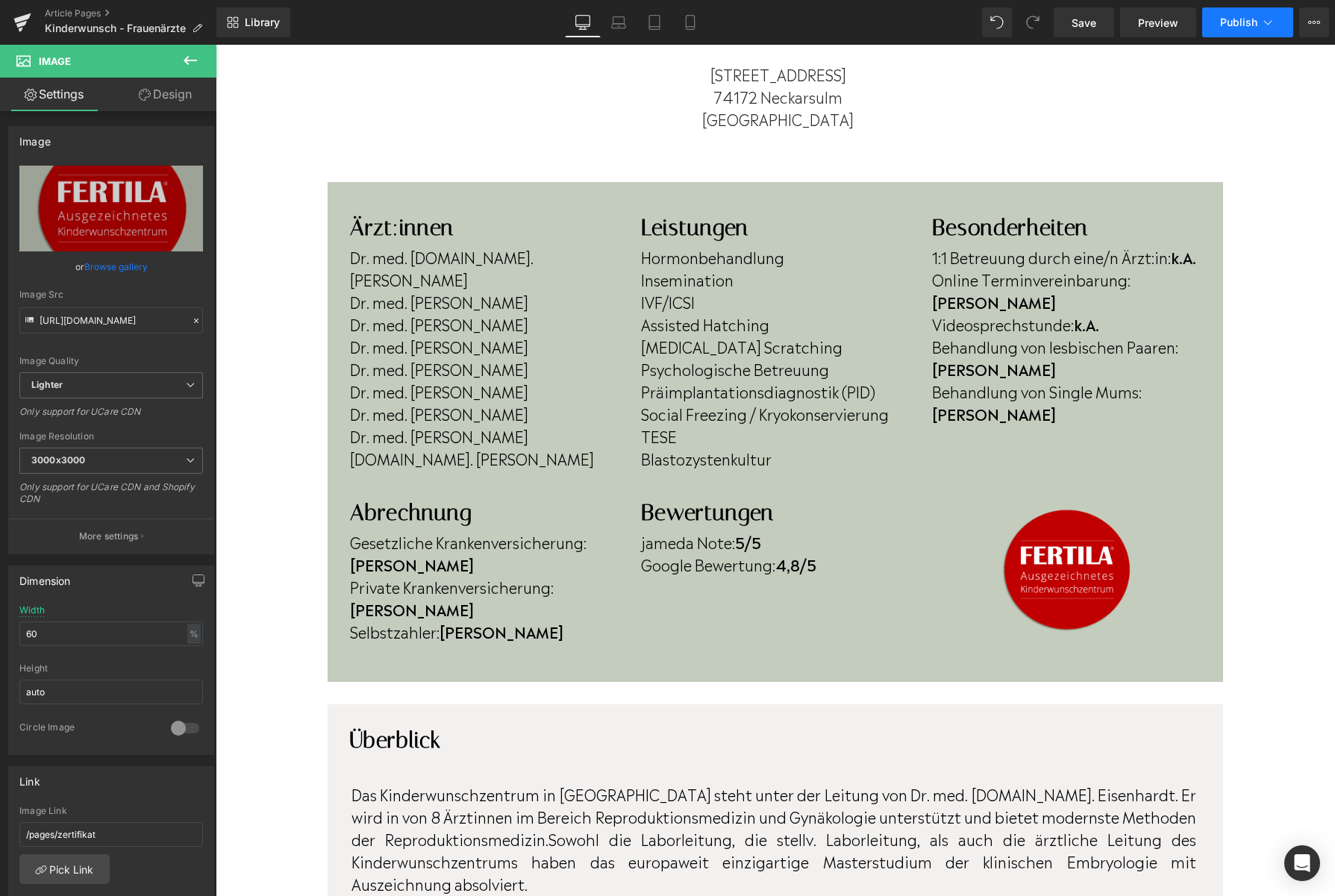
click at [1246, 25] on span "Publish" at bounding box center [1238, 23] width 37 height 12
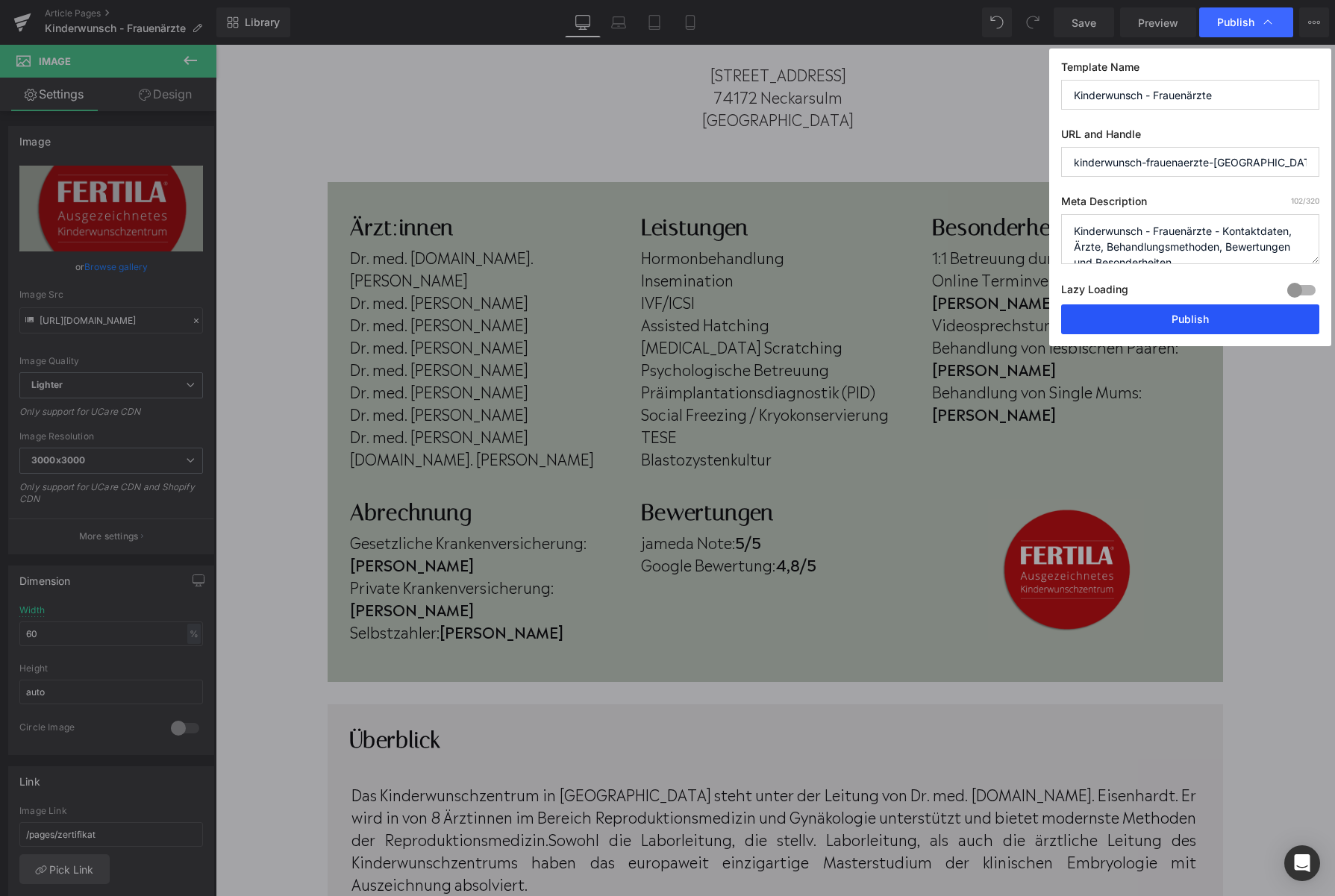
click at [1152, 317] on button "Publish" at bounding box center [1189, 320] width 258 height 29
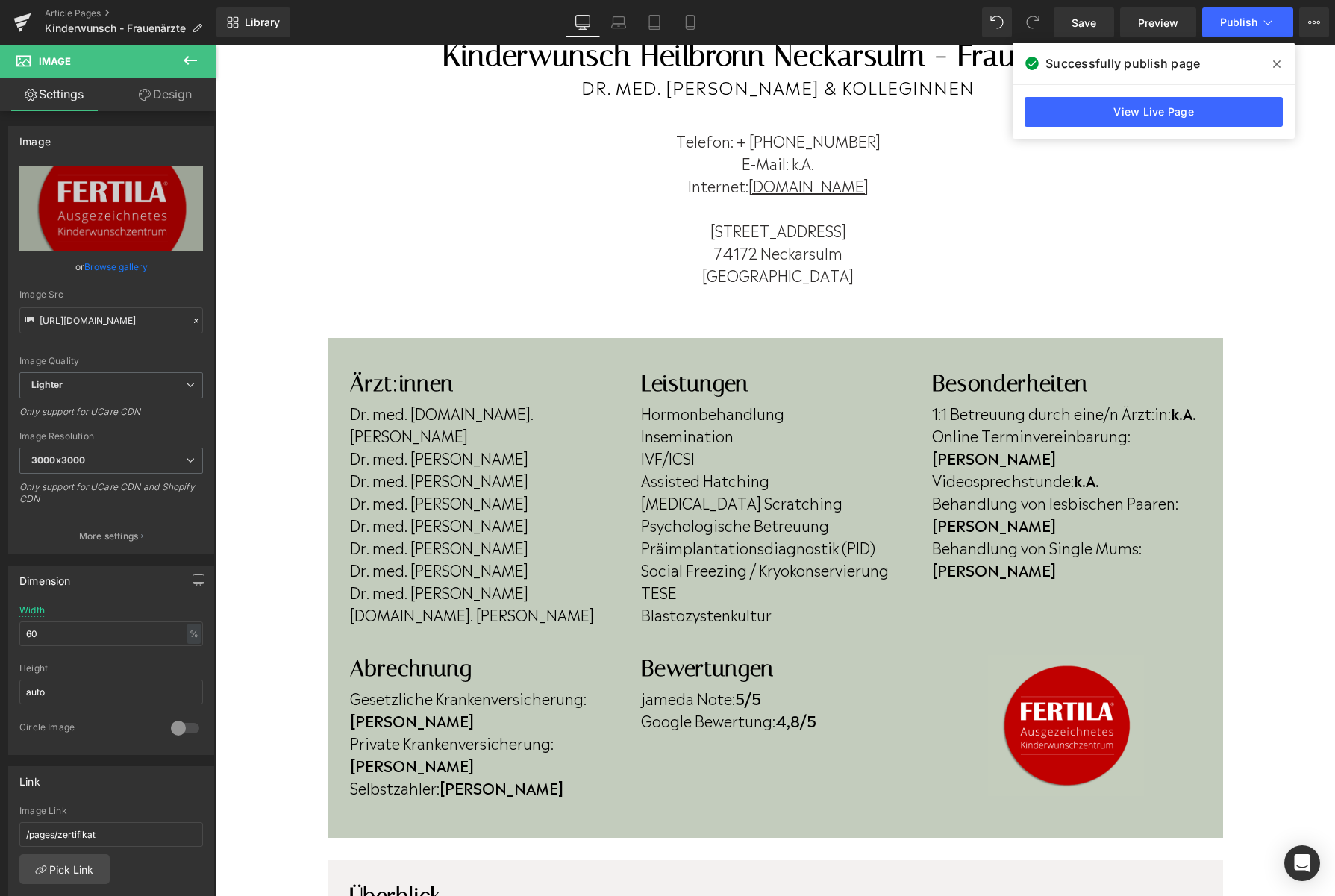
scroll to position [172, 0]
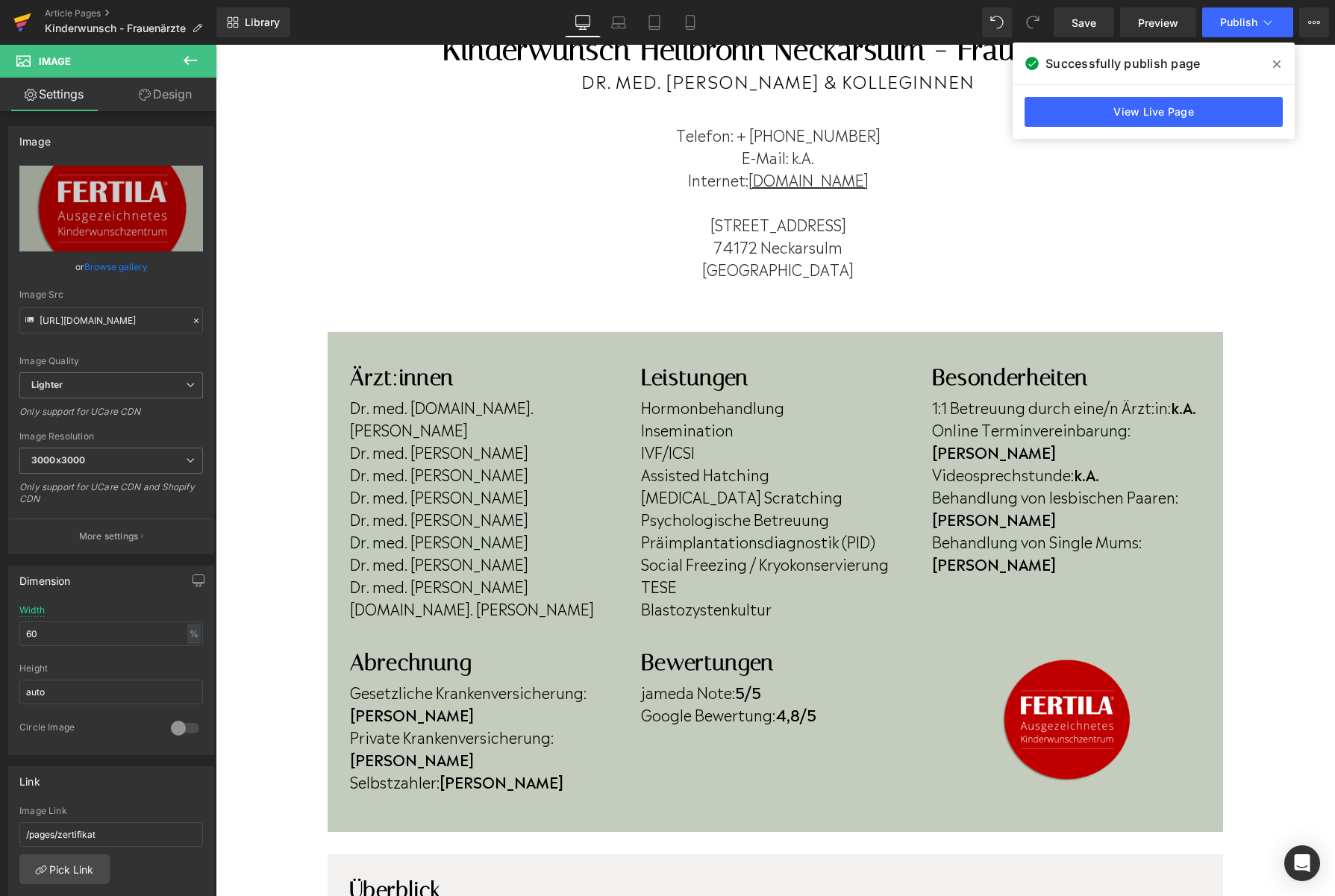
click at [27, 12] on icon at bounding box center [23, 23] width 18 height 37
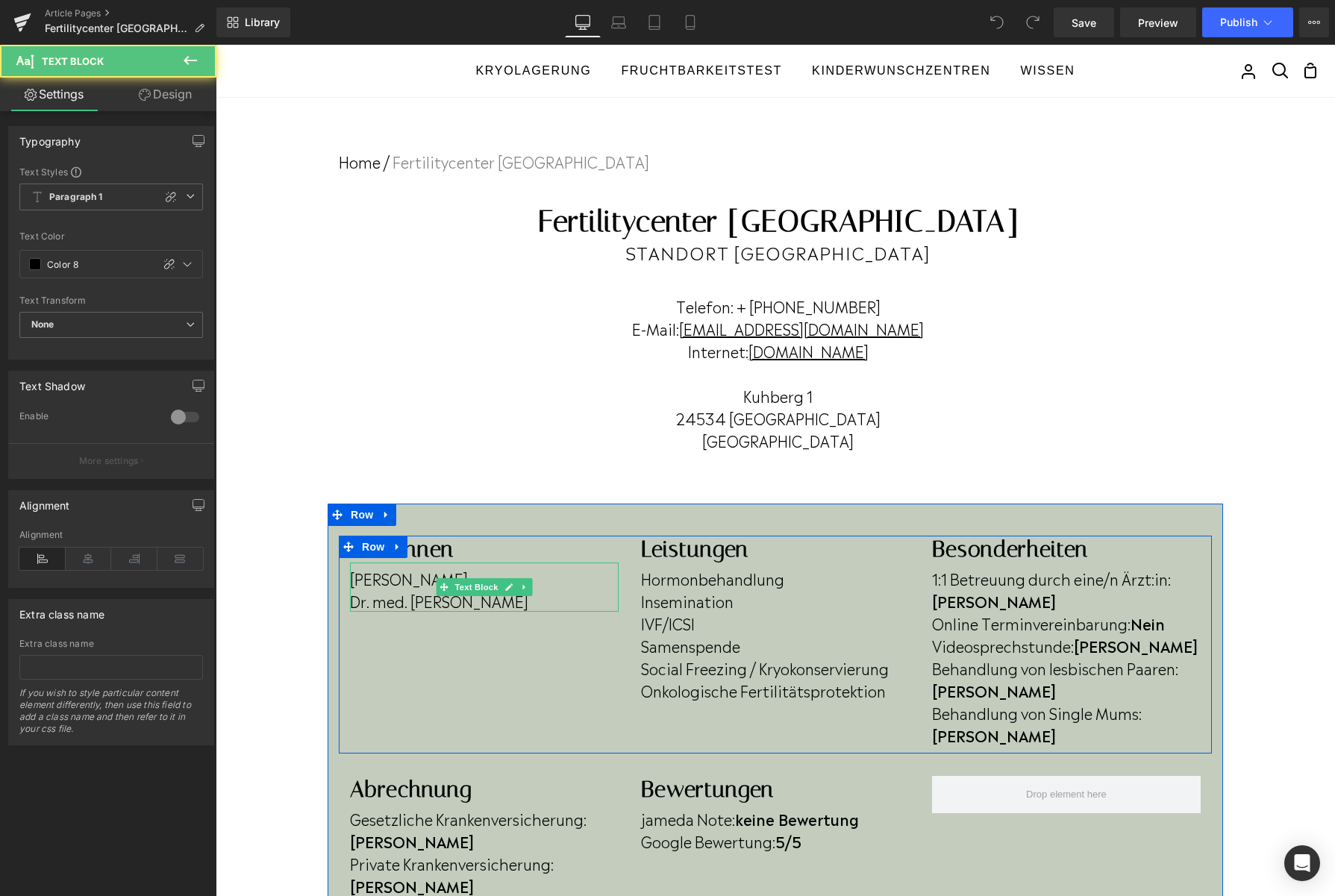
click at [558, 598] on p "Dr. med. Antonia Wenners" at bounding box center [484, 600] width 269 height 23
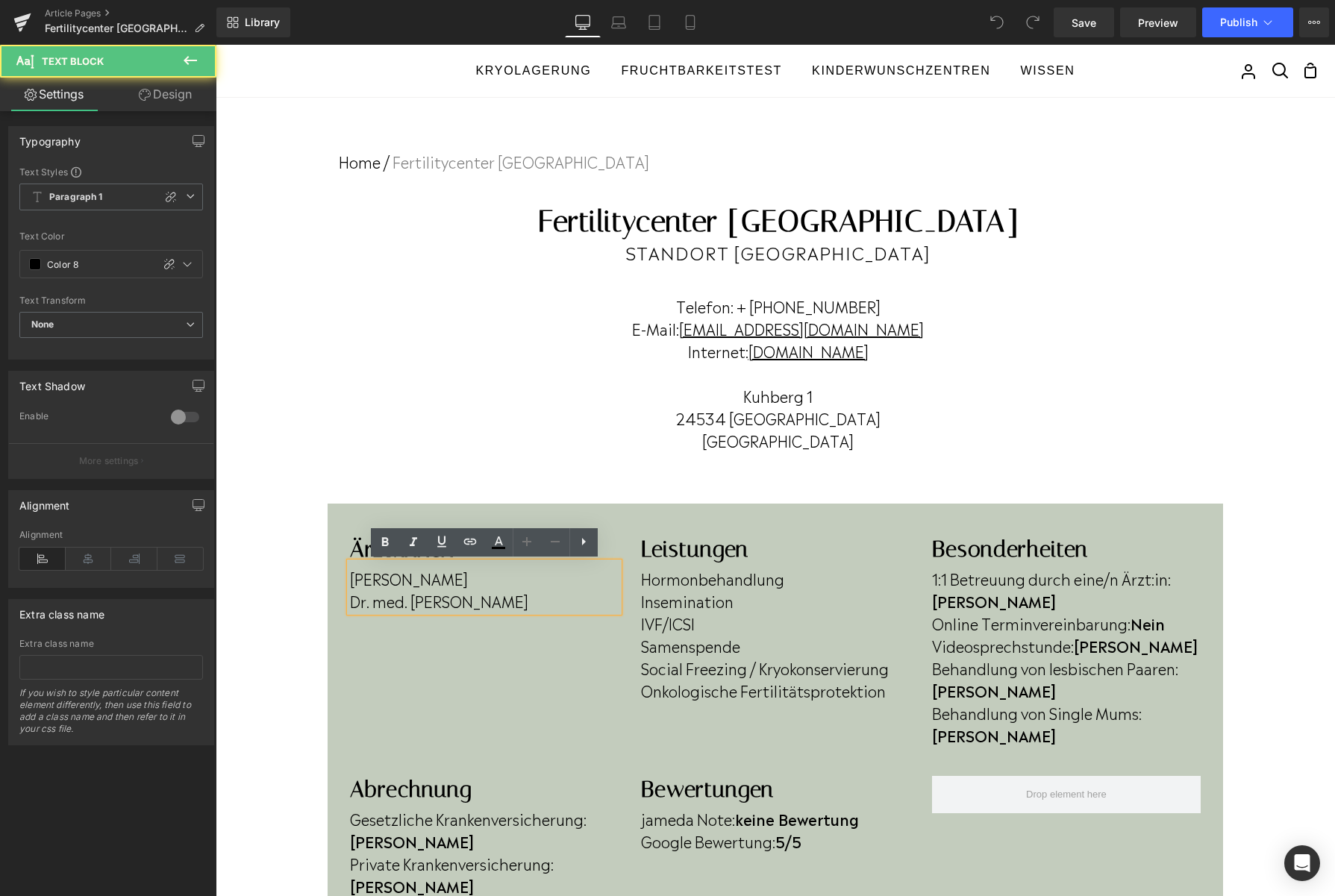
click at [536, 606] on p "Dr. med. Antonia Wenners" at bounding box center [484, 600] width 269 height 23
drag, startPoint x: 539, startPoint y: 602, endPoint x: 351, endPoint y: 582, distance: 189.1
click at [351, 582] on div "Cansu Ipekci Dr. med. Antonia Wenners" at bounding box center [484, 587] width 269 height 49
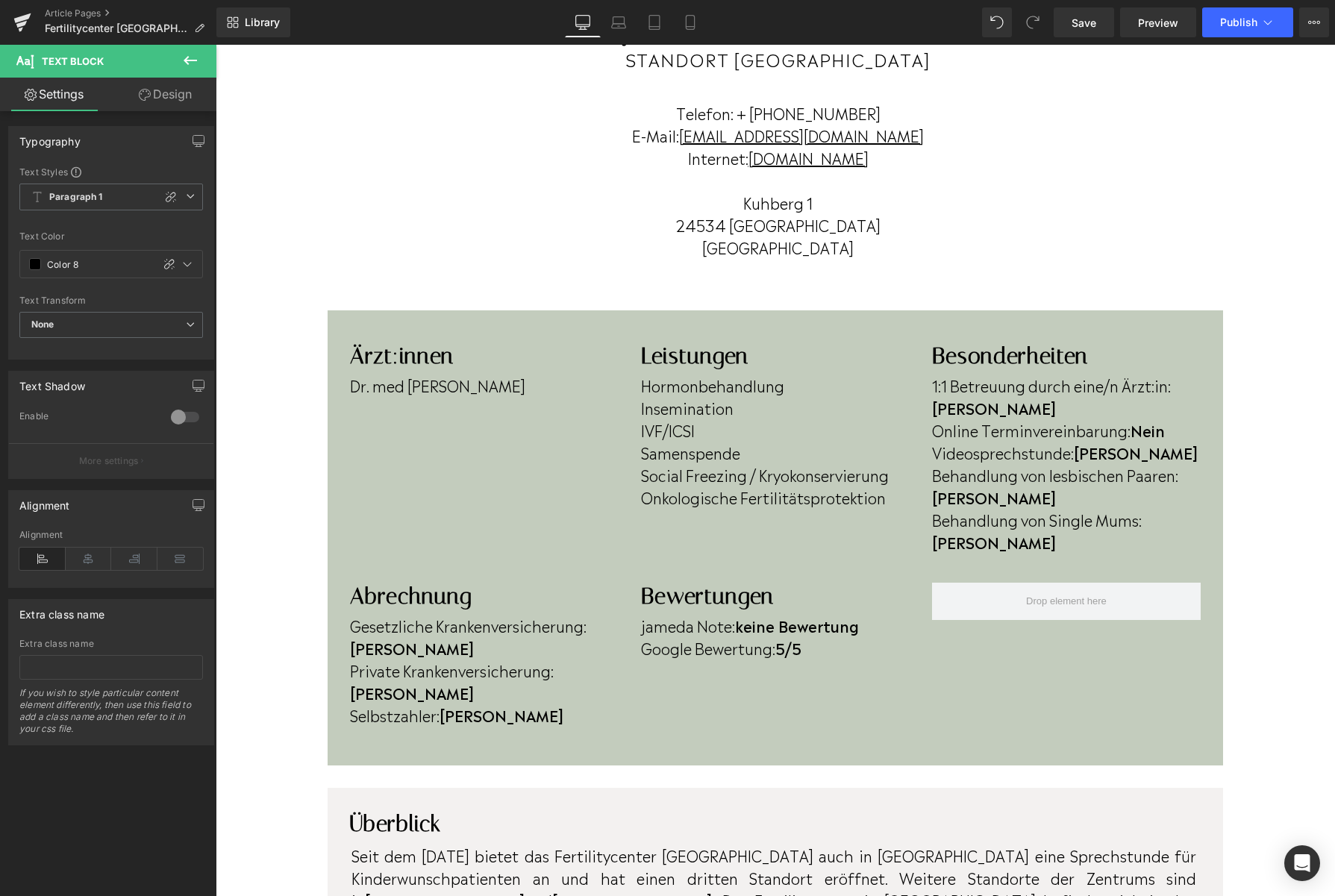
scroll to position [238, 0]
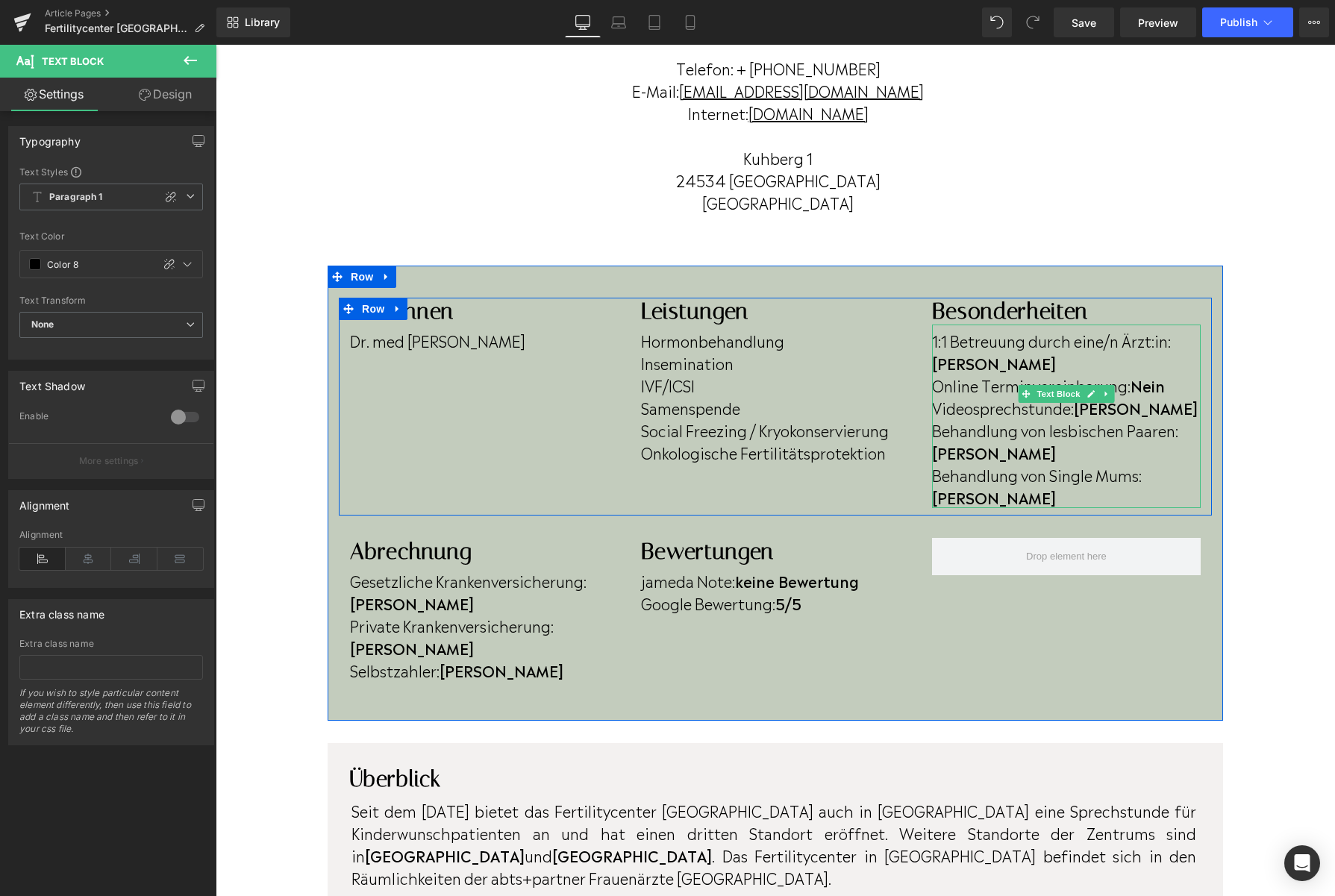
click at [1182, 373] on p "Online Terminvereinbarung: Nein" at bounding box center [1066, 384] width 269 height 23
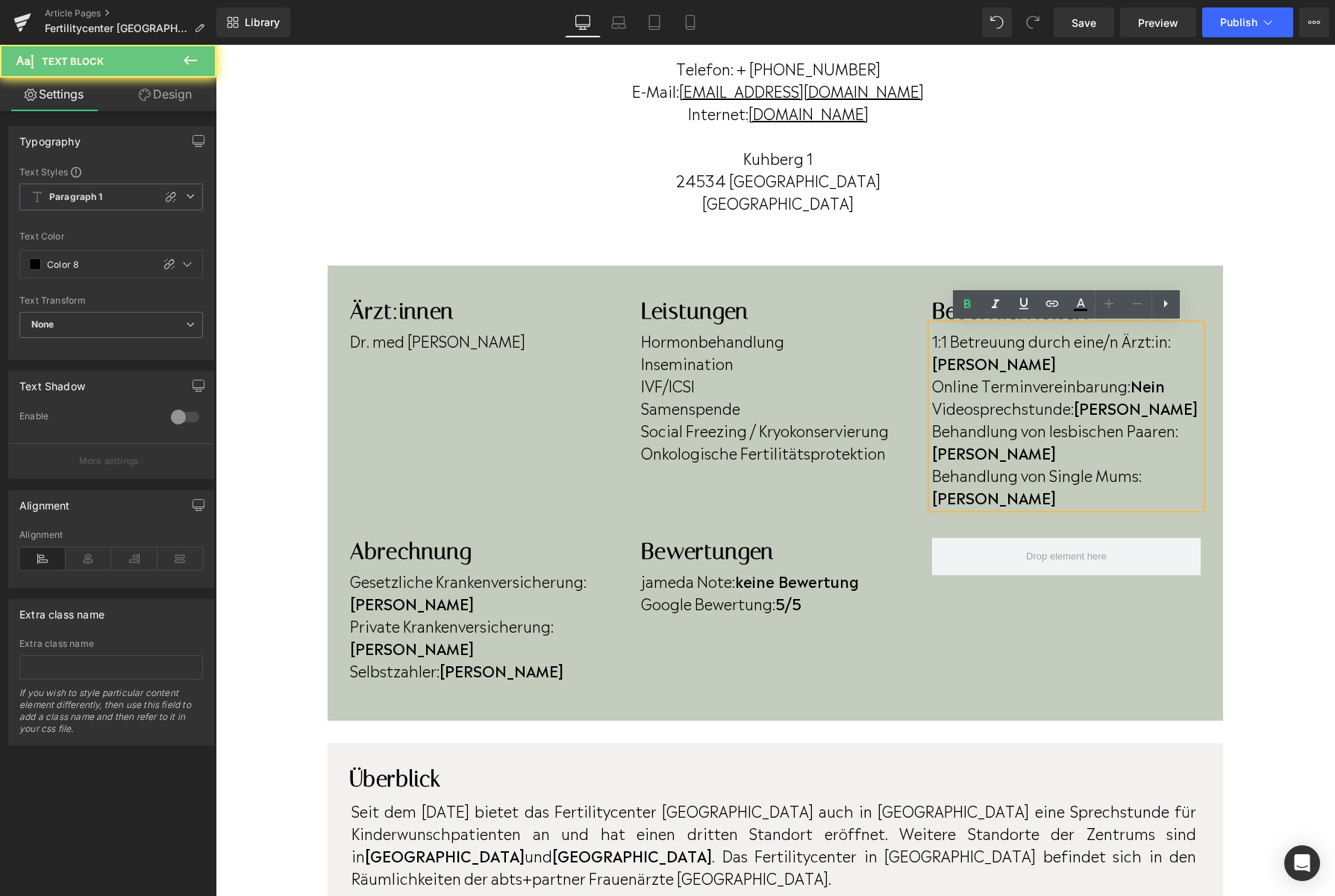
click at [1175, 373] on p "Online Terminvereinbarung: Nein" at bounding box center [1066, 384] width 269 height 23
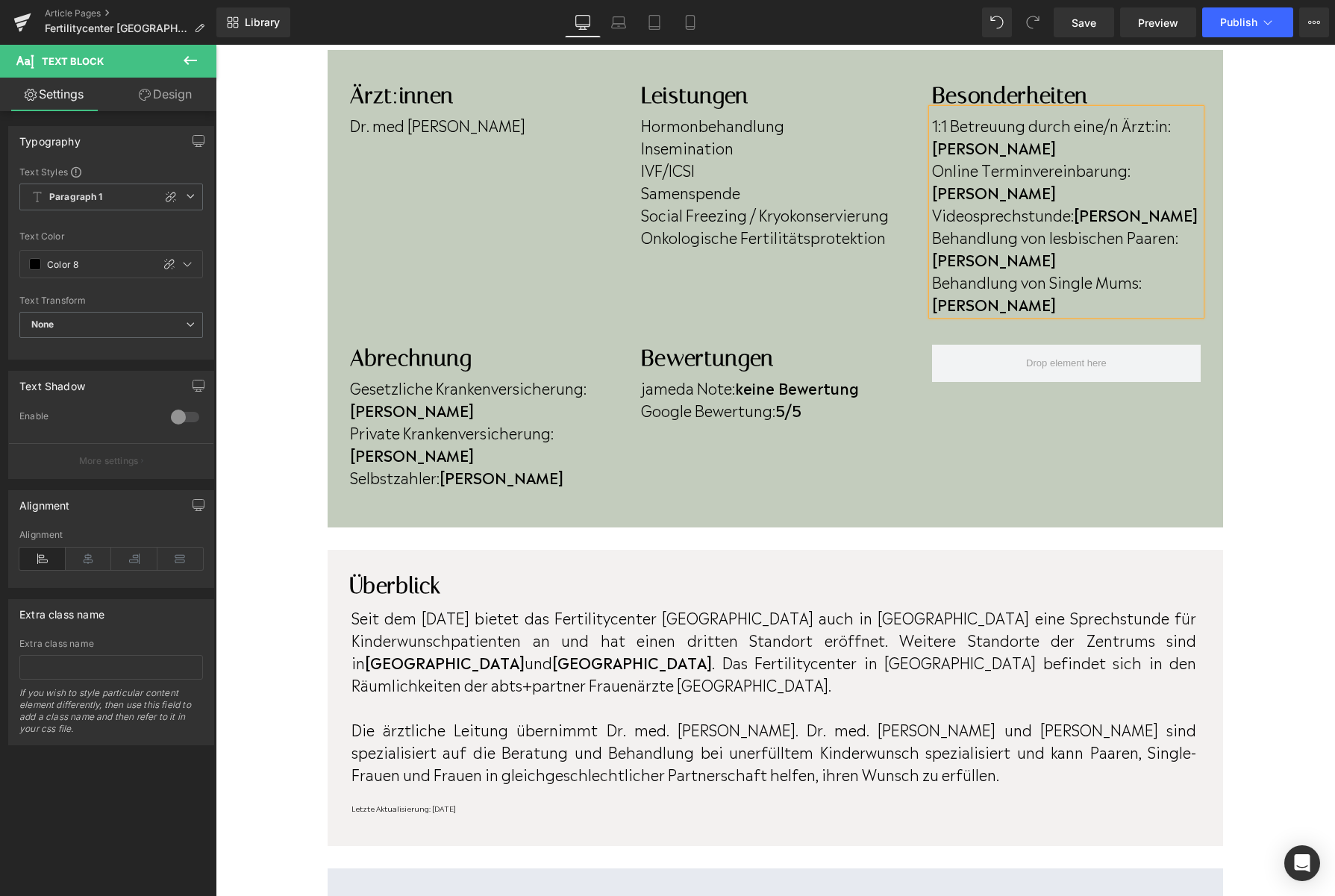
scroll to position [458, 0]
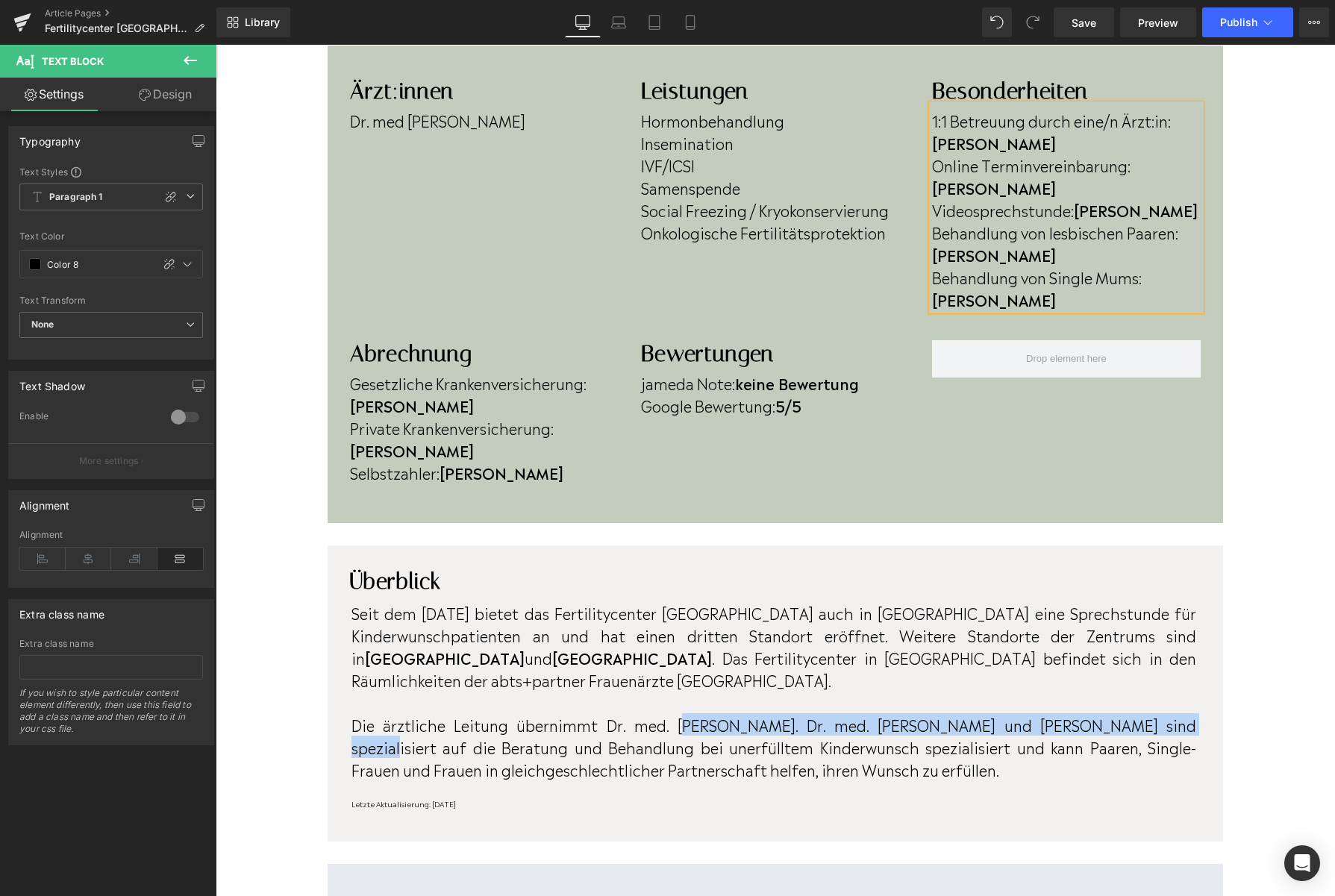
drag, startPoint x: 668, startPoint y: 617, endPoint x: 1226, endPoint y: 617, distance: 558.0
click at [1226, 617] on div "Home / Fertilitycenter Neumünster Breadcrumbs Row Fertilitycenter Schleswig-Hol…" at bounding box center [775, 777] width 1119 height 2278
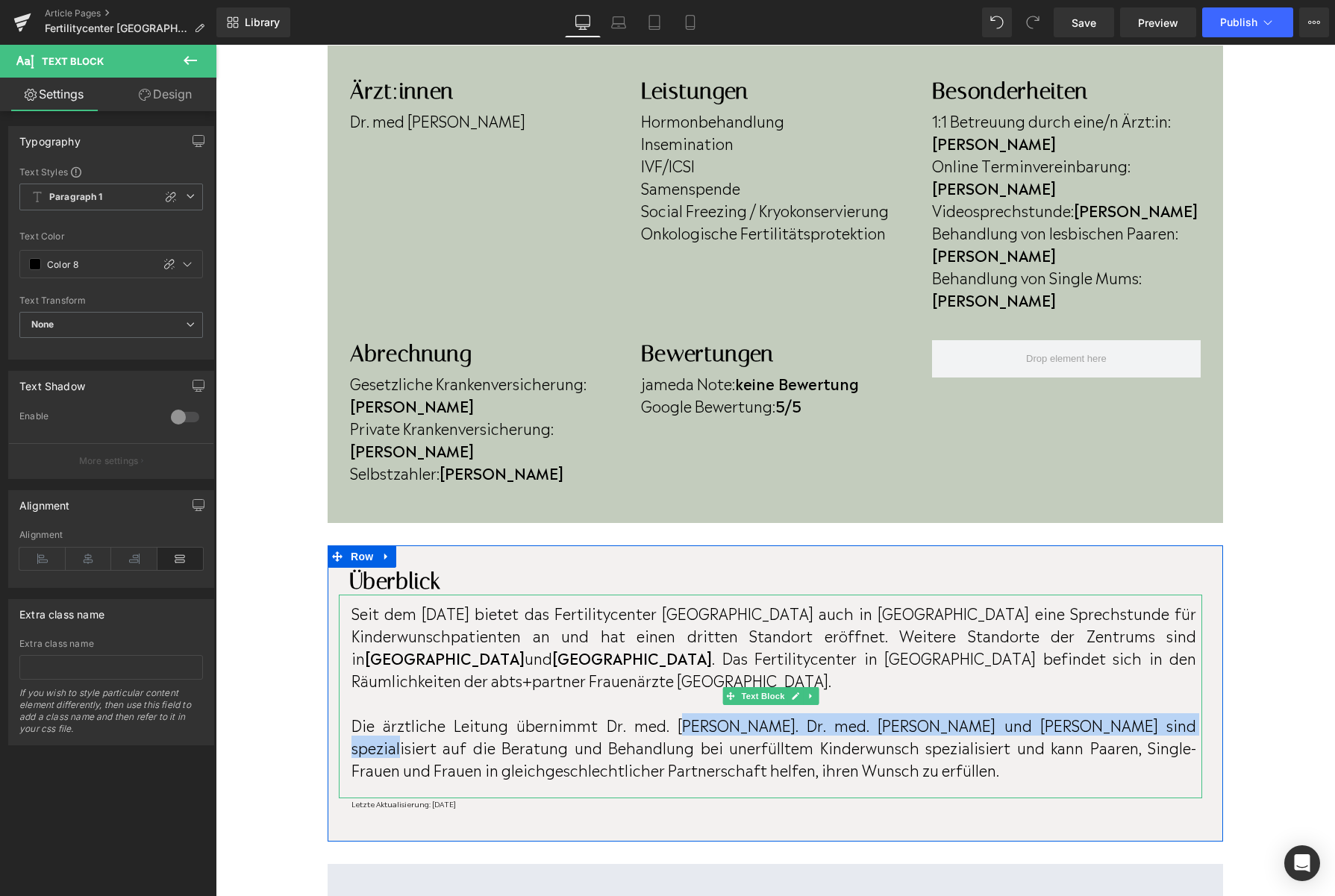
click at [1167, 714] on p "Die ärztliche Leitung übernimmt Dr. med. Antonia Wenners. Dr. med. Antonia Wenn…" at bounding box center [773, 747] width 845 height 67
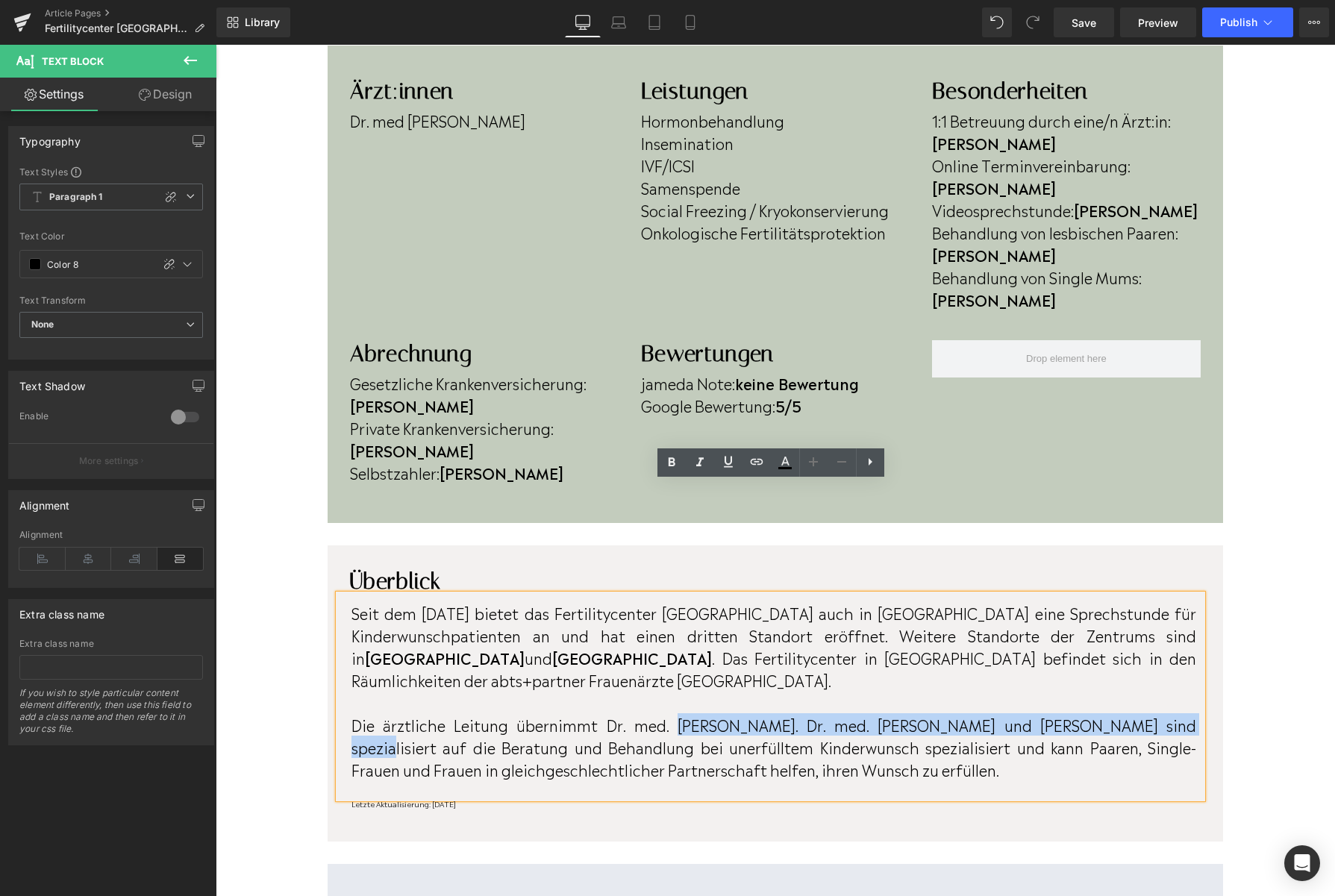
drag, startPoint x: 1189, startPoint y: 611, endPoint x: 665, endPoint y: 614, distance: 524.0
click at [665, 714] on p "Die ärztliche Leitung übernimmt Dr. med. Antonia Wenners. Dr. med. Antonia Wenn…" at bounding box center [773, 747] width 845 height 67
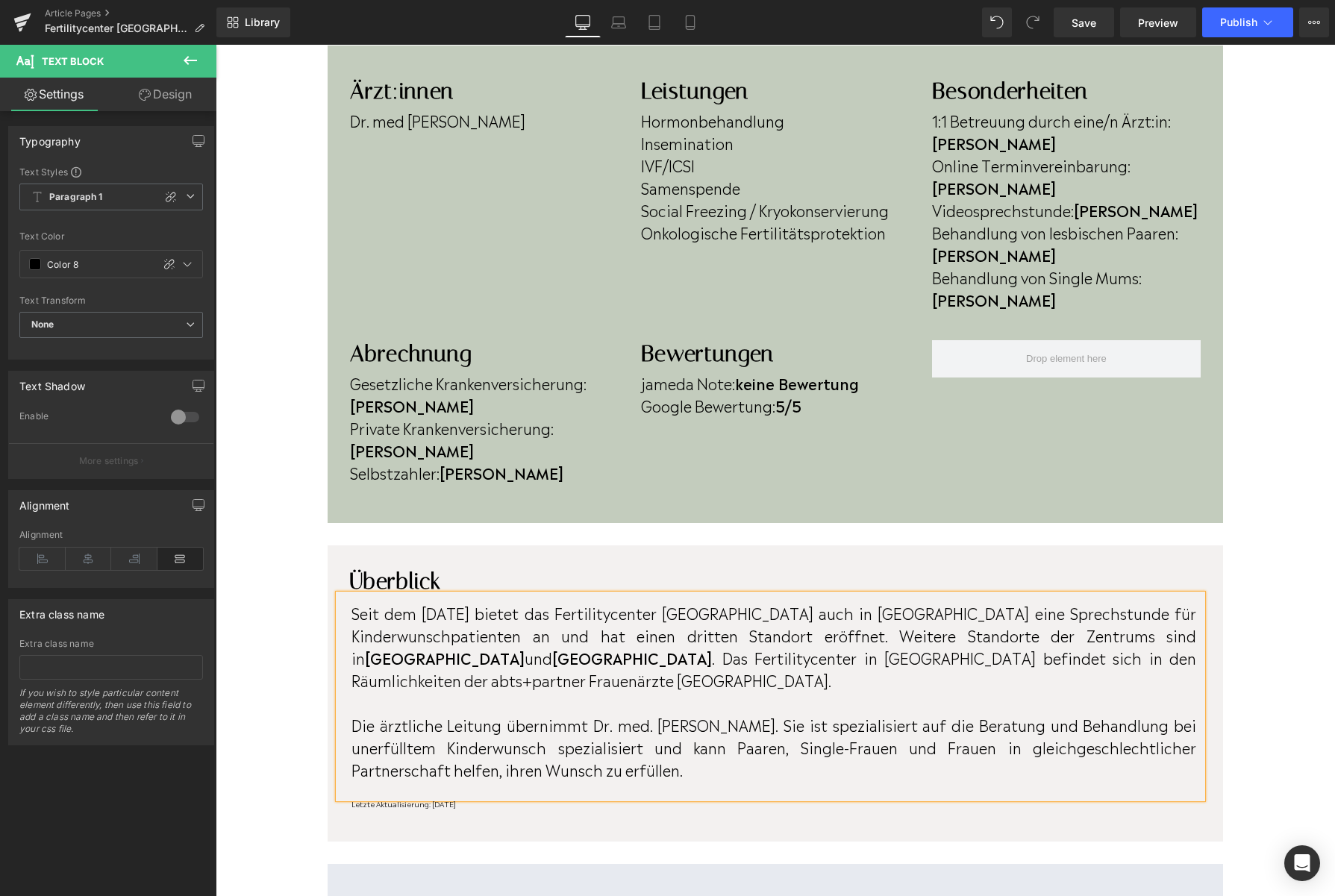
click at [499, 798] on p "Letzte Aktualisierung: [DATE]" at bounding box center [773, 803] width 845 height 11
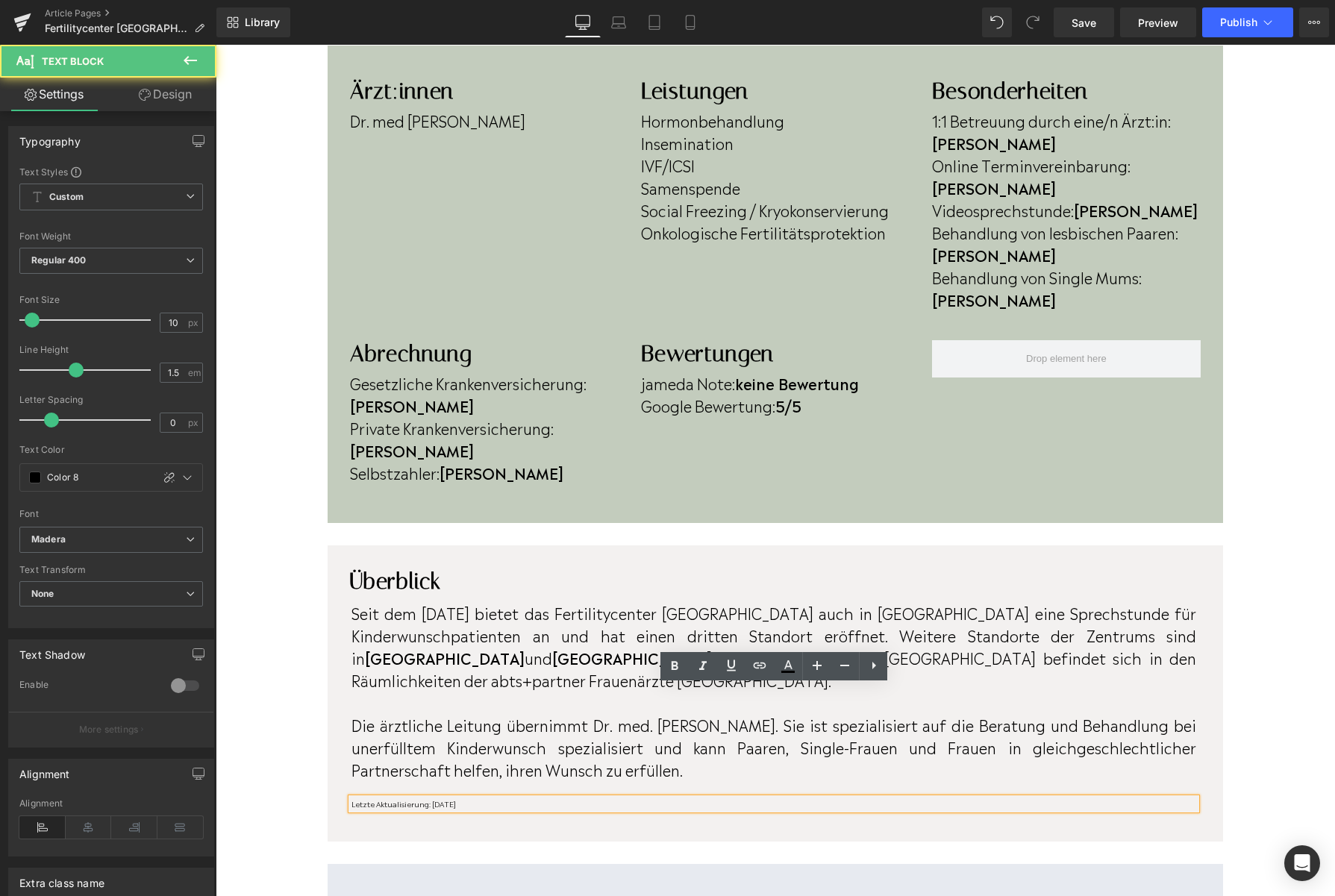
click at [499, 798] on p "Letzte Aktualisierung: [DATE]" at bounding box center [773, 803] width 845 height 11
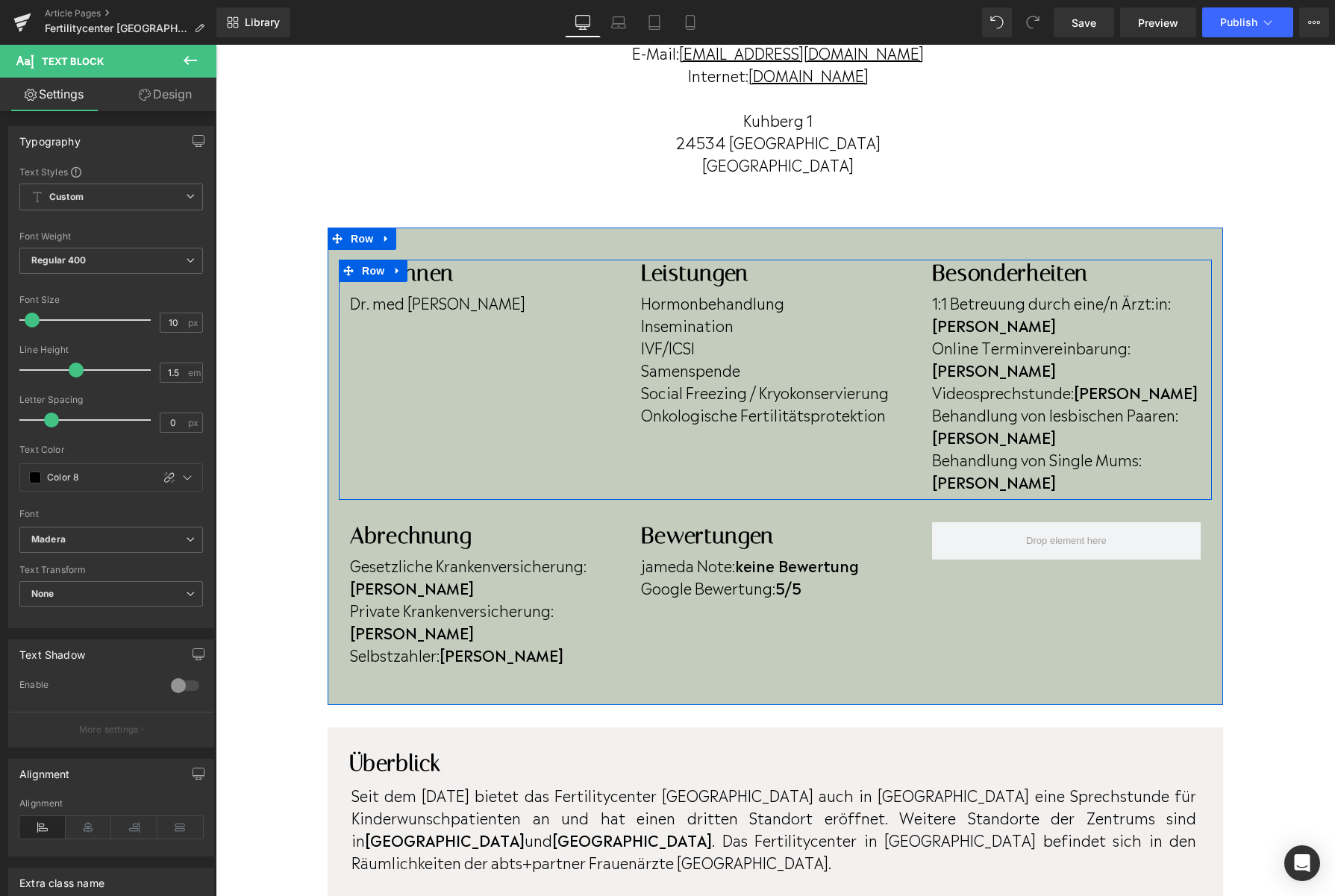
scroll to position [268, 0]
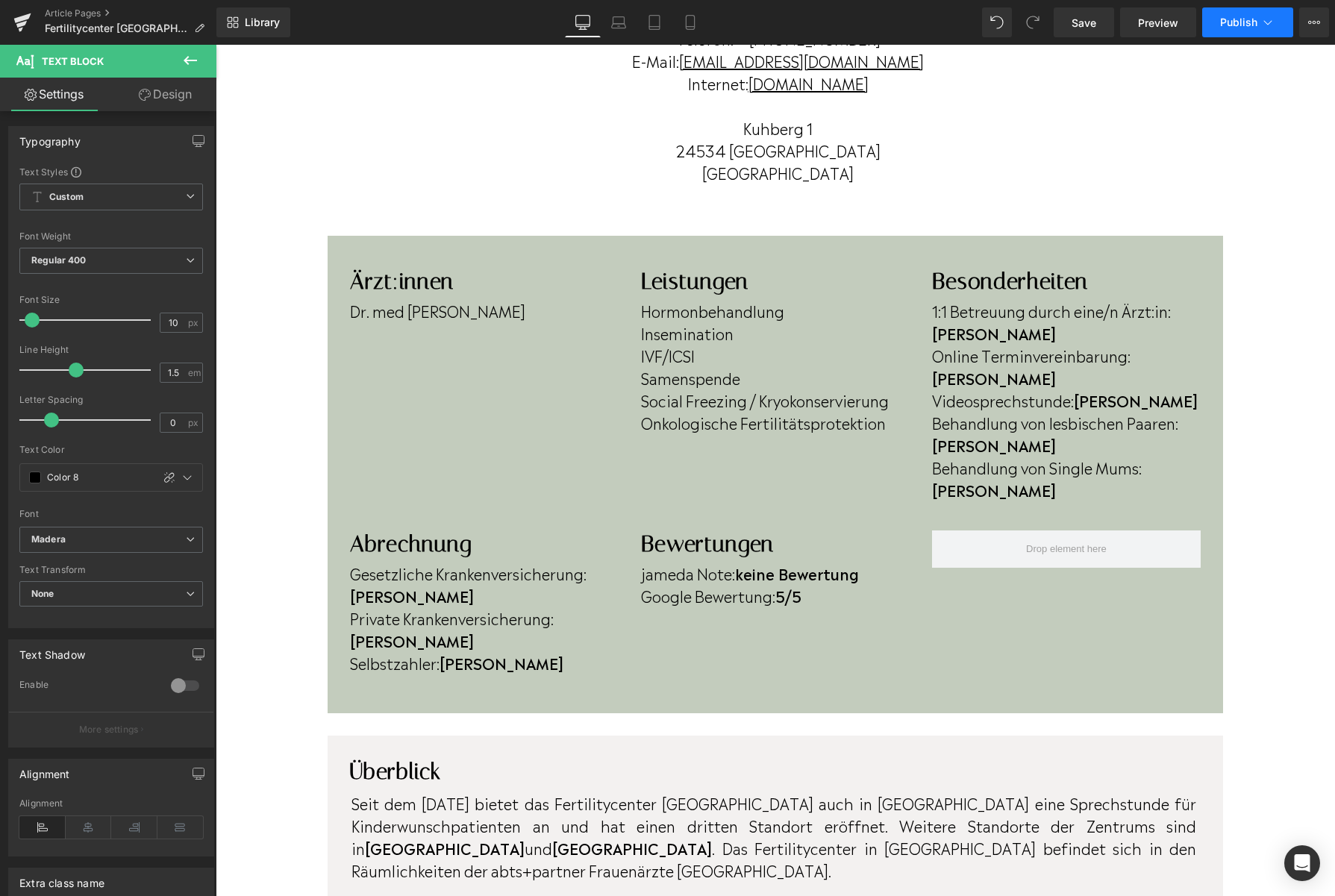
click at [1253, 17] on span "Publish" at bounding box center [1238, 23] width 37 height 12
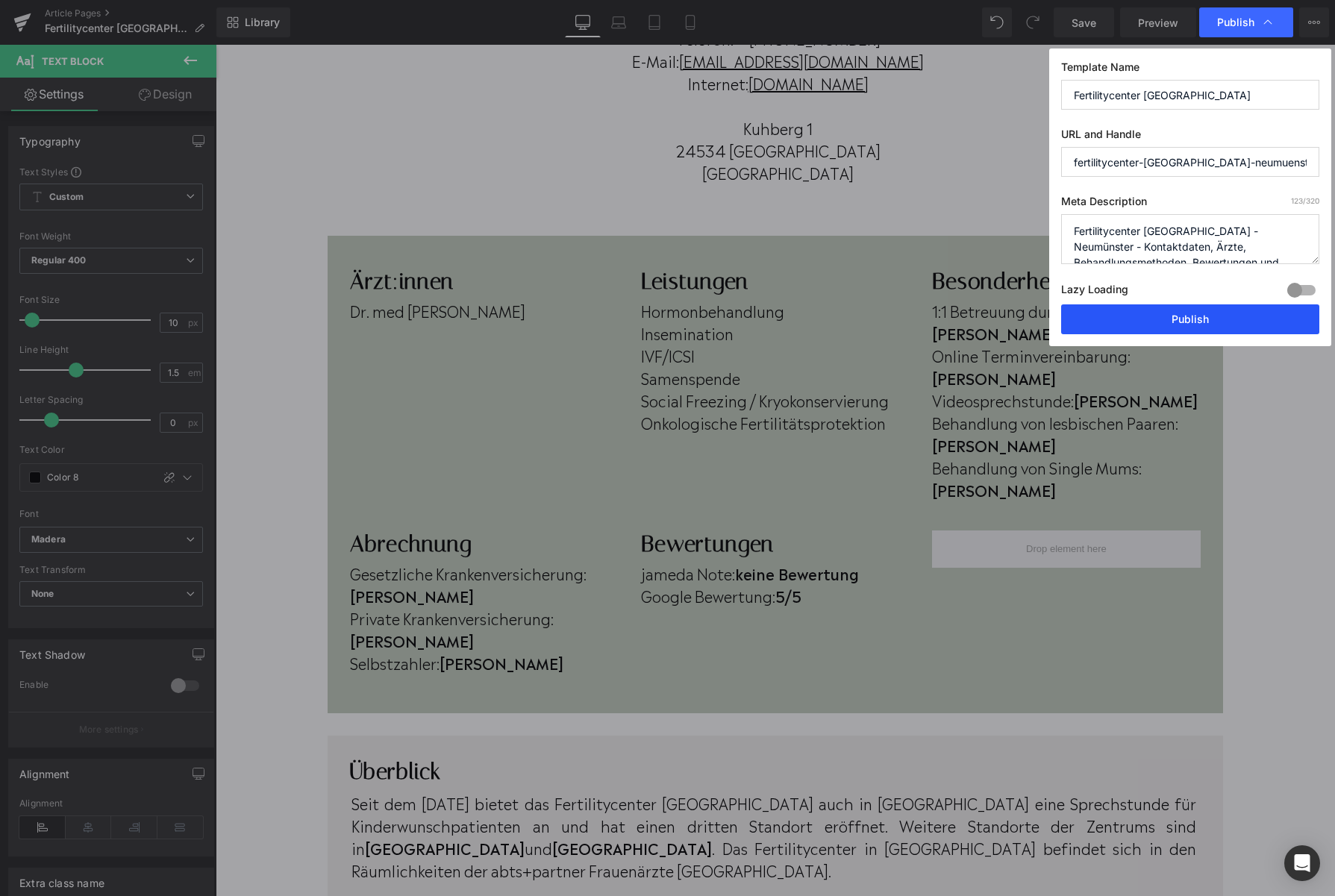
click at [1069, 324] on button "Publish" at bounding box center [1189, 320] width 258 height 29
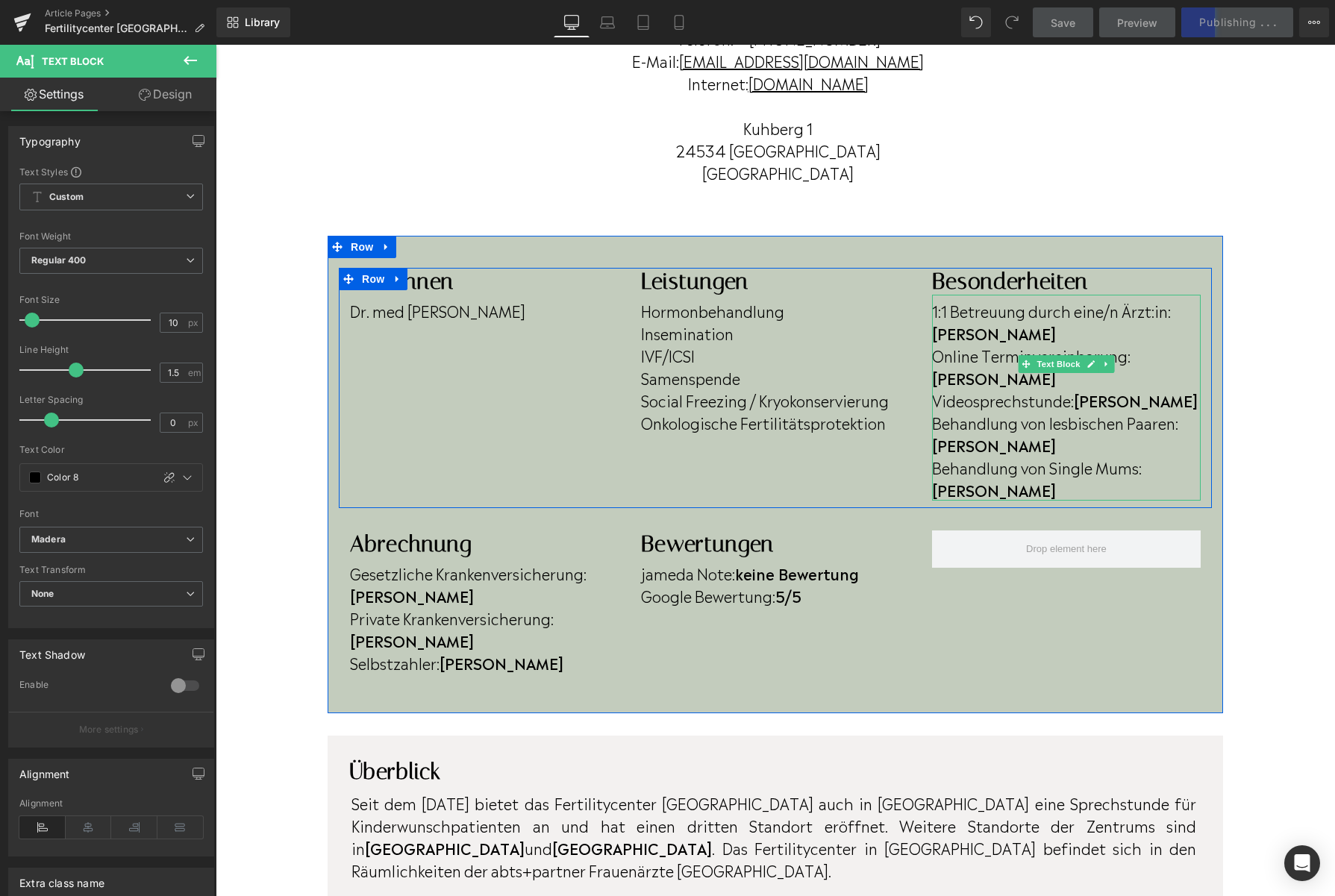
scroll to position [301, 0]
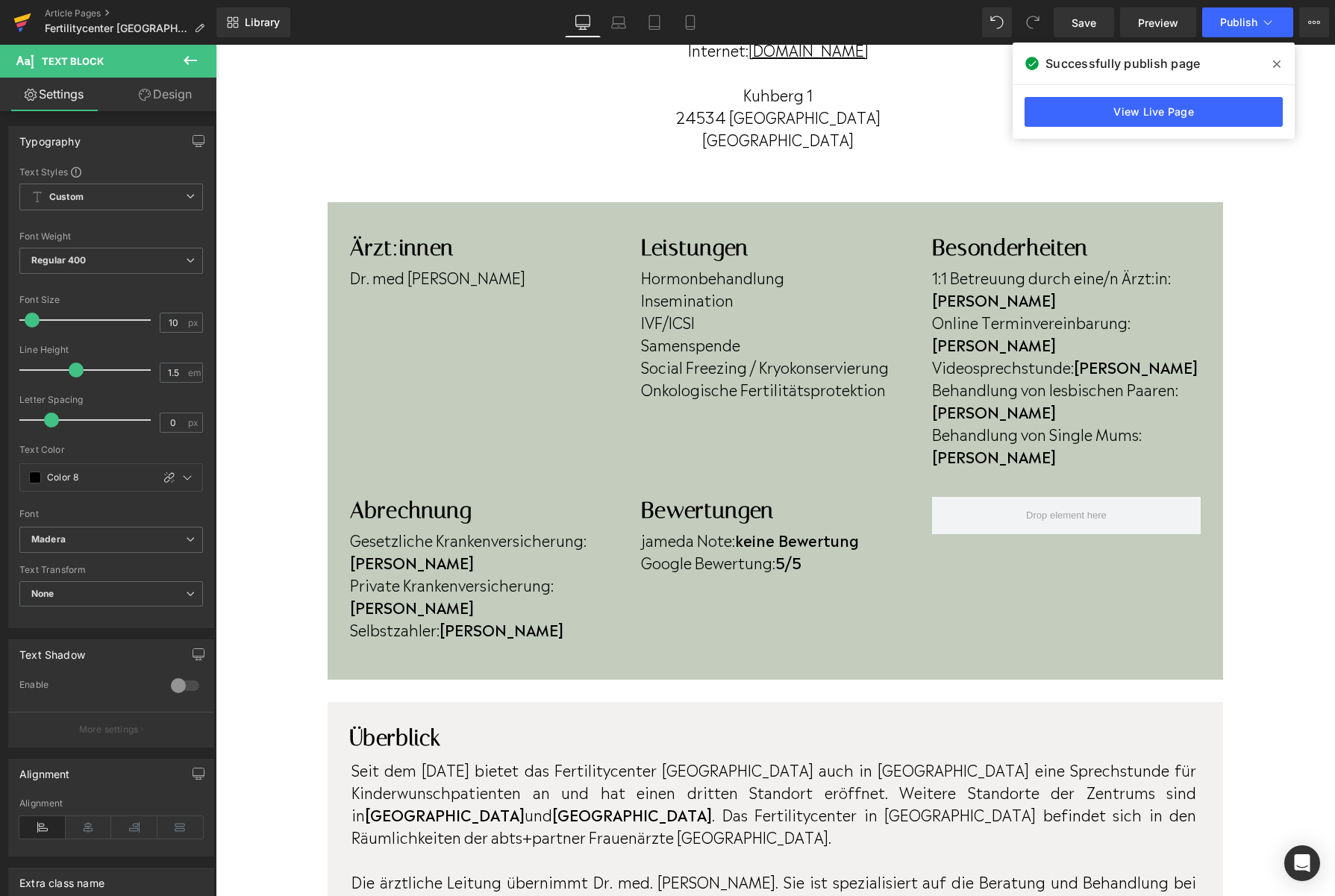
click at [31, 28] on link at bounding box center [23, 23] width 45 height 45
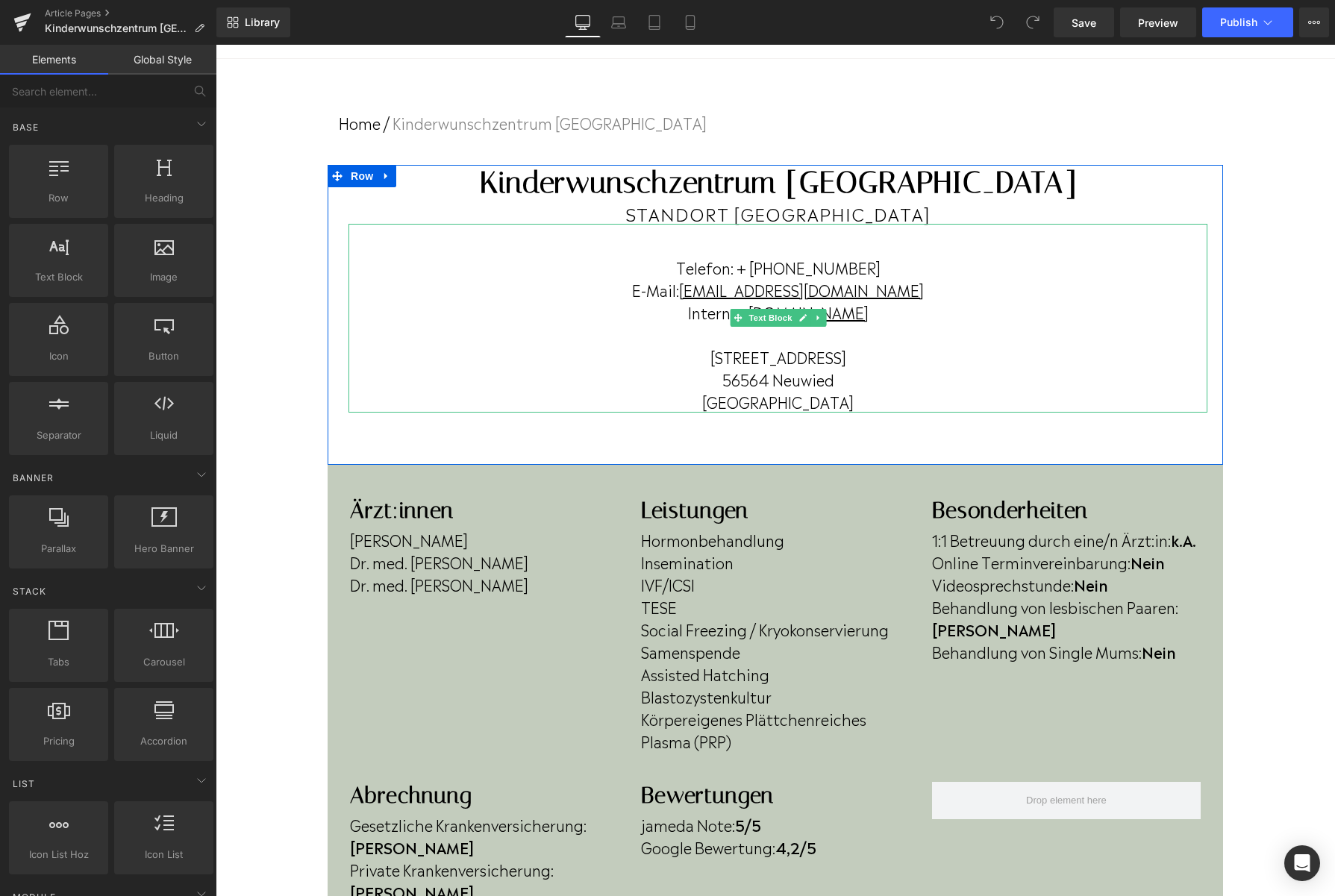
scroll to position [42, 0]
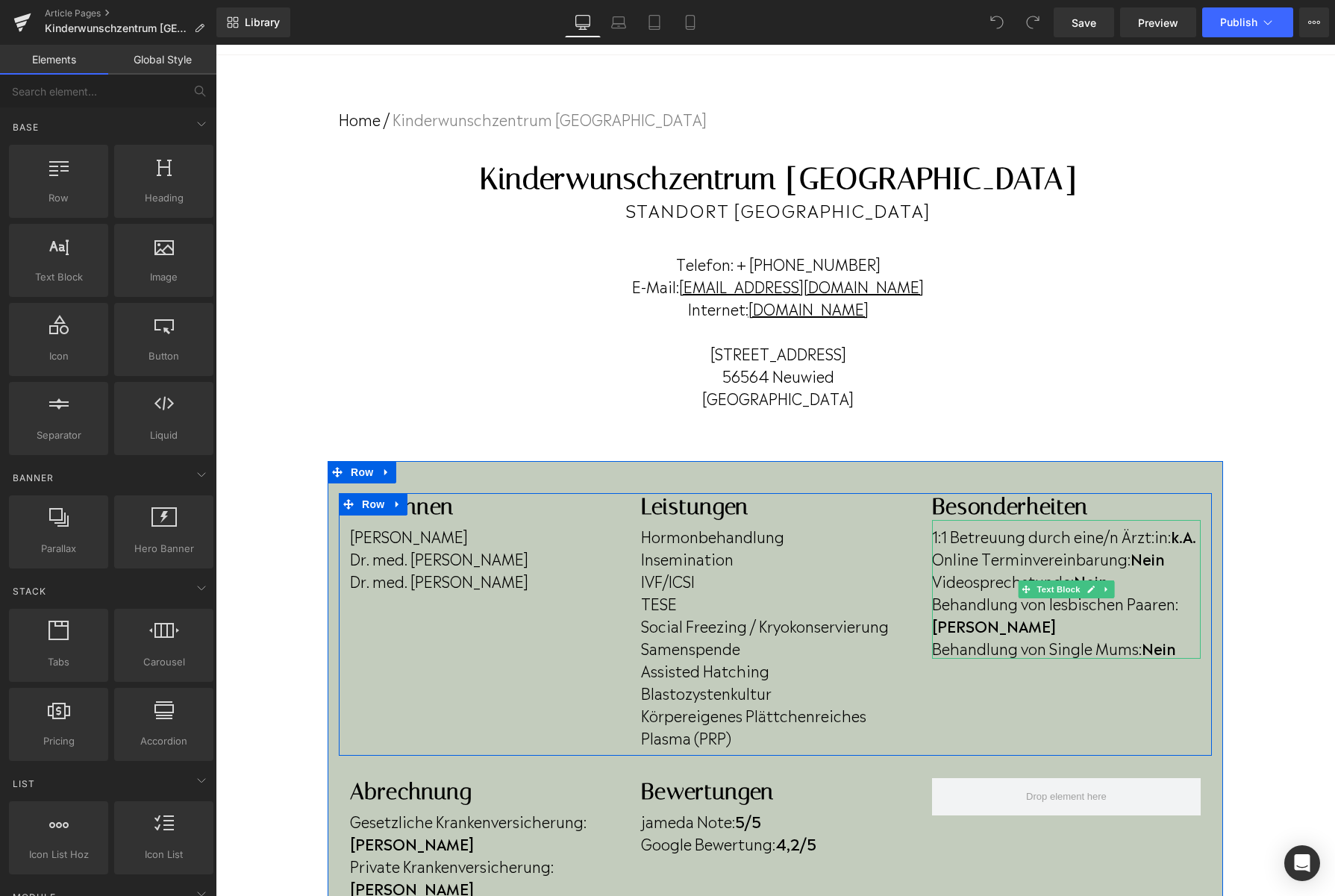
click at [1178, 558] on p "Online Terminvereinbarung: Nein" at bounding box center [1066, 558] width 269 height 23
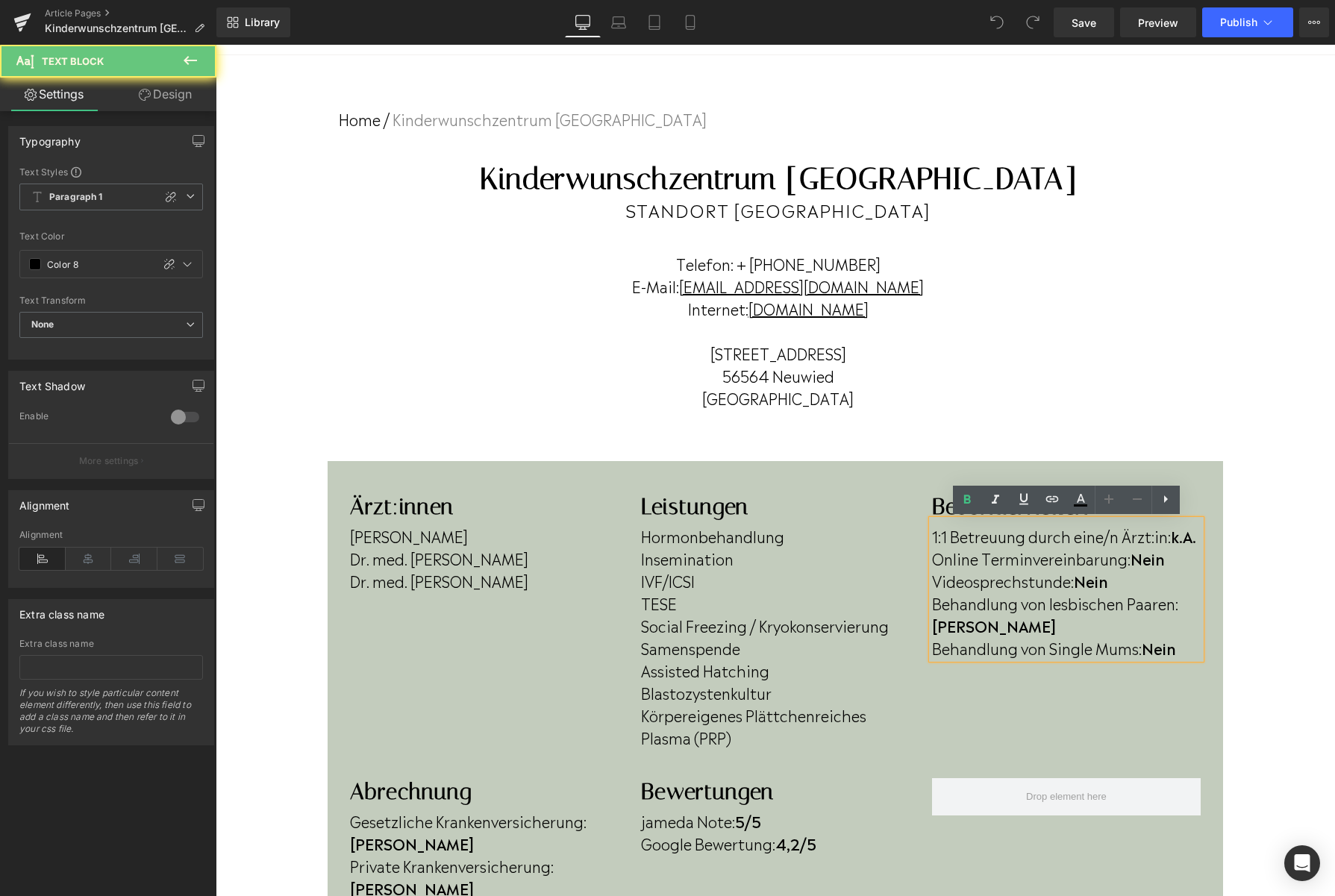
click at [1162, 563] on b "Nein" at bounding box center [1147, 558] width 34 height 23
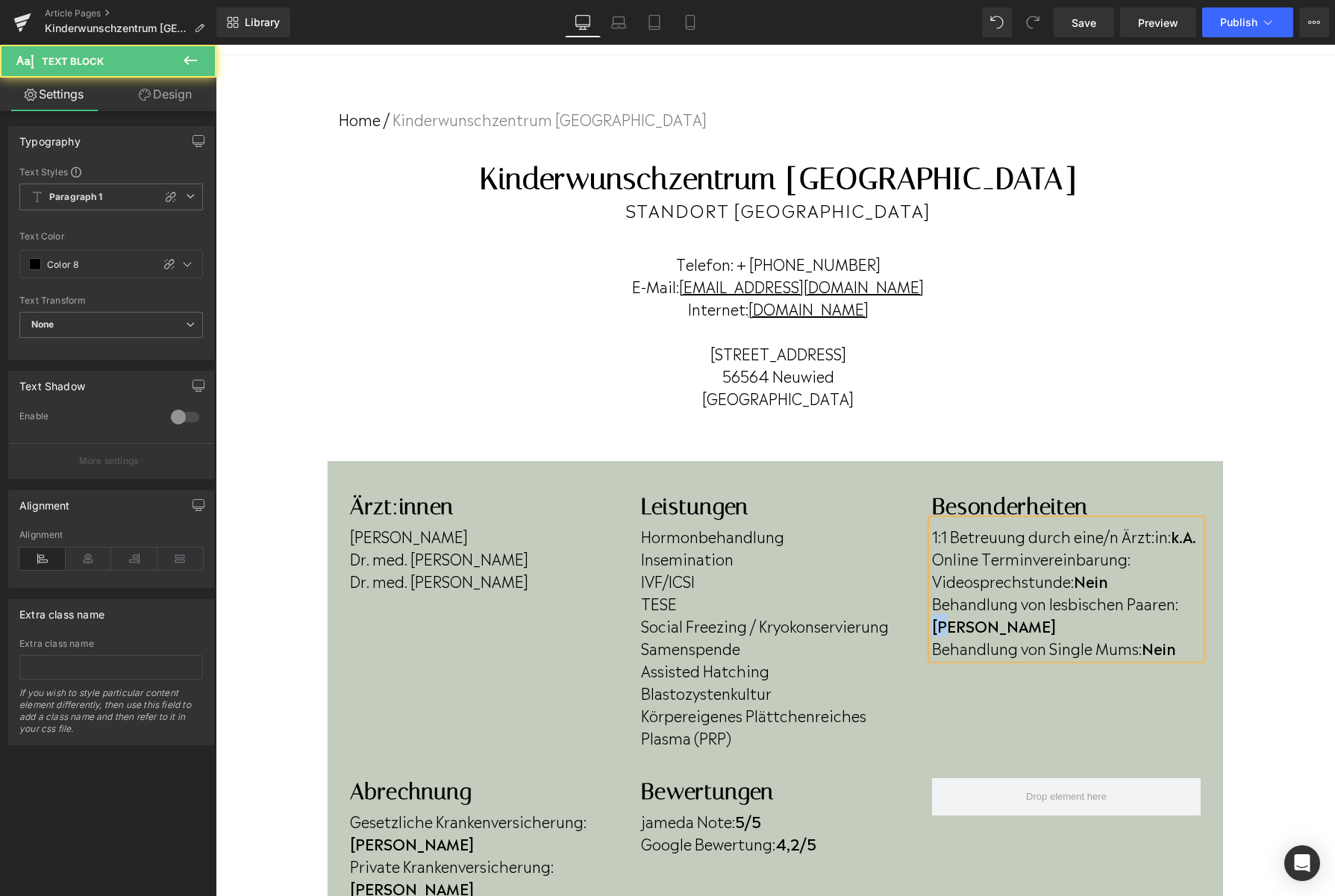
drag, startPoint x: 968, startPoint y: 626, endPoint x: 911, endPoint y: 632, distance: 57.3
click at [911, 632] on div "Ärzt:innen Heading Esther Baumbach Dr. med. Sebastian Hagelauer Dr. med. Josef …" at bounding box center [775, 624] width 872 height 263
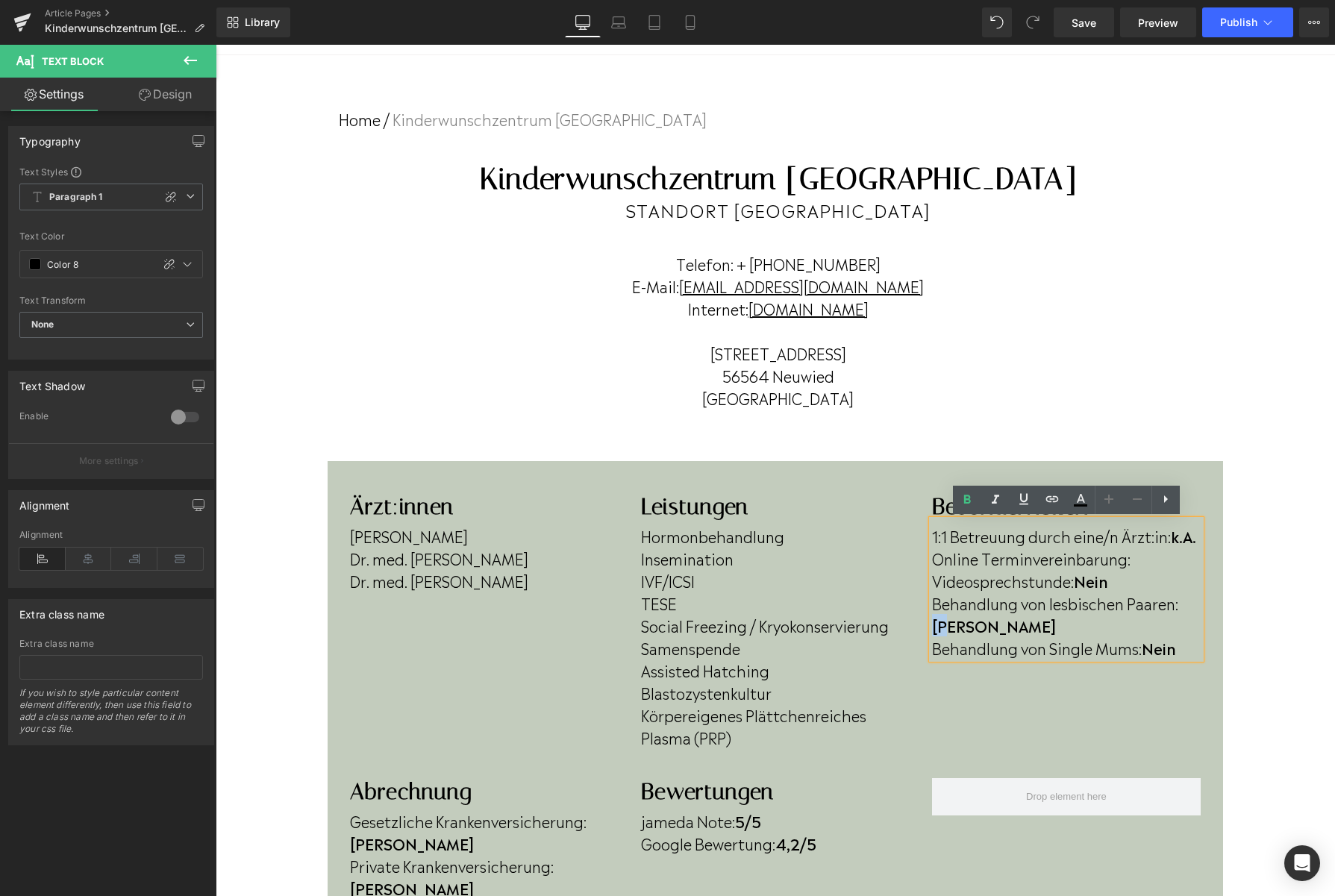
copy b "[PERSON_NAME]"
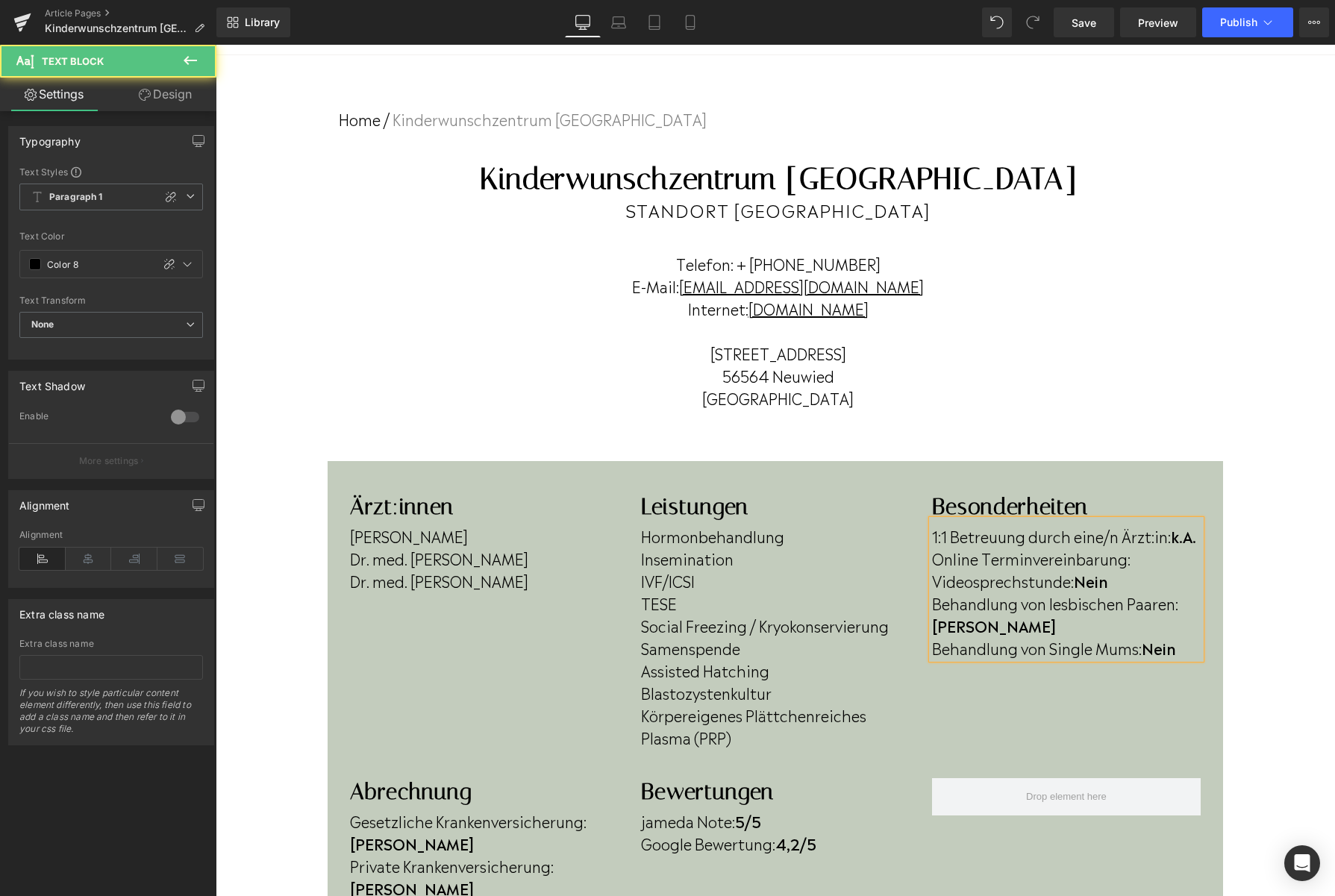
click at [1148, 564] on p "Online Terminvereinbarung:" at bounding box center [1066, 558] width 269 height 23
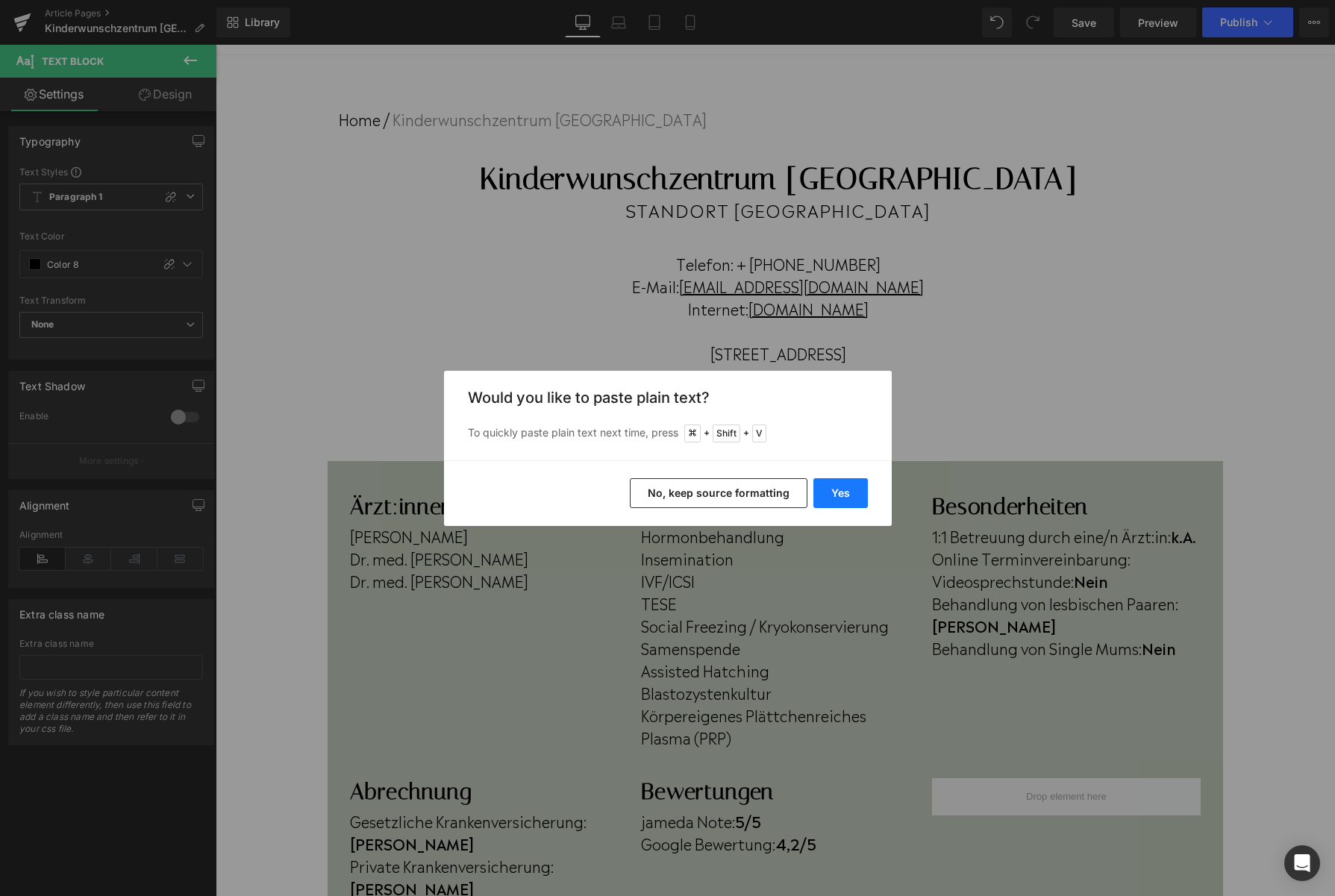
click at [859, 496] on button "Yes" at bounding box center [841, 493] width 55 height 29
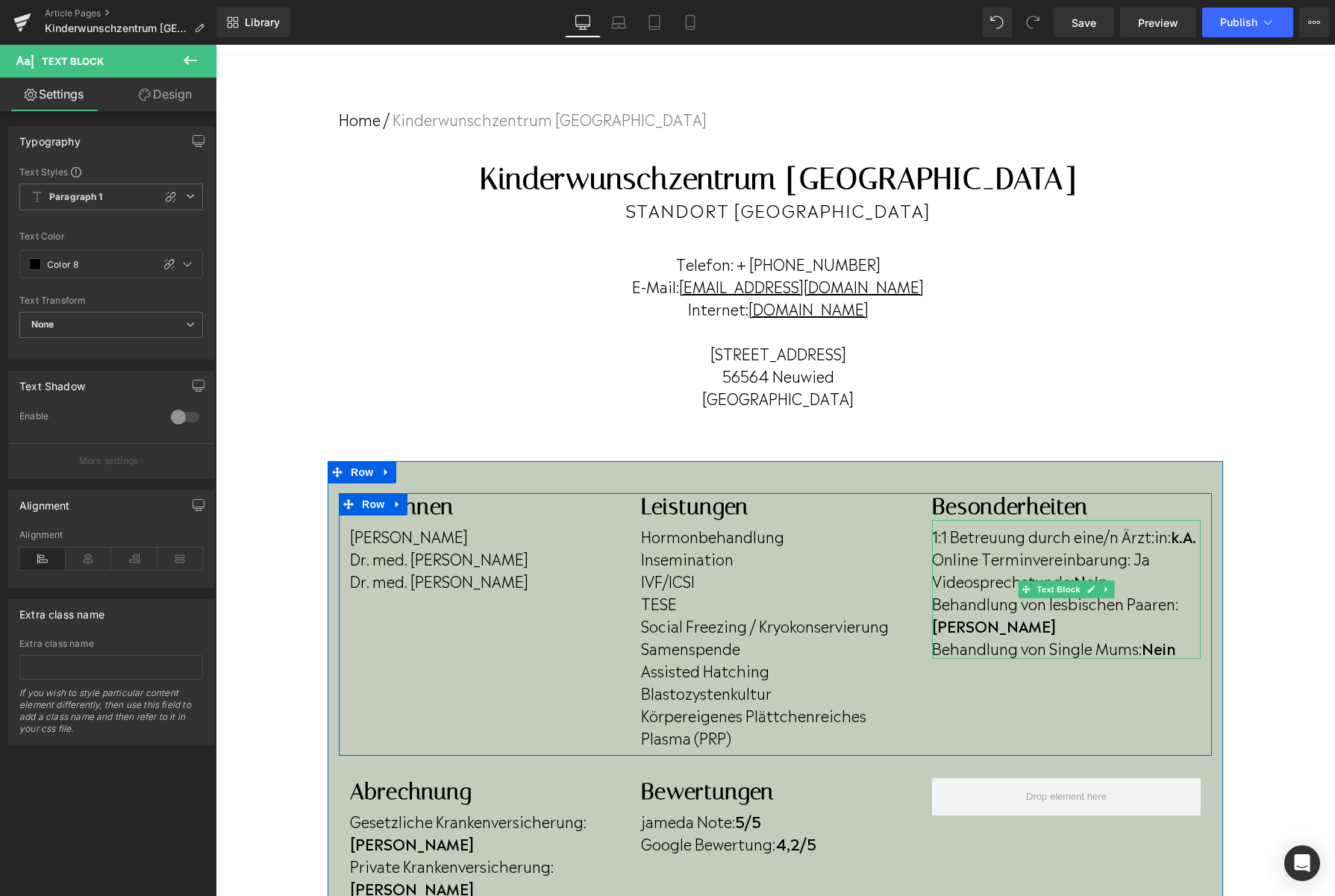
click at [1163, 562] on p "Online Terminvereinbarung: Ja" at bounding box center [1066, 558] width 269 height 23
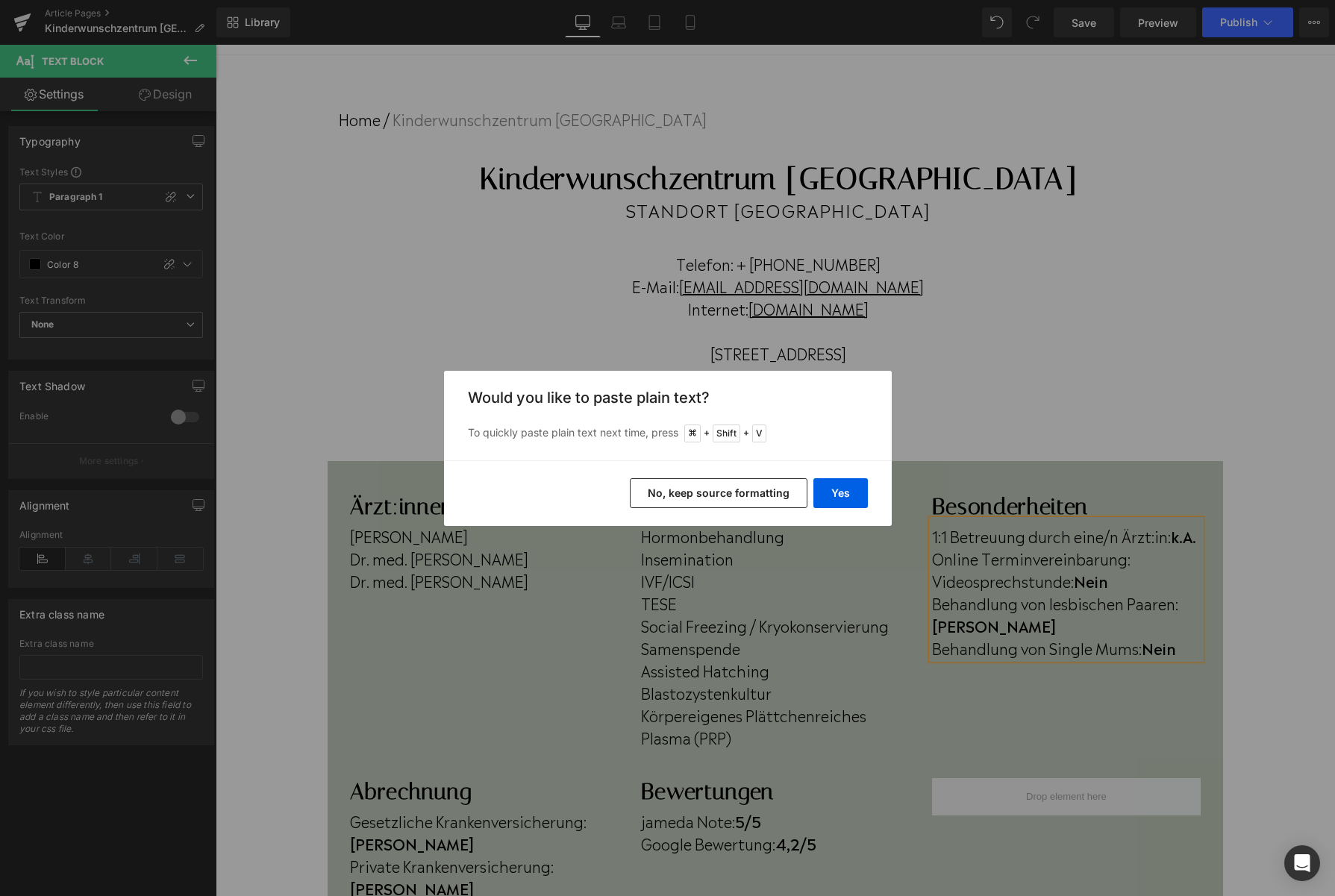
click at [726, 492] on button "No, keep source formatting" at bounding box center [717, 493] width 177 height 29
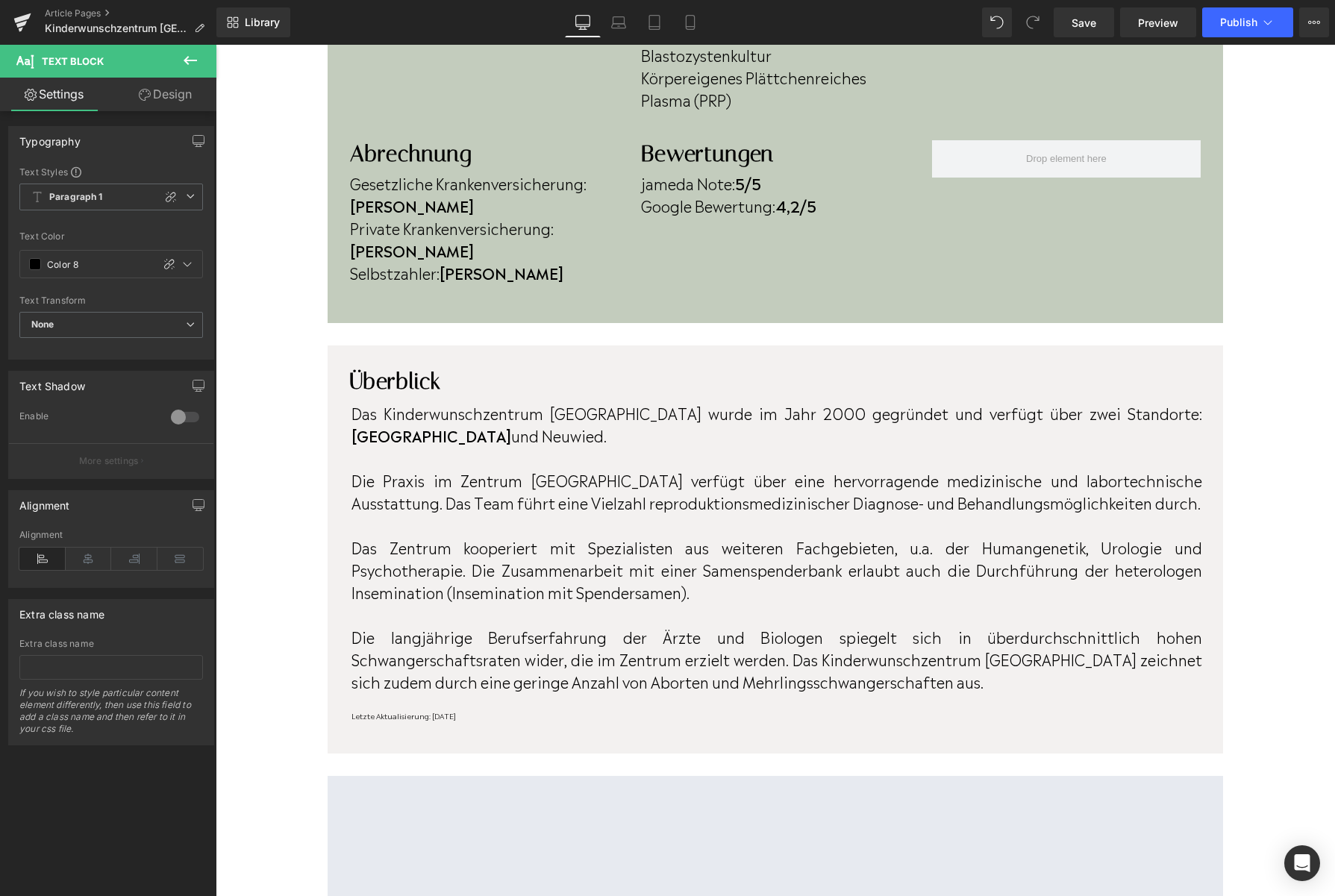
scroll to position [642, 0]
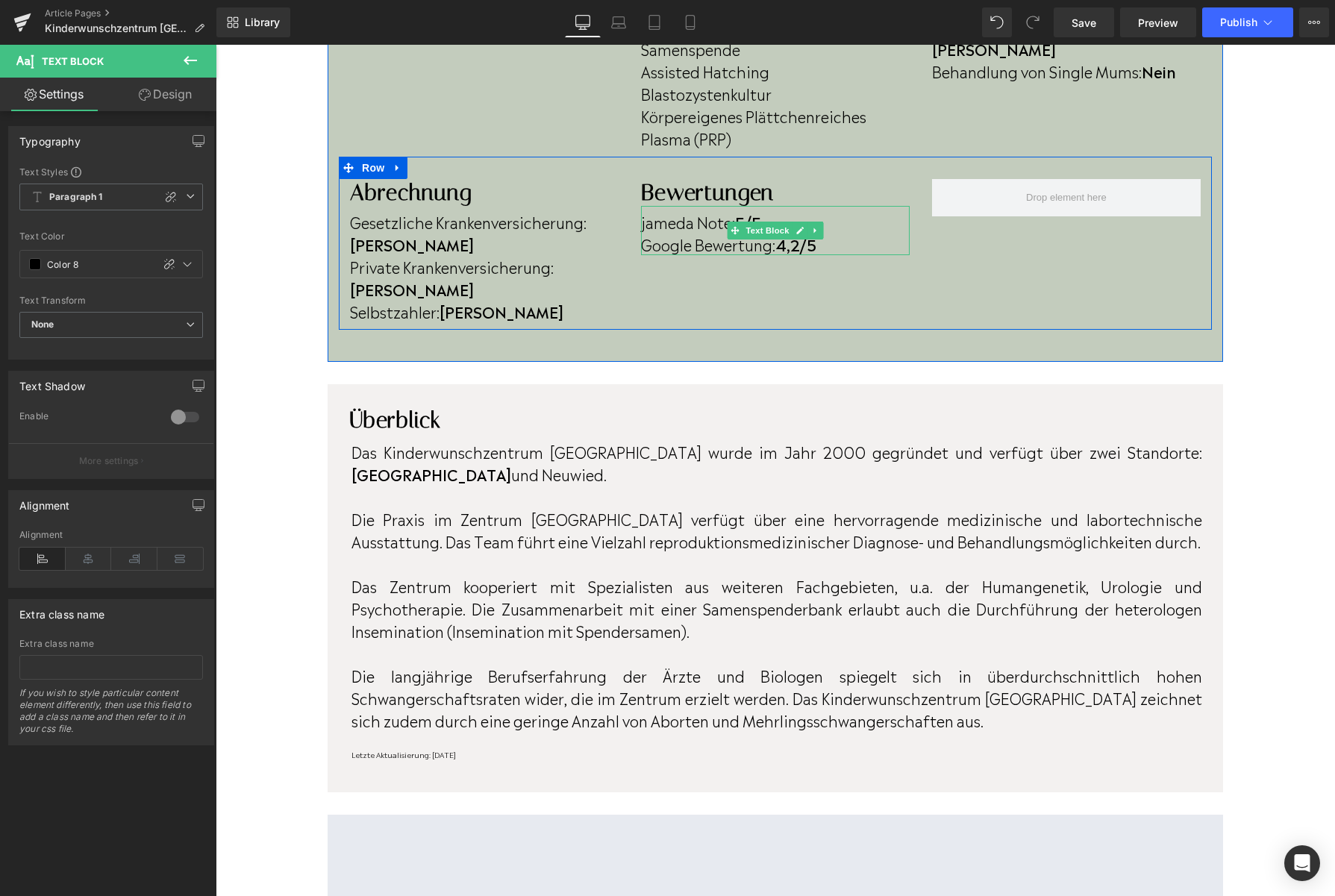
click at [799, 246] on strong "4,2/5" at bounding box center [796, 243] width 41 height 23
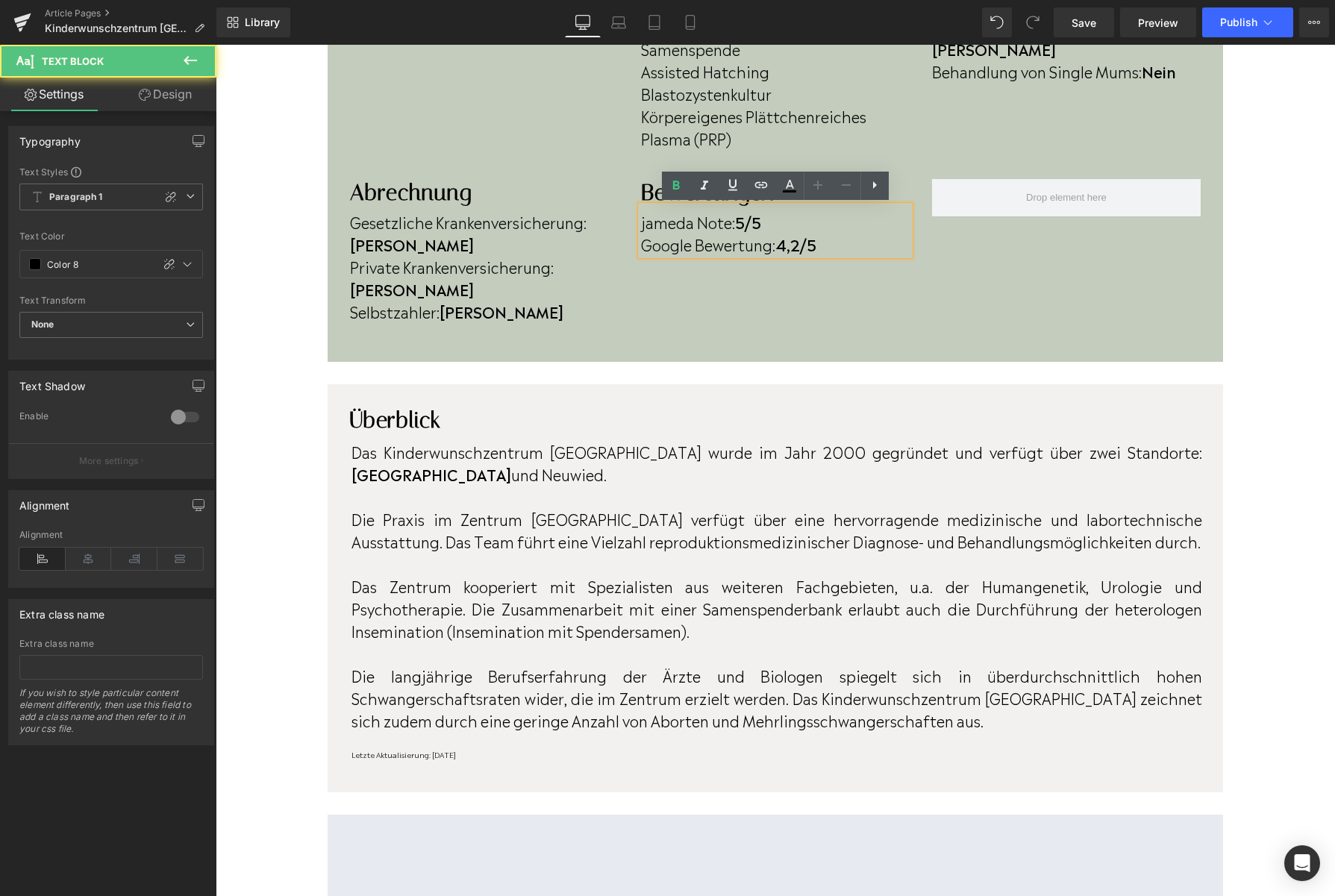
click at [803, 247] on strong "4,2/5" at bounding box center [796, 243] width 41 height 23
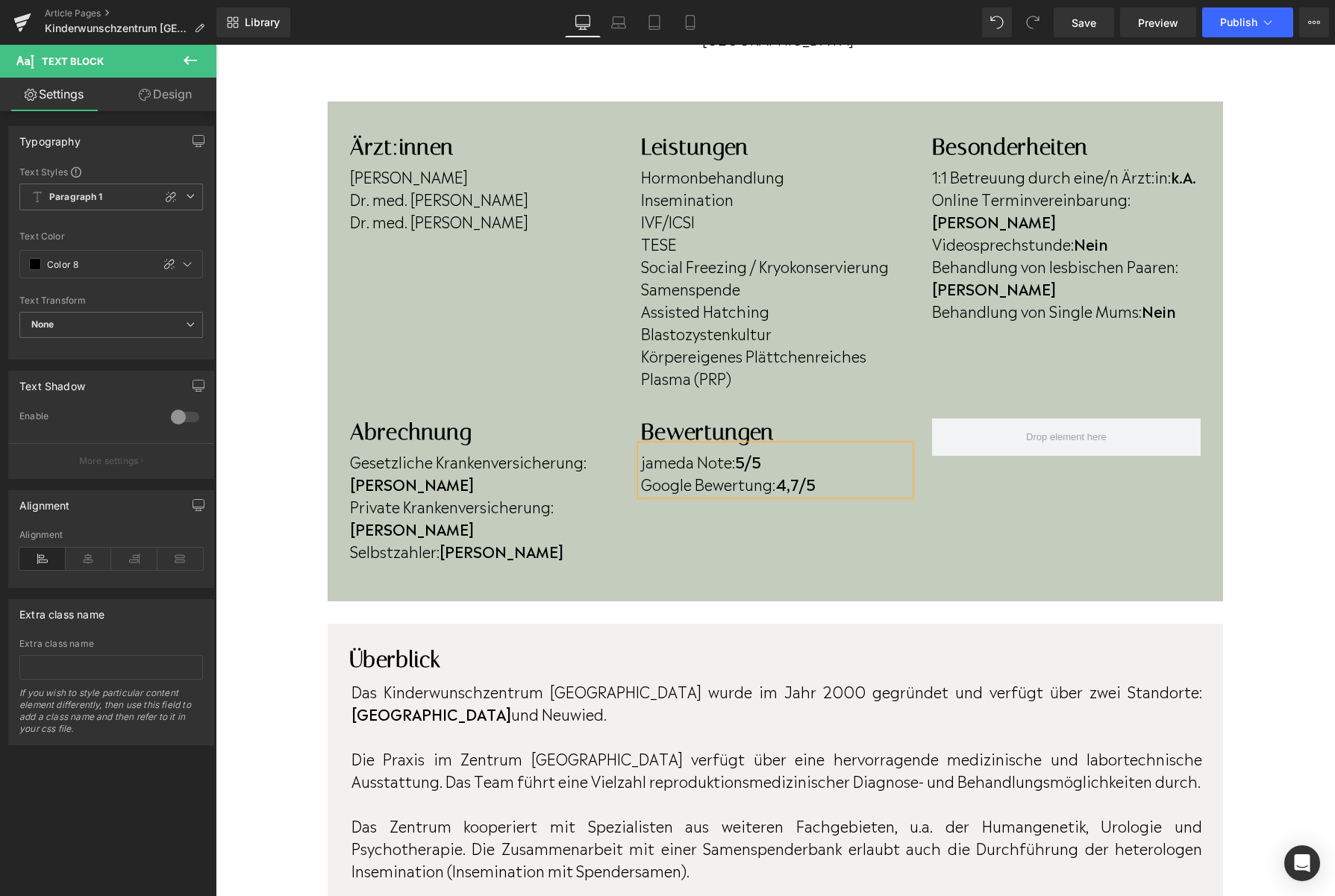
scroll to position [401, 0]
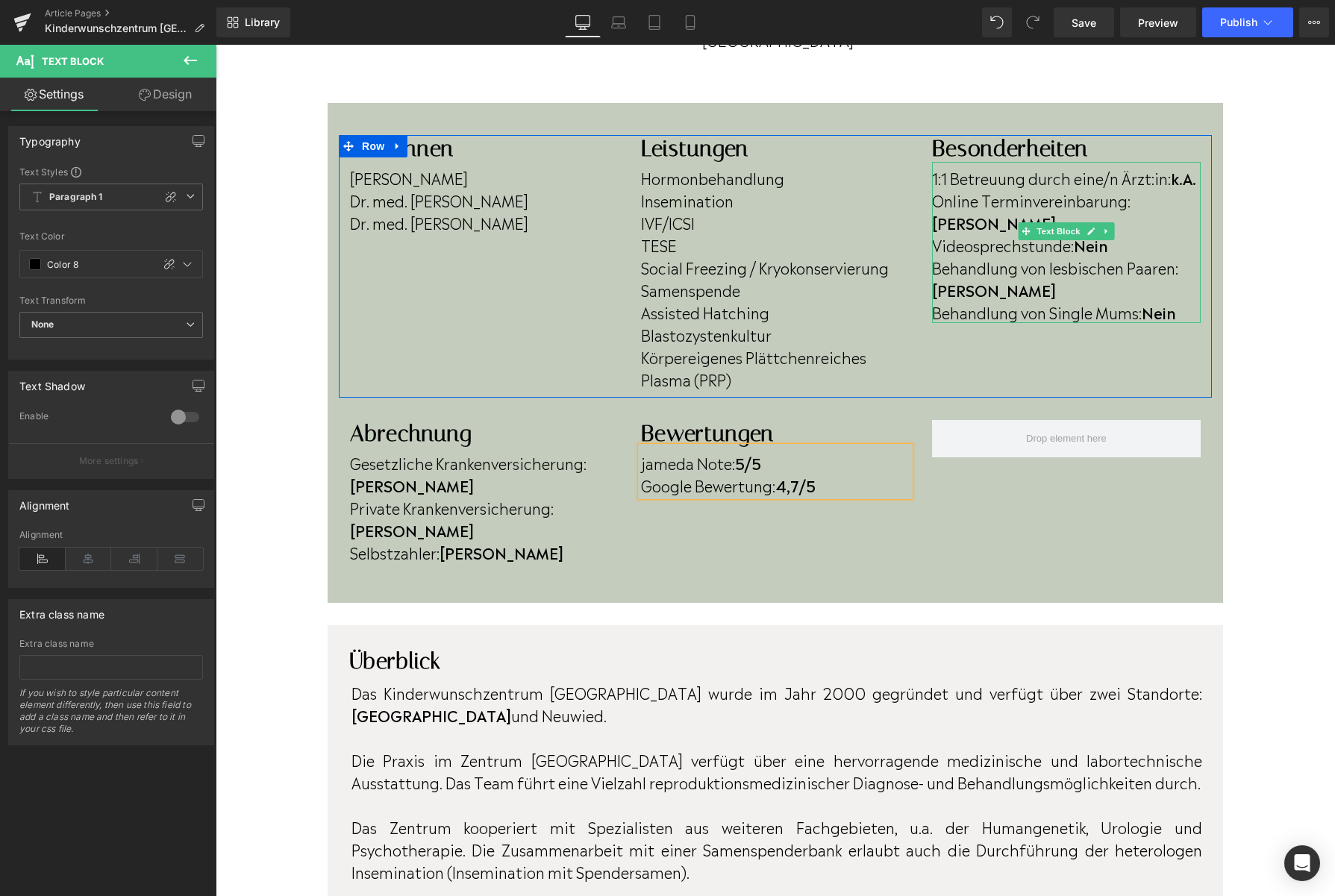
click at [1189, 301] on p "Behandlung von Single Mums: Nein" at bounding box center [1066, 312] width 269 height 23
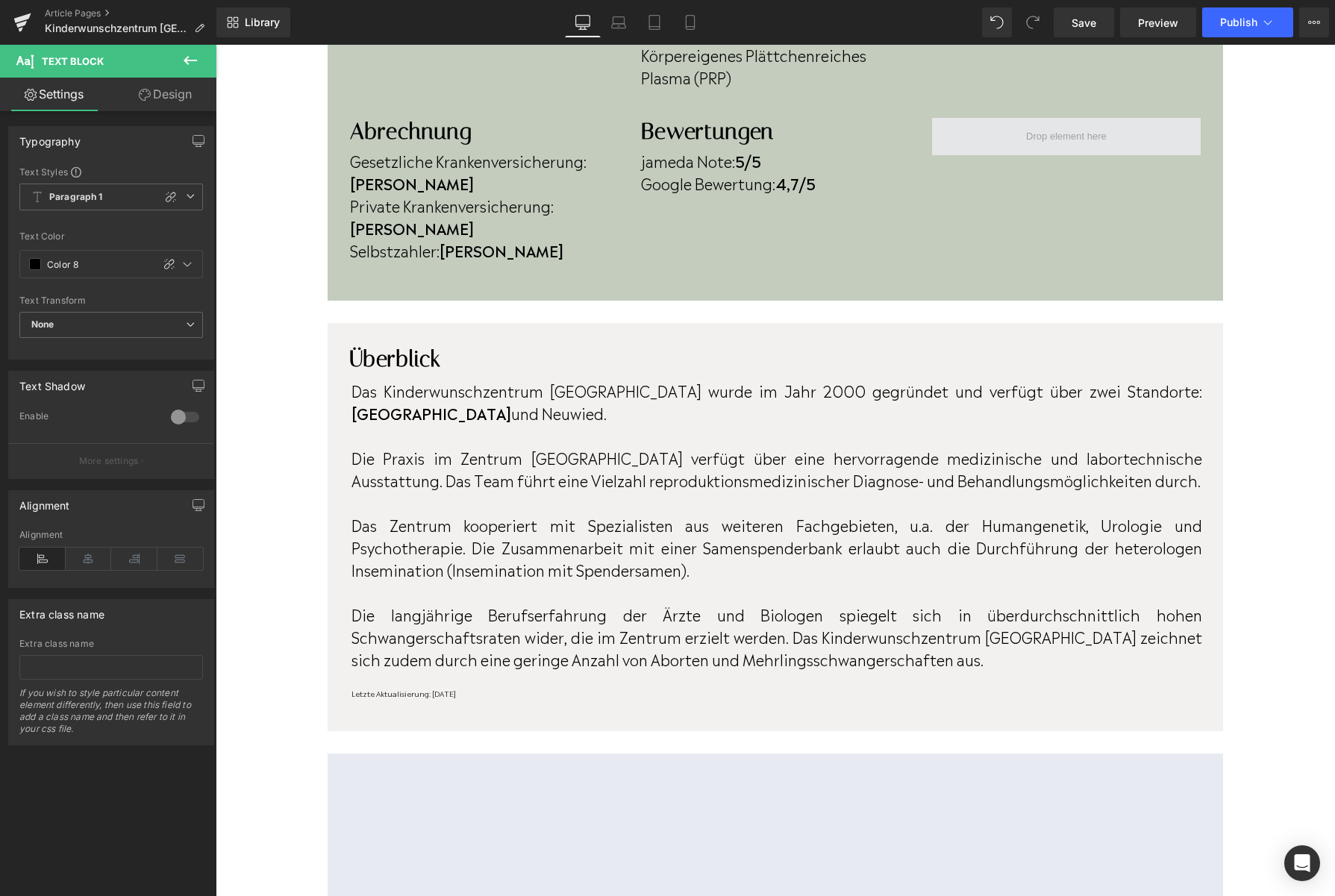
scroll to position [712, 0]
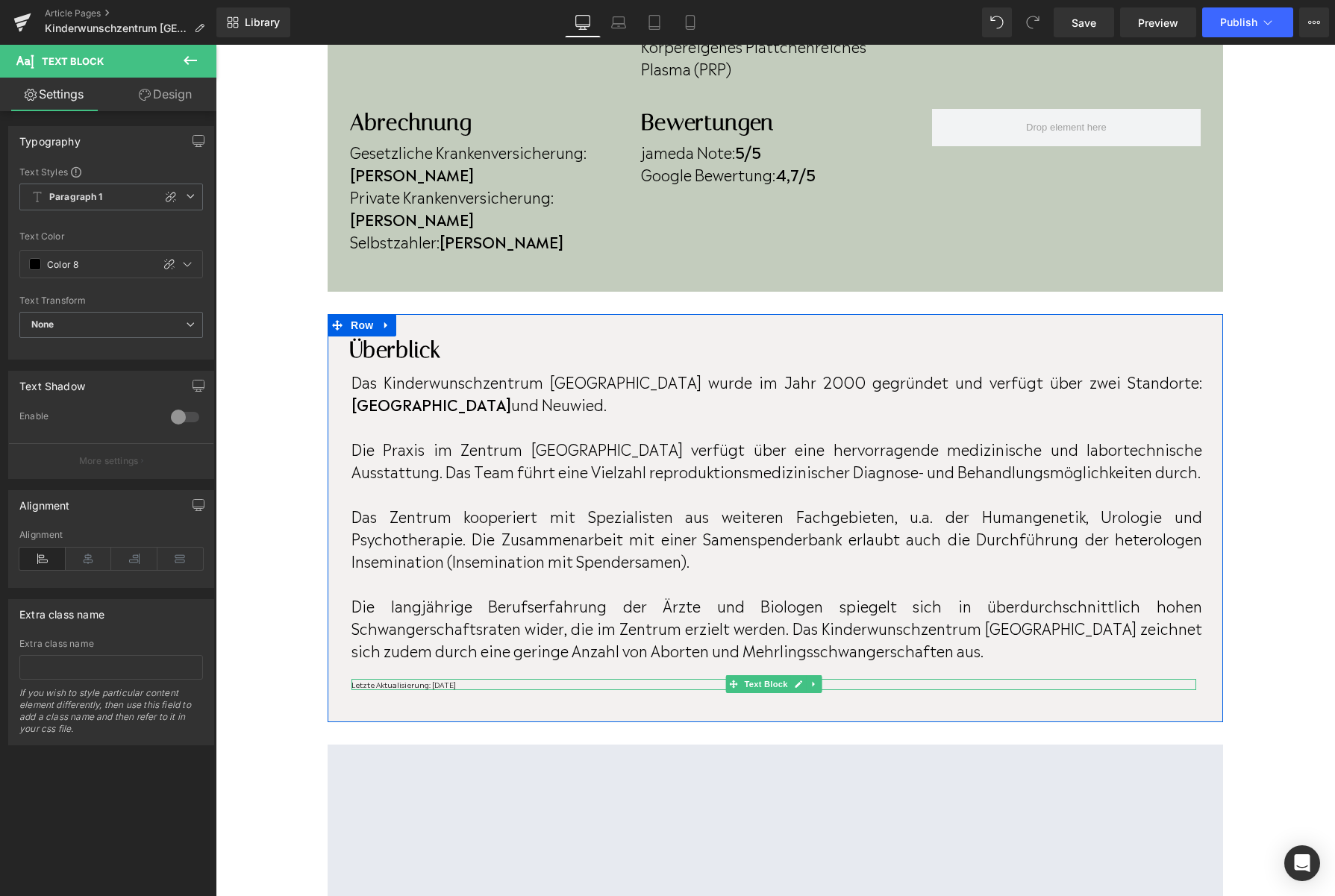
click at [504, 679] on p "Letzte Aktualisierung: [DATE]" at bounding box center [773, 684] width 845 height 11
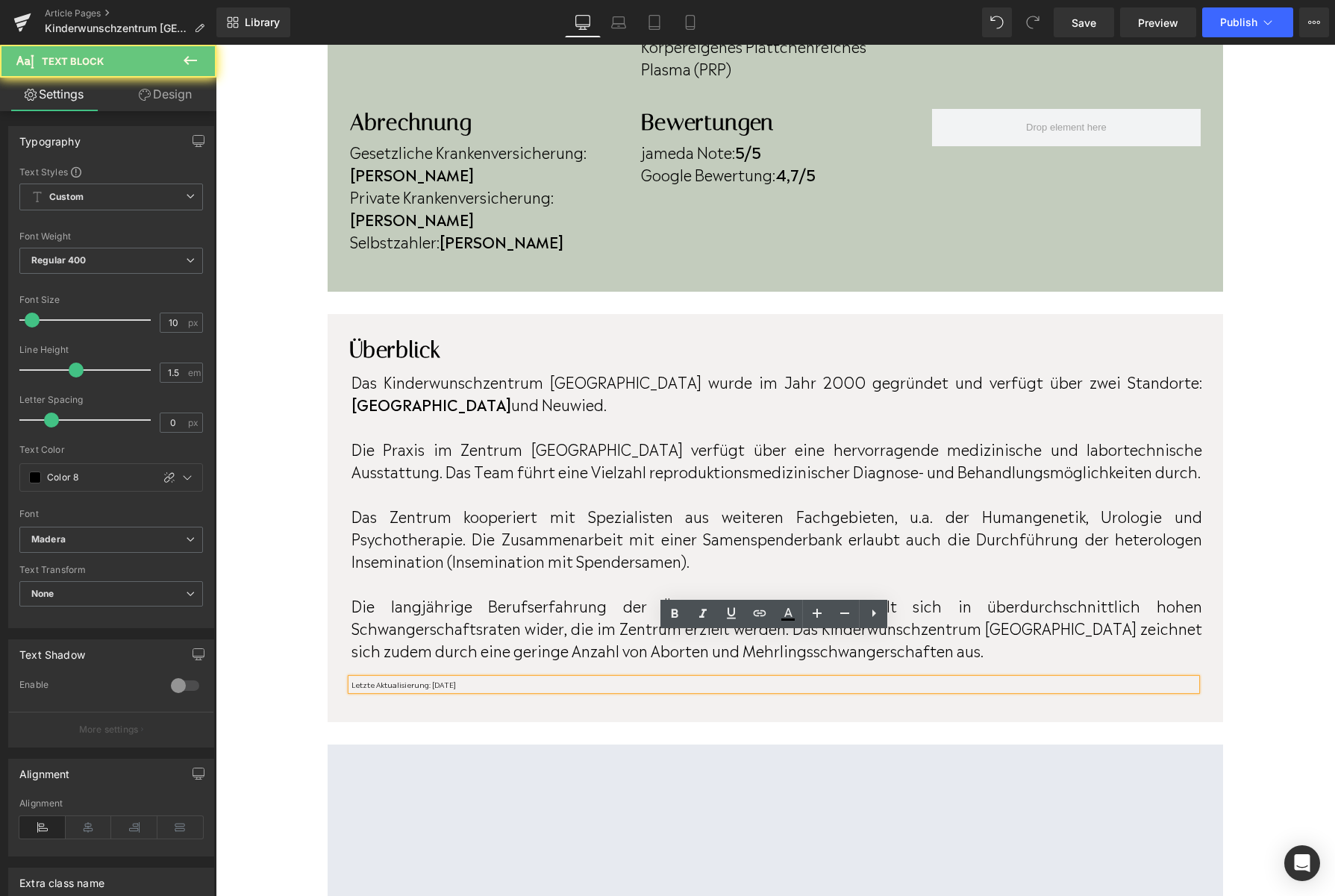
click at [504, 679] on p "Letzte Aktualisierung: [DATE]" at bounding box center [773, 684] width 845 height 11
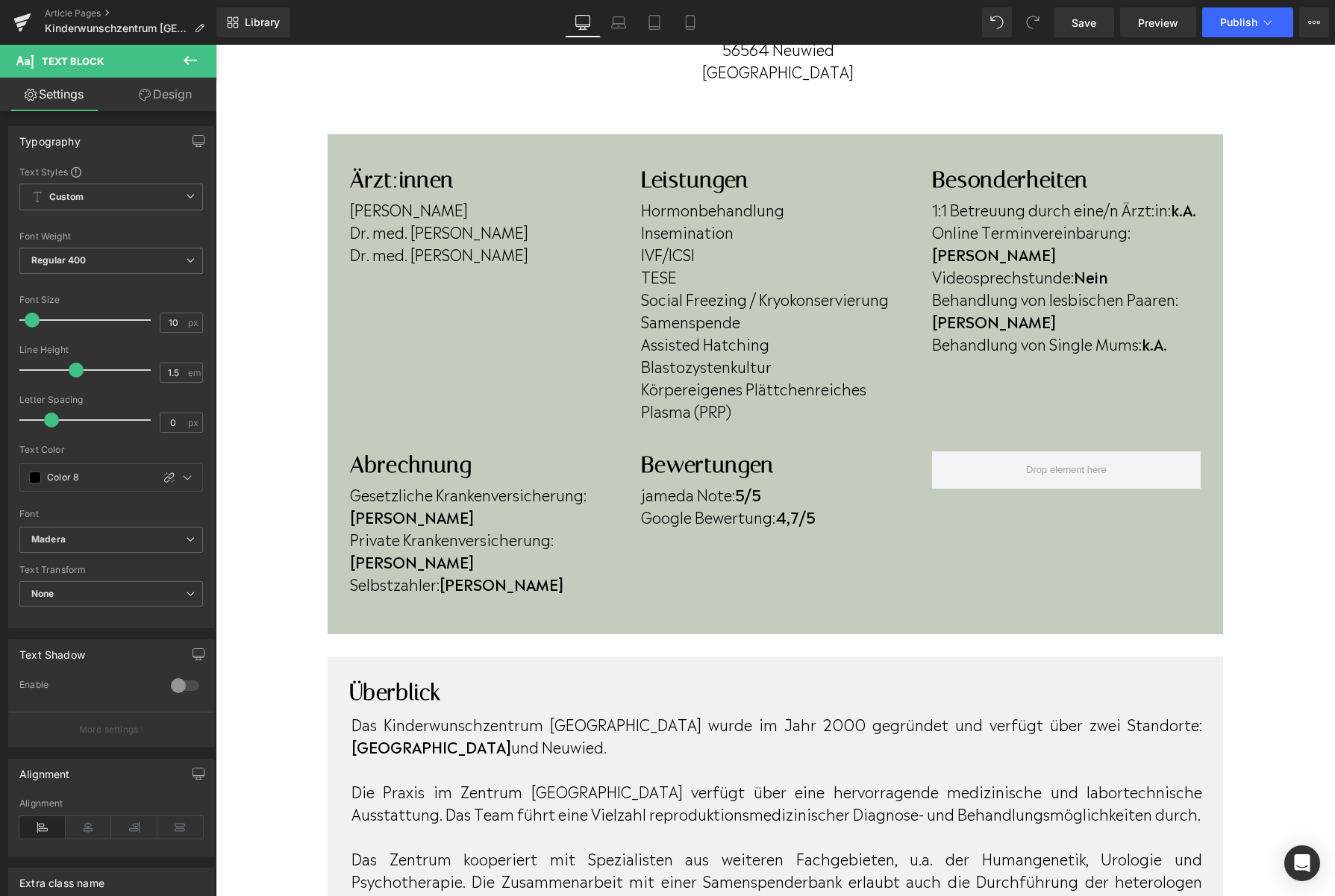
scroll to position [367, 0]
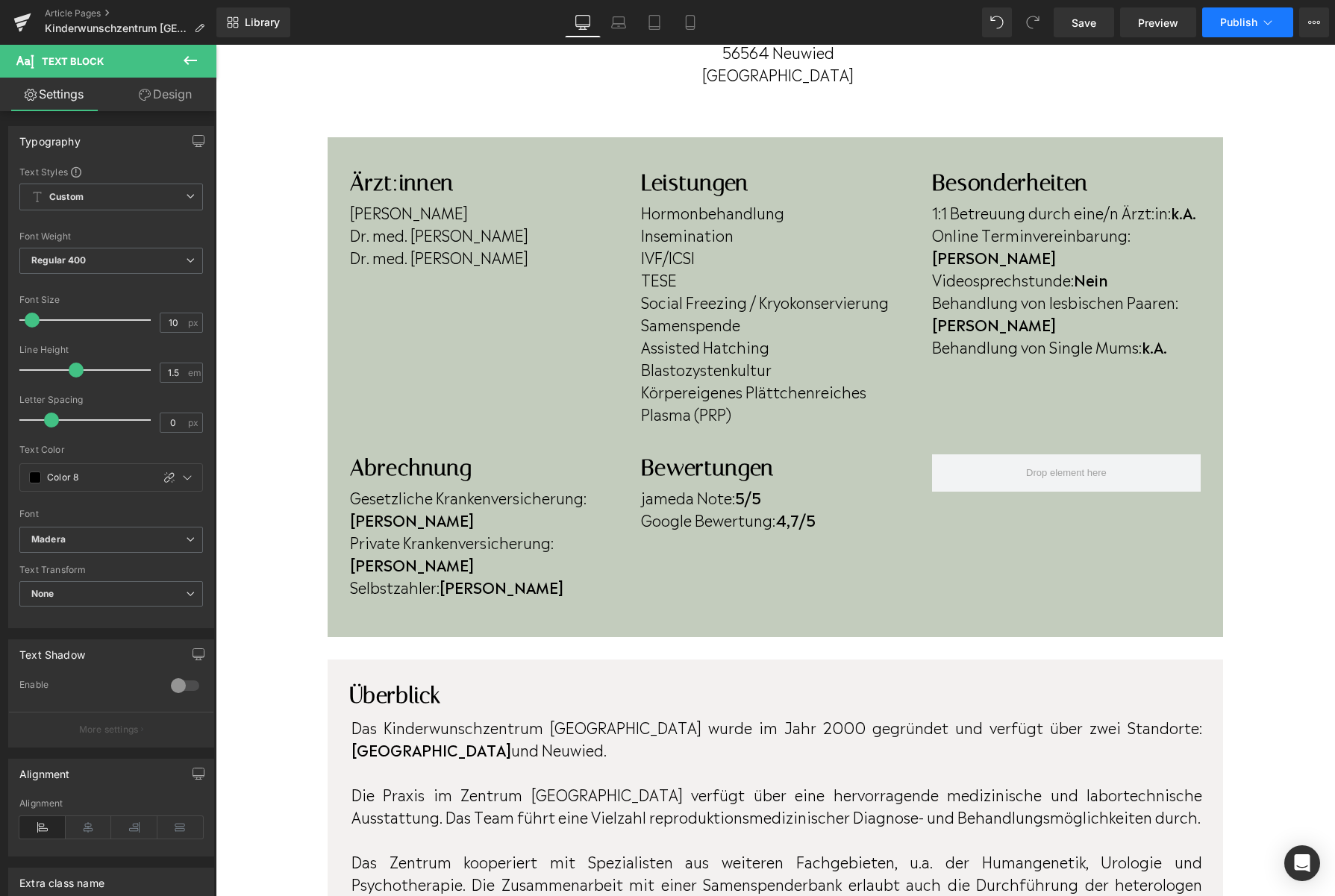
click at [1234, 26] on span "Publish" at bounding box center [1238, 23] width 37 height 12
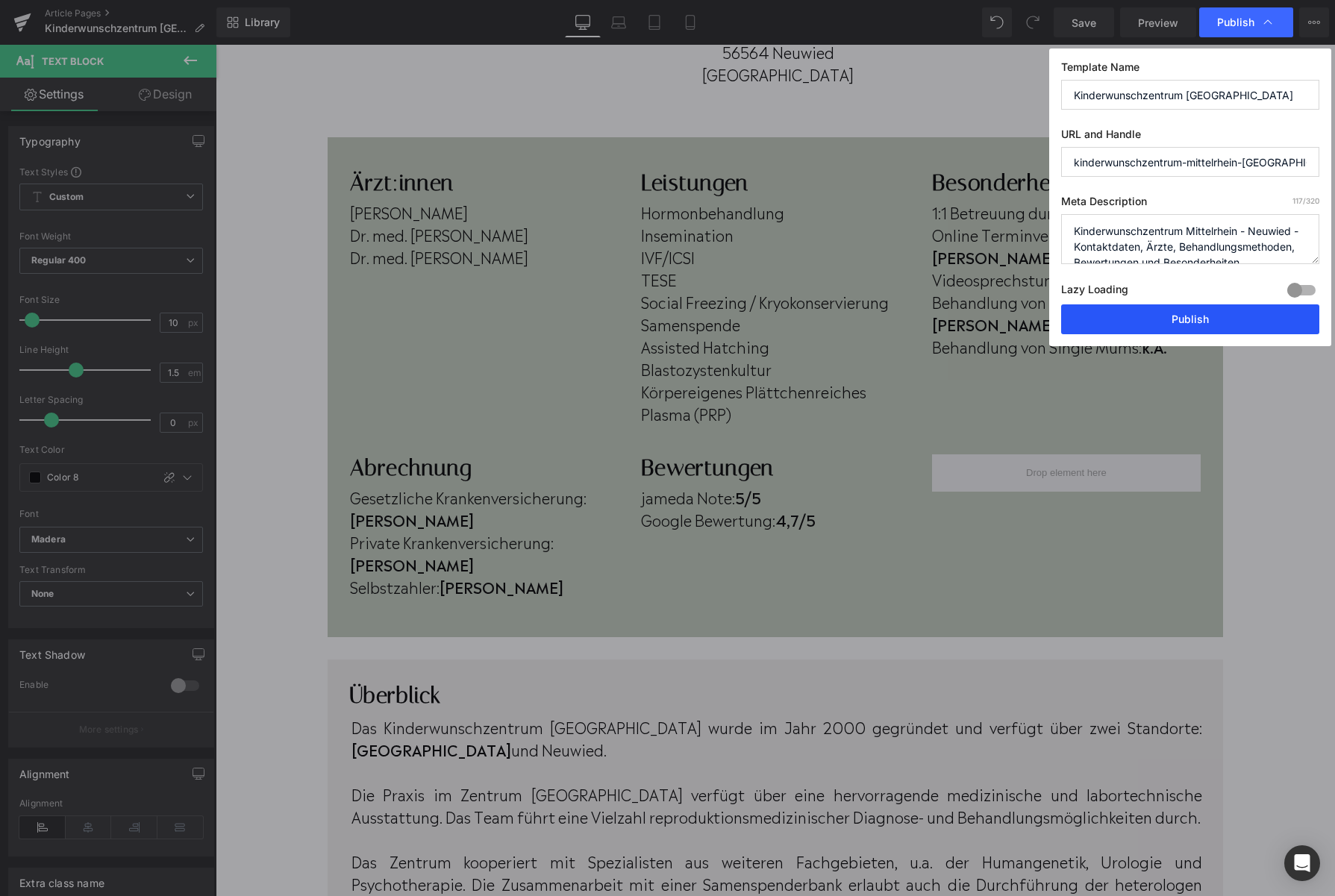
click at [1255, 320] on button "Publish" at bounding box center [1189, 320] width 258 height 29
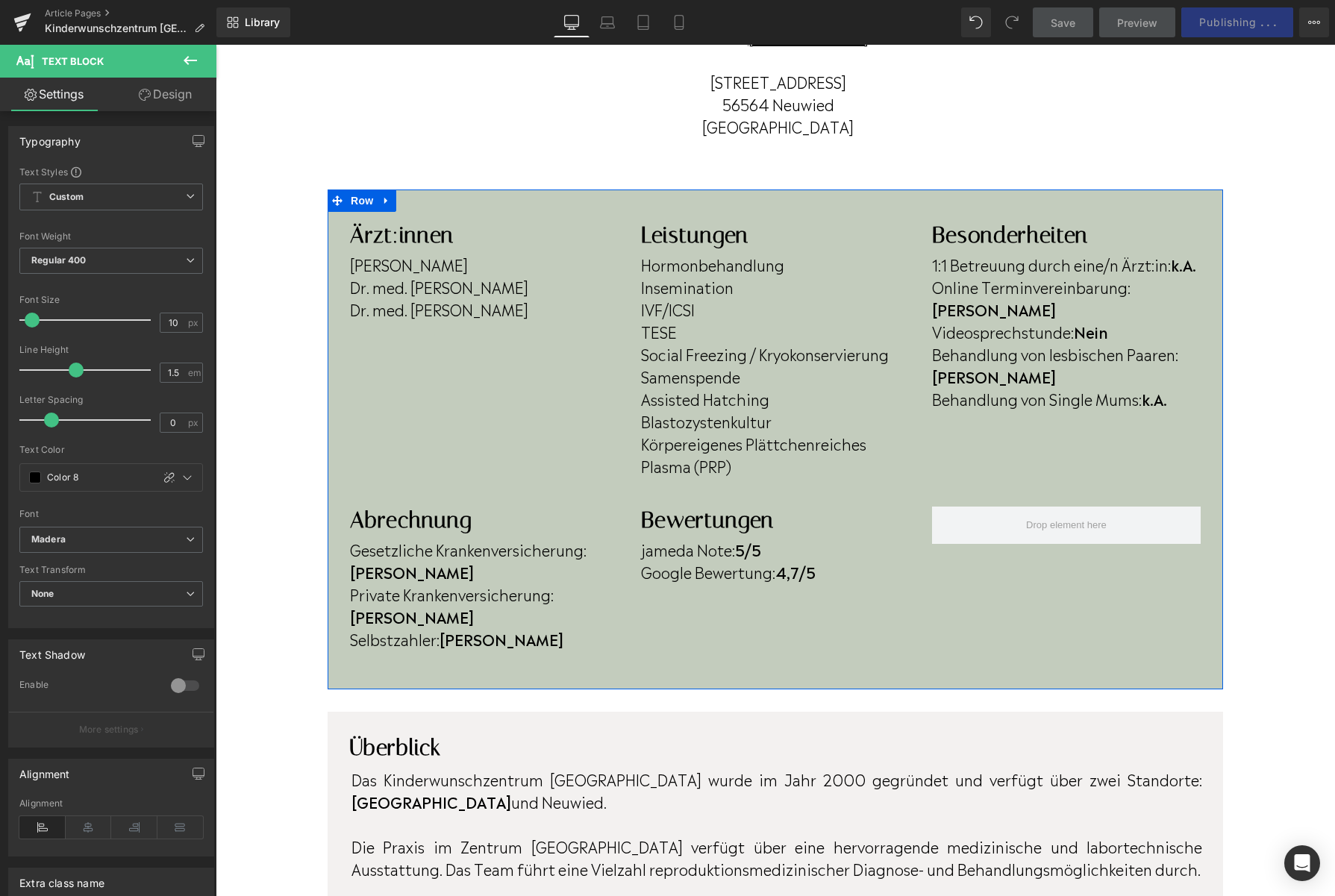
scroll to position [205, 0]
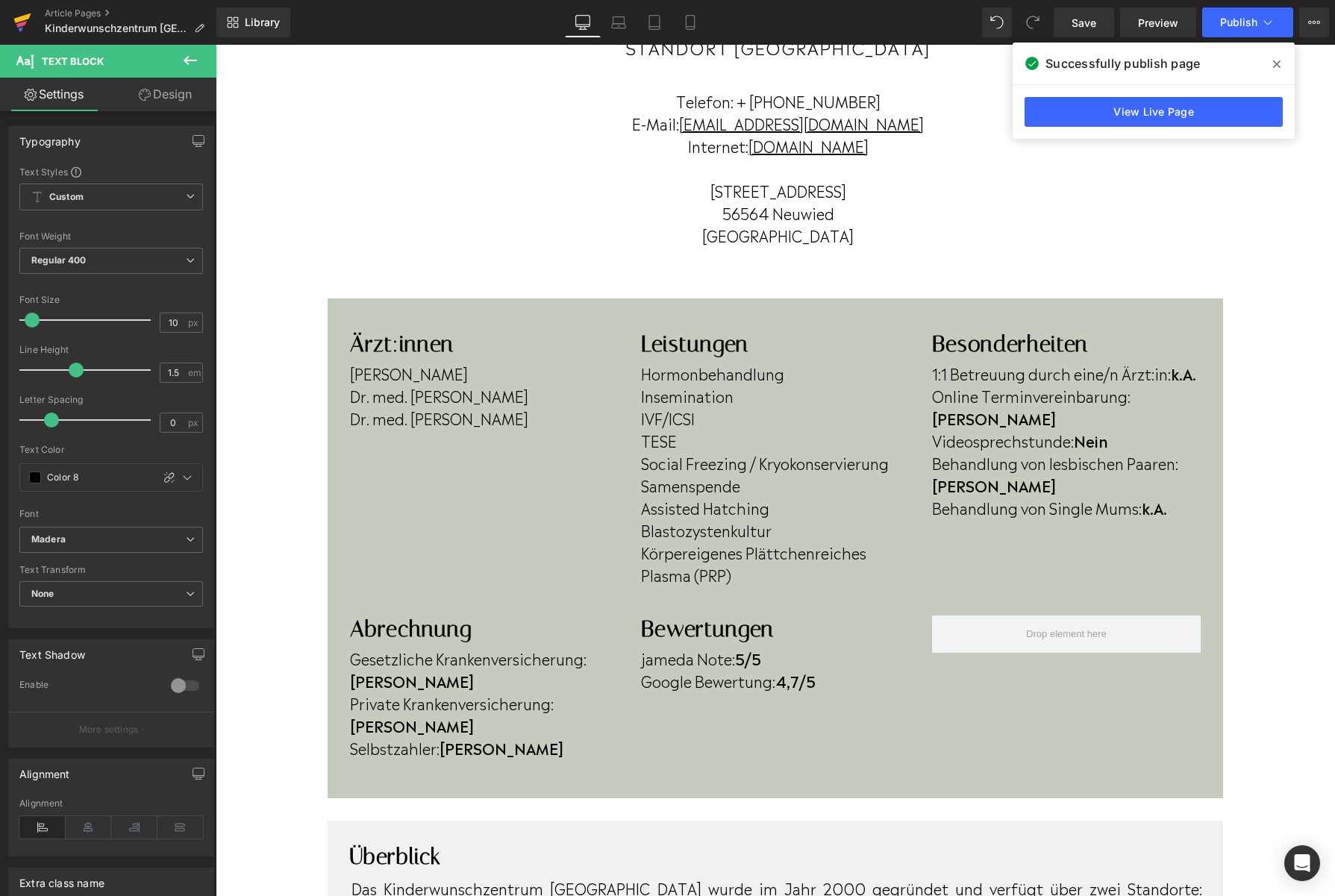
click at [7, 20] on link at bounding box center [23, 23] width 45 height 45
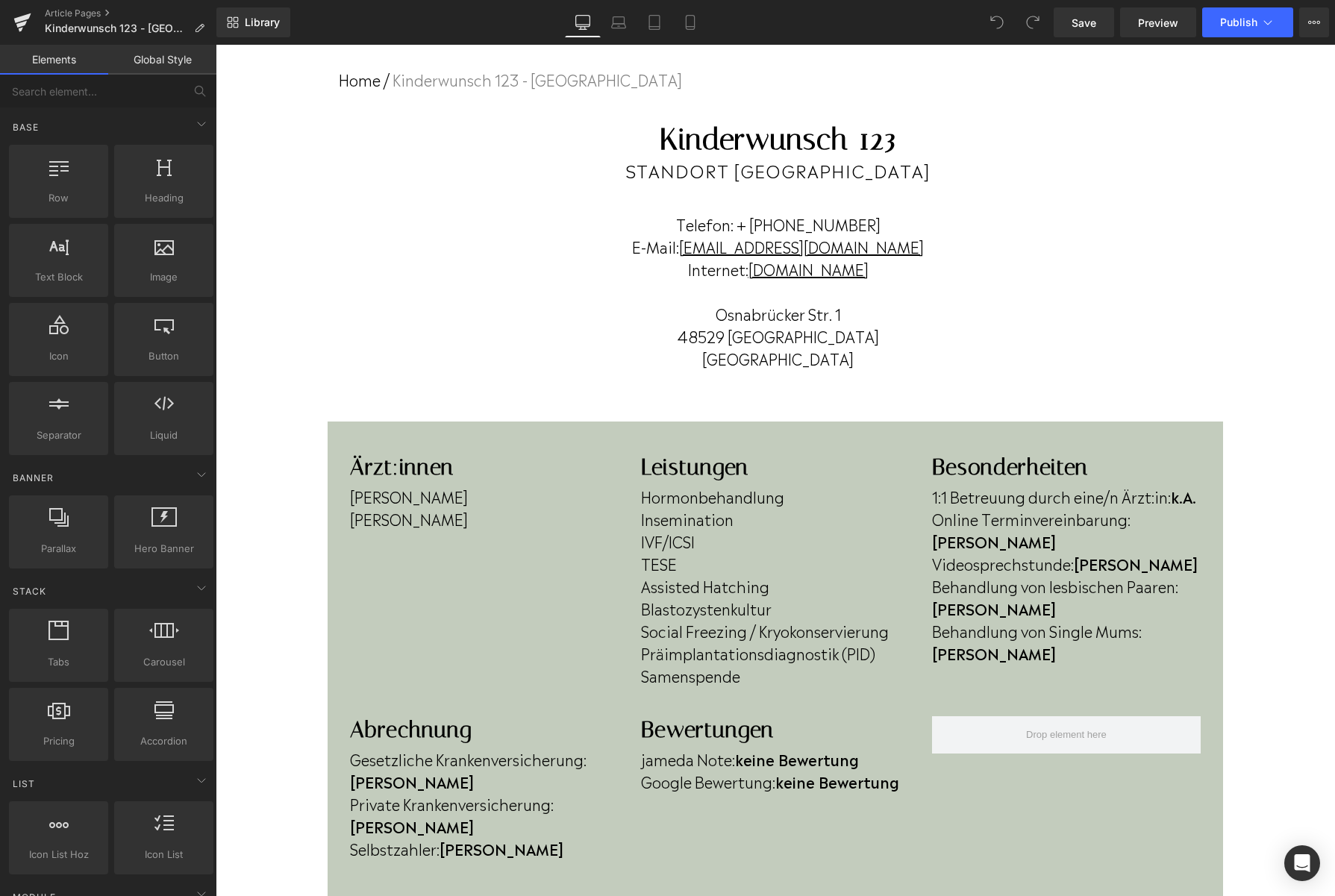
scroll to position [92, 0]
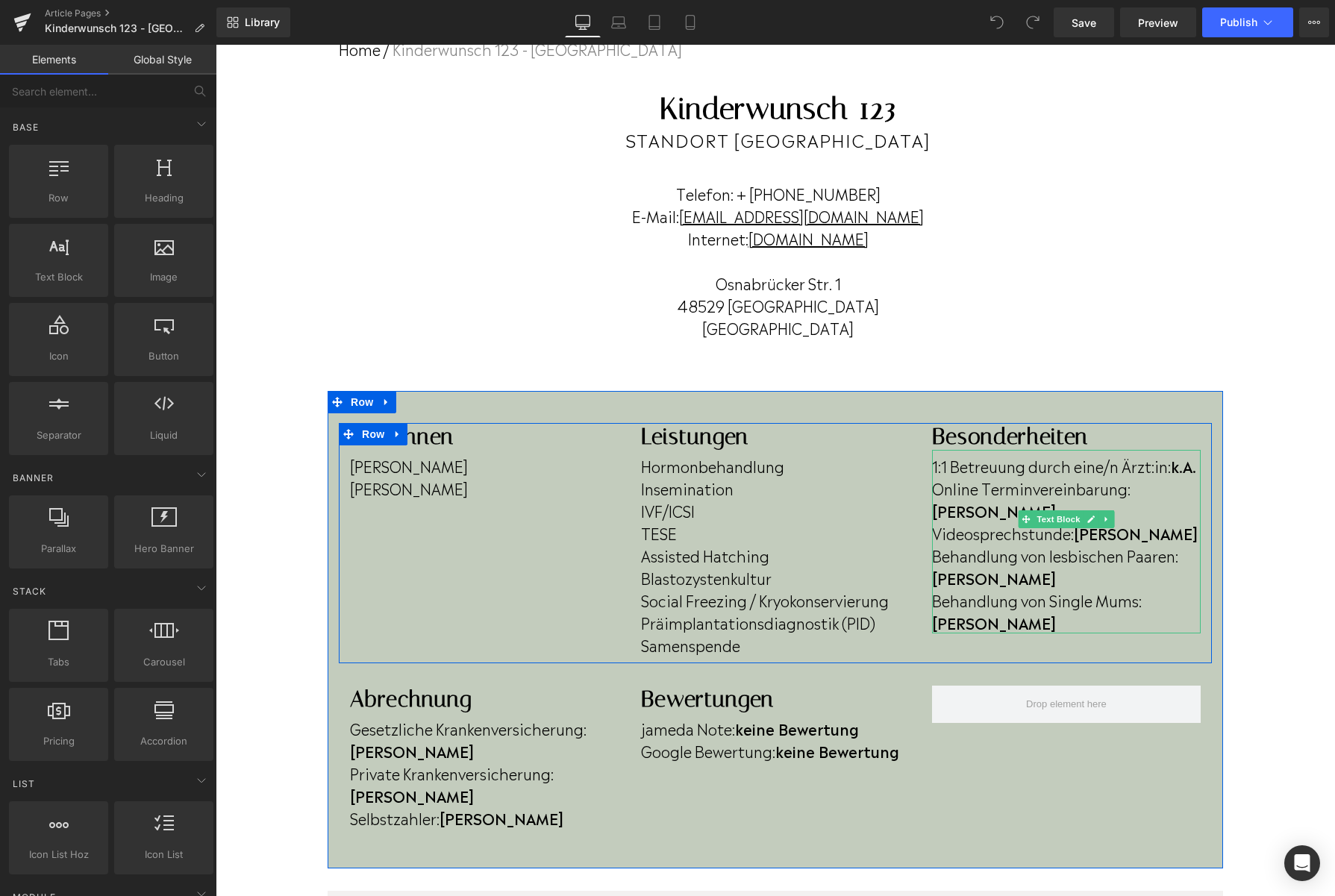
click at [1056, 611] on b "[PERSON_NAME]" at bounding box center [994, 622] width 124 height 23
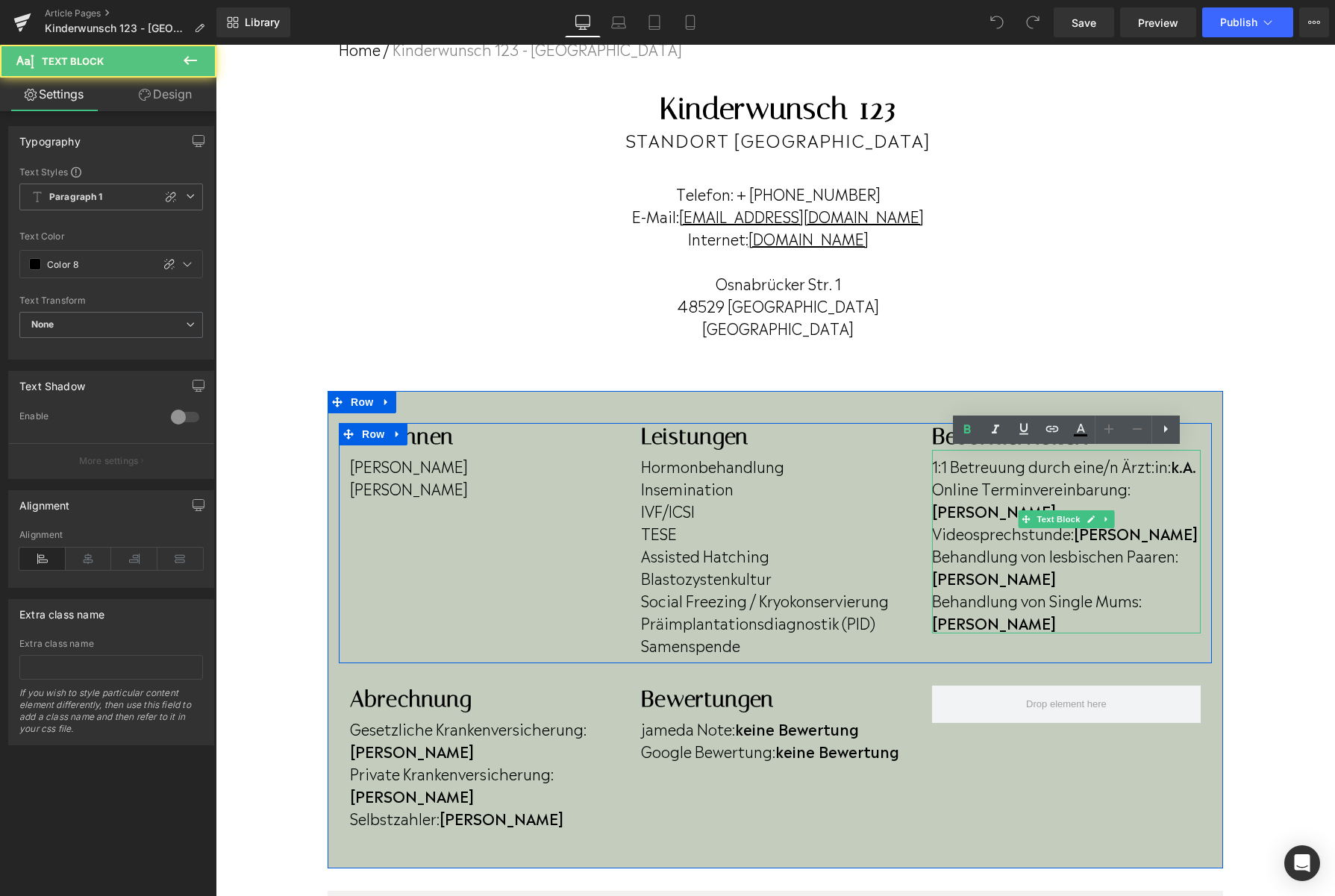
scroll to position [111, 0]
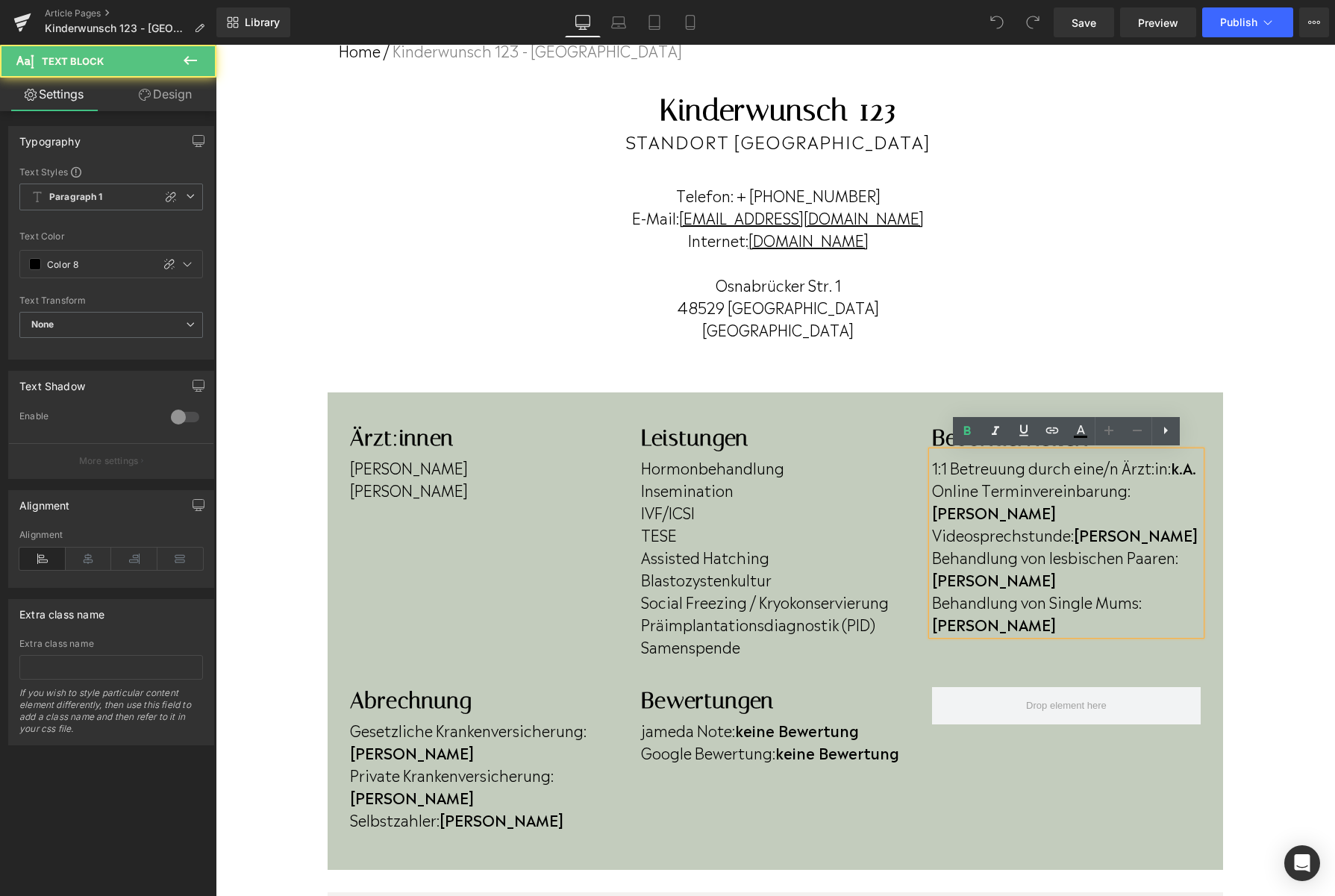
click at [1166, 590] on p "Behandlung von Single Mums: [PERSON_NAME]" at bounding box center [1066, 613] width 269 height 45
click at [1194, 470] on b "k.A." at bounding box center [1183, 467] width 25 height 23
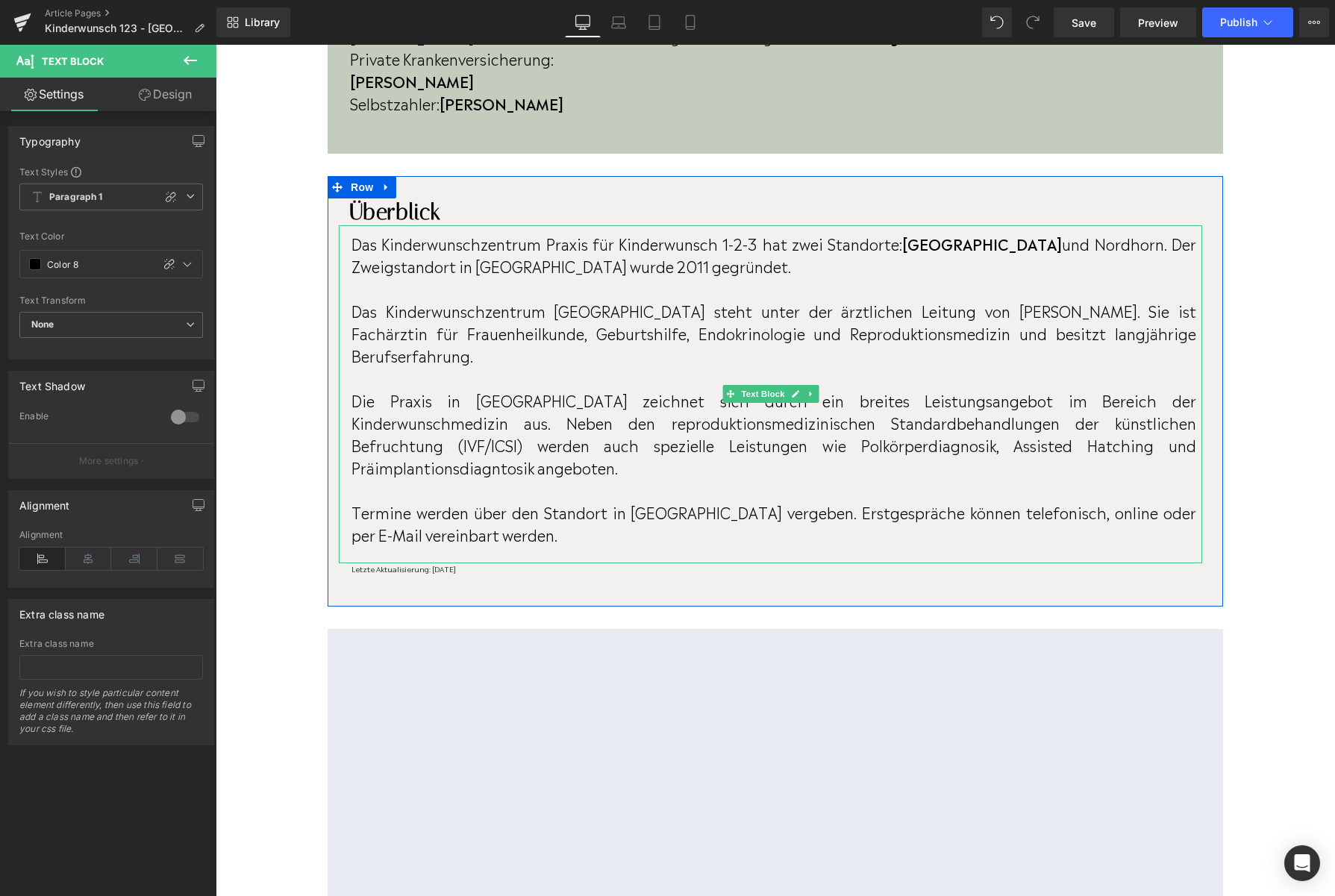
scroll to position [849, 0]
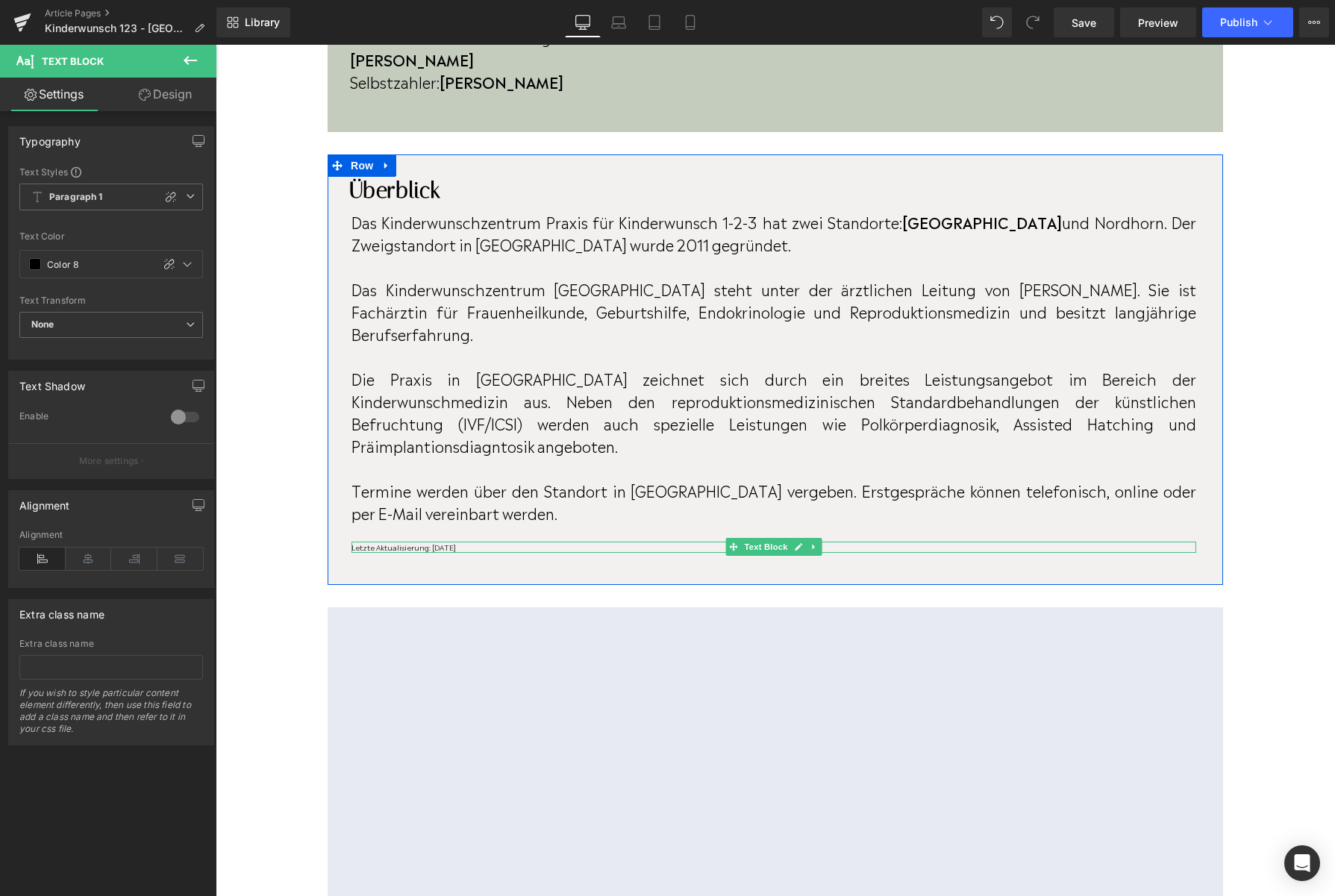
click at [480, 542] on p "Letzte Aktualisierung: [DATE]" at bounding box center [773, 547] width 845 height 11
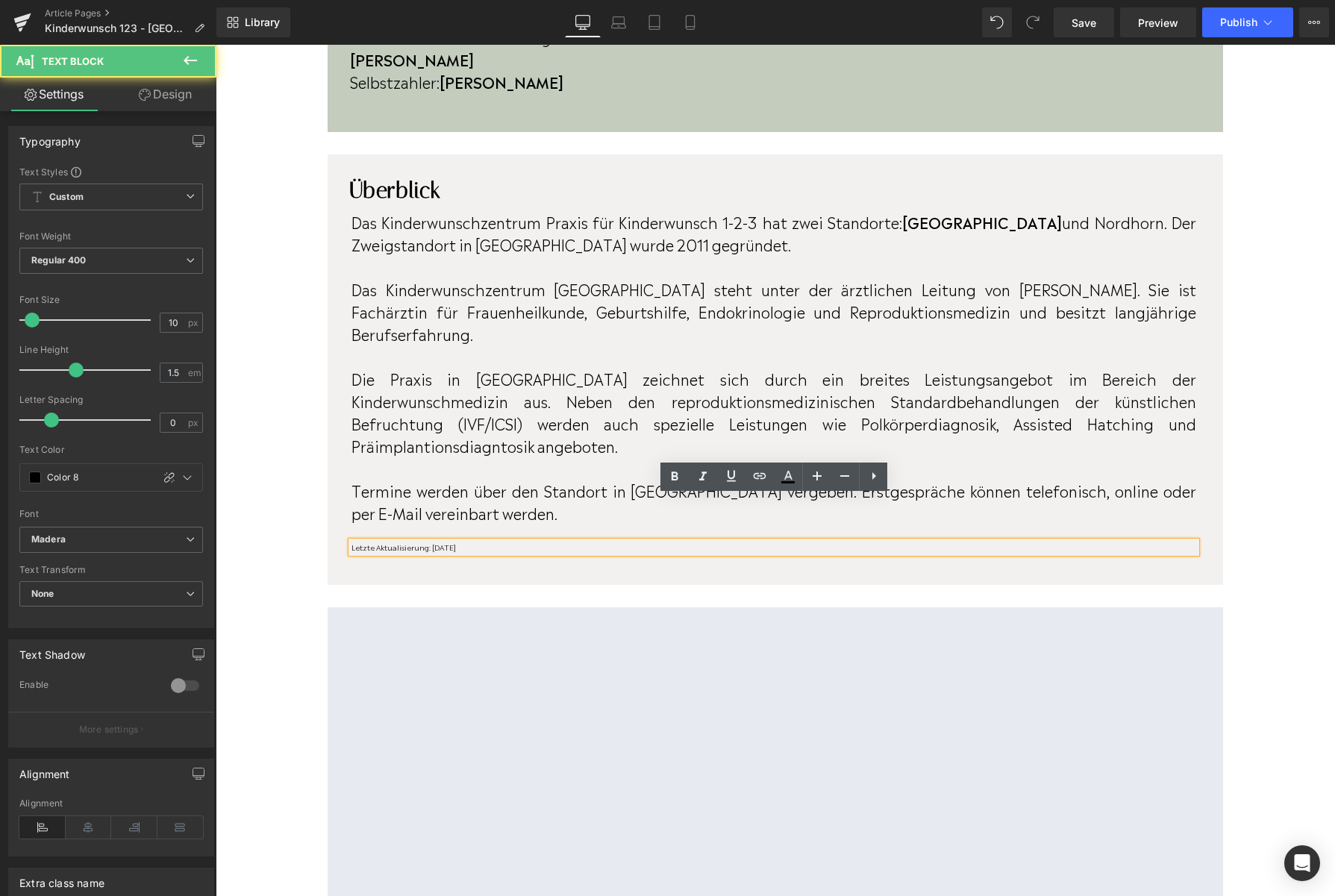
click at [480, 542] on p "Letzte Aktualisierung: [DATE]" at bounding box center [773, 547] width 845 height 11
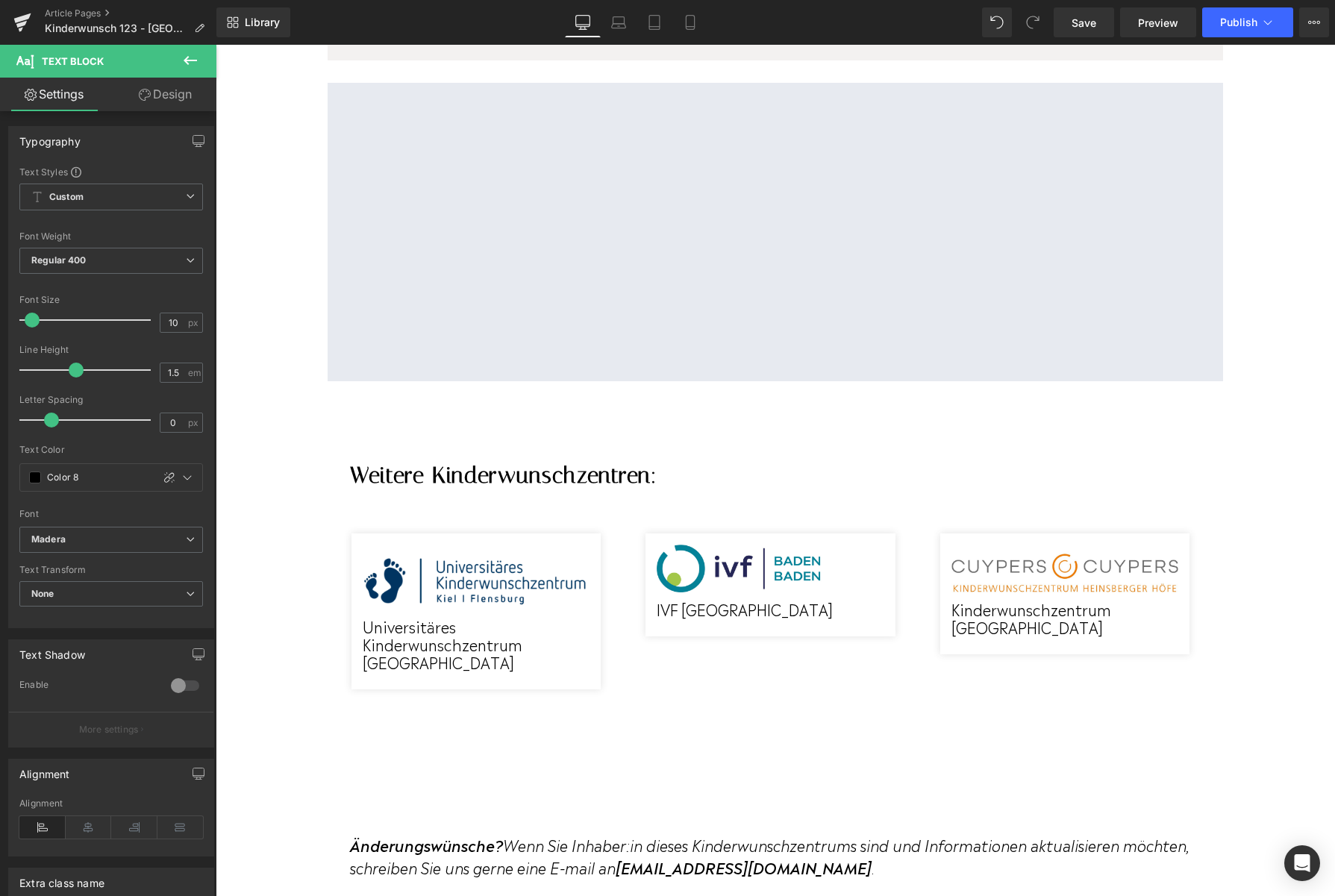
scroll to position [1377, 0]
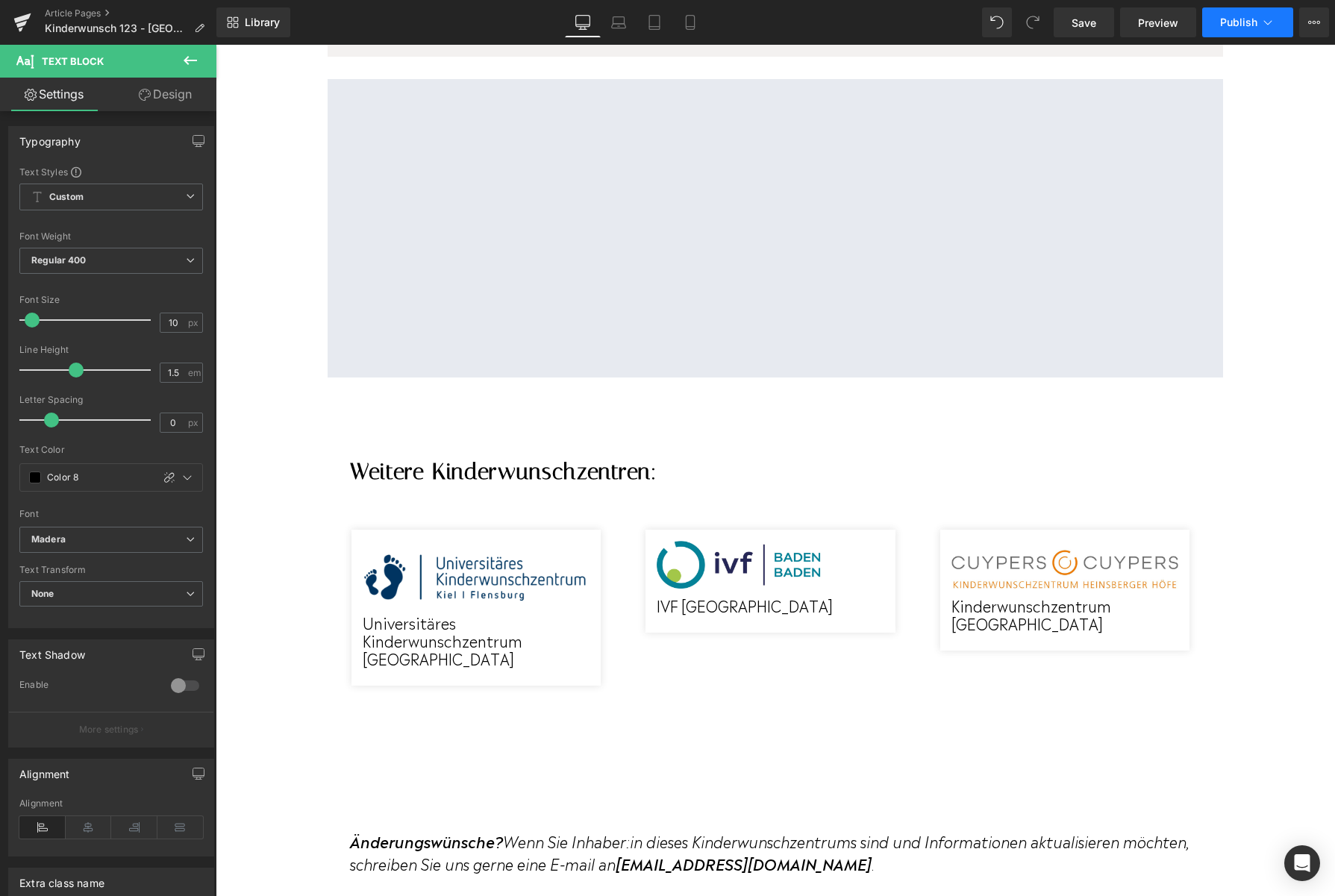
click at [1222, 14] on button "Publish" at bounding box center [1247, 23] width 91 height 29
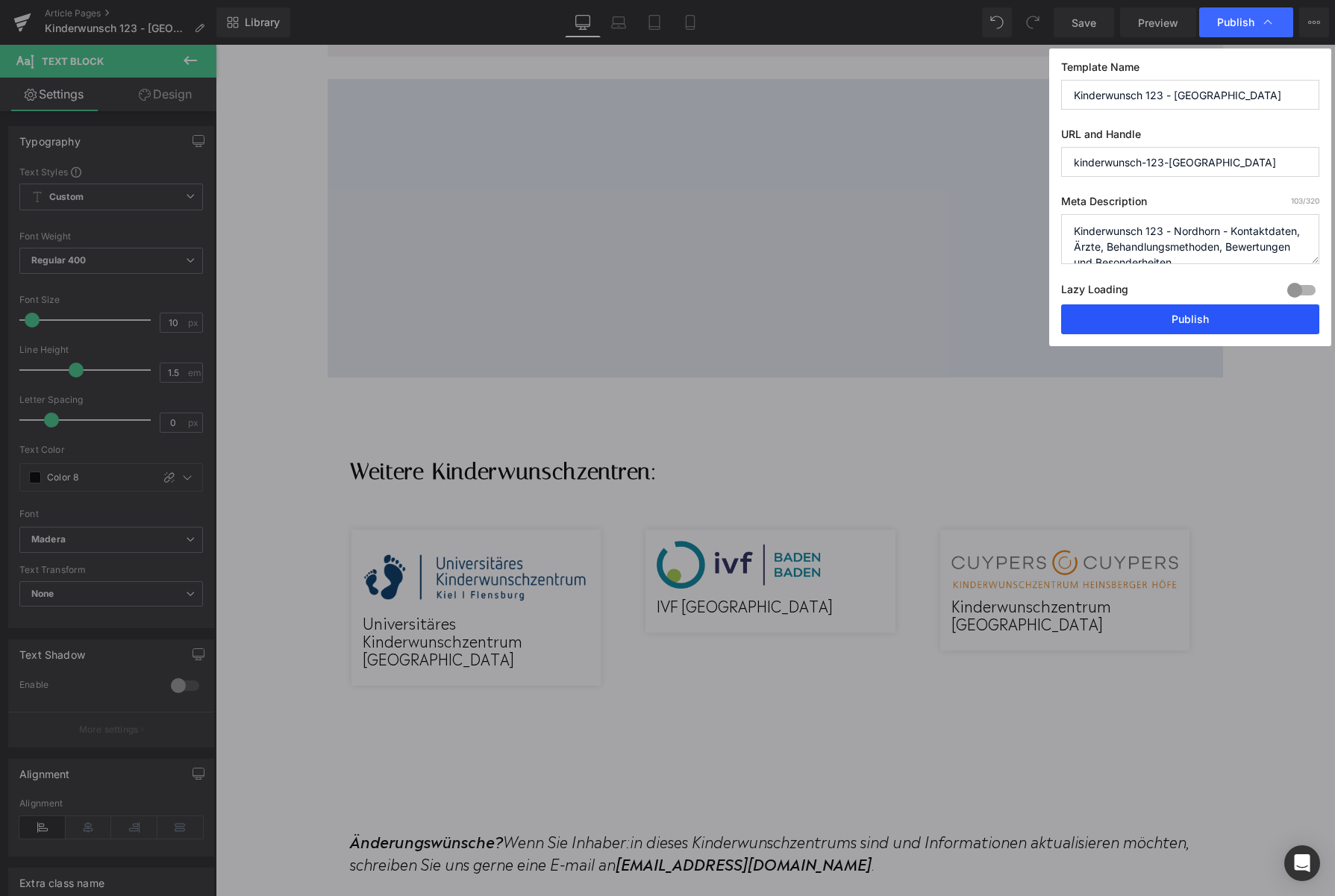
click at [1148, 331] on button "Publish" at bounding box center [1189, 320] width 258 height 29
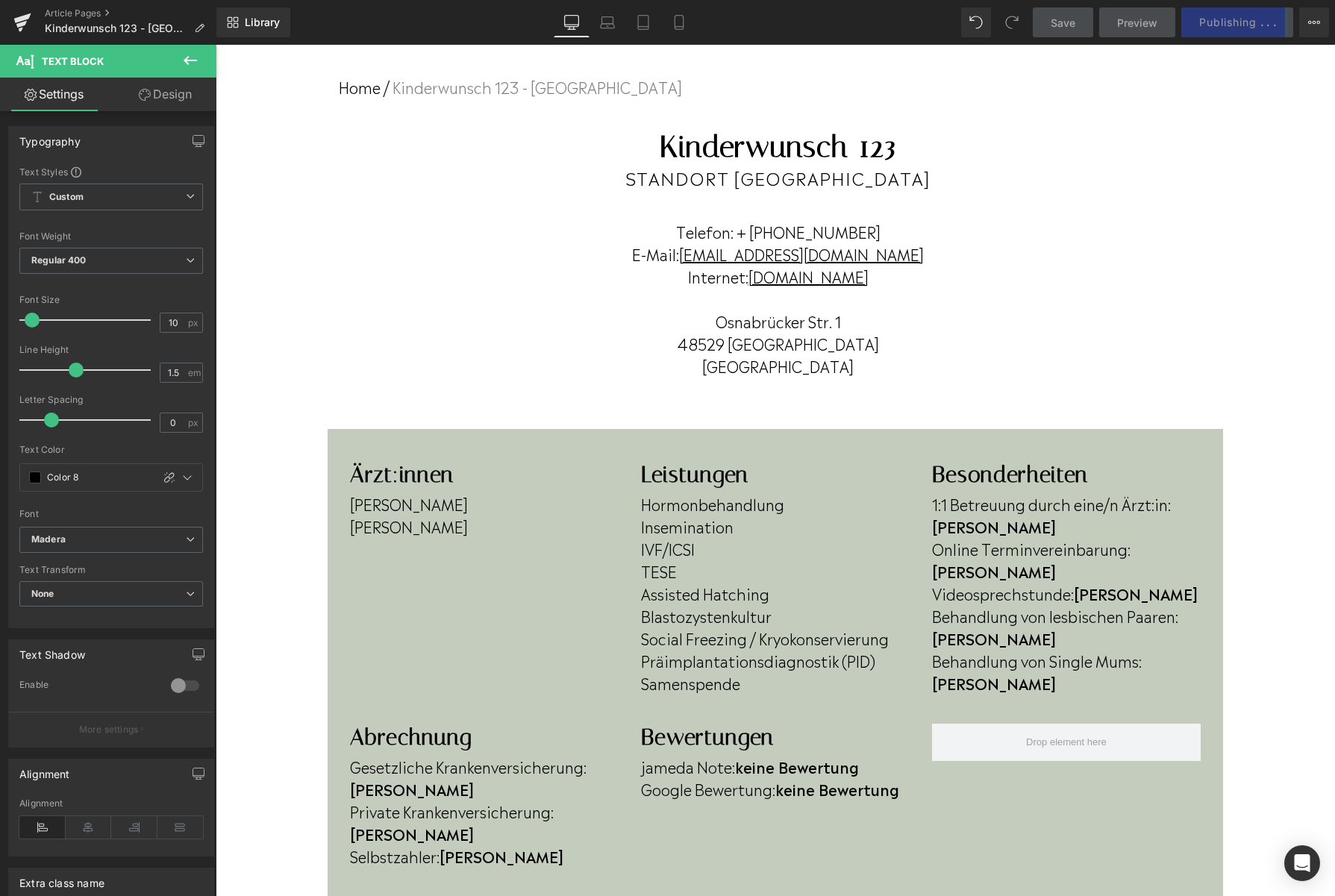
scroll to position [62, 0]
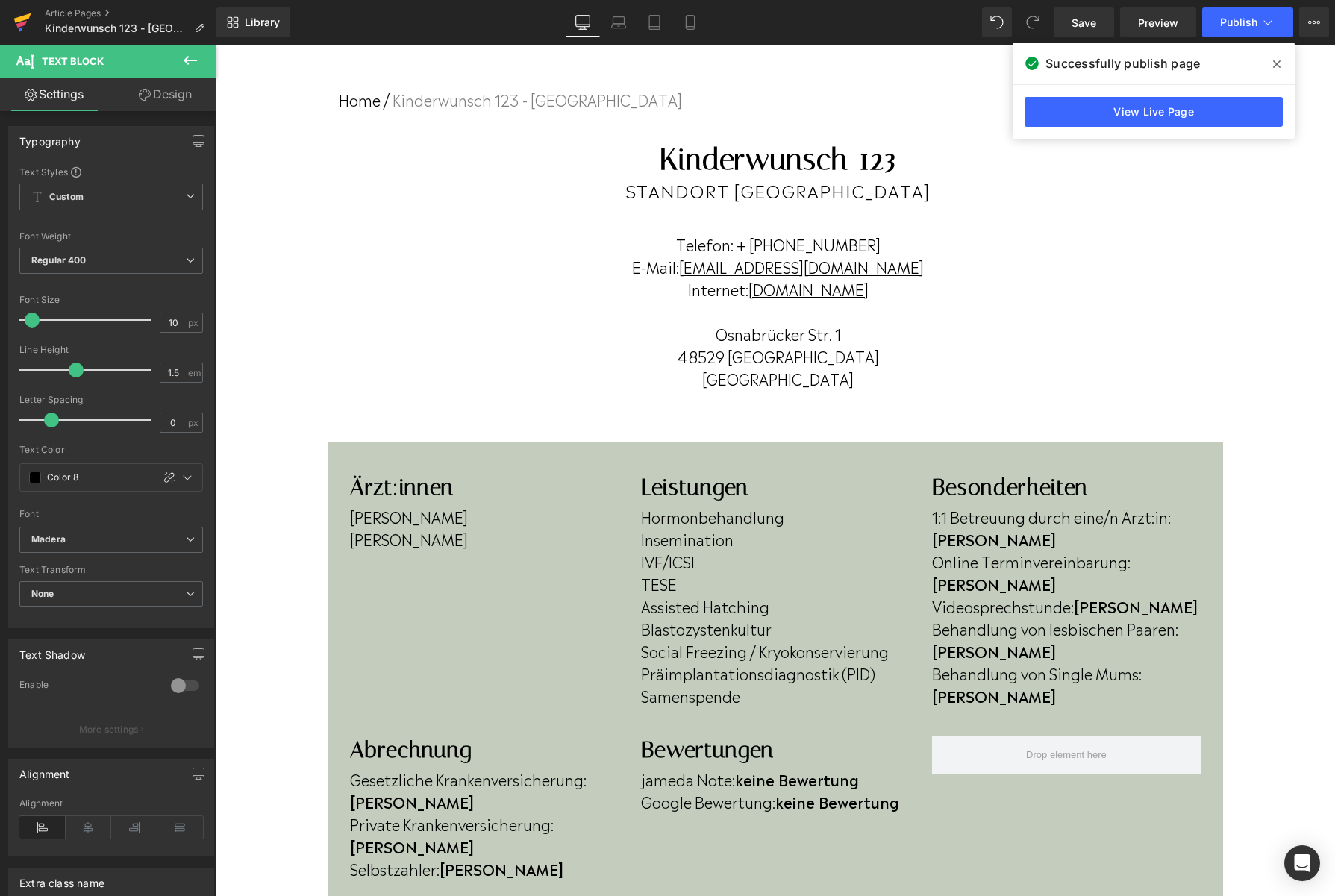
click at [26, 20] on icon at bounding box center [23, 23] width 18 height 37
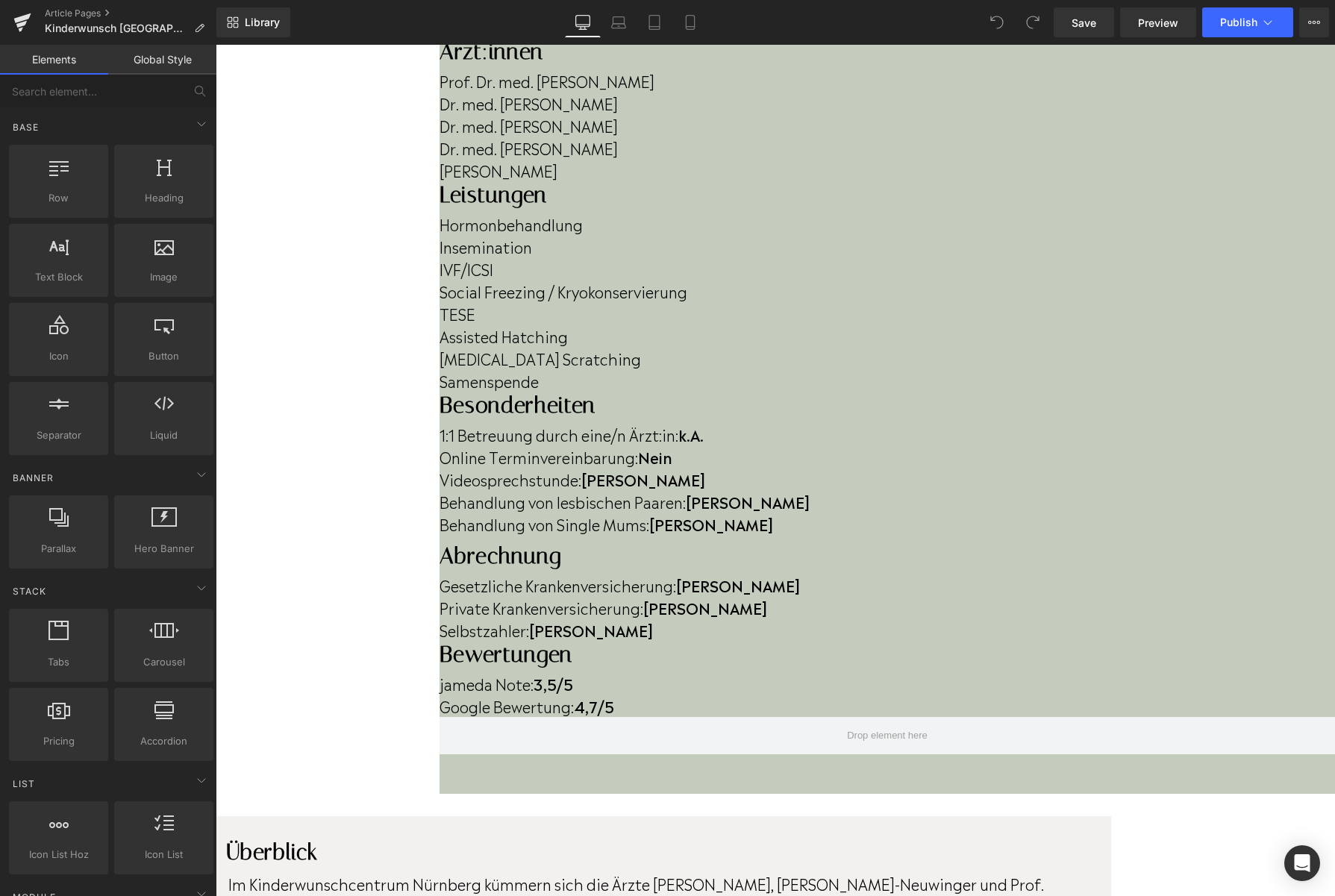
scroll to position [414, 0]
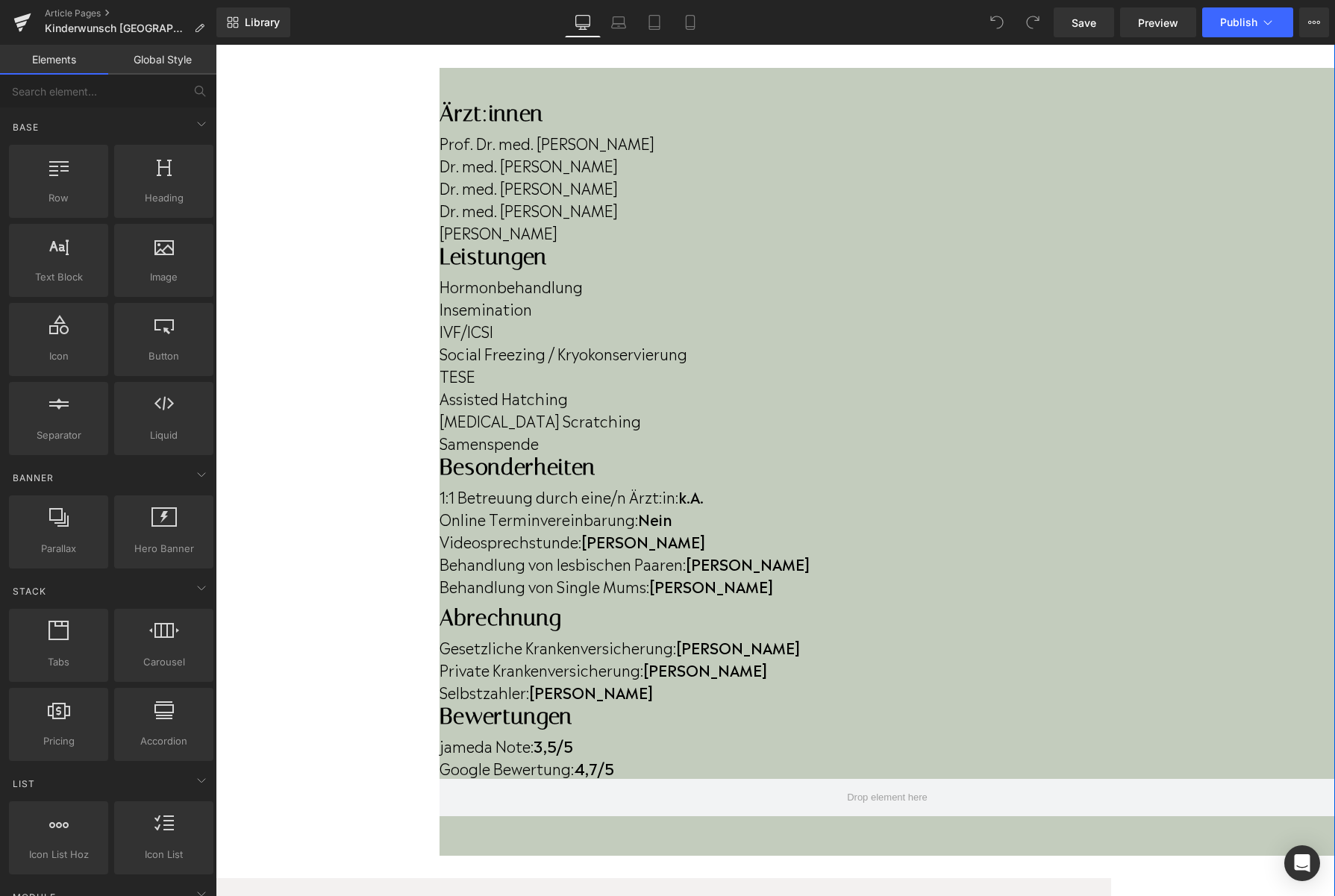
click at [598, 757] on strong ",7" at bounding box center [591, 768] width 13 height 23
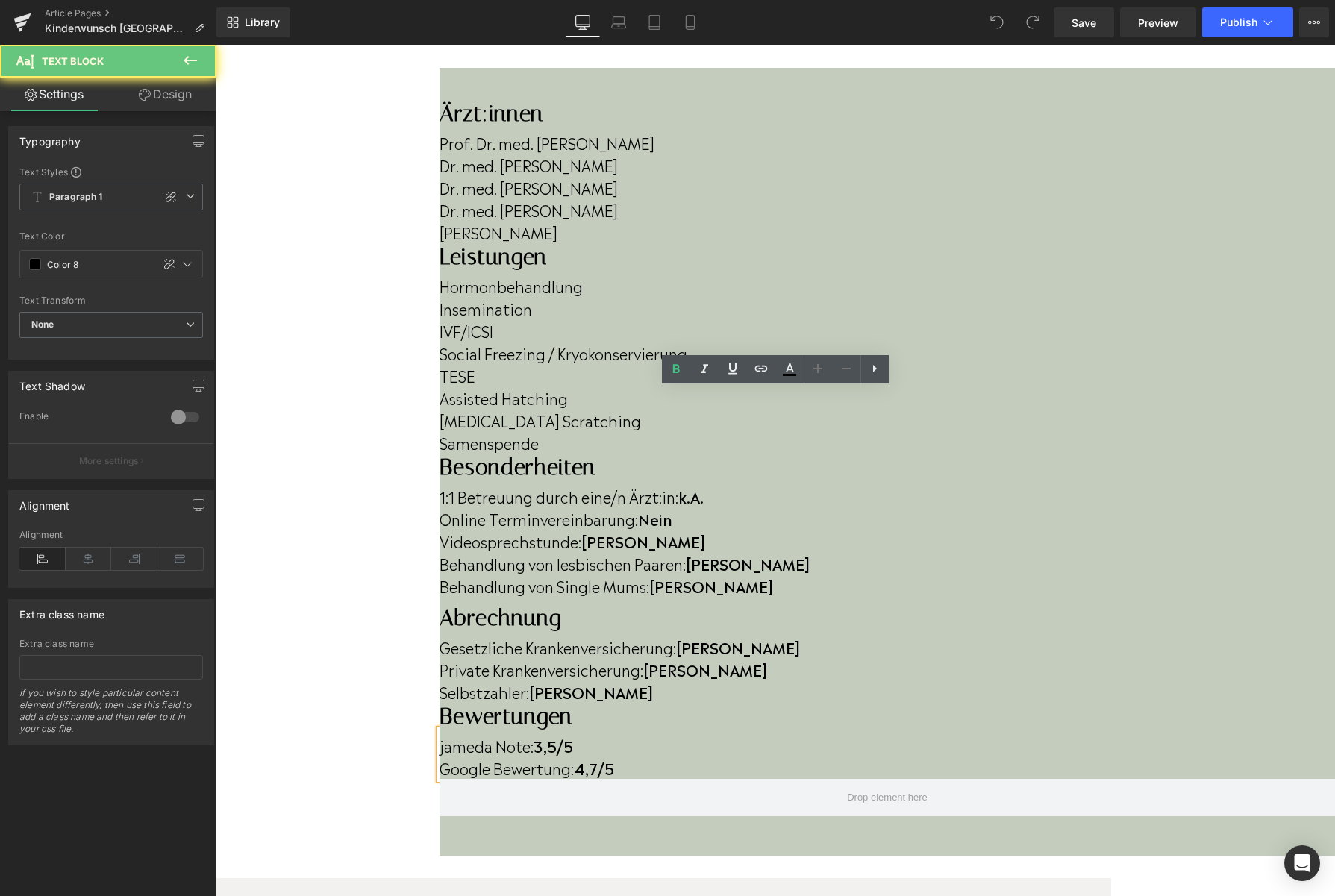
click at [598, 757] on strong ",7" at bounding box center [591, 768] width 13 height 23
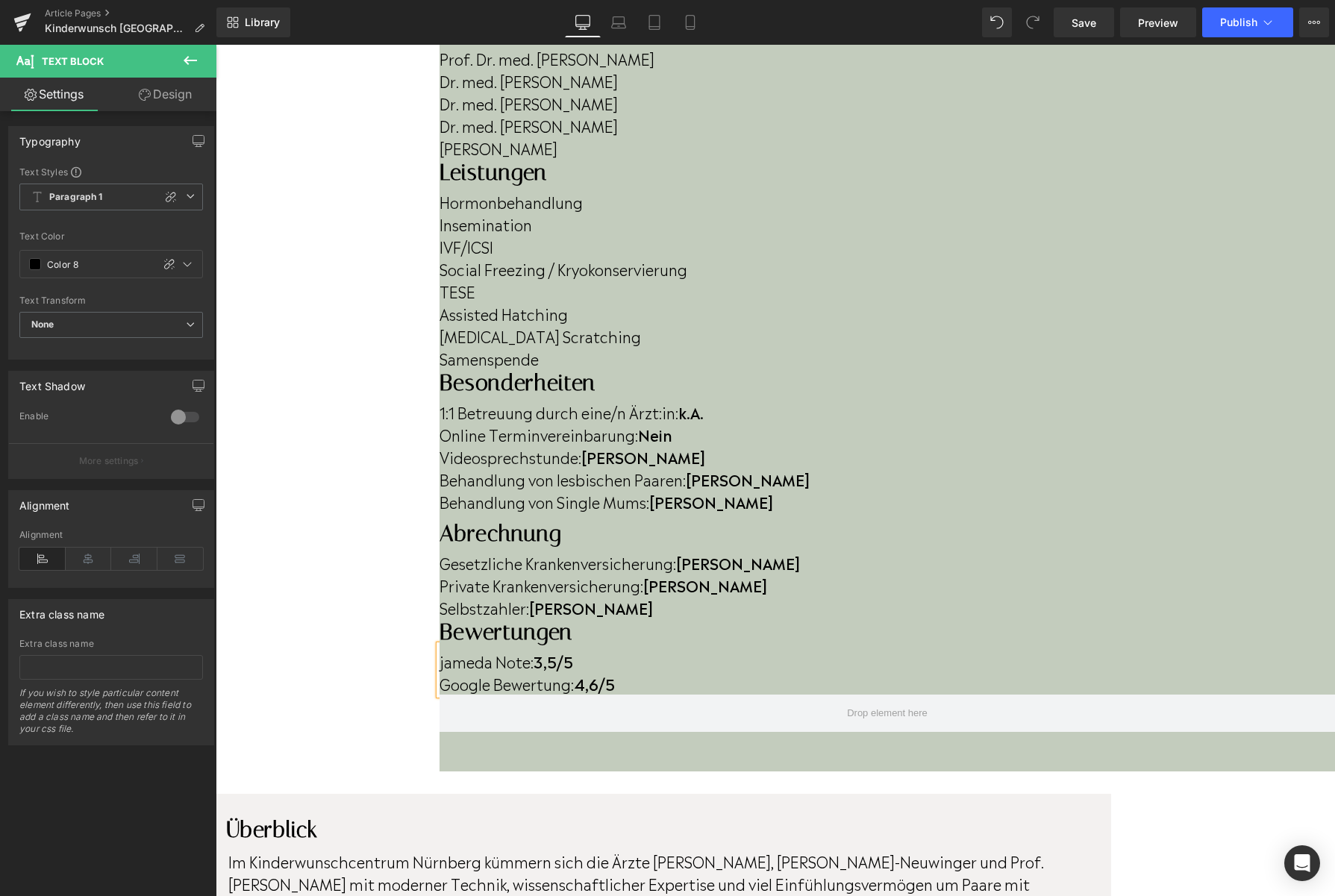
scroll to position [501, 0]
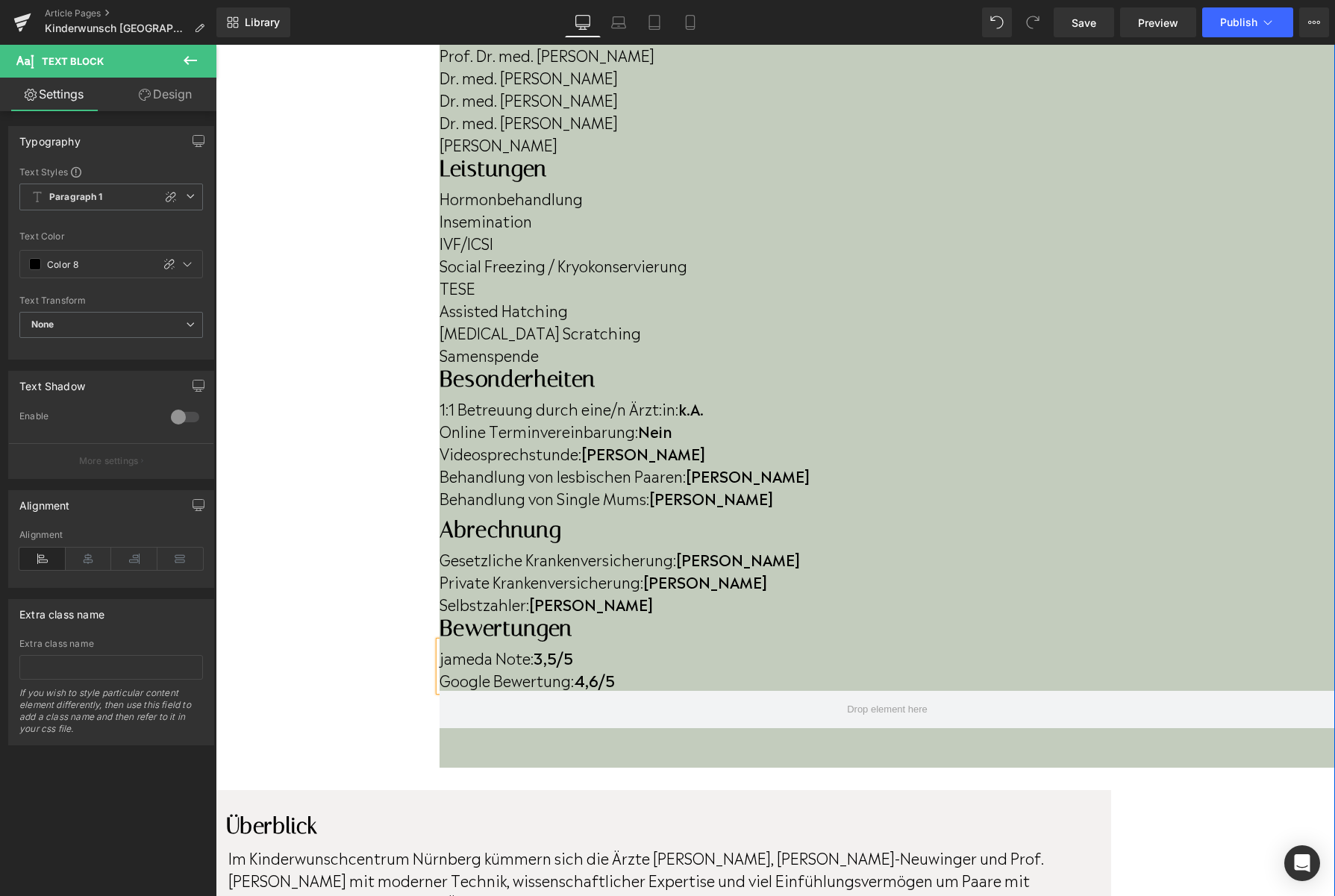
click at [1090, 846] on p "Im Kinderwunschcentrum Nürnberg kümmern sich die Ärzte Dr. Neuwinger, Dr. Munze…" at bounding box center [662, 879] width 866 height 67
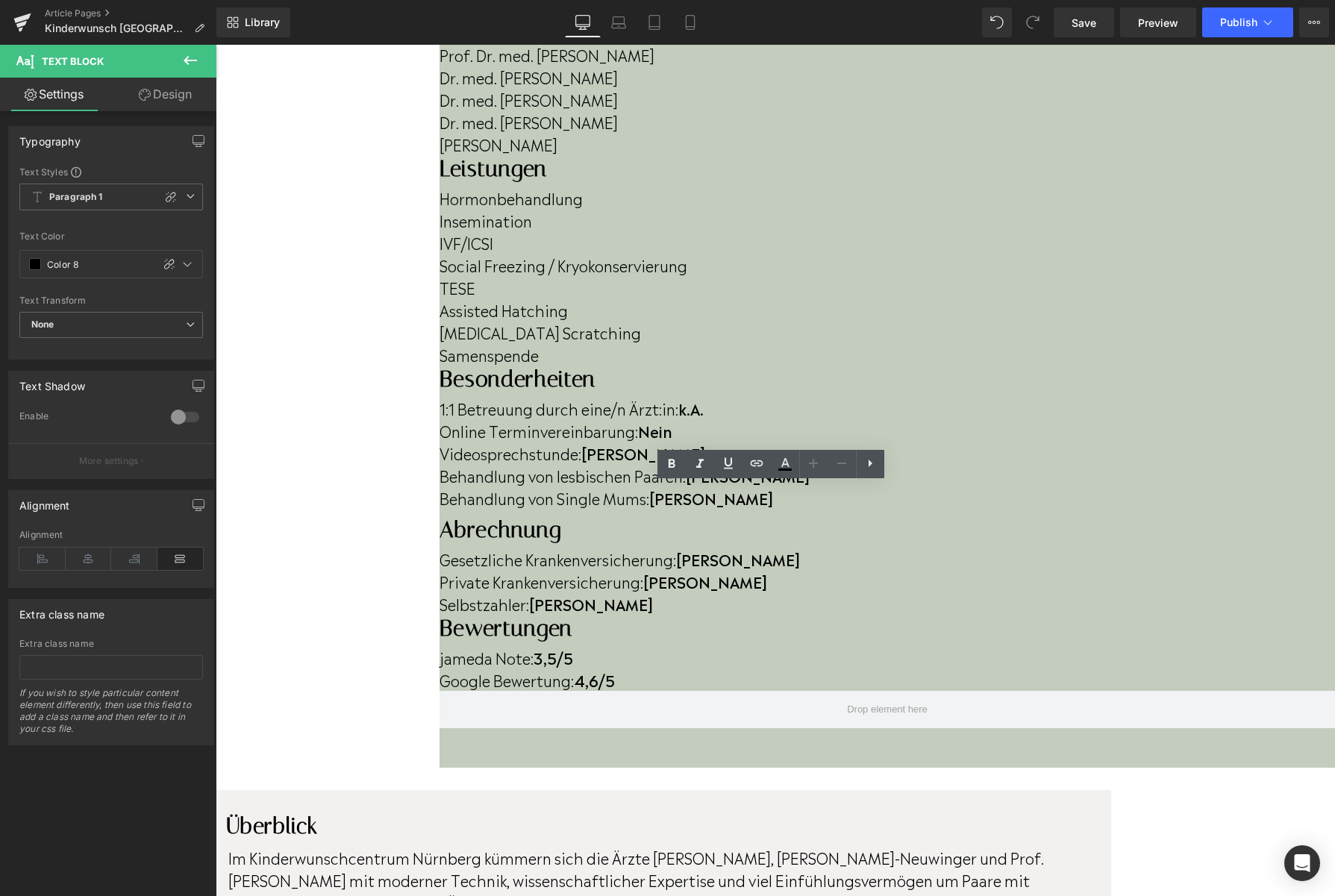
click at [1094, 846] on p "Im Kinderwunschcentrum Nürnberg kümmern sich die Ärzte Dr. Neuwinger, Dr. Munze…" at bounding box center [662, 879] width 866 height 67
click at [1095, 846] on p "Im Kinderwunschcentrum Nürnberg kümmern sich die Ärzte Dr. Neuwinger, Dr. Munze…" at bounding box center [662, 879] width 866 height 67
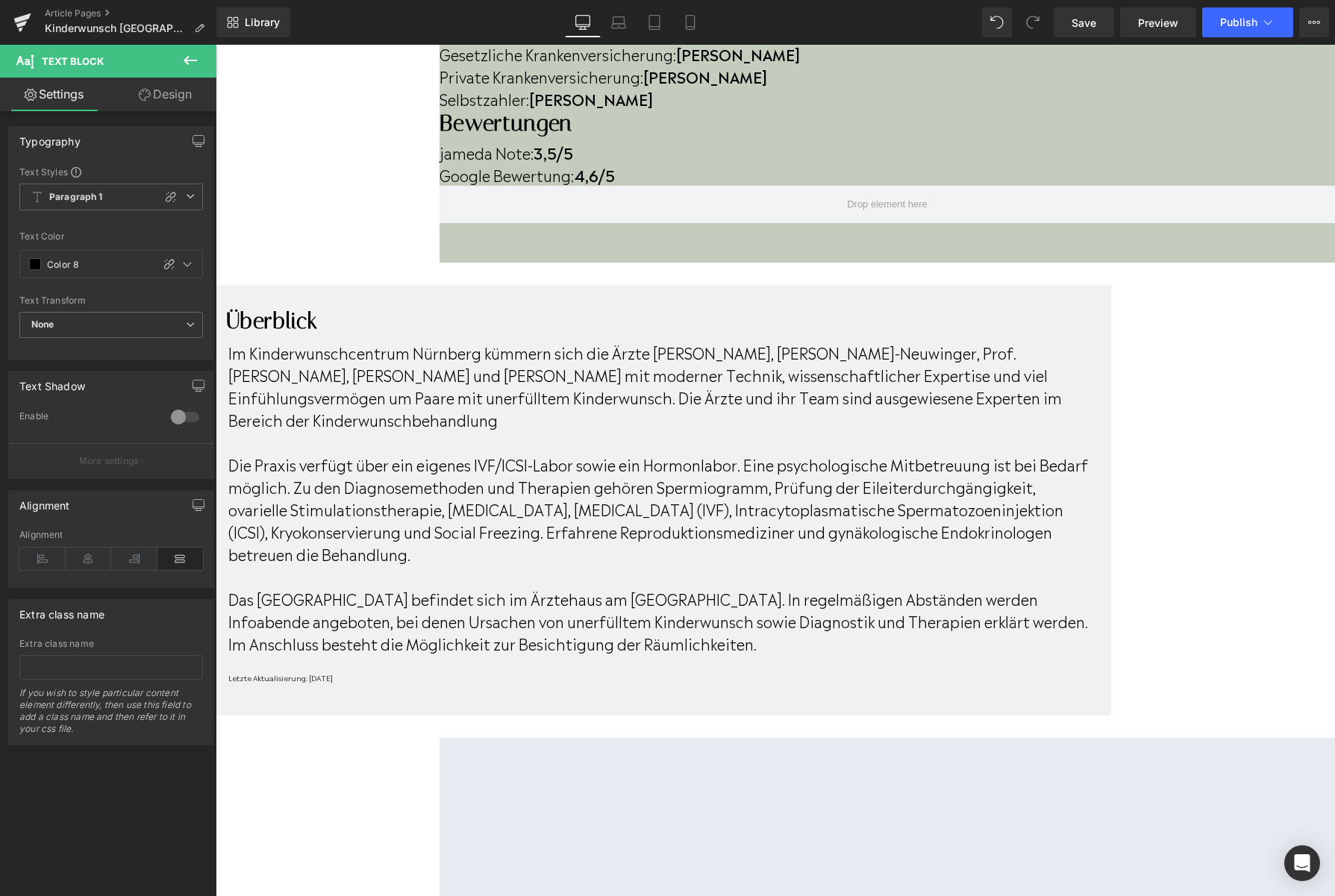
scroll to position [974, 0]
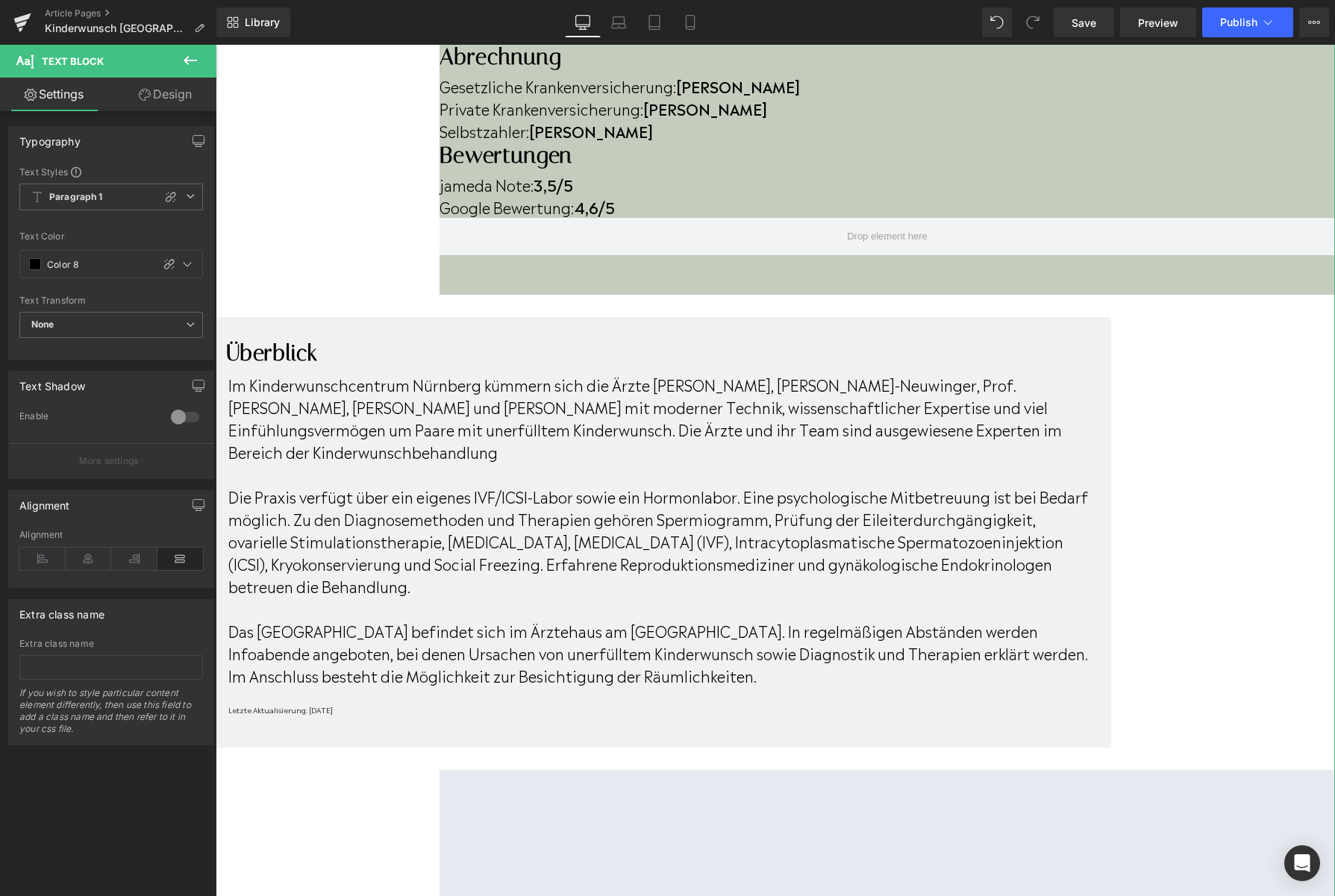
click at [482, 704] on p "Letzte Aktualisierung: [DATE]" at bounding box center [662, 709] width 866 height 11
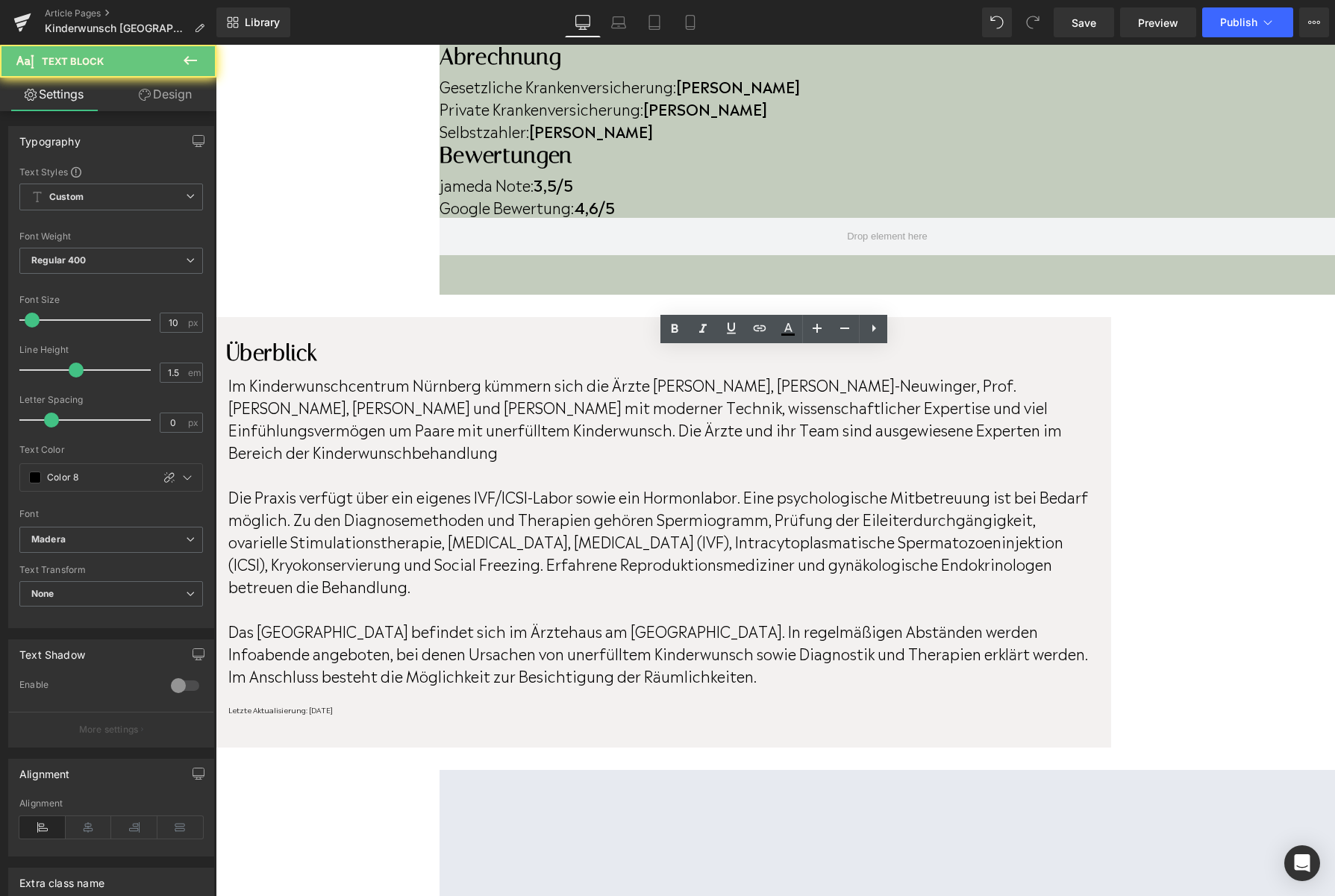
click at [482, 704] on p "Letzte Aktualisierung: [DATE]" at bounding box center [662, 709] width 866 height 11
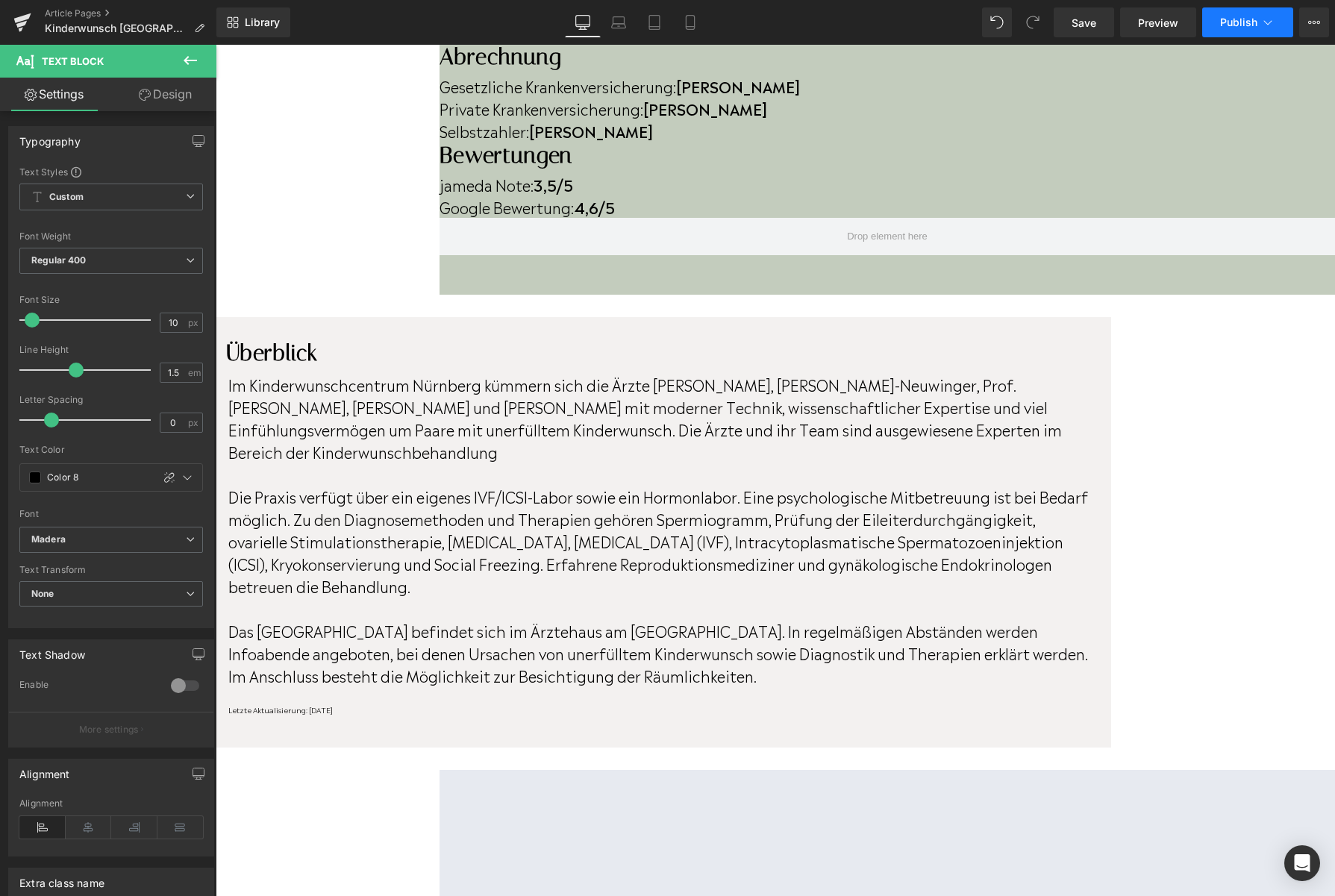
click at [1235, 27] on span "Publish" at bounding box center [1238, 23] width 37 height 12
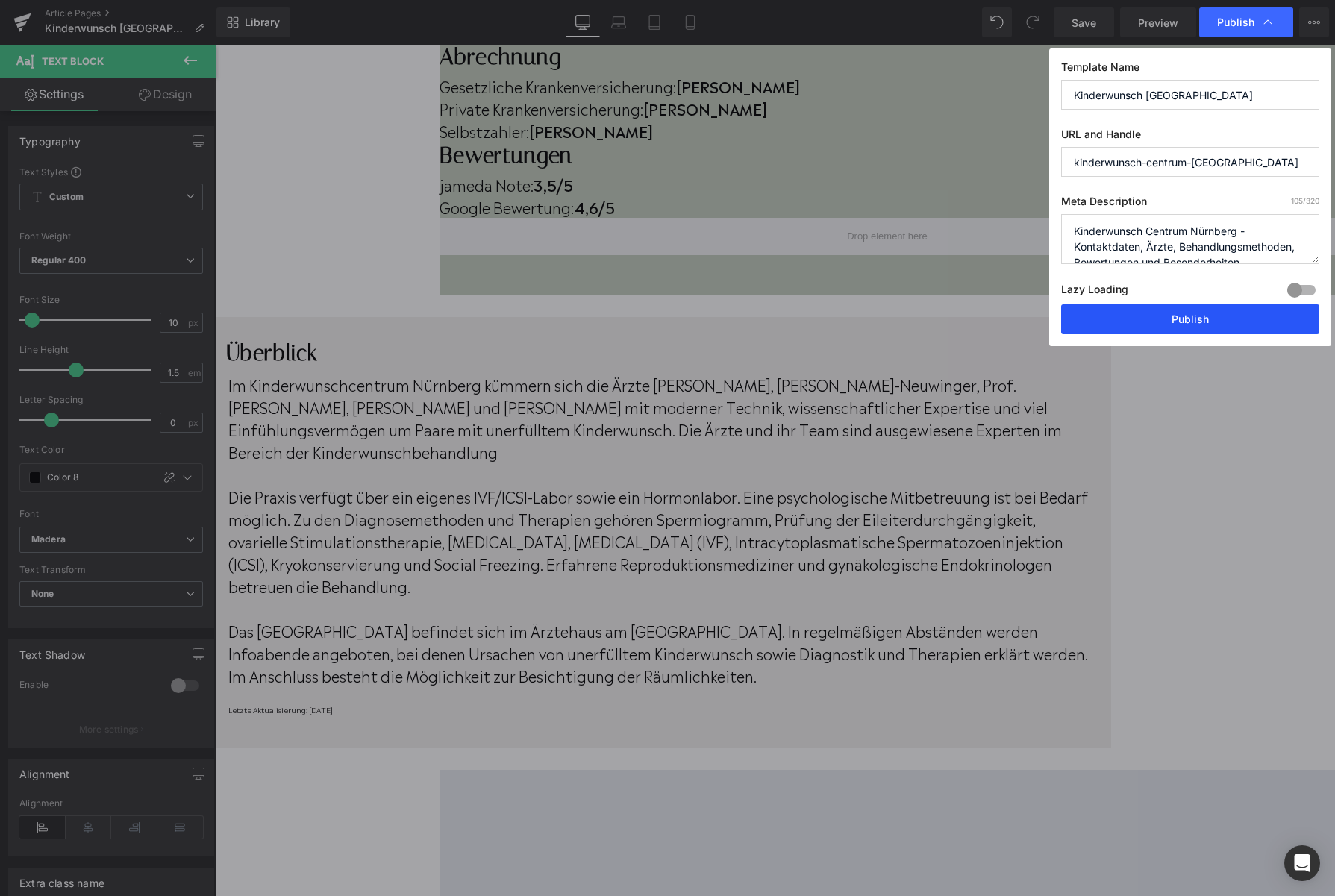
click at [1167, 323] on button "Publish" at bounding box center [1189, 320] width 258 height 29
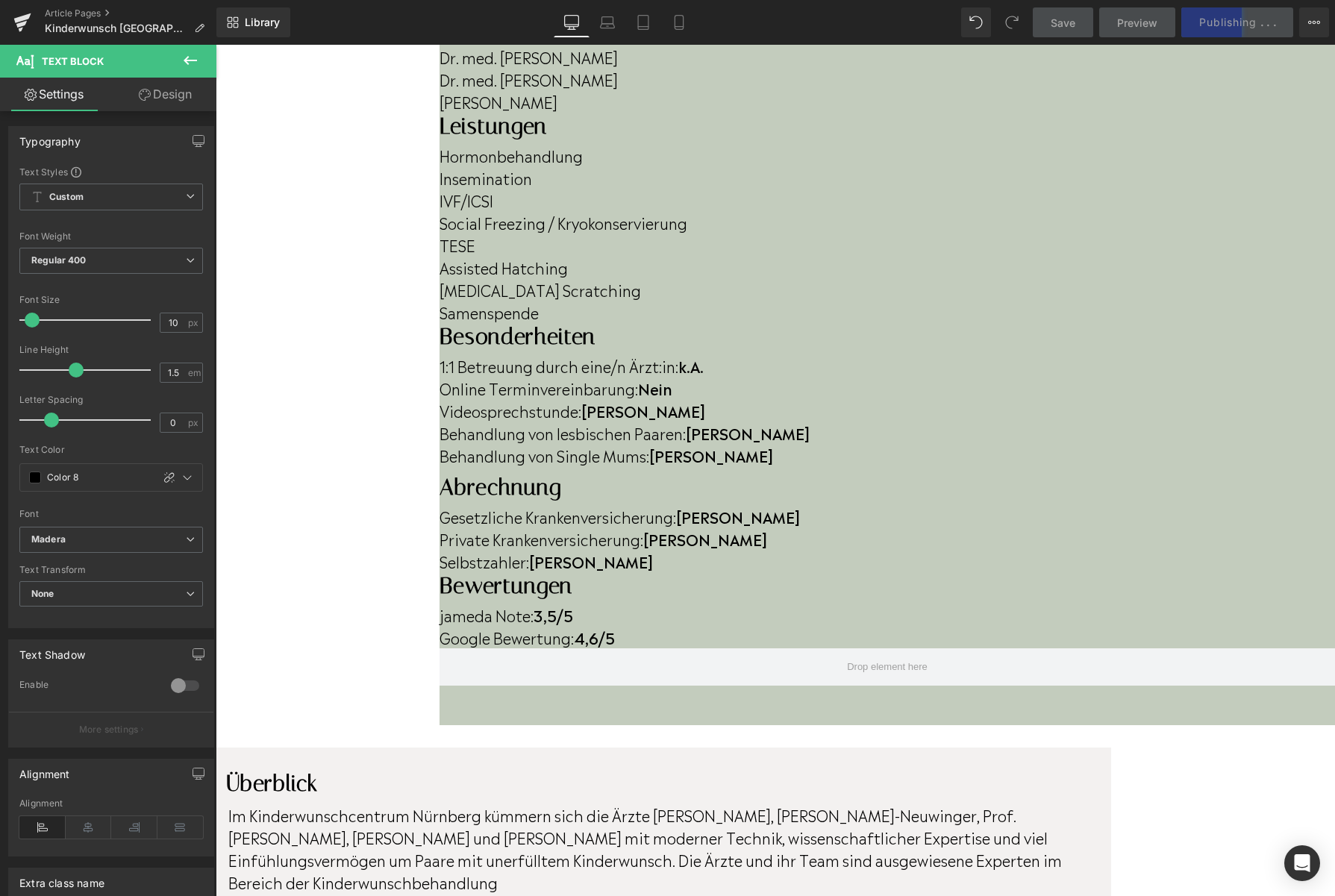
scroll to position [239, 0]
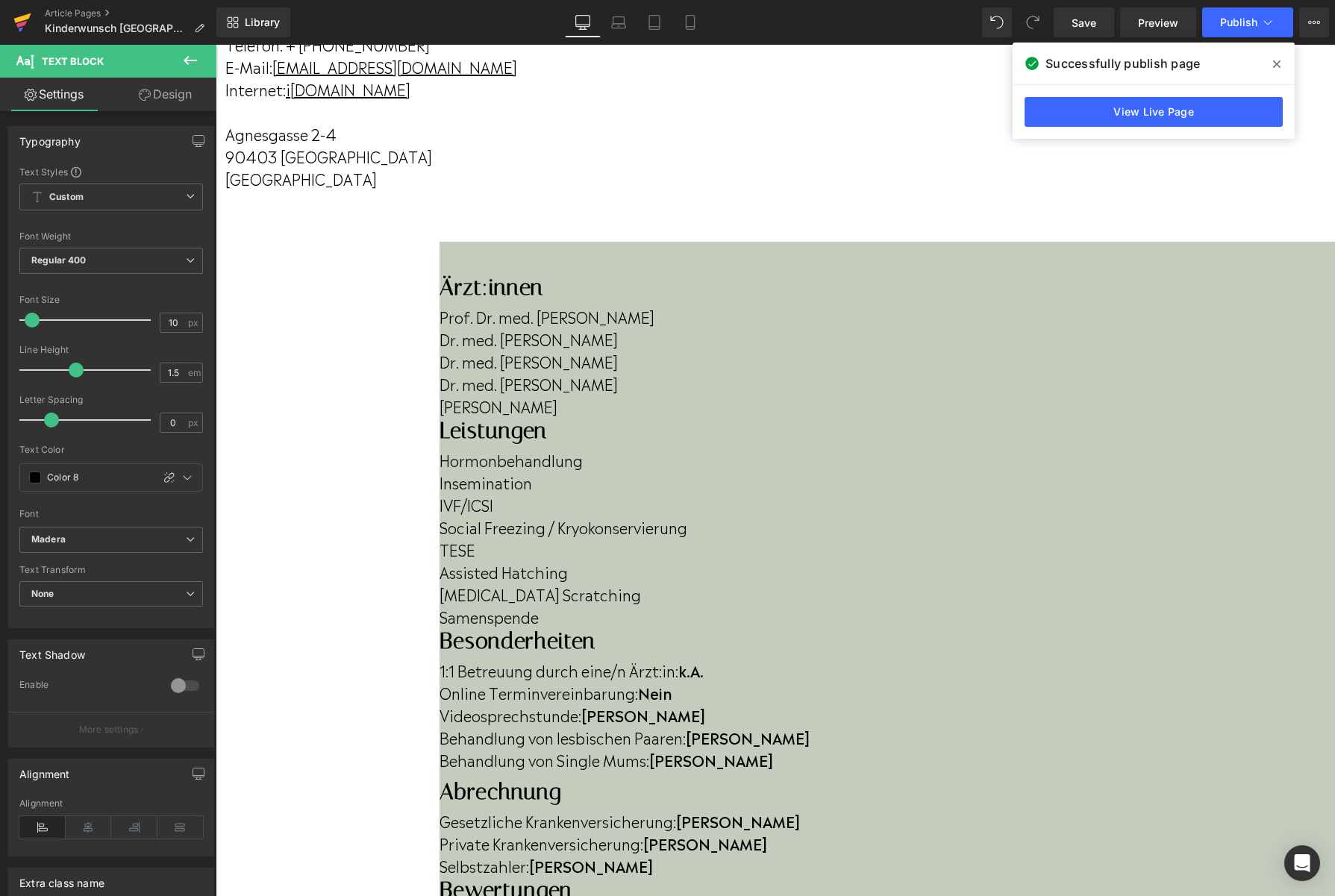
click at [12, 22] on link at bounding box center [23, 23] width 45 height 45
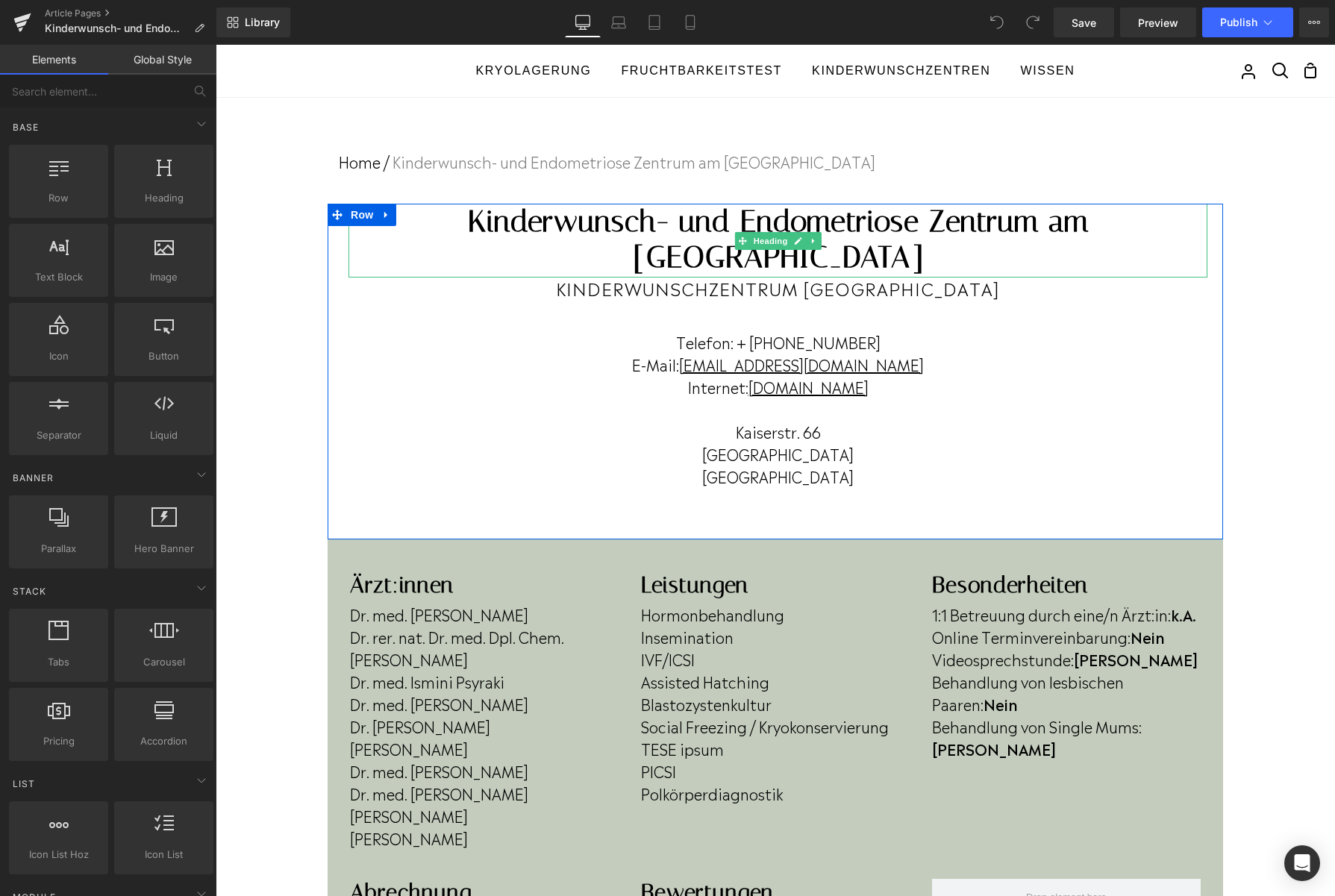
click at [960, 228] on h1 "Kinderwunsch- und Endometriose Zentrum am Büsing Park" at bounding box center [777, 239] width 859 height 72
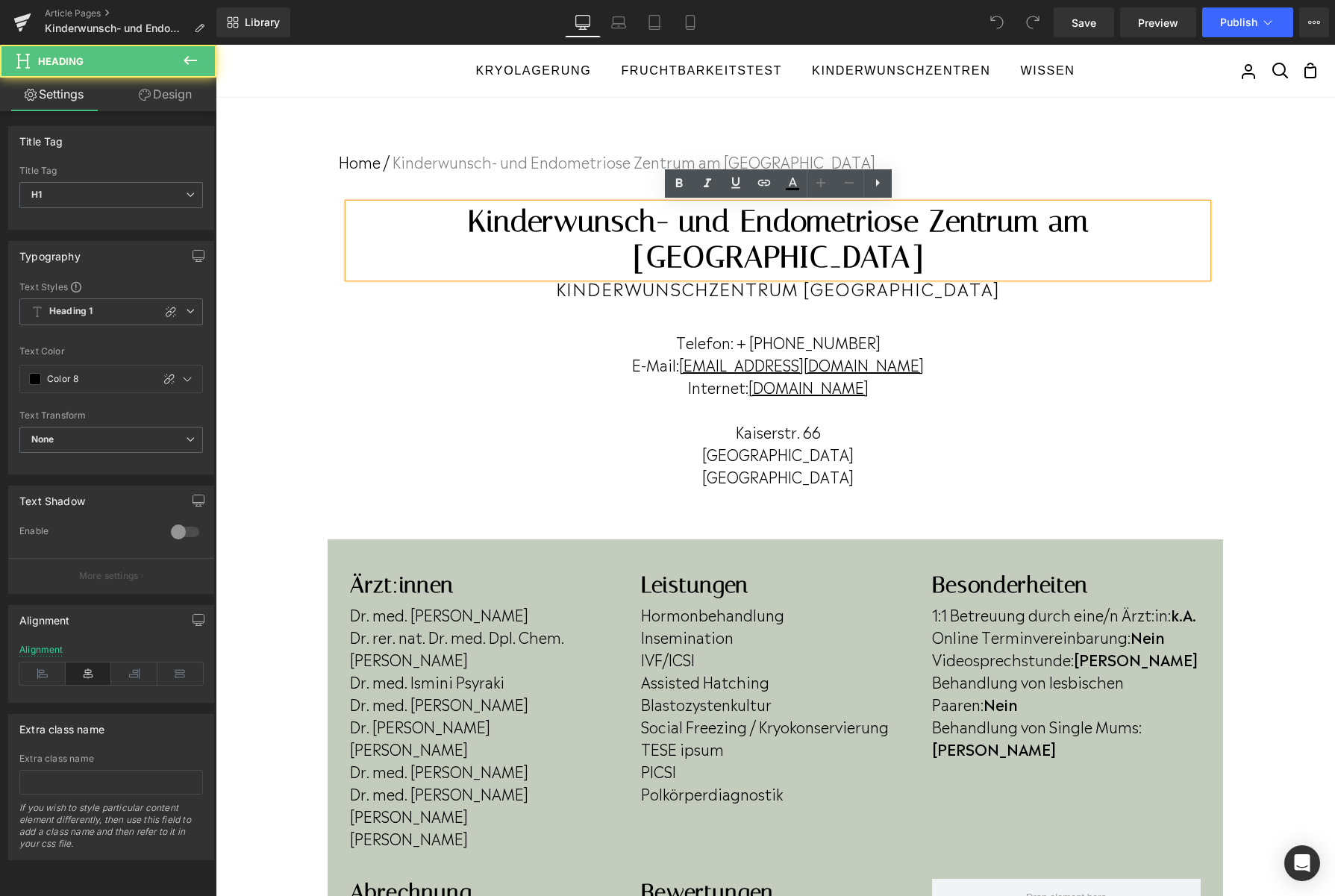
click at [960, 228] on h1 "Kinderwunsch- und Endometriose Zentrum am Büsing Park" at bounding box center [777, 239] width 859 height 72
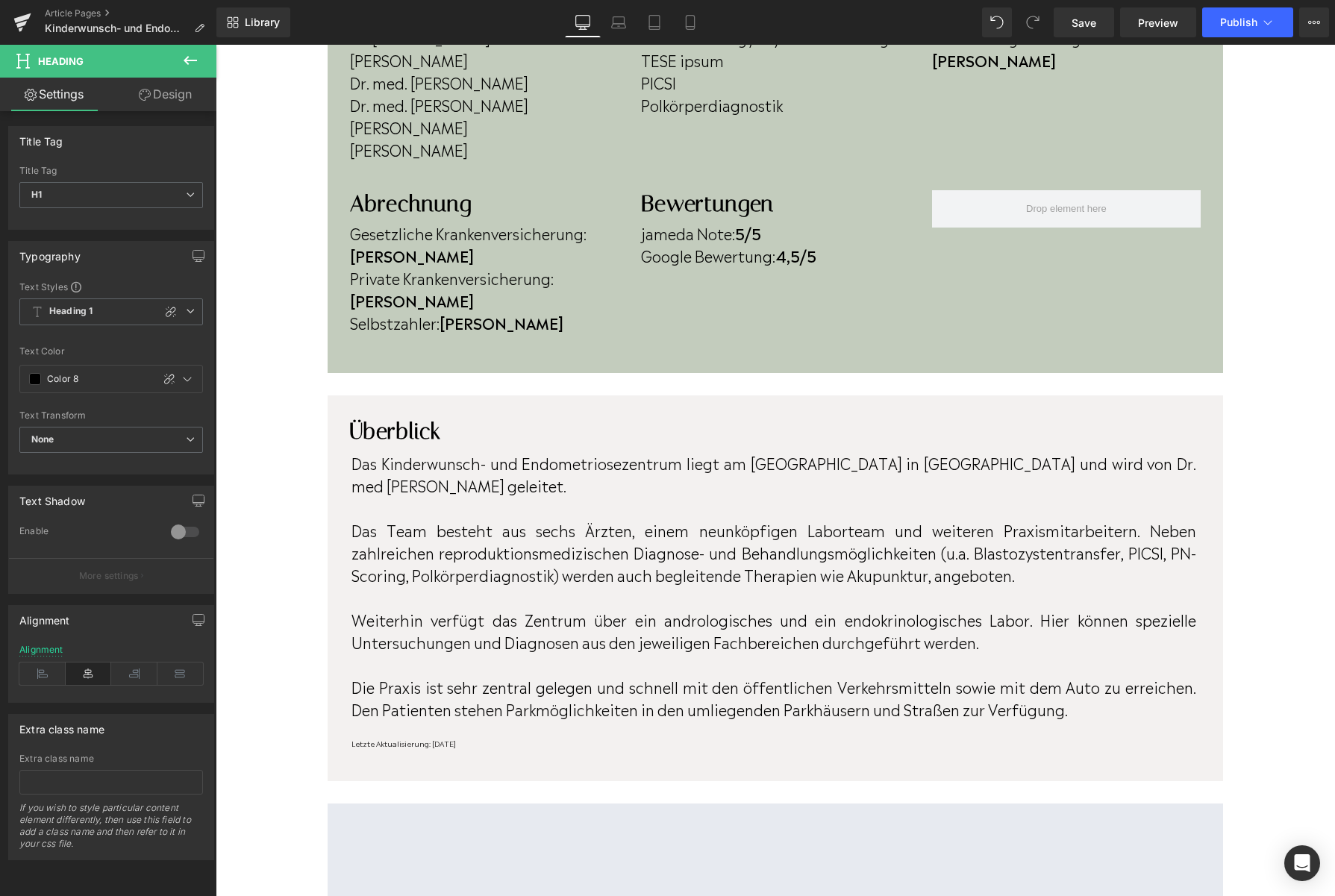
scroll to position [687, 0]
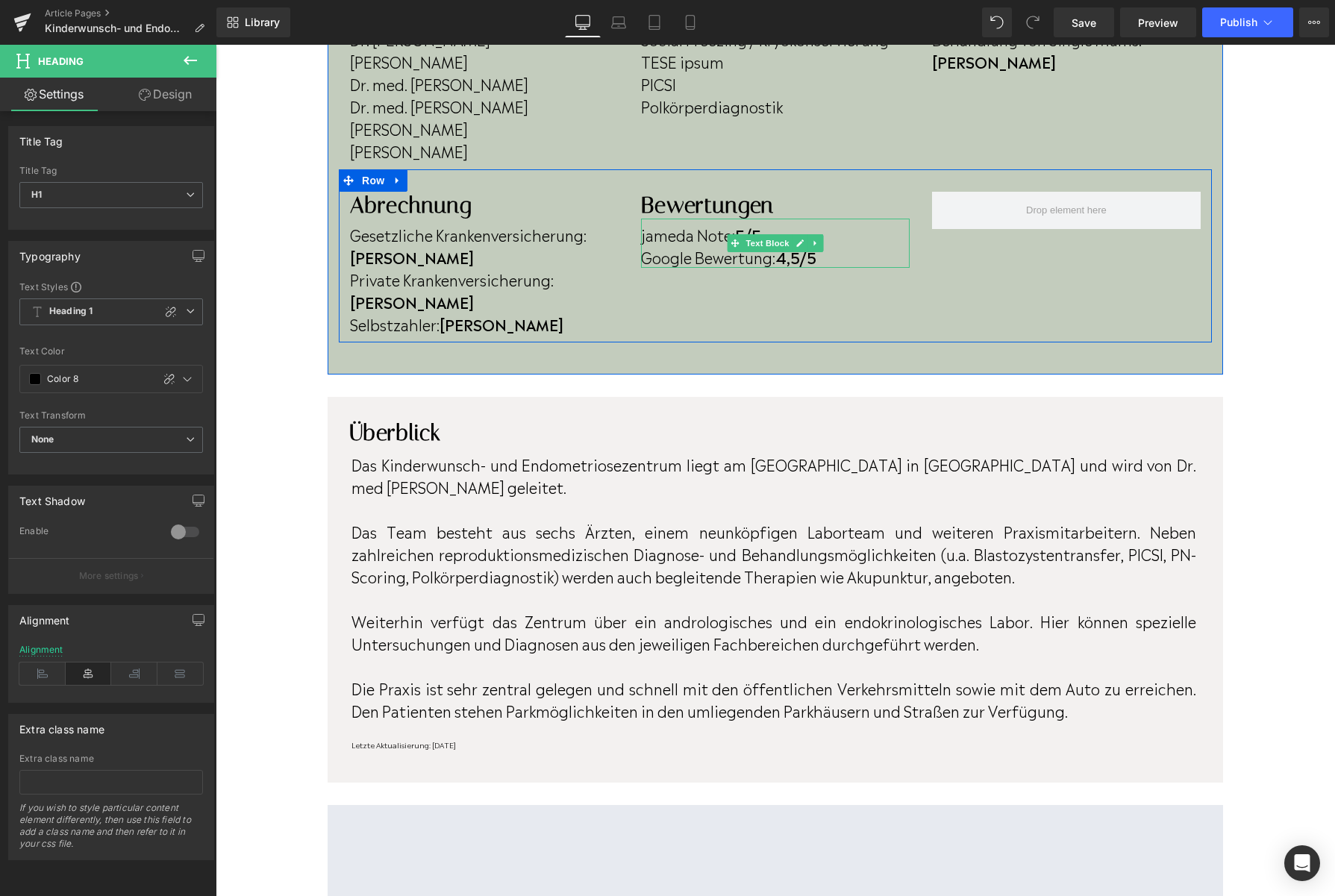
click at [800, 263] on strong "4,5/5" at bounding box center [796, 256] width 41 height 23
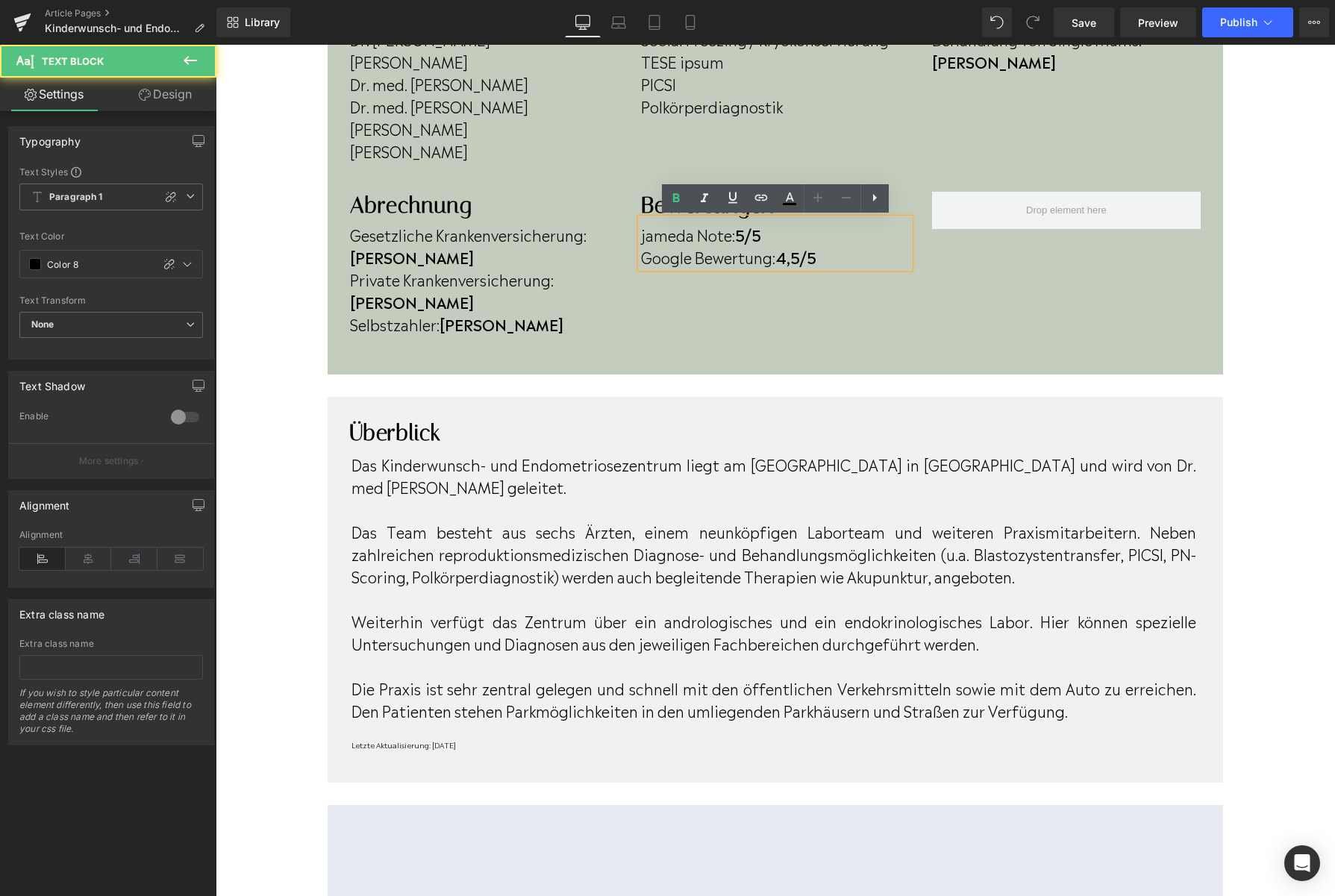
click at [796, 259] on strong "4,5/5" at bounding box center [796, 256] width 41 height 23
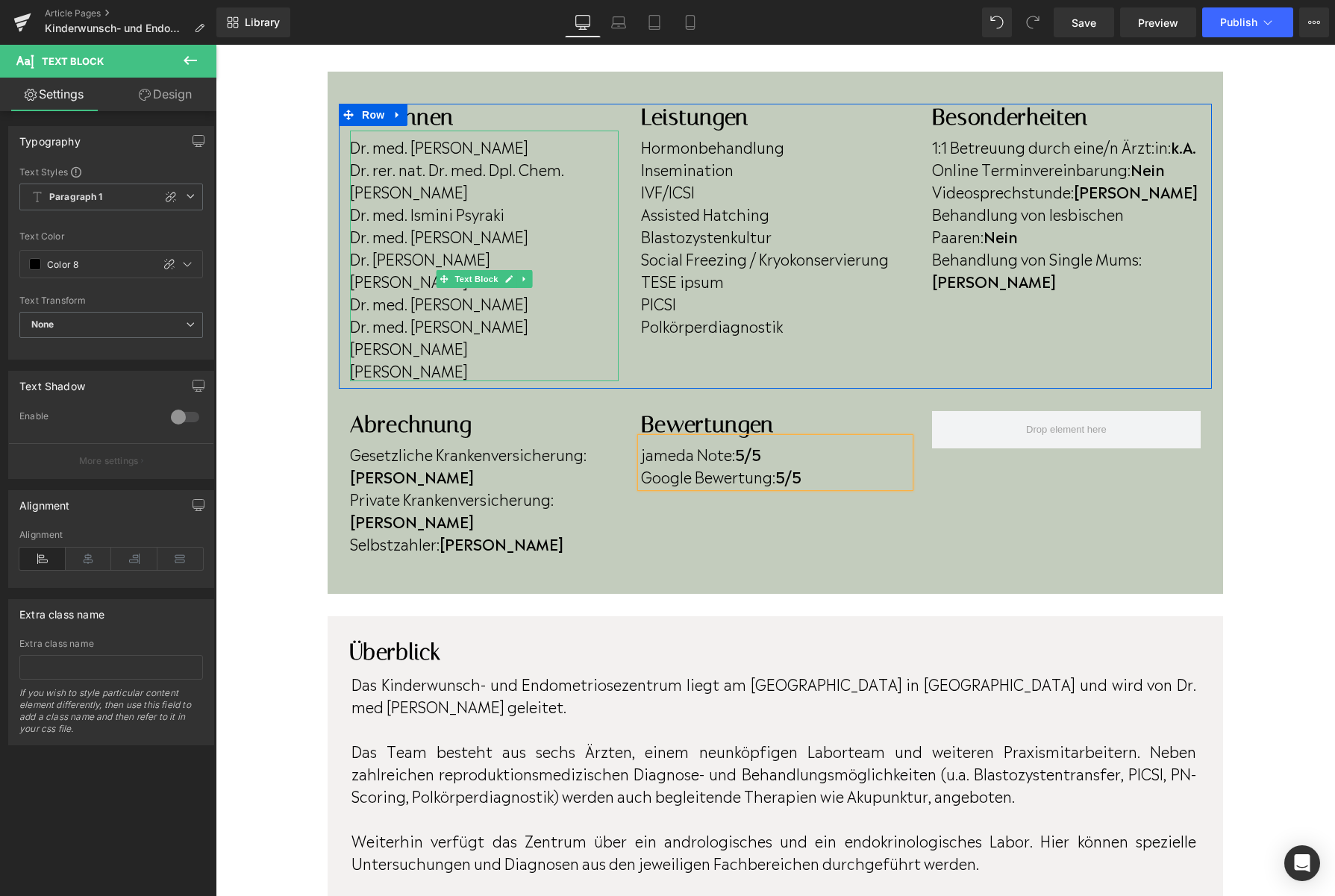
scroll to position [464, 0]
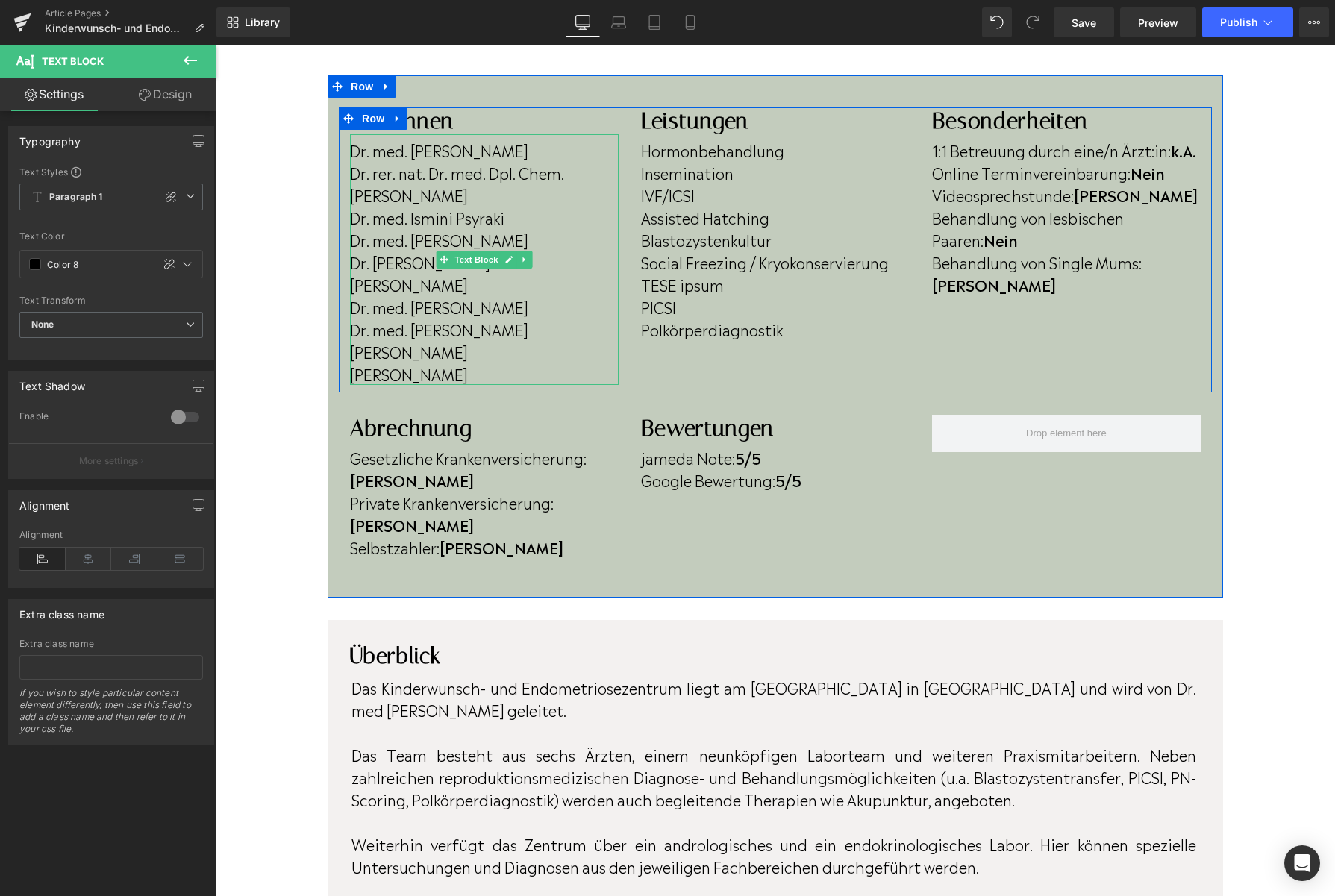
click at [429, 192] on p "Dr. rer. nat. Dr. med. Dpl. Chem. Lutz Belkien" at bounding box center [484, 183] width 269 height 45
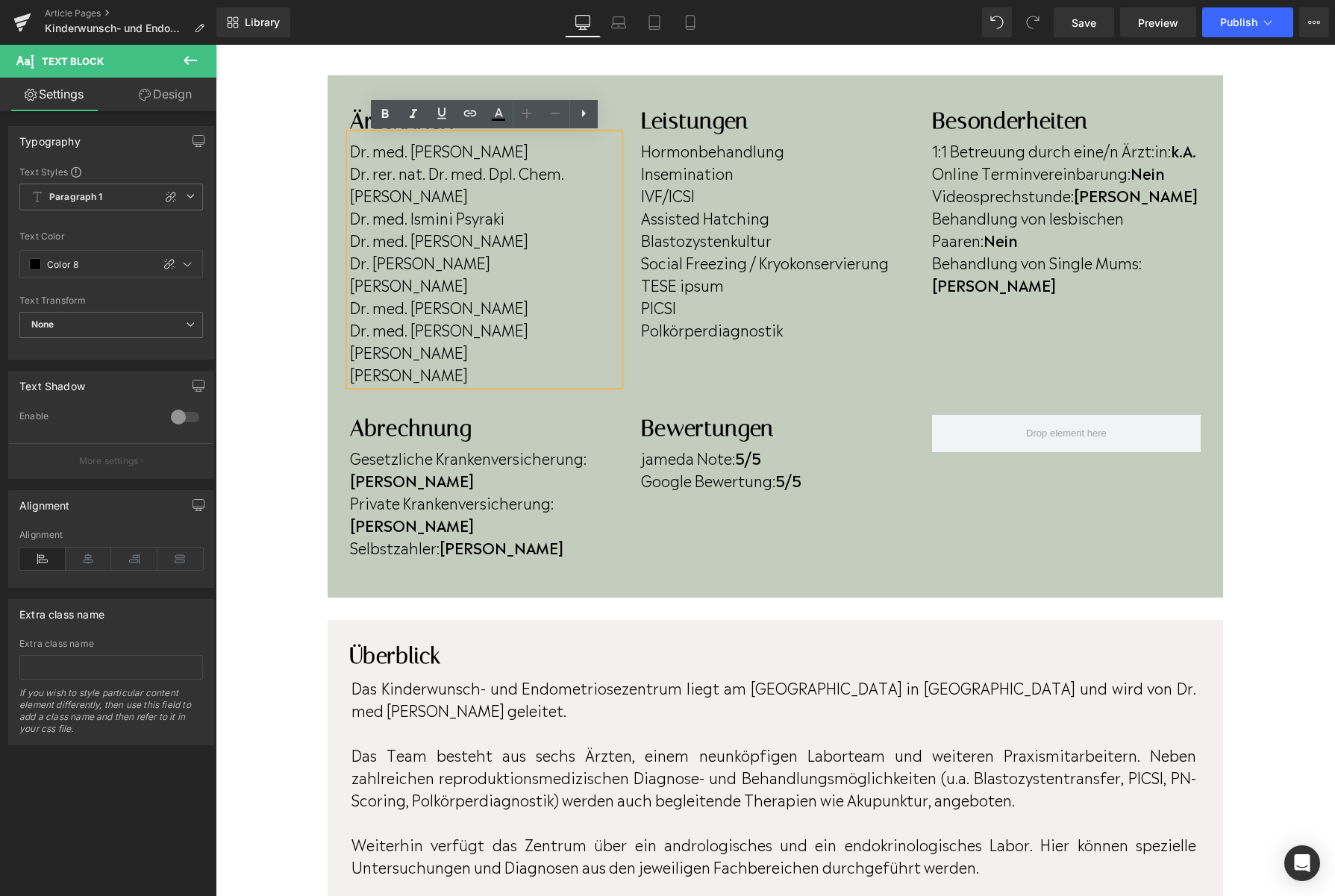
drag, startPoint x: 423, startPoint y: 196, endPoint x: 348, endPoint y: 174, distance: 78.2
click at [350, 174] on div "Dr. med. Konstantin Manolopoulos Dr. rer. nat. Dr. med. Dpl. Chem. Lutz Belkien…" at bounding box center [484, 260] width 269 height 251
drag, startPoint x: 348, startPoint y: 174, endPoint x: 455, endPoint y: 192, distance: 108.5
click at [455, 192] on div "Dr. med. Konstantin Manolopoulos Dr. rer. nat. Dr. med. Dpl. Chem. Lutz Belkien…" at bounding box center [484, 260] width 269 height 251
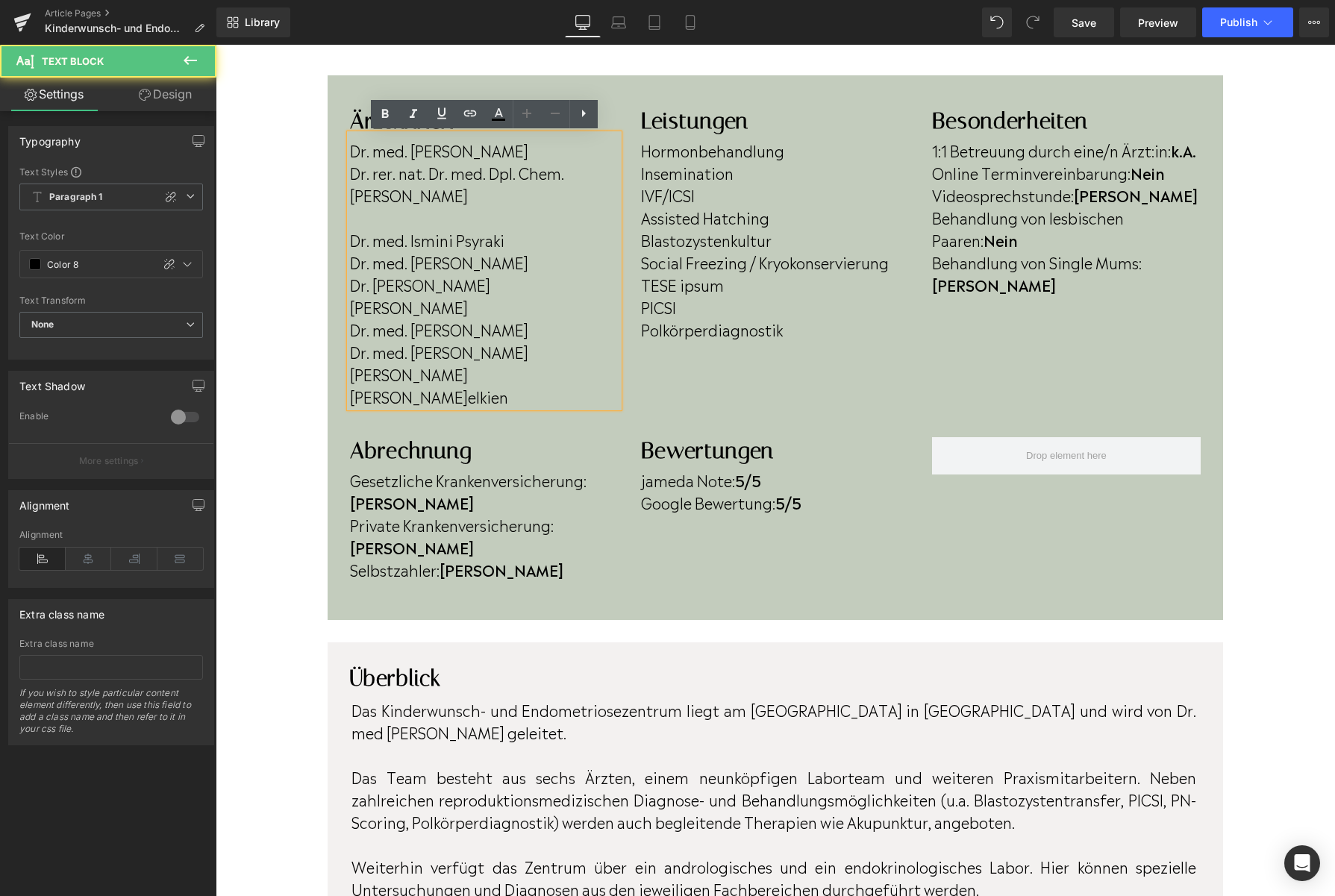
click at [508, 385] on p "Patricia Lopes Martins elkien" at bounding box center [484, 396] width 269 height 23
drag, startPoint x: 508, startPoint y: 376, endPoint x: 547, endPoint y: 375, distance: 39.0
click at [547, 385] on p "Patricia Lopes Martins elkien" at bounding box center [484, 396] width 269 height 23
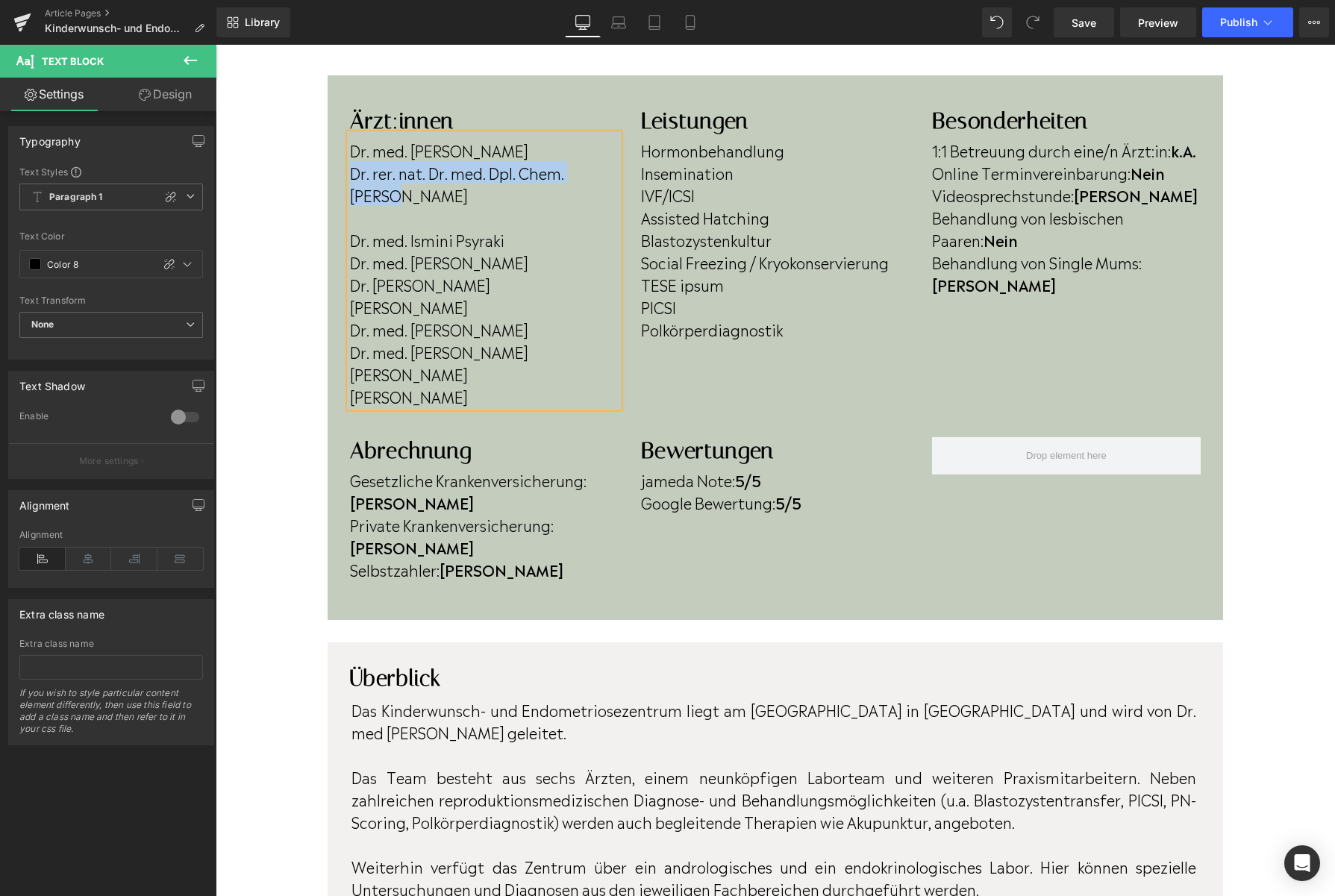
drag, startPoint x: 618, startPoint y: 174, endPoint x: 351, endPoint y: 182, distance: 267.1
click at [351, 182] on p "Dr. rer. nat. Dr. med. Dpl. Chem. Lutz B" at bounding box center [484, 183] width 269 height 45
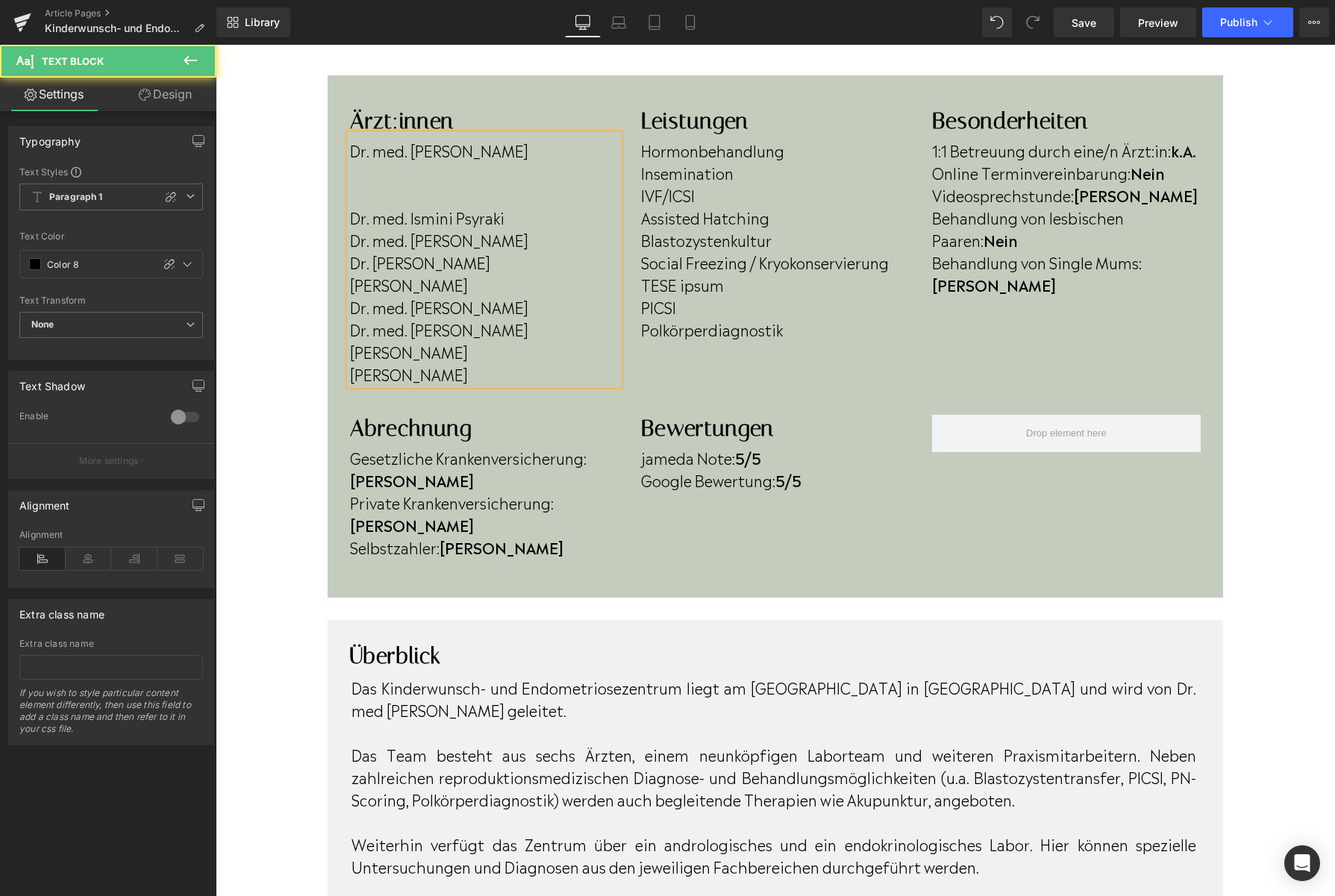
click at [350, 217] on div "Dr. med. Konstantin Manolopoulos Dr. med. Ismini Psyraki Dr. med. Elena Hartsch…" at bounding box center [484, 260] width 269 height 251
click at [350, 219] on div "Dr. med. Konstantin Manolopoulos Dr. med. Ismini Psyraki Dr. med. Elena Hartsch…" at bounding box center [484, 260] width 269 height 251
click at [367, 221] on p "Dr. med. Ismini Psyraki" at bounding box center [484, 206] width 269 height 45
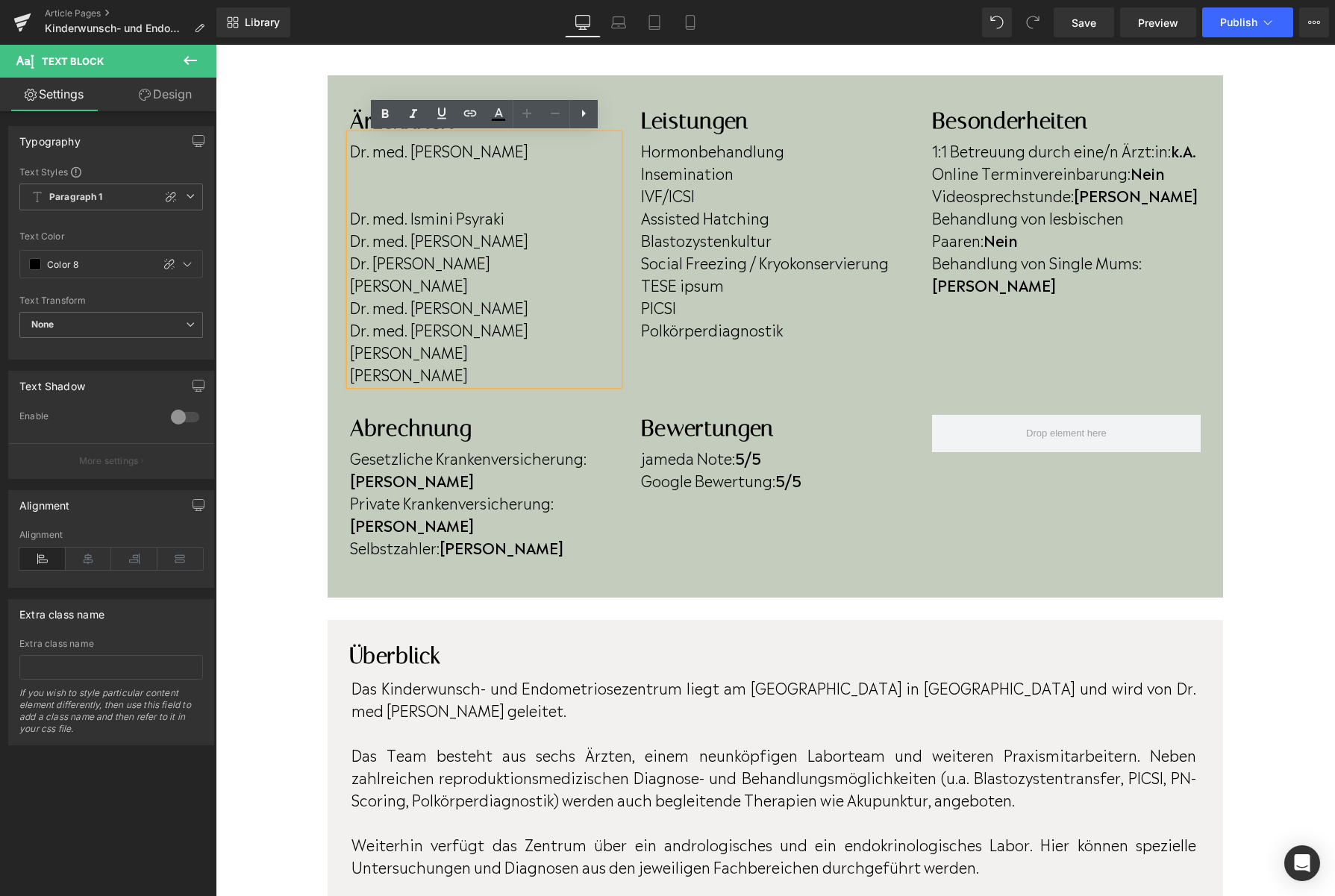
click at [350, 217] on p "Dr. med. Ismini Psyraki" at bounding box center [484, 206] width 269 height 45
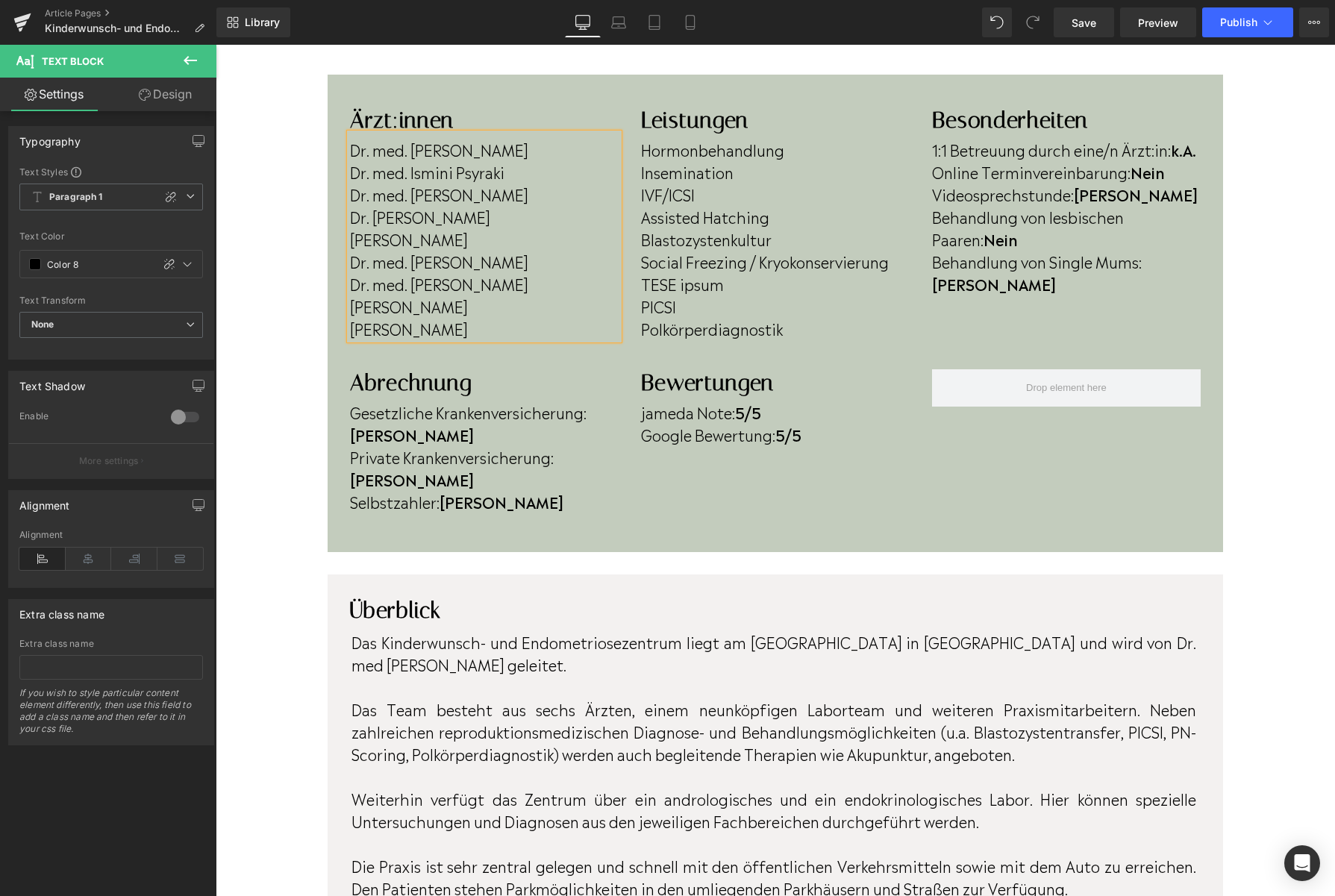
scroll to position [461, 0]
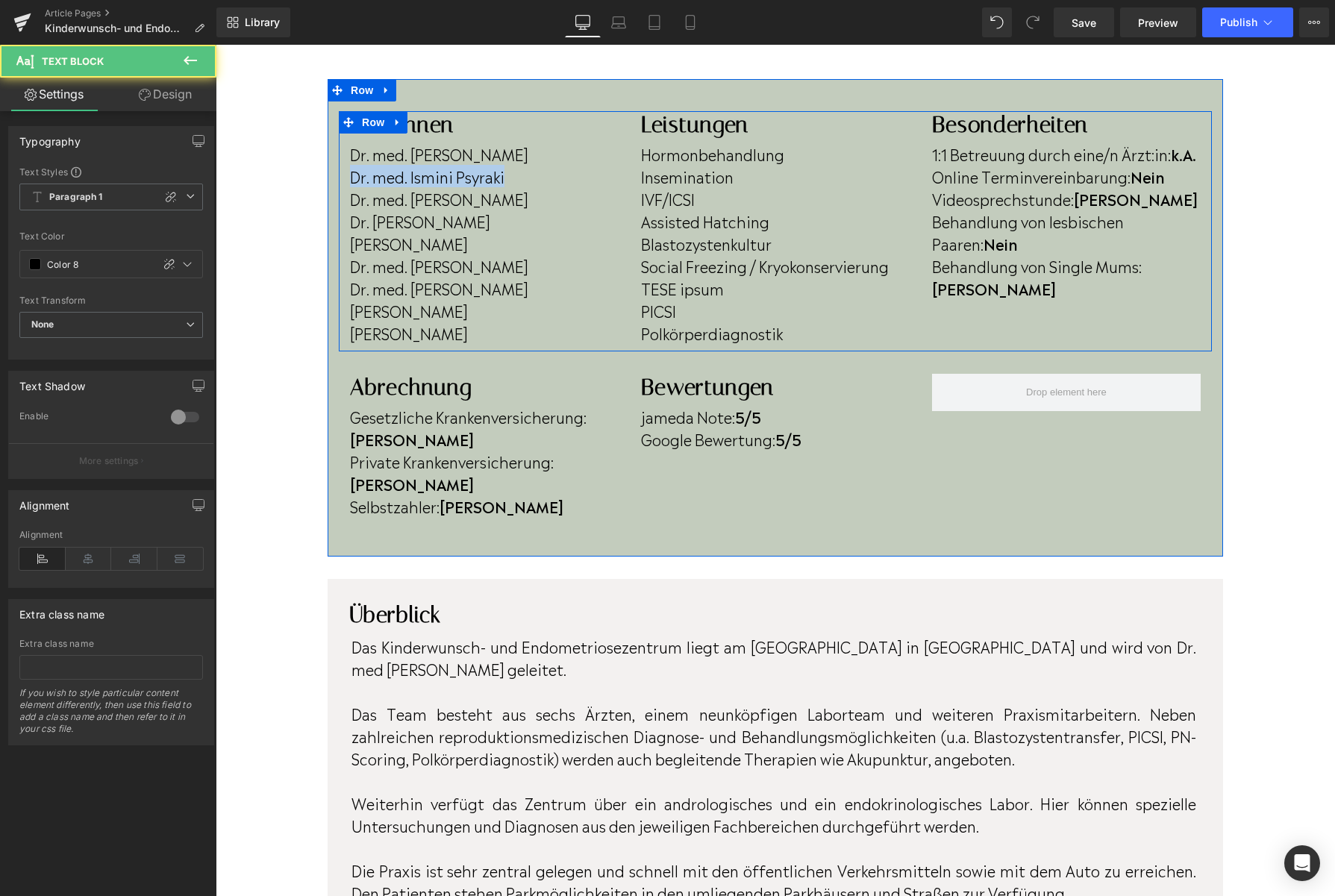
drag, startPoint x: 513, startPoint y: 175, endPoint x: 345, endPoint y: 179, distance: 168.0
click at [345, 179] on div "Ärzt:innen Heading Dr. med. Konstantin Manolopoulos Dr. med. Ismini Psyraki Dr.…" at bounding box center [484, 226] width 291 height 232
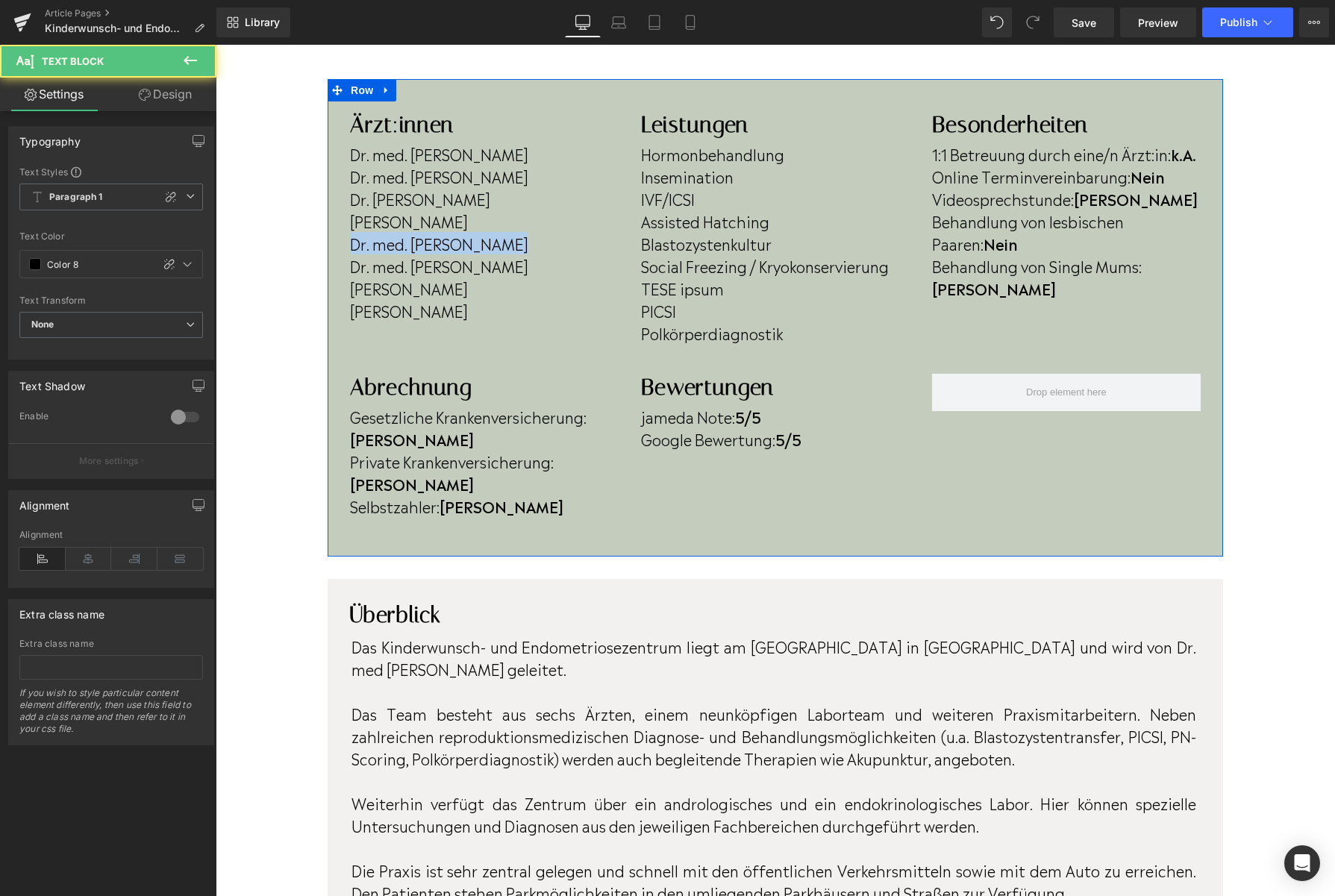
drag, startPoint x: 505, startPoint y: 248, endPoint x: 329, endPoint y: 253, distance: 176.1
click at [329, 253] on div "Ärzt:innen Heading Dr. med. Konstantin Manolopoulos Dr. med. Elena Hartschuh Dr…" at bounding box center [774, 318] width 895 height 414
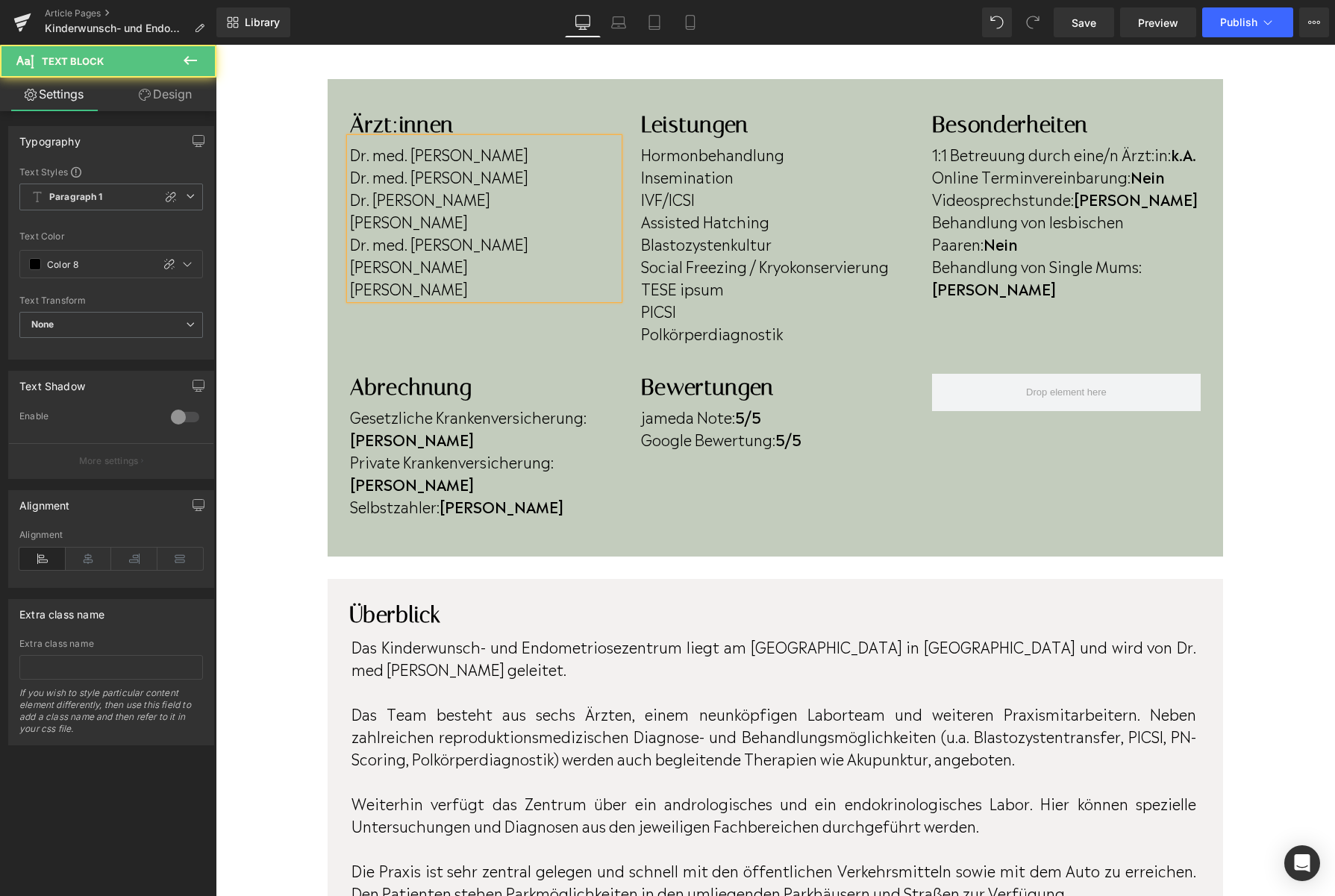
drag, startPoint x: 501, startPoint y: 269, endPoint x: 331, endPoint y: 268, distance: 170.0
click at [331, 268] on div "Ärzt:innen Heading Dr. med. Konstantin Manolopoulos Dr. med. Elena Hartschuh Dr…" at bounding box center [774, 318] width 895 height 414
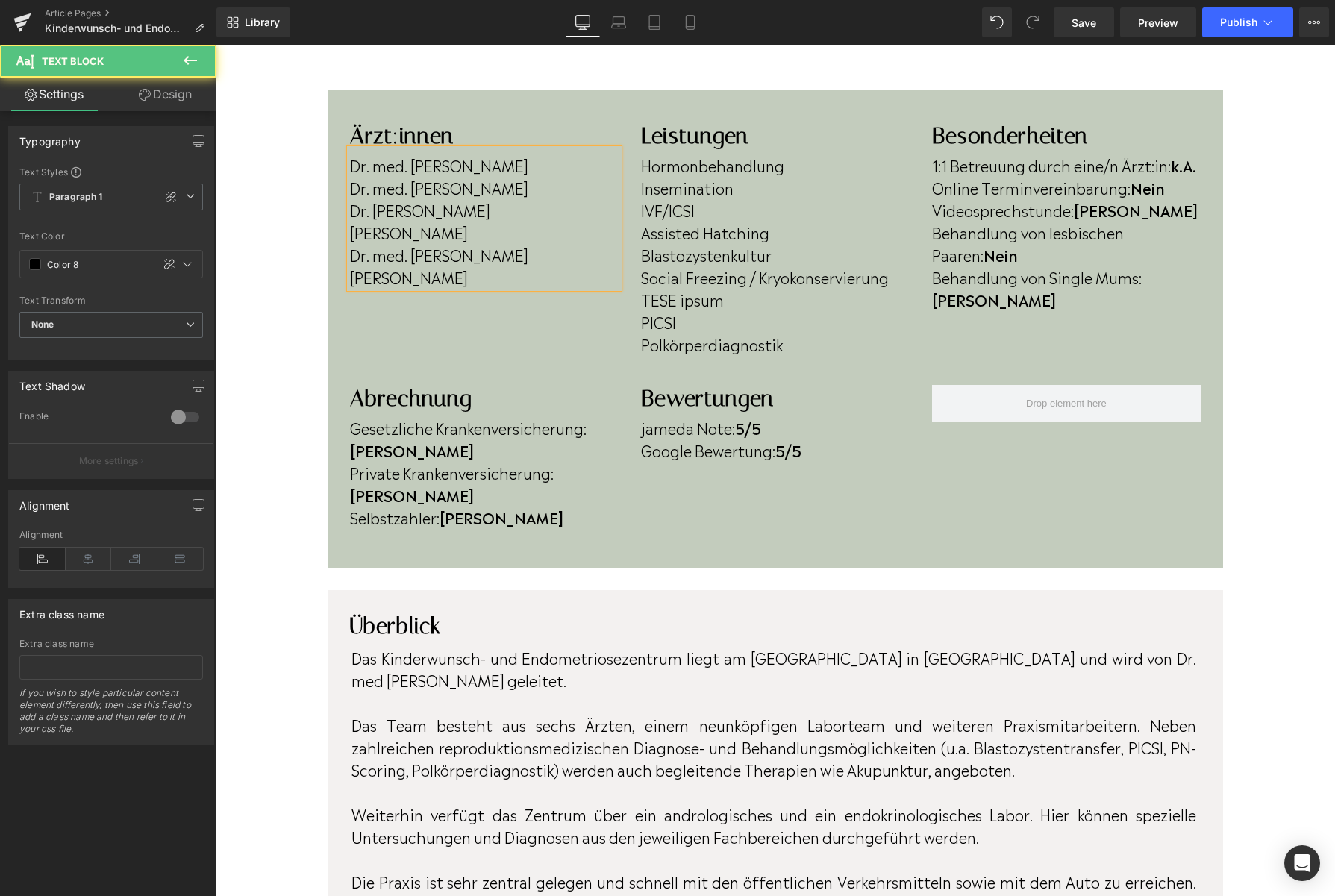
click at [513, 281] on p "Patricia Lopes Martin" at bounding box center [484, 276] width 269 height 23
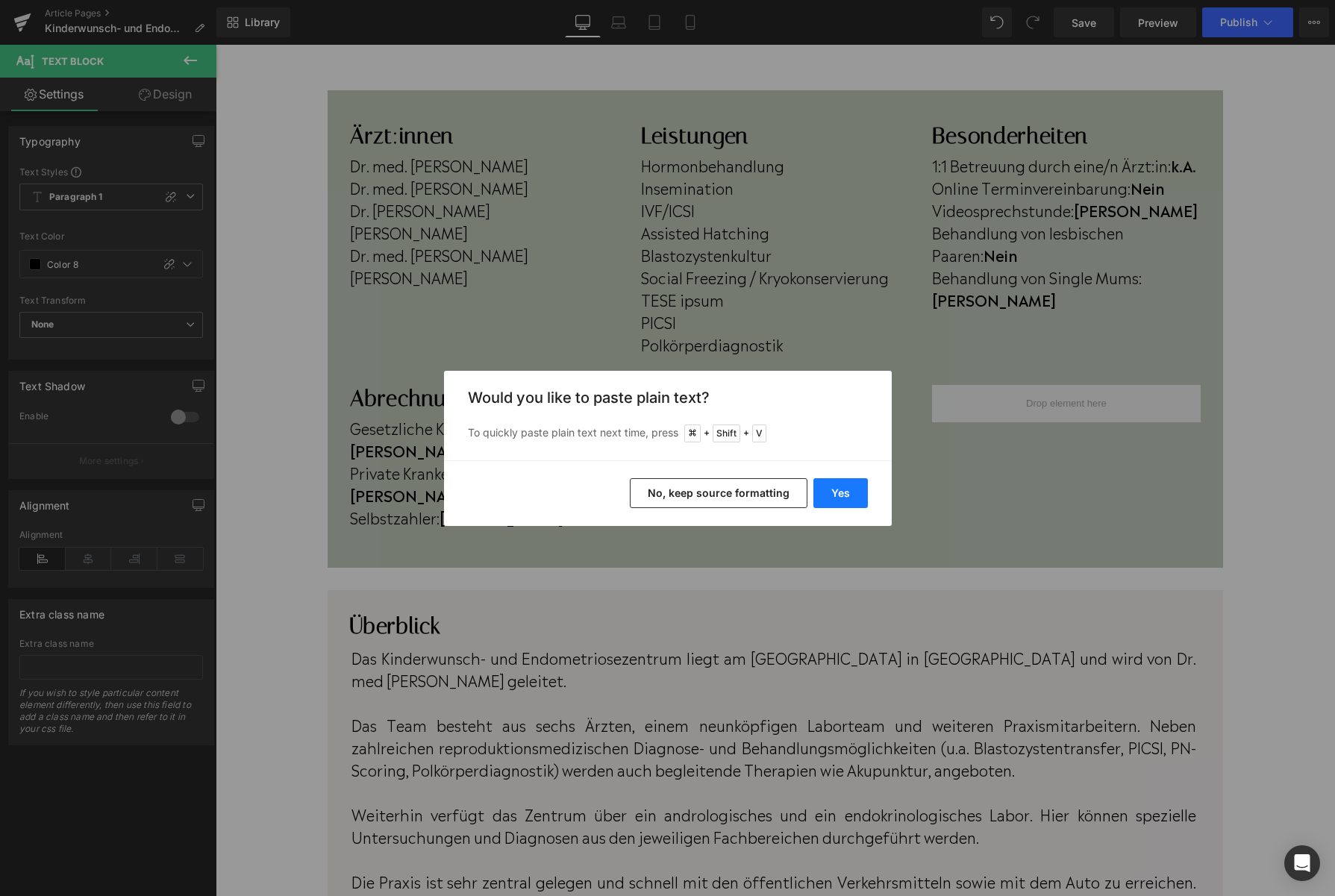
drag, startPoint x: 833, startPoint y: 487, endPoint x: 602, endPoint y: 404, distance: 245.5
click at [833, 487] on button "Yes" at bounding box center [841, 493] width 55 height 29
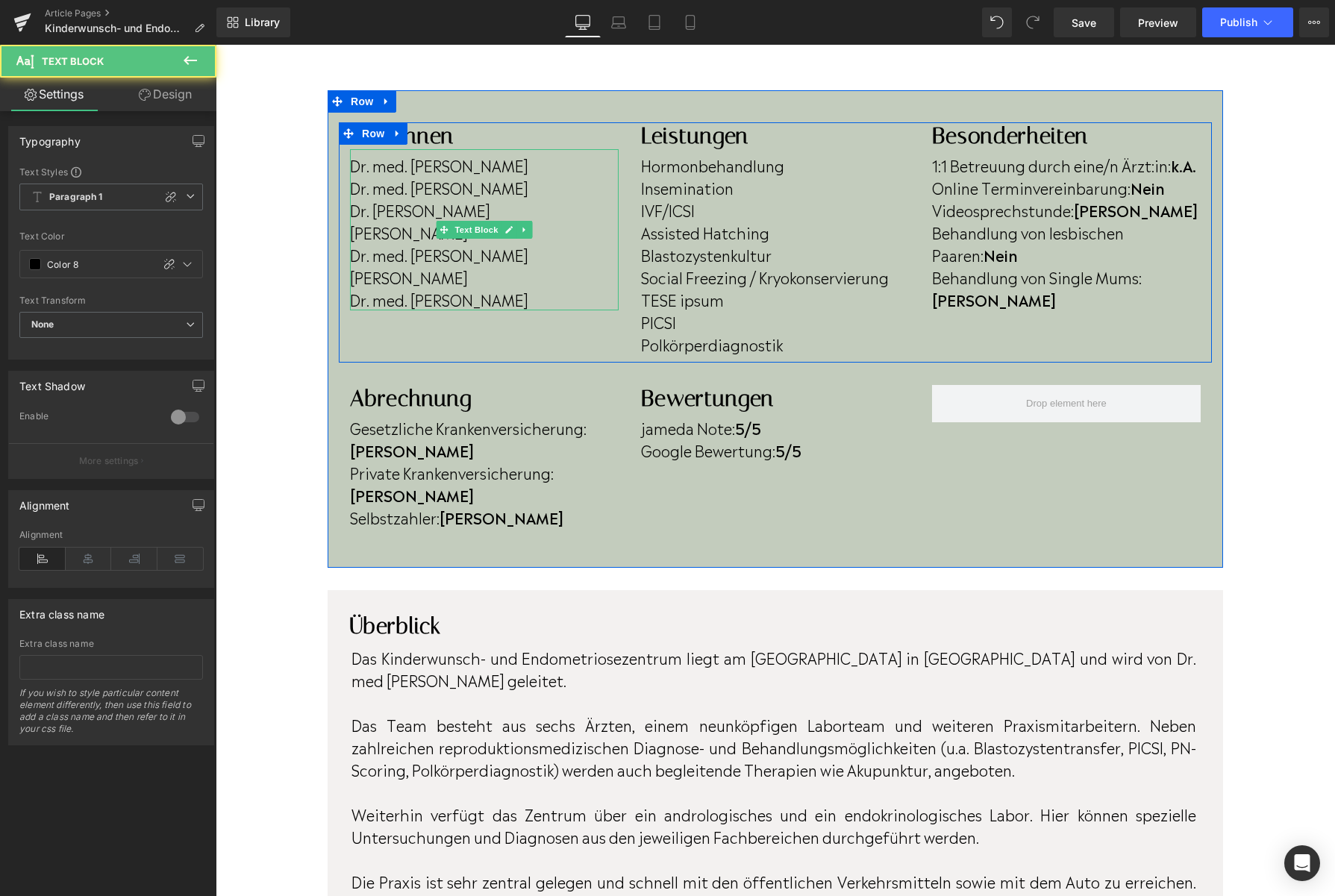
click at [535, 304] on p "Dr. med. Tamara Lerman" at bounding box center [484, 299] width 269 height 23
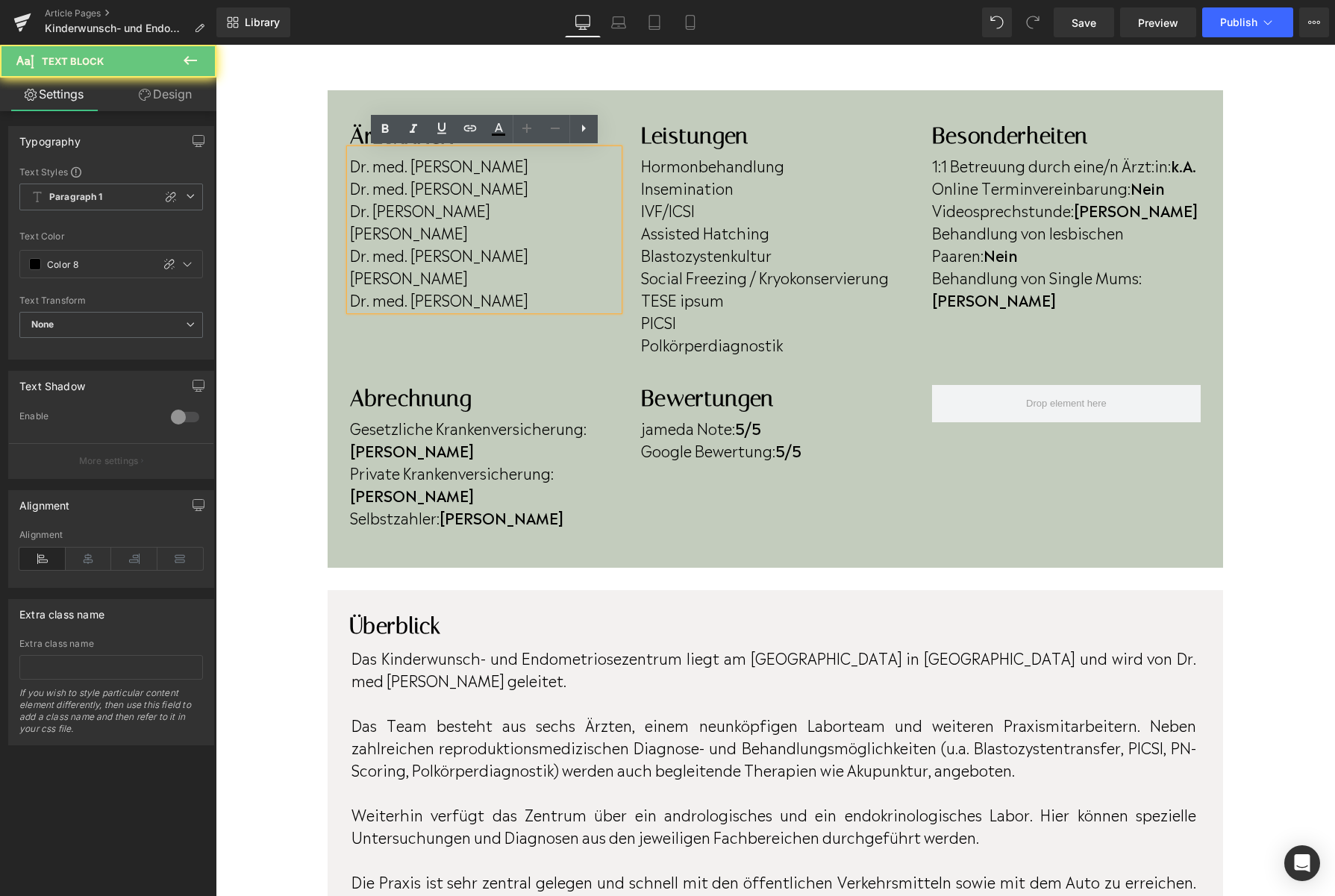
click at [535, 304] on p "Dr. med. Tamara Lerman" at bounding box center [484, 299] width 269 height 23
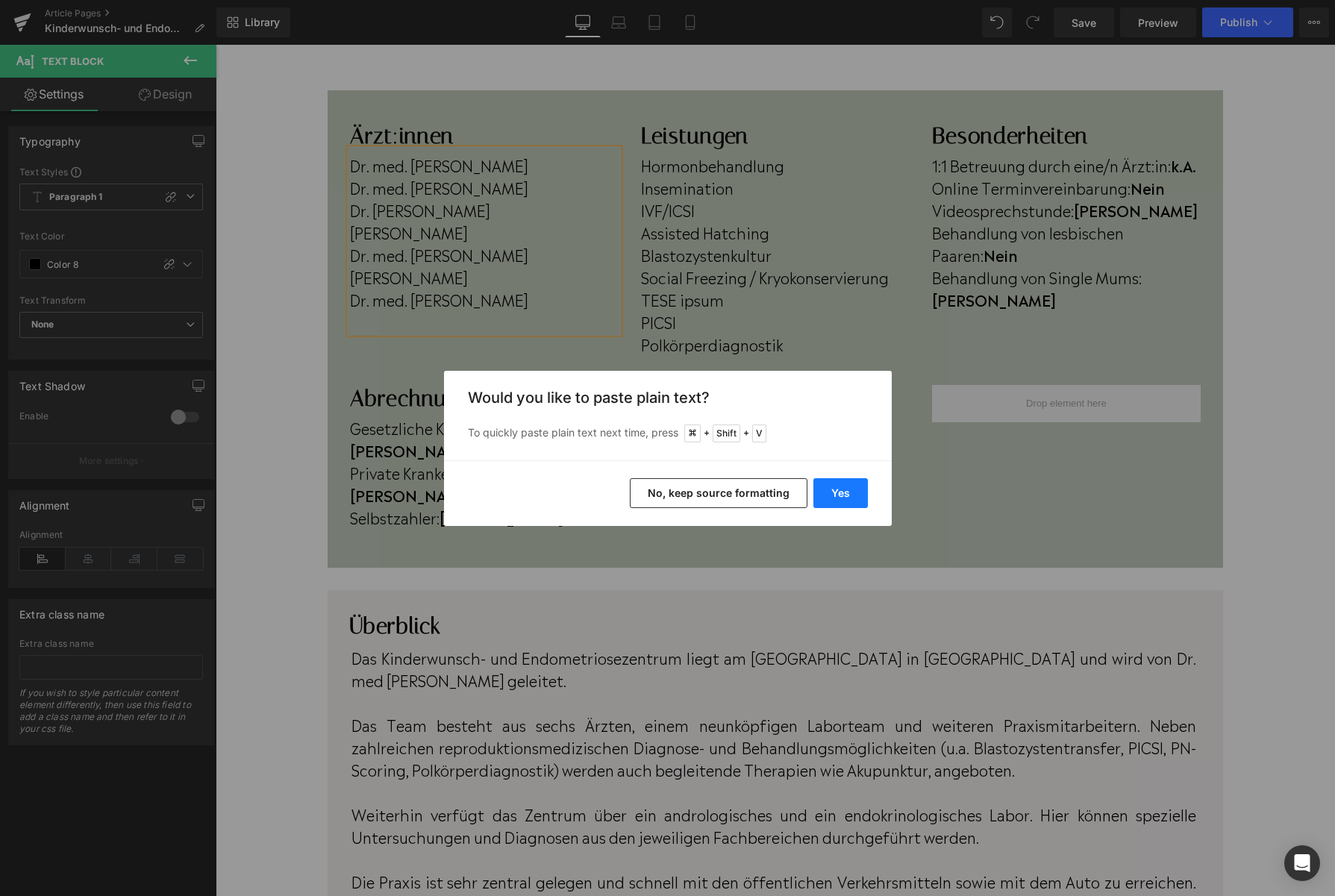
click at [825, 488] on button "Yes" at bounding box center [841, 493] width 55 height 29
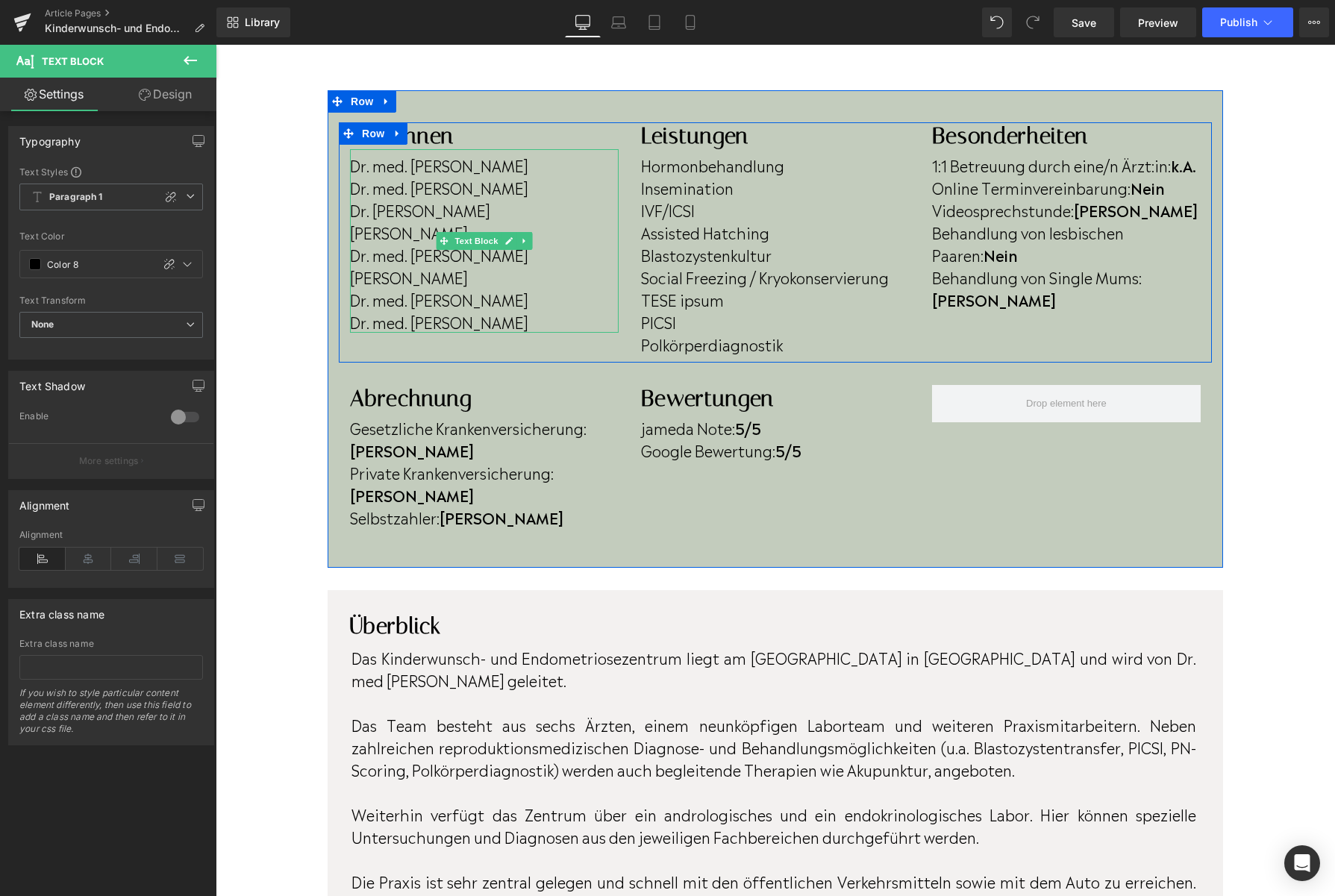
click at [548, 311] on p "Dr. med. Sura Ahmad" at bounding box center [484, 322] width 269 height 23
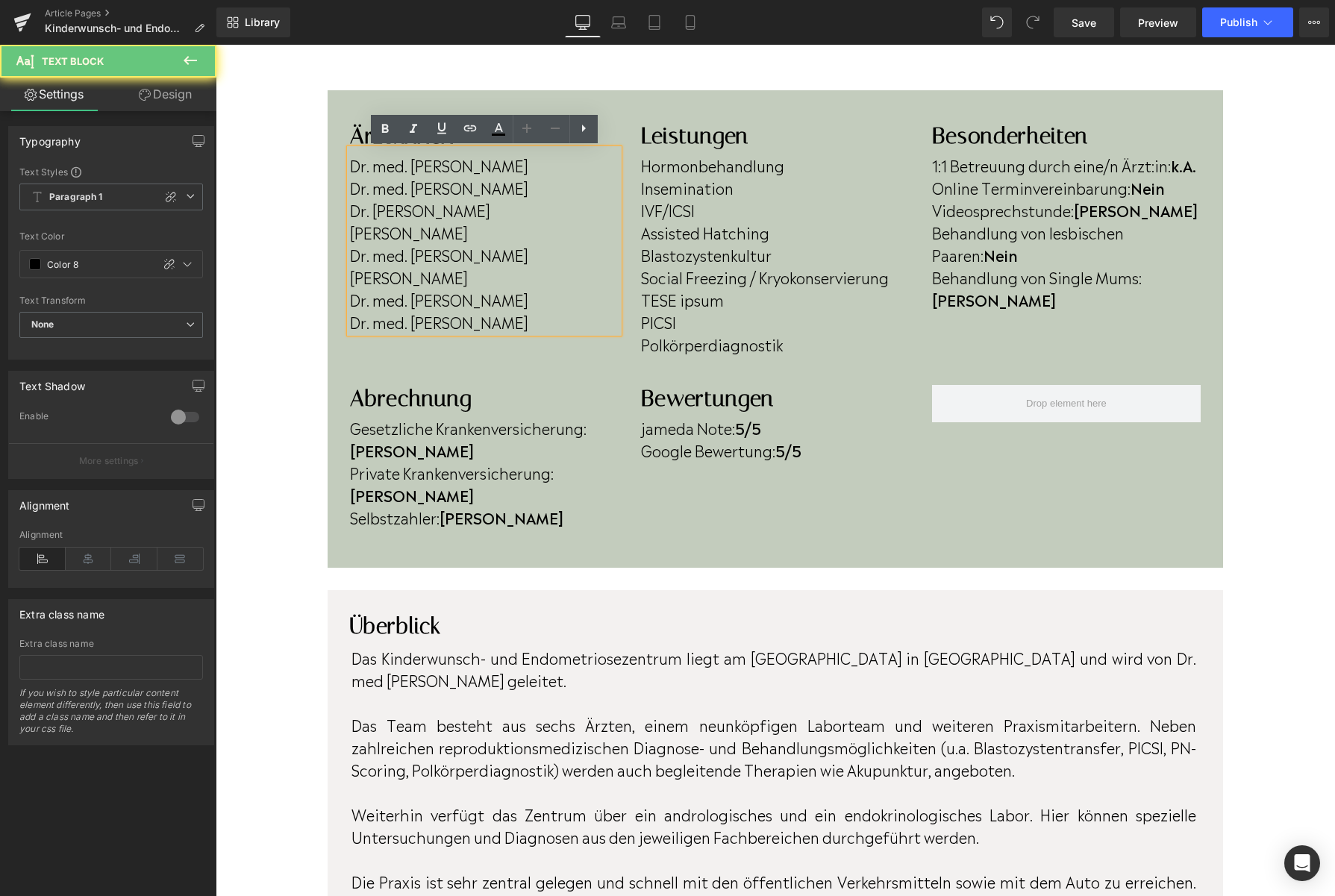
click at [548, 311] on p "Dr. med. Sura Ahmad" at bounding box center [484, 322] width 269 height 23
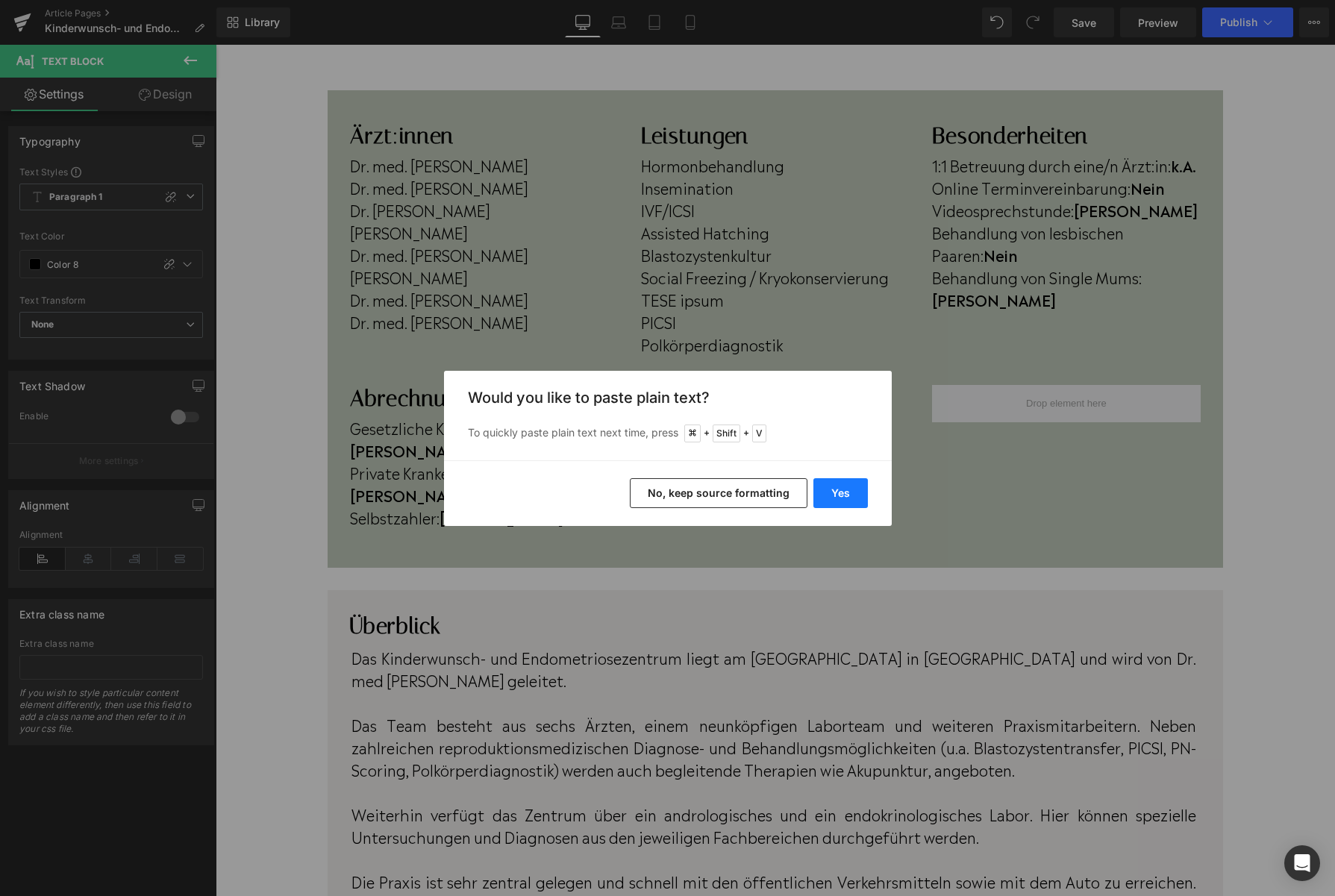
click at [851, 496] on button "Yes" at bounding box center [841, 493] width 55 height 29
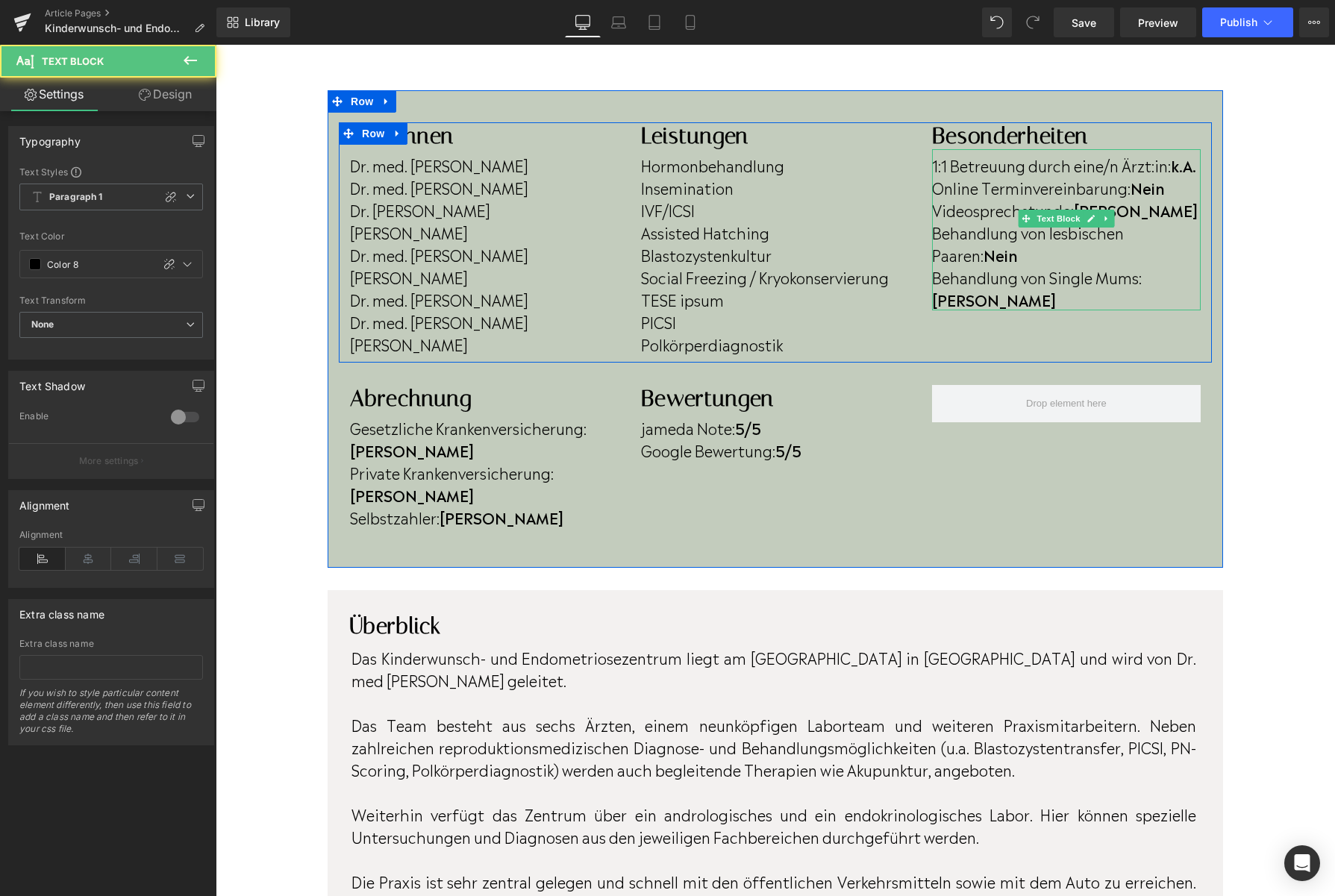
click at [1031, 250] on p "Behandlung von lesbischen Paaren: Nein" at bounding box center [1066, 243] width 269 height 45
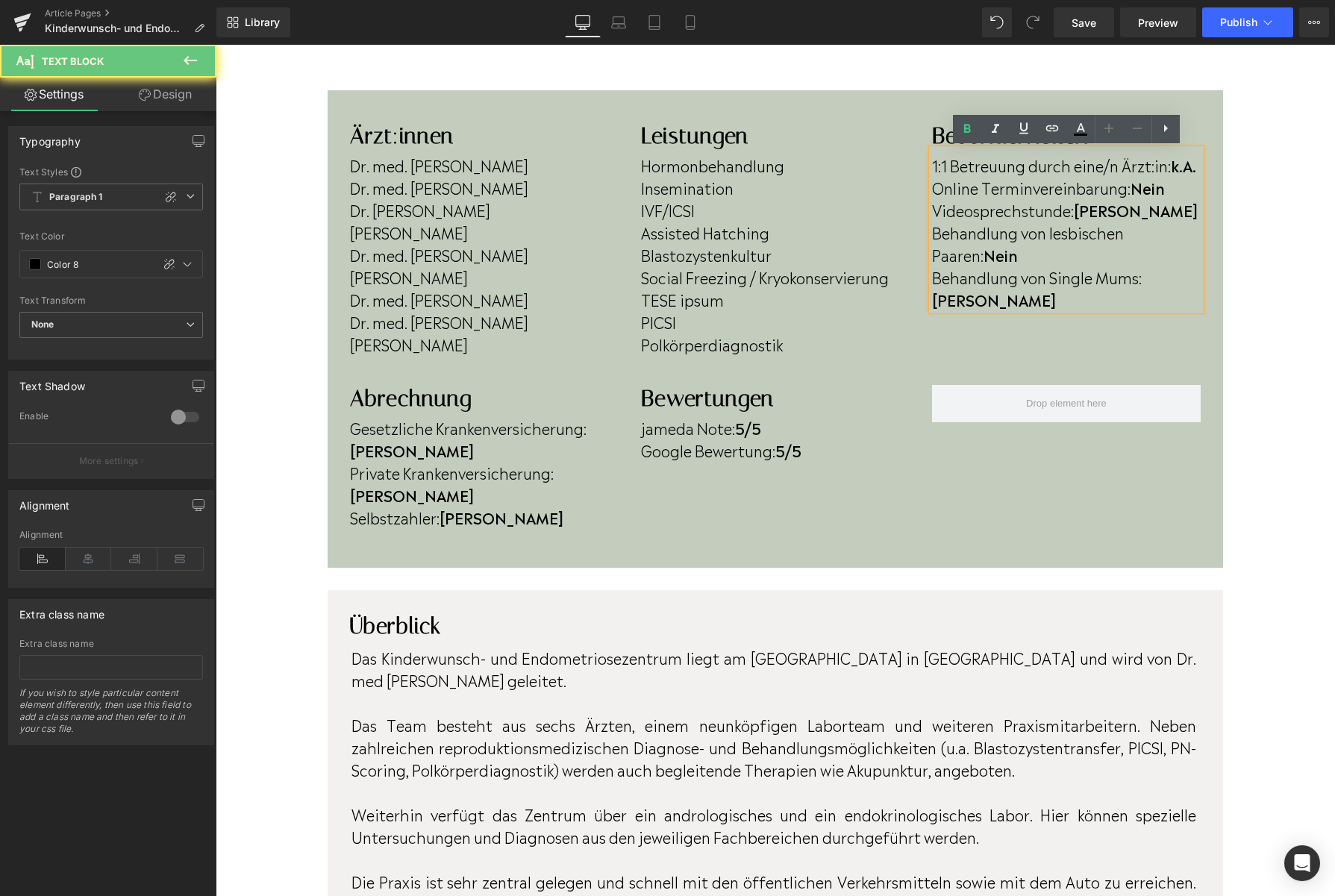
click at [1030, 264] on p "Behandlung von lesbischen Paaren: Nein" at bounding box center [1066, 243] width 269 height 45
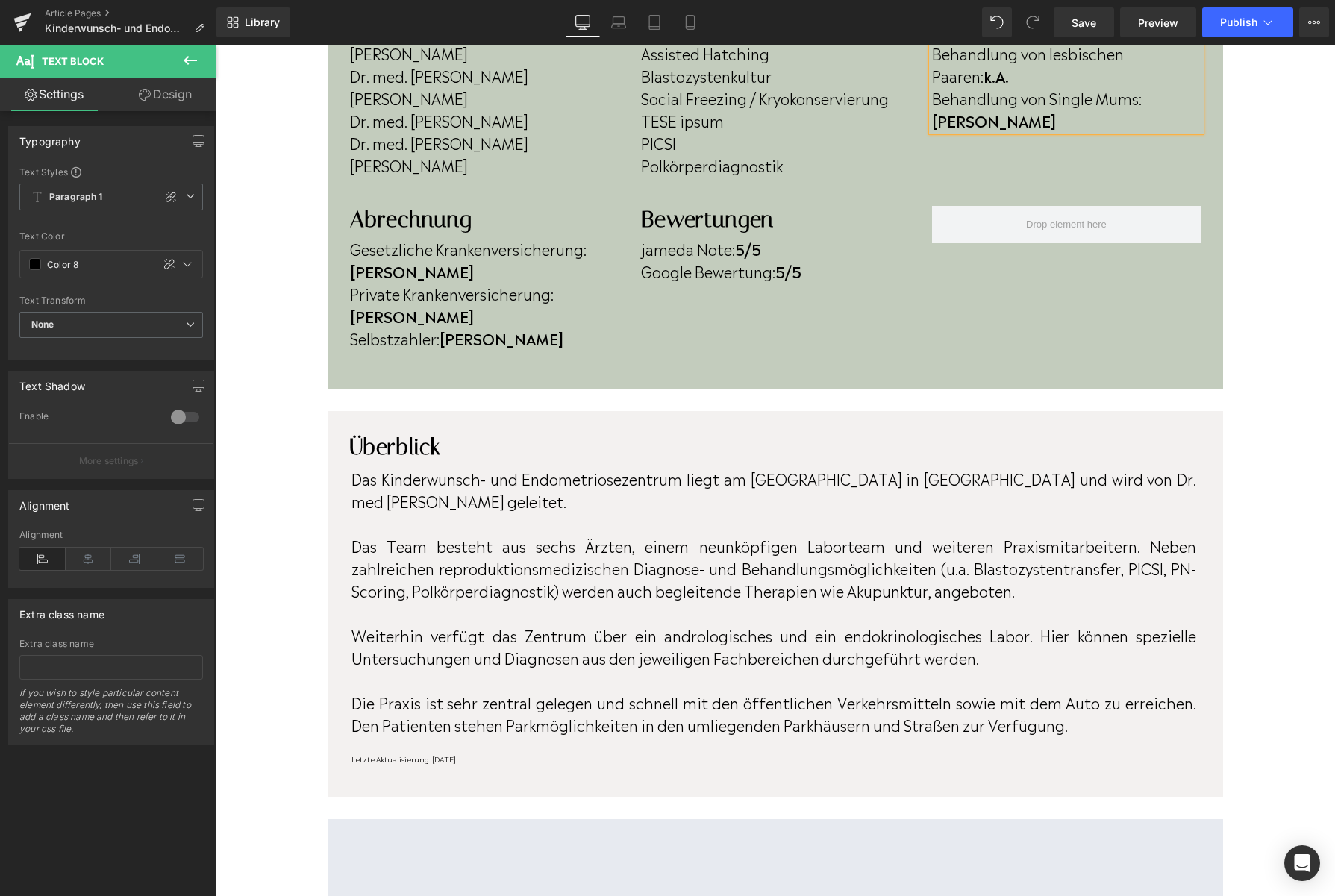
scroll to position [632, 0]
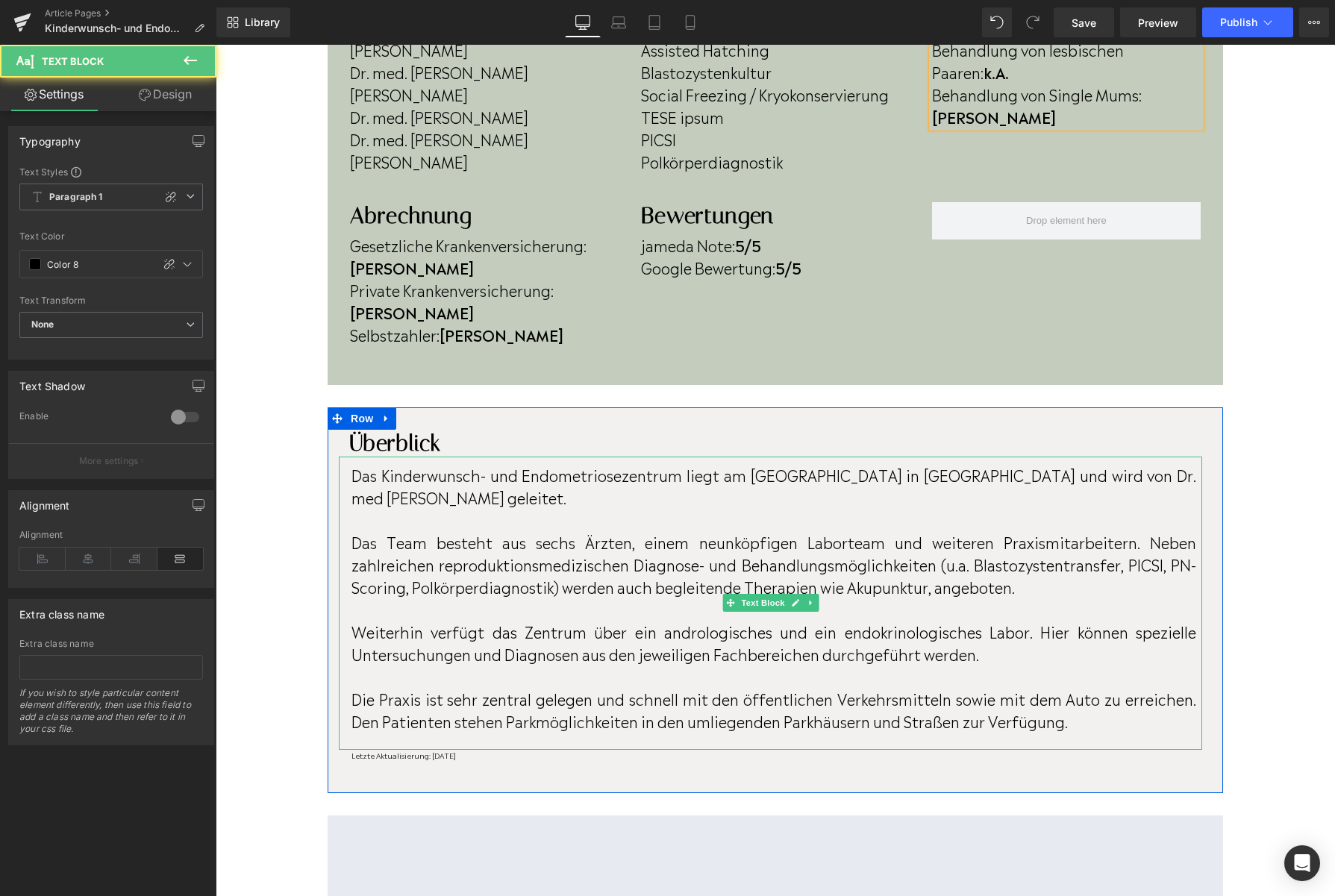
click at [573, 530] on p "Das Team besteht aus sechs Ärzten, einem neunköpfigen Laborteam und weiteren Pr…" at bounding box center [773, 564] width 845 height 67
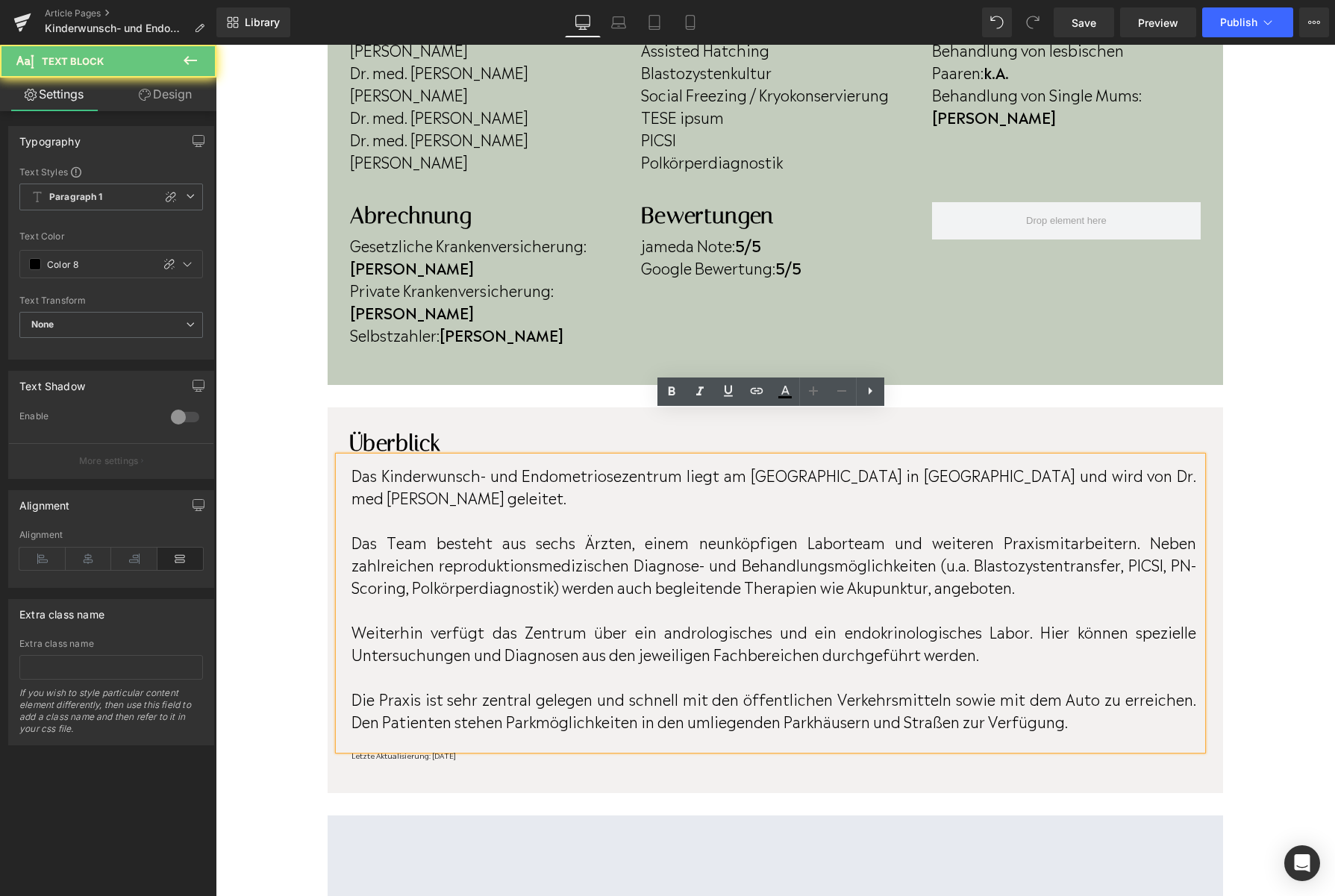
click at [575, 530] on p "Das Team besteht aus sechs Ärzten, einem neunköpfigen Laborteam und weiteren Pr…" at bounding box center [773, 564] width 845 height 67
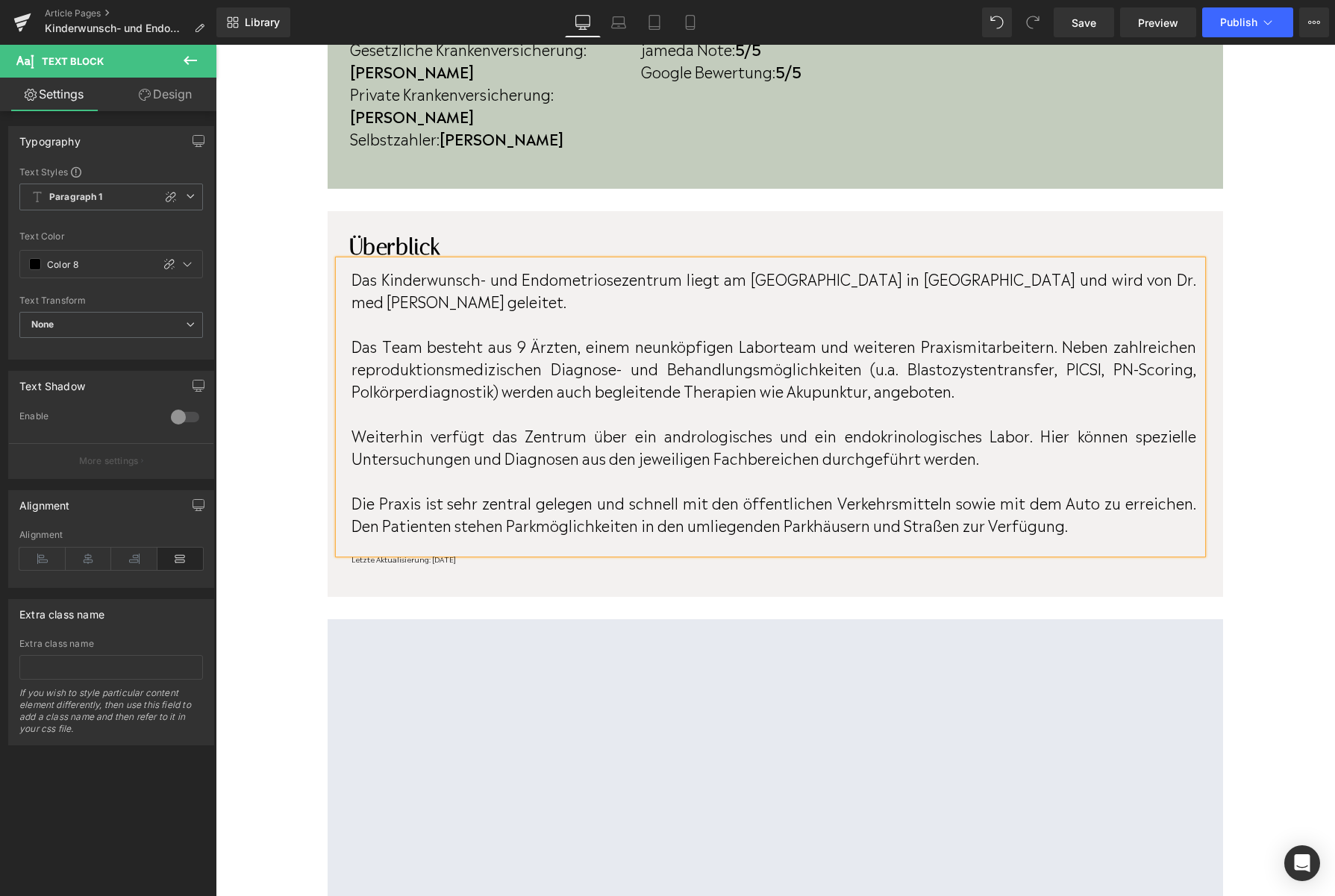
scroll to position [831, 0]
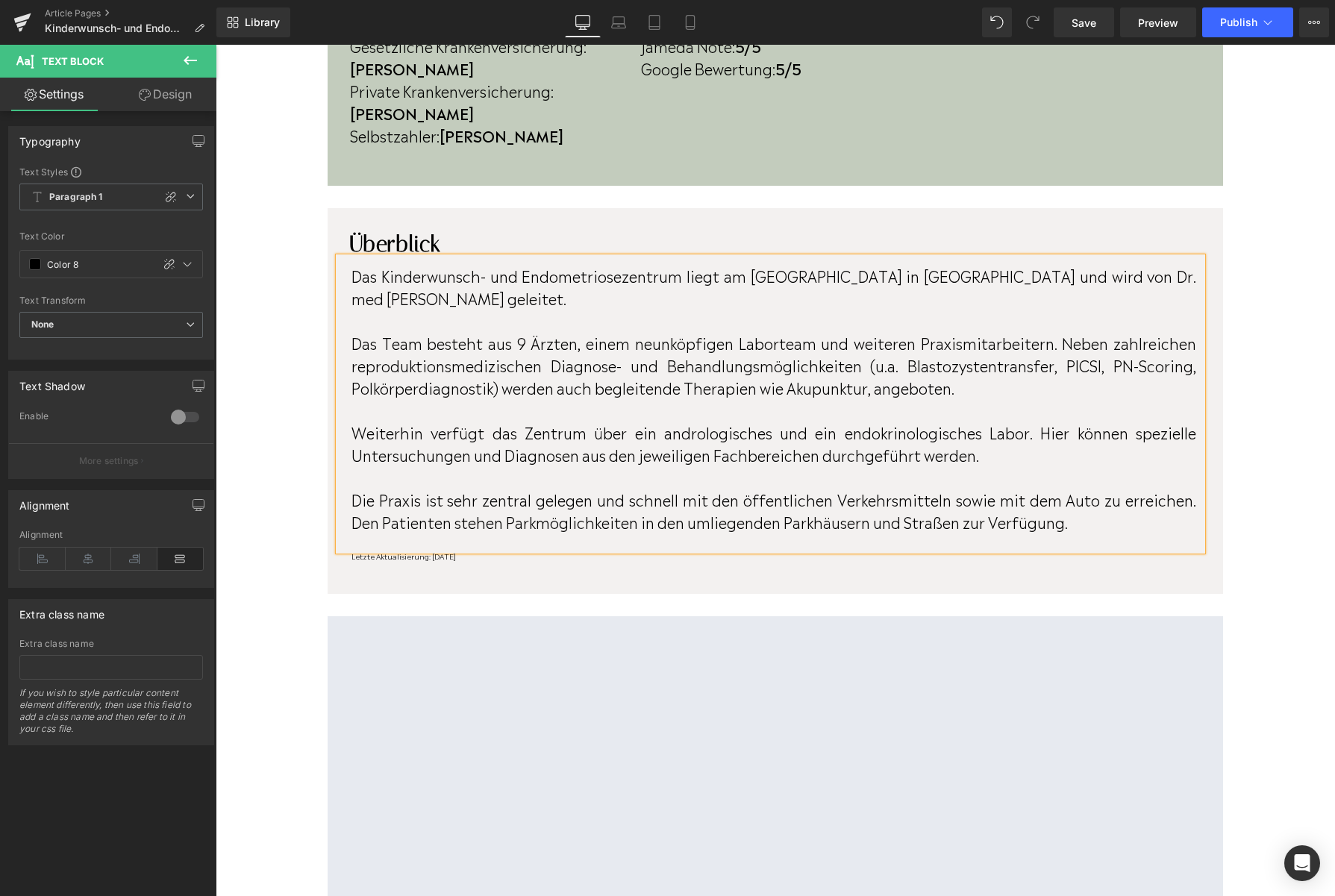
click at [216, 45] on div at bounding box center [216, 45] width 0 height 0
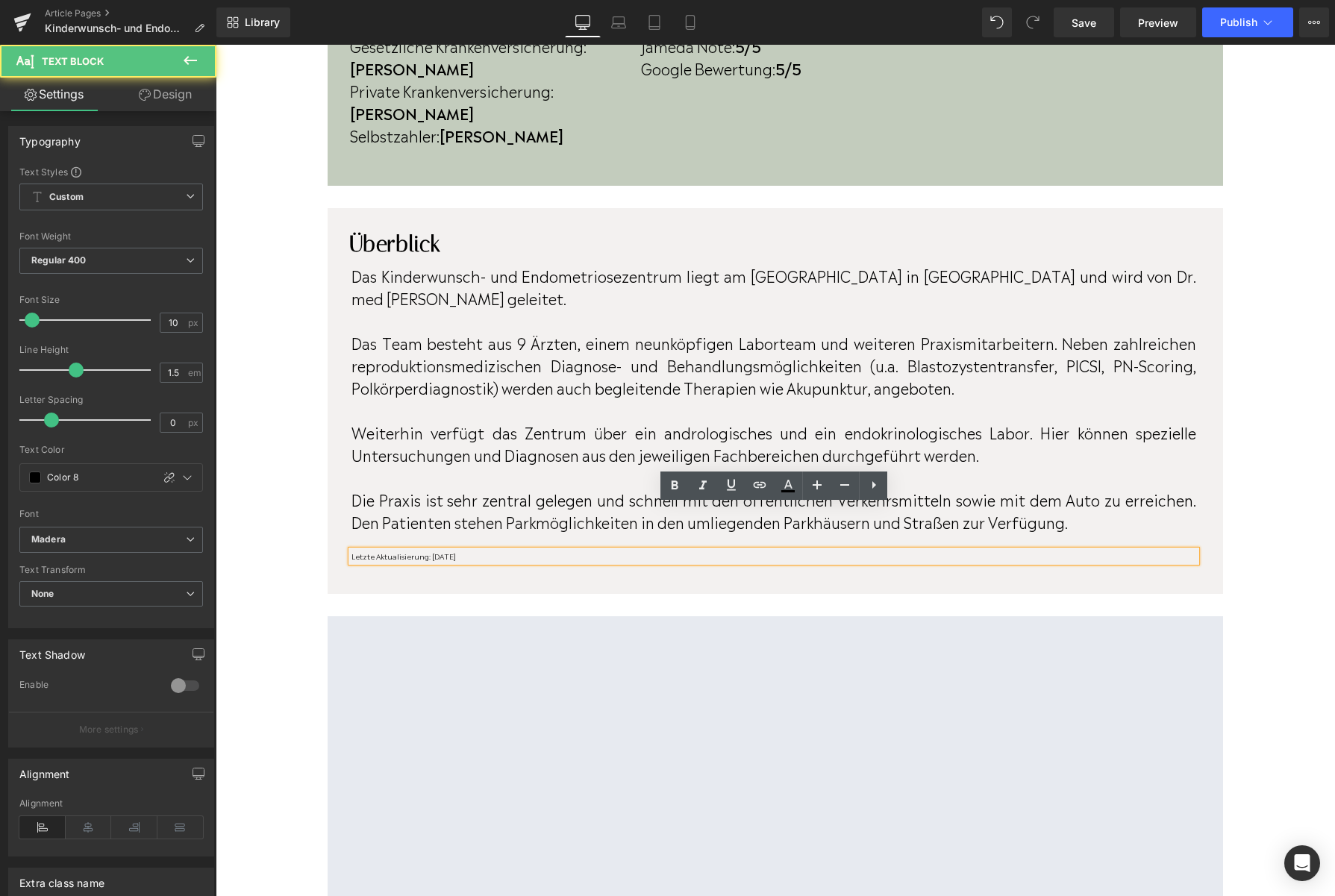
click at [499, 551] on p "Letzte Aktualisierung: [DATE]" at bounding box center [773, 556] width 845 height 11
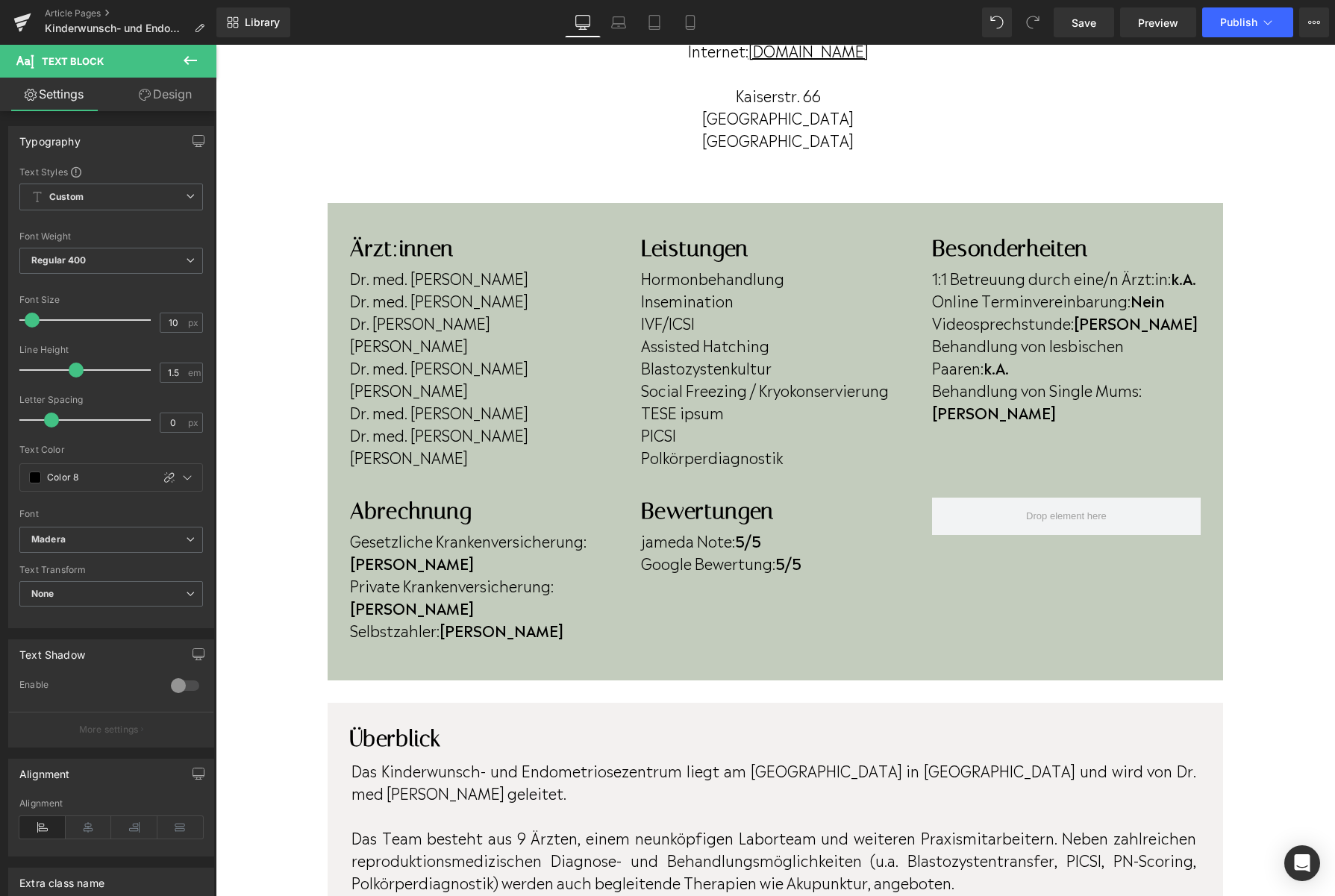
scroll to position [332, 0]
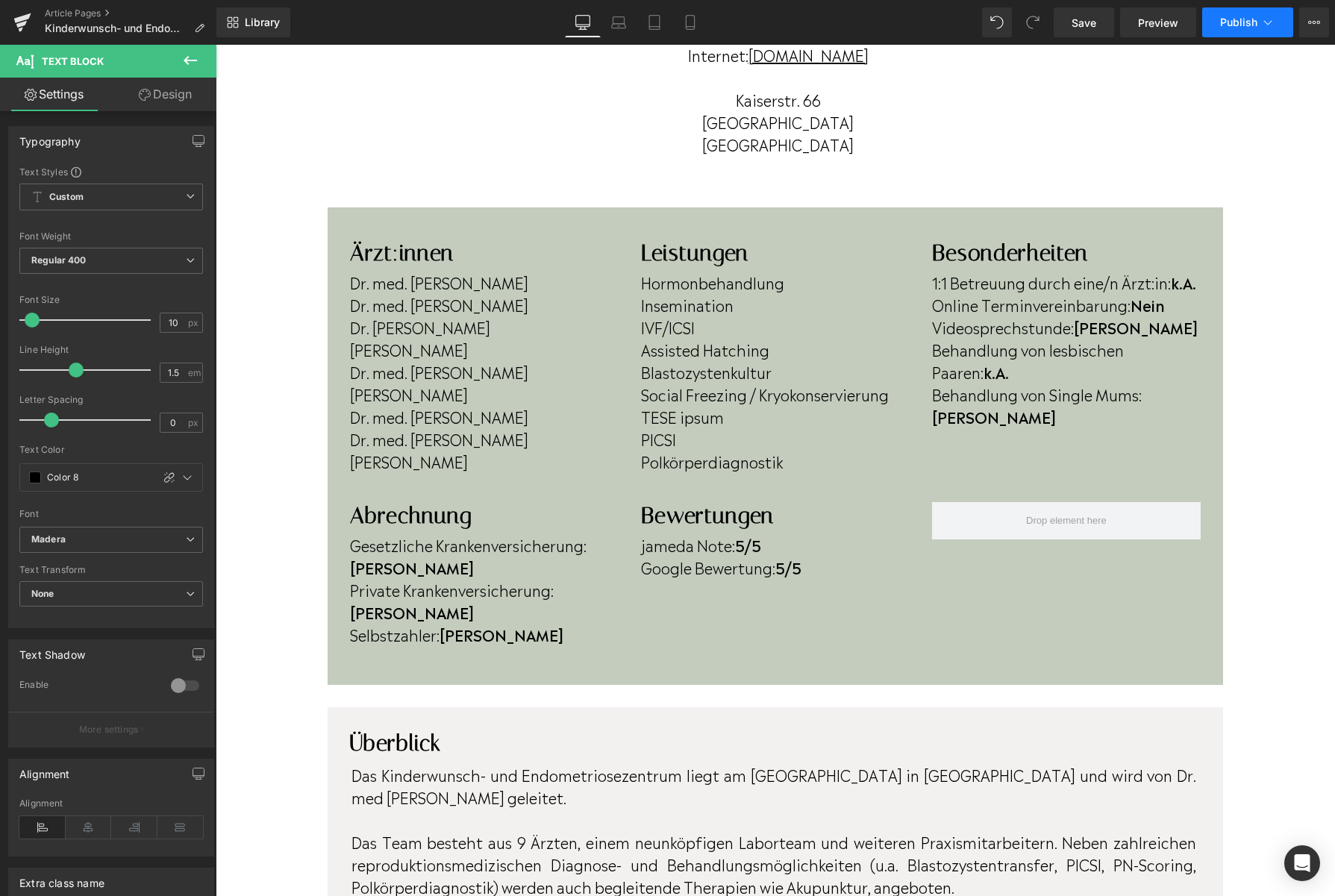
click at [1217, 24] on button "Publish" at bounding box center [1247, 23] width 91 height 29
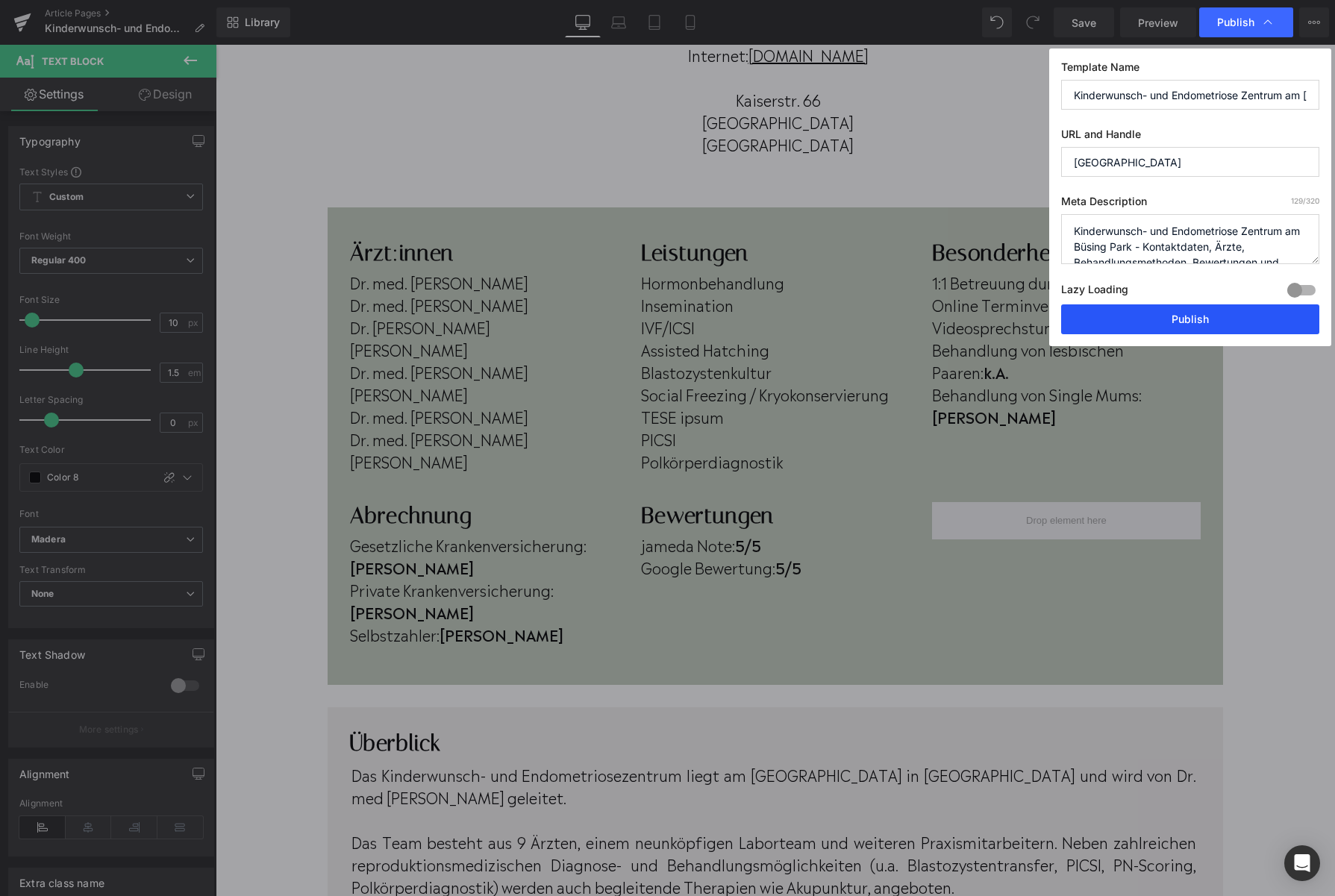
click at [1187, 313] on button "Publish" at bounding box center [1189, 320] width 258 height 29
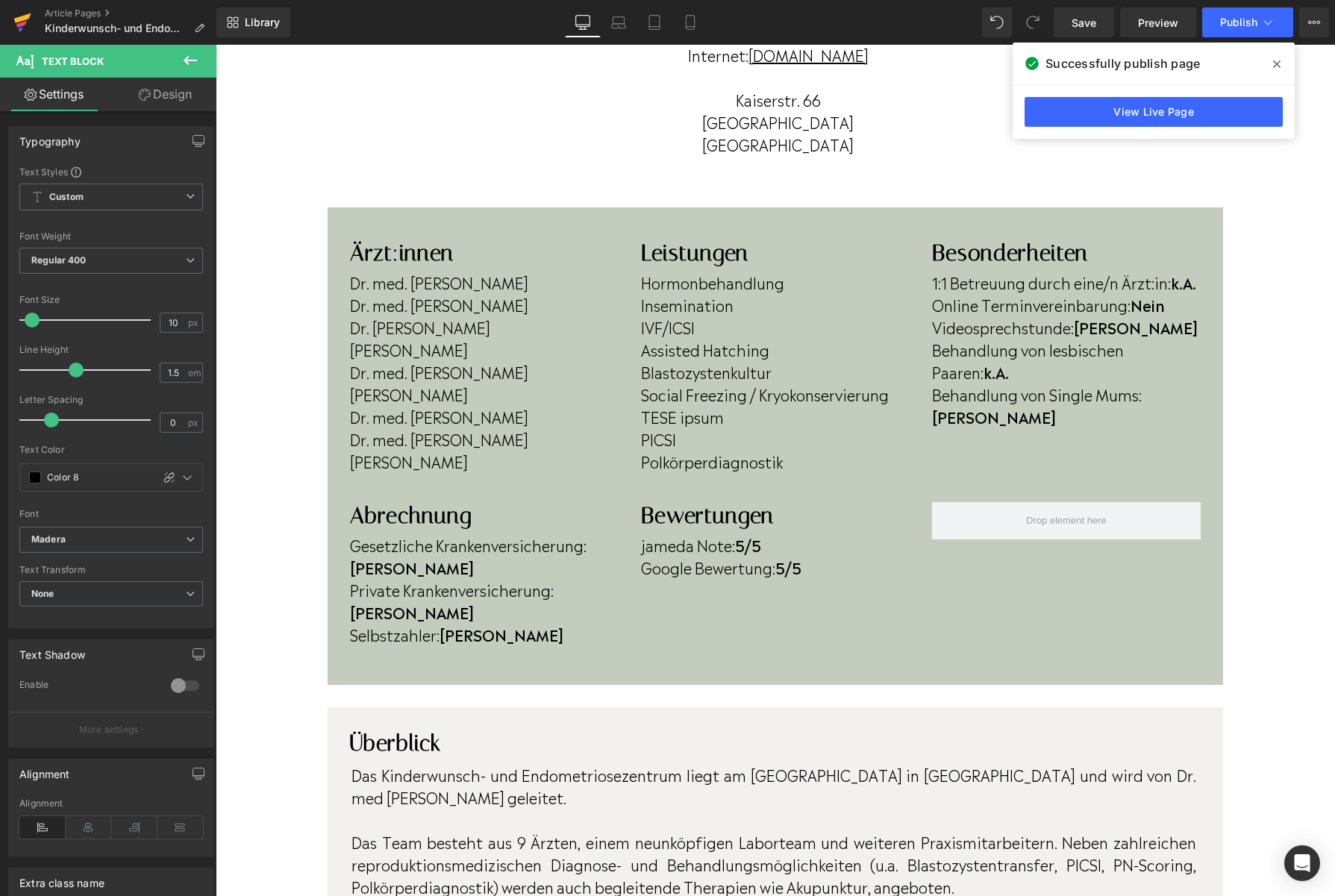
click at [14, 18] on icon at bounding box center [23, 23] width 18 height 37
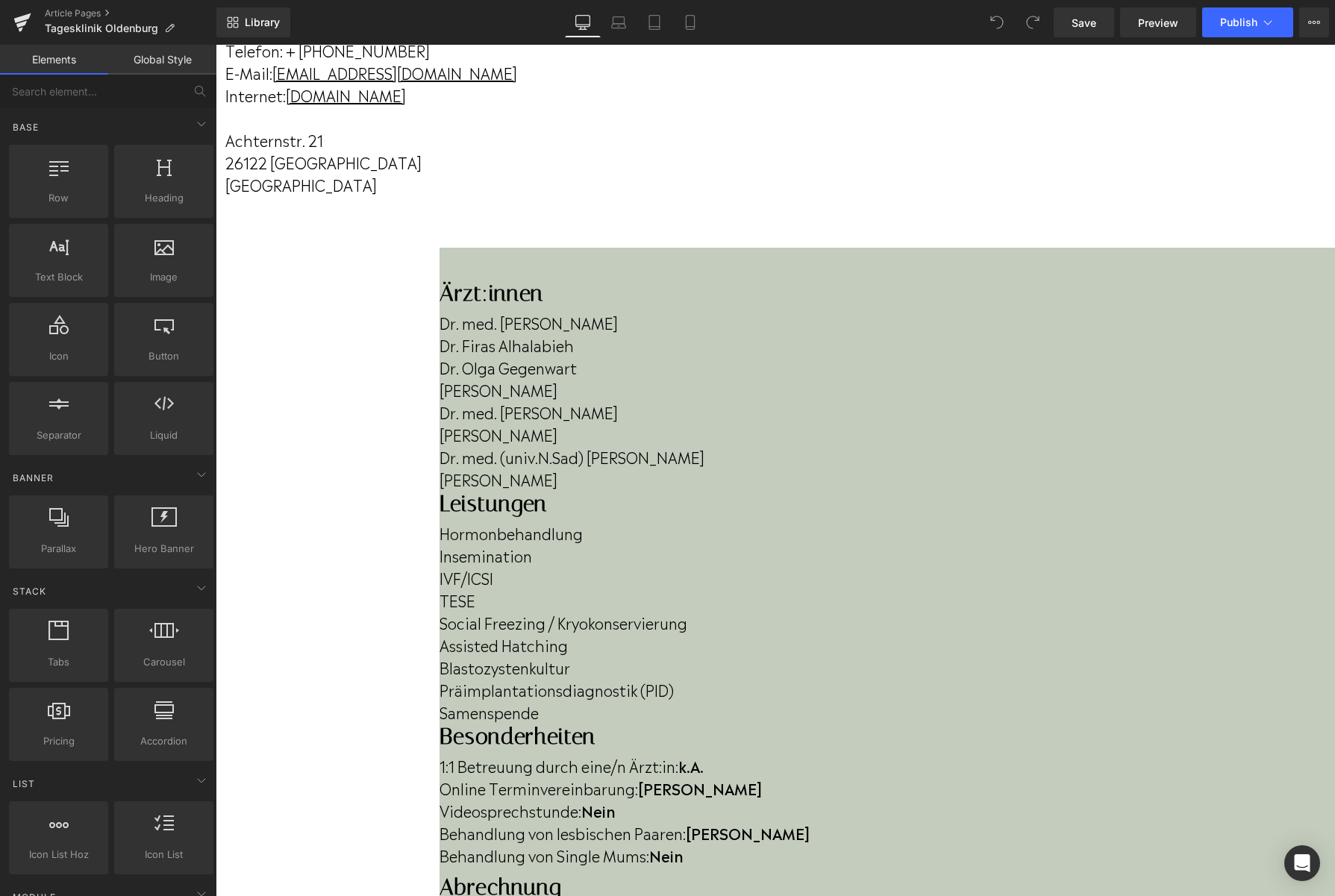
scroll to position [251, 0]
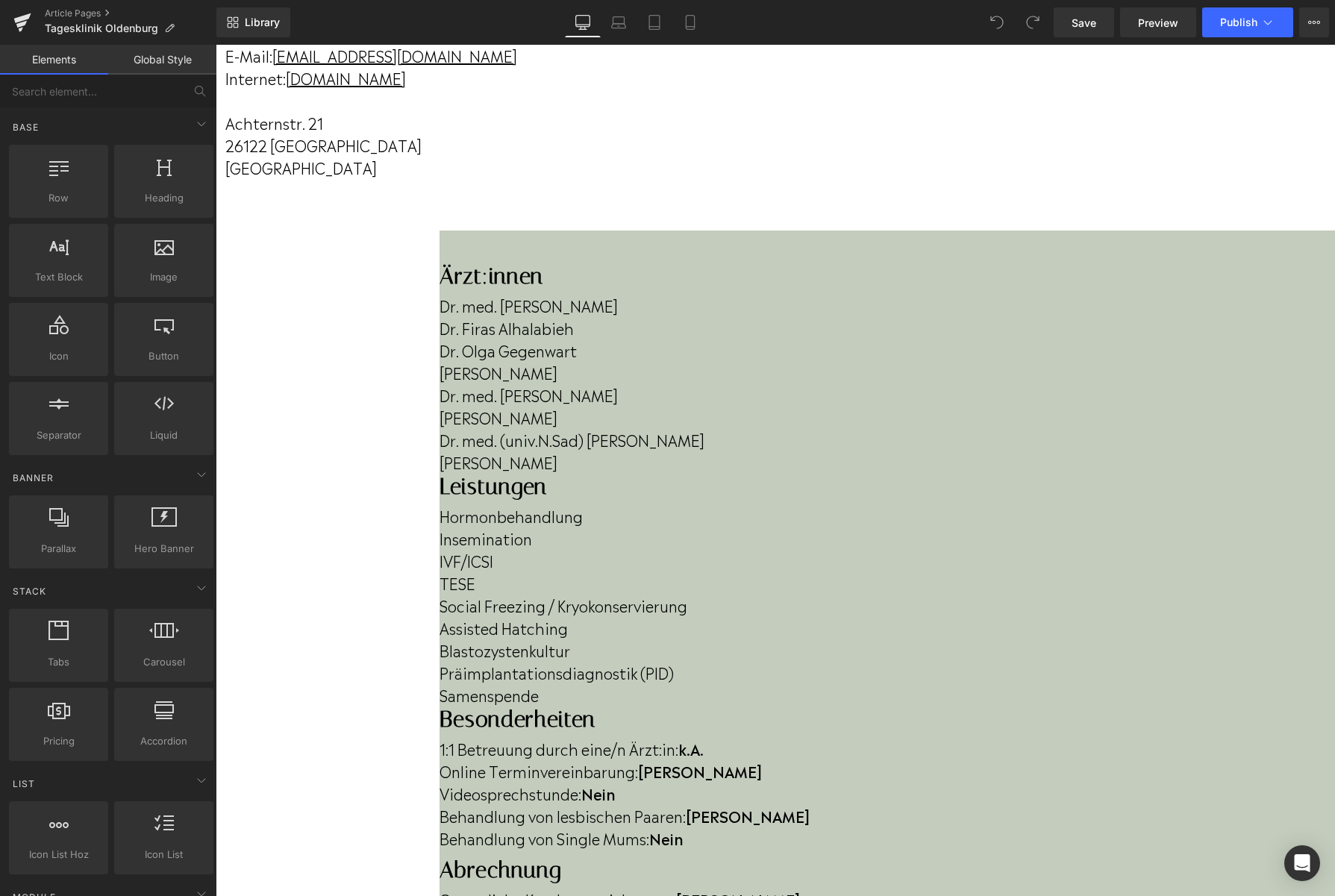
click at [498, 473] on p "[PERSON_NAME]" at bounding box center [886, 462] width 895 height 23
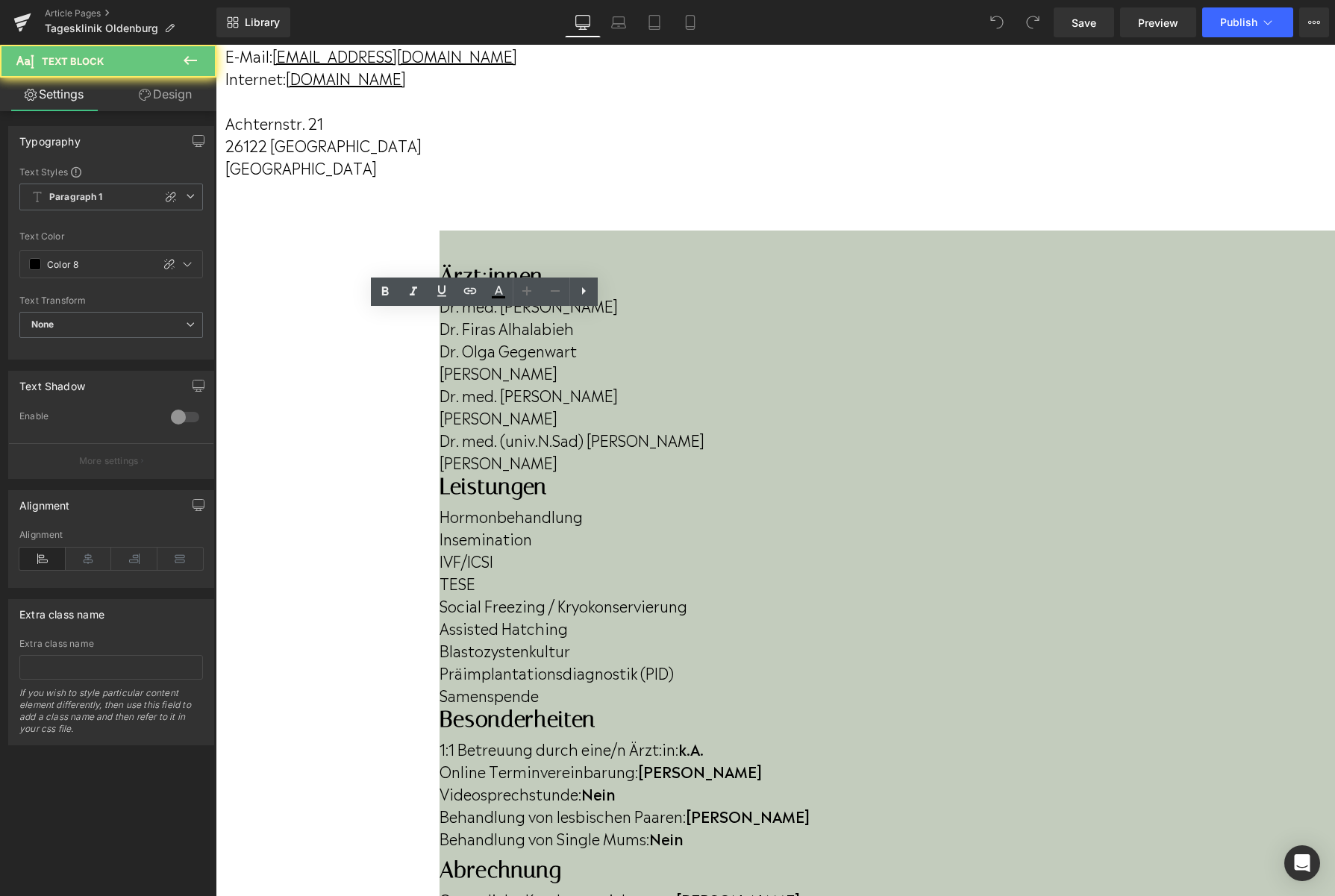
click at [496, 473] on p "[PERSON_NAME]" at bounding box center [886, 462] width 895 height 23
drag, startPoint x: 496, startPoint y: 483, endPoint x: 354, endPoint y: 463, distance: 143.4
click at [439, 463] on div "Dr. med. [PERSON_NAME] Dr. Firas Alhalabieh Dr. [PERSON_NAME] Gegenwart [PERSON…" at bounding box center [886, 380] width 895 height 183
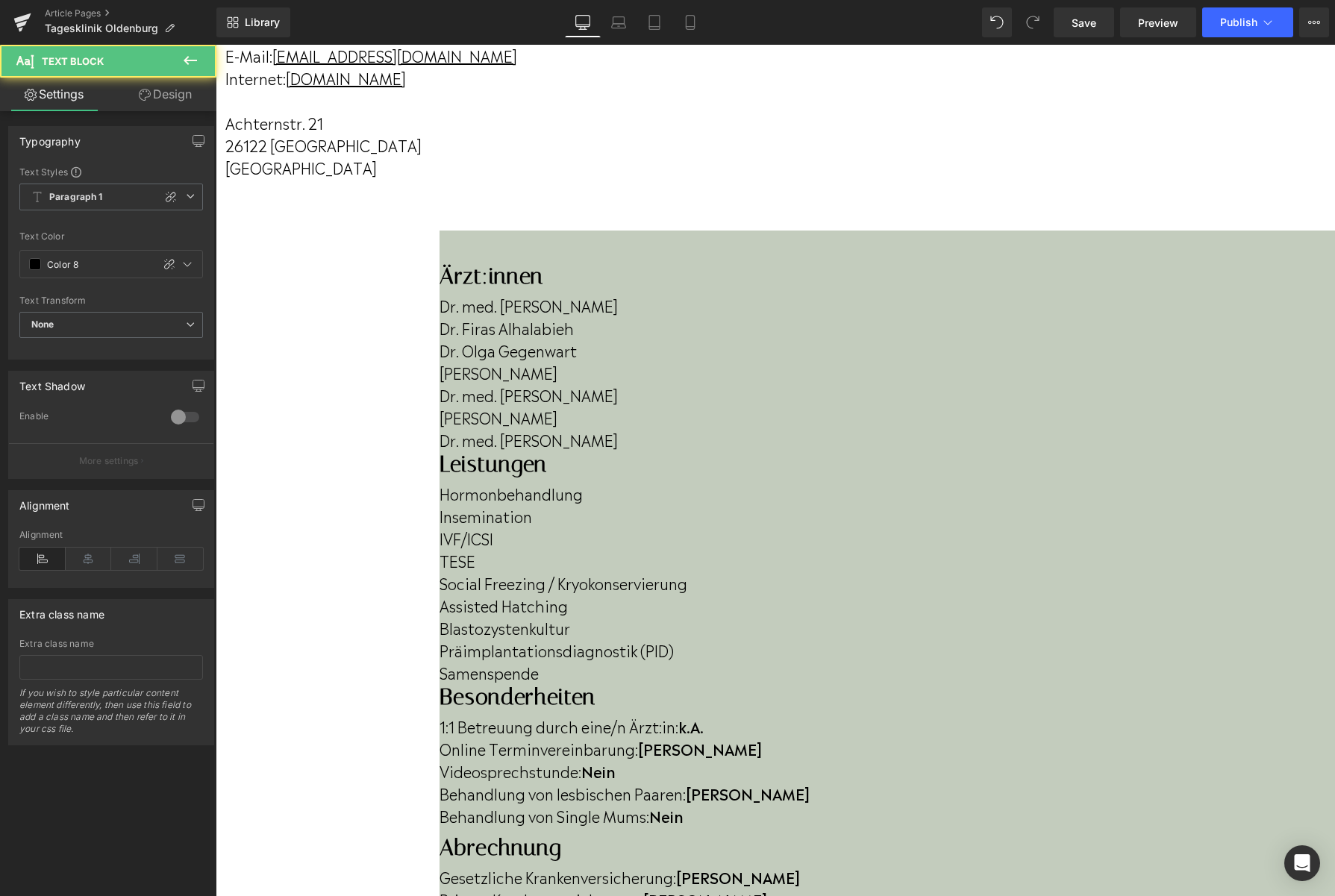
click at [439, 451] on p "Dr. med. [PERSON_NAME]" at bounding box center [886, 439] width 895 height 23
click at [529, 451] on p "Dr. med. [PERSON_NAME]" at bounding box center [886, 439] width 895 height 23
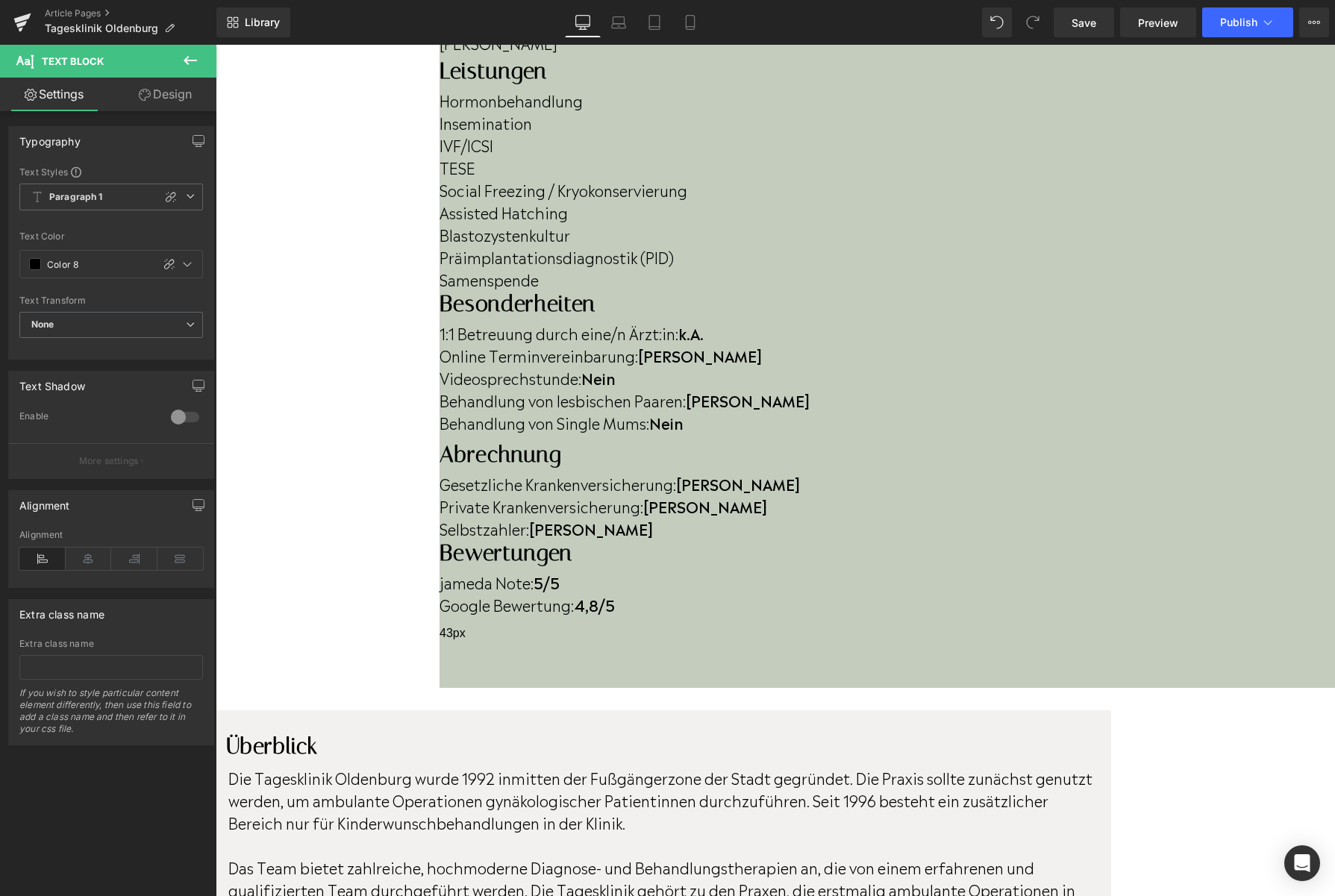
scroll to position [638, 0]
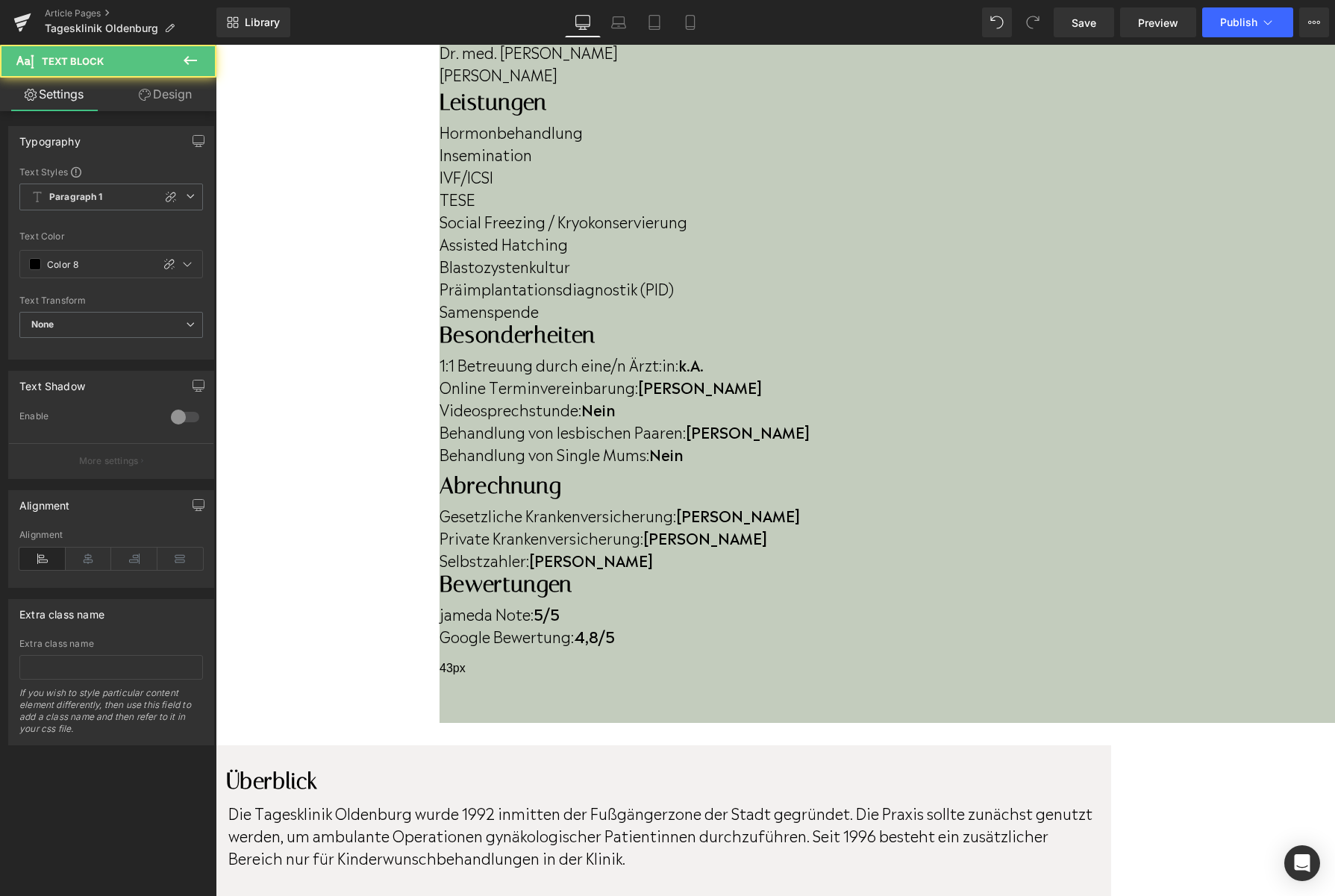
click at [615, 624] on strong "4,8/5" at bounding box center [594, 635] width 41 height 23
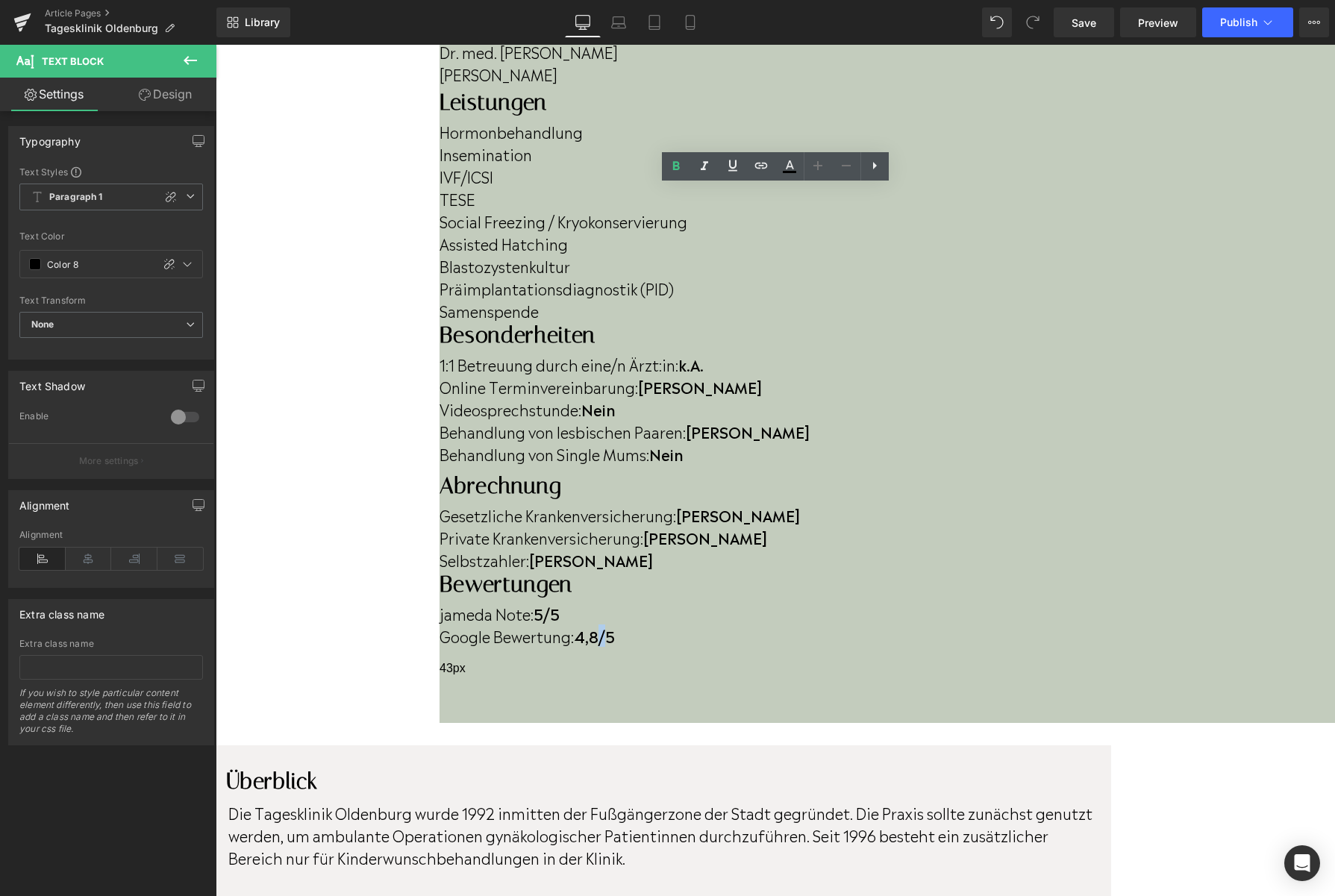
click at [615, 624] on strong "4,8/5" at bounding box center [594, 635] width 41 height 23
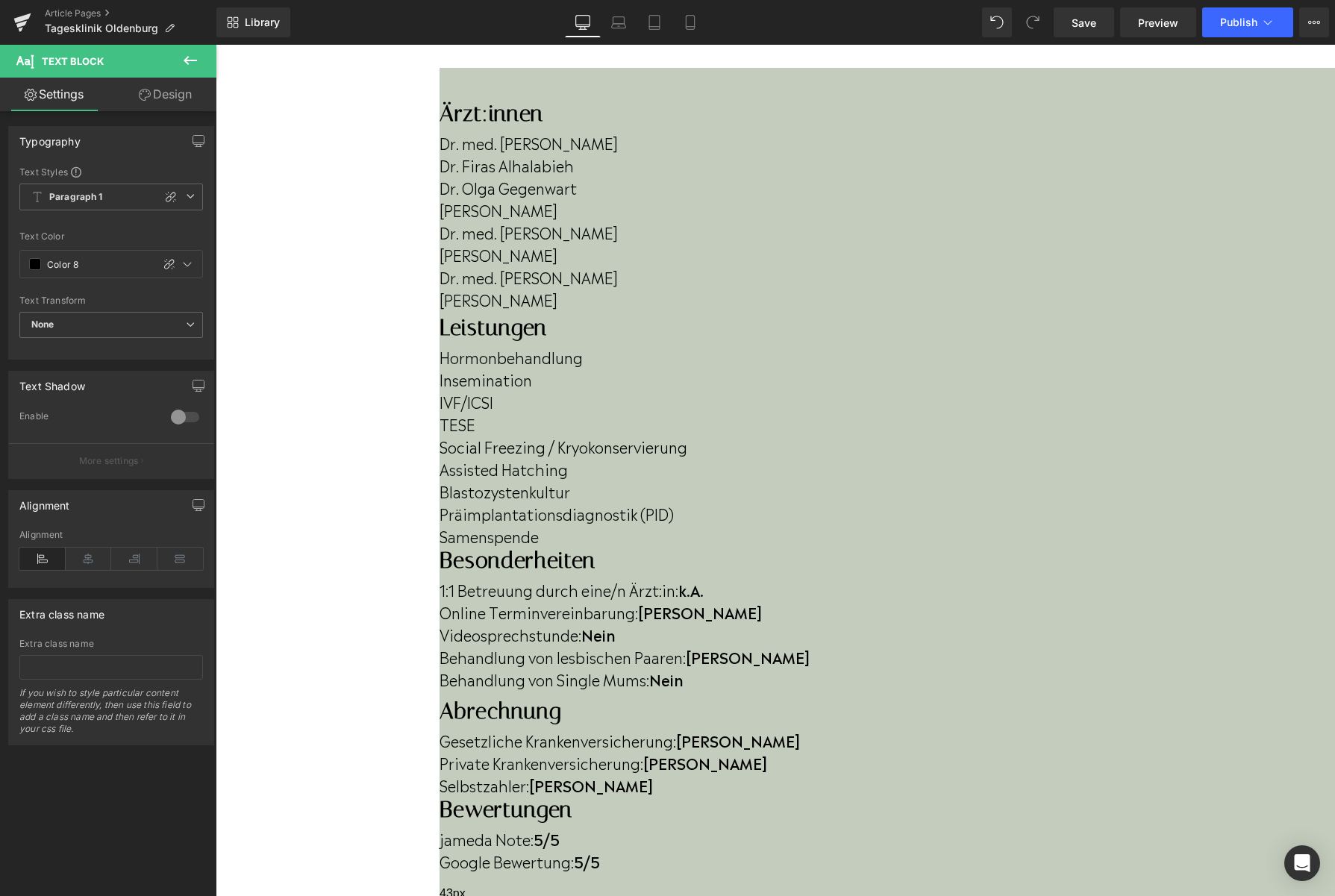
scroll to position [406, 0]
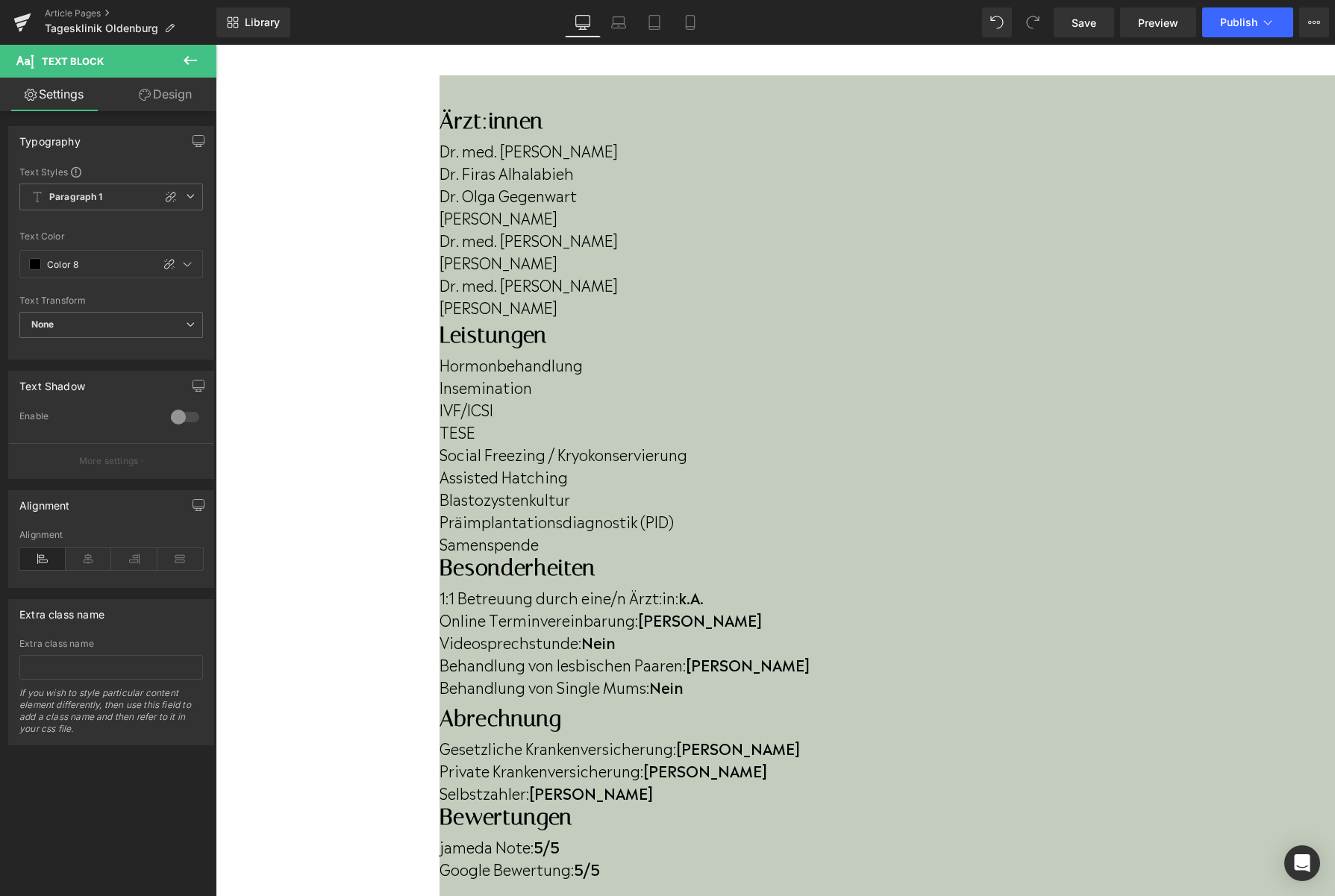
click at [1190, 675] on p "Behandlung von Single Mums: Nein" at bounding box center [886, 686] width 895 height 23
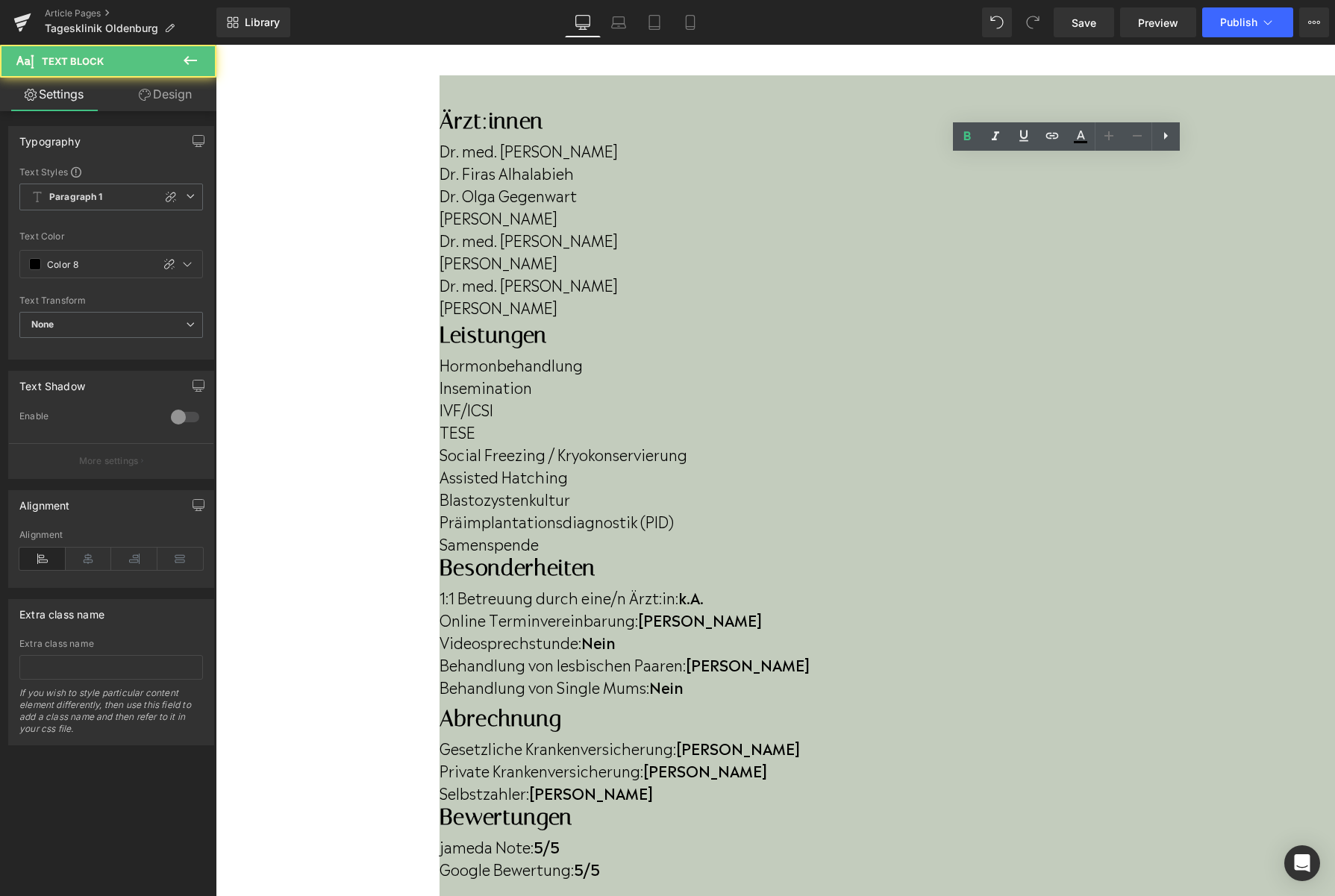
click at [1188, 675] on p "Behandlung von Single Mums: Nein" at bounding box center [886, 686] width 895 height 23
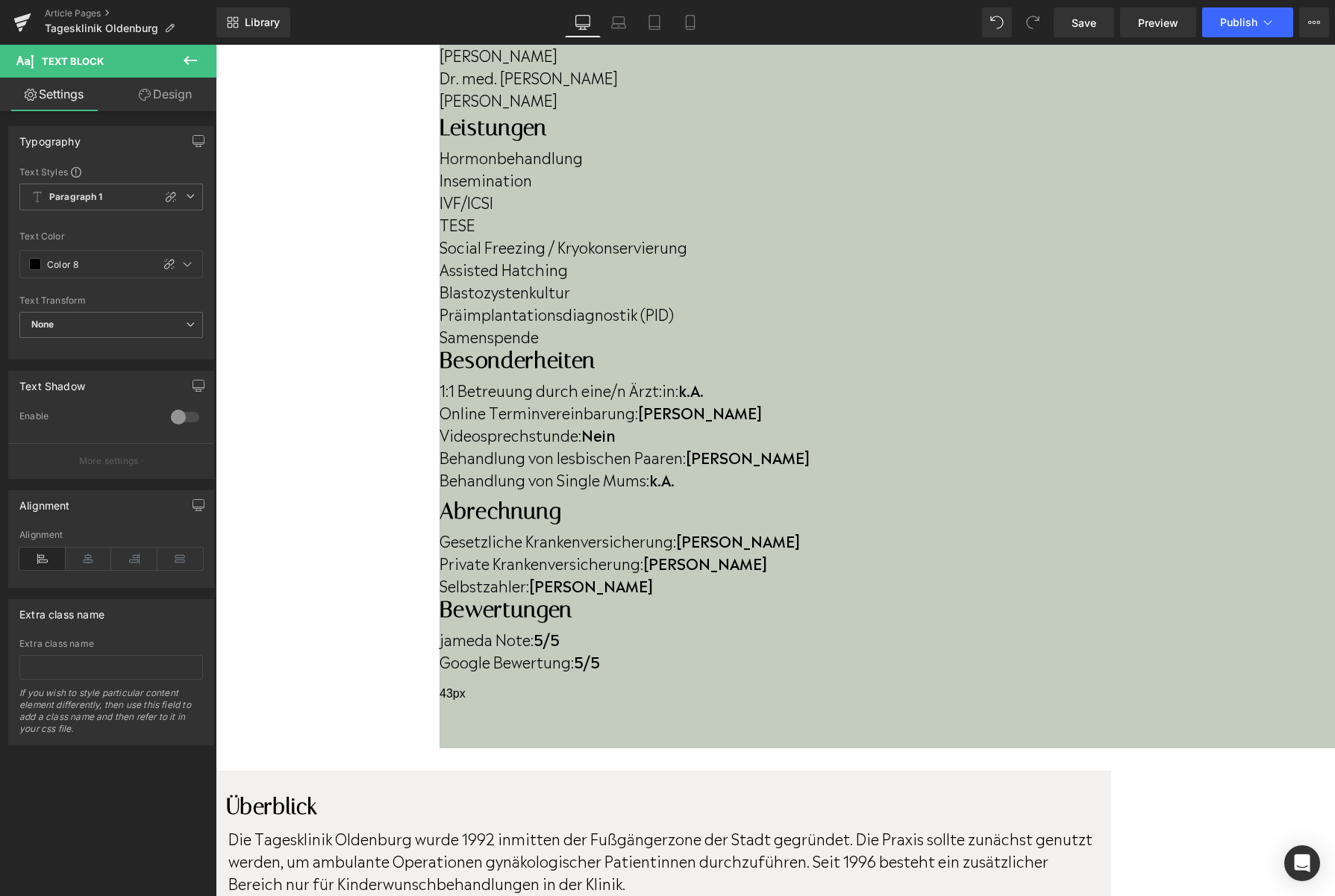
scroll to position [615, 0]
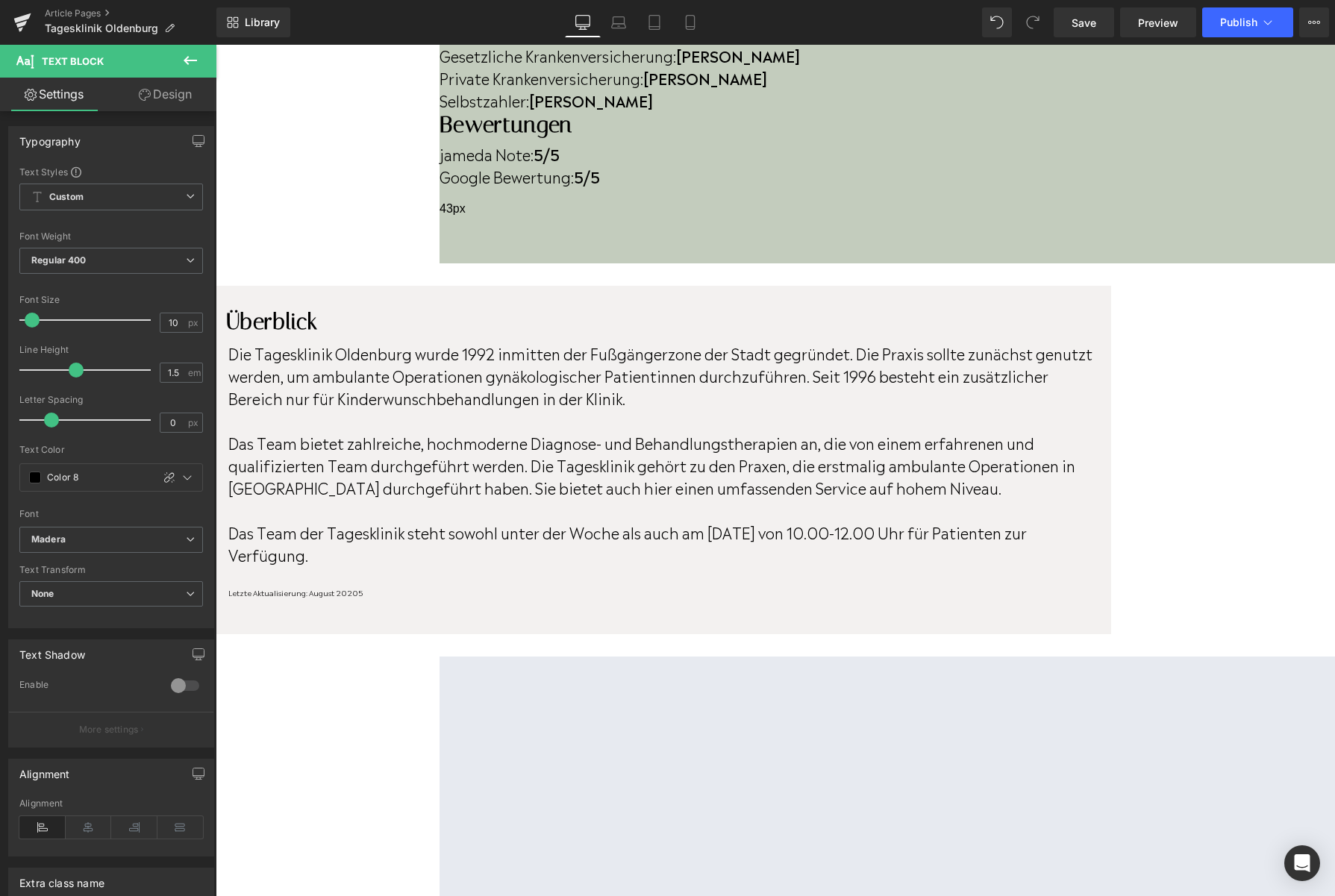
scroll to position [1129, 0]
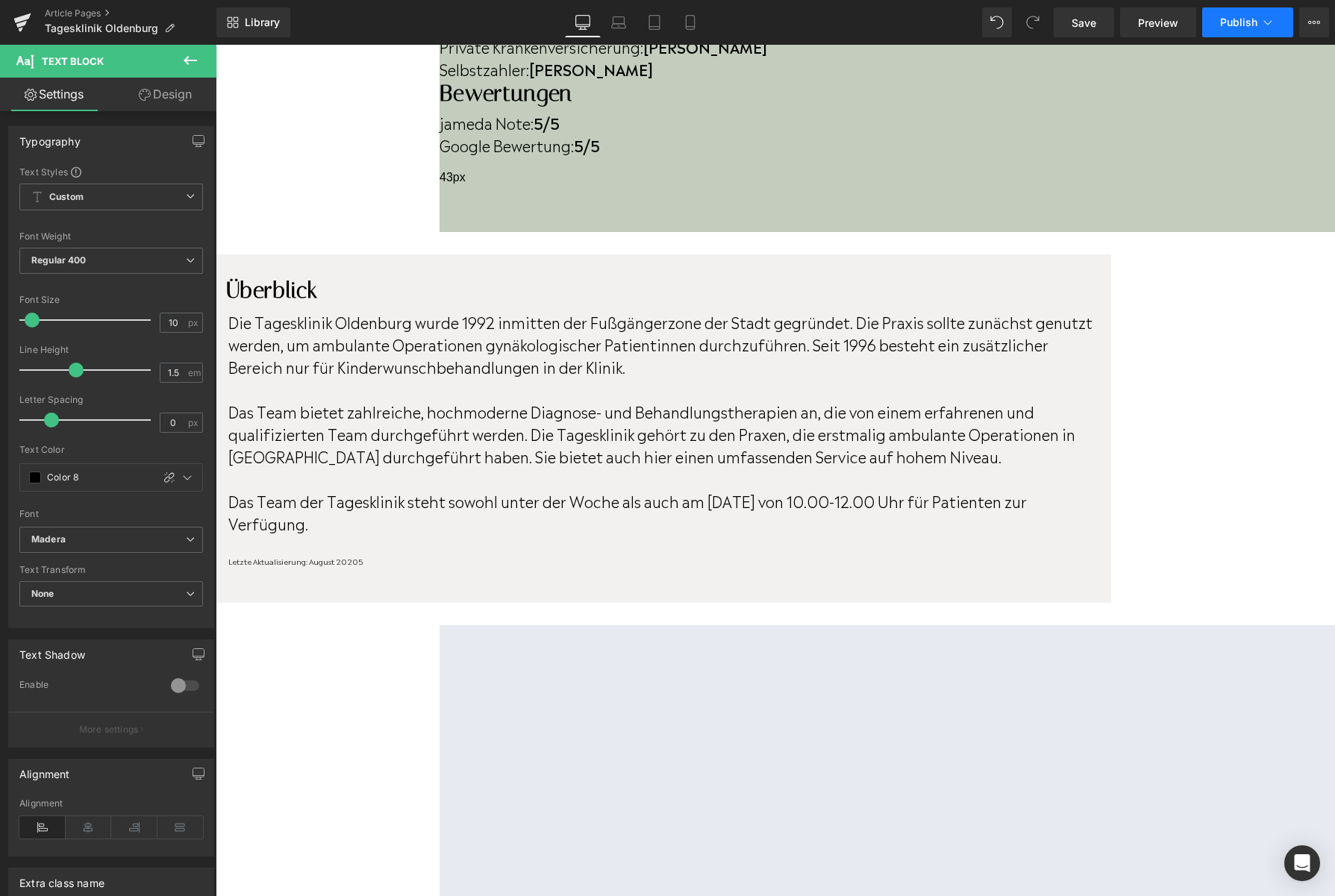
click at [1220, 36] on button "Publish" at bounding box center [1247, 23] width 91 height 29
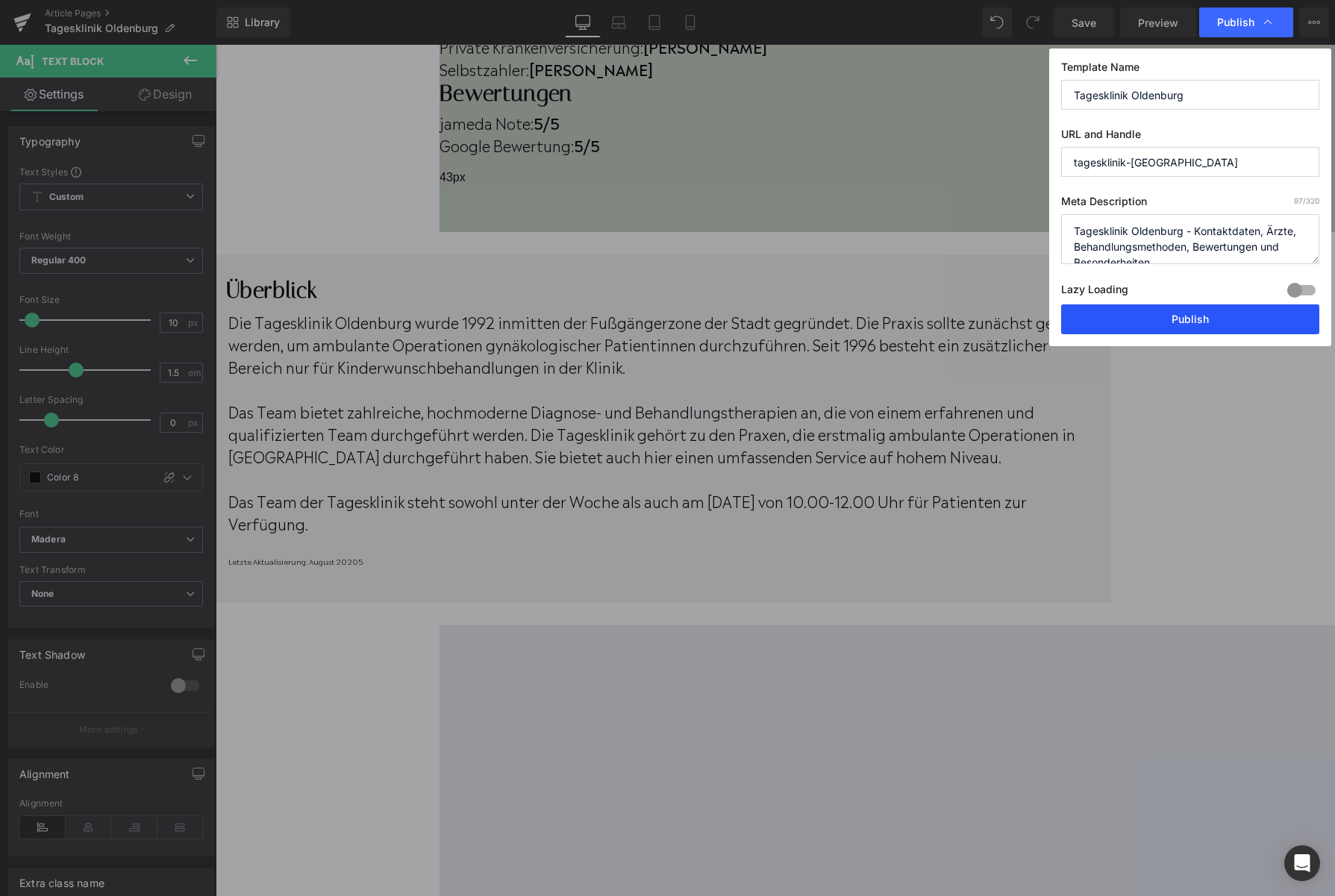
click at [1140, 329] on button "Publish" at bounding box center [1189, 320] width 258 height 29
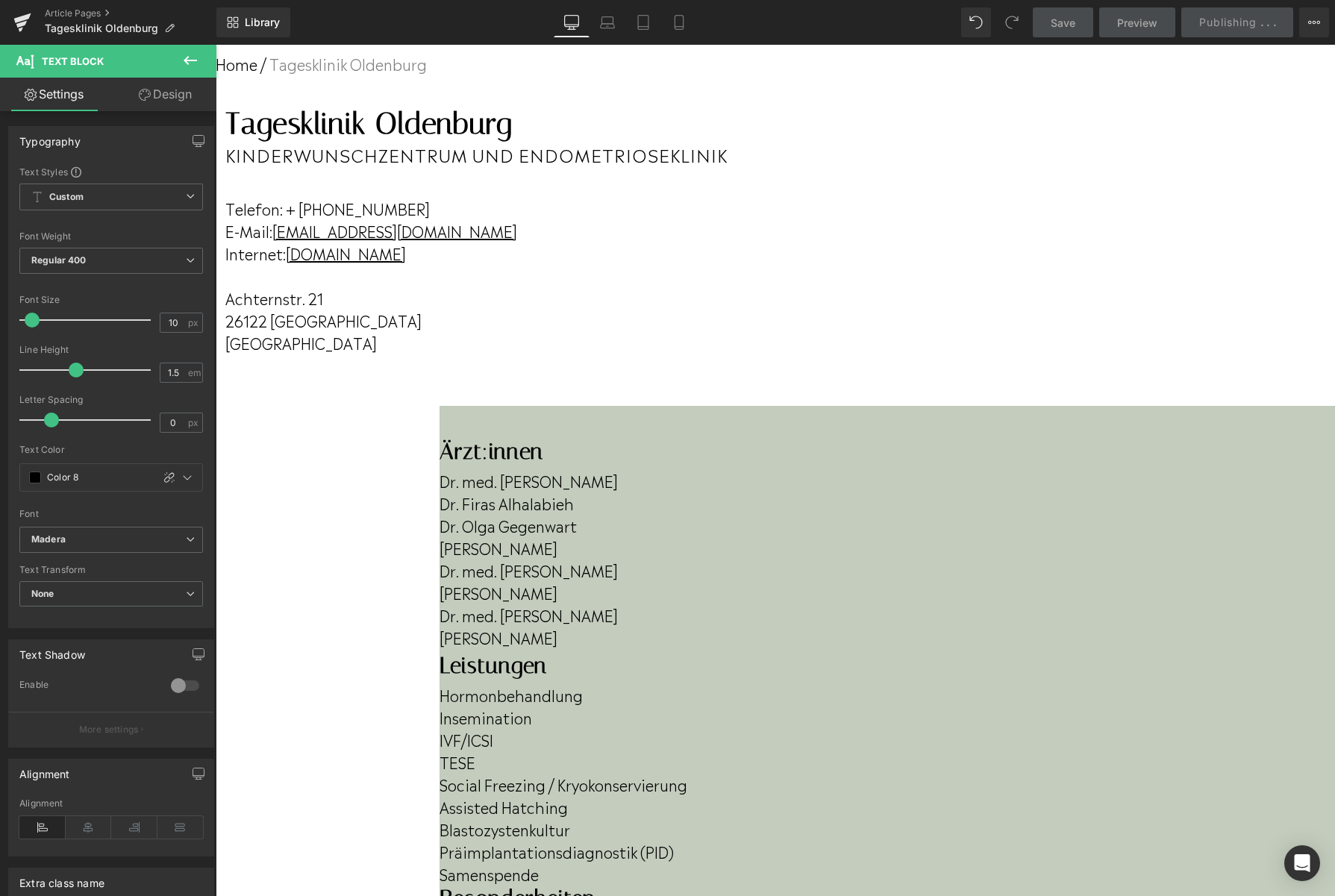
scroll to position [0, 0]
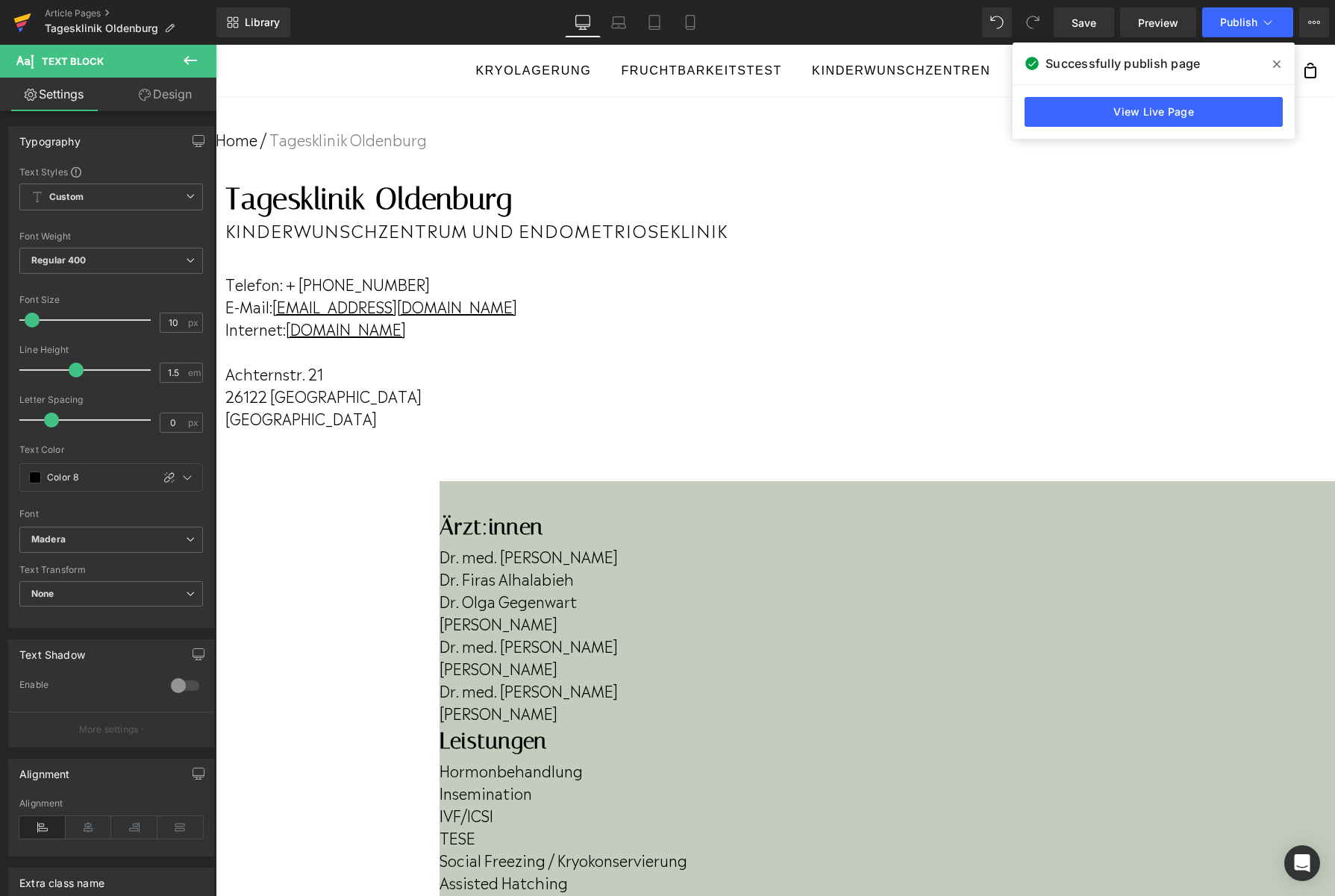
click at [31, 18] on link at bounding box center [23, 23] width 45 height 45
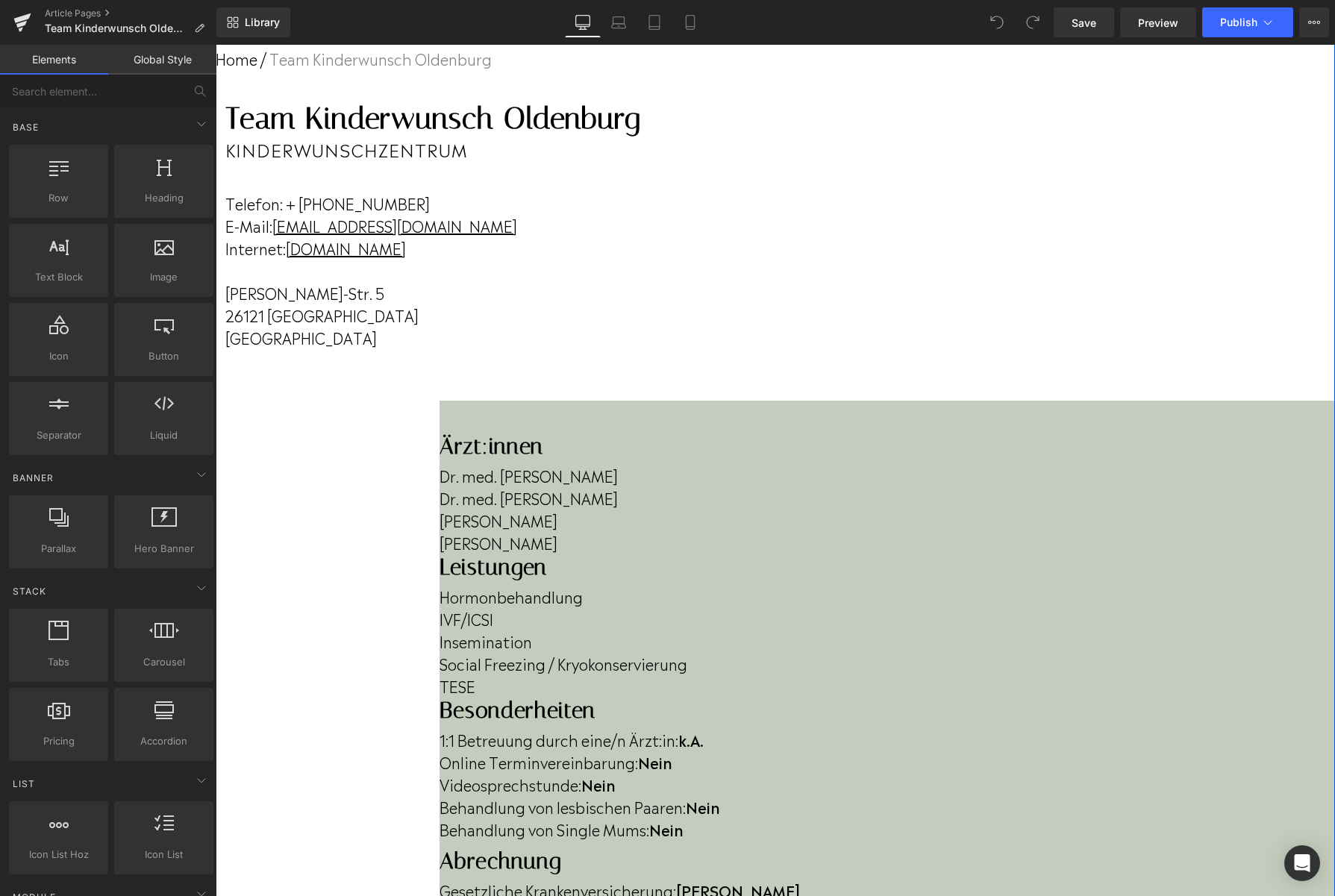
scroll to position [82, 0]
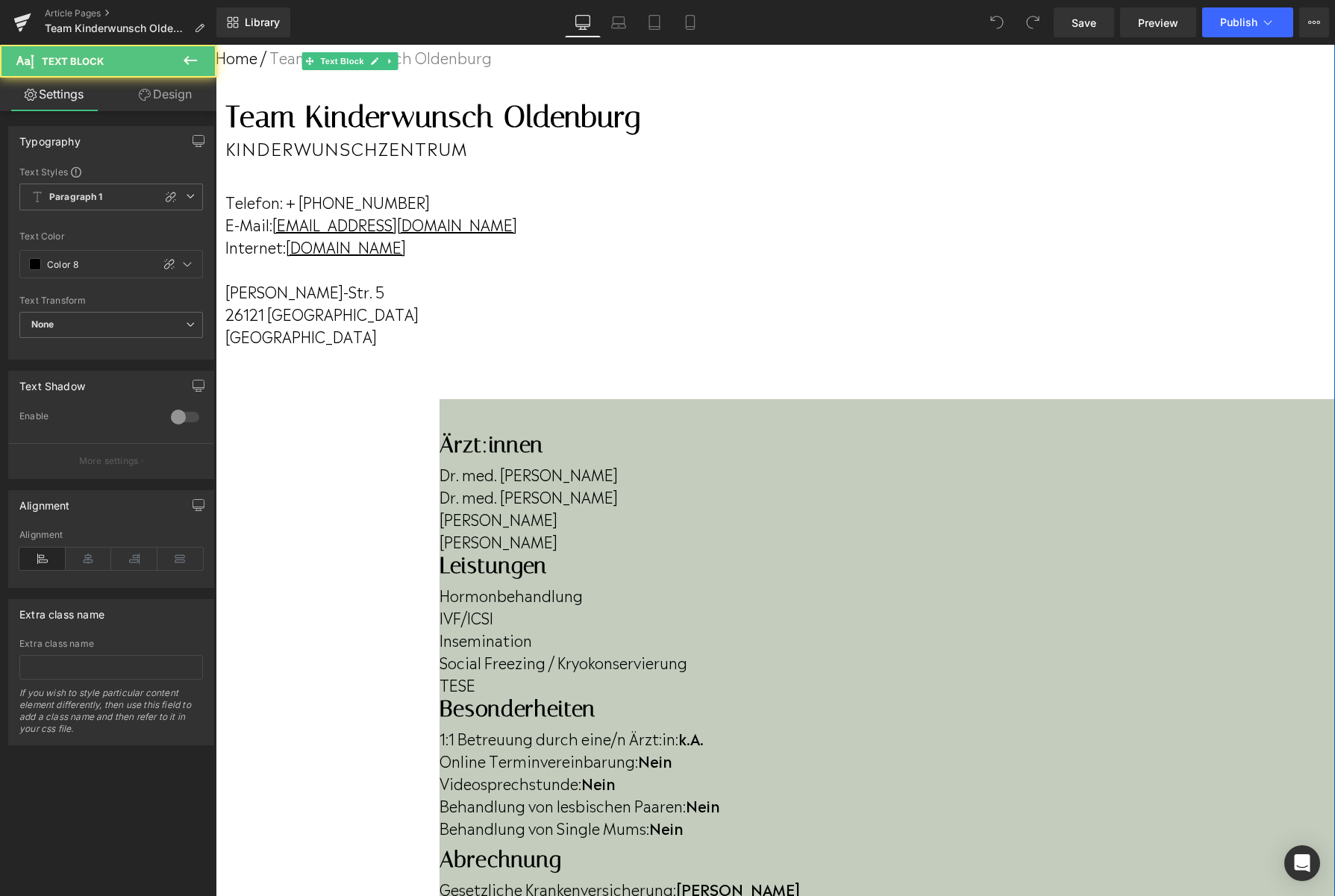
drag, startPoint x: 474, startPoint y: 560, endPoint x: 473, endPoint y: 567, distance: 7.1
click at [474, 552] on p "Ghaedaa Bader" at bounding box center [886, 540] width 895 height 23
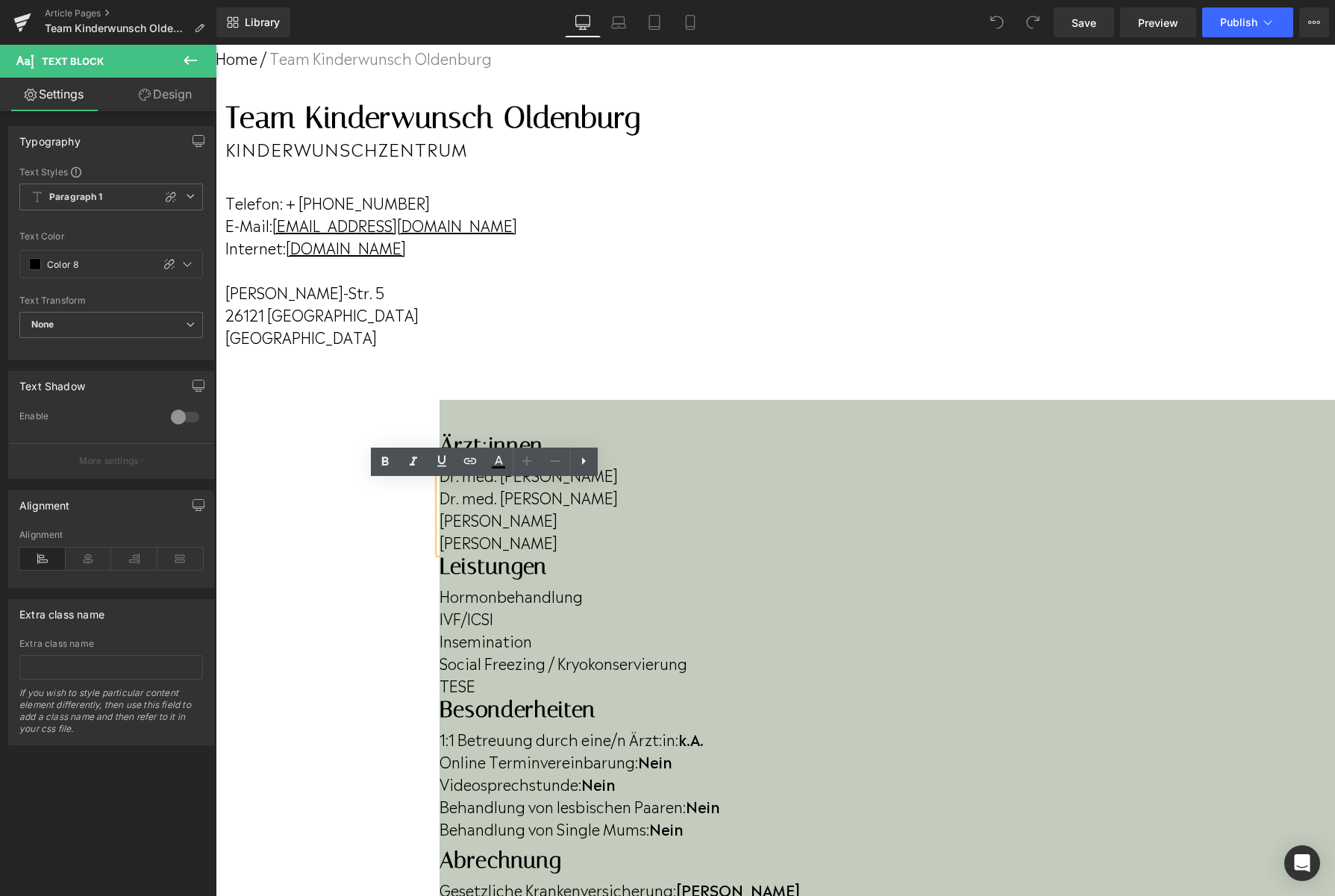
scroll to position [79, 0]
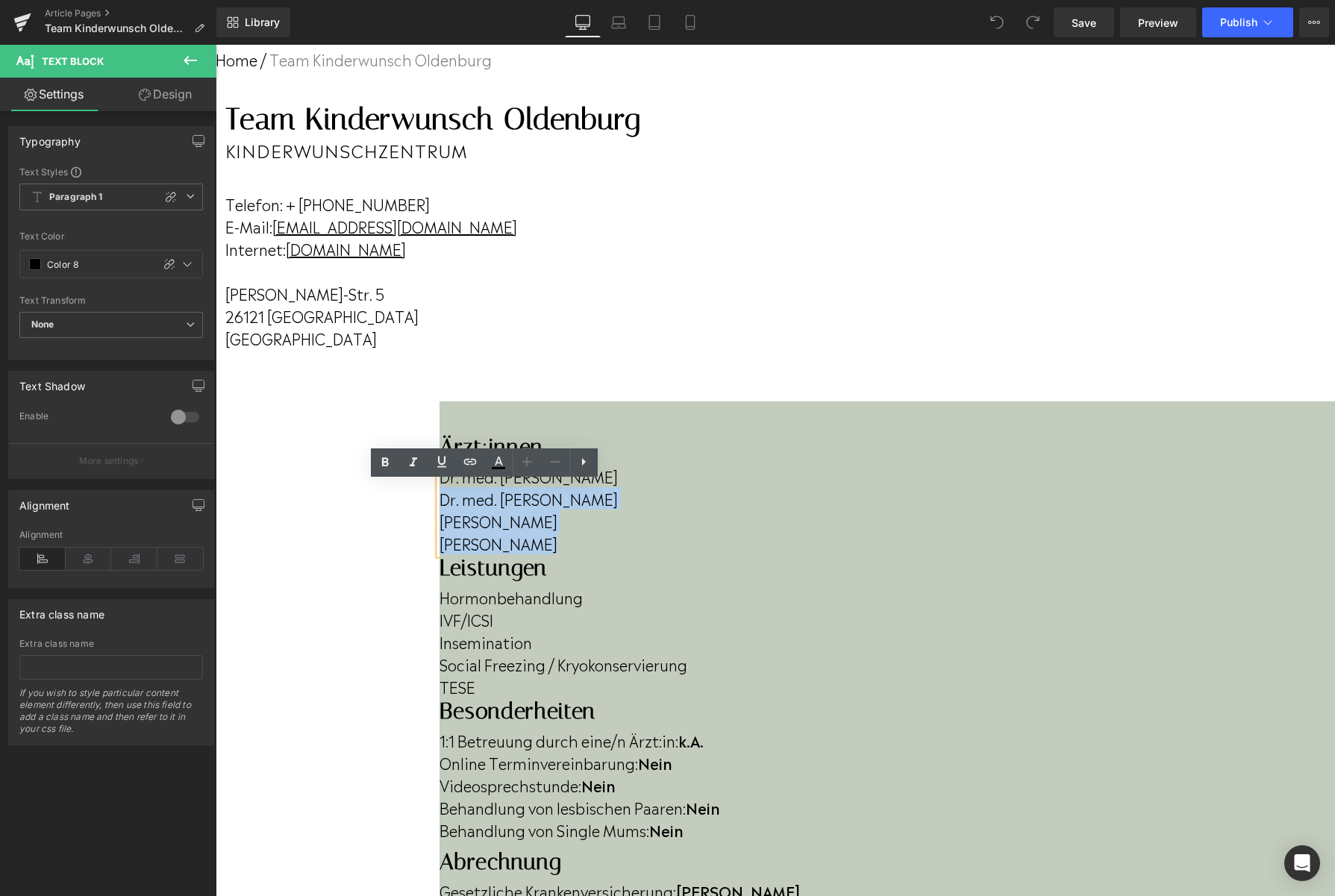
drag, startPoint x: 473, startPoint y: 567, endPoint x: 351, endPoint y: 522, distance: 130.0
click at [439, 522] on div "Dr. med. Saif Jibril Dr. med. Mohamed Gamal Ibrahim Nina Wezel Ghaedaa Bader" at bounding box center [886, 508] width 895 height 94
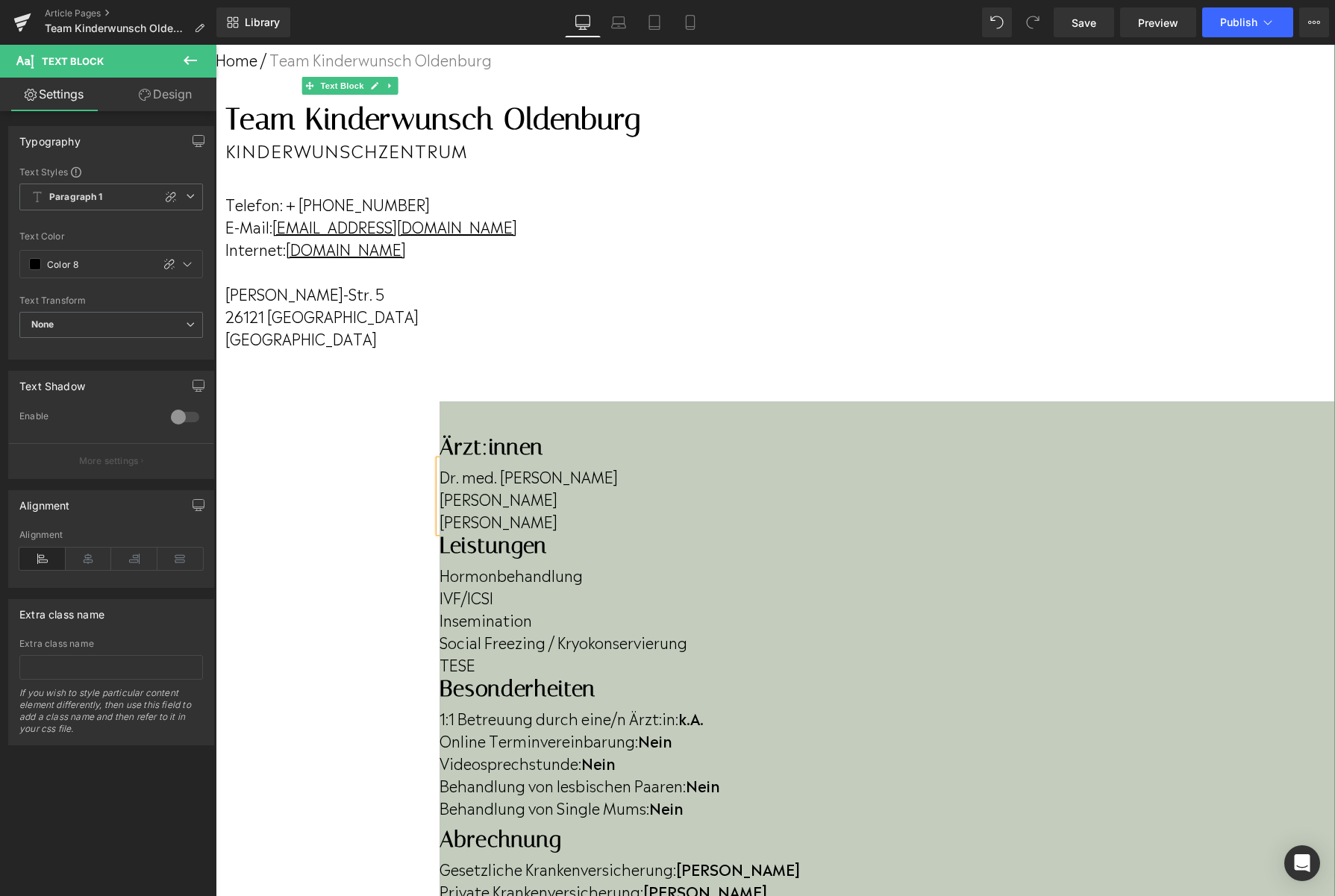
click at [1171, 729] on p "Online Terminvereinbarung: Nein" at bounding box center [886, 740] width 895 height 23
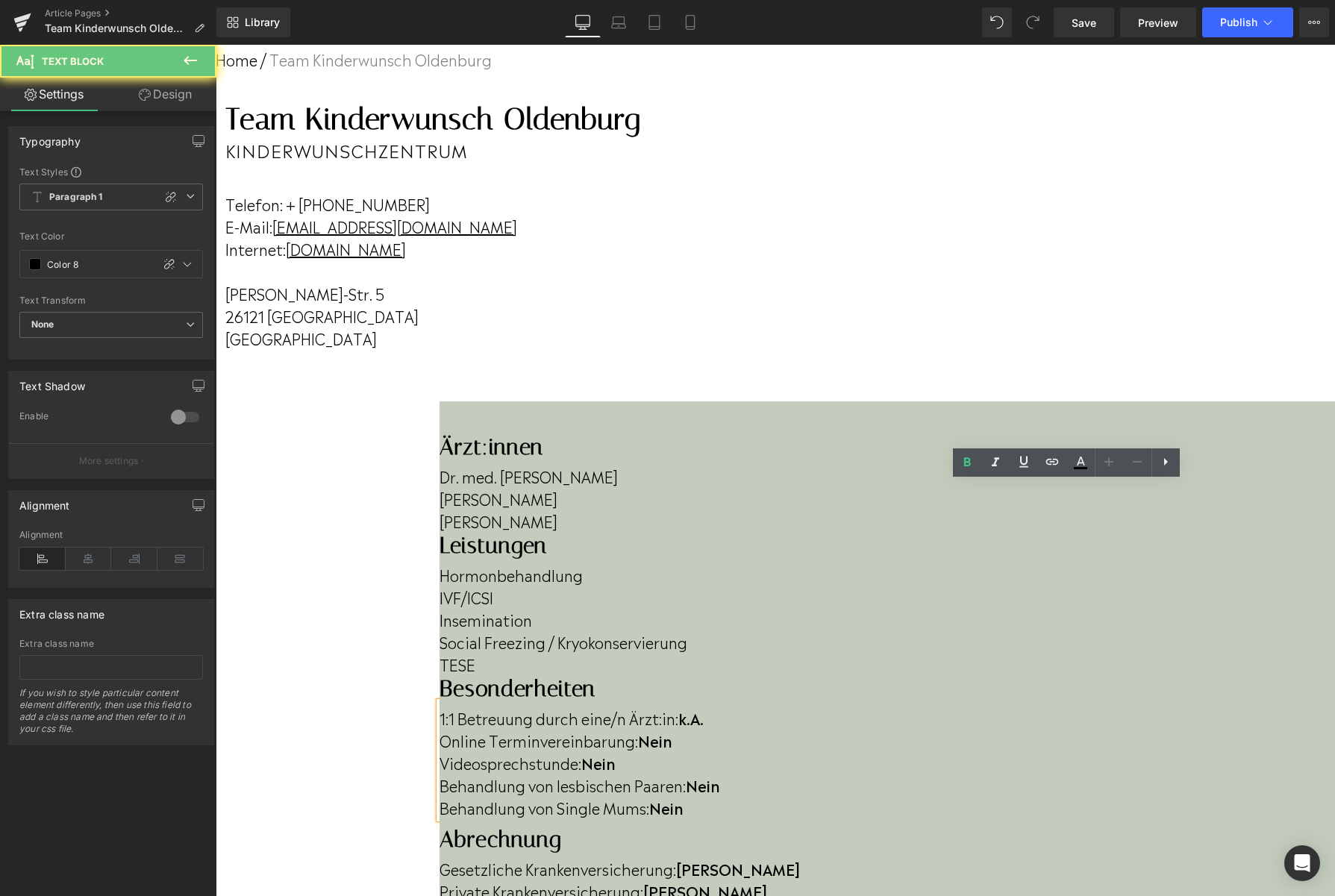
click at [1171, 729] on p "Online Terminvereinbarung: Nein" at bounding box center [886, 740] width 895 height 23
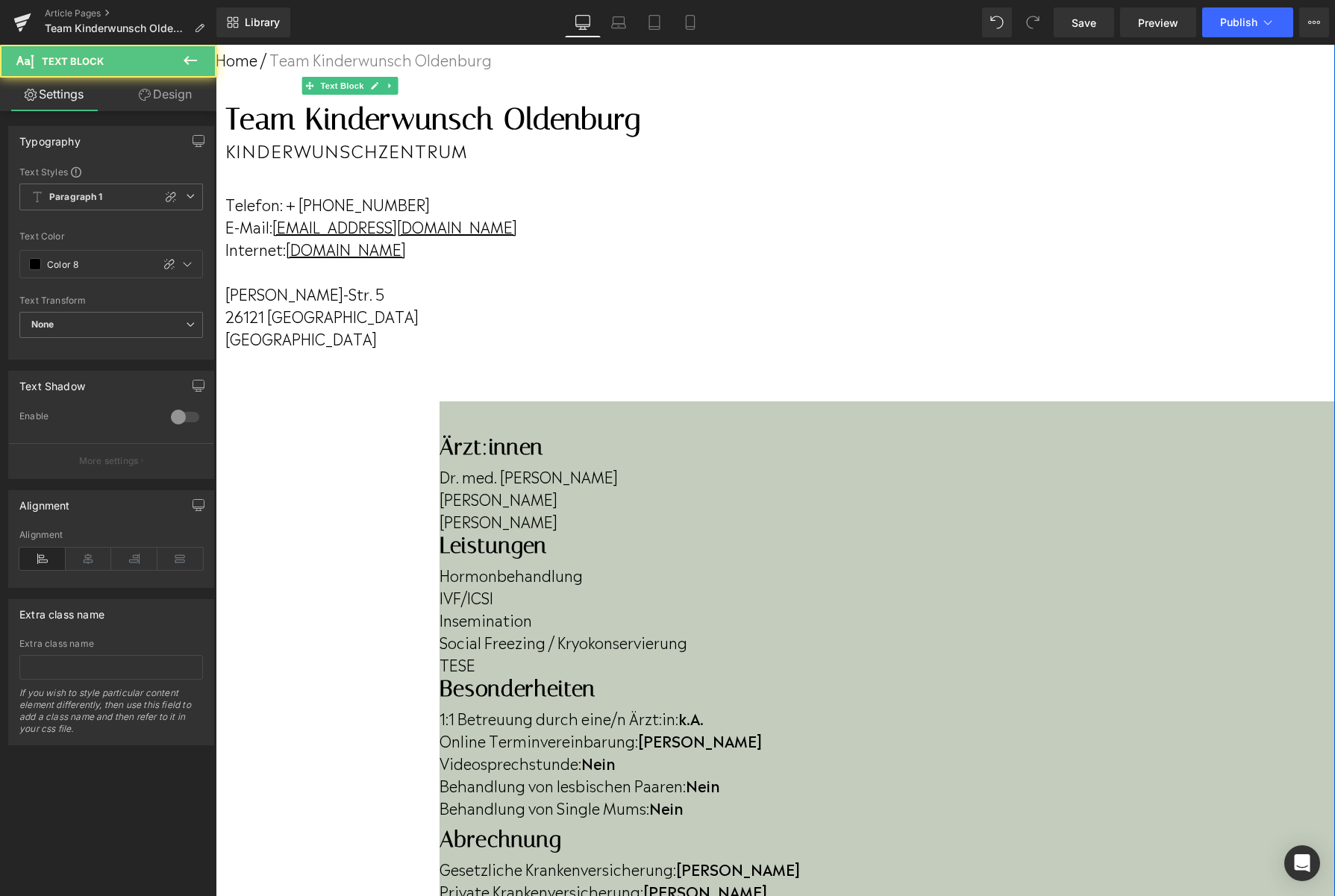
click at [1023, 773] on p "Behandlung von lesbischen Paaren: Nein" at bounding box center [886, 784] width 895 height 23
click at [1185, 796] on p "Behandlung von Single Mums: Nein" at bounding box center [886, 807] width 895 height 23
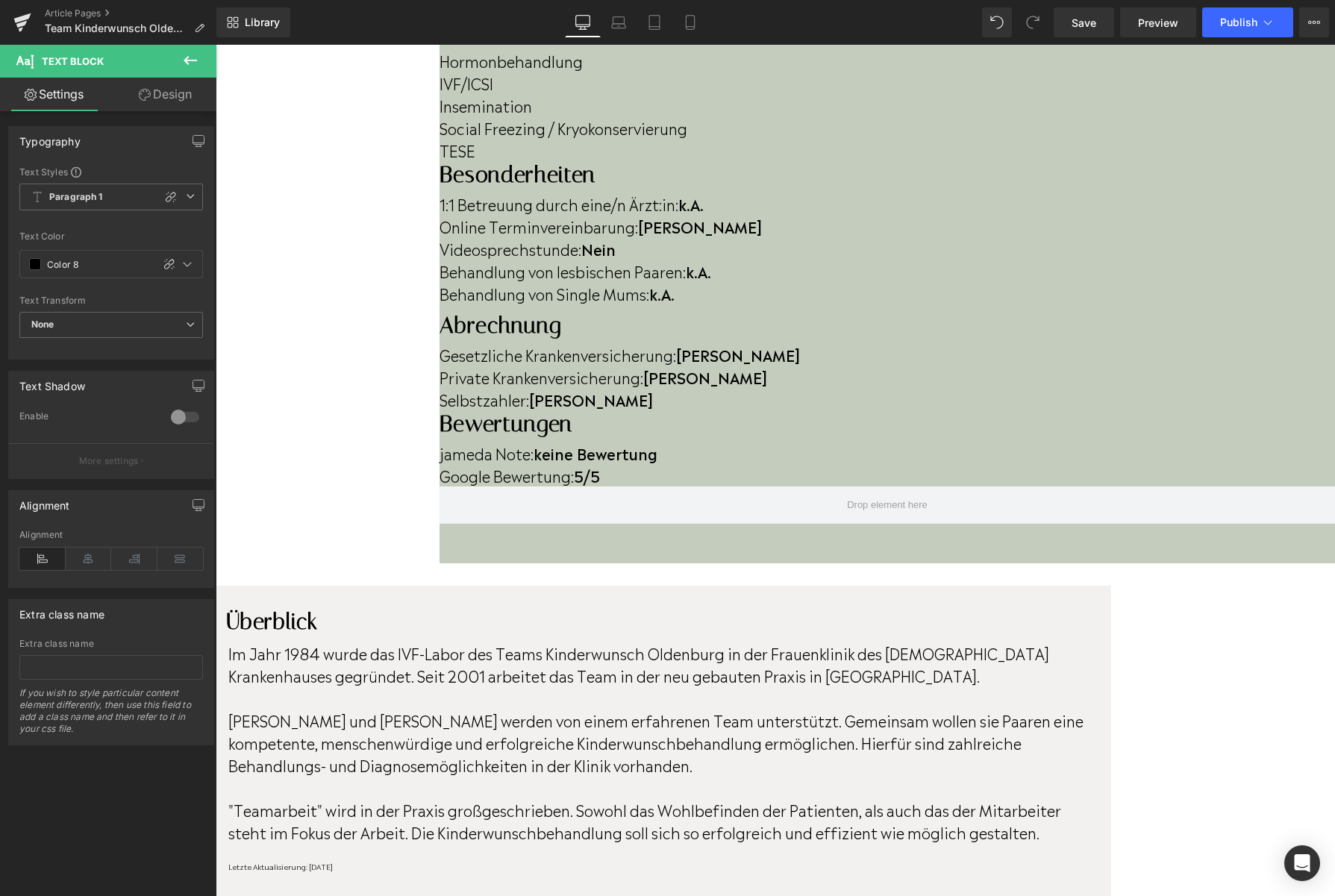
scroll to position [612, 0]
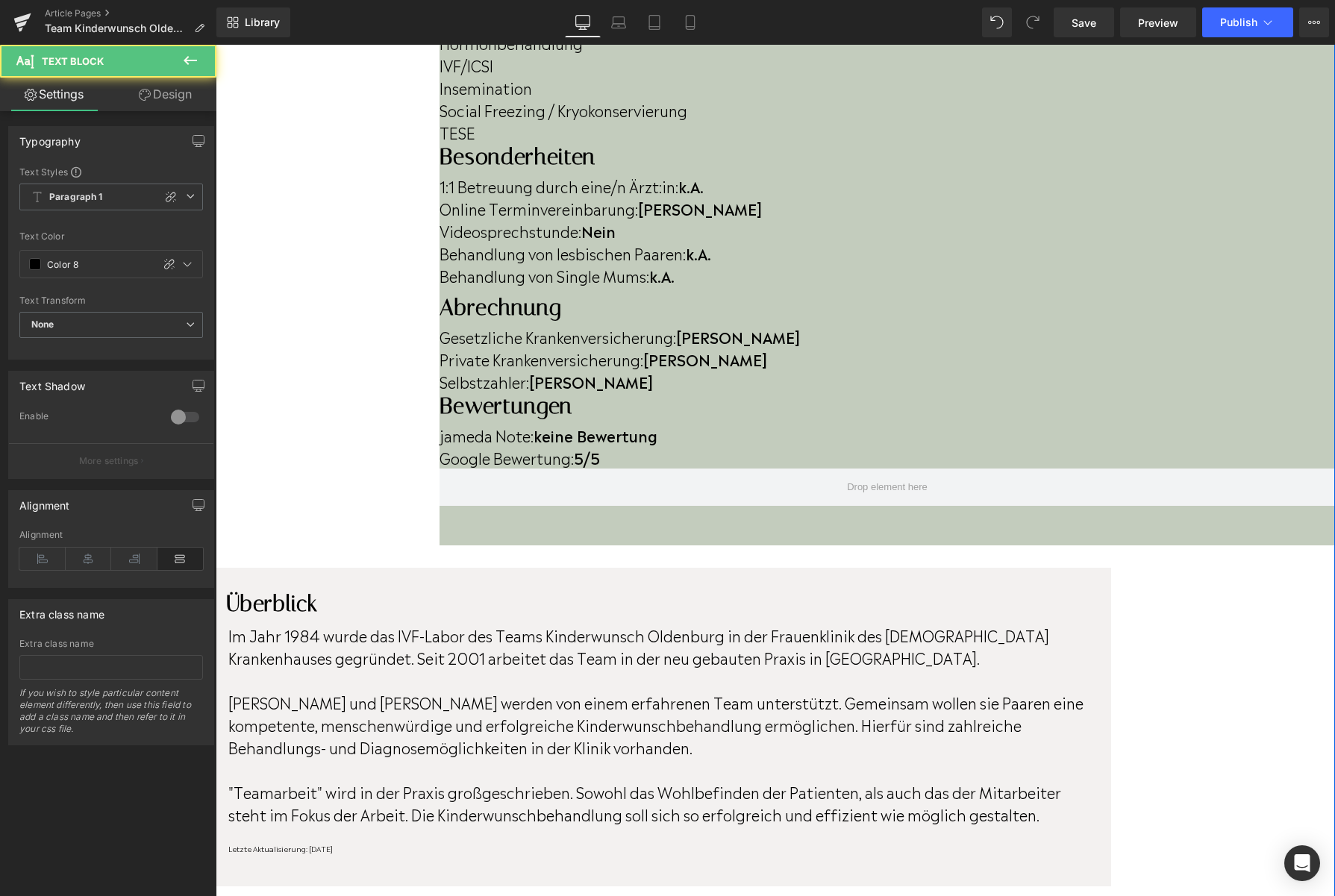
click at [517, 691] on p "Dr. Gerhard Pohlig und Dr. Saif Jibril werden von einem erfahrenen Team unterst…" at bounding box center [662, 724] width 866 height 67
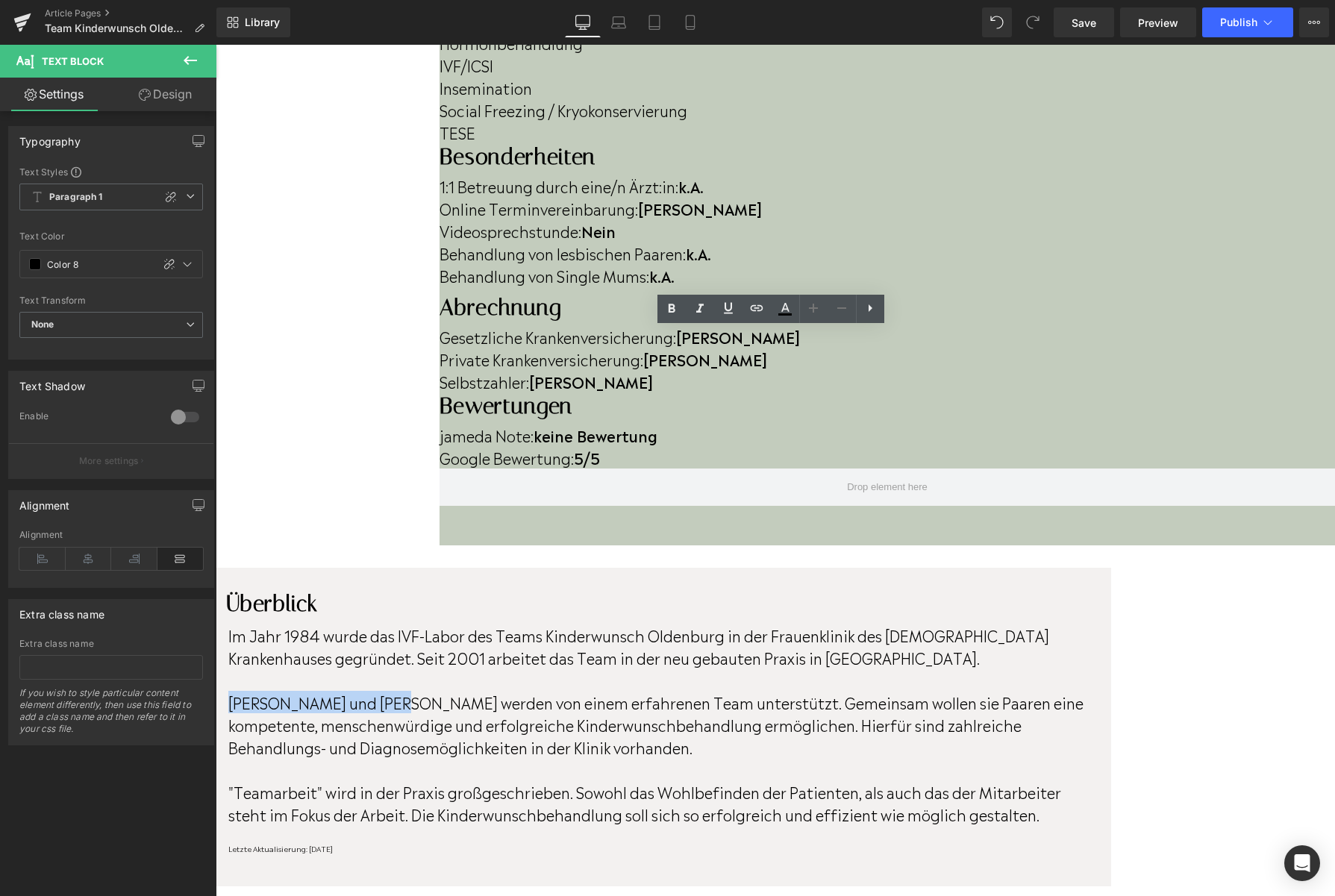
drag, startPoint x: 517, startPoint y: 417, endPoint x: 355, endPoint y: 417, distance: 162.0
click at [355, 691] on p "Dr. Gerhard Pohlig und Dr. Saif Jibril werden von einem erfahrenen Team unterst…" at bounding box center [662, 724] width 866 height 67
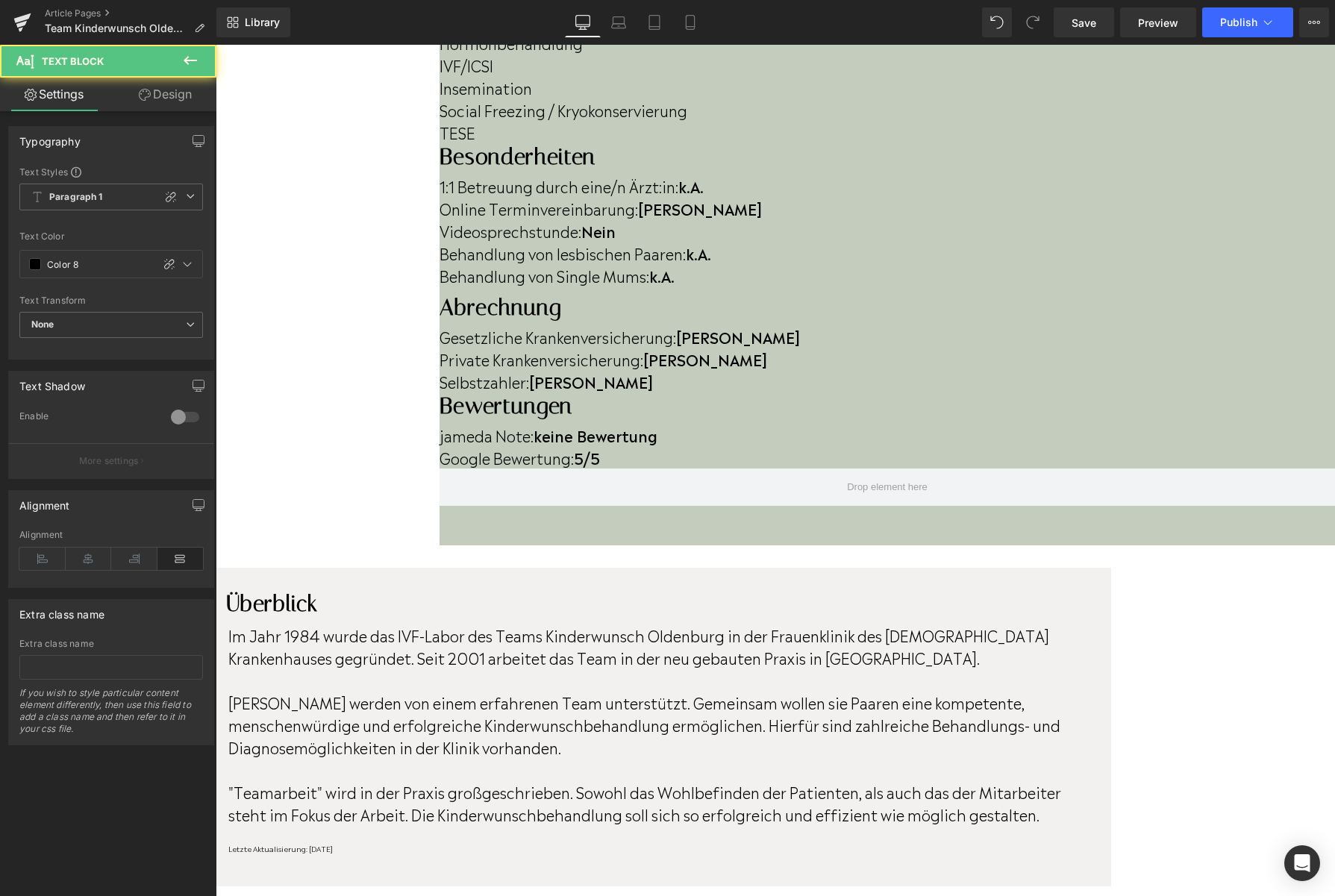
click at [453, 691] on p "Dr. Saif Jibril werden von einem erfahrenen Team unterstützt. Gemeinsam wollen …" at bounding box center [662, 724] width 866 height 67
click at [451, 691] on p "Dr. Saif Jibril werden von einem erfahrenen Team unterstützt. Gemeinsam wollen …" at bounding box center [662, 724] width 866 height 67
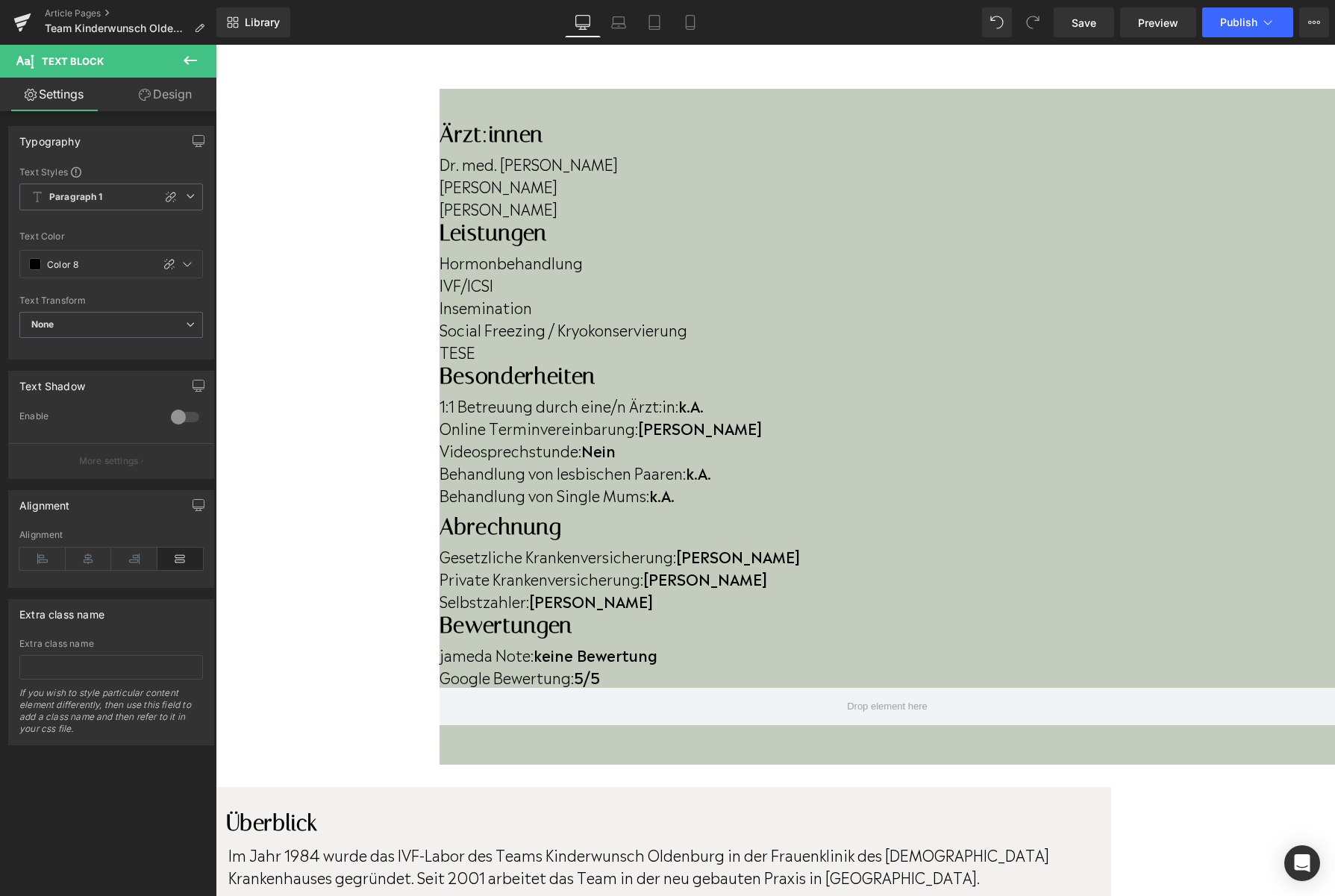
scroll to position [592, 0]
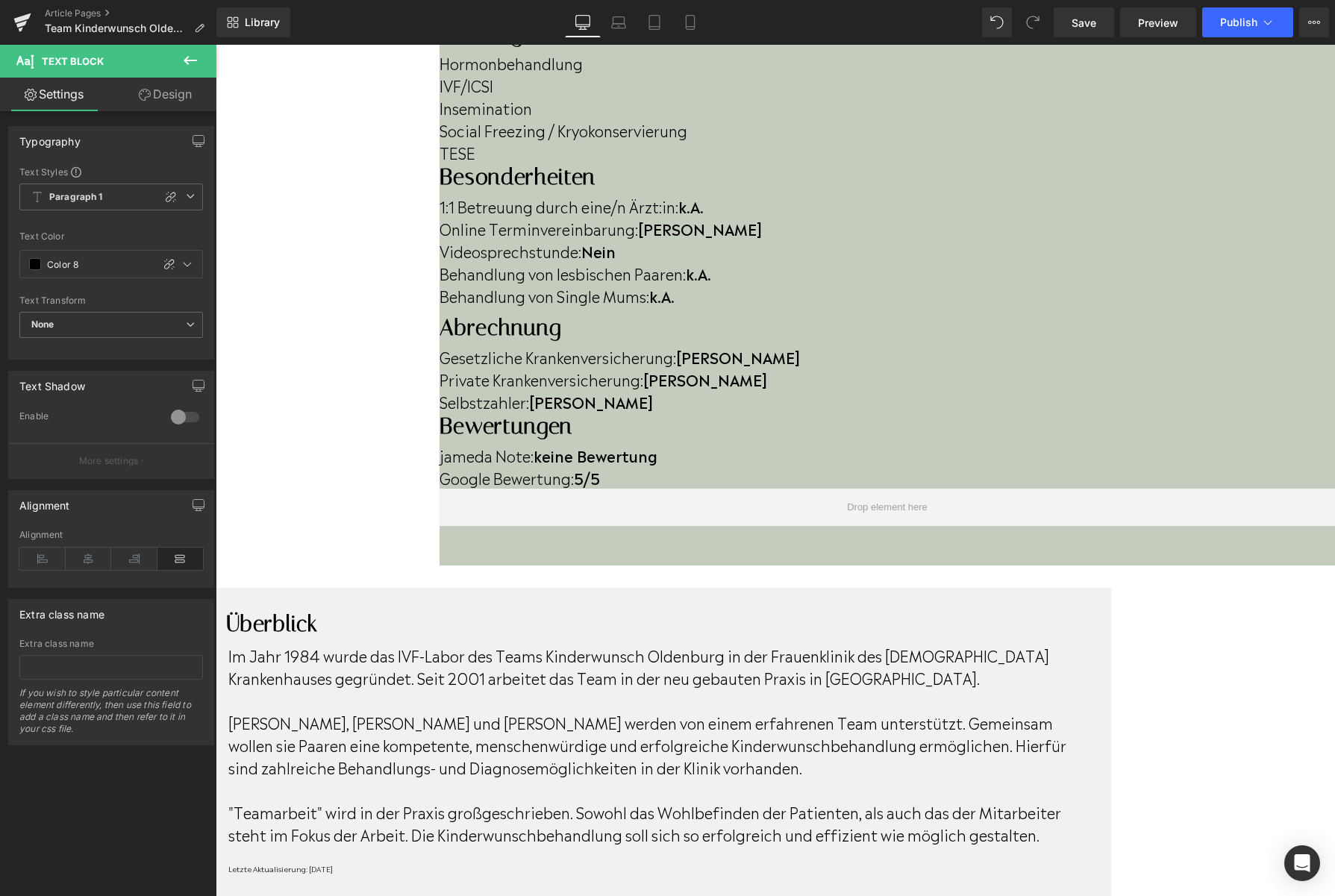
click at [216, 45] on div at bounding box center [216, 45] width 0 height 0
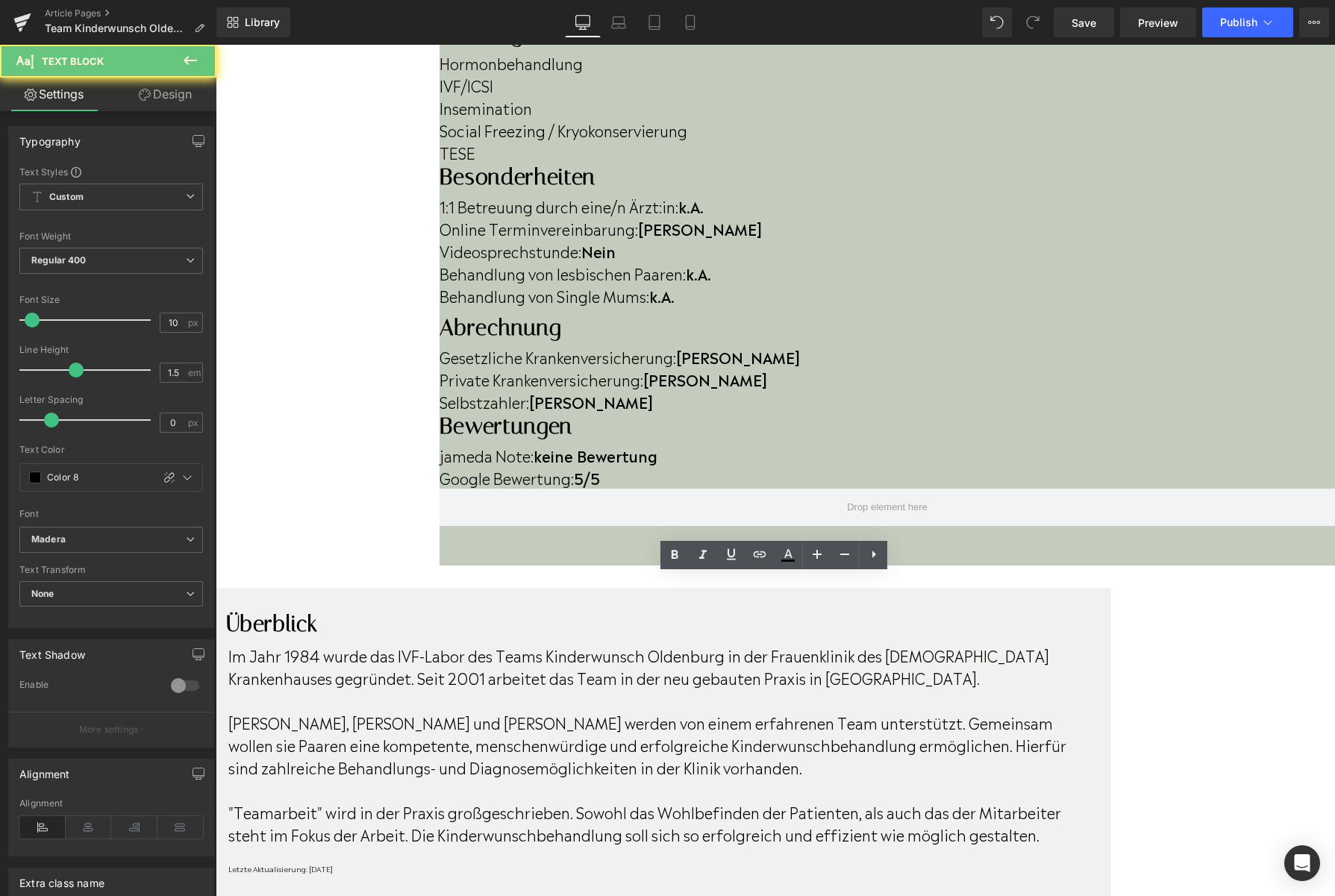
click at [473, 864] on p "Letzte Aktualisierung: [DATE]" at bounding box center [662, 869] width 866 height 11
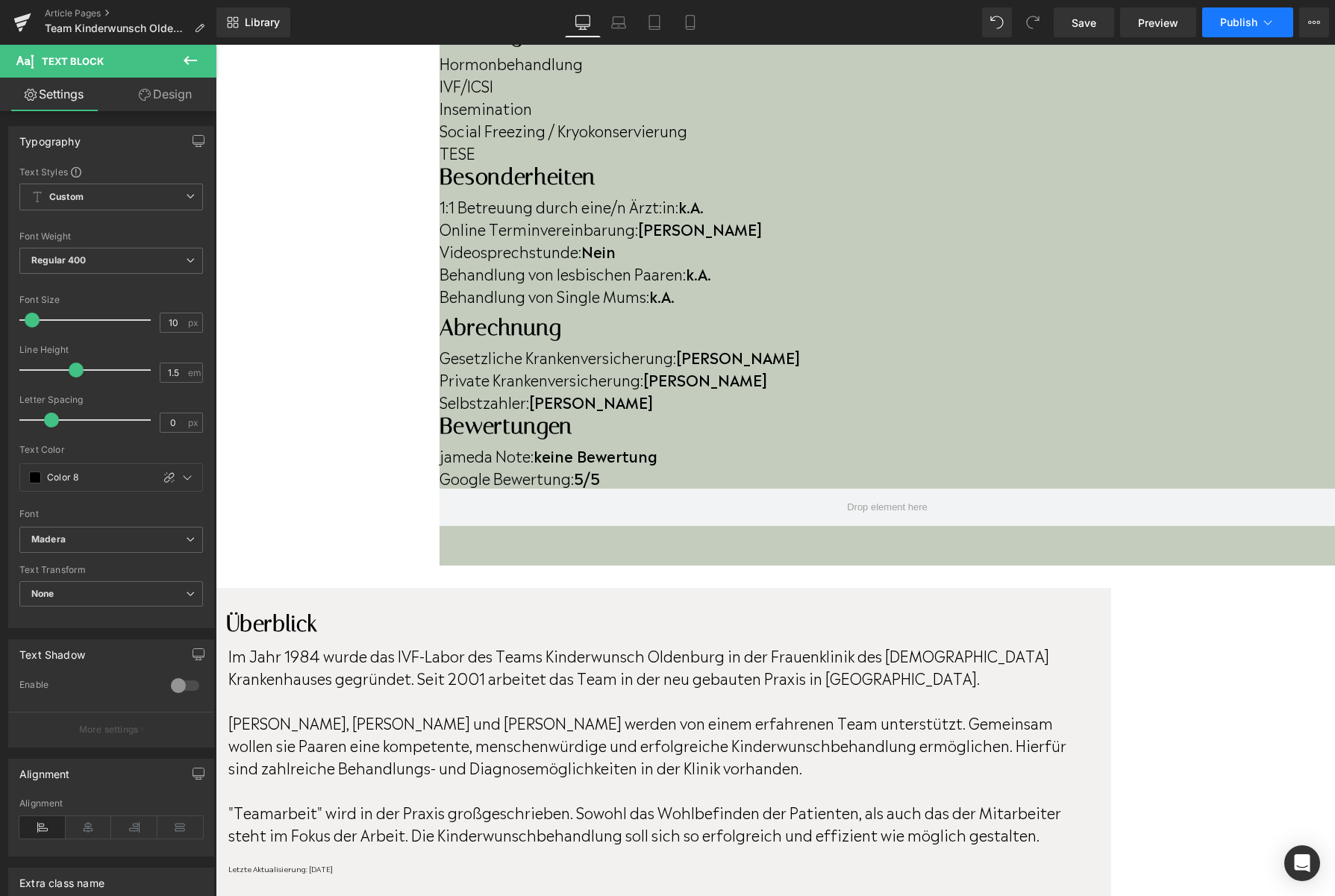
click at [1254, 32] on button "Publish" at bounding box center [1247, 23] width 91 height 29
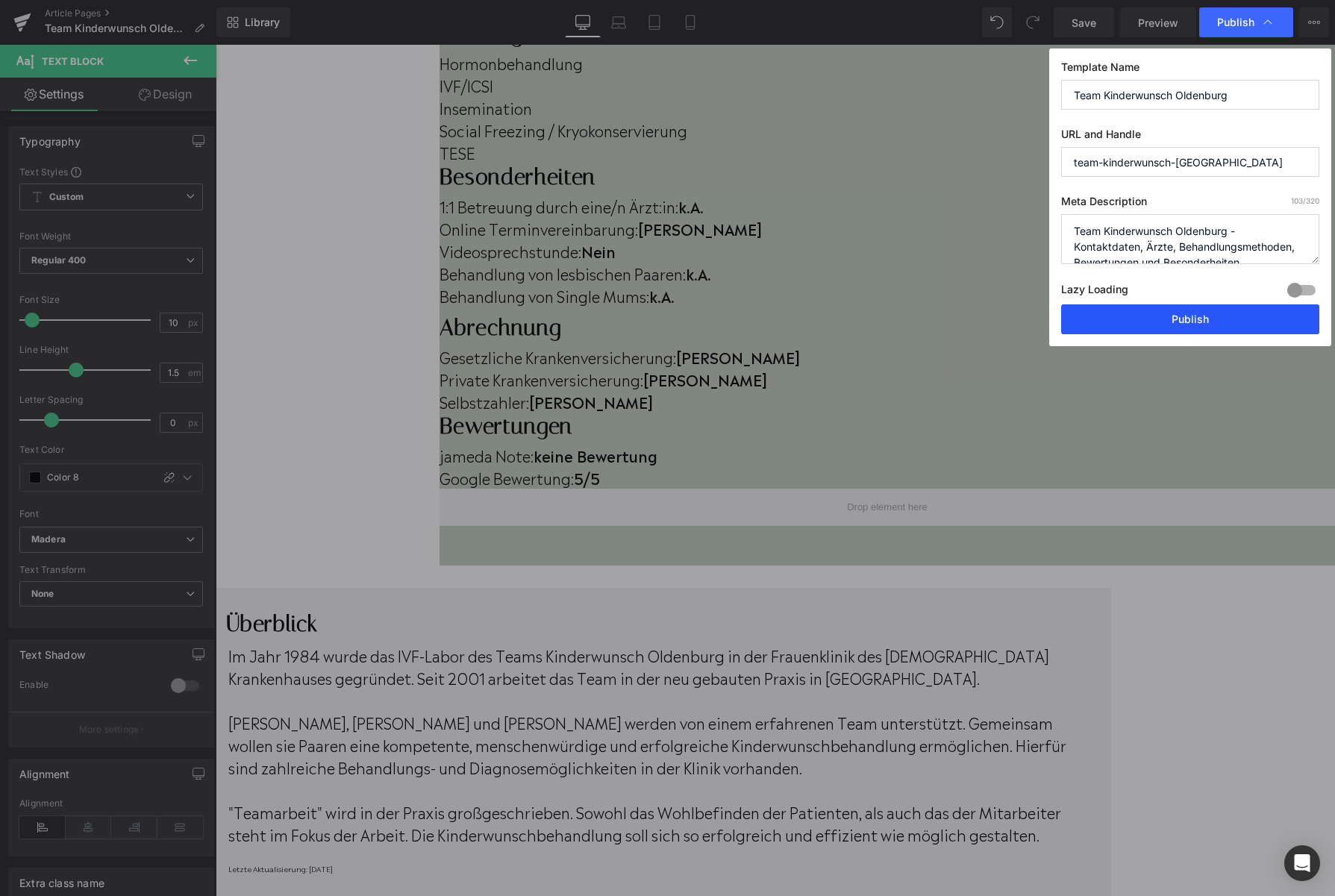
click at [1185, 323] on button "Publish" at bounding box center [1189, 320] width 258 height 29
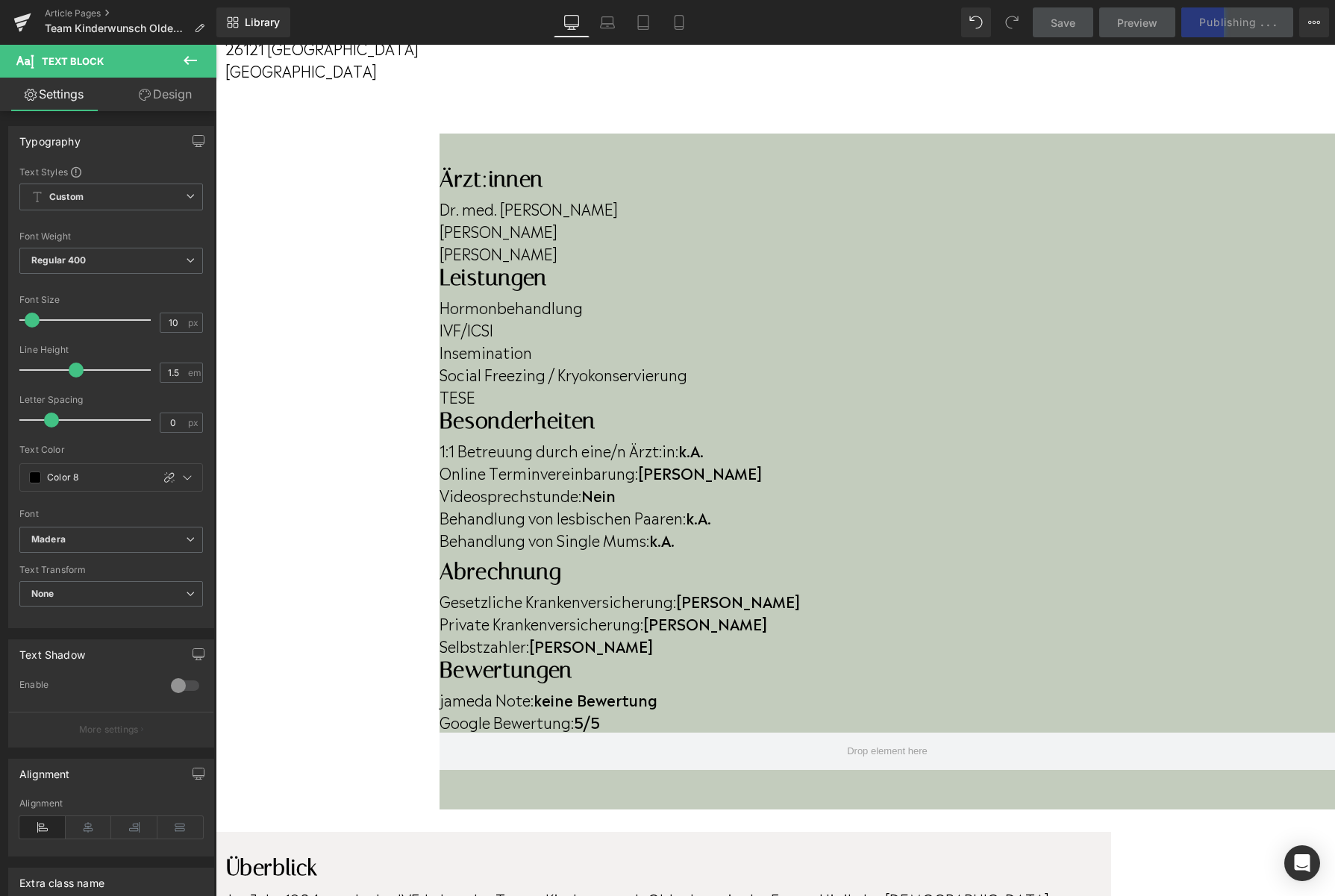
scroll to position [342, 0]
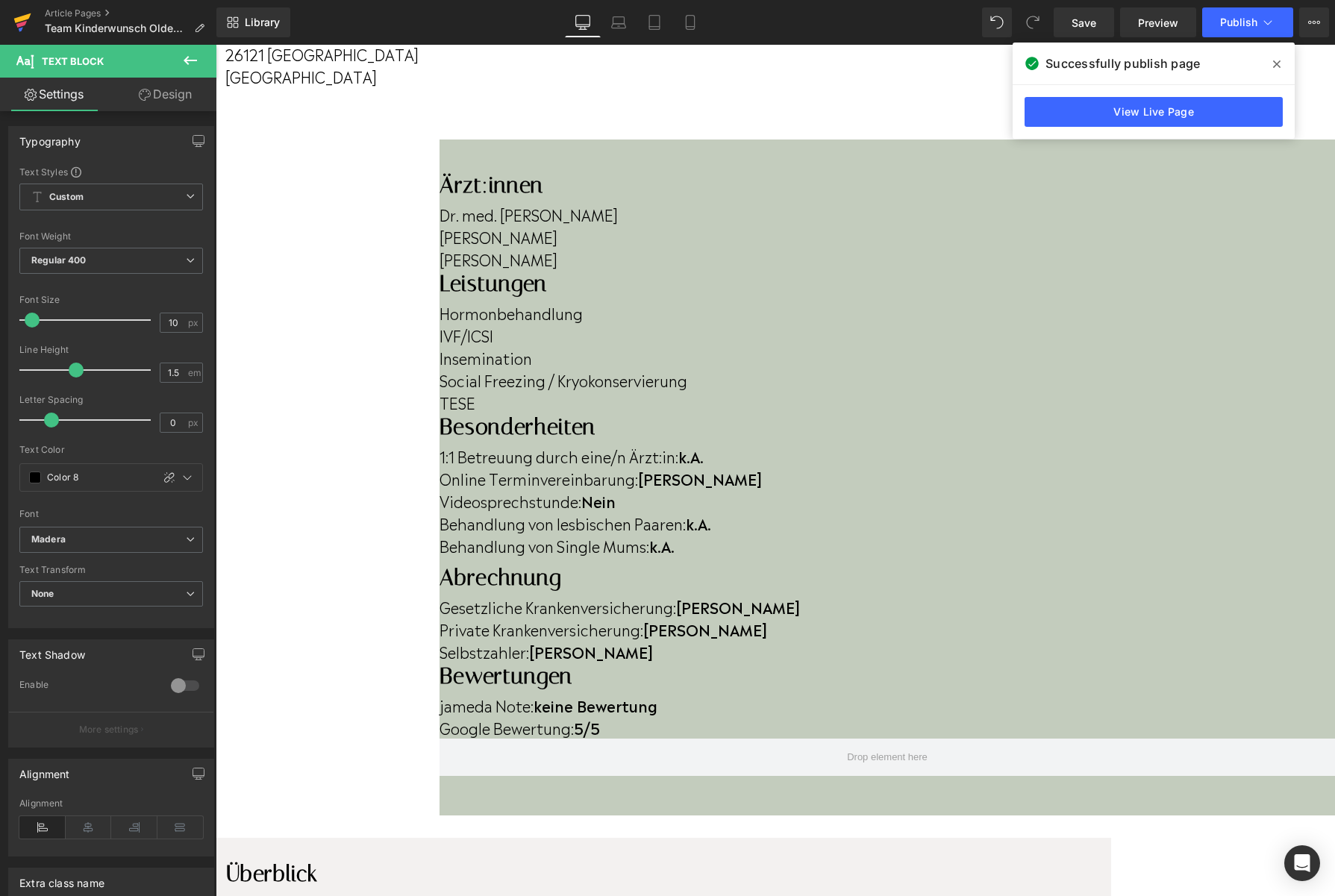
click at [18, 19] on icon at bounding box center [23, 19] width 18 height 10
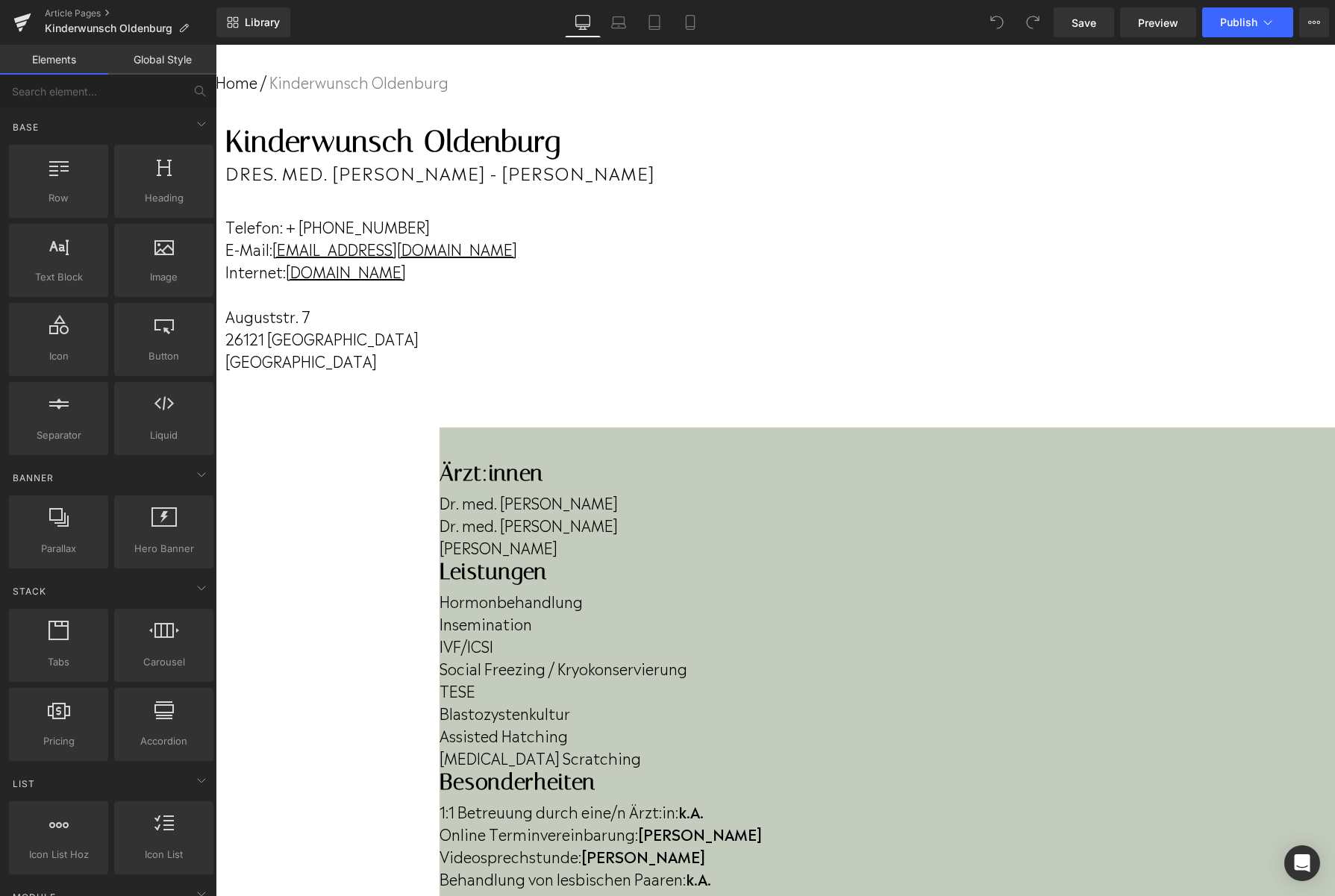
scroll to position [71, 0]
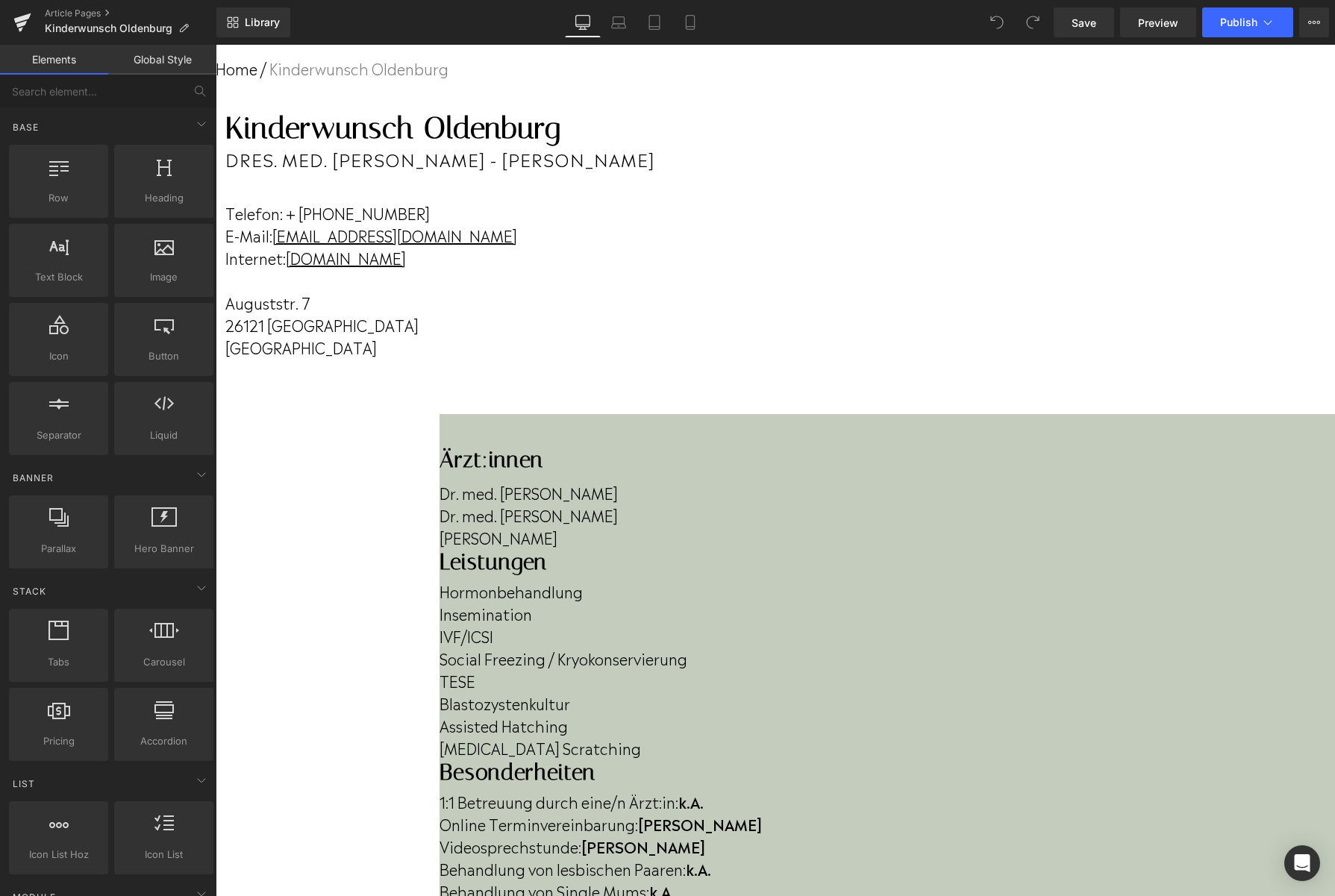
click at [502, 504] on p "Dr. med. [PERSON_NAME]" at bounding box center [886, 492] width 895 height 23
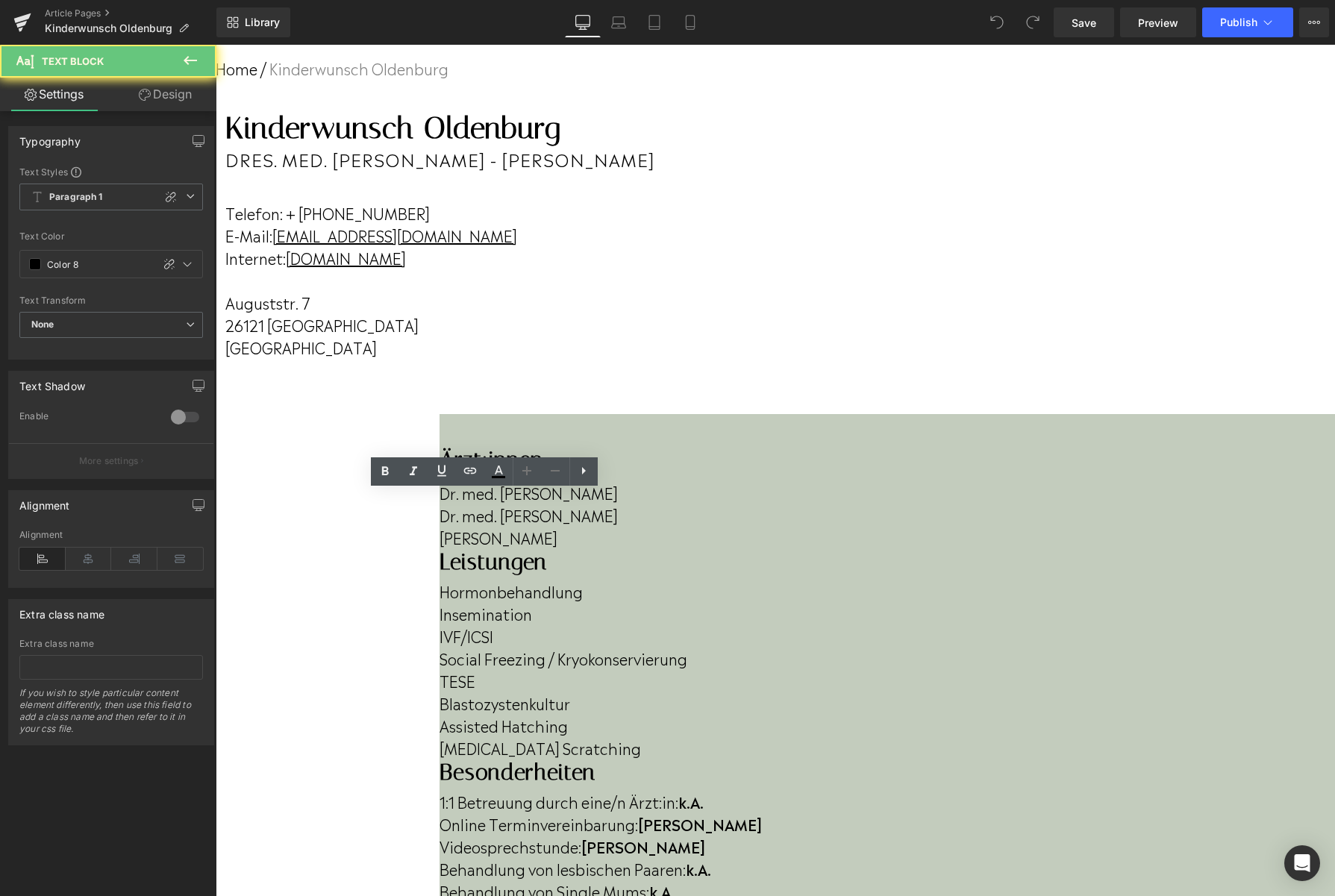
click at [502, 504] on p "Dr. med. [PERSON_NAME]" at bounding box center [886, 492] width 895 height 23
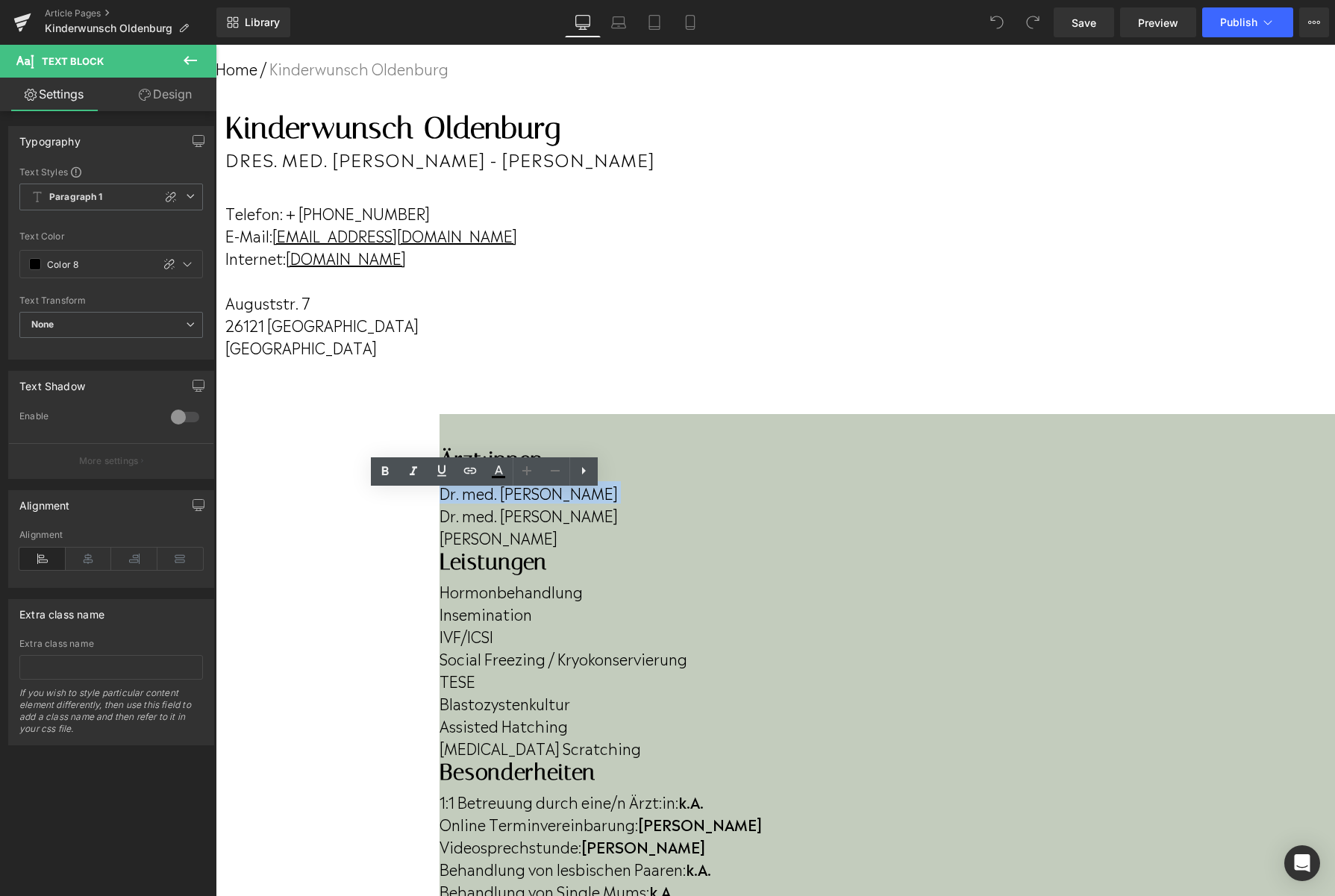
drag, startPoint x: 502, startPoint y: 507, endPoint x: 355, endPoint y: 510, distance: 147.0
click at [439, 504] on p "Dr. med. [PERSON_NAME]" at bounding box center [886, 492] width 895 height 23
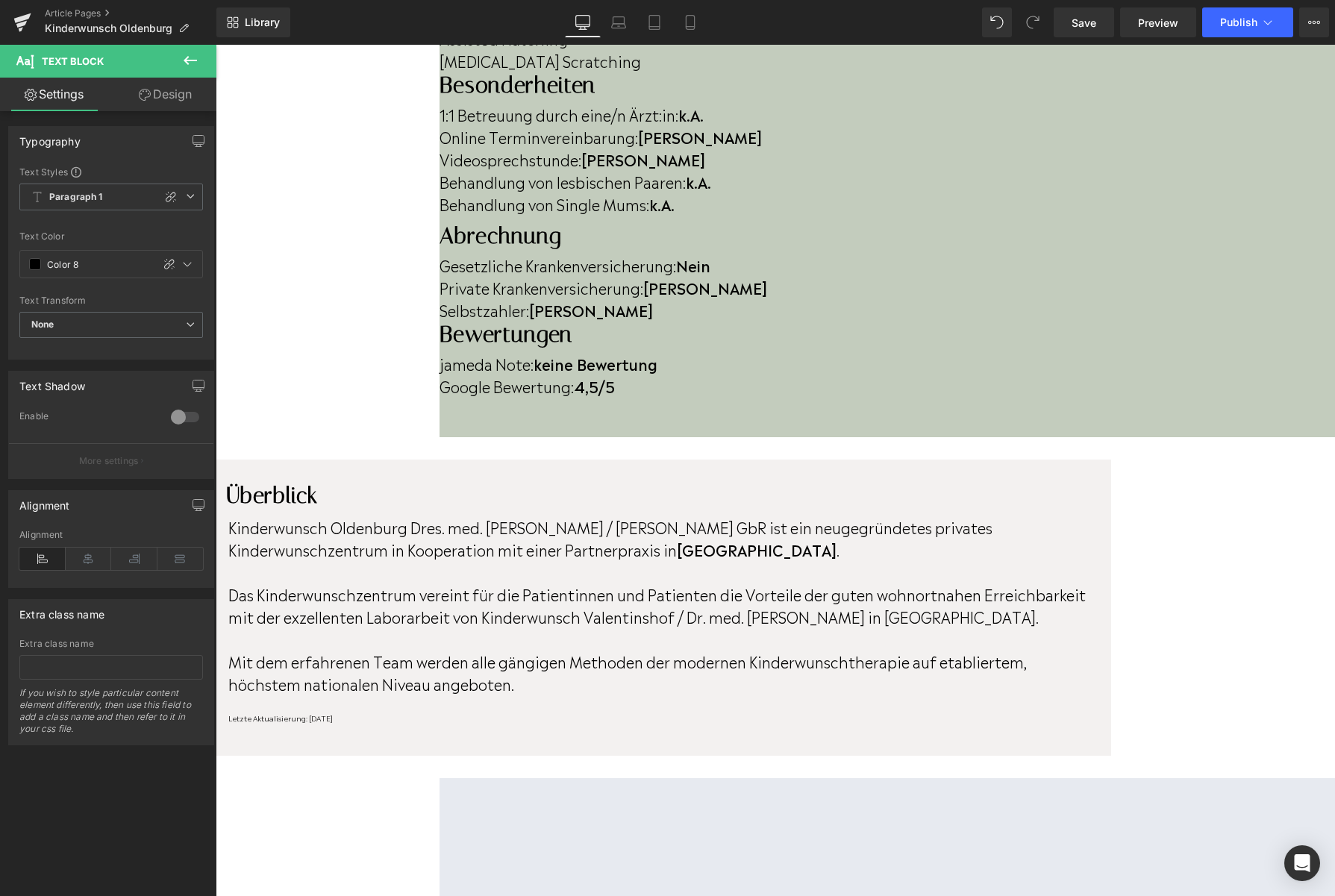
scroll to position [651, 0]
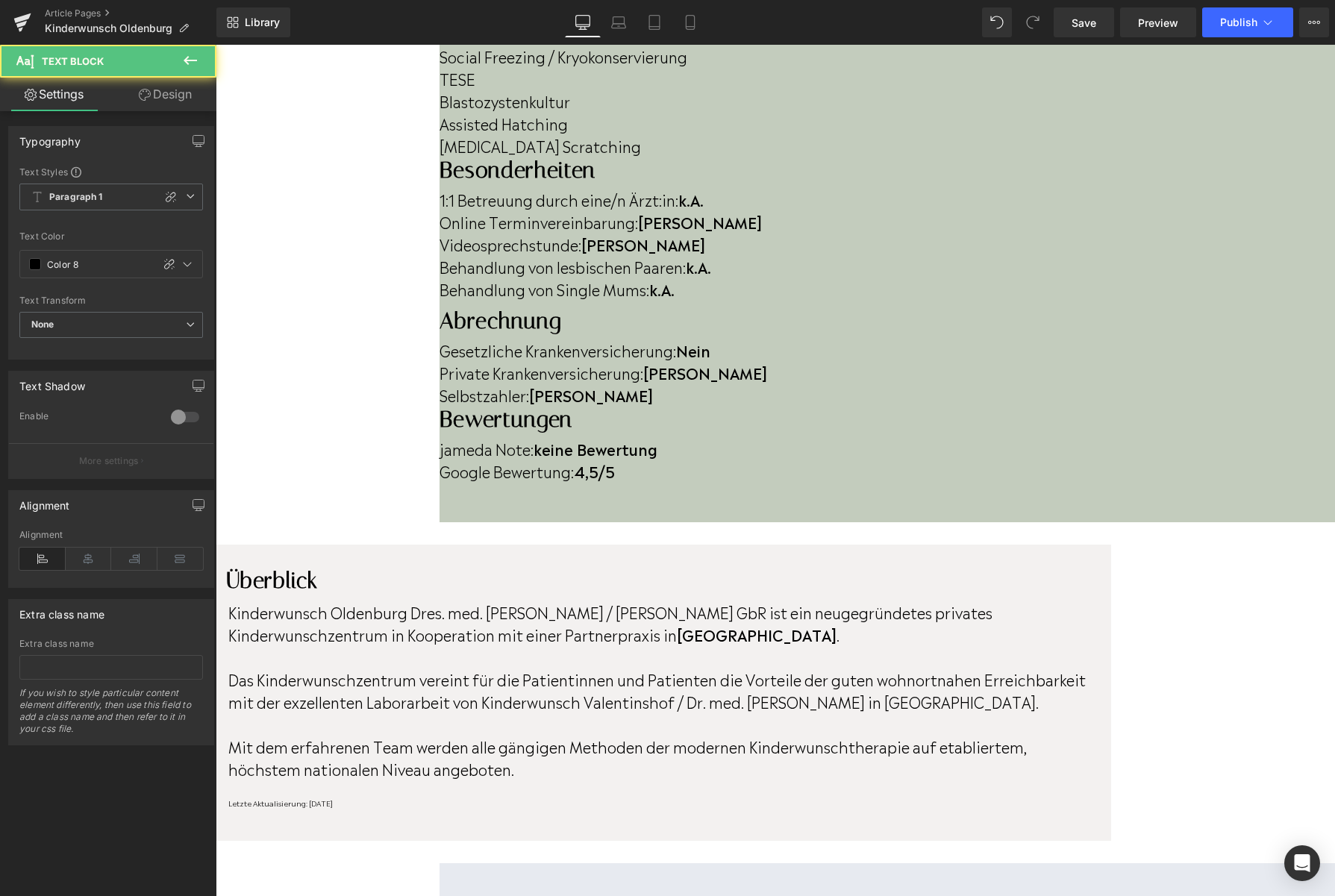
click at [615, 460] on strong "4,5/5" at bounding box center [594, 471] width 41 height 23
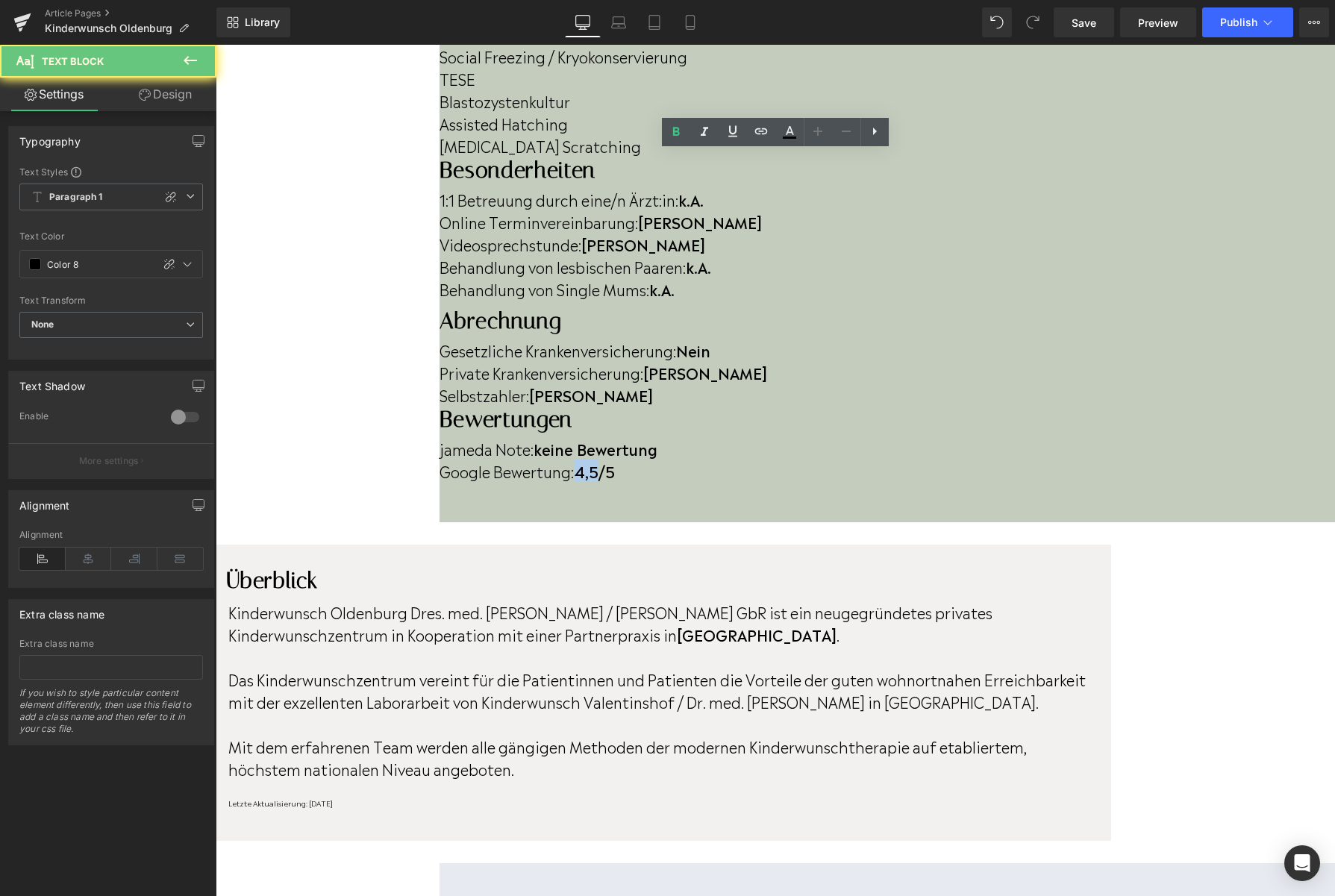
click at [615, 460] on strong "4,5/5" at bounding box center [594, 471] width 41 height 23
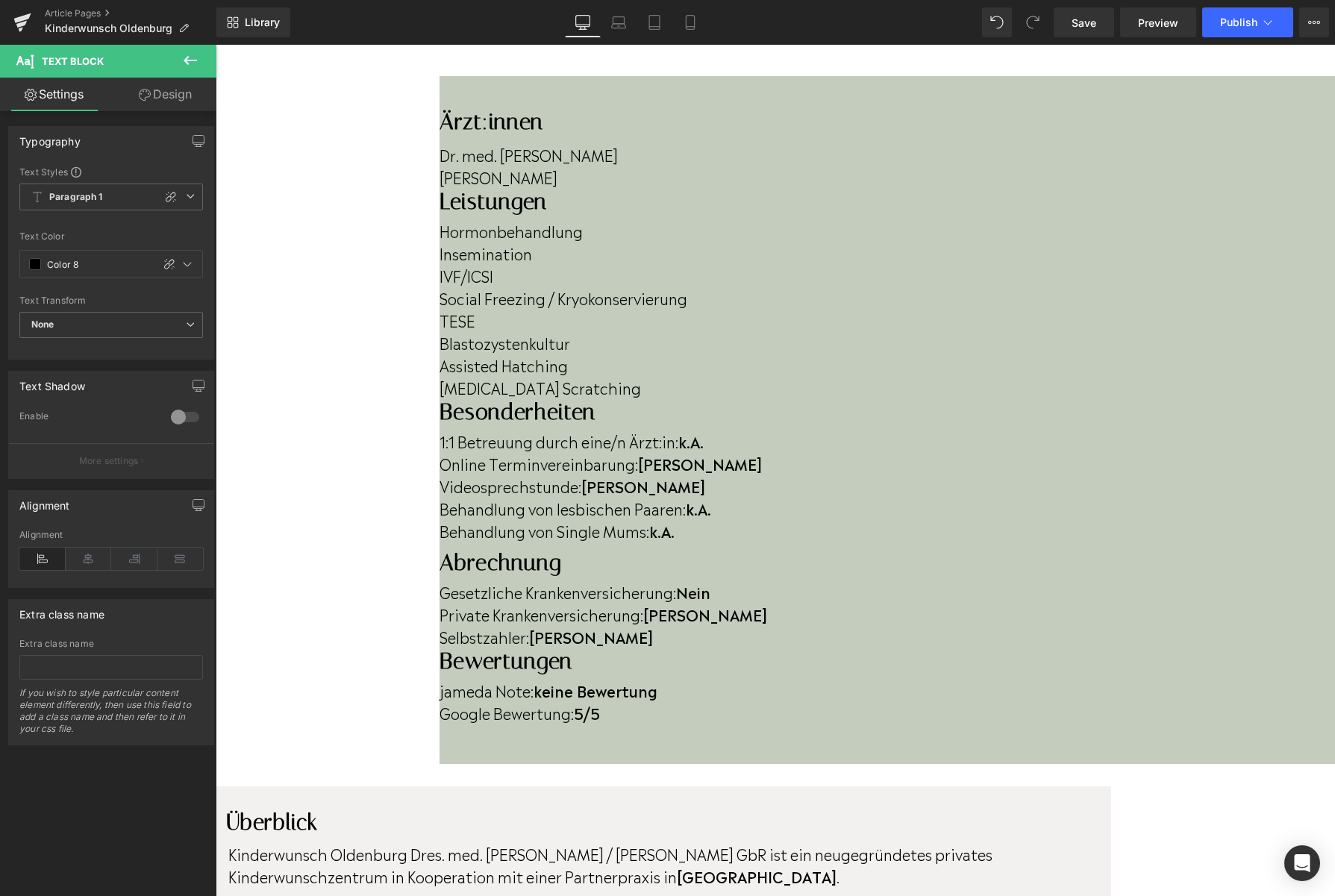
scroll to position [417, 0]
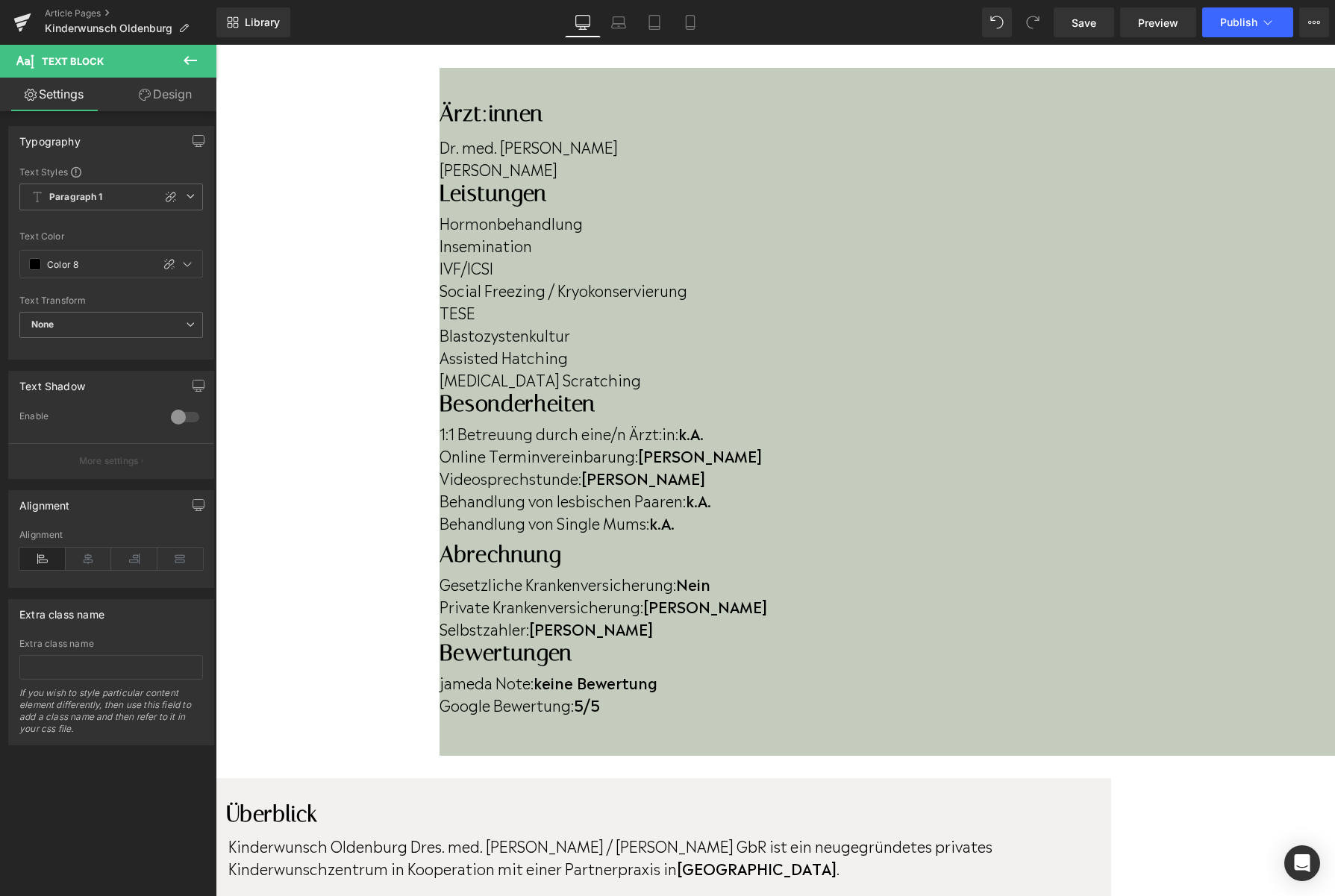
click at [761, 834] on p "Kinderwunsch Oldenburg Dres. med. Jana Stindt / Anja Dawson GbR ist ein neugegr…" at bounding box center [662, 857] width 866 height 45
drag, startPoint x: 761, startPoint y: 614, endPoint x: 908, endPoint y: 613, distance: 147.0
click at [916, 834] on p "Kinderwunsch Oldenburg Dres. med. Jana Stindt / Anja Dawson GbR ist ein neugegr…" at bounding box center [662, 857] width 866 height 45
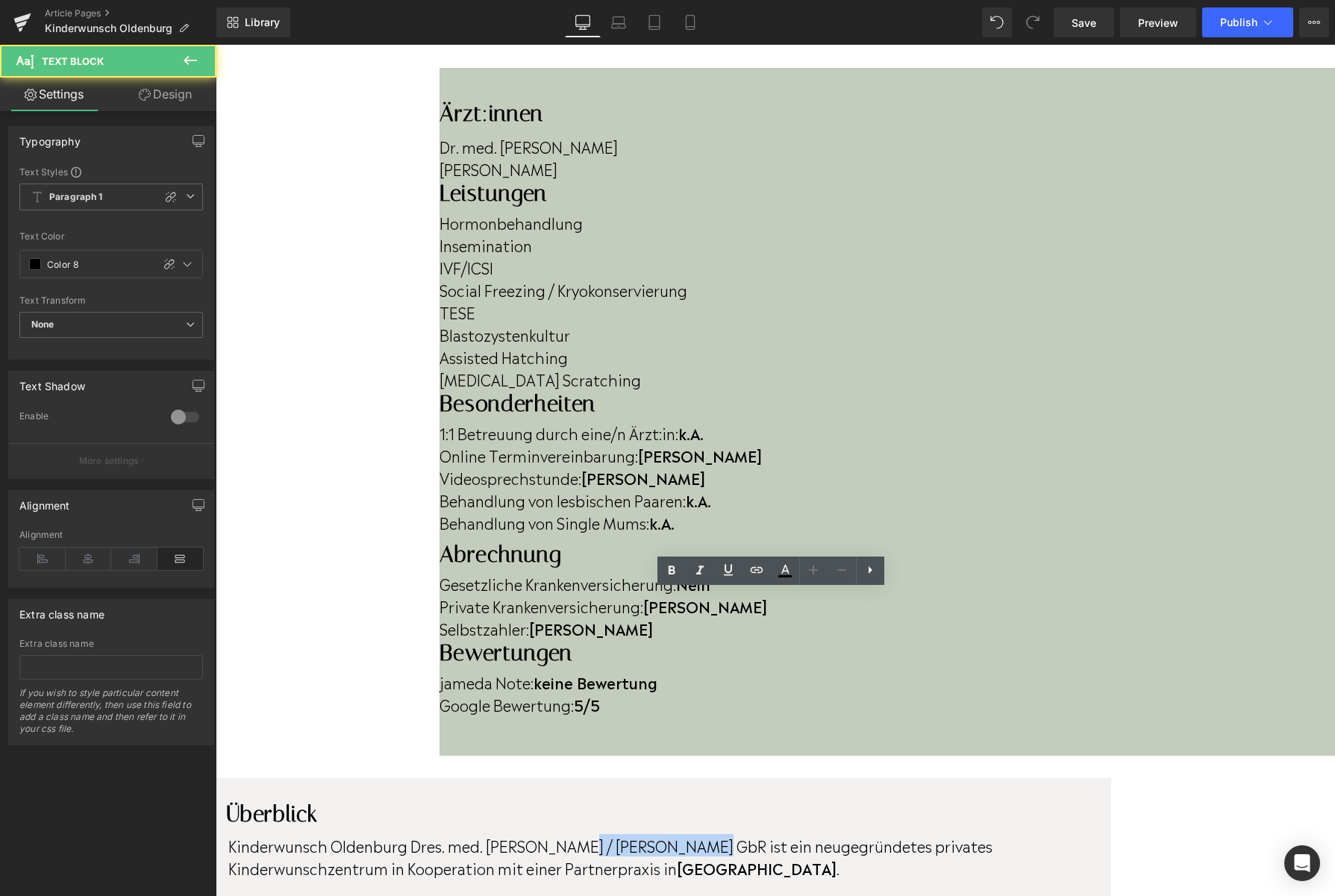
click at [908, 834] on p "Kinderwunsch Oldenburg Dres. med. Jana Stindt / Anja Dawson GbR ist ein neugegr…" at bounding box center [662, 857] width 866 height 45
drag, startPoint x: 842, startPoint y: 611, endPoint x: 751, endPoint y: 616, distance: 91.1
click at [751, 834] on p "Kinderwunsch Oldenburg Dres. med. Jana Stindt / Anja Dawson GbR ist ein neugegr…" at bounding box center [662, 857] width 866 height 45
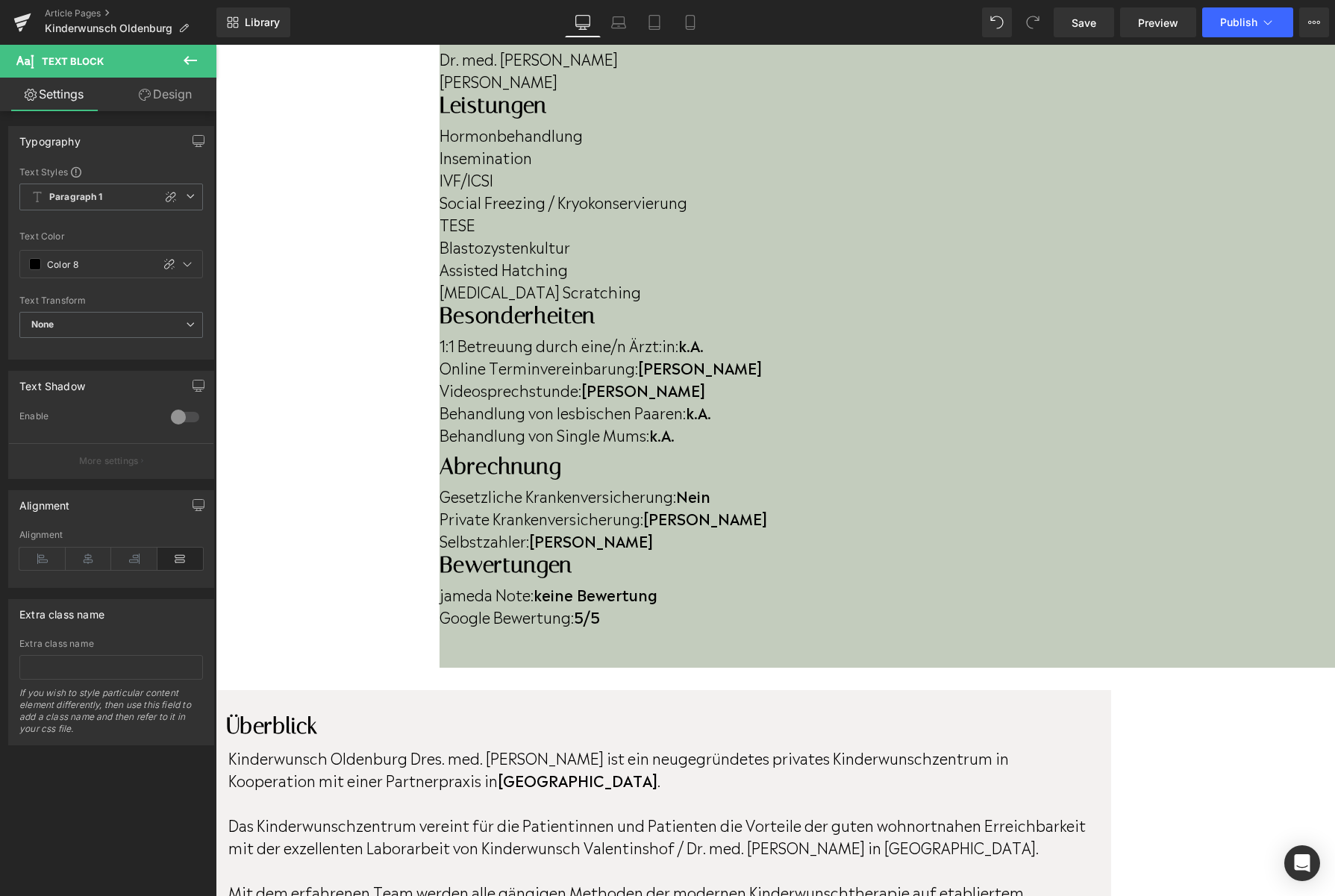
scroll to position [508, 0]
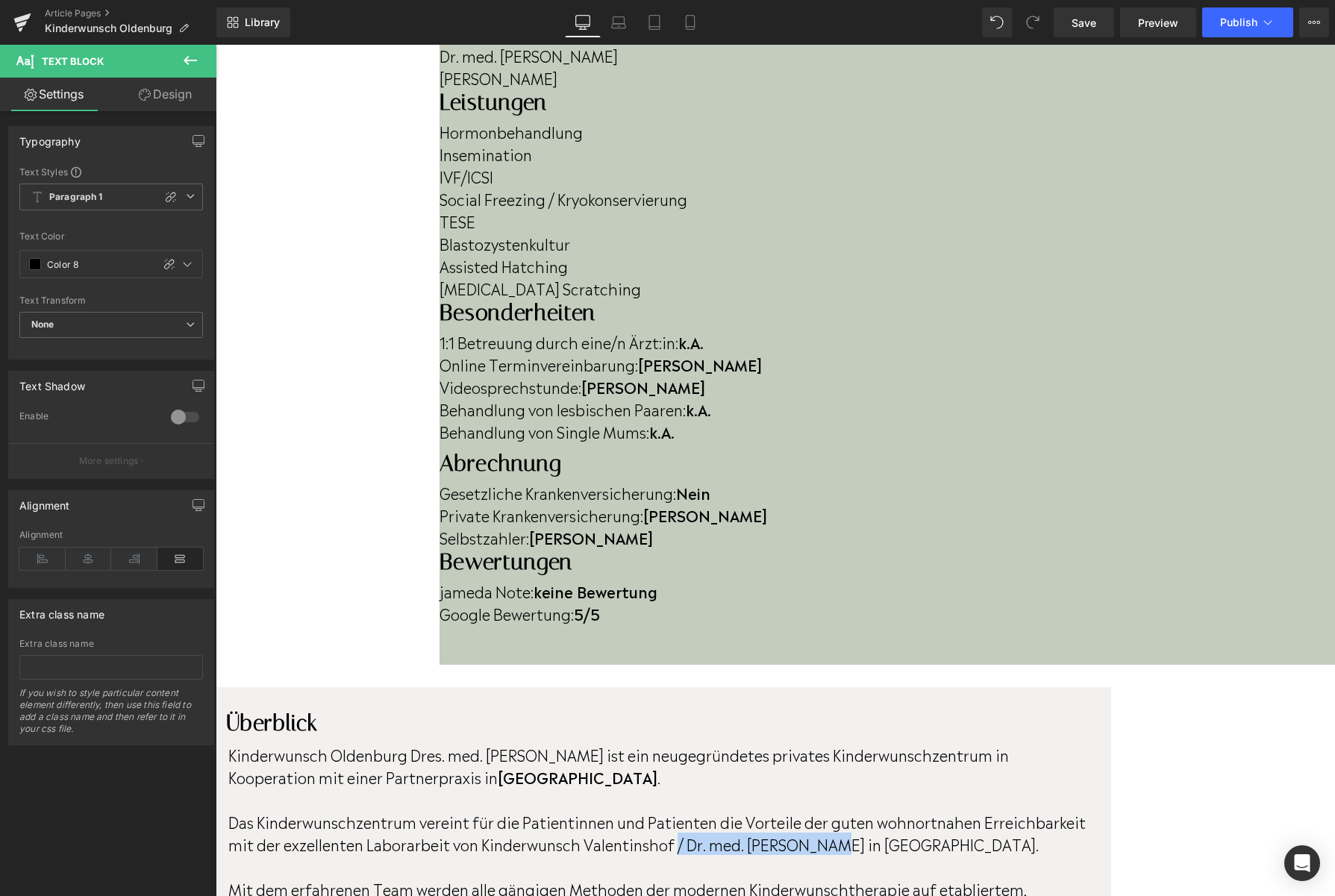
drag, startPoint x: 904, startPoint y: 608, endPoint x: 1063, endPoint y: 607, distance: 159.0
click at [1063, 811] on p "Das Kinderwunschzentrum vereint für die Patientinnen und Patienten die Vorteile…" at bounding box center [662, 833] width 866 height 45
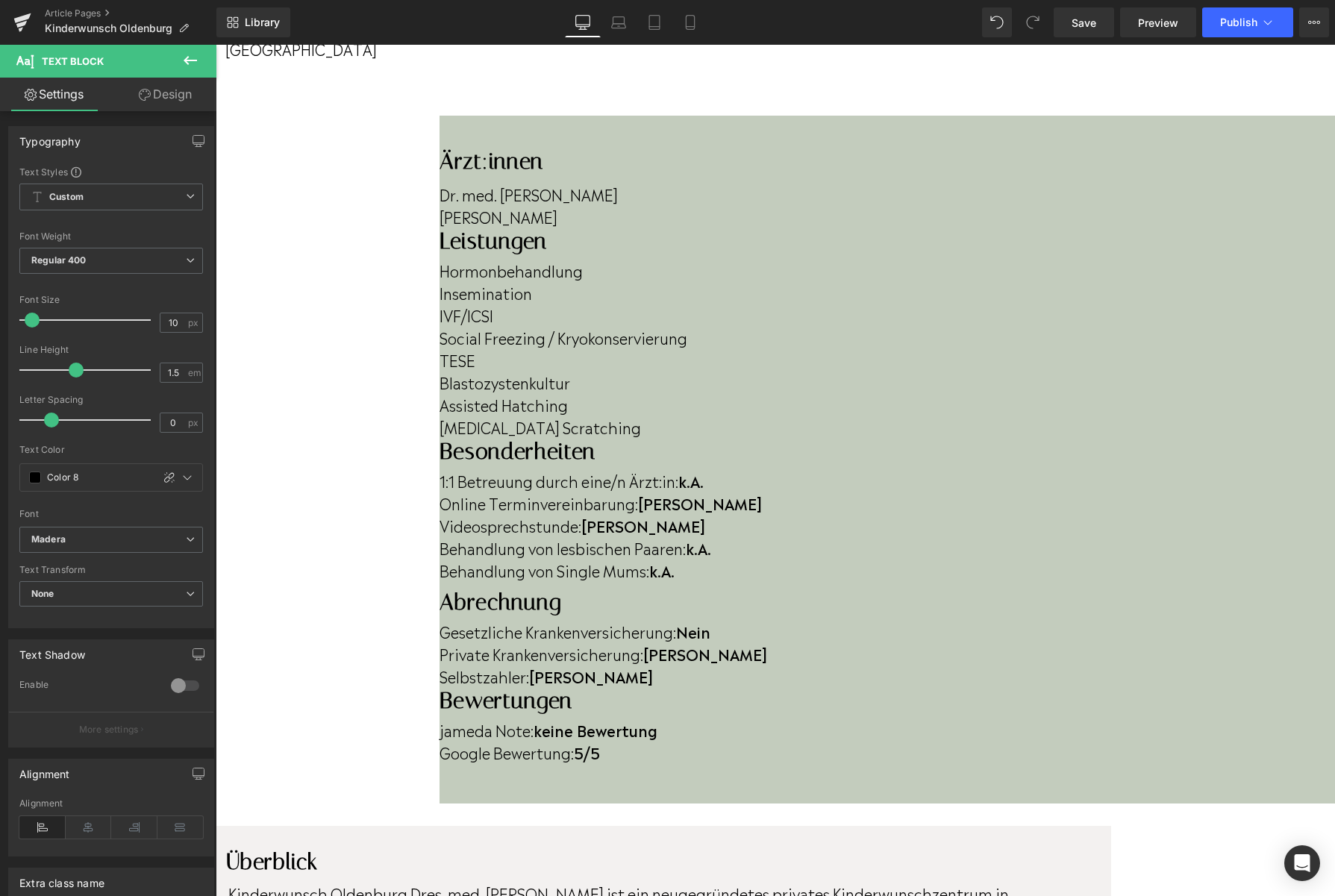
scroll to position [368, 0]
click at [1225, 24] on span "Publish" at bounding box center [1238, 23] width 37 height 12
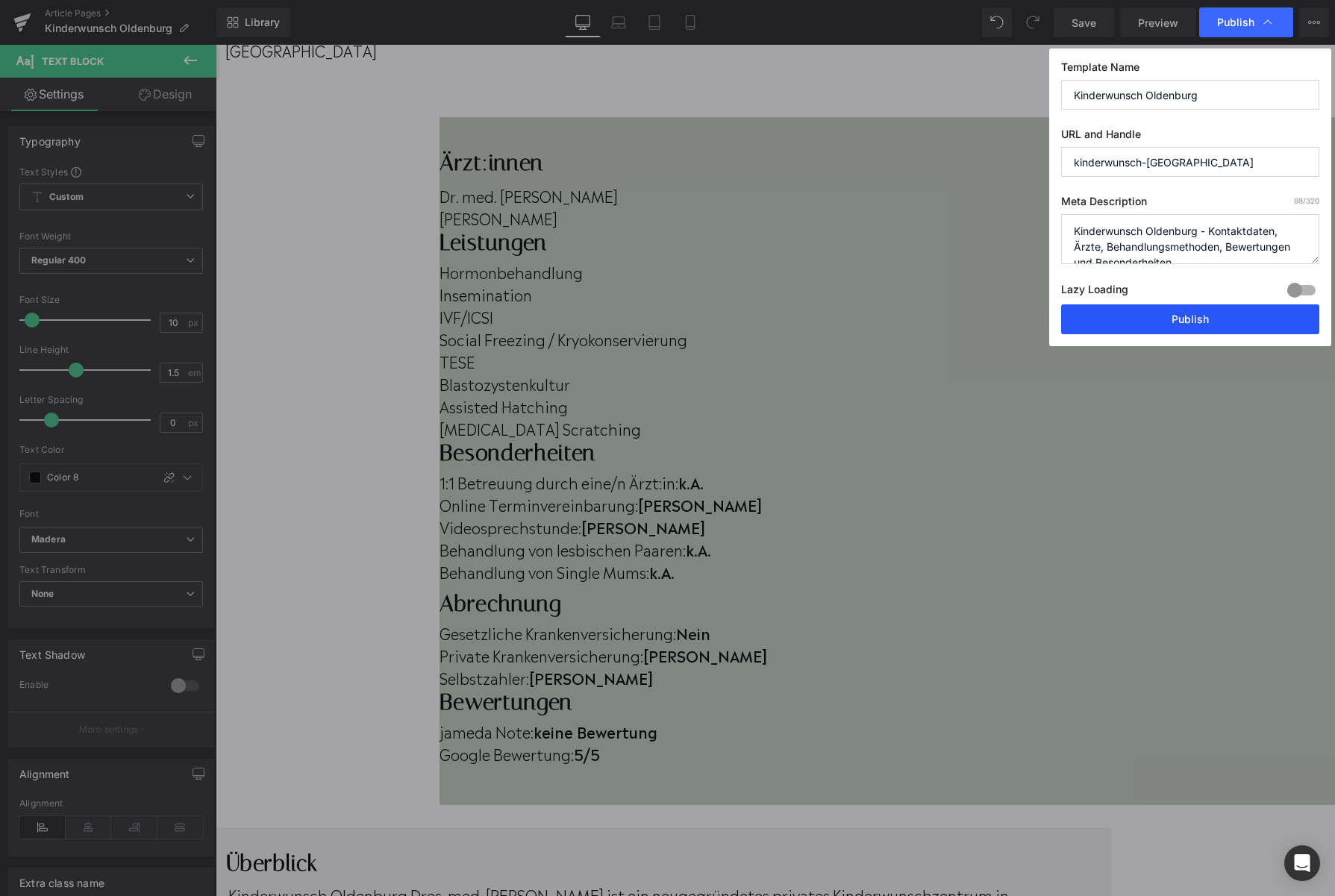
click at [1206, 330] on button "Publish" at bounding box center [1189, 320] width 258 height 29
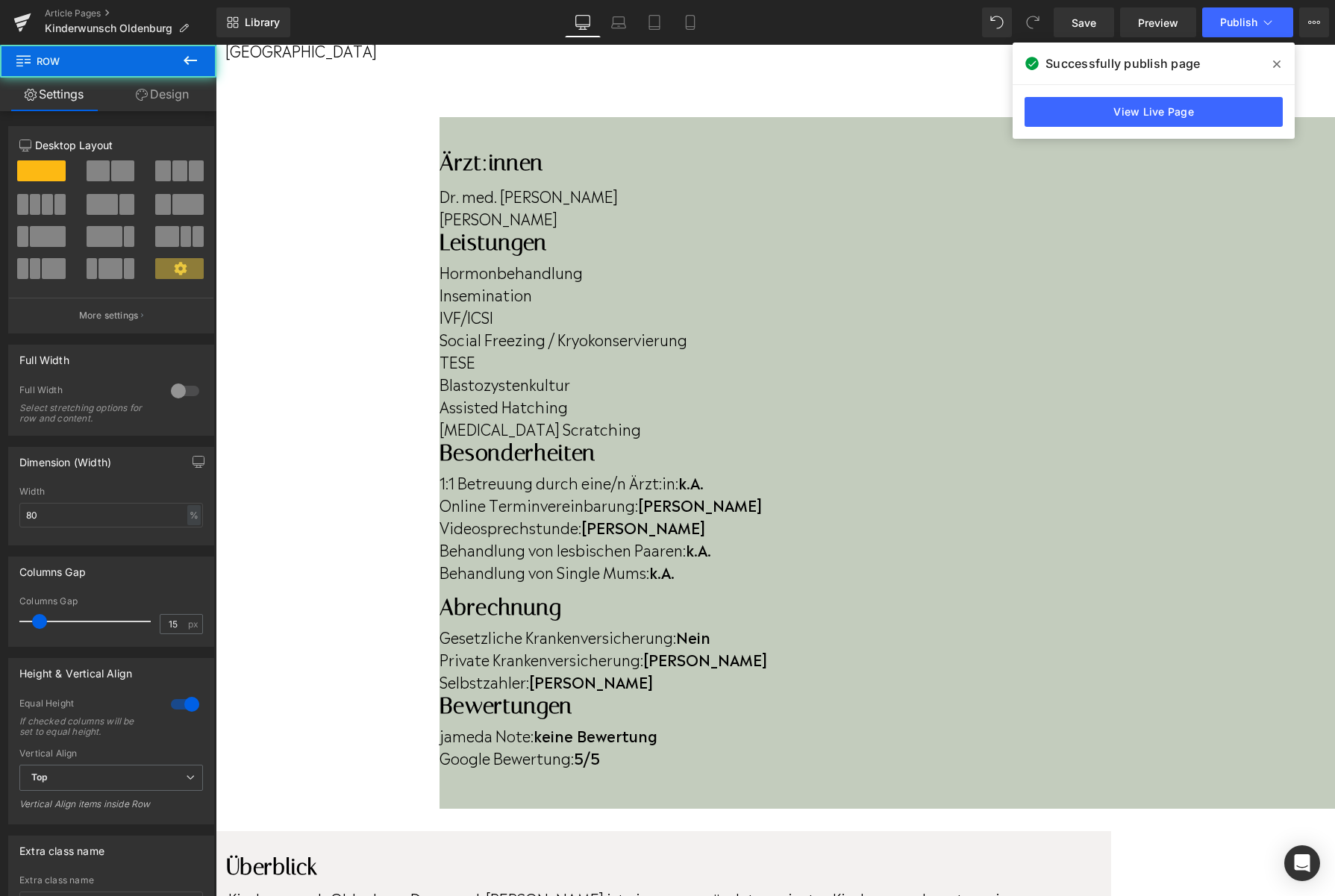
click at [1280, 71] on span at bounding box center [1276, 64] width 24 height 24
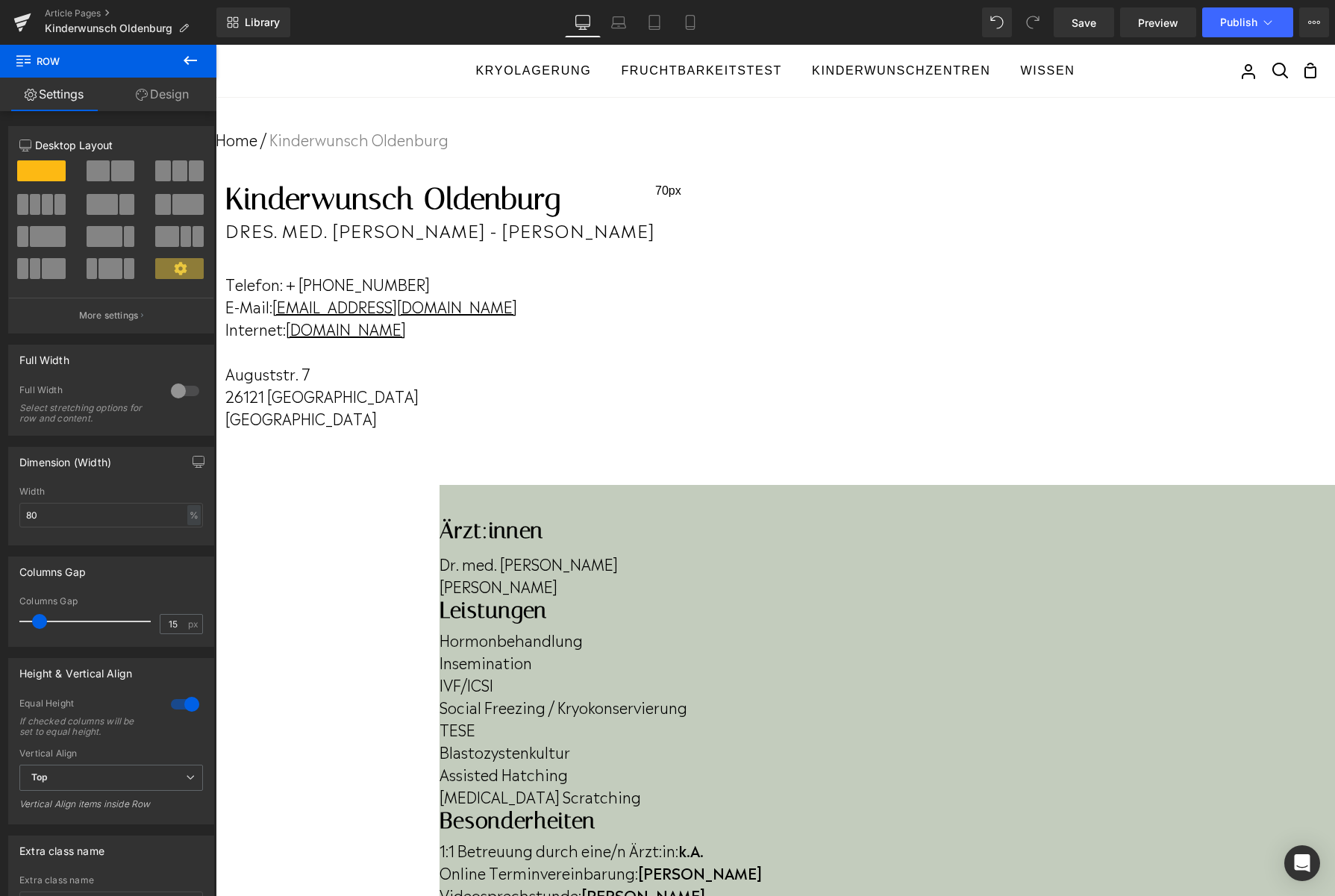
scroll to position [1, 0]
click at [655, 239] on div "Dres. med. Jana Stind - Anja Dawson Heading" at bounding box center [440, 228] width 429 height 21
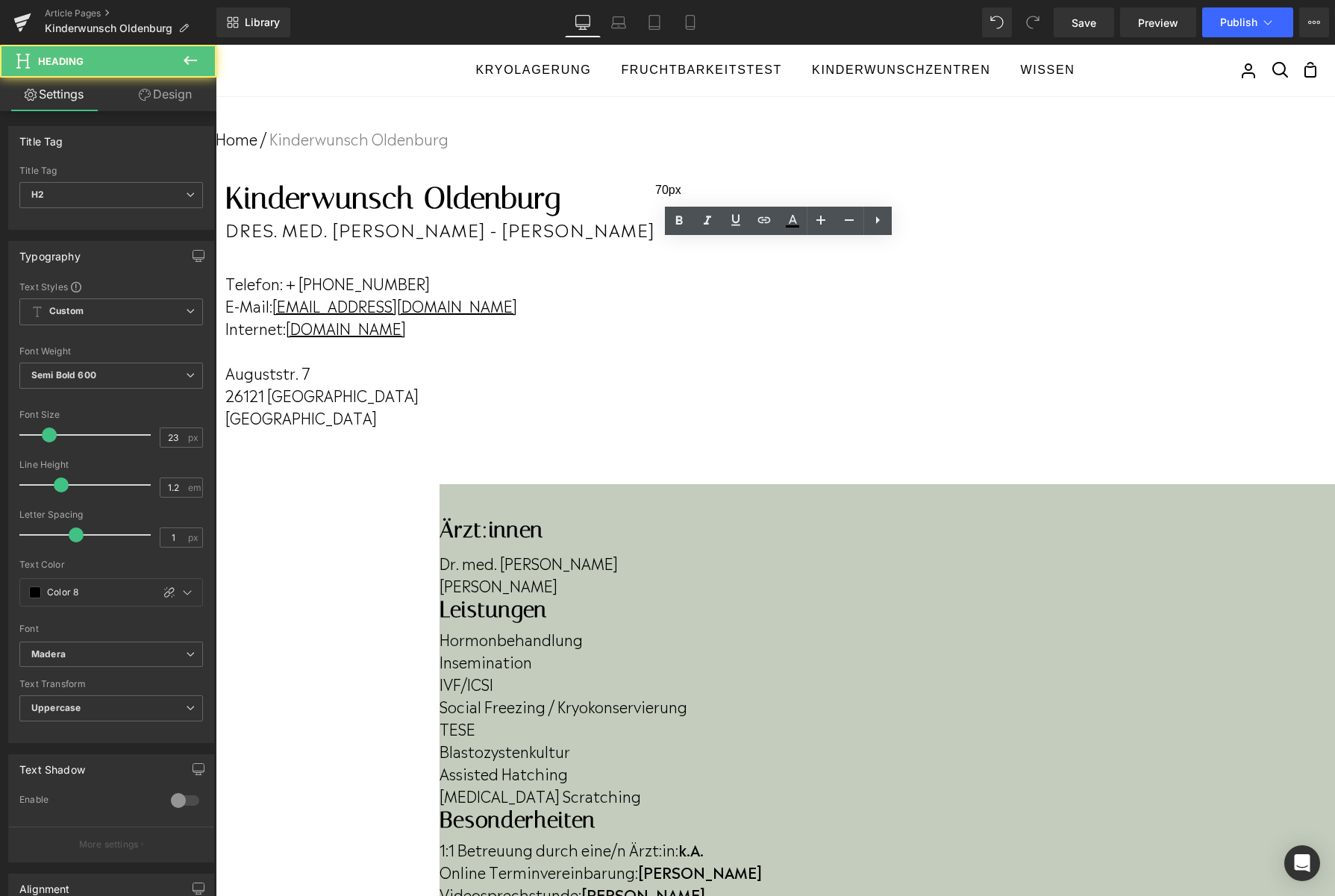
click at [655, 241] on span "Dres. med. Jana Stind - Anja Dawson" at bounding box center [440, 228] width 429 height 25
drag, startPoint x: 813, startPoint y: 255, endPoint x: 941, endPoint y: 249, distance: 128.1
click at [655, 241] on span "Dres. med. Jana Stind - Anja Dawson" at bounding box center [440, 228] width 429 height 25
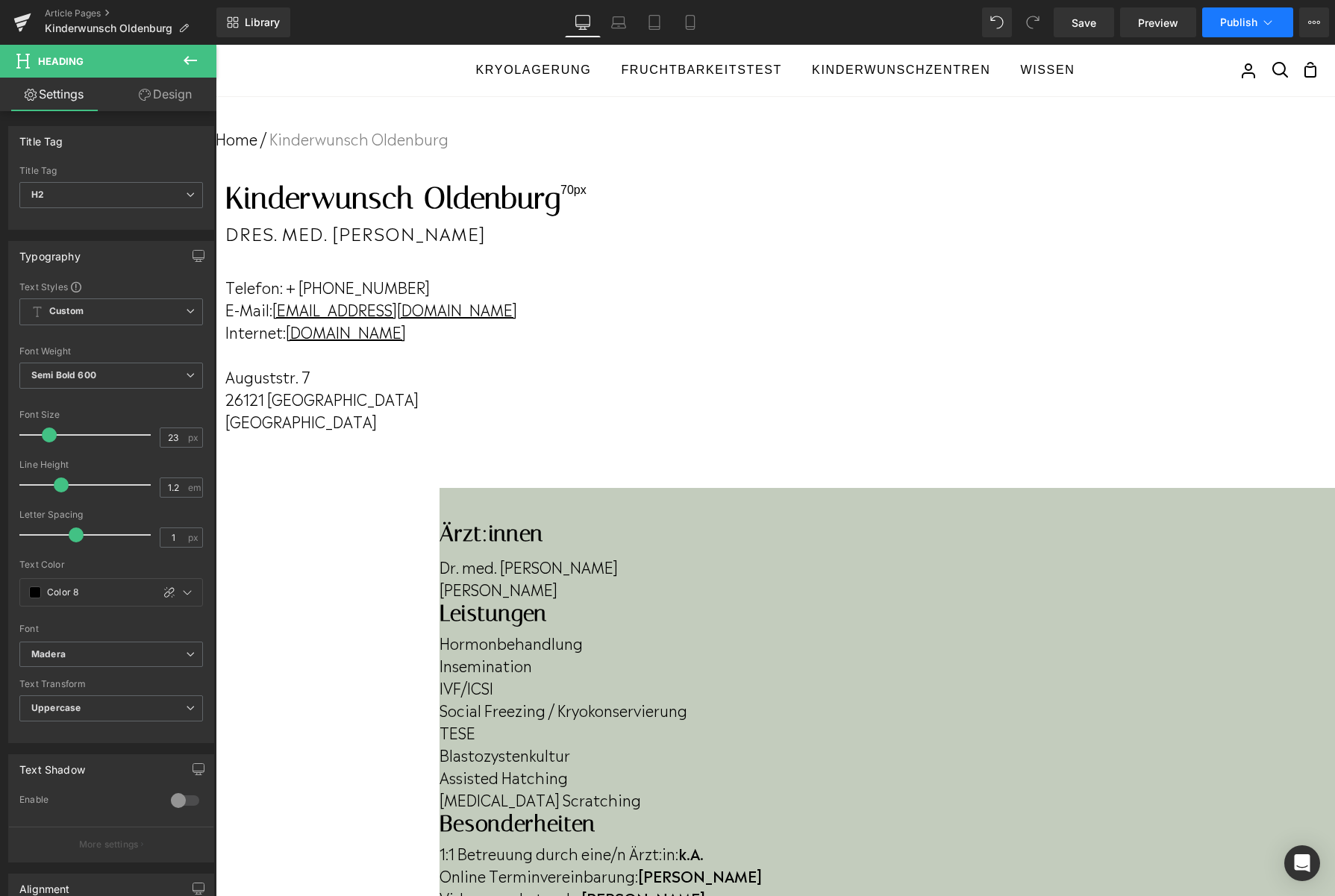
click at [1214, 20] on button "Publish" at bounding box center [1247, 23] width 91 height 29
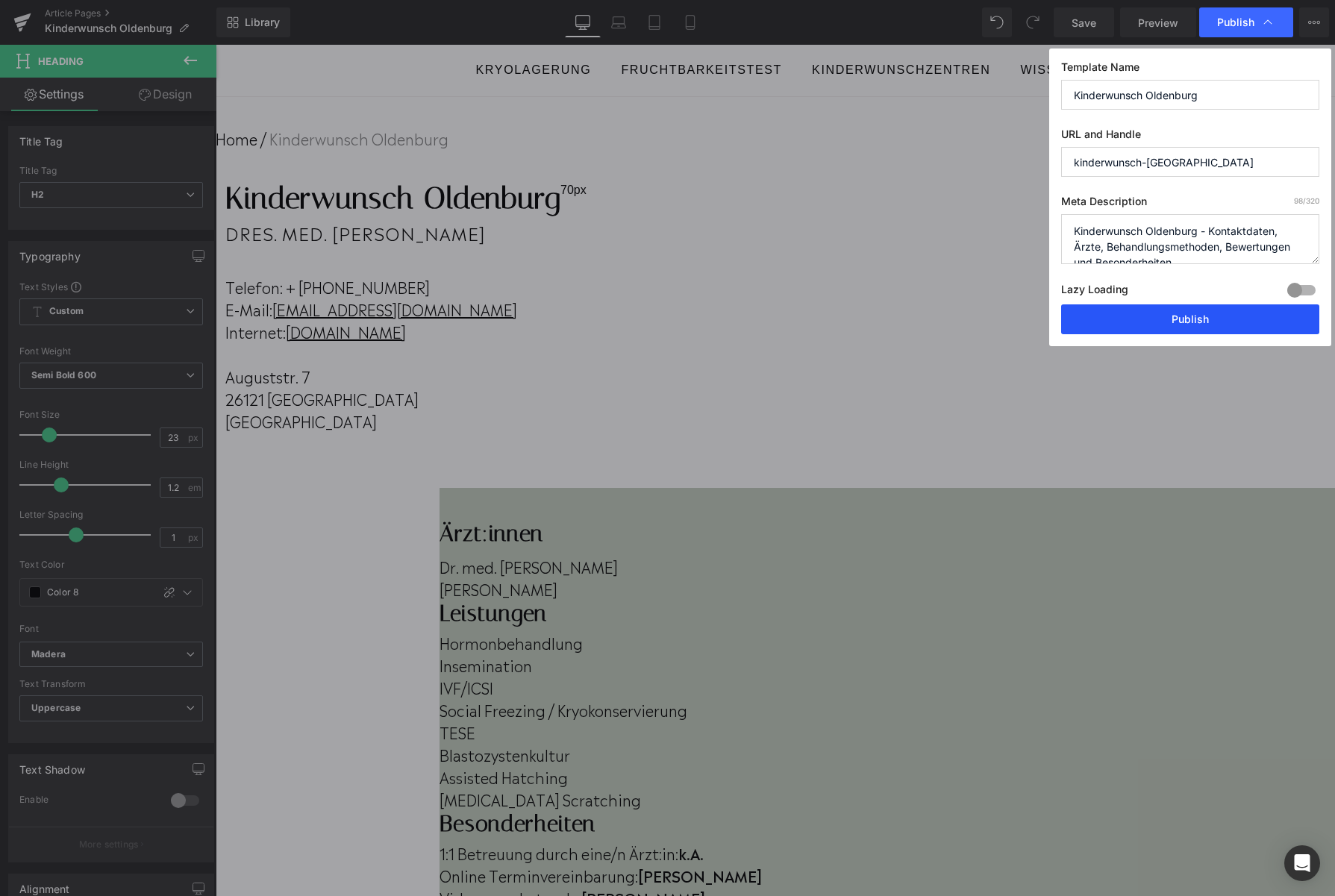
click at [1134, 320] on button "Publish" at bounding box center [1189, 320] width 258 height 29
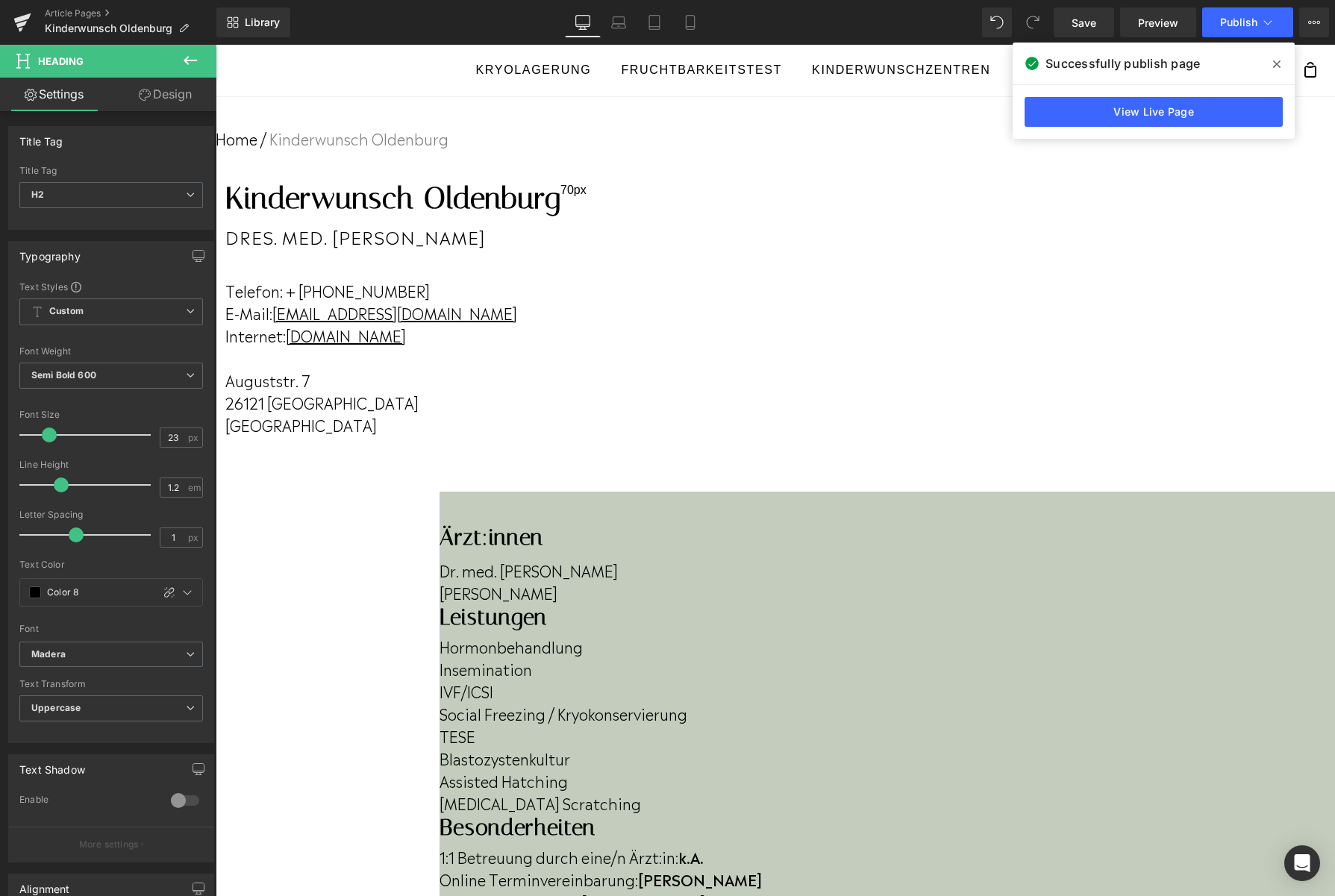
scroll to position [0, 0]
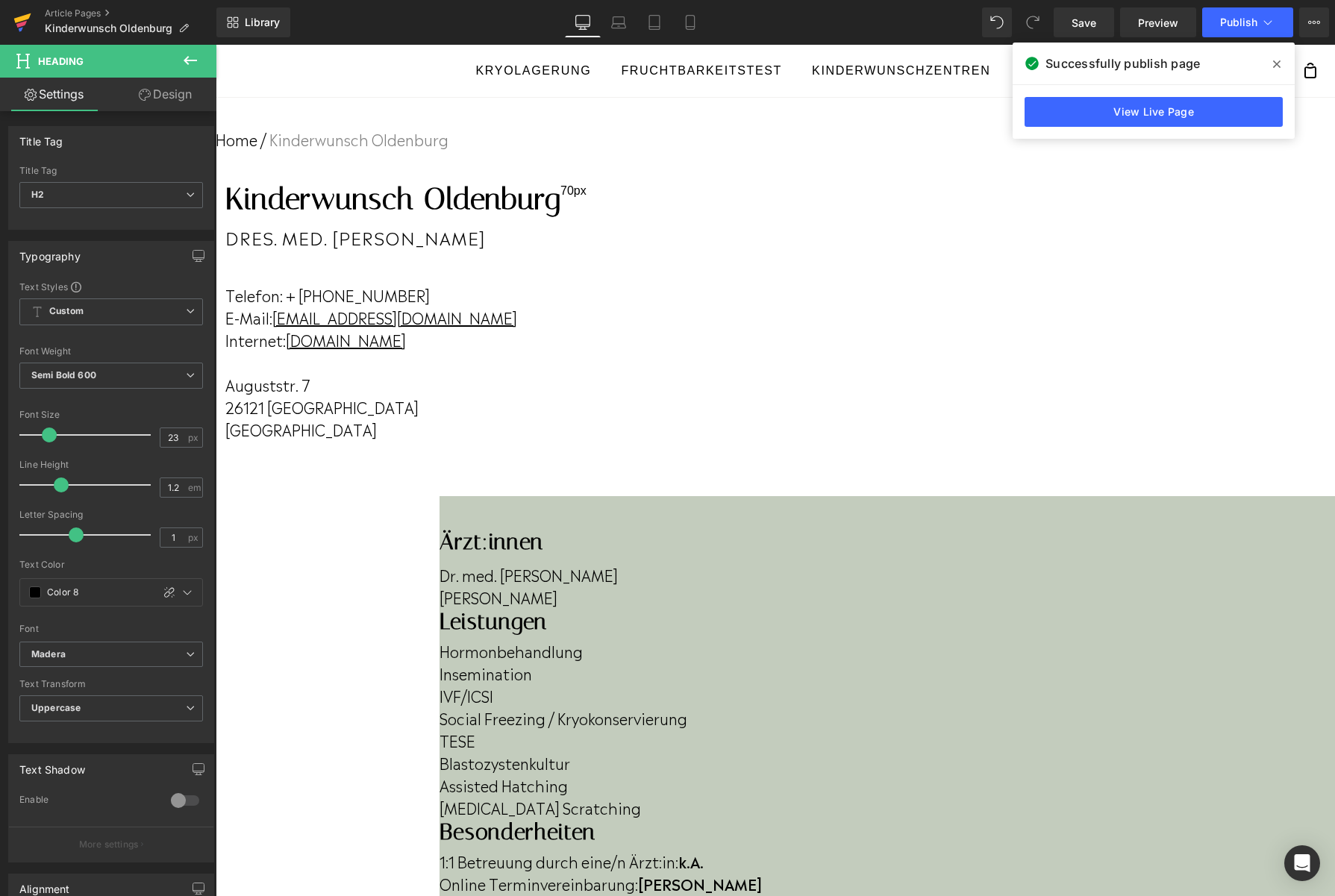
click at [26, 21] on icon at bounding box center [22, 24] width 11 height 7
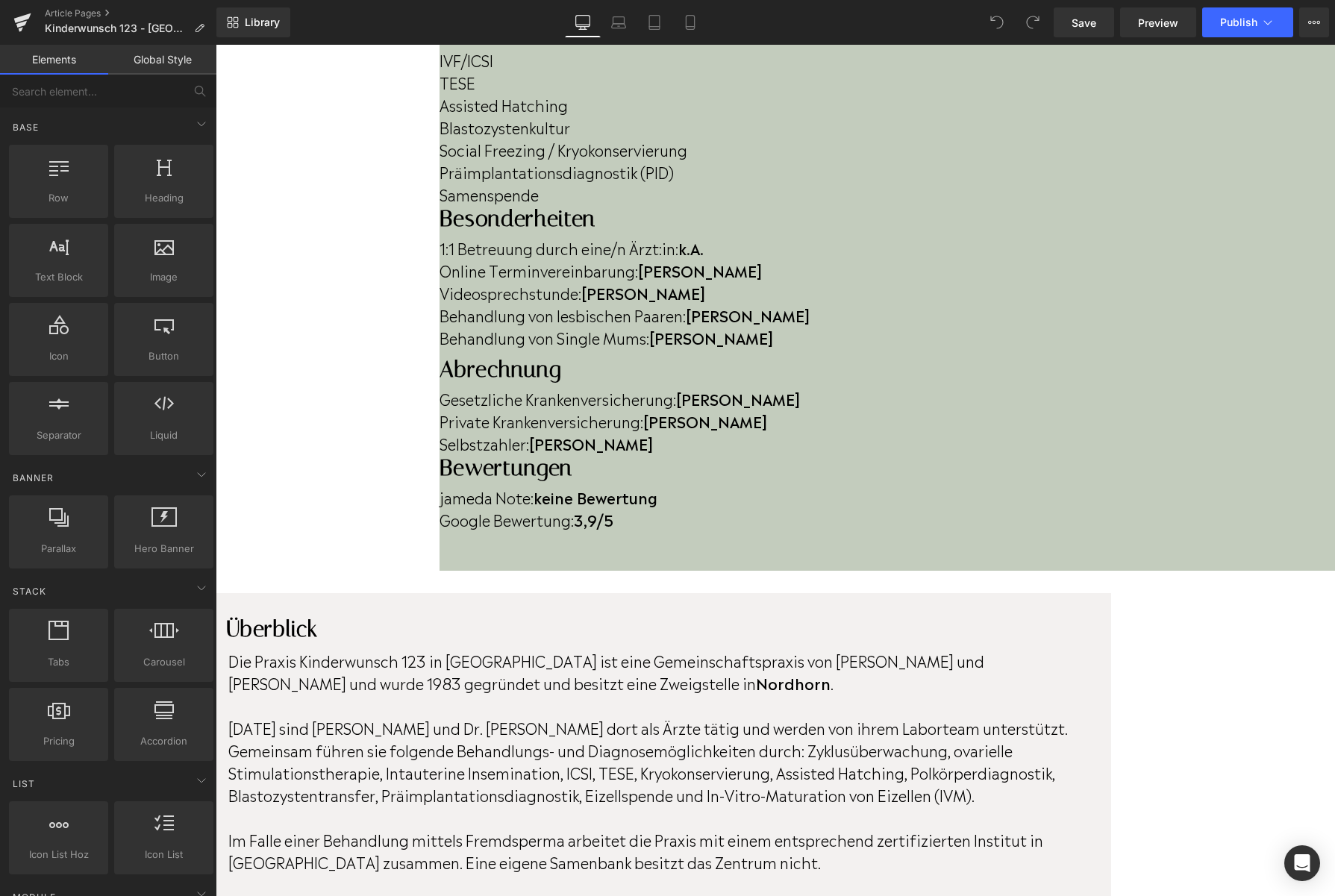
scroll to position [614, 0]
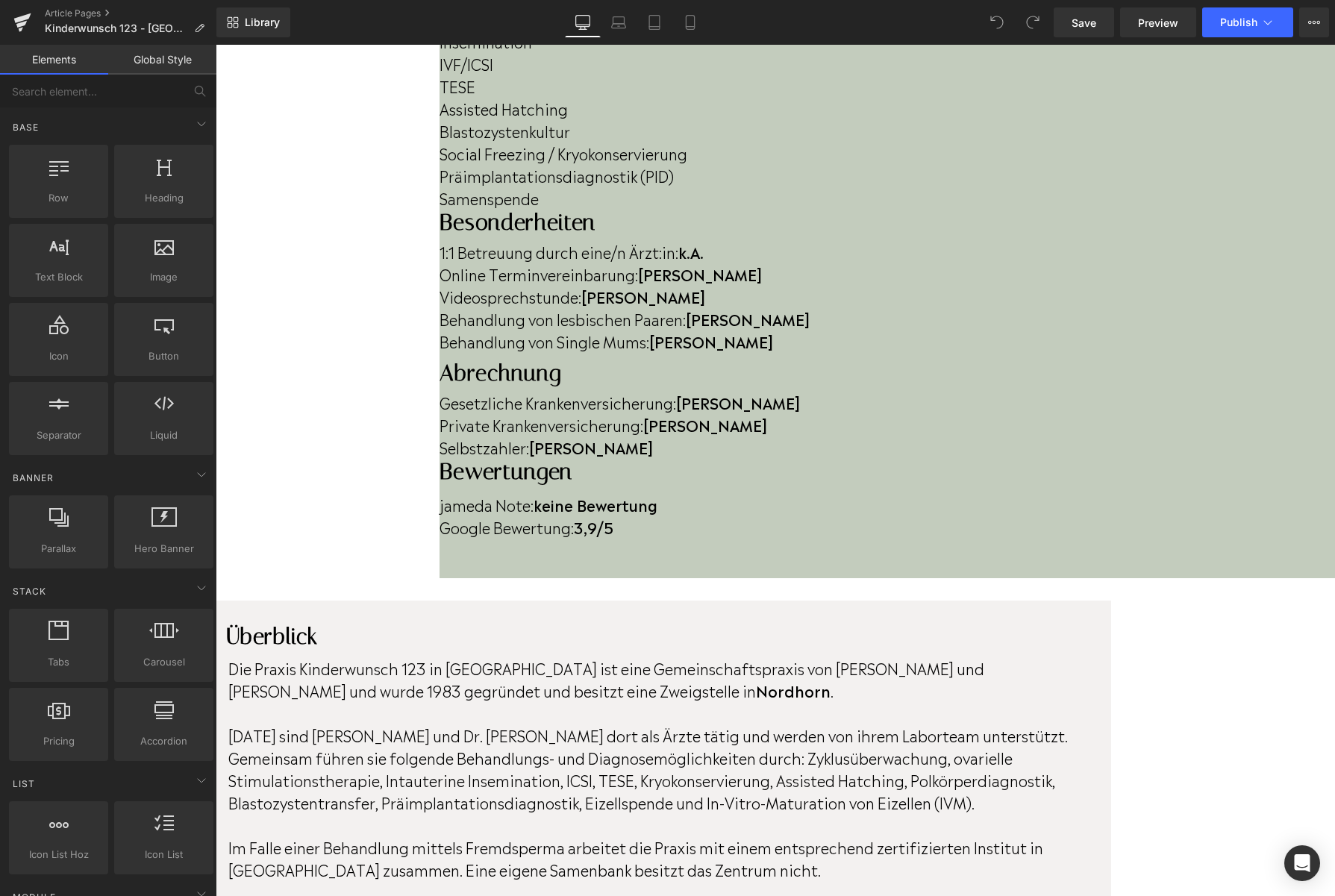
click at [614, 516] on strong "3,9/5" at bounding box center [593, 526] width 39 height 23
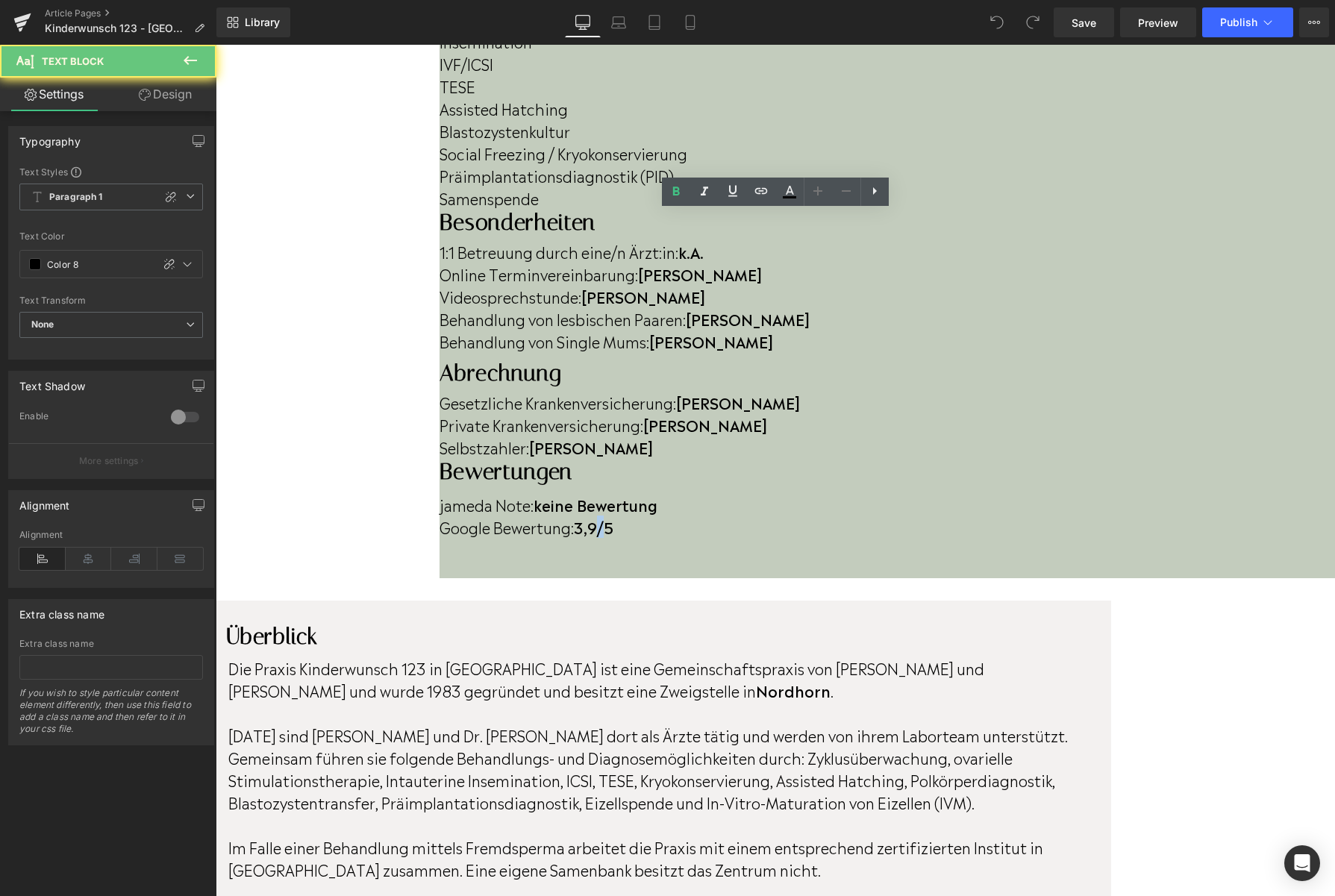
click at [614, 516] on strong "3,9/5" at bounding box center [593, 526] width 39 height 23
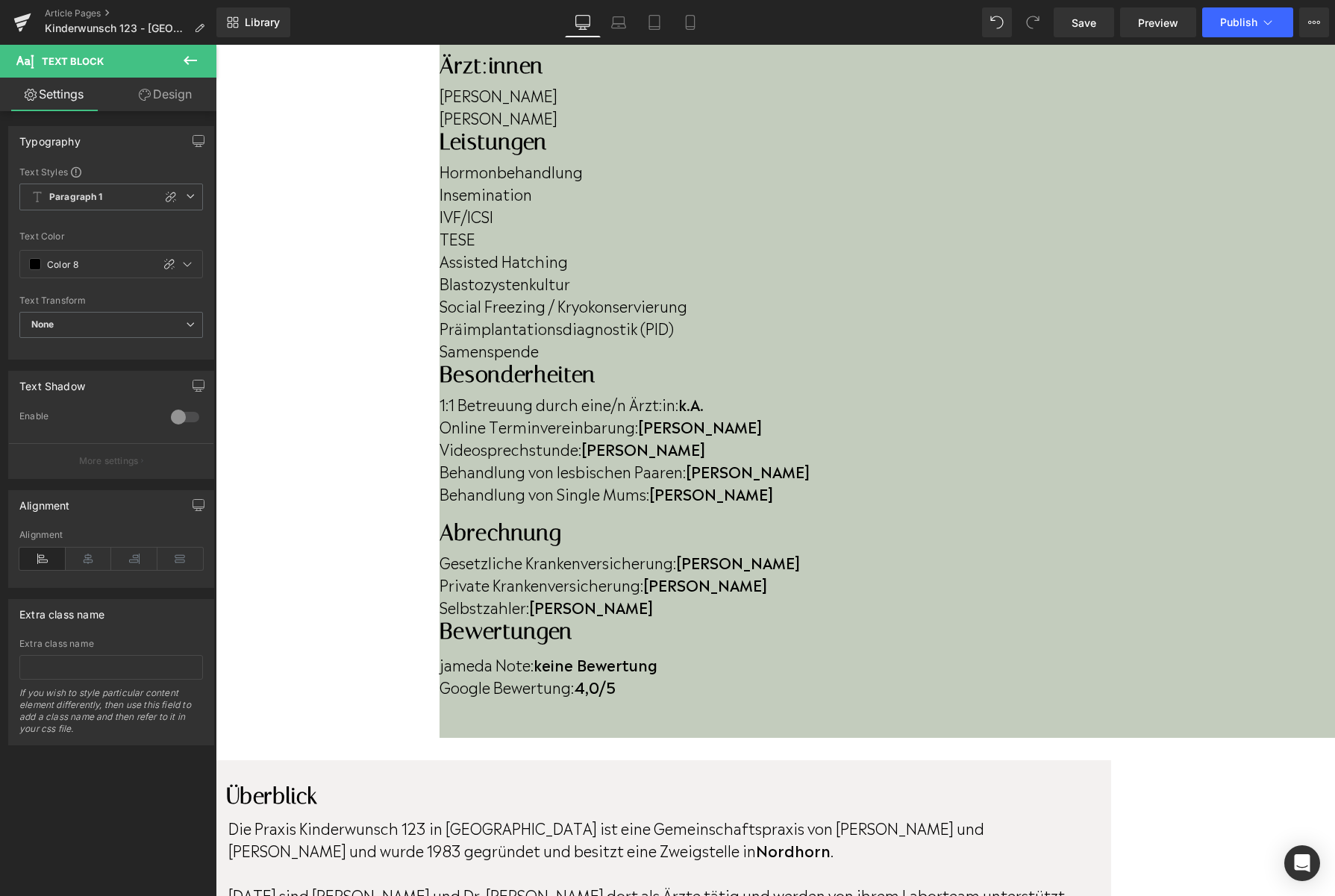
scroll to position [463, 0]
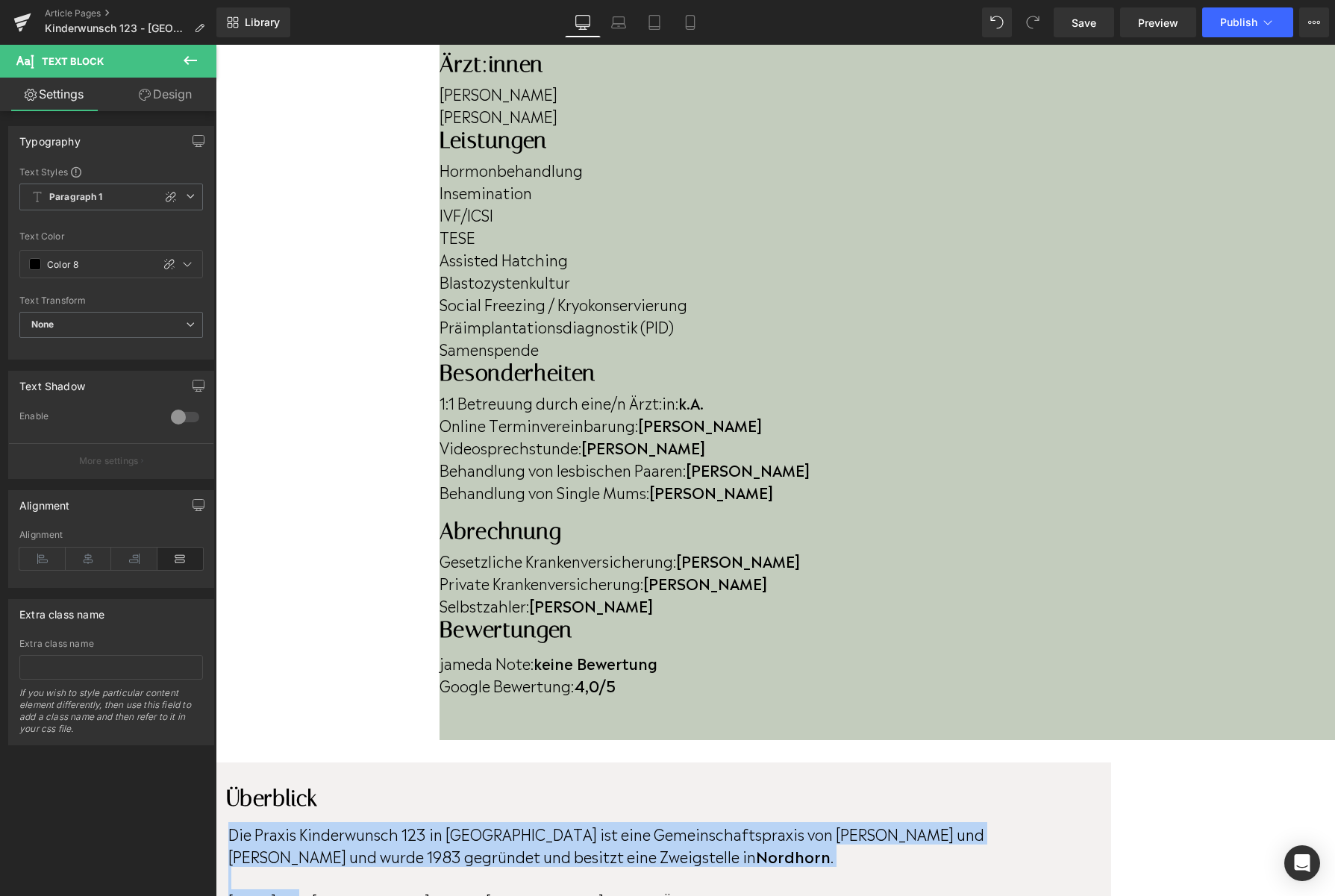
drag, startPoint x: 428, startPoint y: 632, endPoint x: 348, endPoint y: 570, distance: 101.2
drag, startPoint x: 425, startPoint y: 632, endPoint x: 354, endPoint y: 567, distance: 96.3
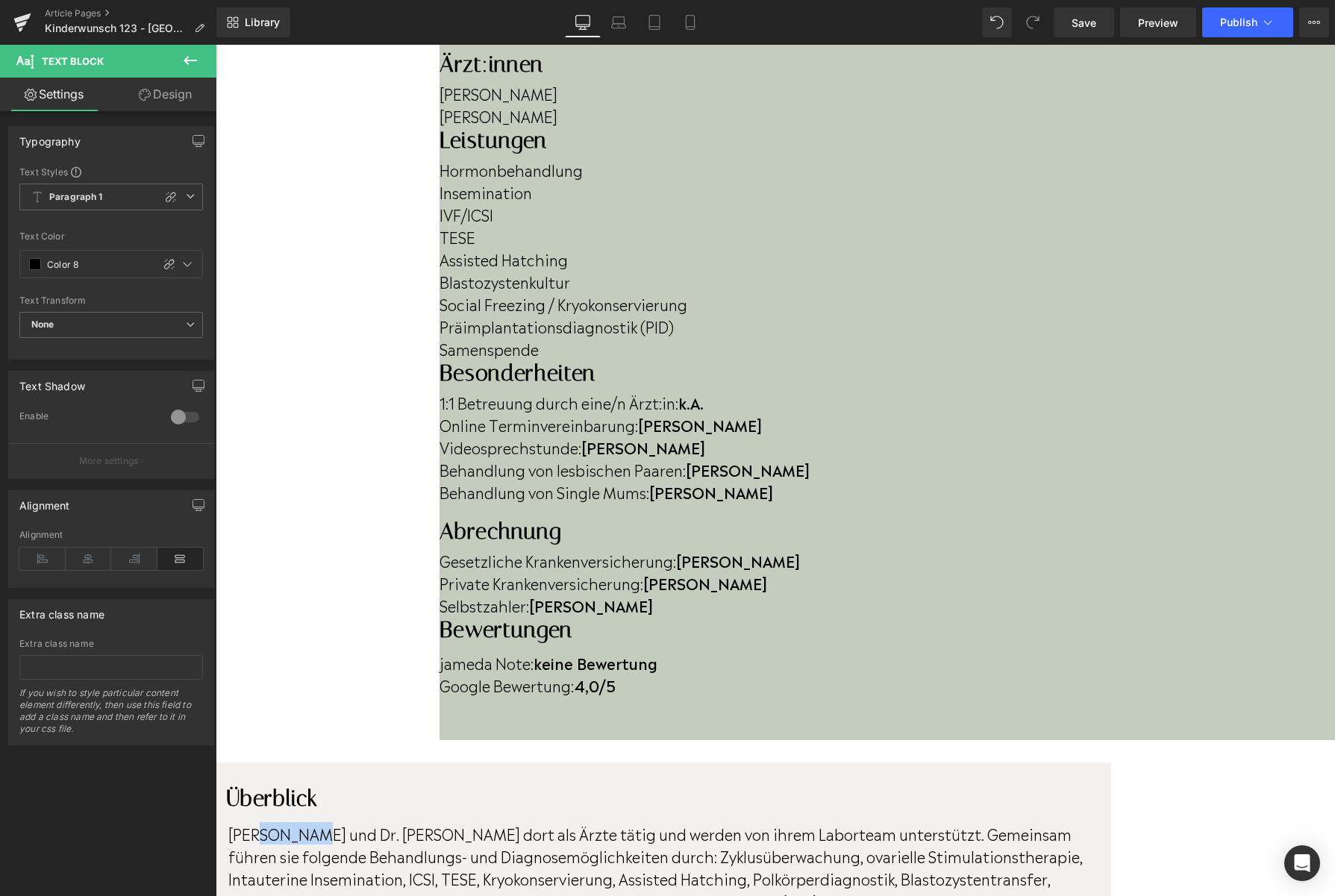
drag, startPoint x: 376, startPoint y: 567, endPoint x: 439, endPoint y: 567, distance: 63.0
click at [435, 822] on span "[PERSON_NAME] und Dr. [PERSON_NAME] dort als Ärzte tätig und werden von ihrem L…" at bounding box center [655, 867] width 854 height 89
click at [353, 822] on span "[PERSON_NAME] und Dr. [PERSON_NAME] dort als Ärzte tätig und werden von ihrem L…" at bounding box center [655, 867] width 854 height 89
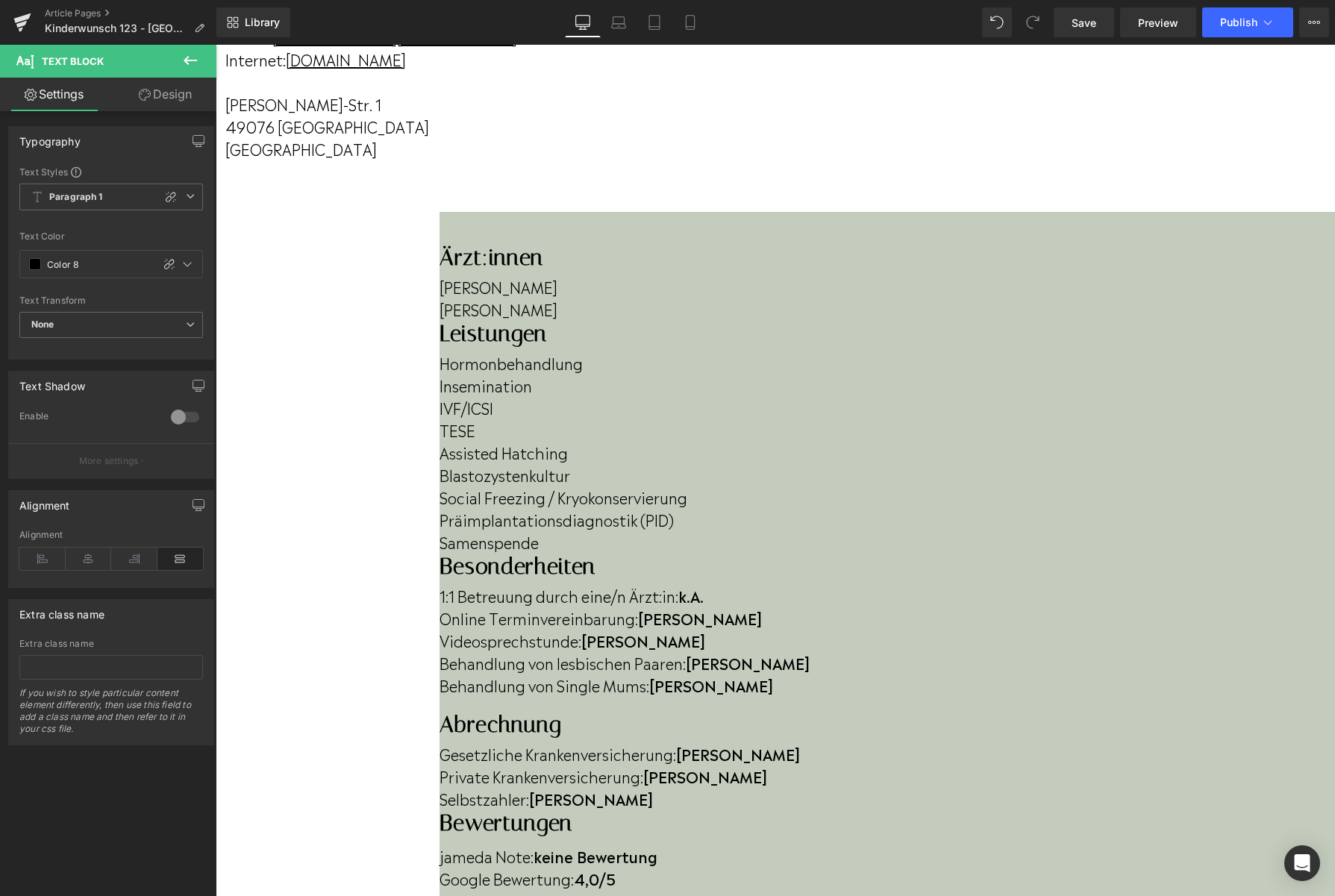
scroll to position [282, 0]
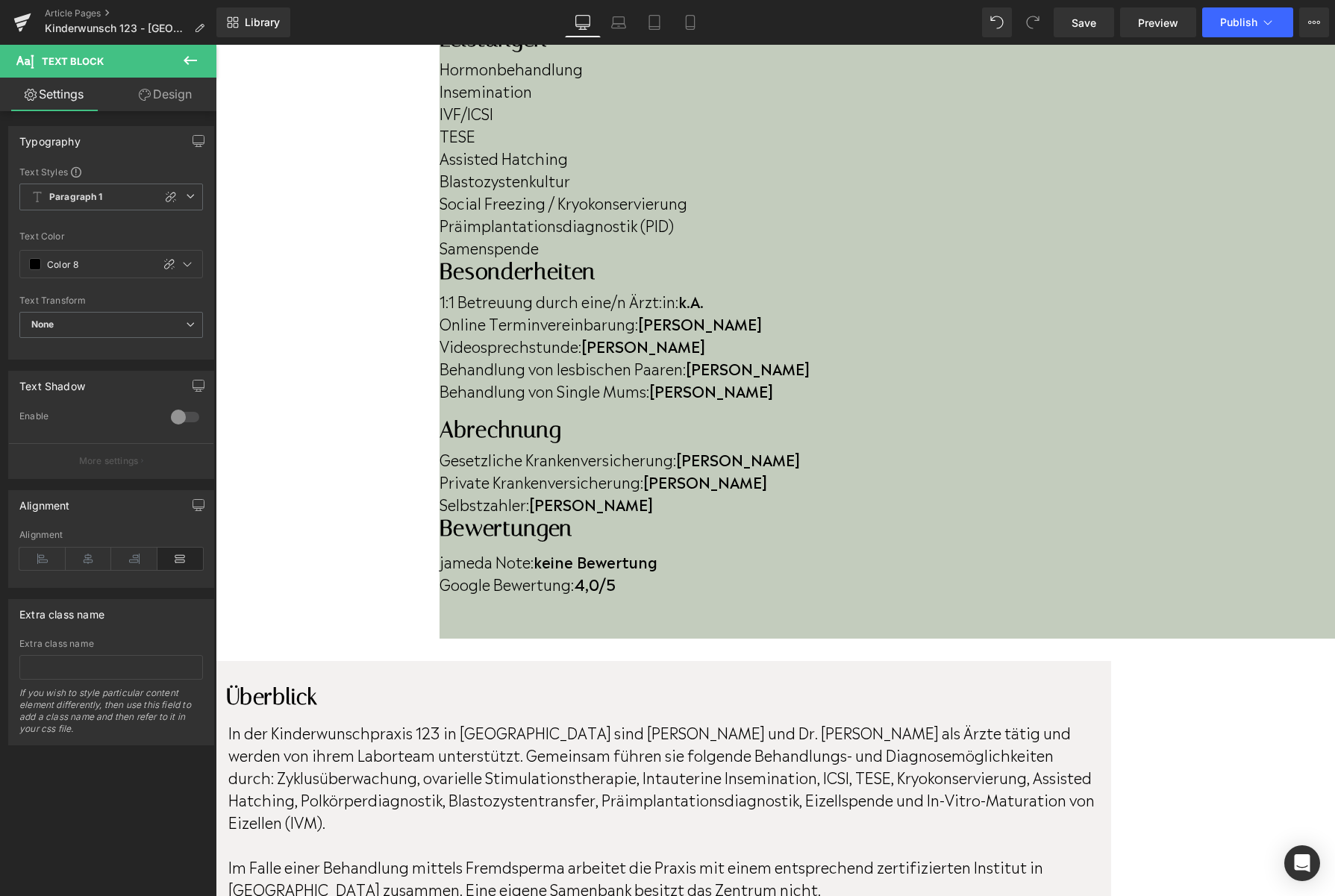
scroll to position [574, 0]
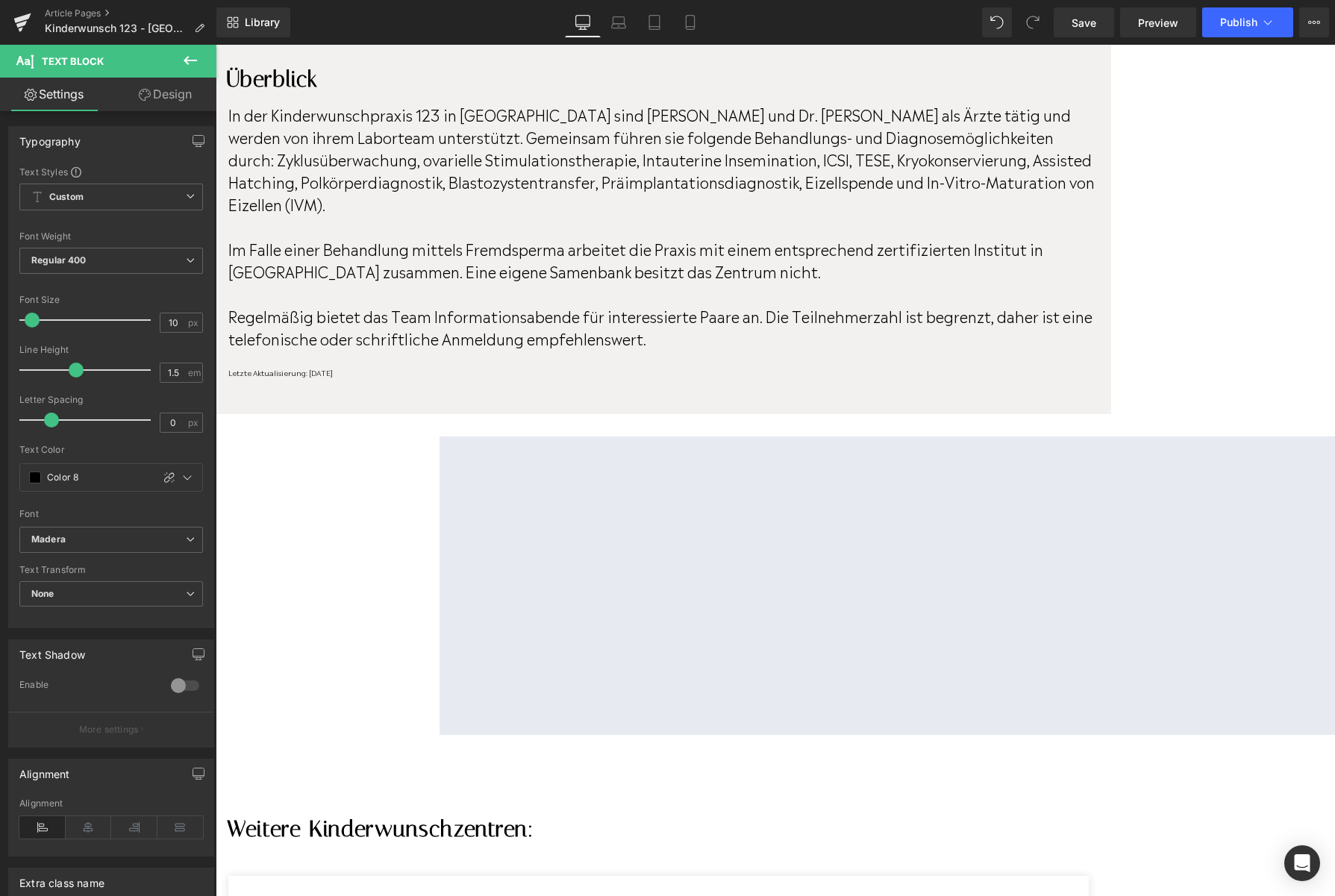
scroll to position [0, 0]
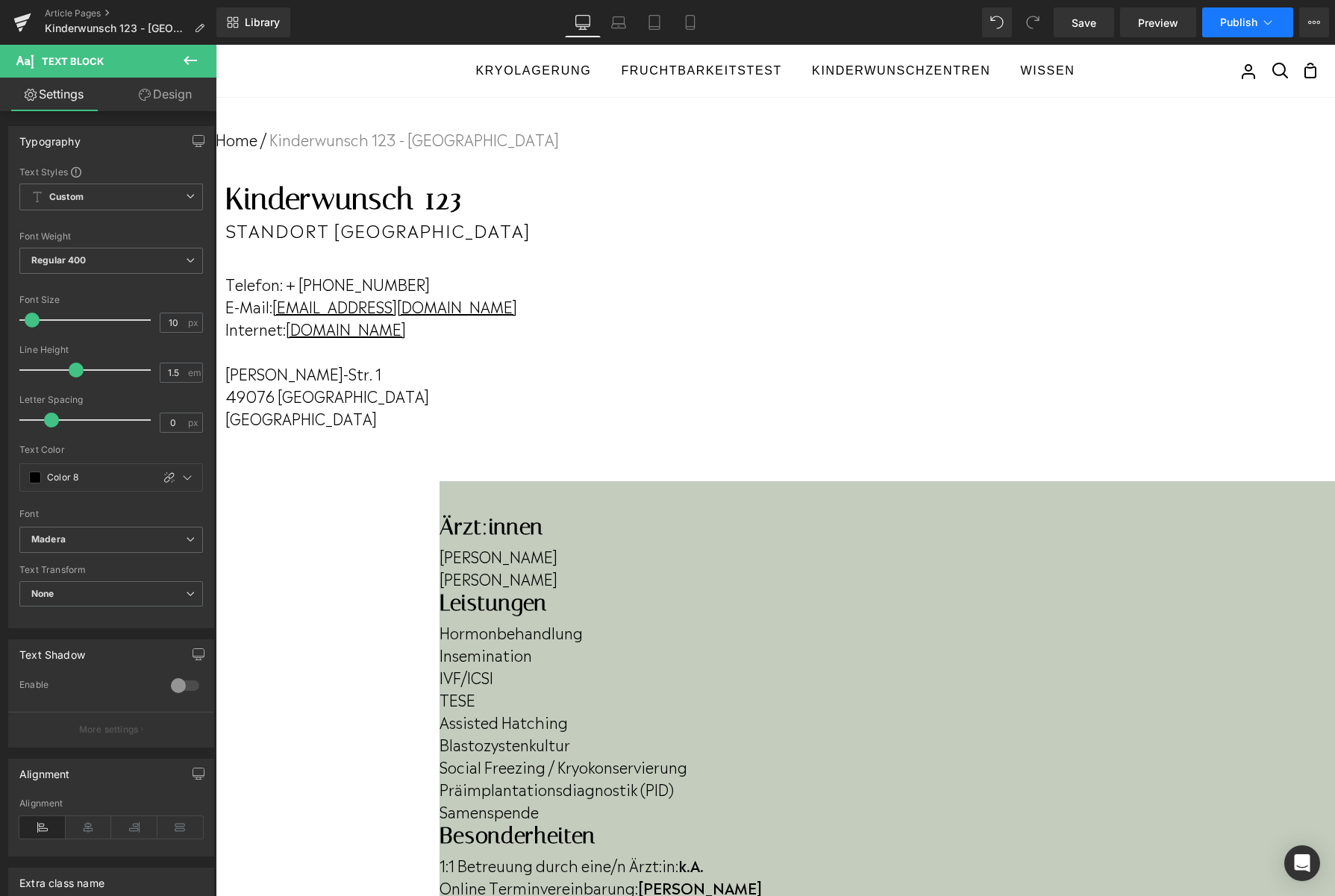
click at [1238, 31] on button "Publish" at bounding box center [1247, 23] width 91 height 29
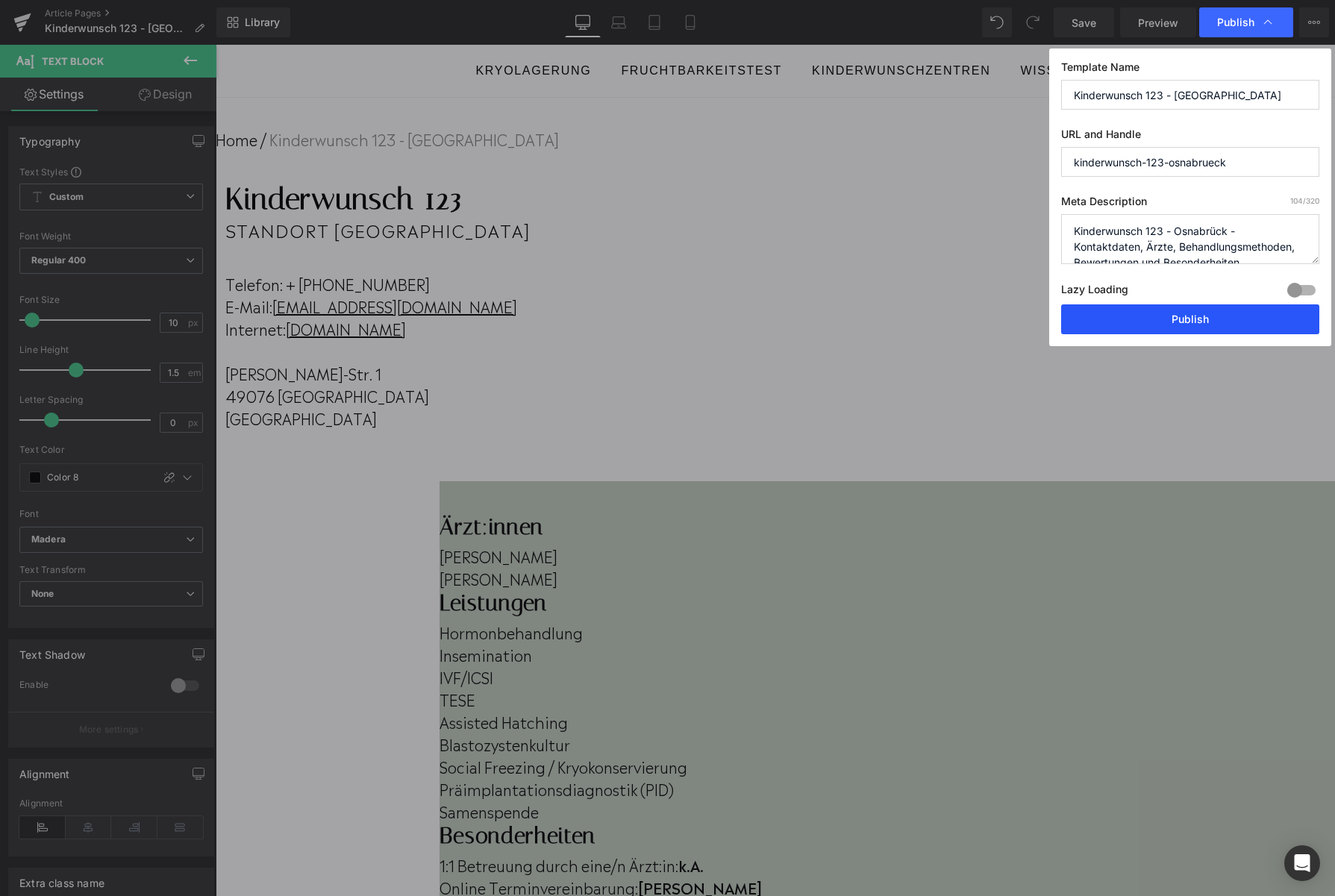
click at [1138, 322] on button "Publish" at bounding box center [1189, 320] width 258 height 29
